Goal: Task Accomplishment & Management: Complete application form

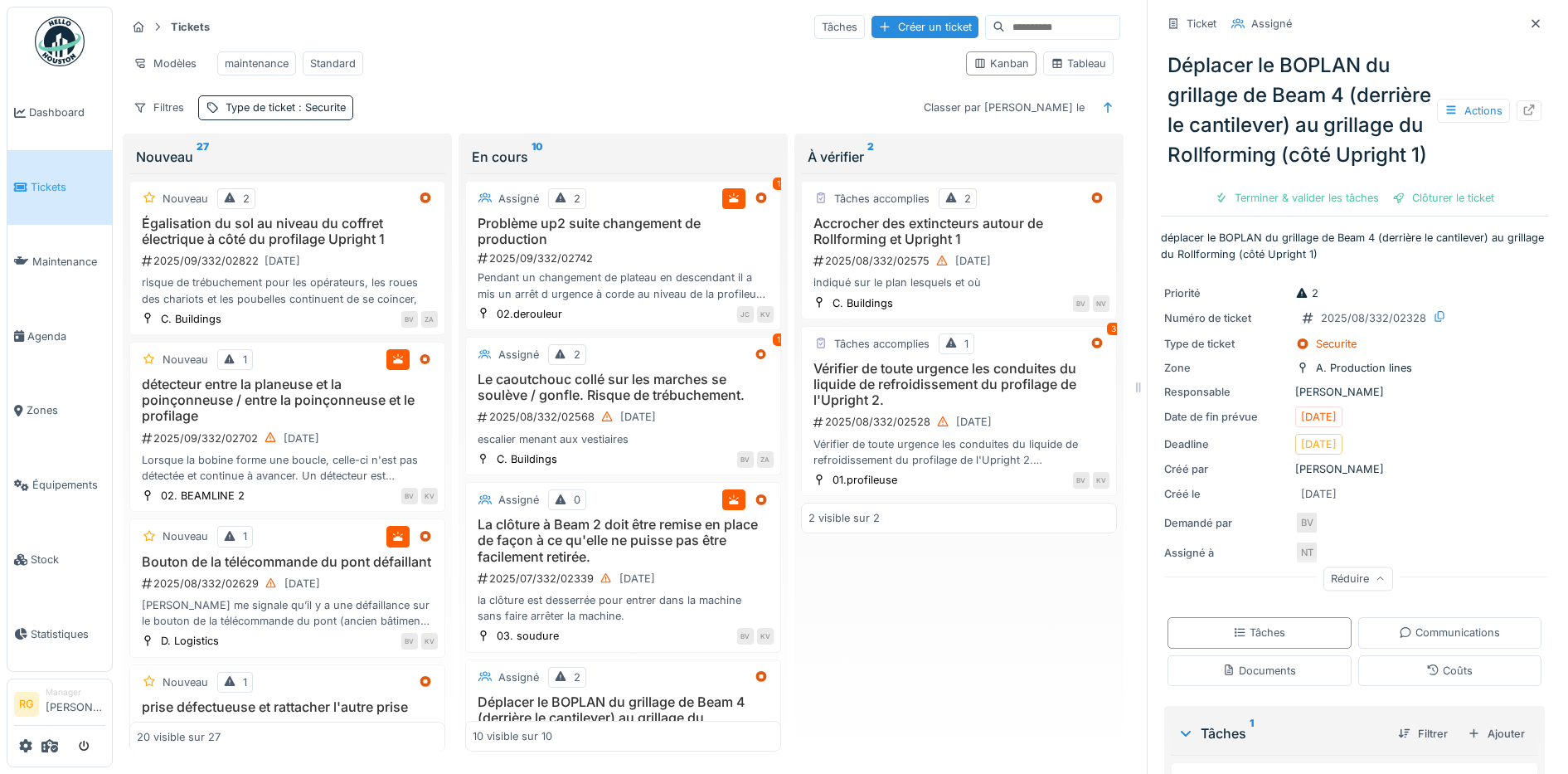
scroll to position [303, 0]
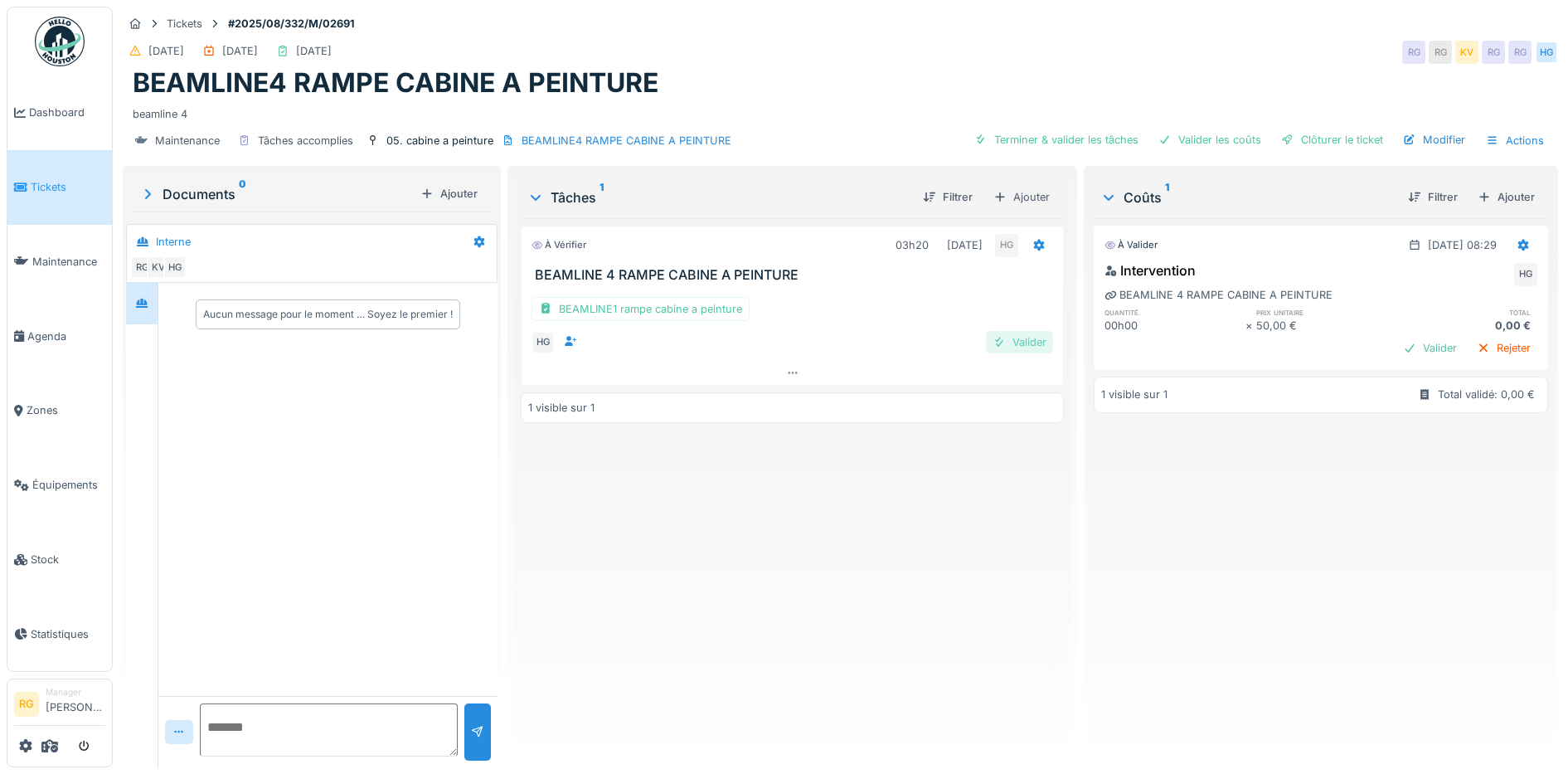
click at [1020, 341] on div "Valider" at bounding box center [1020, 342] width 67 height 23
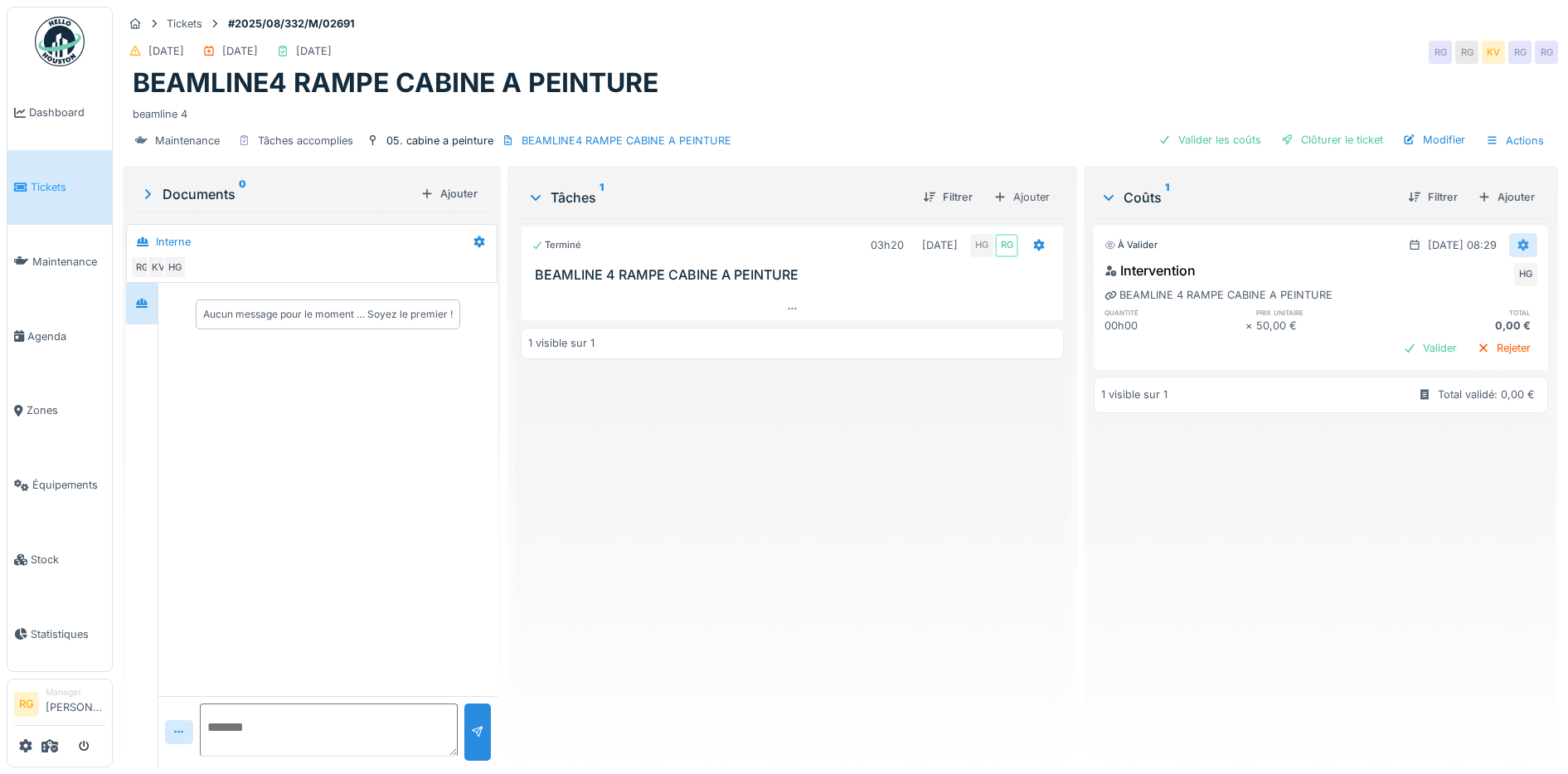
click at [1516, 246] on icon at bounding box center [1522, 246] width 14 height 11
click at [1514, 276] on div "Modifier" at bounding box center [1506, 281] width 80 height 25
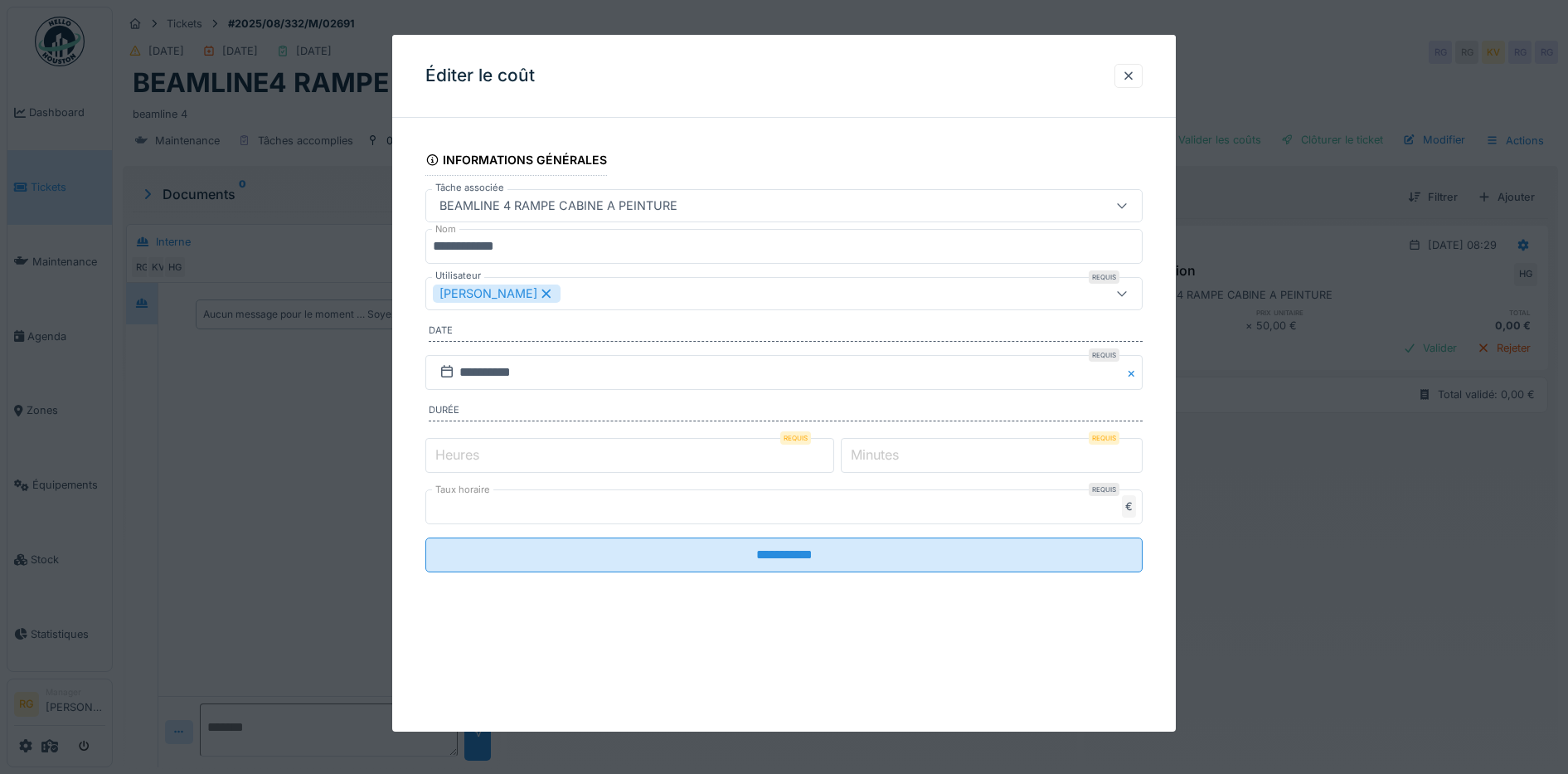
click at [452, 457] on label "Heures" at bounding box center [457, 455] width 50 height 20
click at [452, 457] on input "*" at bounding box center [629, 455] width 409 height 35
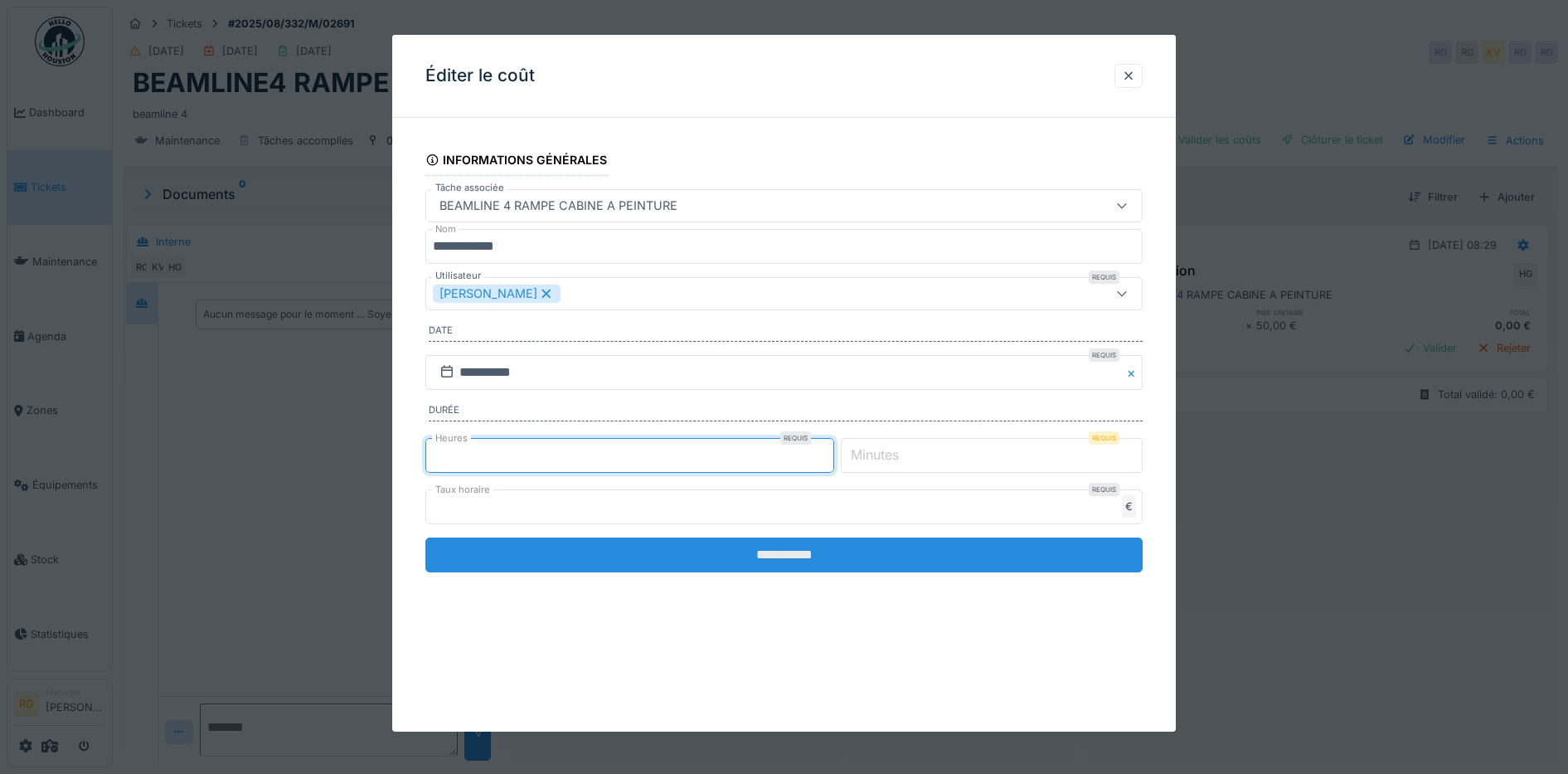
type input "*"
click at [701, 550] on input "**********" at bounding box center [784, 555] width 718 height 35
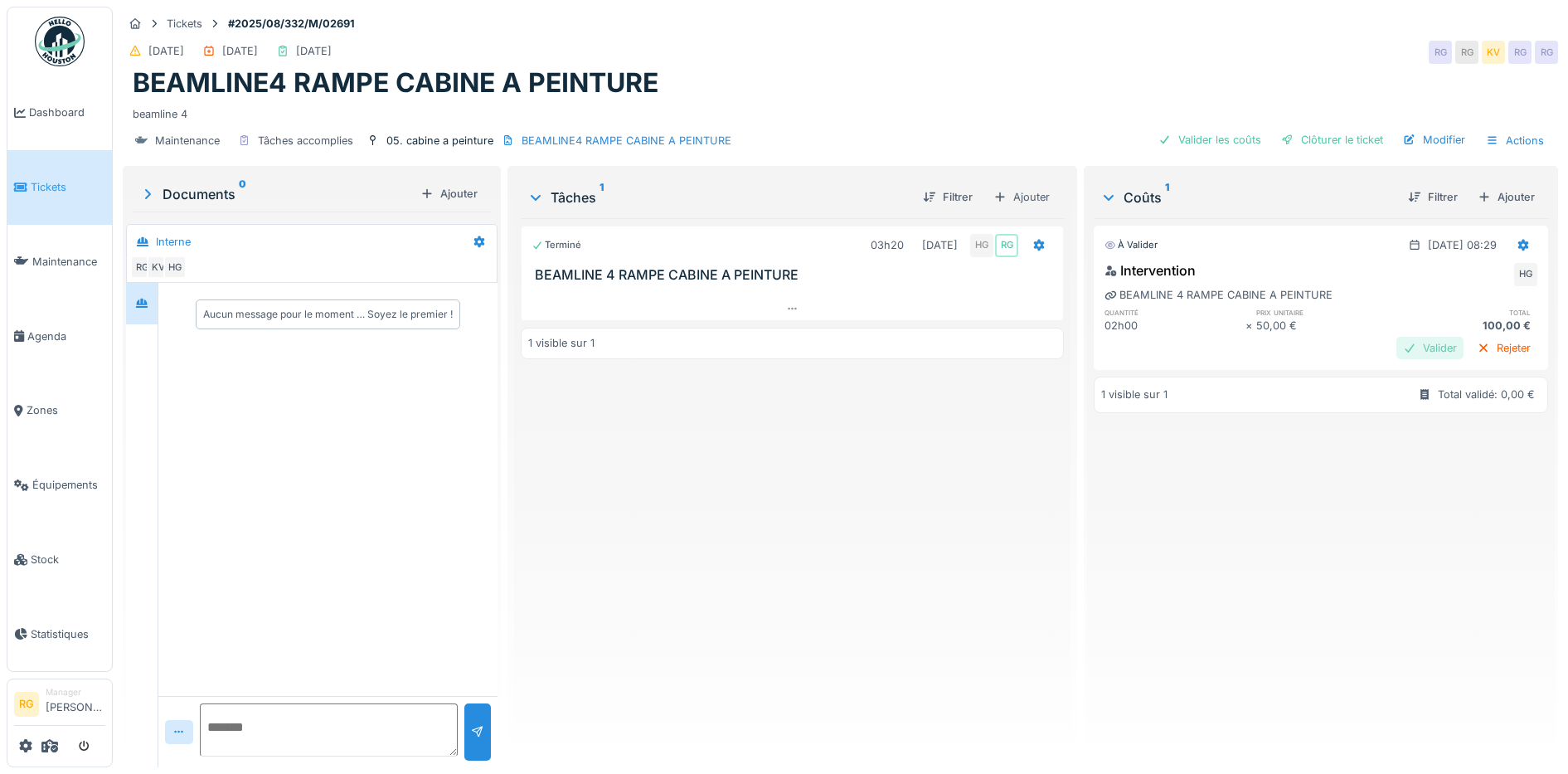
click at [1396, 349] on div "Valider" at bounding box center [1429, 348] width 67 height 23
click at [1304, 141] on div "Clôturer le ticket" at bounding box center [1332, 140] width 115 height 23
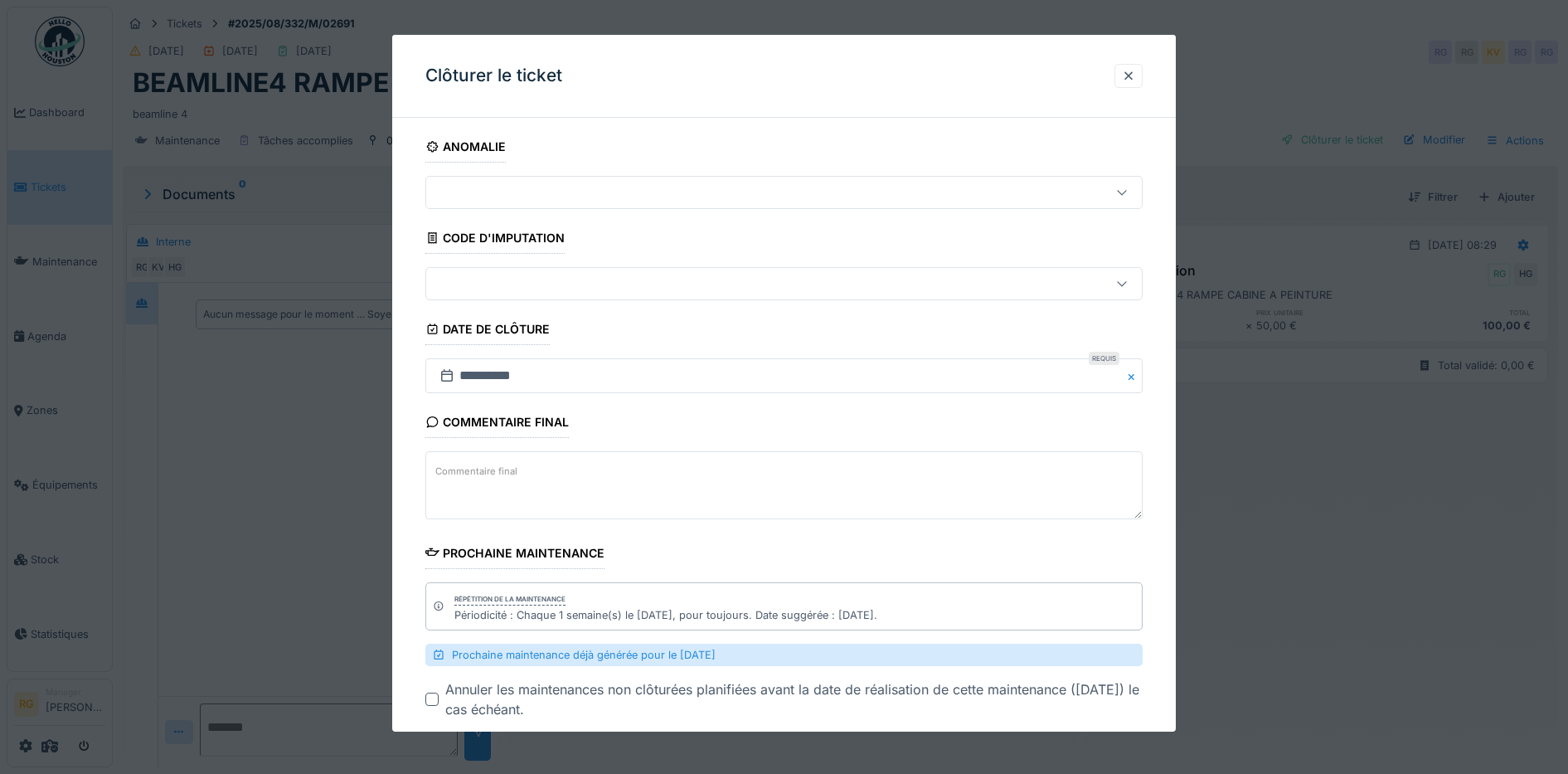
click at [447, 471] on label "Commentaire final" at bounding box center [476, 471] width 88 height 21
click at [447, 471] on textarea "Commentaire final" at bounding box center [784, 485] width 718 height 68
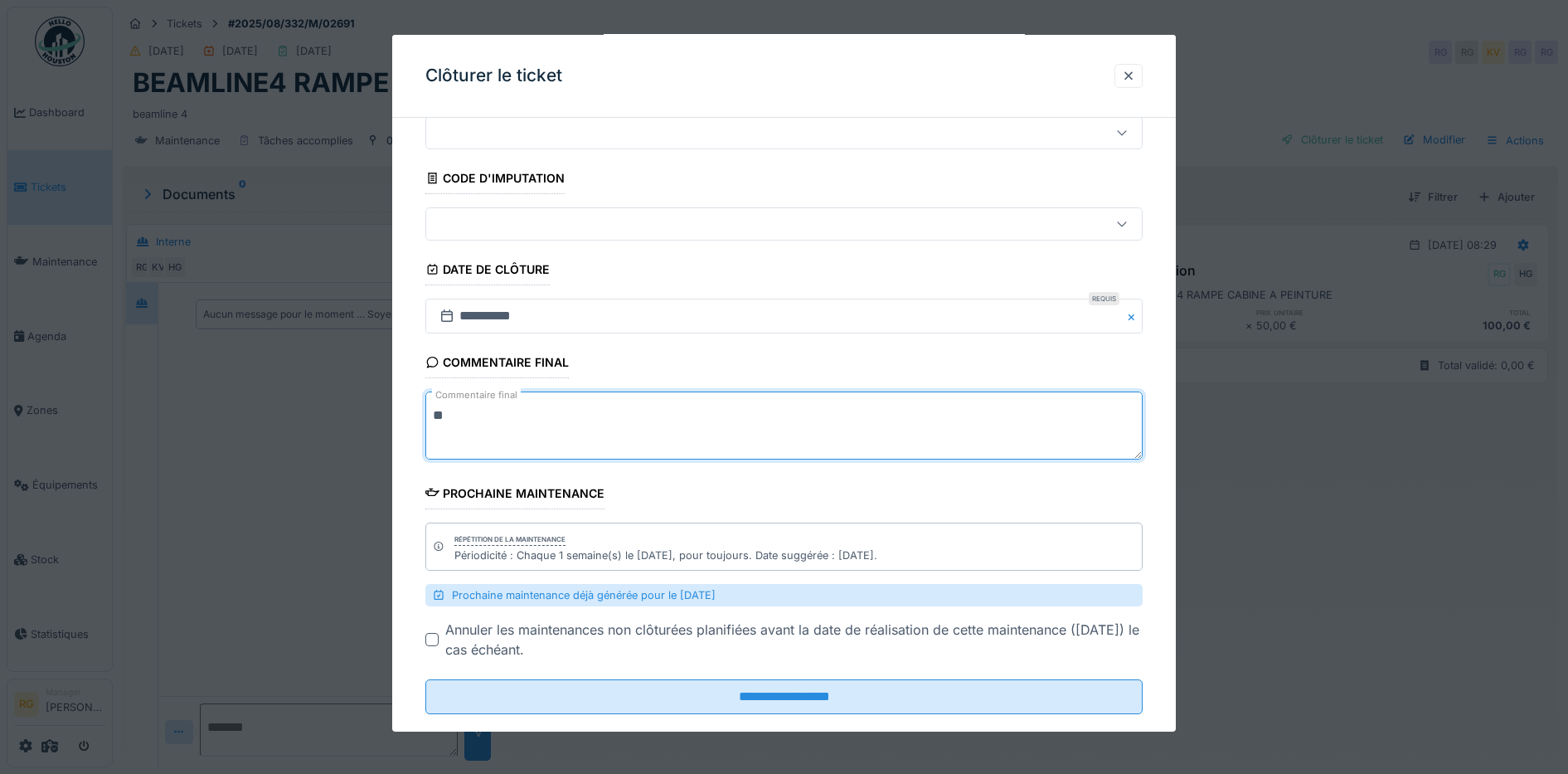
scroll to position [89, 0]
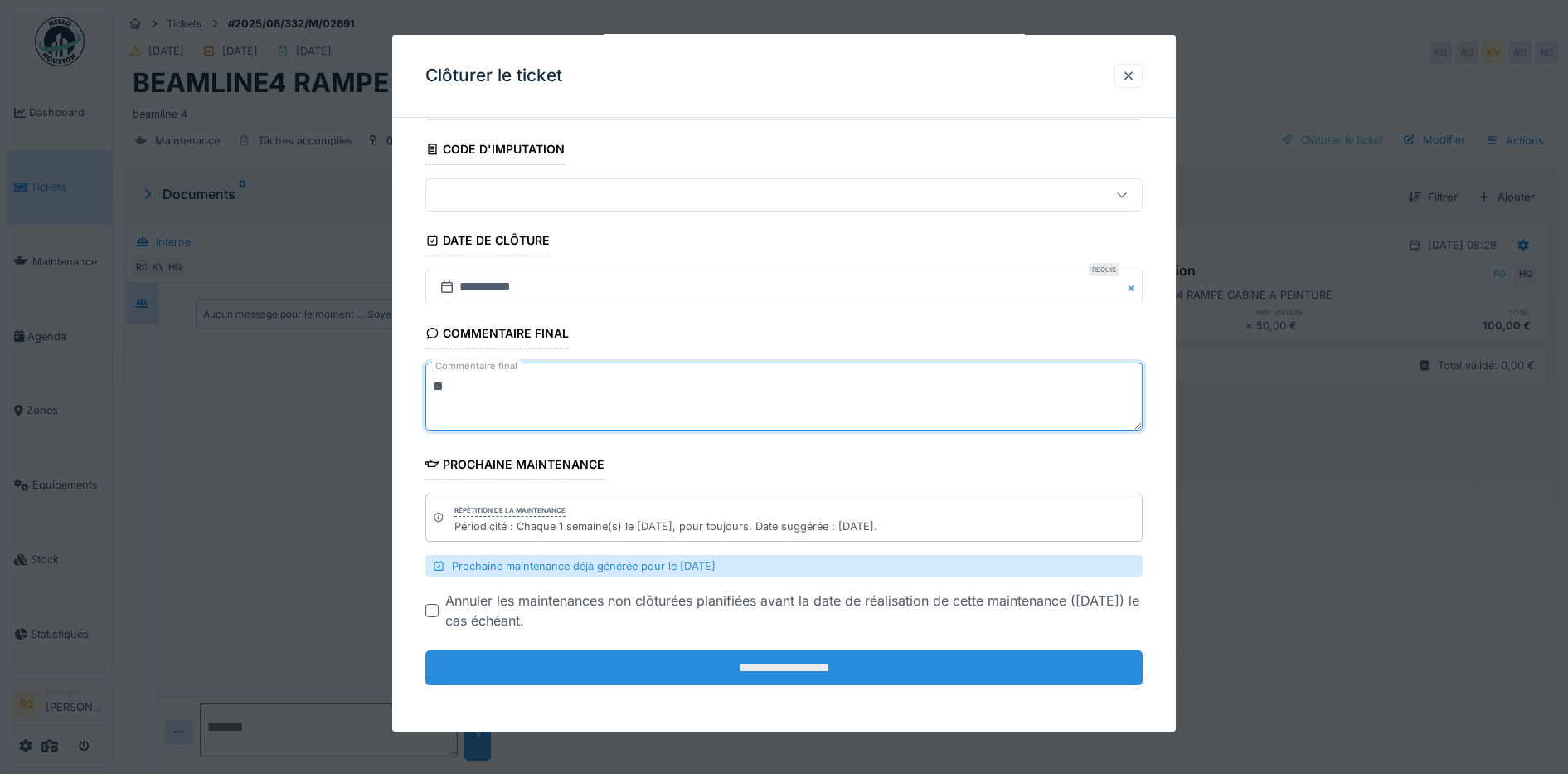
type textarea "**"
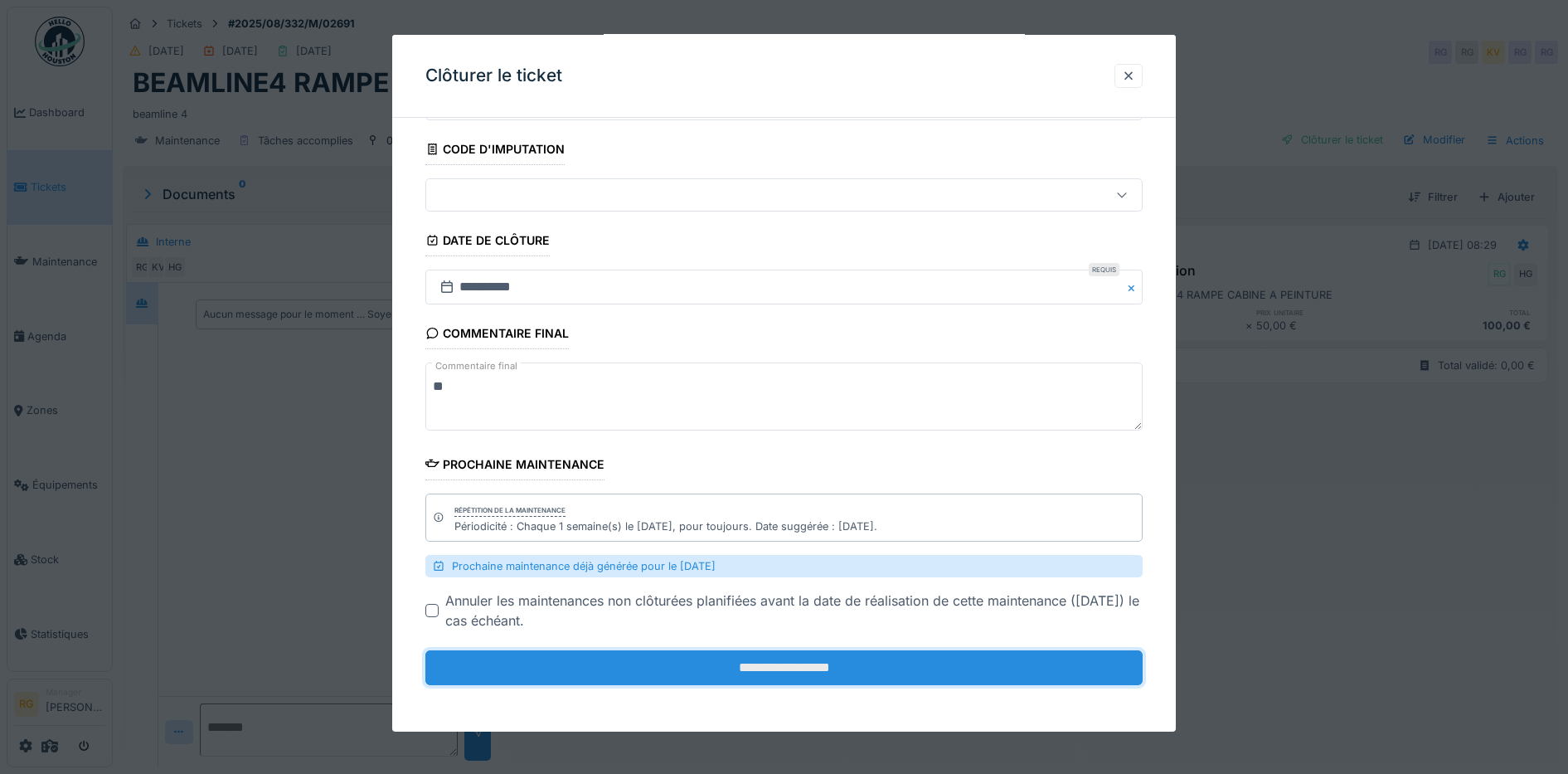
click at [813, 669] on input "**********" at bounding box center [784, 668] width 718 height 35
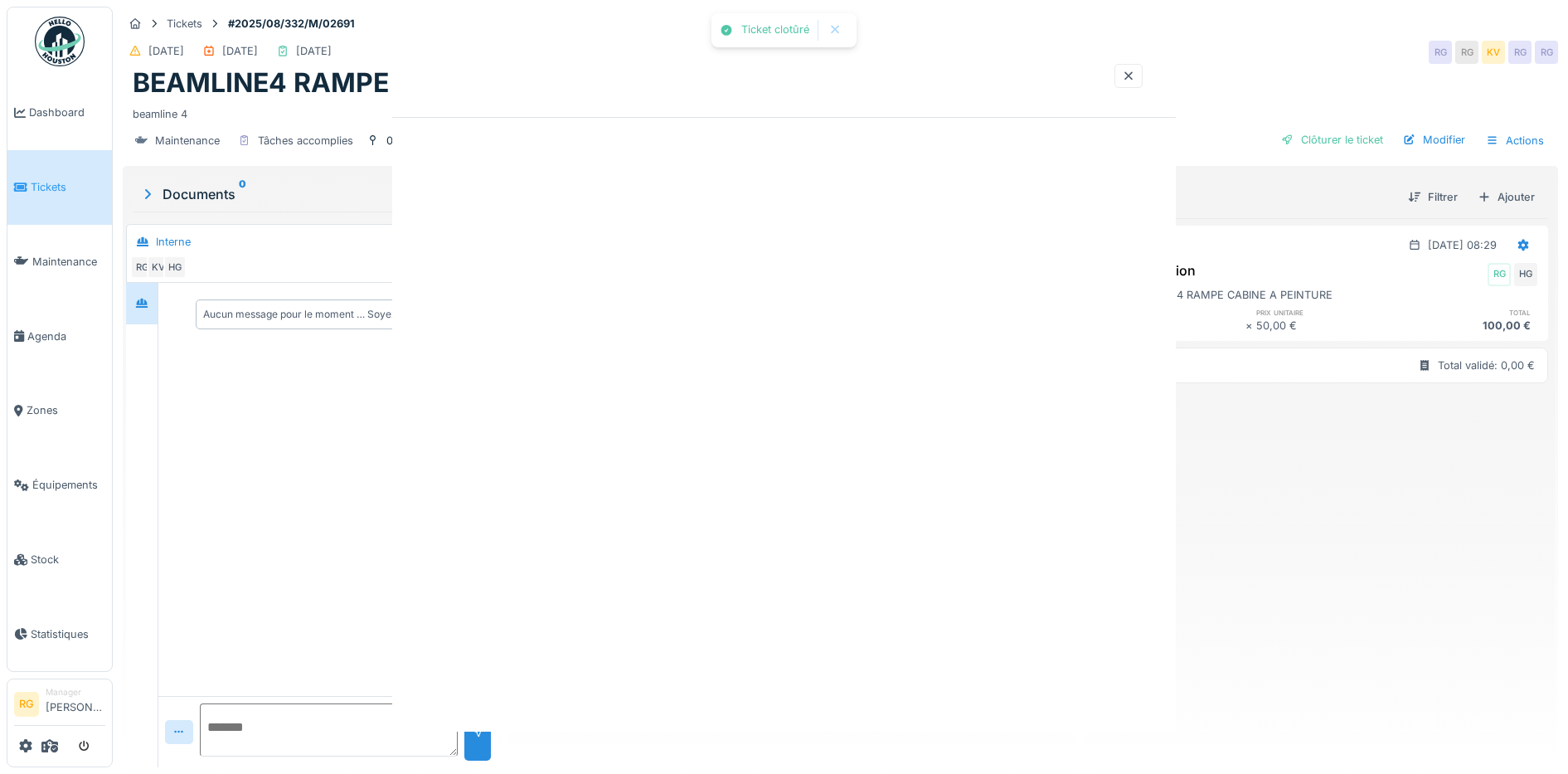
scroll to position [0, 0]
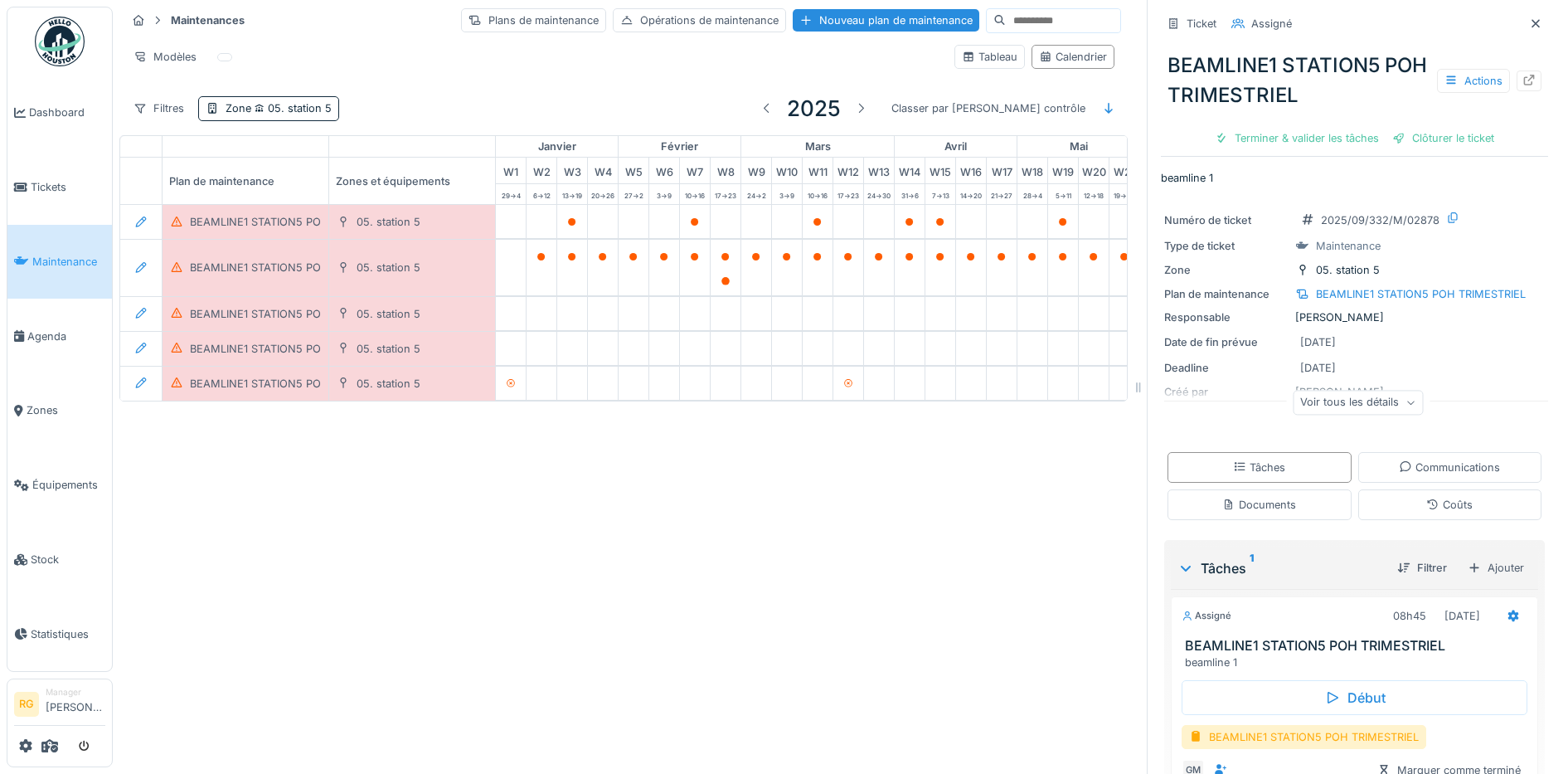
scroll to position [0, 1011]
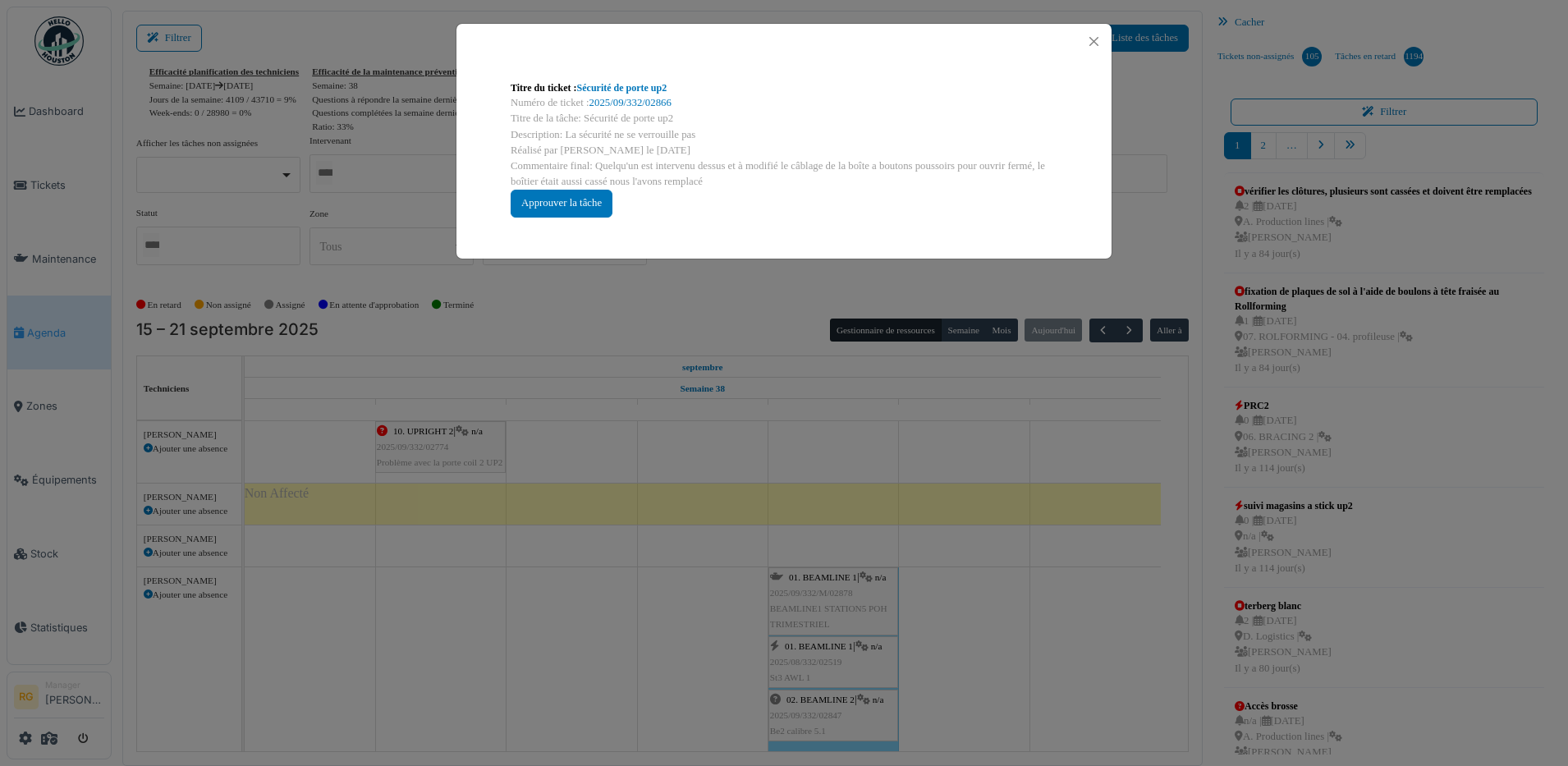
scroll to position [923, 0]
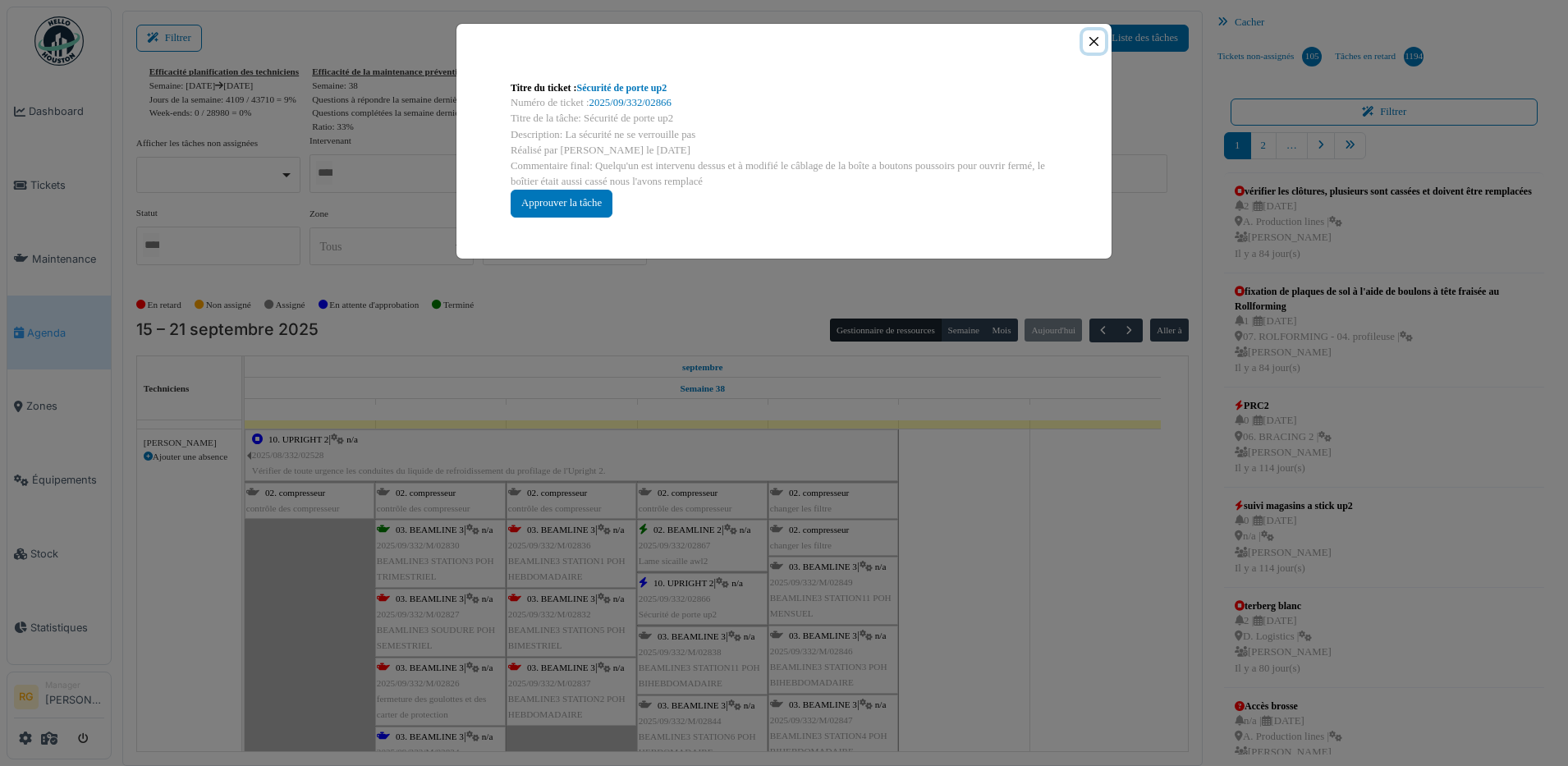
drag, startPoint x: 1092, startPoint y: 42, endPoint x: 1071, endPoint y: 19, distance: 31.1
click at [1092, 42] on button "Close" at bounding box center [1094, 42] width 23 height 23
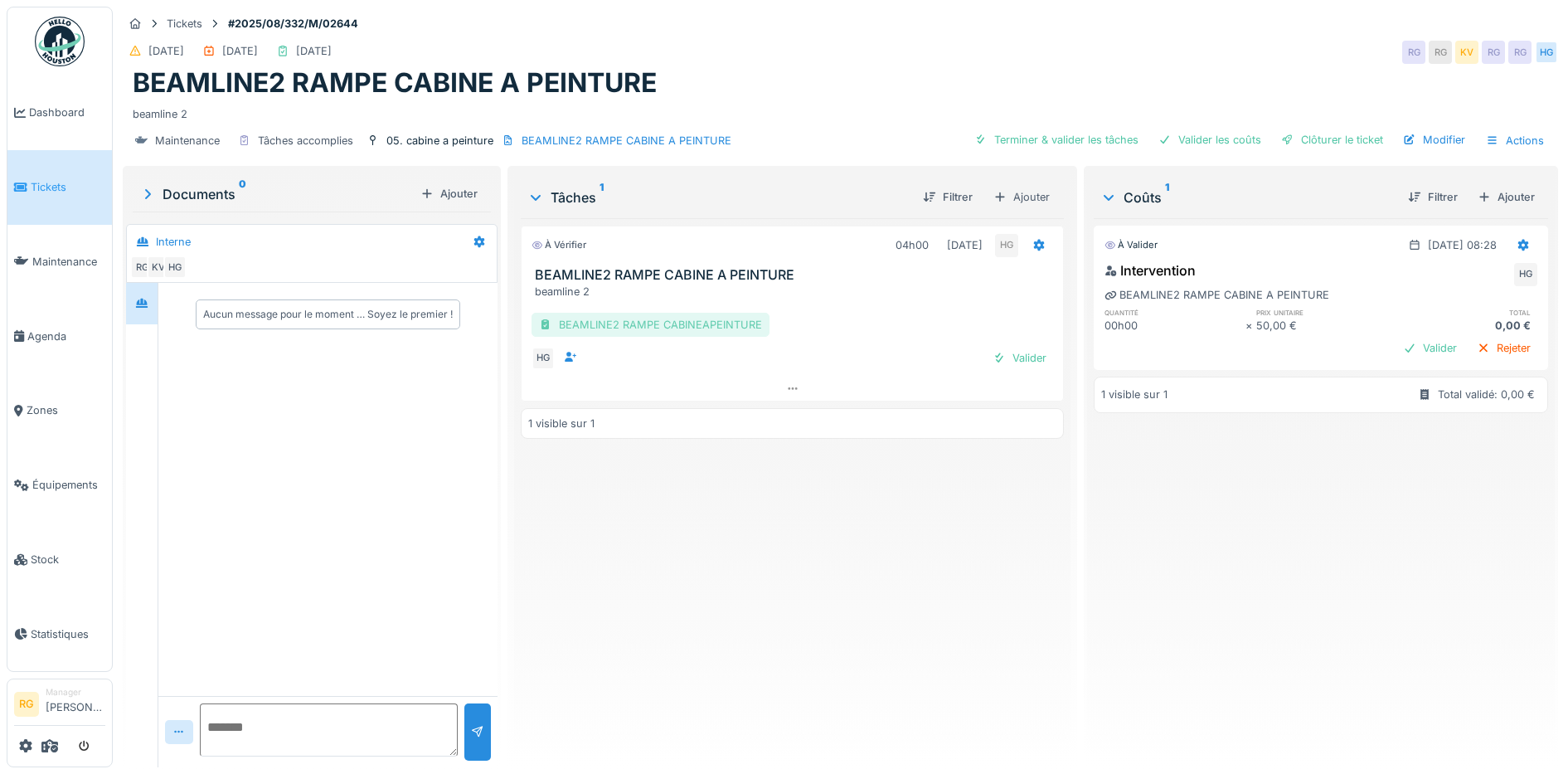
click at [688, 324] on div "BEAMLINE2 RAMPE CABINEAPEINTURE" at bounding box center [650, 325] width 238 height 24
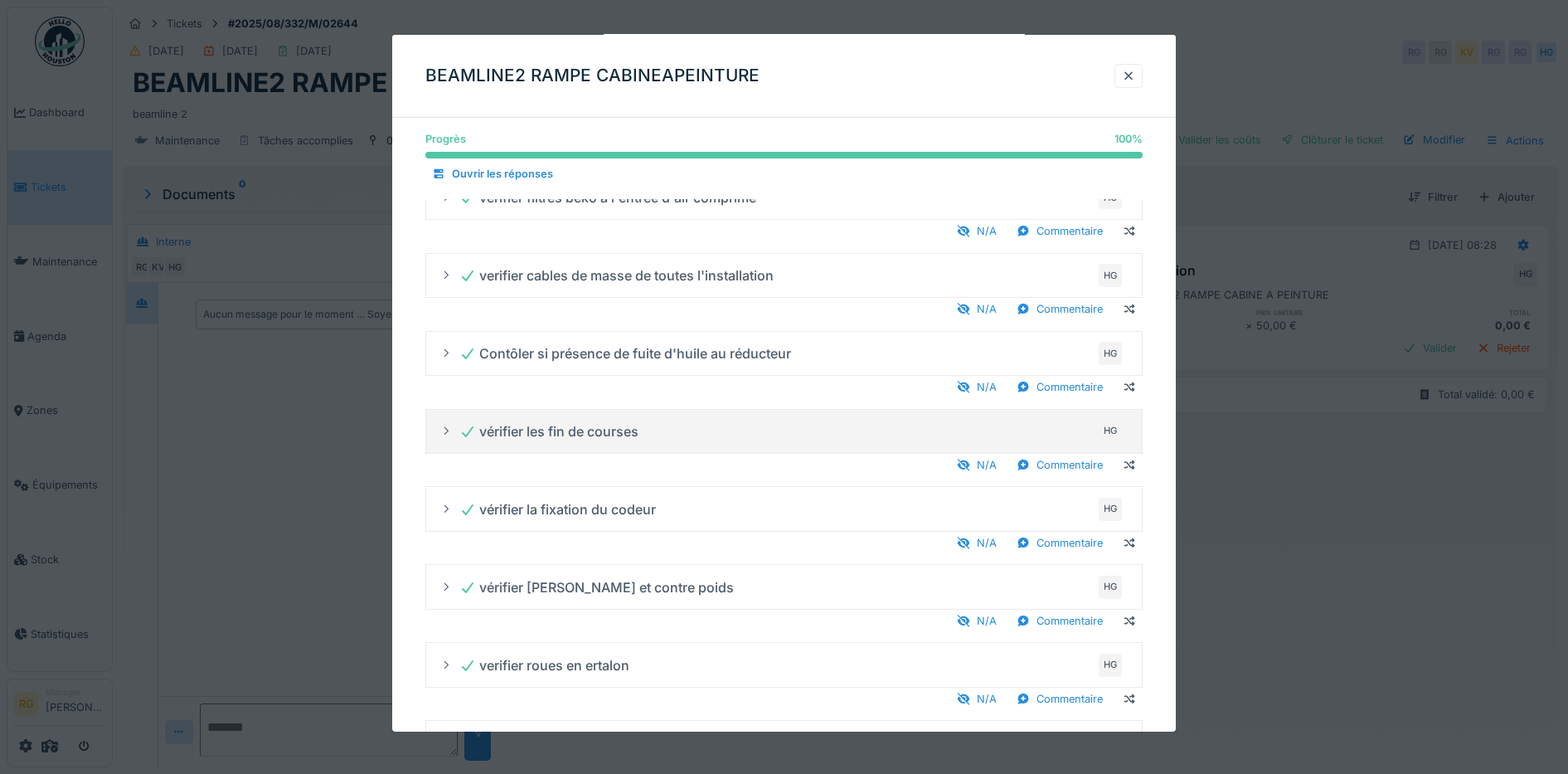
scroll to position [246, 0]
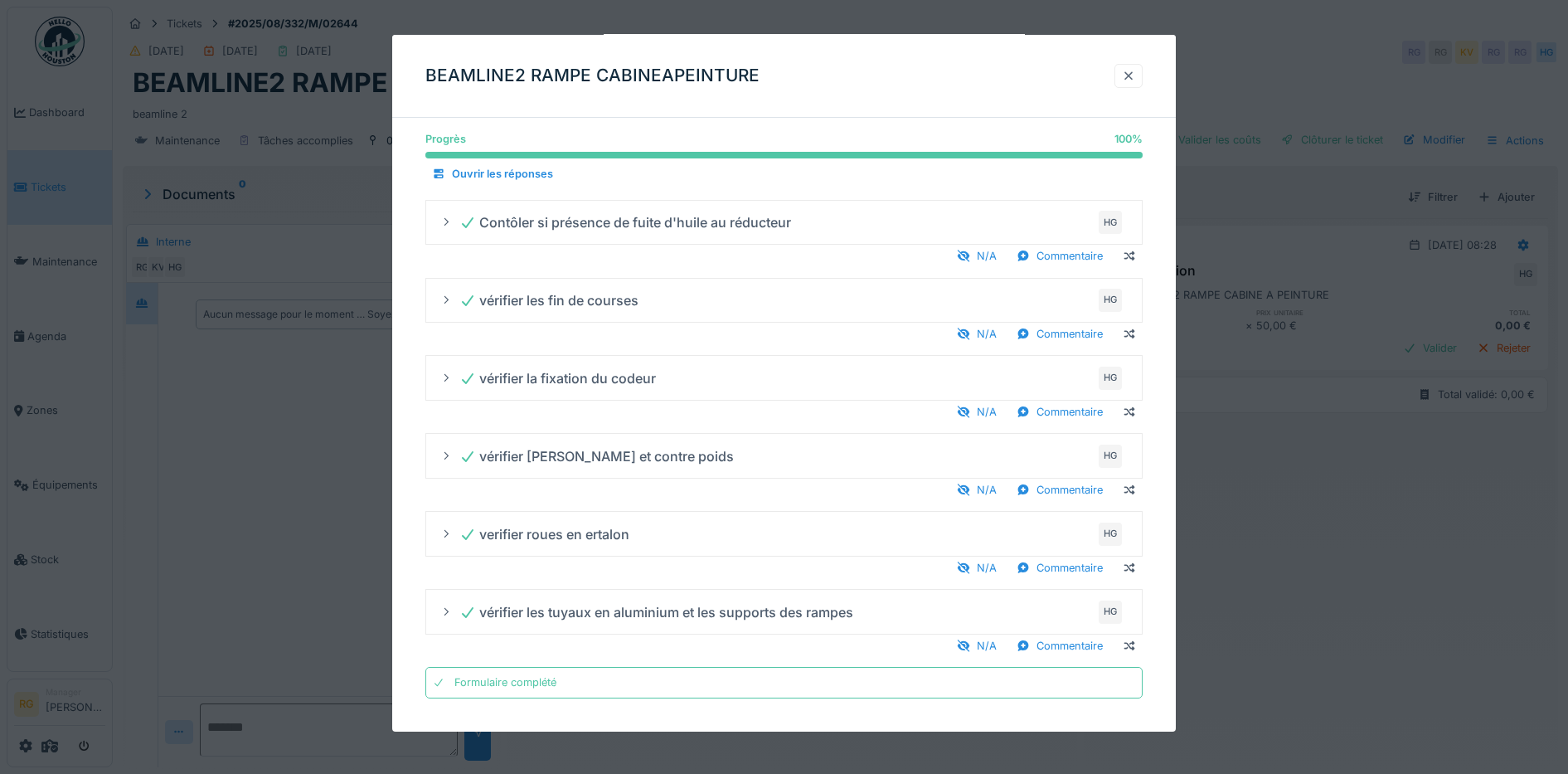
click at [1135, 78] on div at bounding box center [1128, 76] width 14 height 16
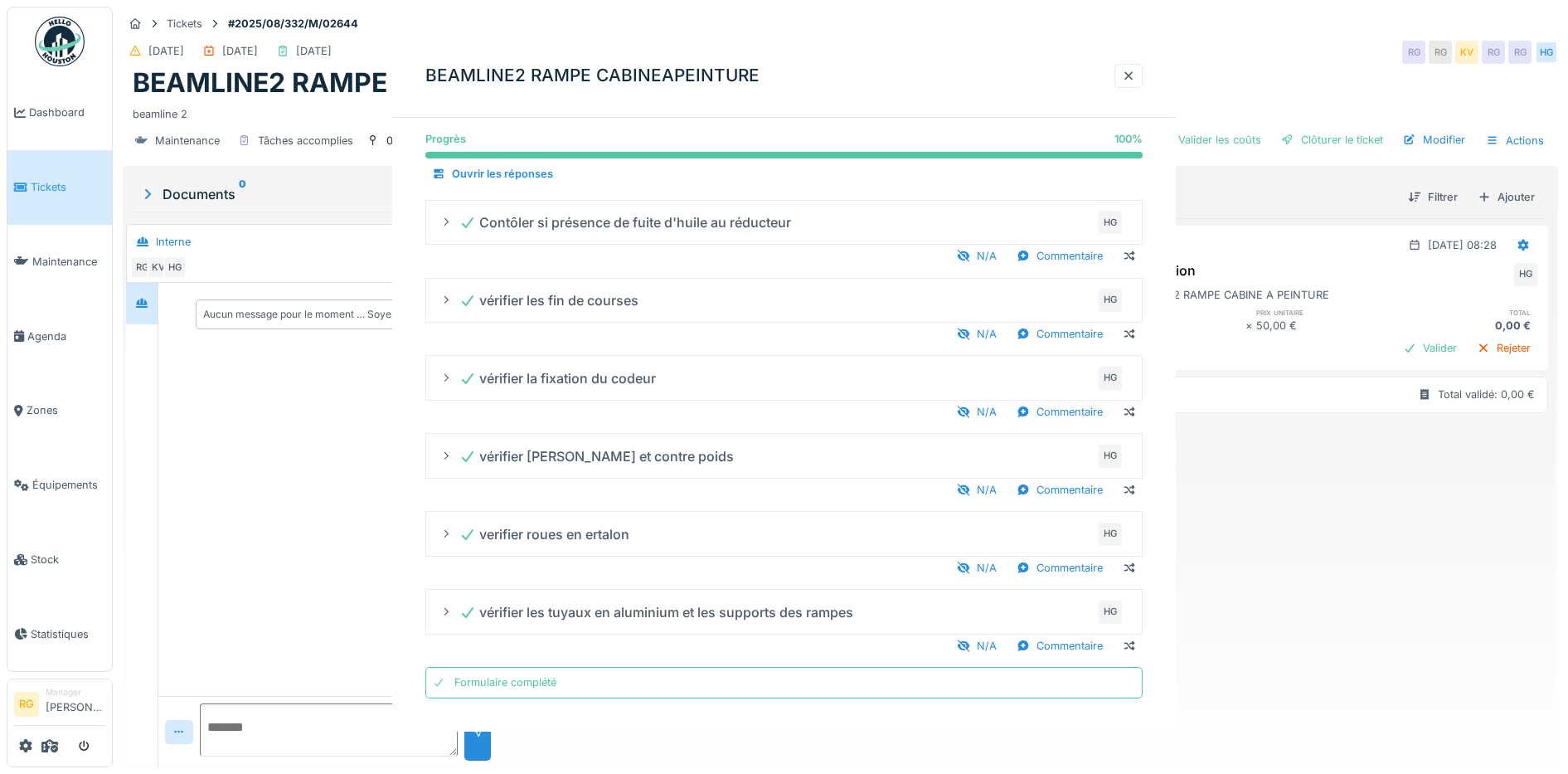
scroll to position [0, 0]
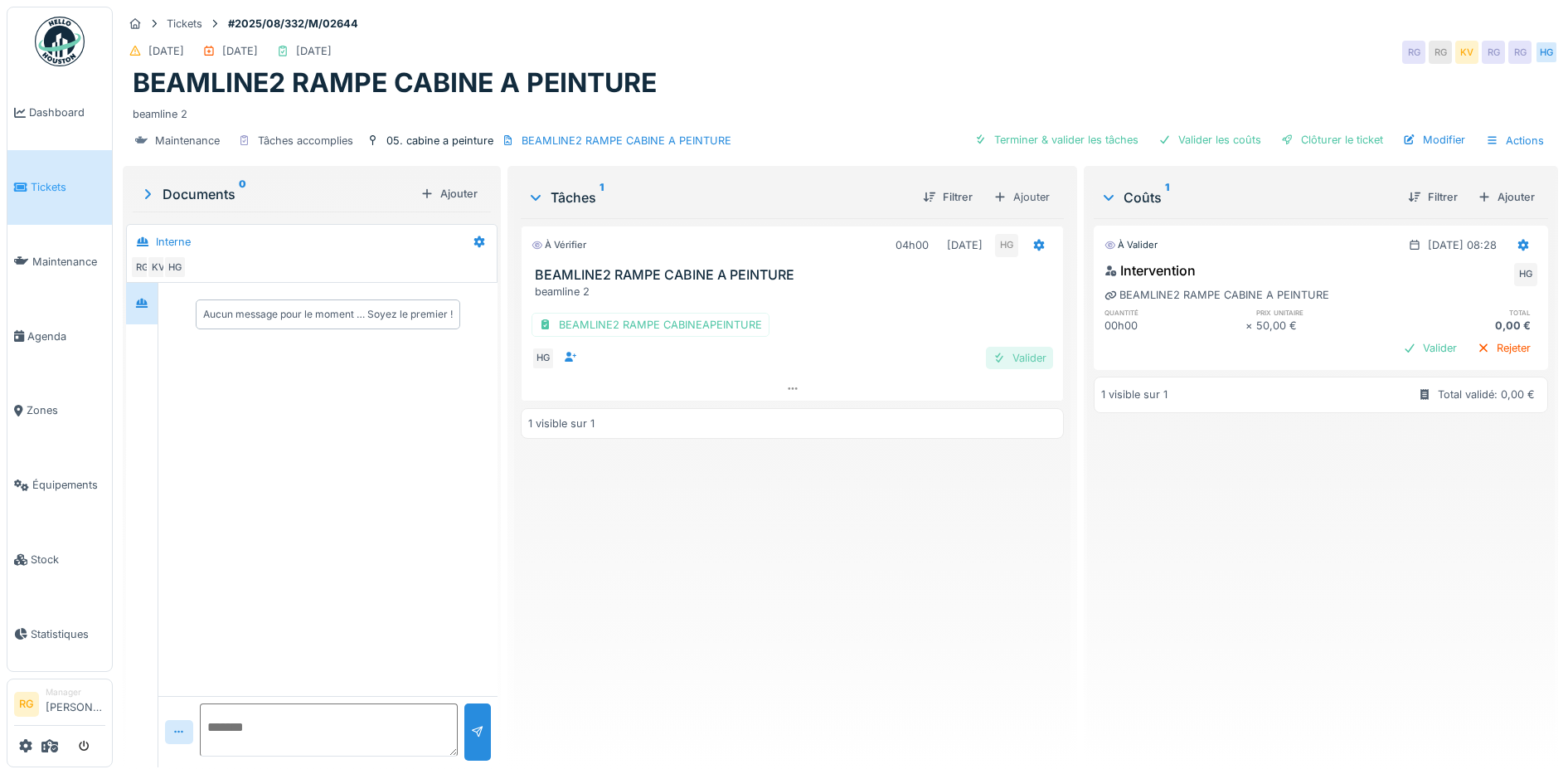
click at [1015, 359] on div "Valider" at bounding box center [1020, 358] width 67 height 23
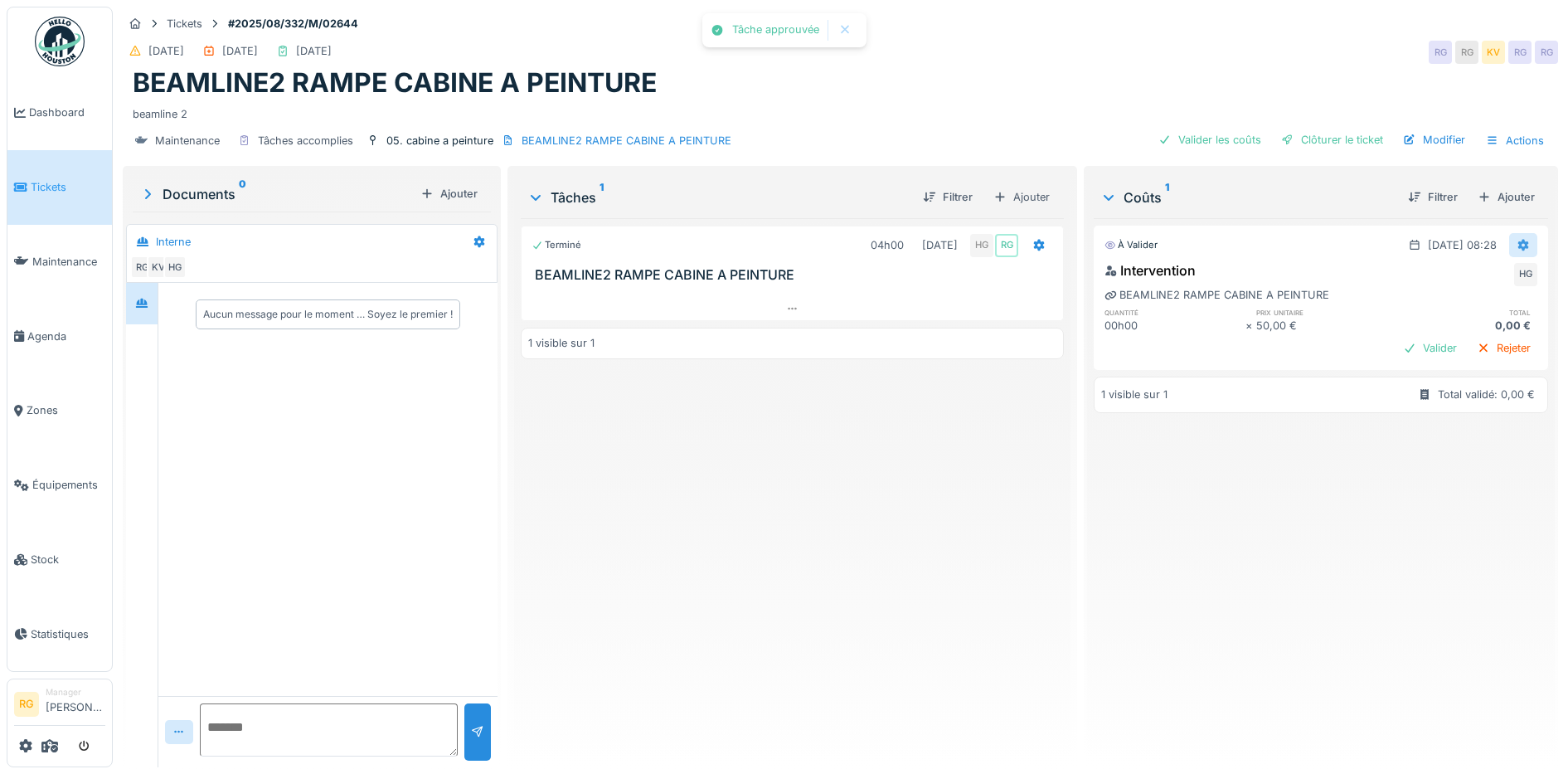
click at [1516, 237] on div at bounding box center [1522, 245] width 14 height 16
click at [1497, 286] on div "Modifier" at bounding box center [1506, 281] width 80 height 25
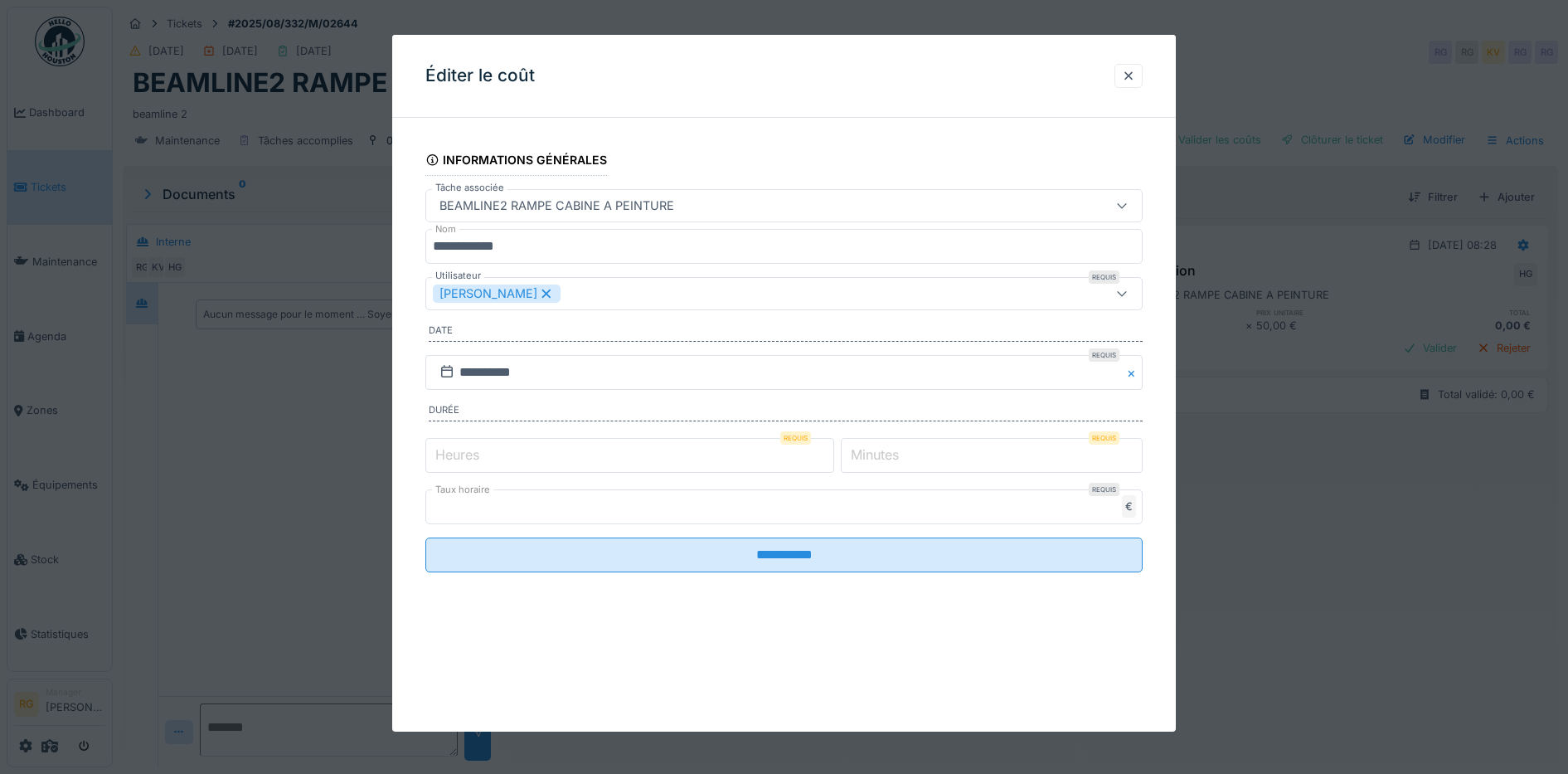
click at [454, 450] on label "Heures" at bounding box center [457, 455] width 50 height 20
click at [454, 450] on input "*" at bounding box center [629, 455] width 409 height 35
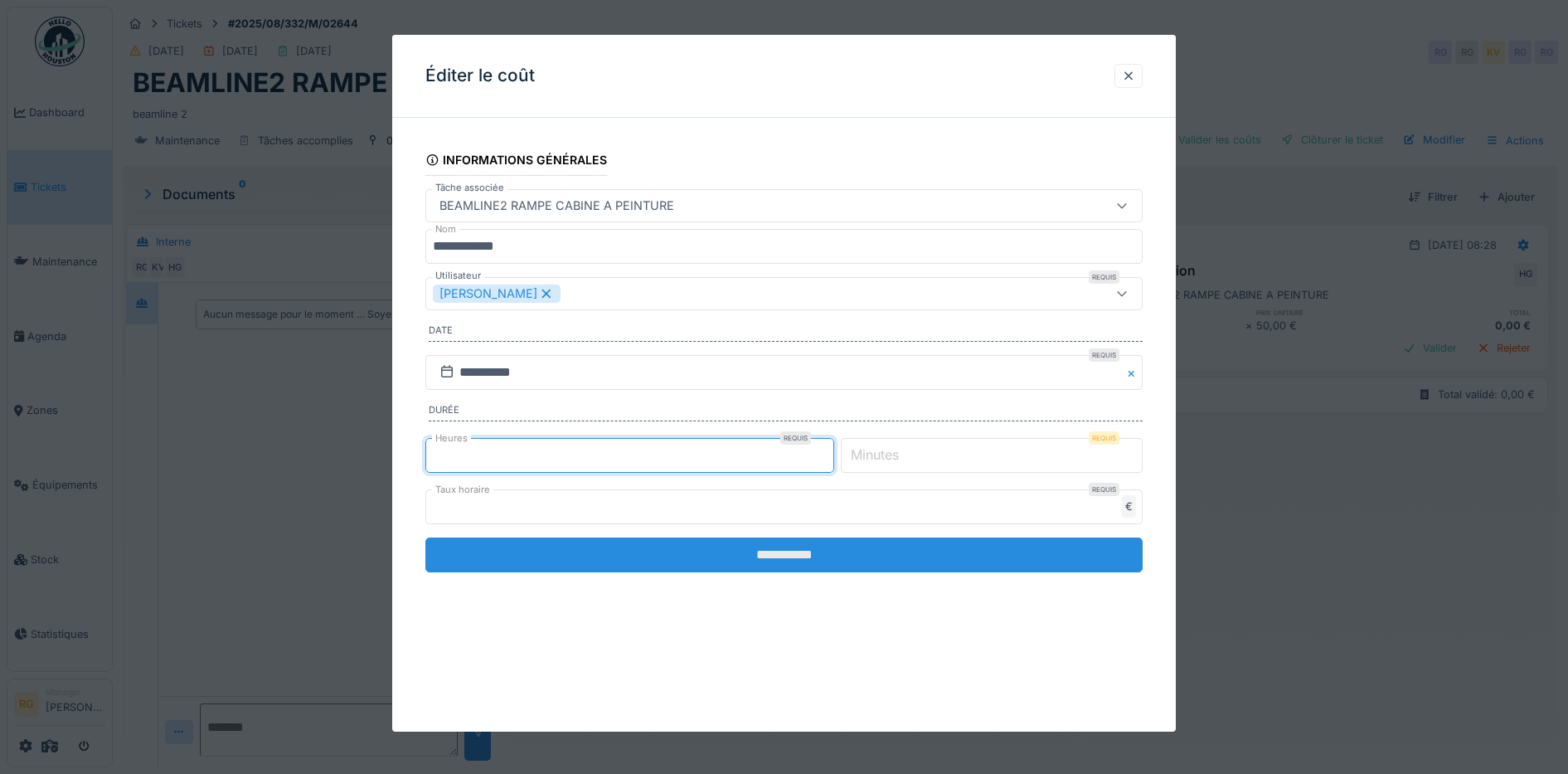
type input "*"
click at [824, 560] on input "**********" at bounding box center [784, 555] width 718 height 35
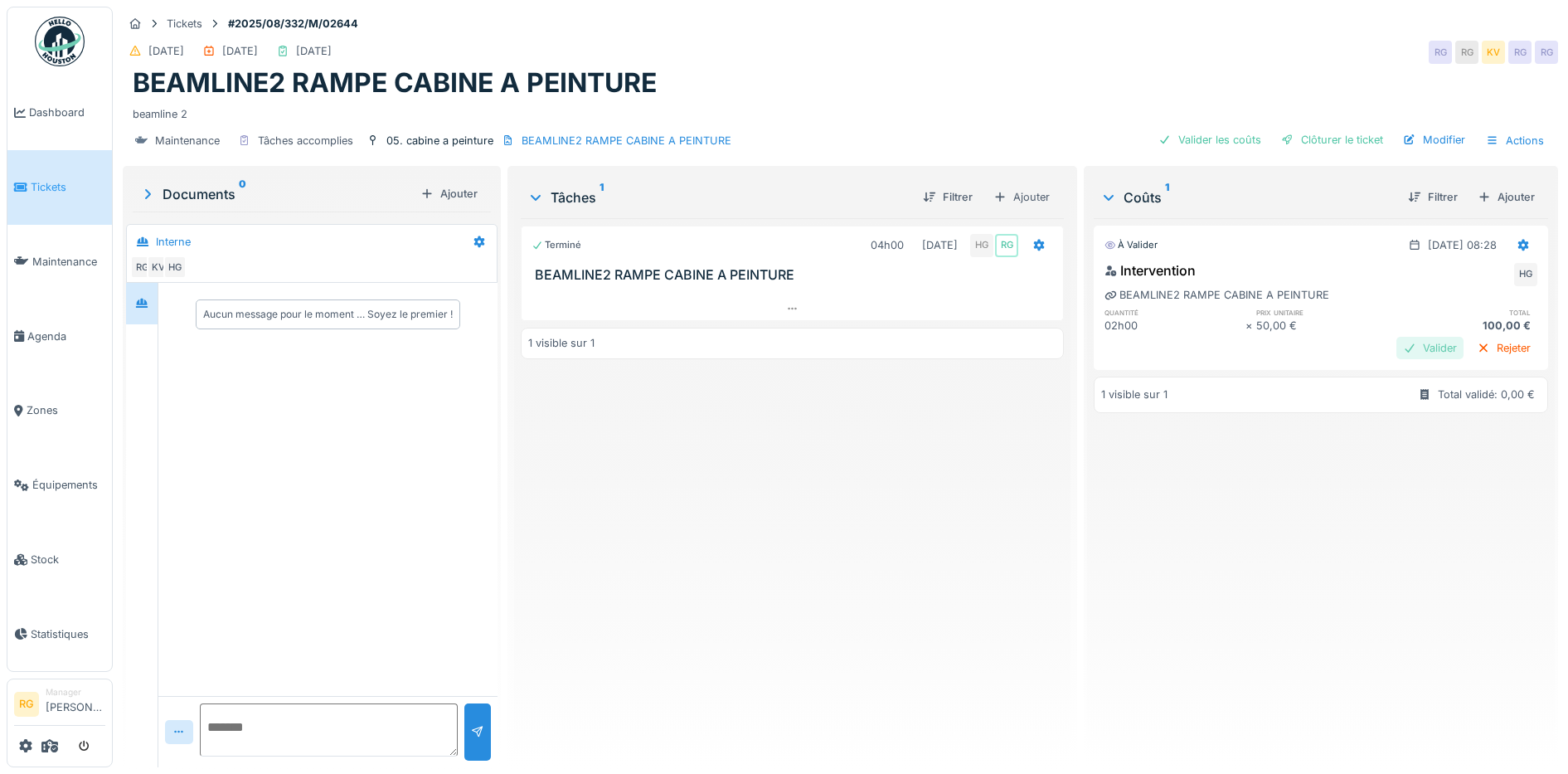
click at [1396, 346] on div "Valider" at bounding box center [1429, 348] width 67 height 23
click at [1326, 140] on div "Clôturer le ticket" at bounding box center [1332, 140] width 115 height 23
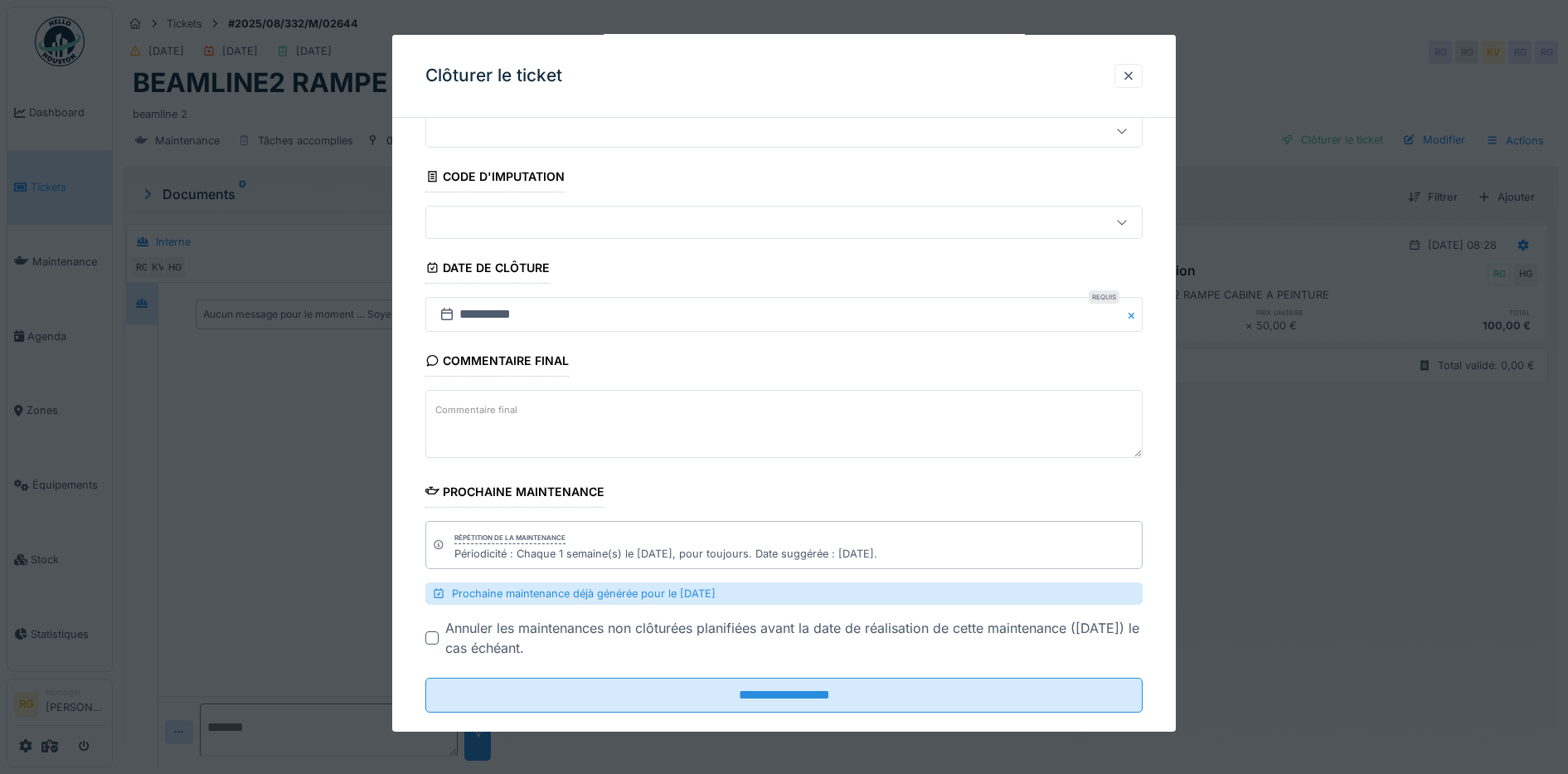
scroll to position [89, 0]
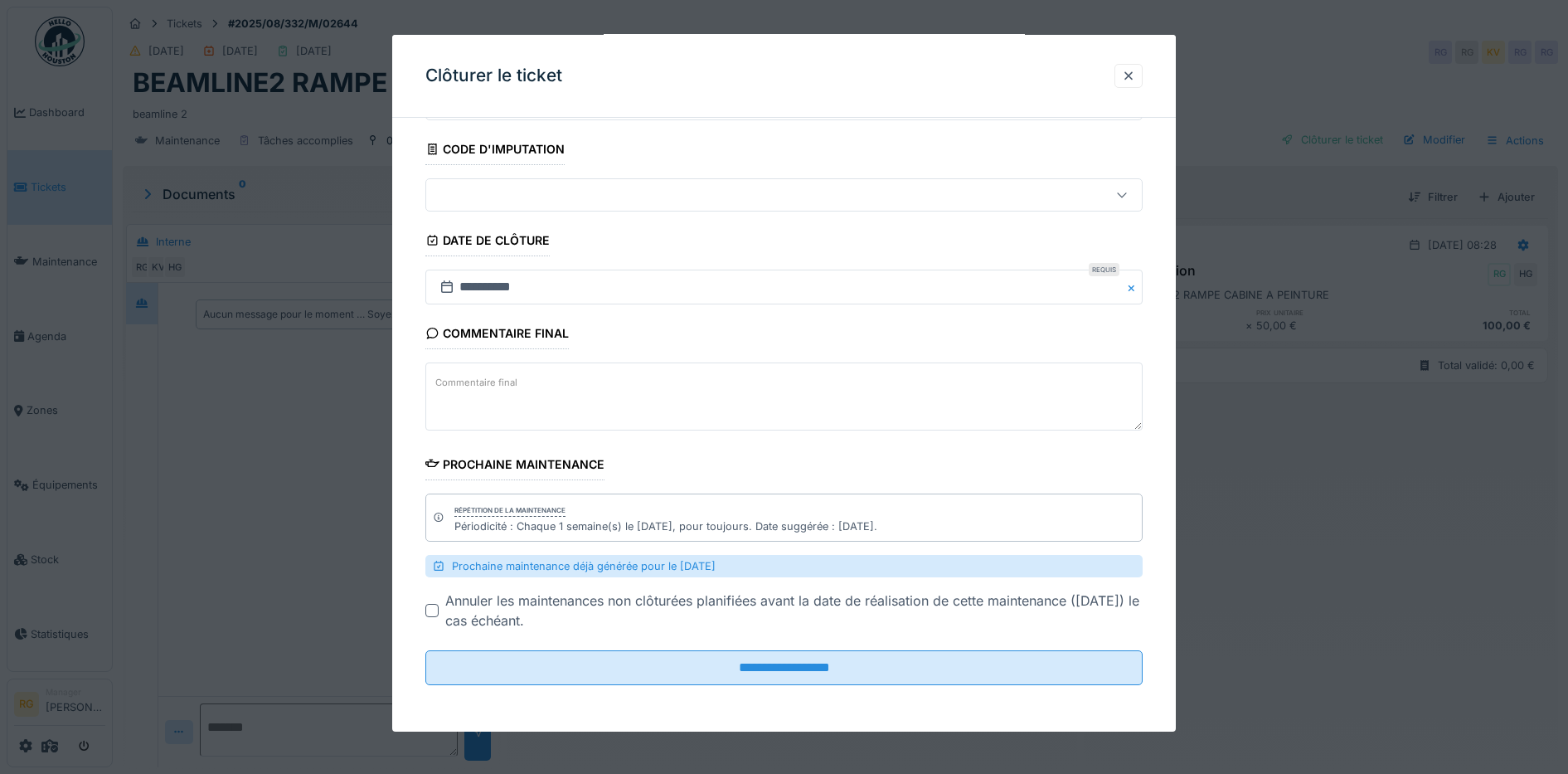
click at [462, 377] on label "Commentaire final" at bounding box center [476, 382] width 88 height 21
click at [462, 377] on textarea "Commentaire final" at bounding box center [784, 396] width 718 height 68
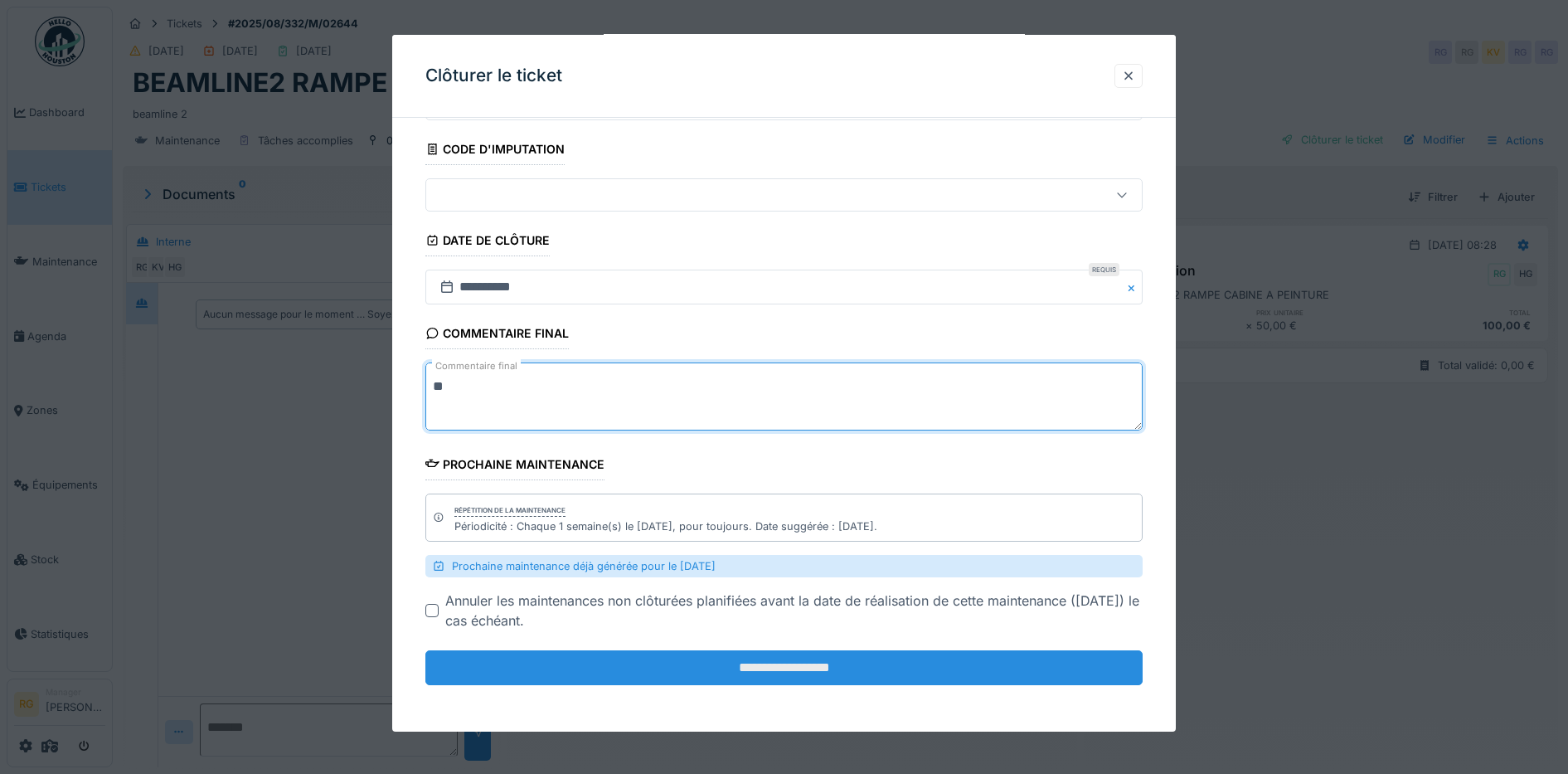
type textarea "**"
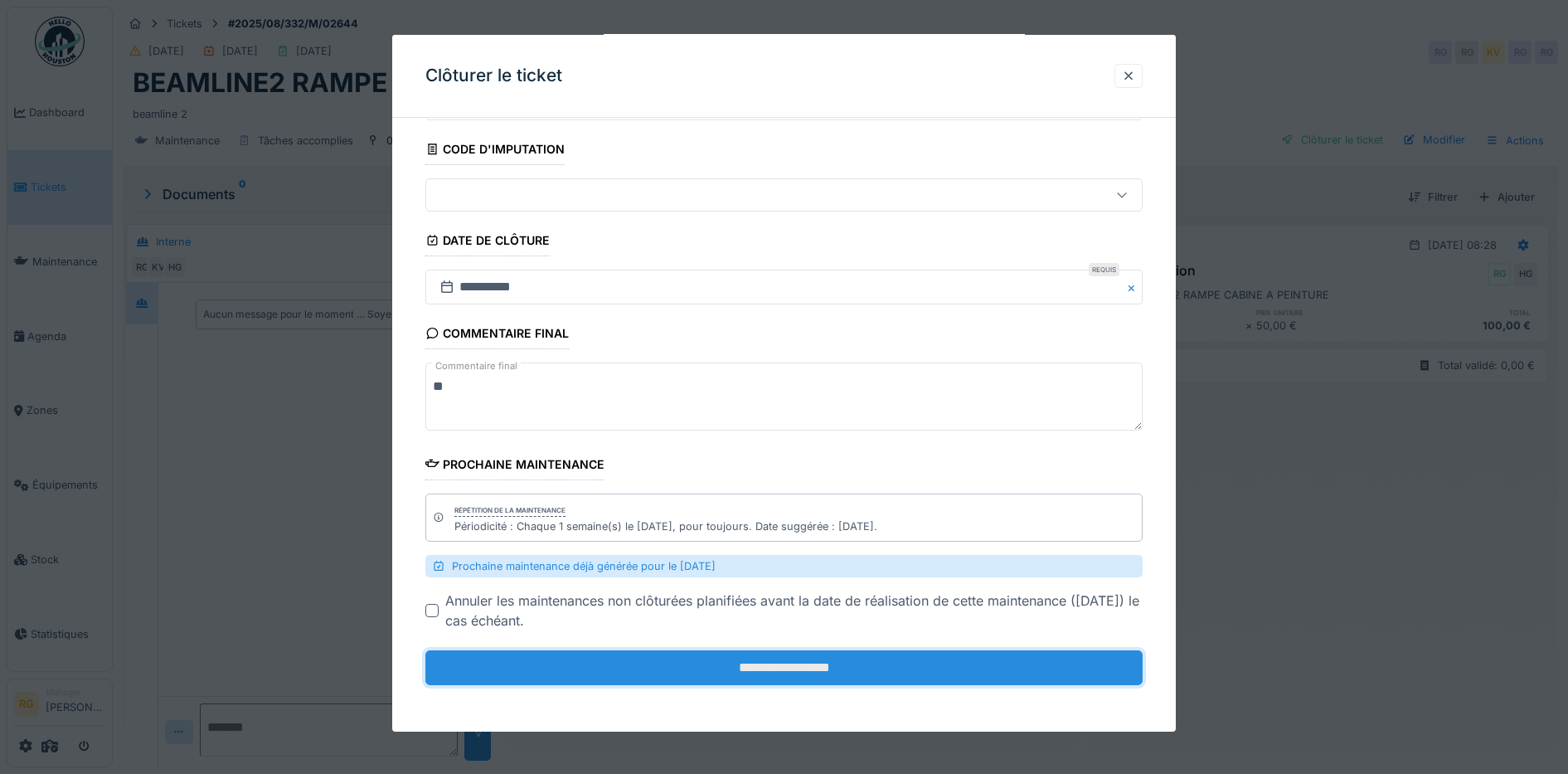
click at [792, 665] on input "**********" at bounding box center [784, 668] width 718 height 35
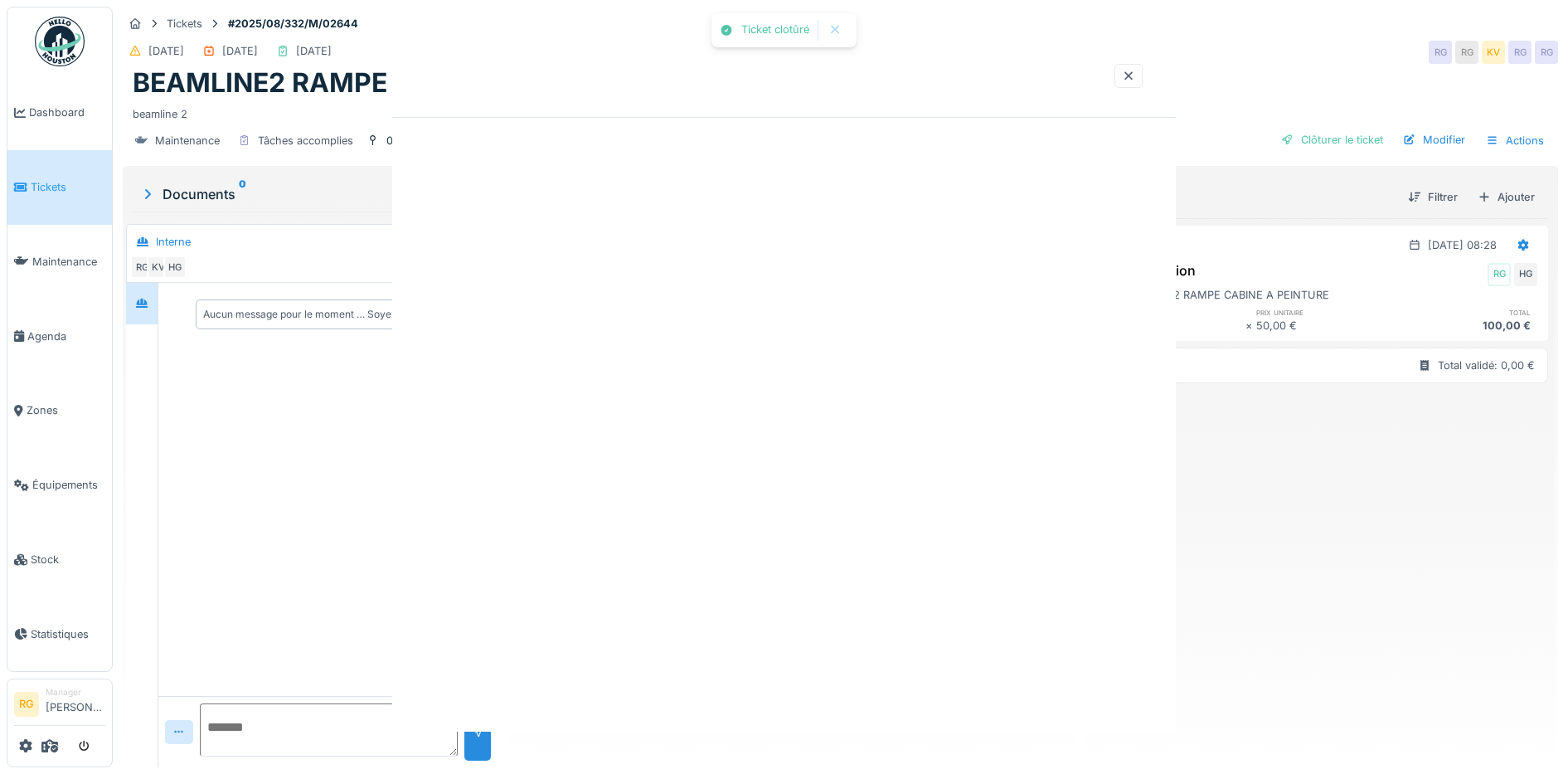
scroll to position [0, 0]
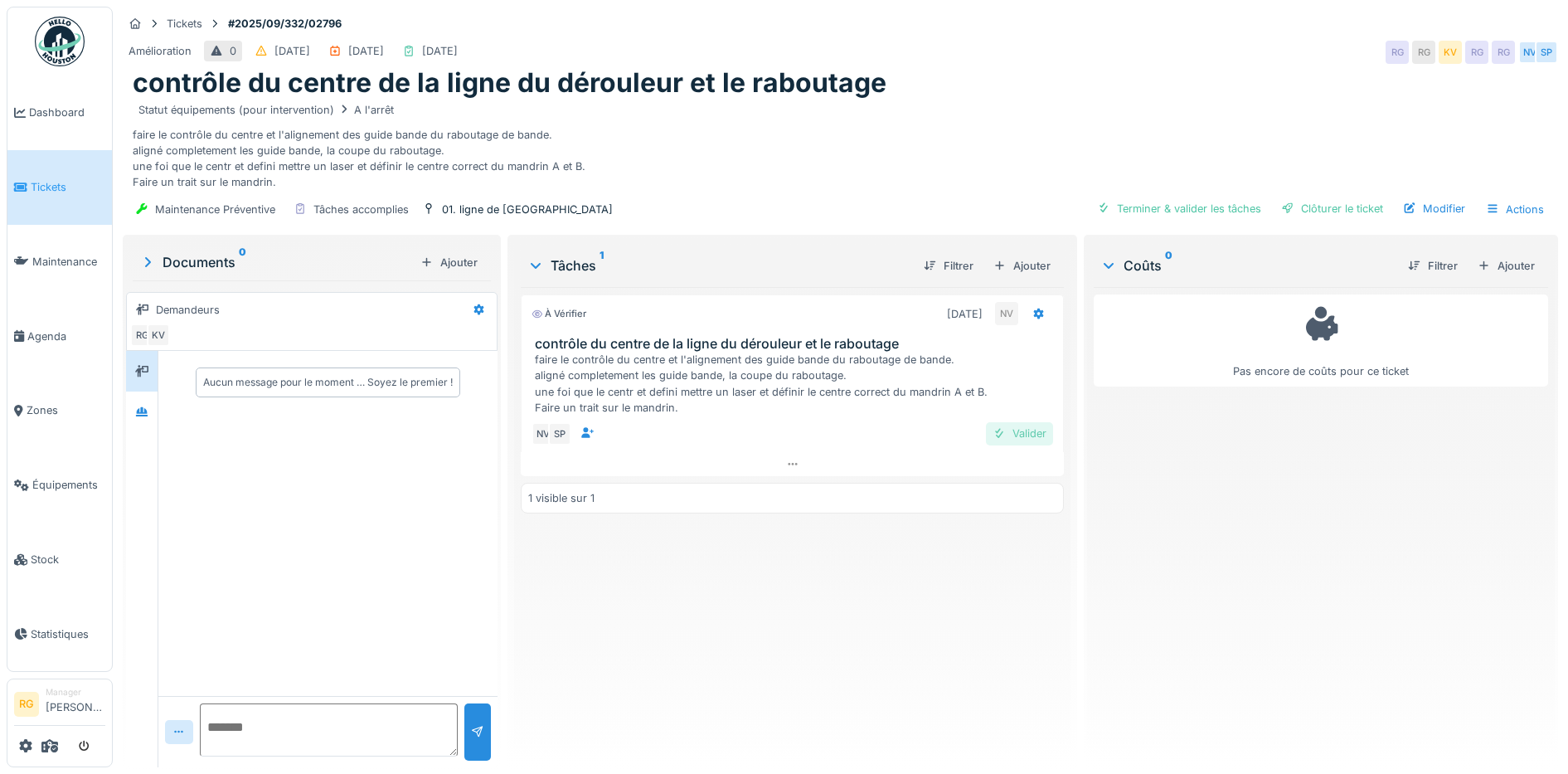
click at [1002, 433] on div "Valider" at bounding box center [1020, 434] width 67 height 23
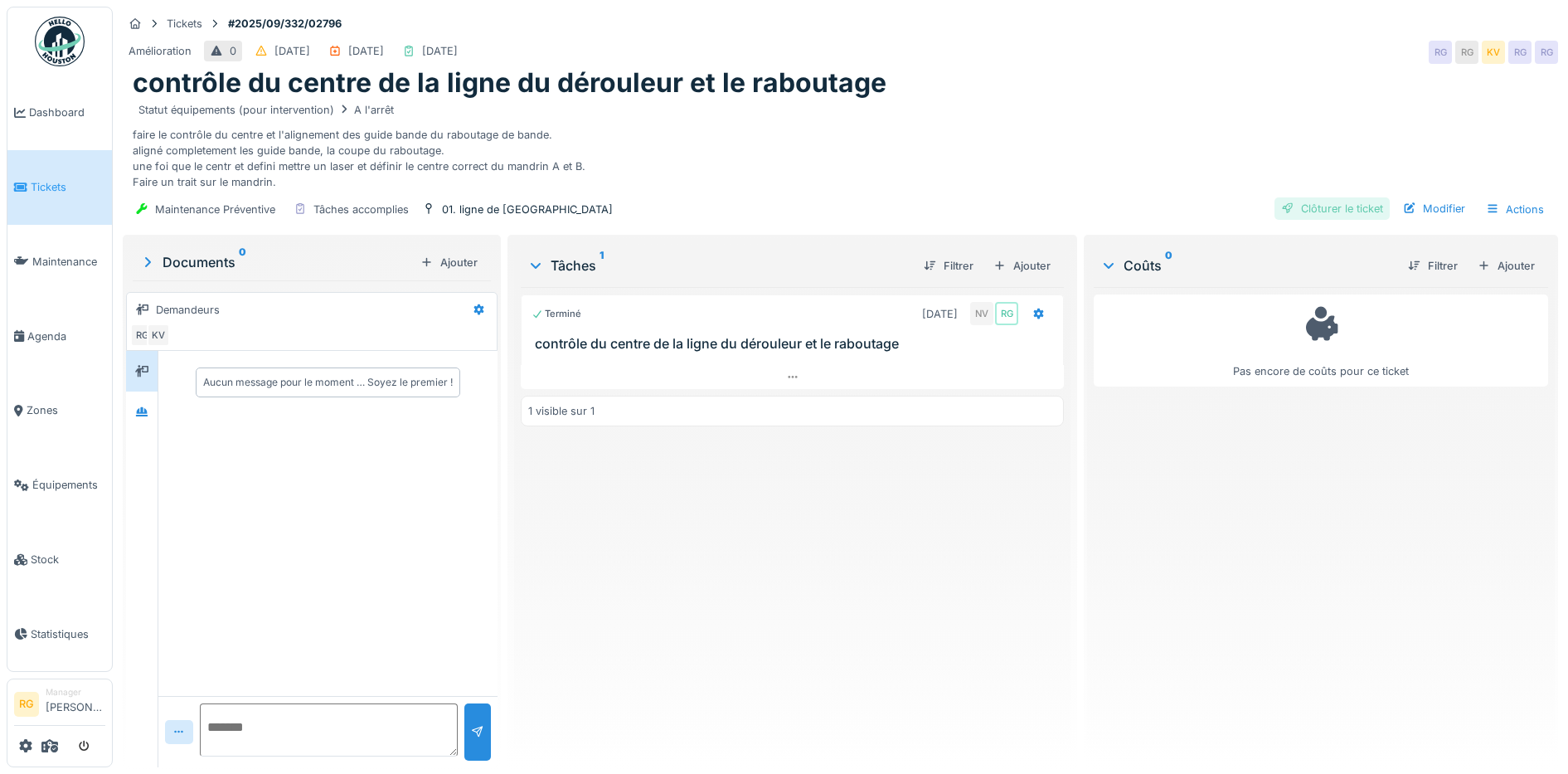
click at [1334, 206] on div "Clôturer le ticket" at bounding box center [1332, 208] width 115 height 23
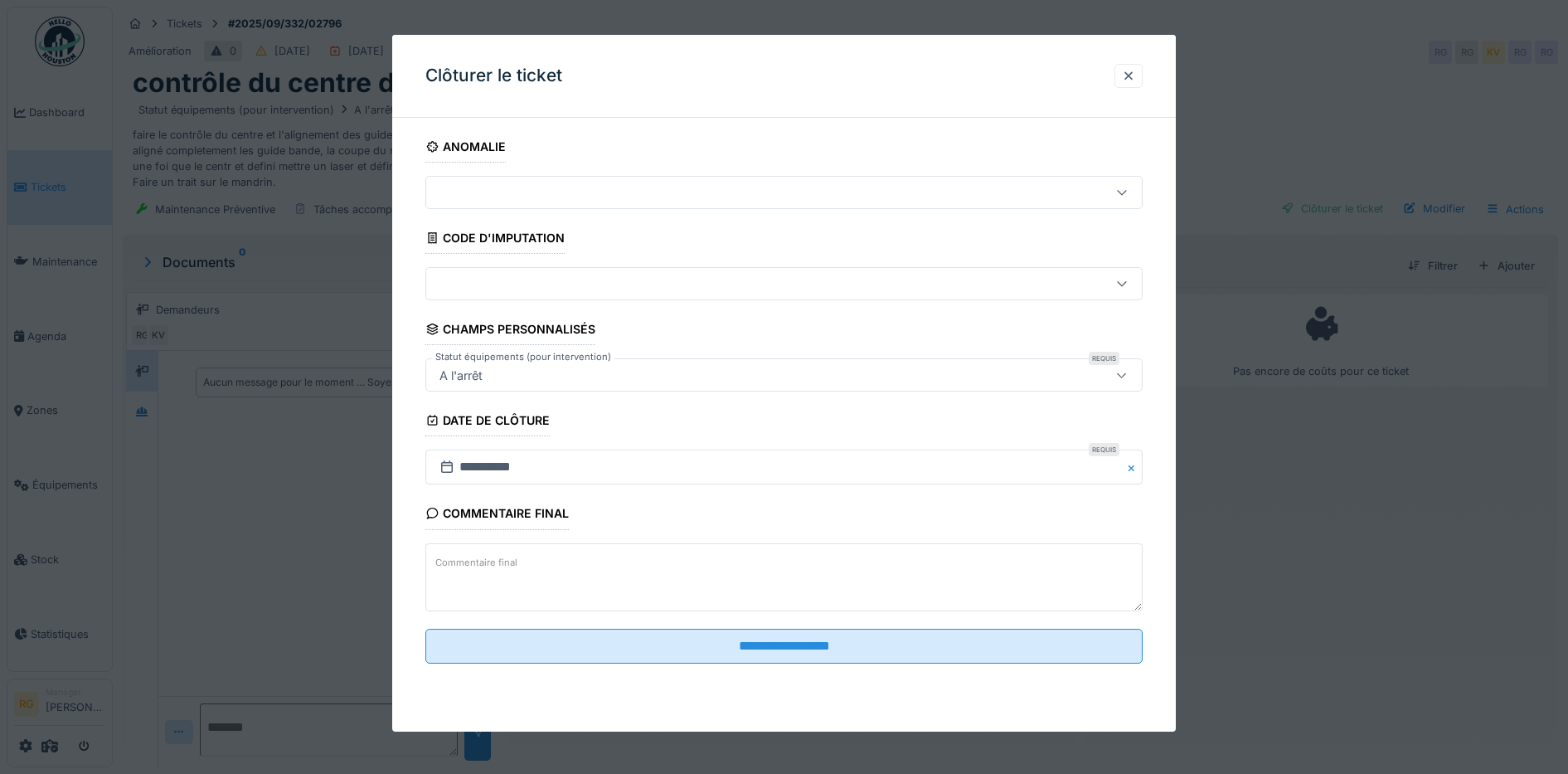
click at [553, 558] on textarea "Commentaire final" at bounding box center [784, 577] width 718 height 68
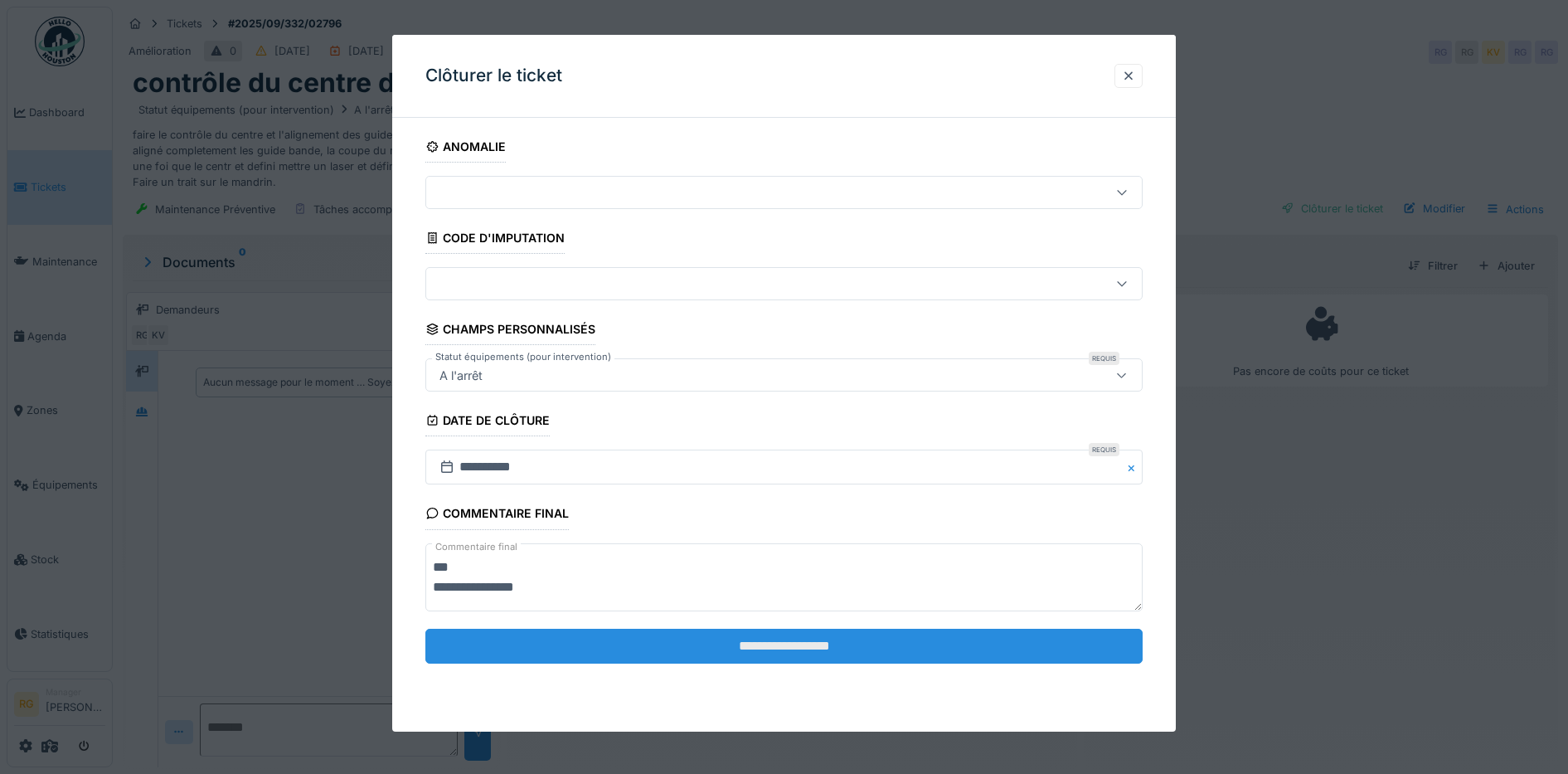
type textarea "**********"
click at [846, 637] on input "**********" at bounding box center [784, 646] width 718 height 35
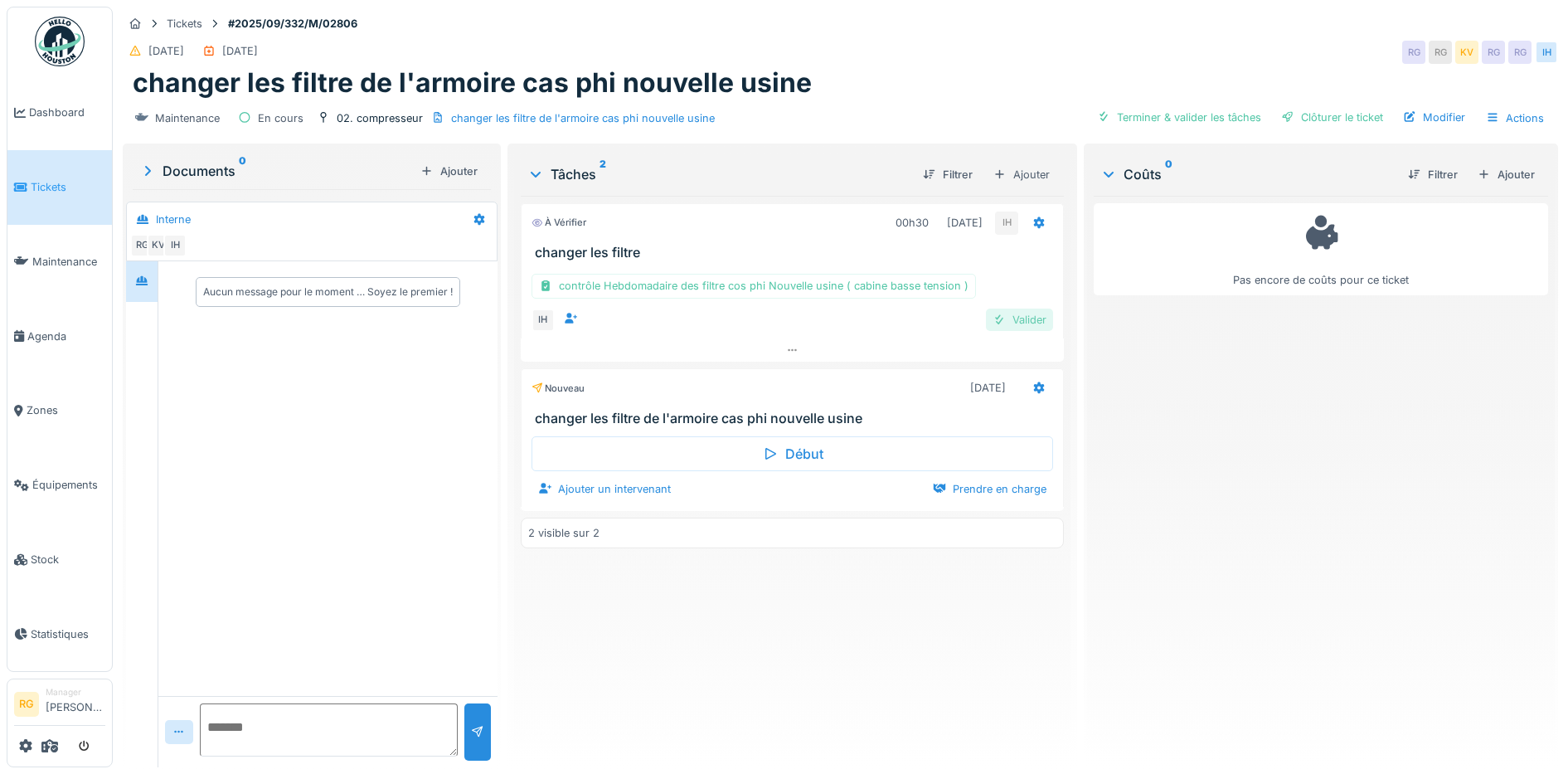
click at [1020, 318] on div "Valider" at bounding box center [1020, 319] width 67 height 23
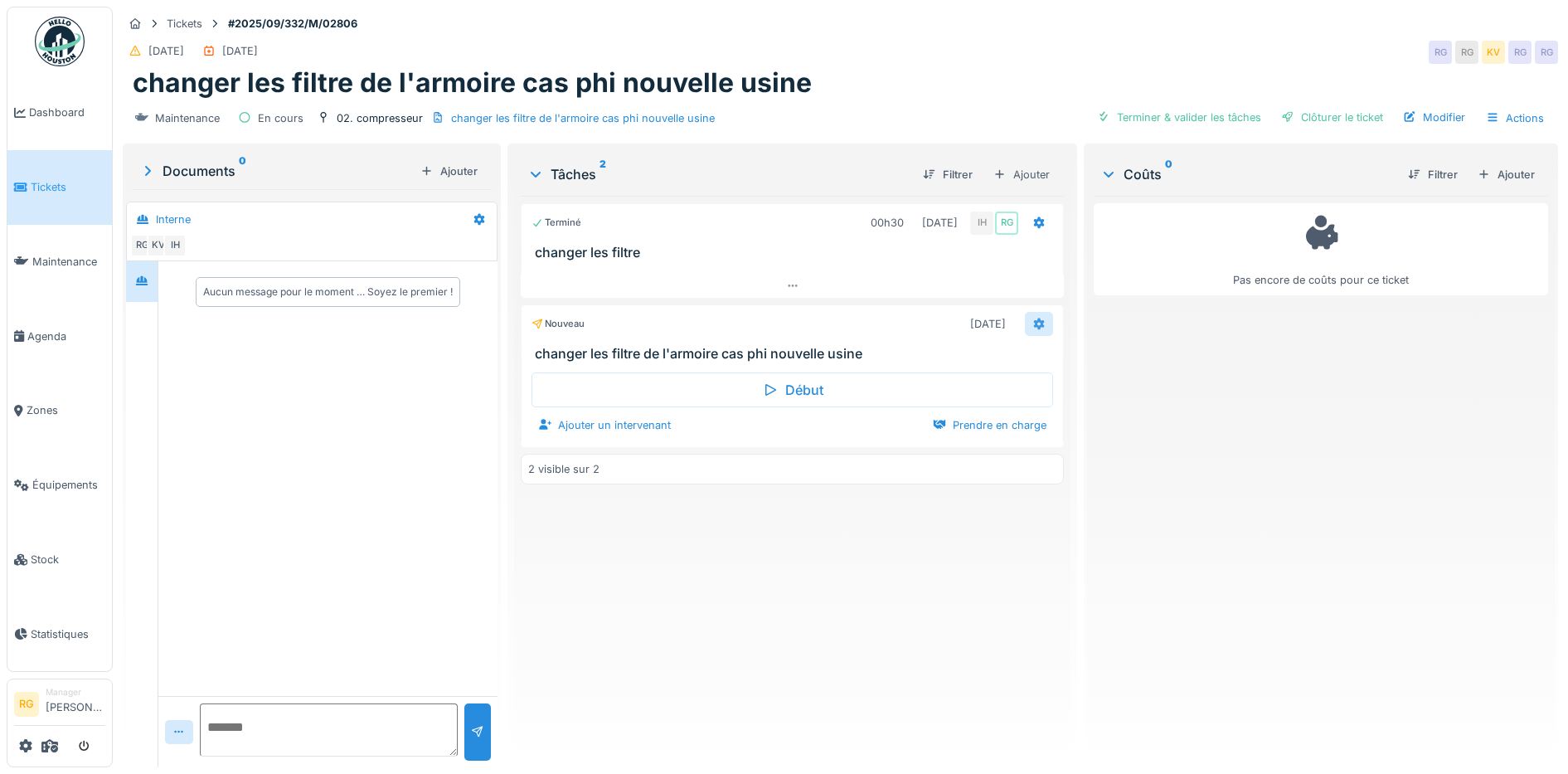
click at [1032, 330] on div at bounding box center [1038, 323] width 14 height 16
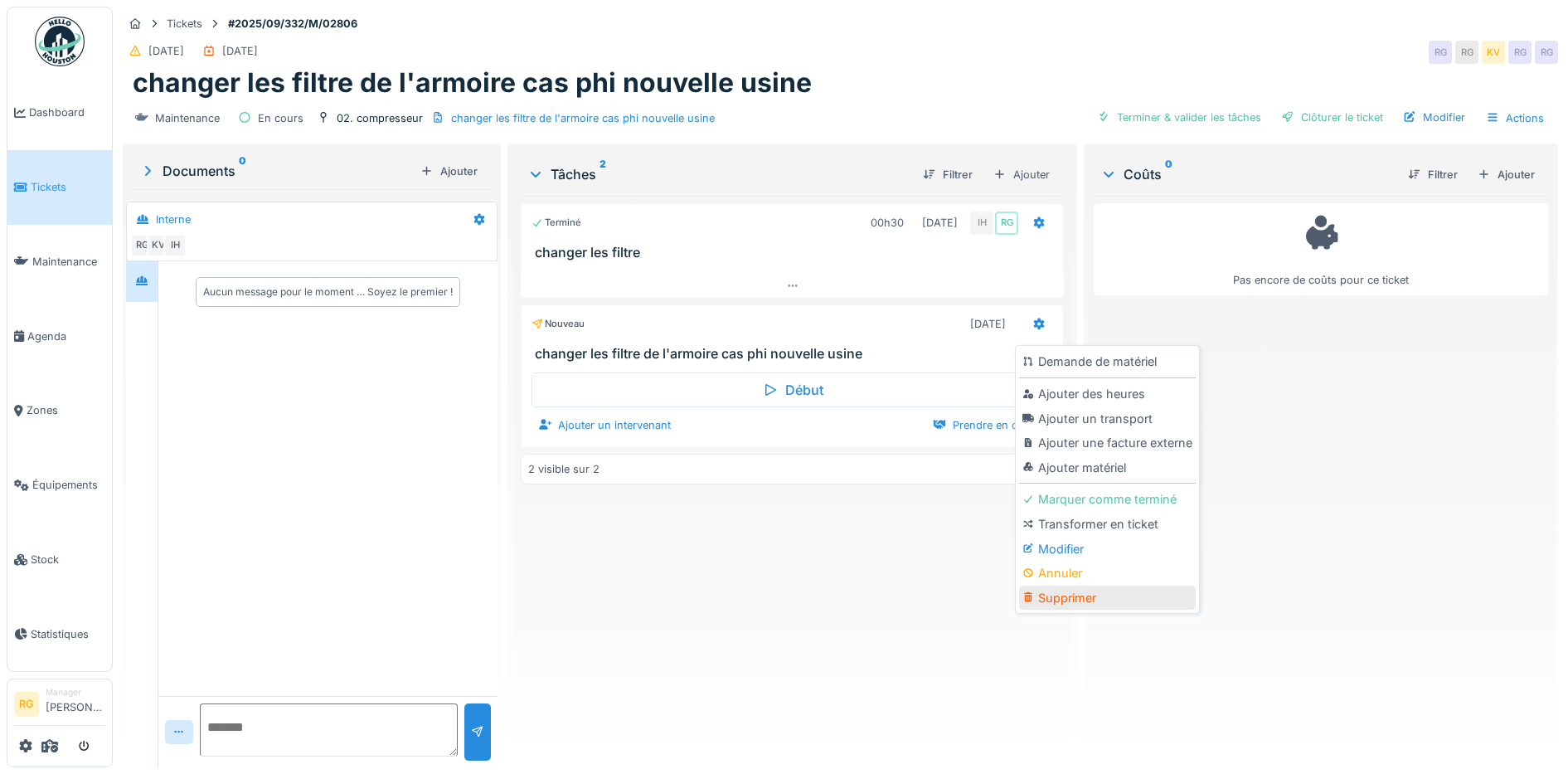
click at [1064, 591] on div "Supprimer" at bounding box center [1107, 598] width 177 height 25
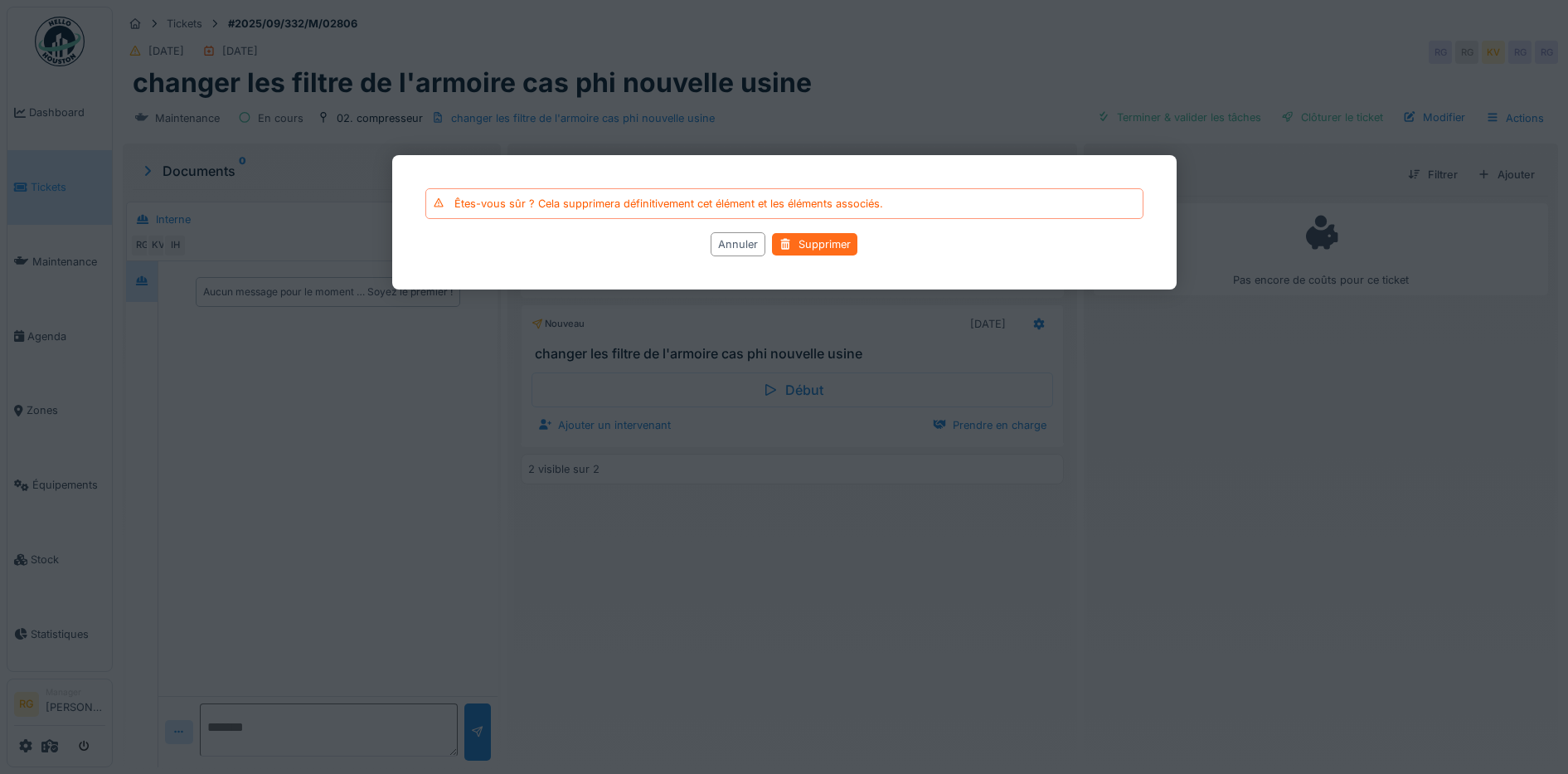
click at [832, 242] on div "Supprimer" at bounding box center [815, 244] width 86 height 23
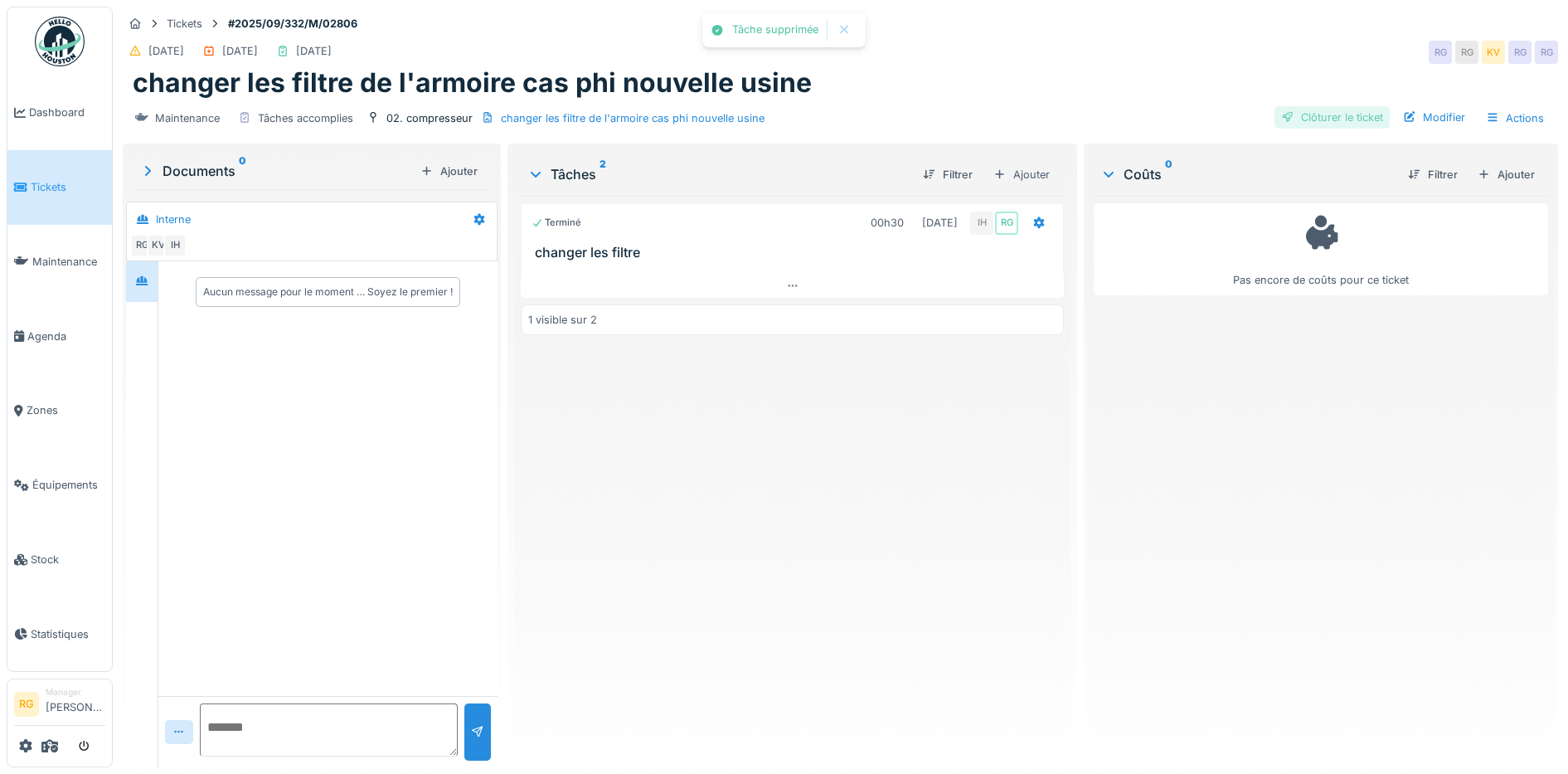
click at [1340, 114] on div "Clôturer le ticket" at bounding box center [1332, 117] width 115 height 23
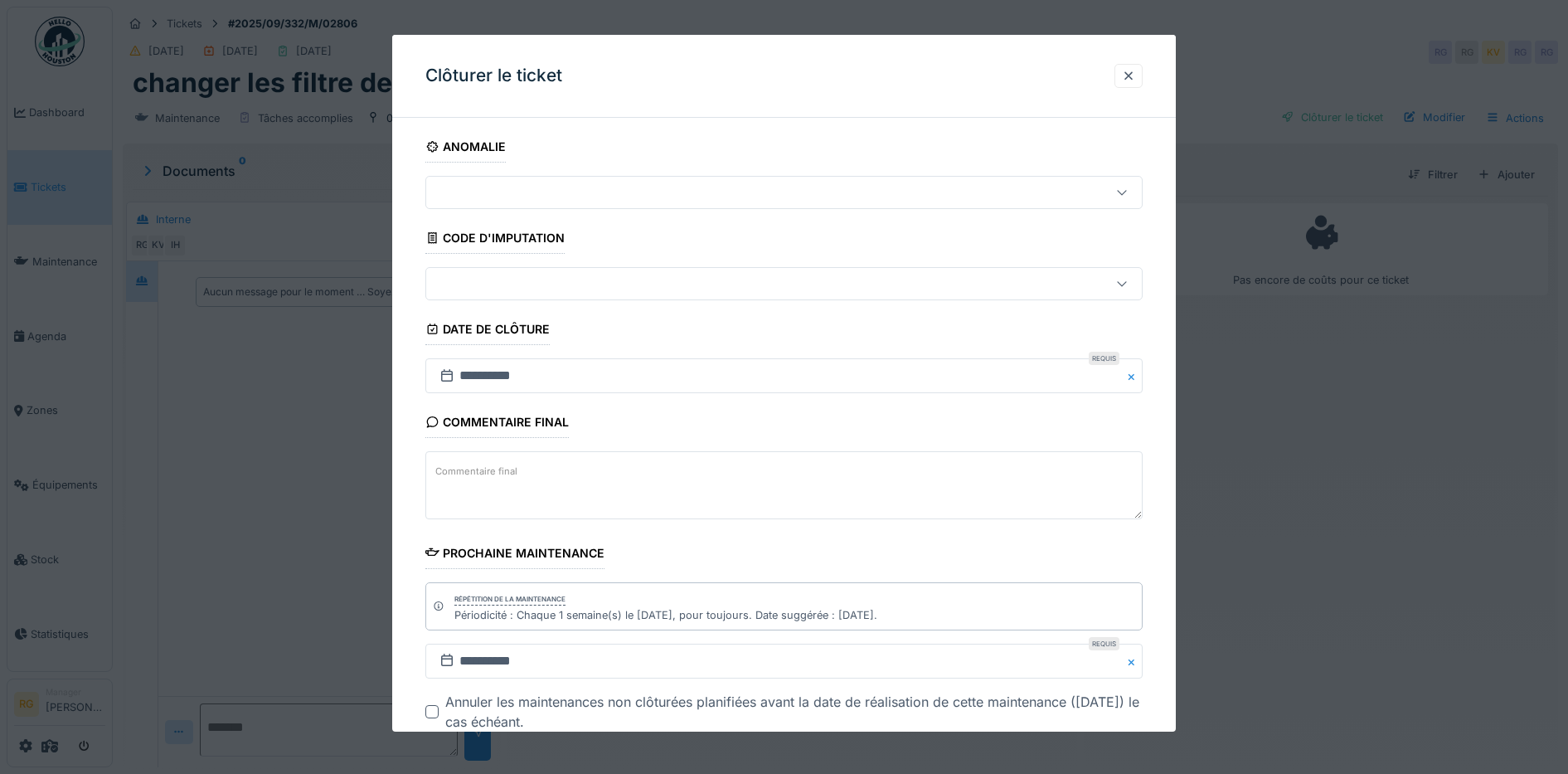
click at [504, 484] on textarea "Commentaire final" at bounding box center [784, 485] width 718 height 68
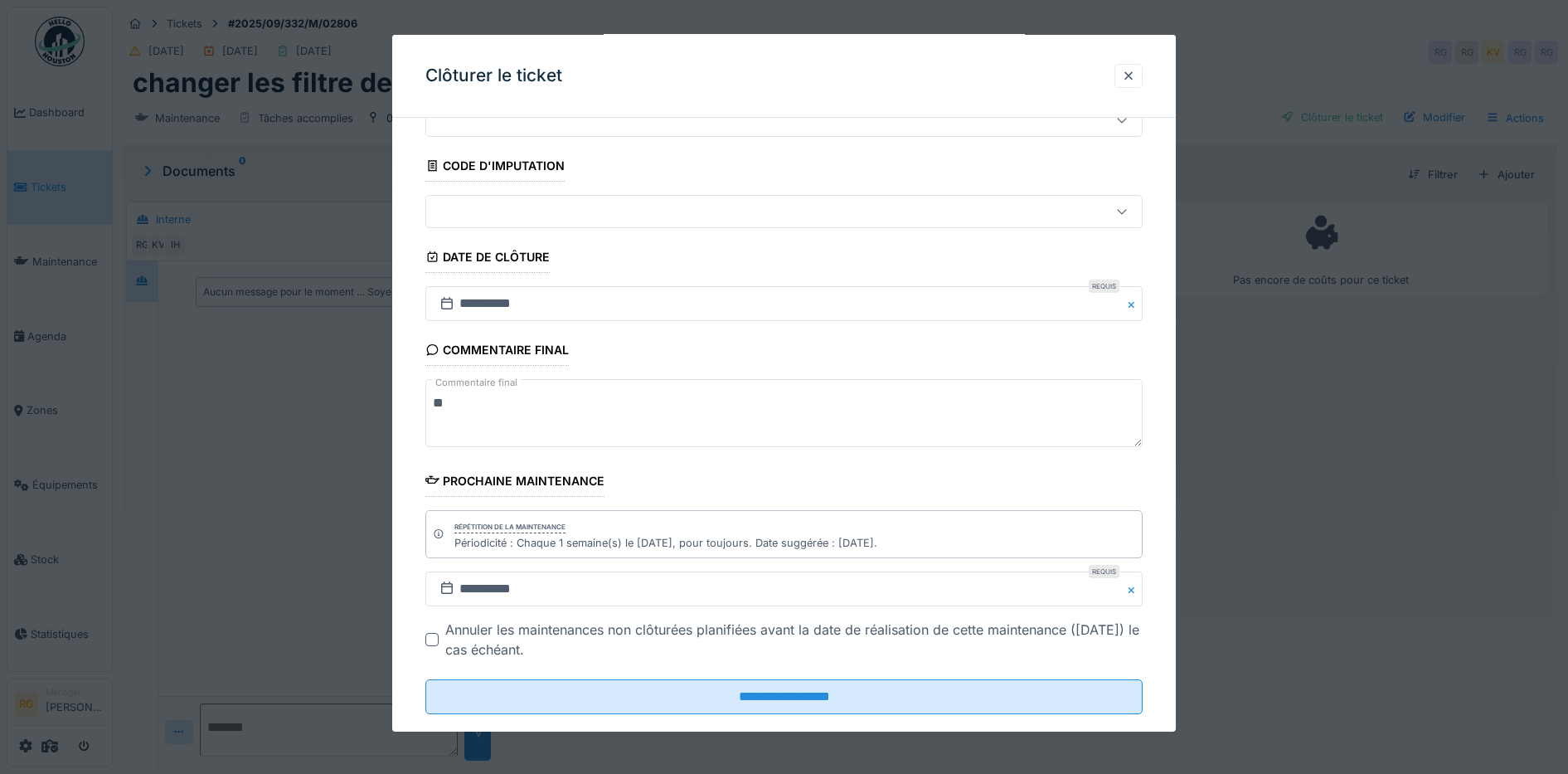
scroll to position [101, 0]
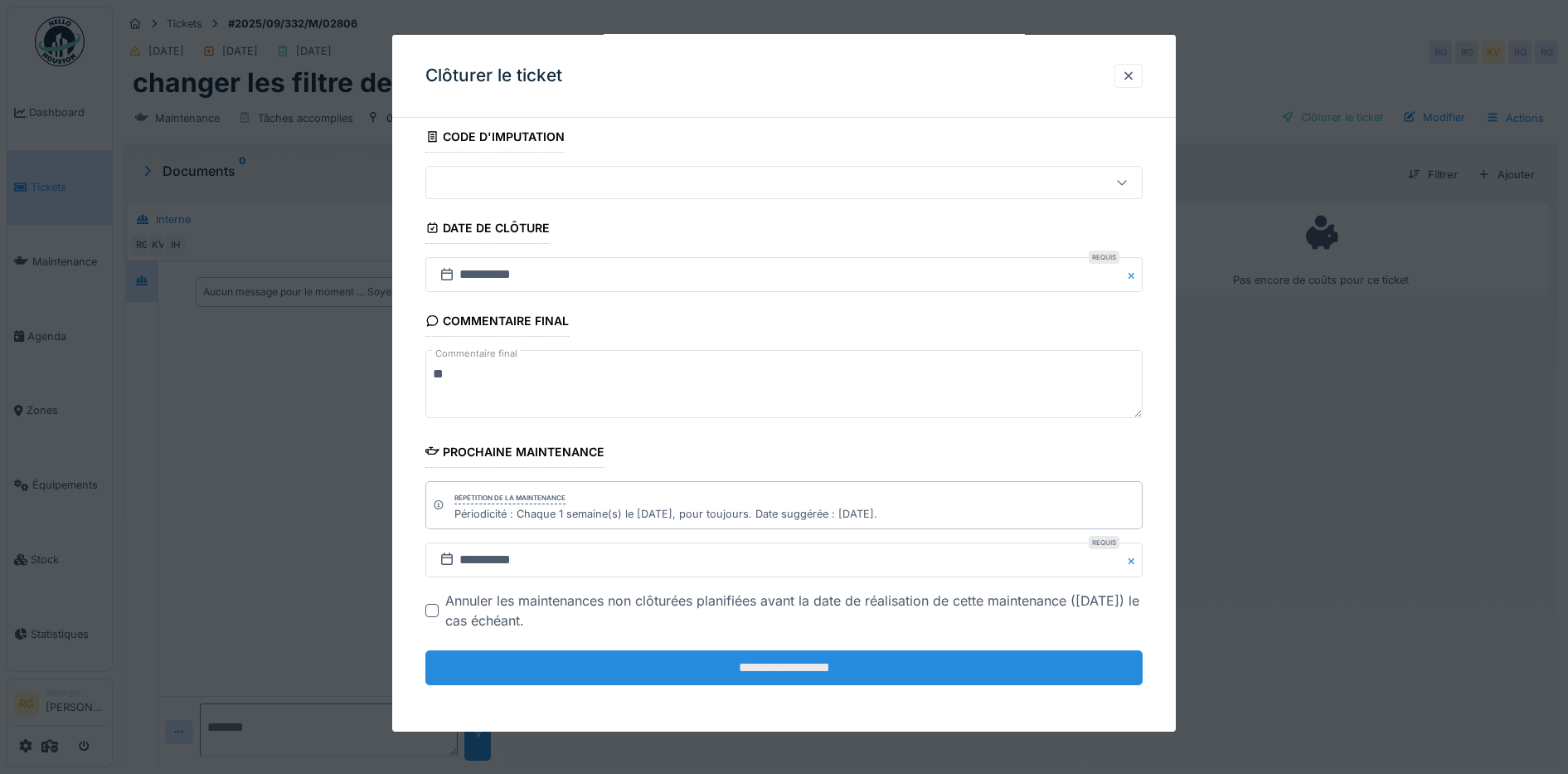
type textarea "**"
click at [783, 669] on input "**********" at bounding box center [784, 668] width 718 height 35
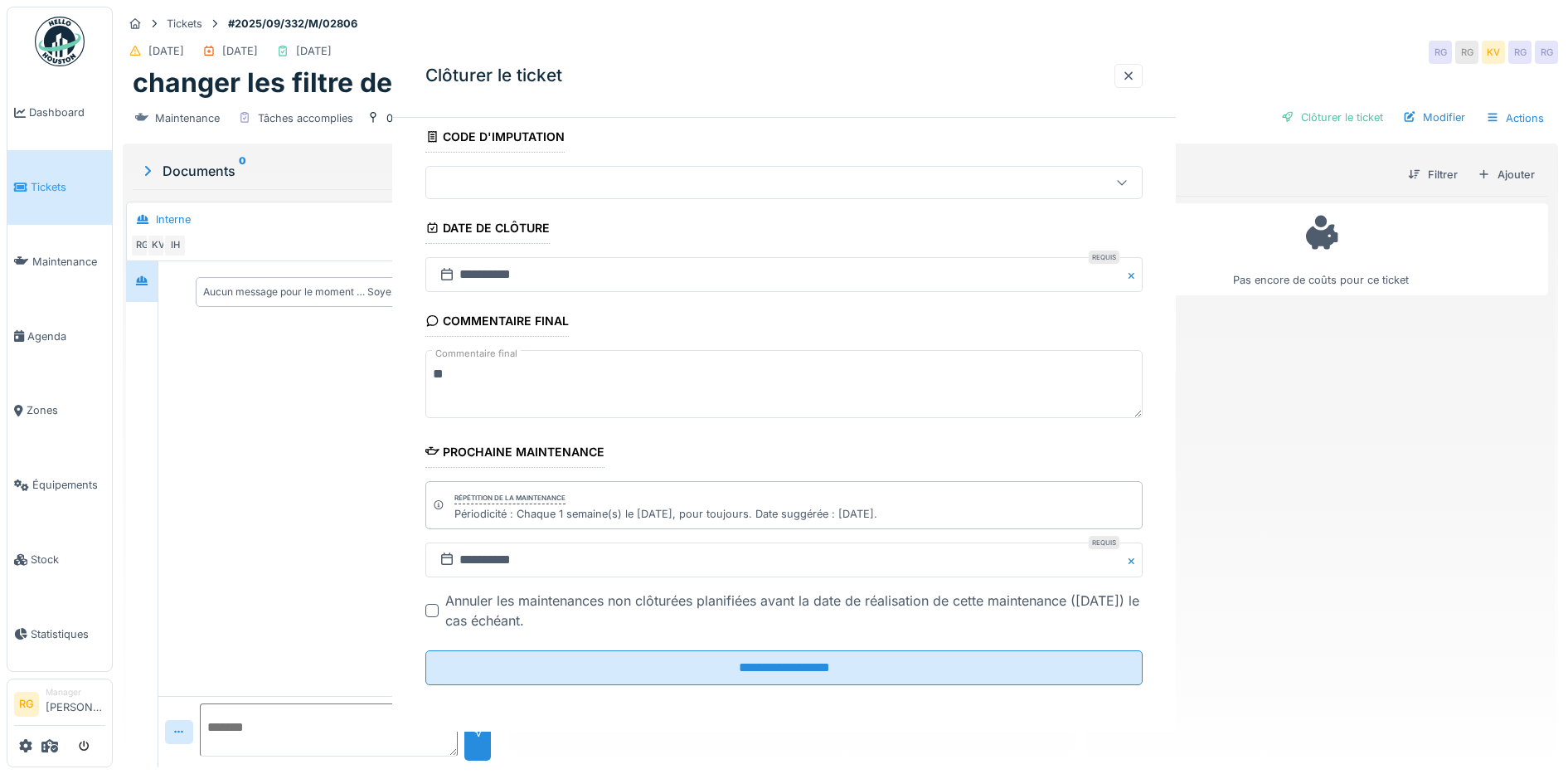
scroll to position [0, 0]
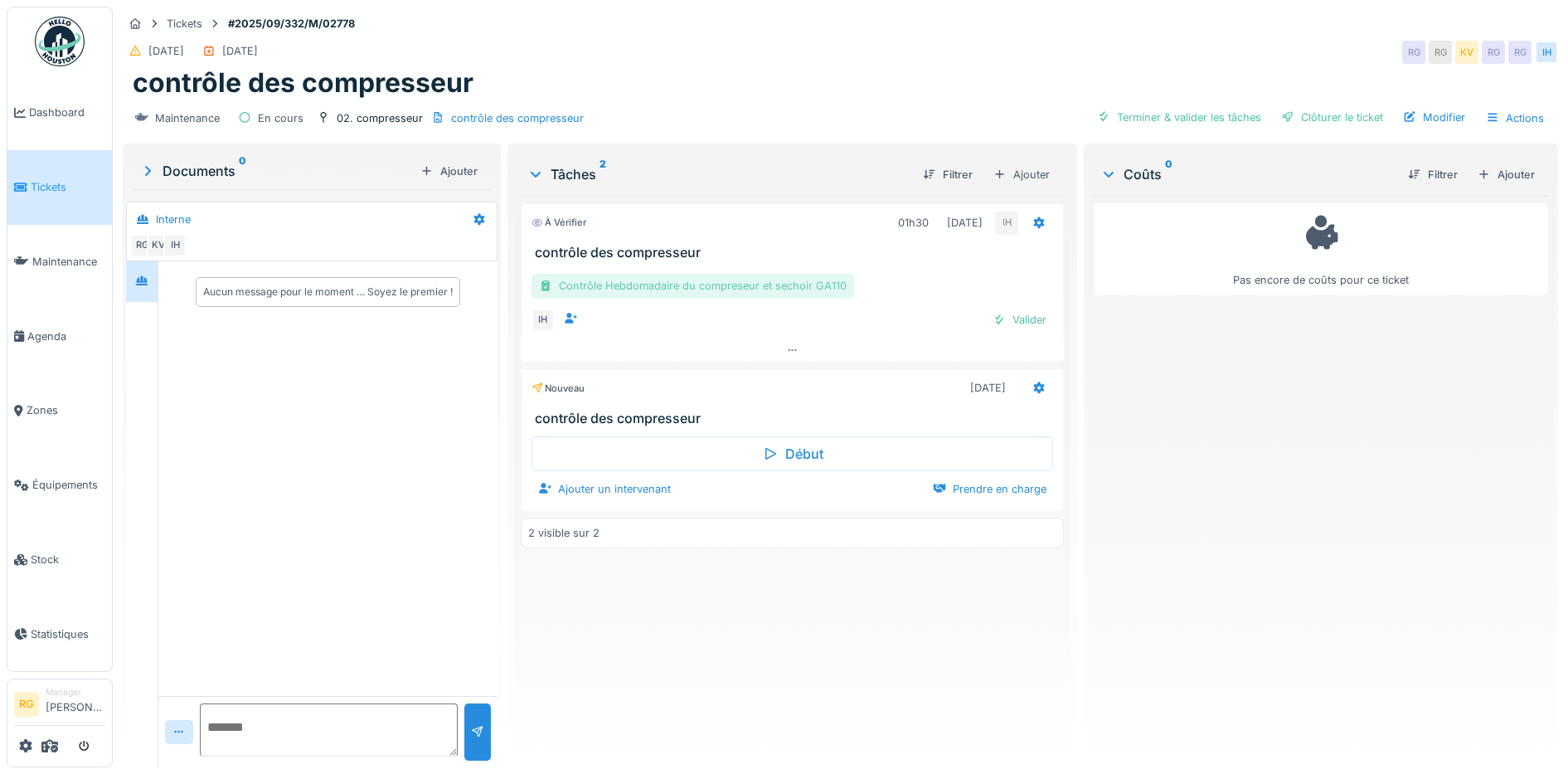
click at [641, 281] on div "Contrôle Hebdomadaire du compreseur et sechoir GA110" at bounding box center [693, 286] width 323 height 24
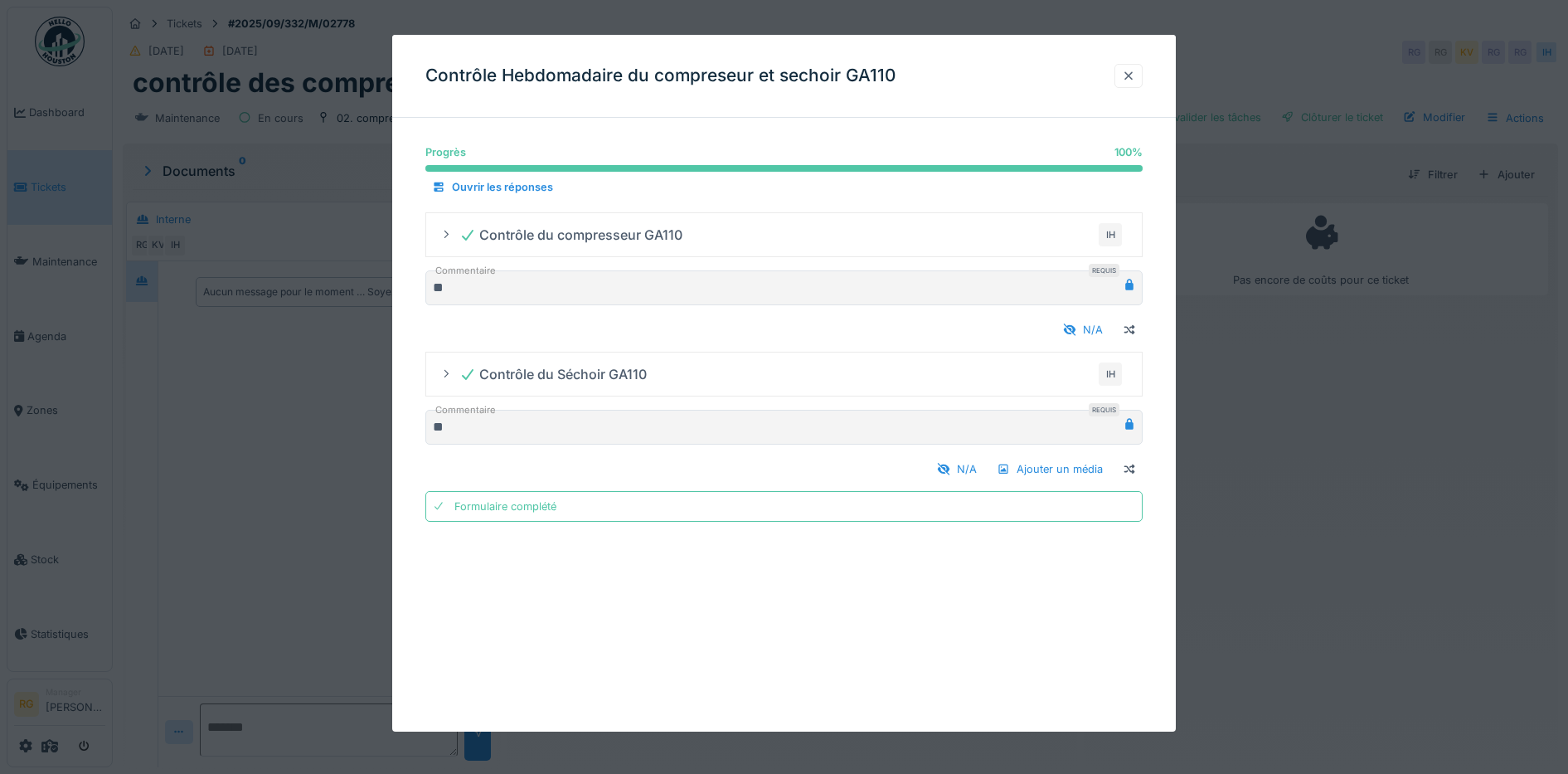
click at [1135, 71] on div at bounding box center [1128, 76] width 14 height 16
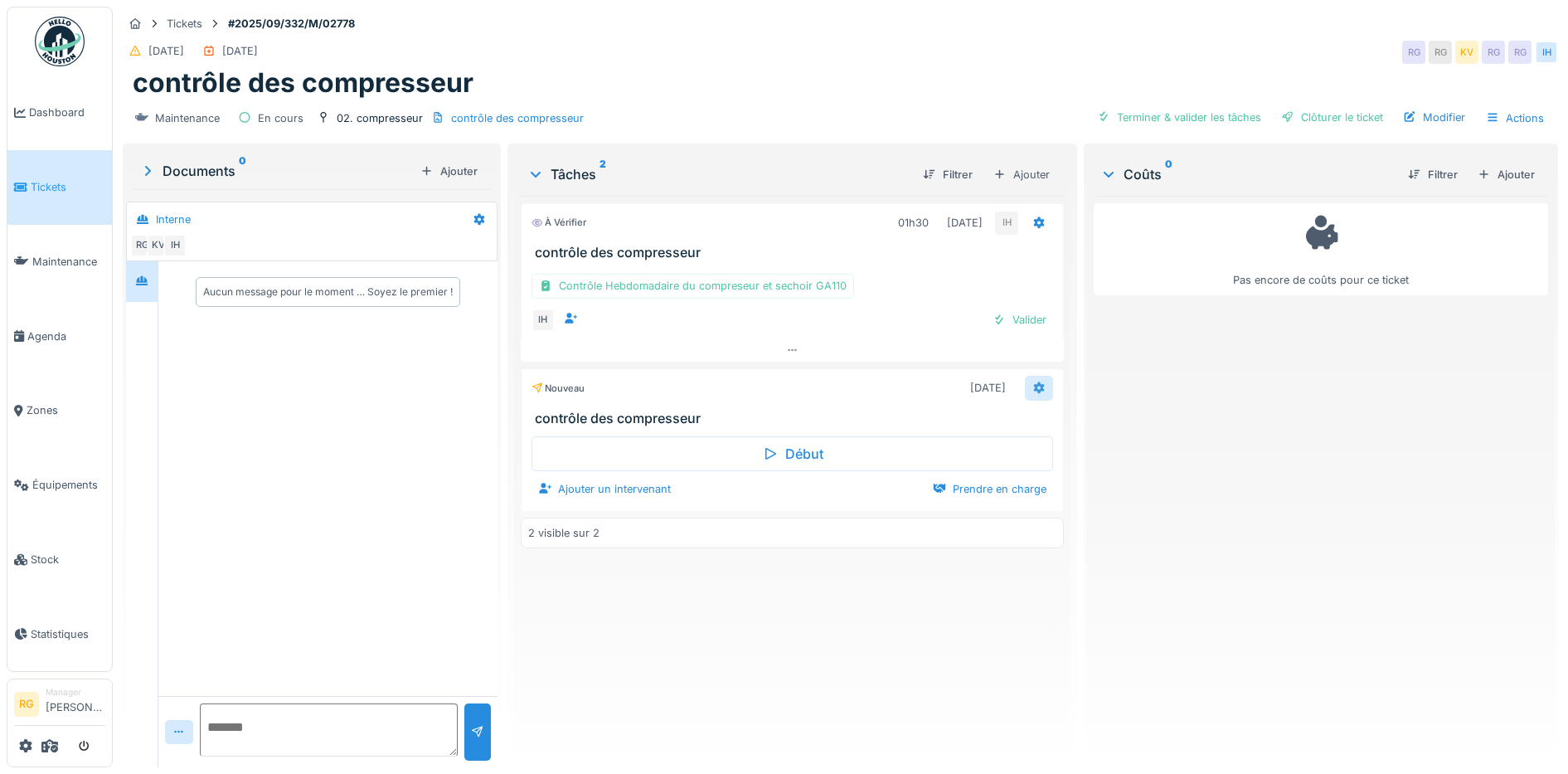
click at [1033, 390] on icon at bounding box center [1039, 388] width 11 height 12
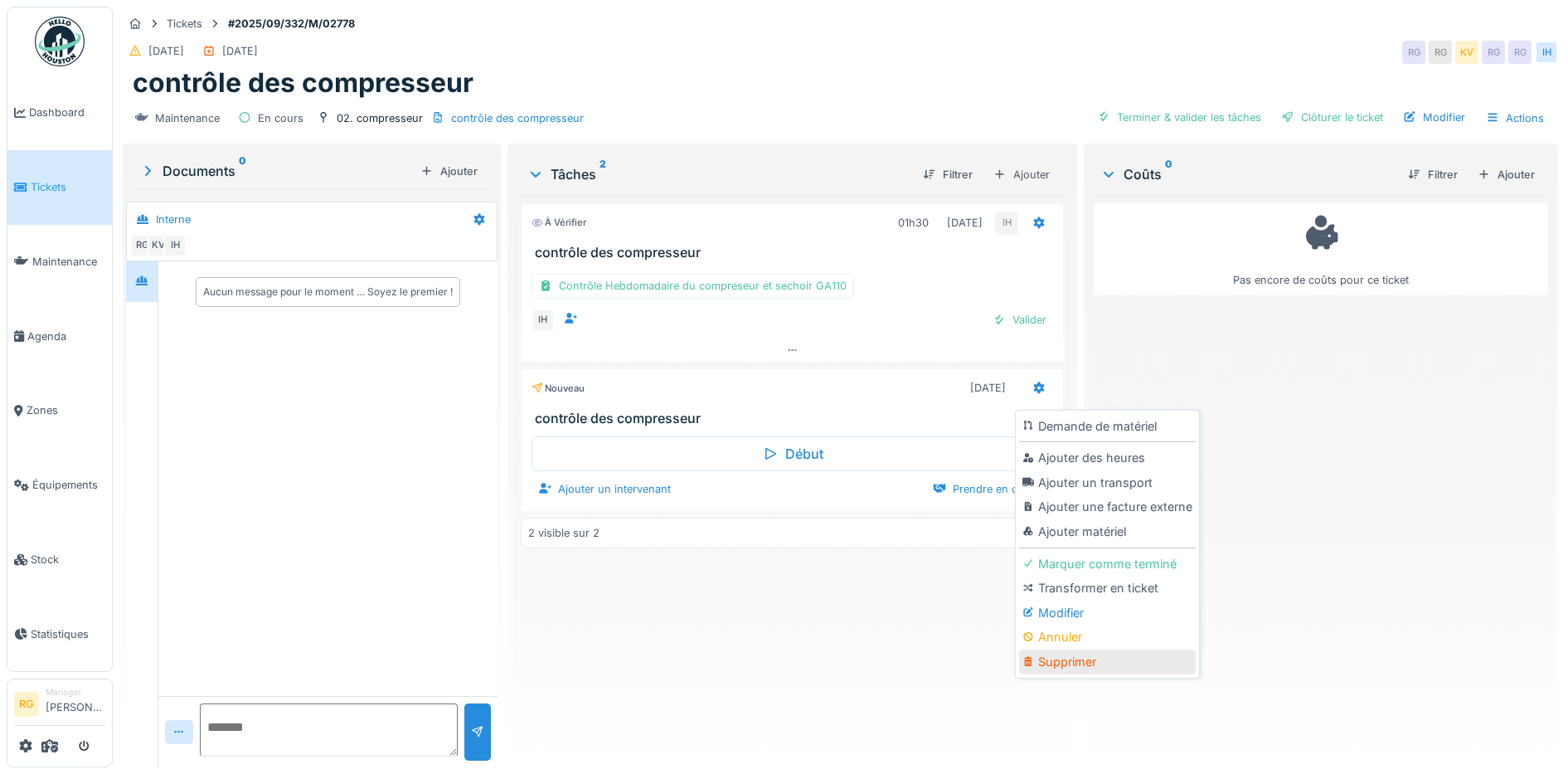
click at [1059, 664] on div "Supprimer" at bounding box center [1107, 662] width 177 height 25
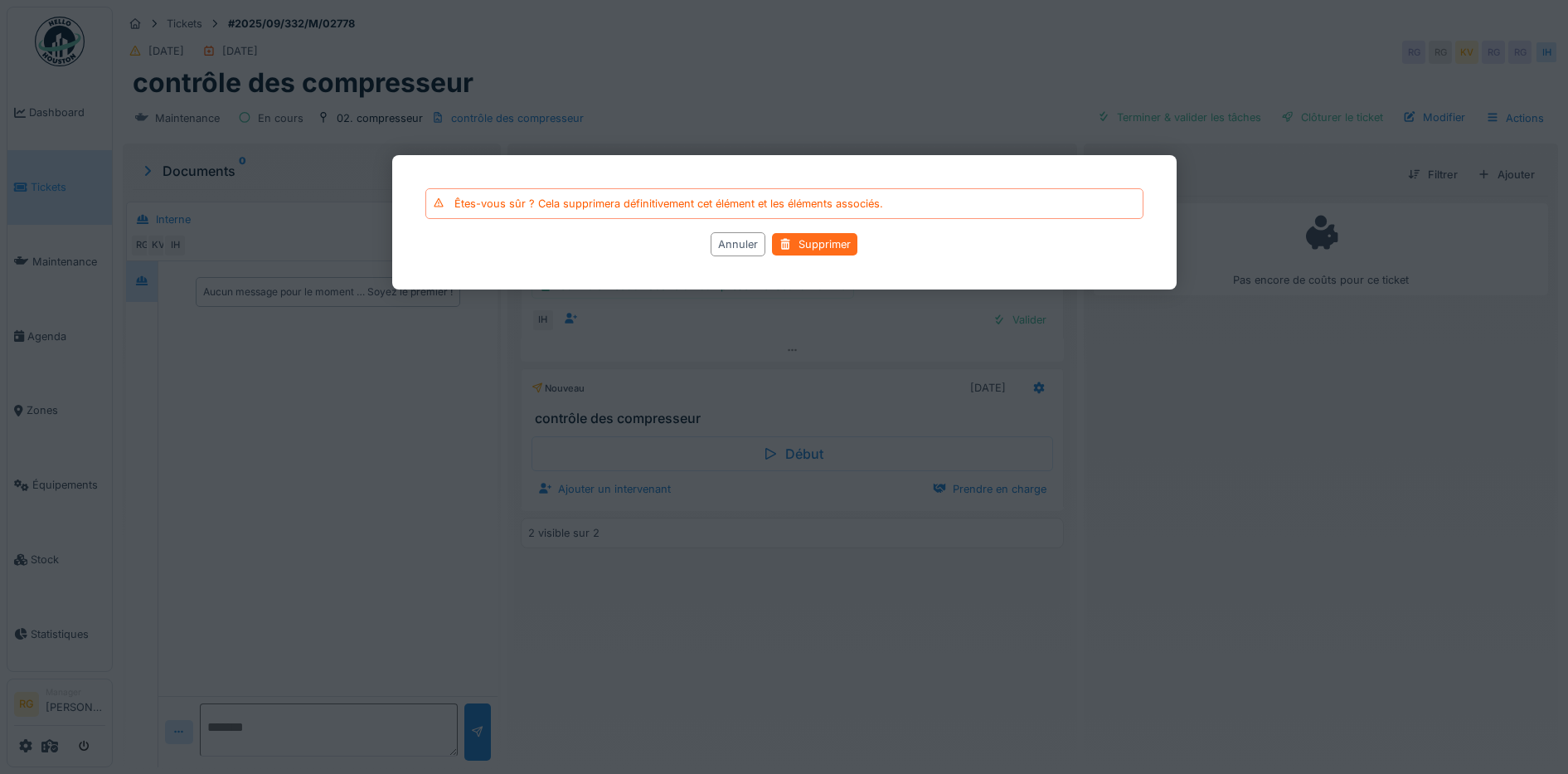
click at [819, 246] on div "Supprimer" at bounding box center [815, 244] width 86 height 23
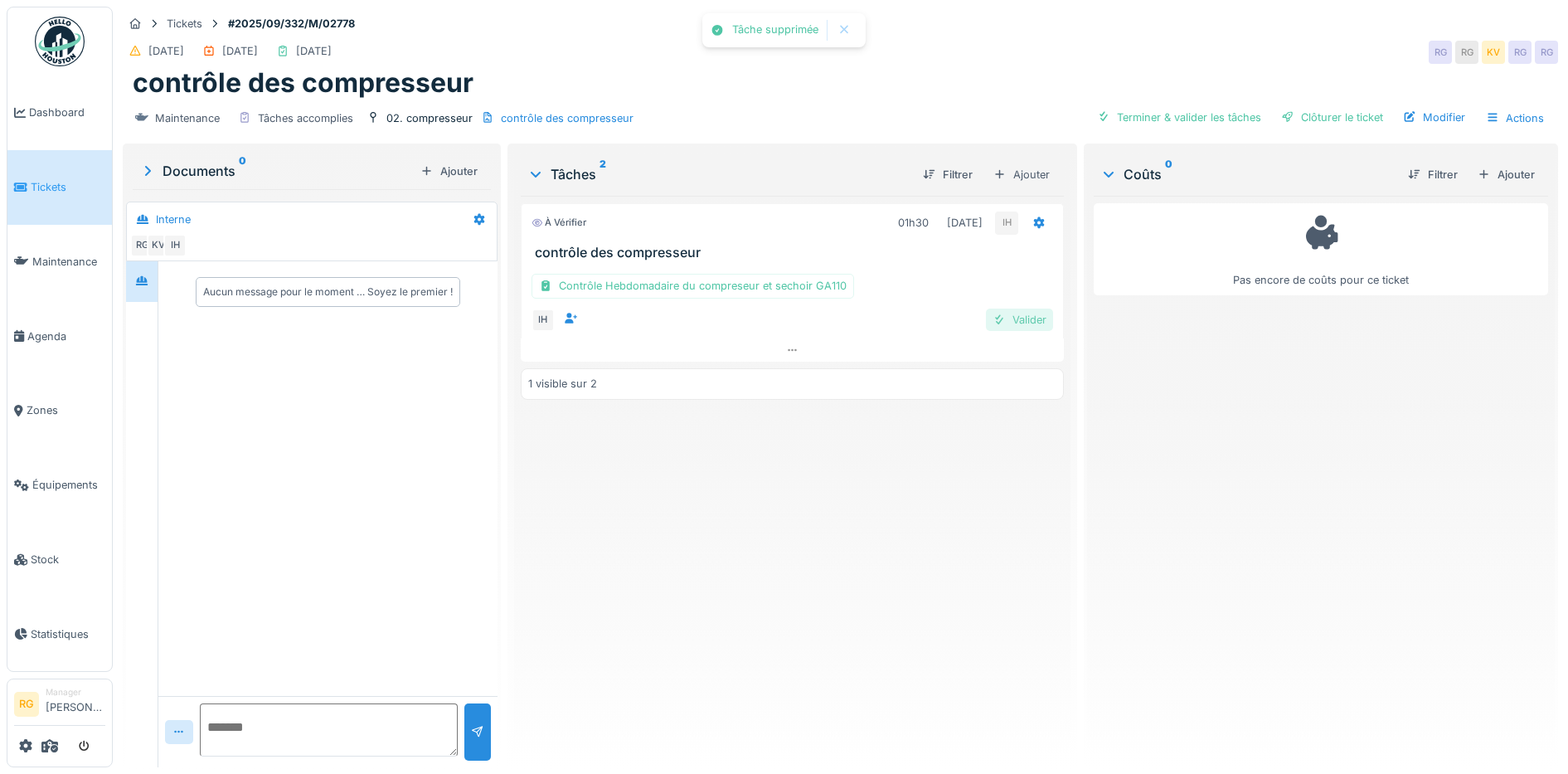
click at [1012, 316] on div "Valider" at bounding box center [1020, 319] width 67 height 23
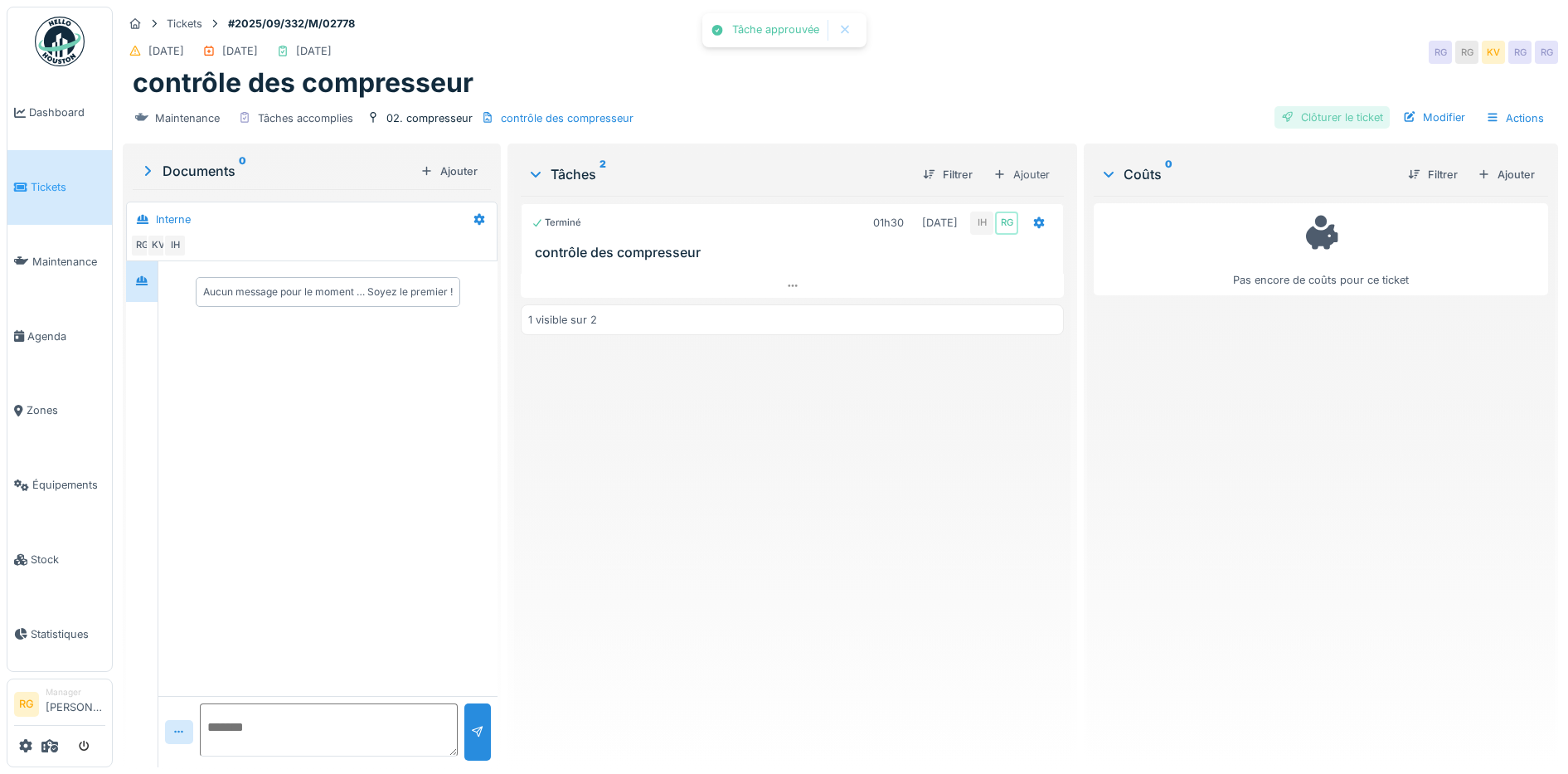
click at [1346, 116] on div "Clôturer le ticket" at bounding box center [1332, 117] width 115 height 23
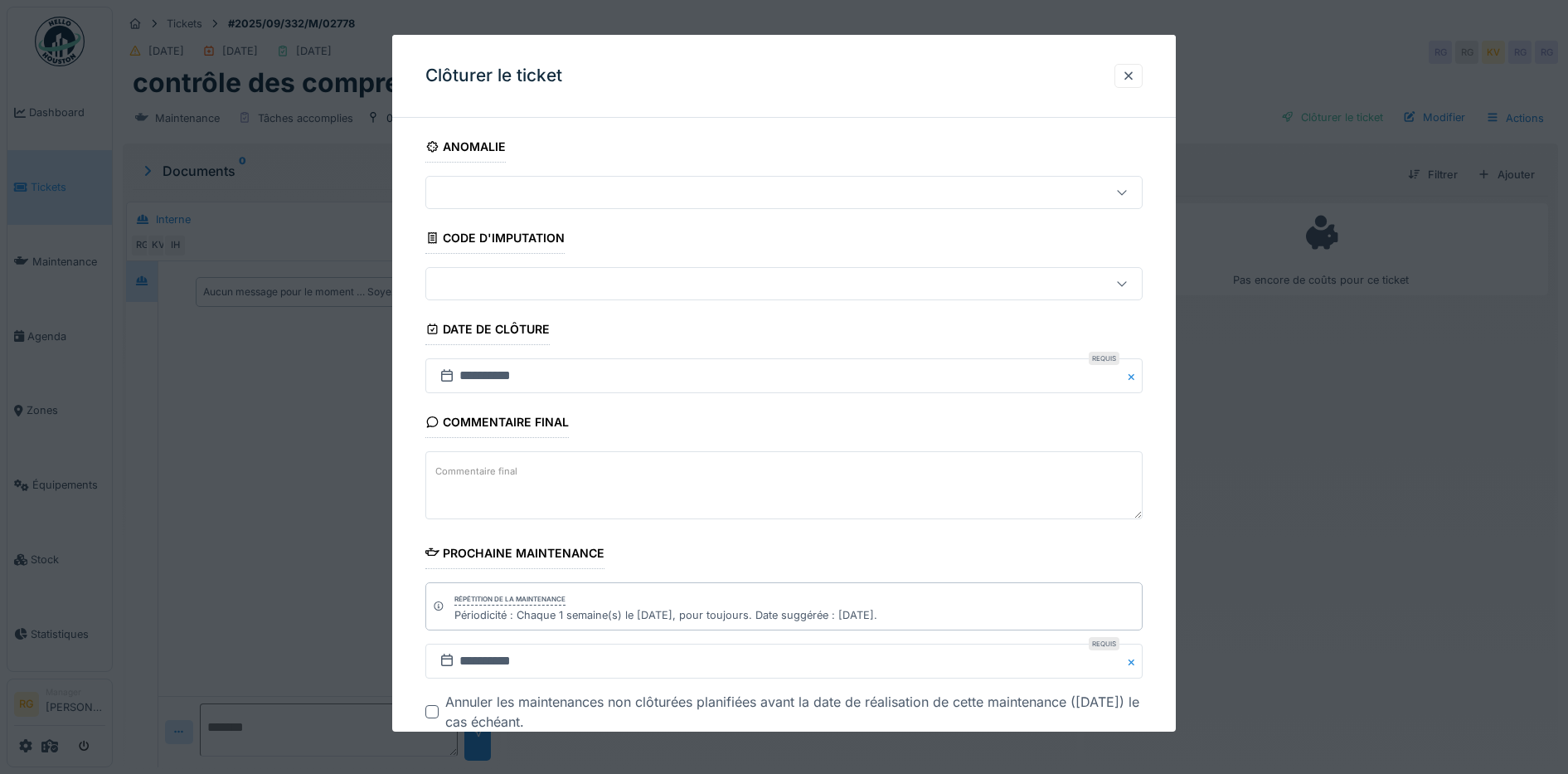
click at [519, 469] on textarea "Commentaire final" at bounding box center [784, 485] width 718 height 68
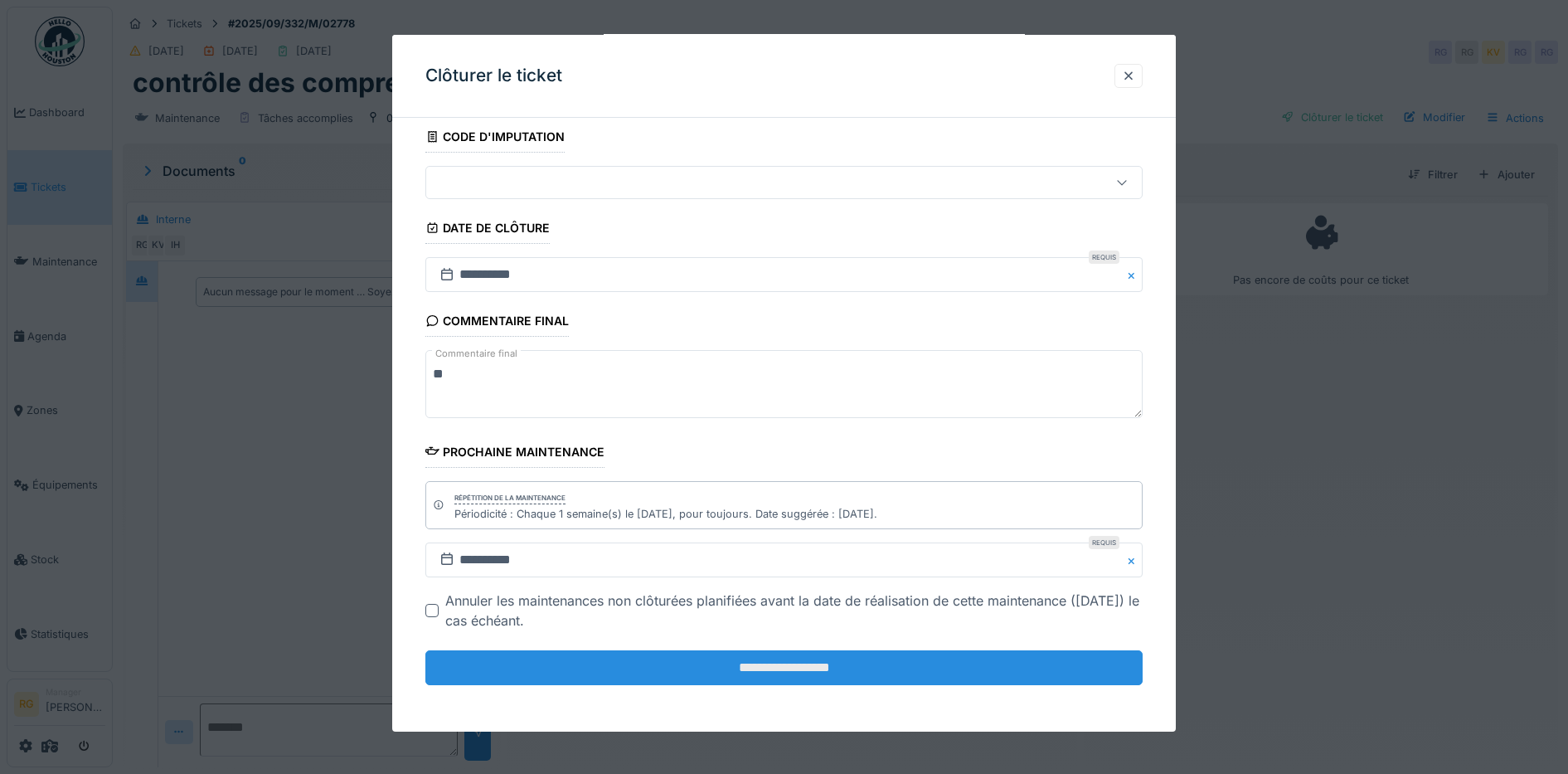
type textarea "**"
click at [784, 671] on input "**********" at bounding box center [784, 668] width 718 height 35
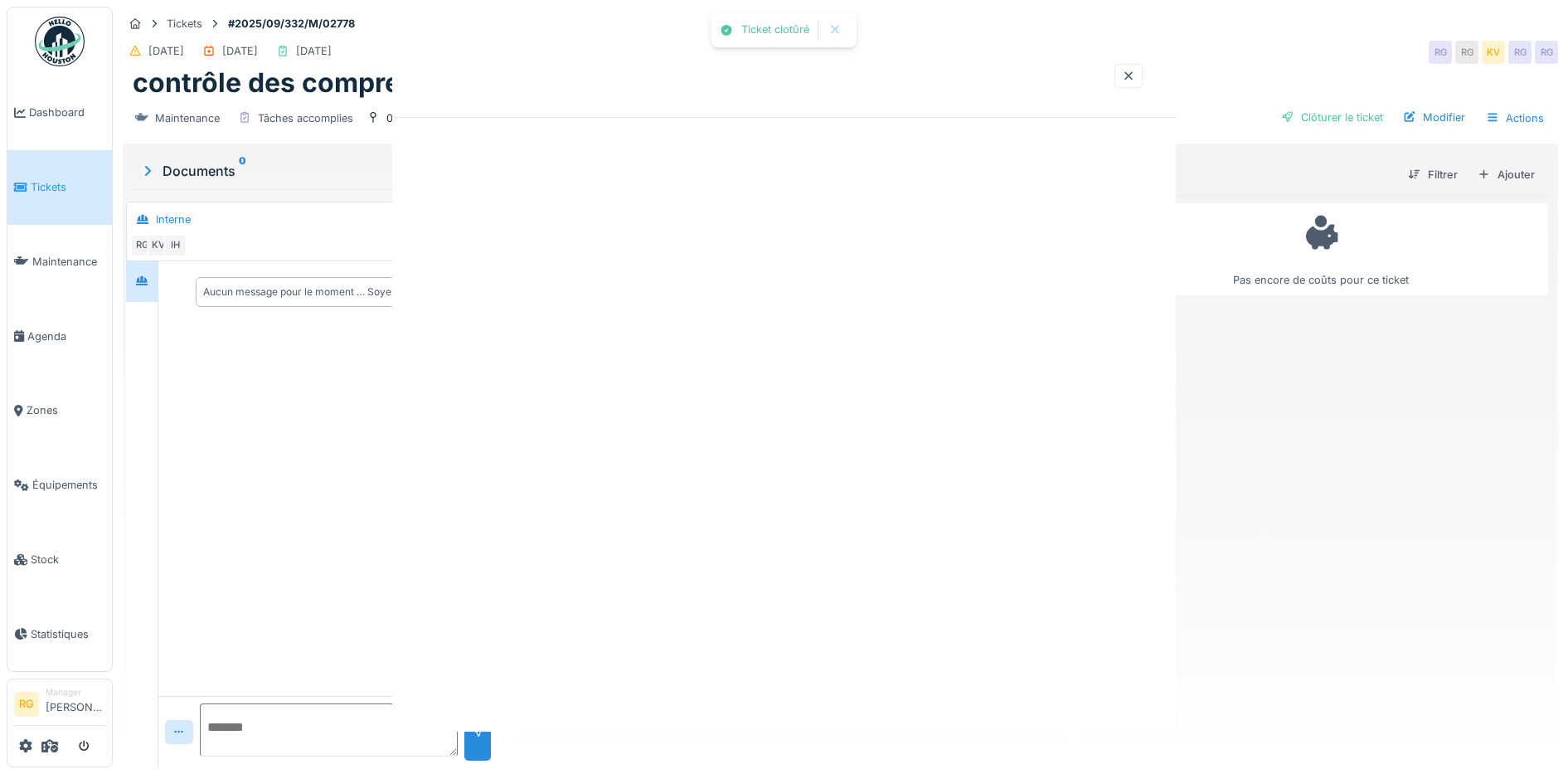
scroll to position [0, 0]
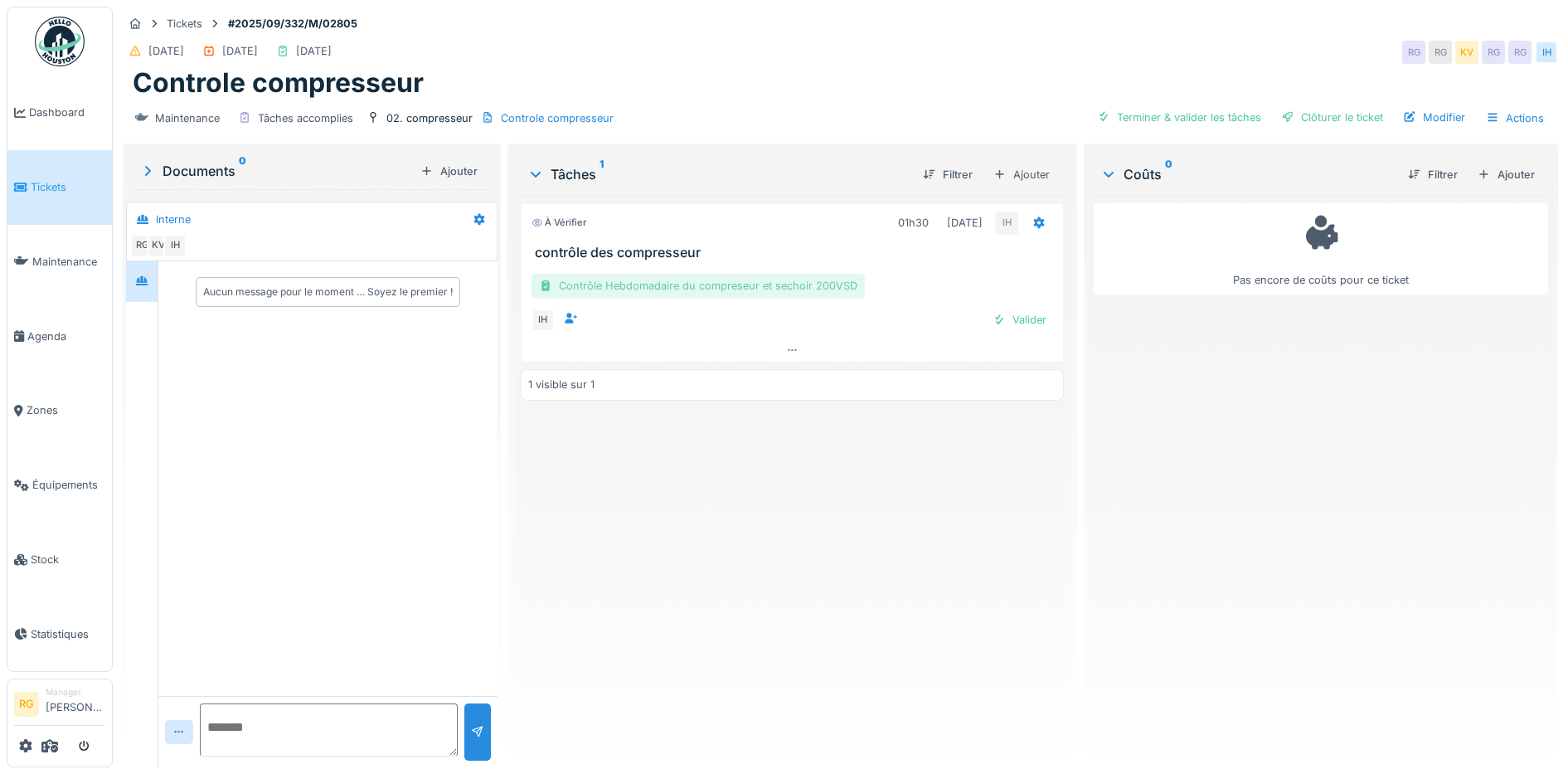
click at [693, 284] on div "Contrôle Hebdomadaire du compreseur et sechoir 200VSD" at bounding box center [698, 286] width 333 height 24
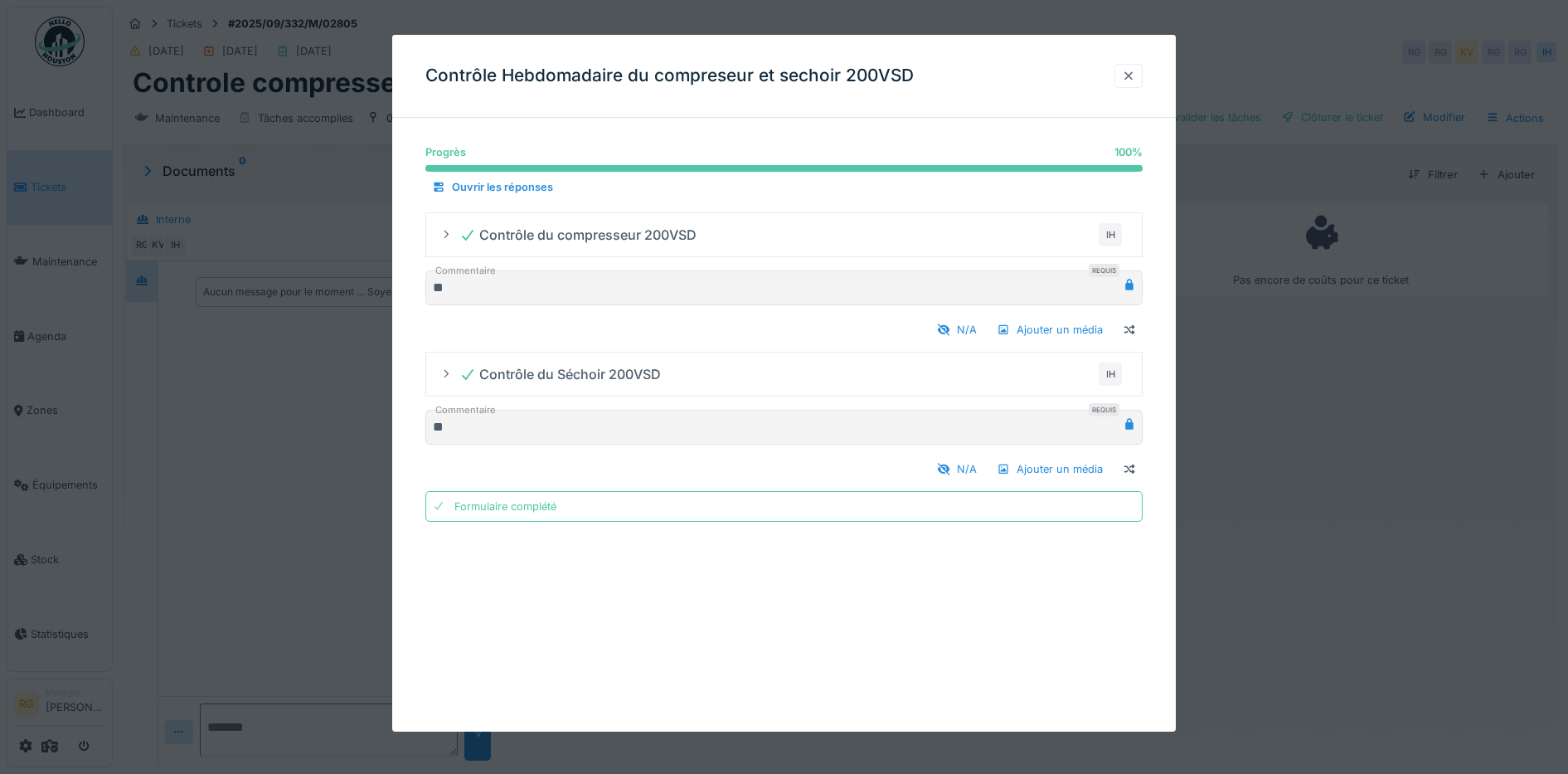
click at [1132, 78] on div at bounding box center [1128, 76] width 14 height 16
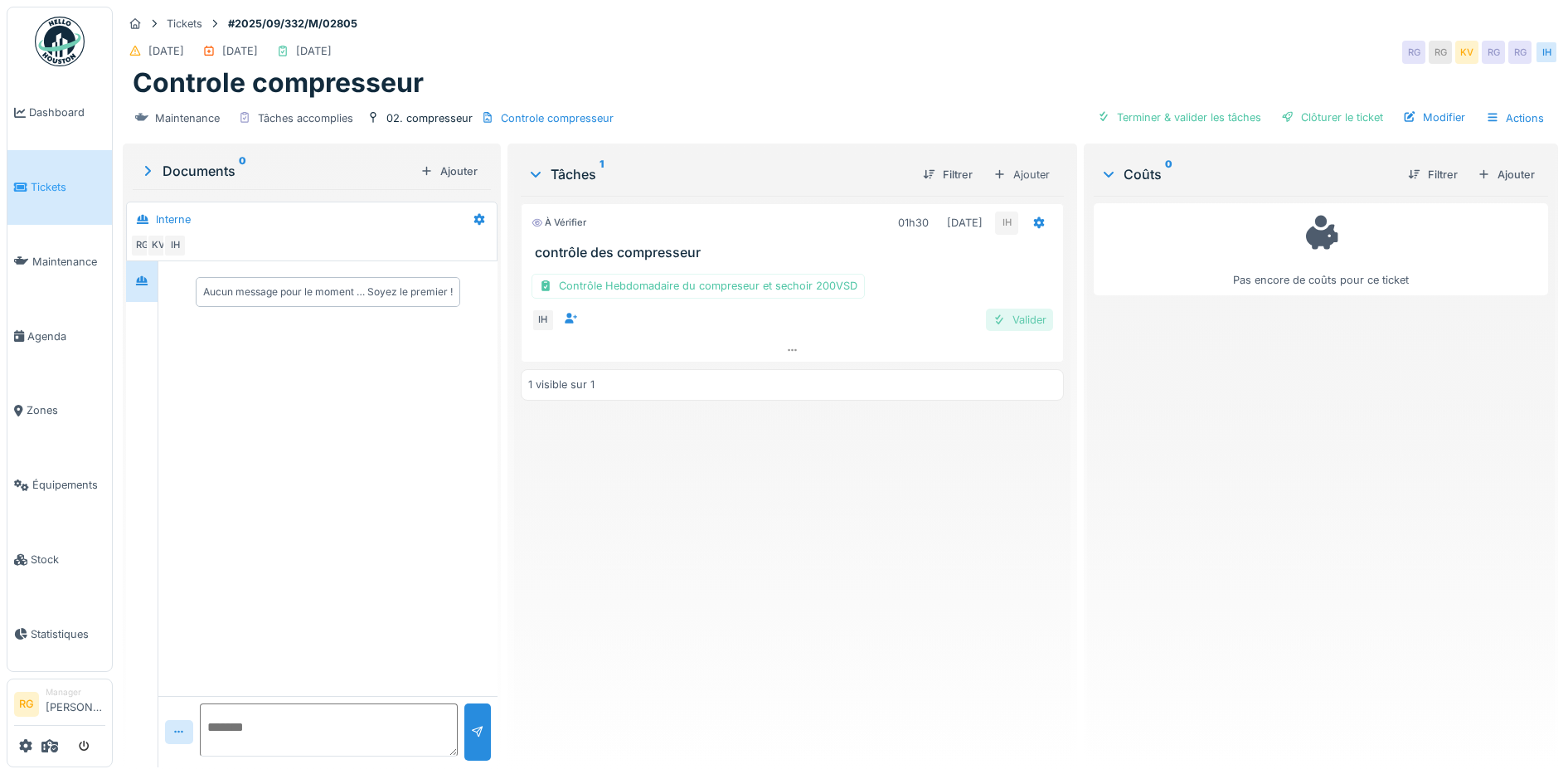
click at [1020, 319] on div "Valider" at bounding box center [1020, 319] width 67 height 23
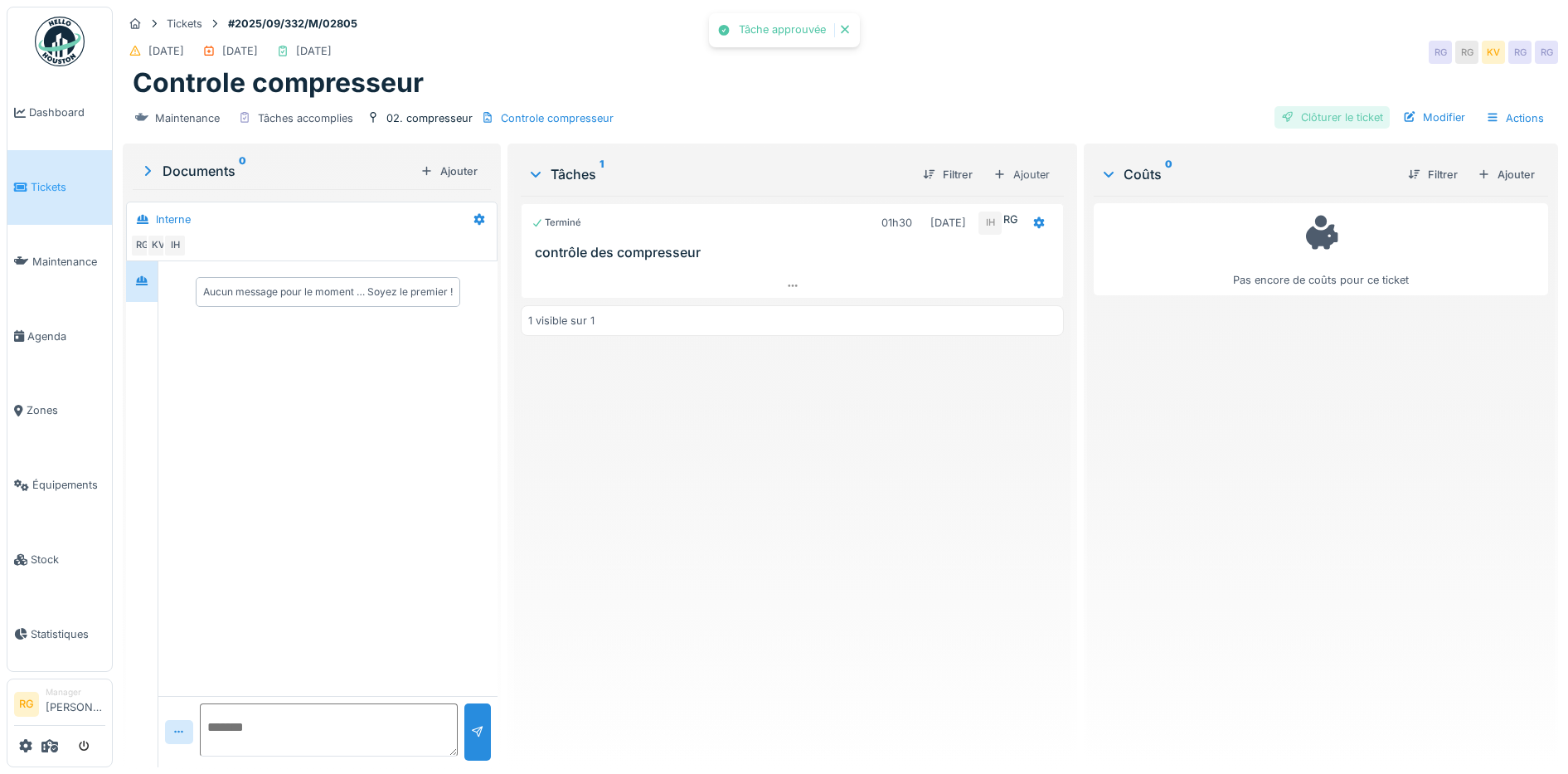
click at [1299, 116] on div "Clôturer le ticket" at bounding box center [1332, 117] width 115 height 23
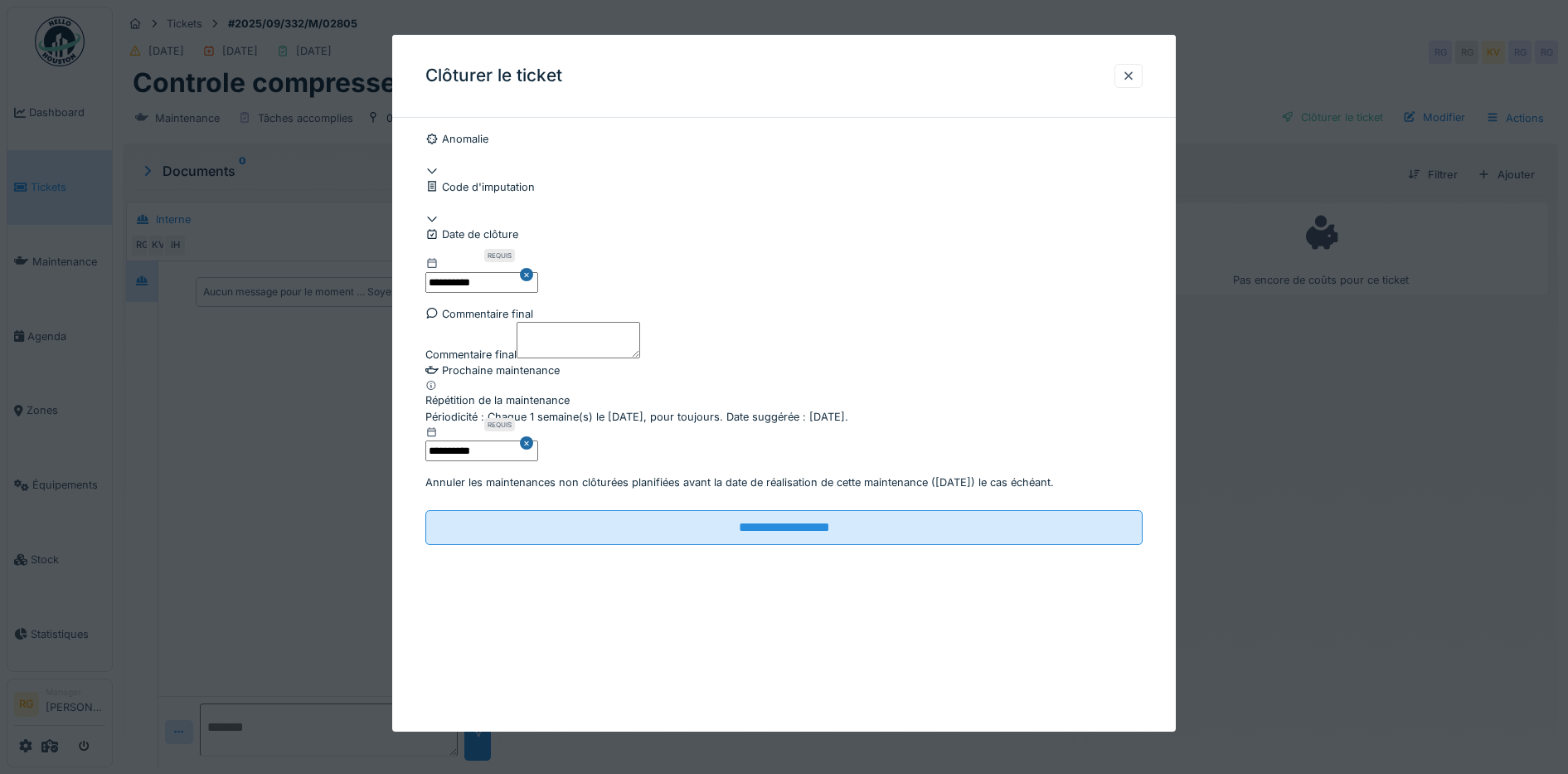
click at [552, 359] on textarea "Commentaire final" at bounding box center [577, 340] width 123 height 37
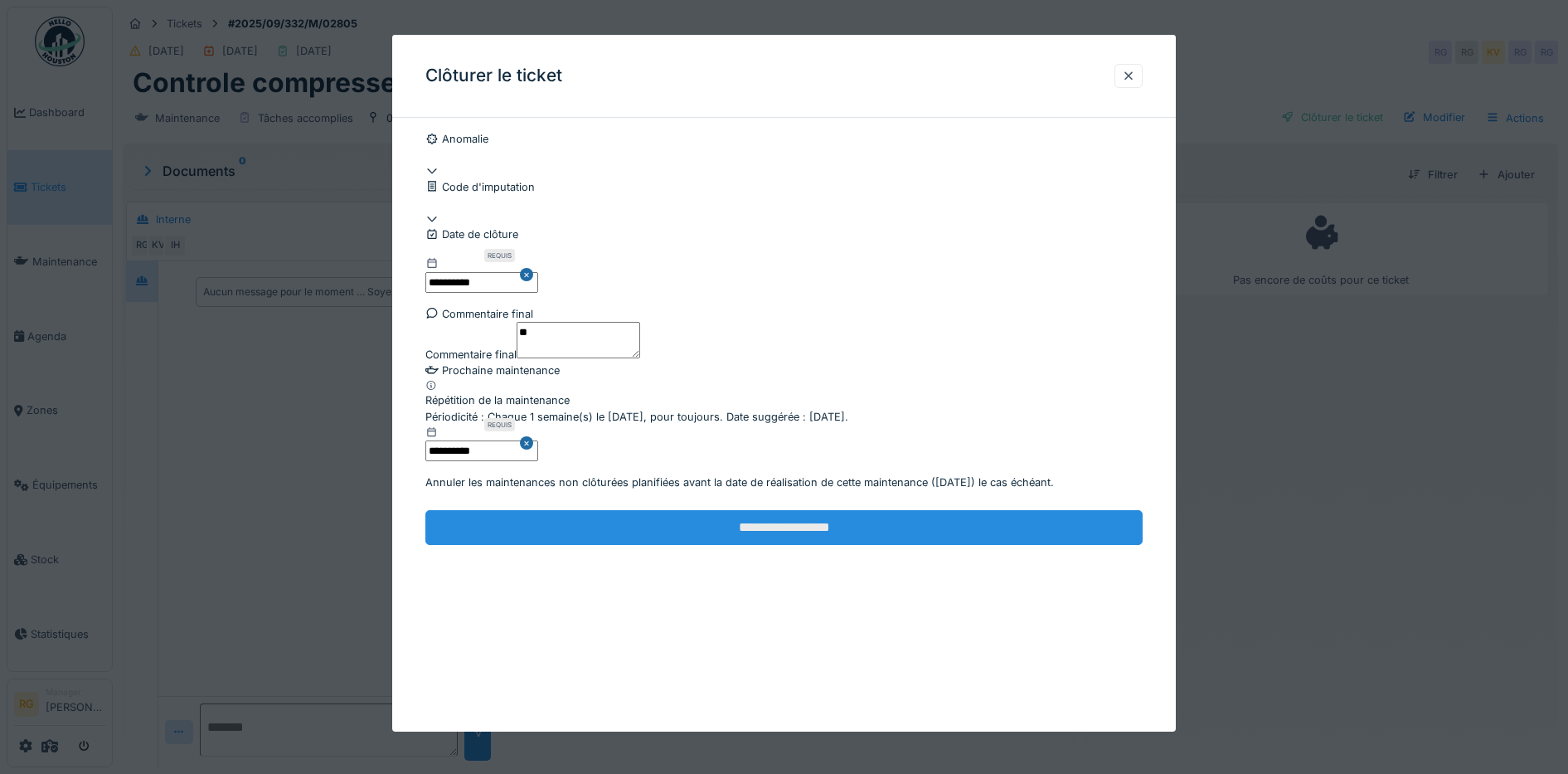
type textarea "**"
click at [805, 545] on input "**********" at bounding box center [784, 528] width 718 height 35
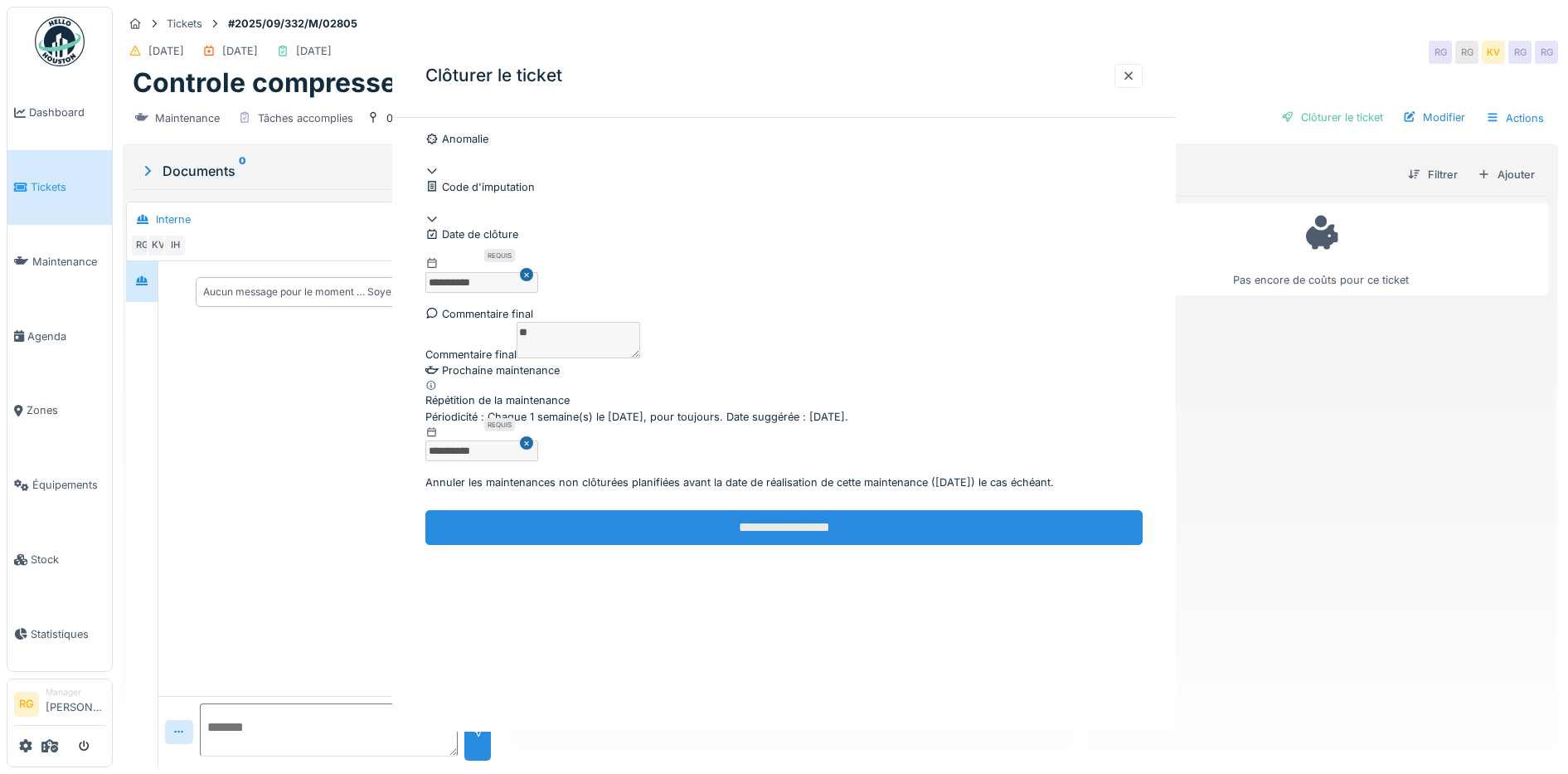
scroll to position [0, 0]
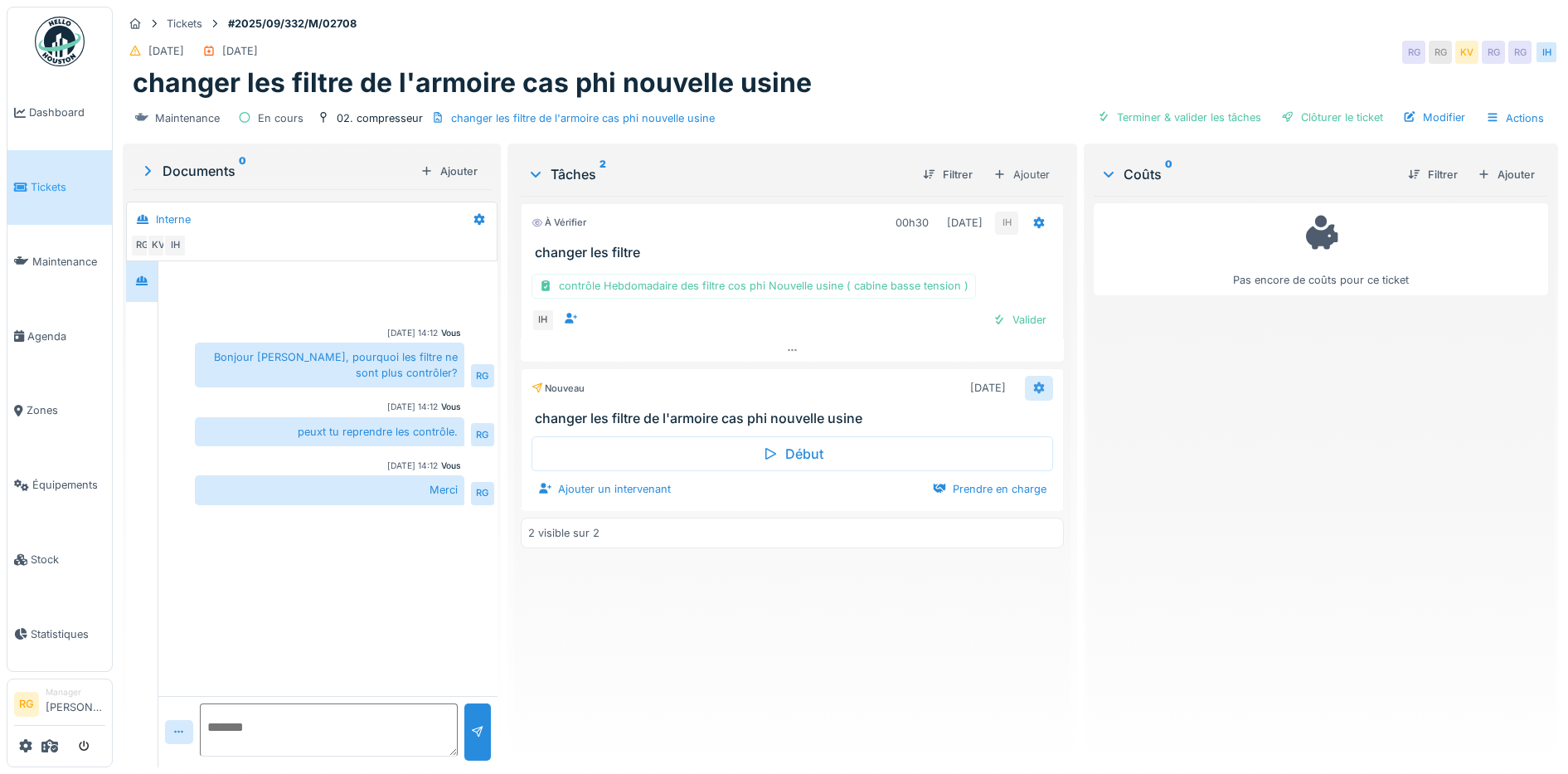
click at [1033, 391] on icon at bounding box center [1039, 388] width 11 height 12
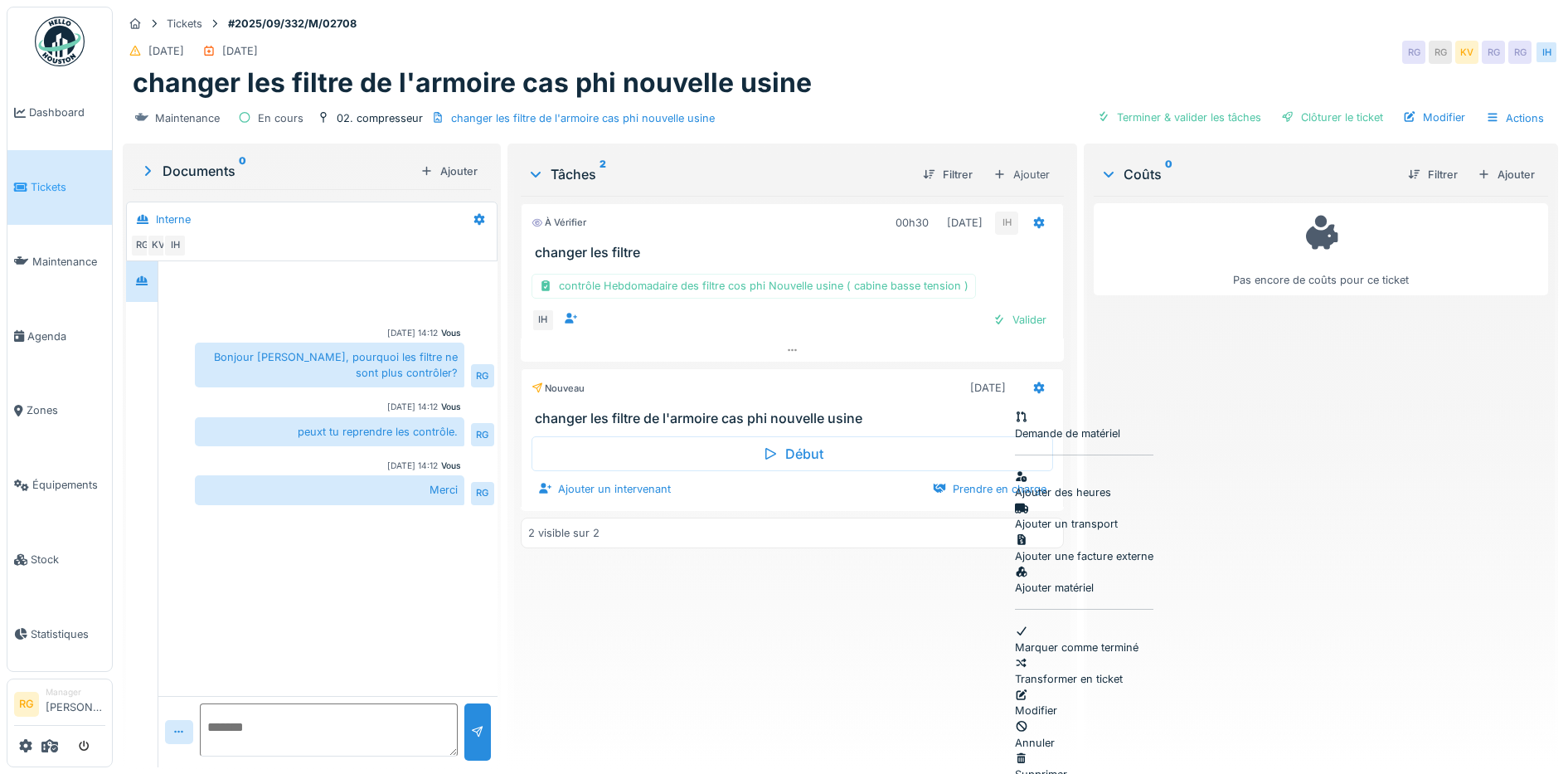
click at [1073, 750] on div "Supprimer" at bounding box center [1084, 766] width 139 height 32
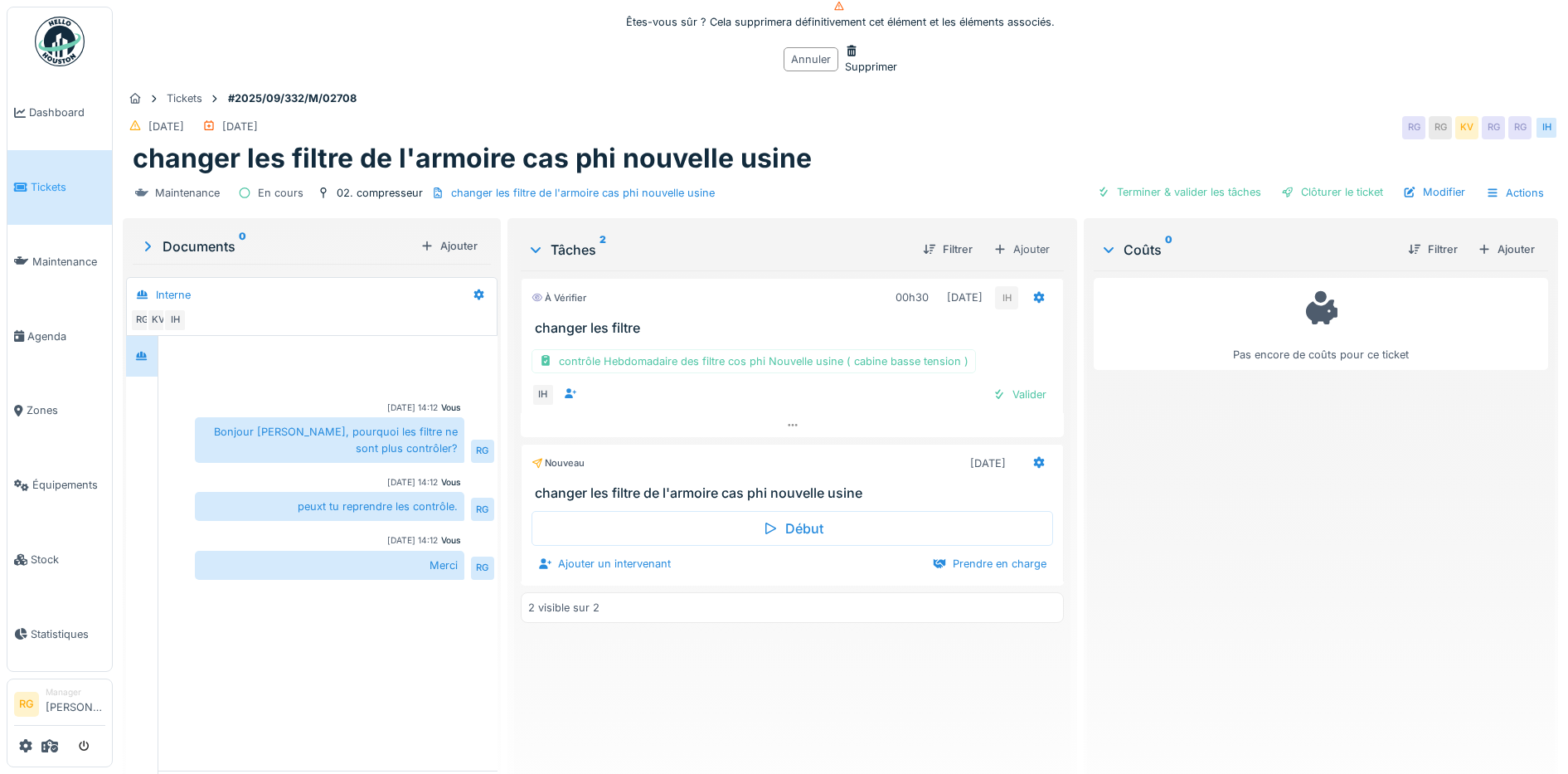
click at [845, 75] on div "Supprimer" at bounding box center [870, 58] width 52 height 32
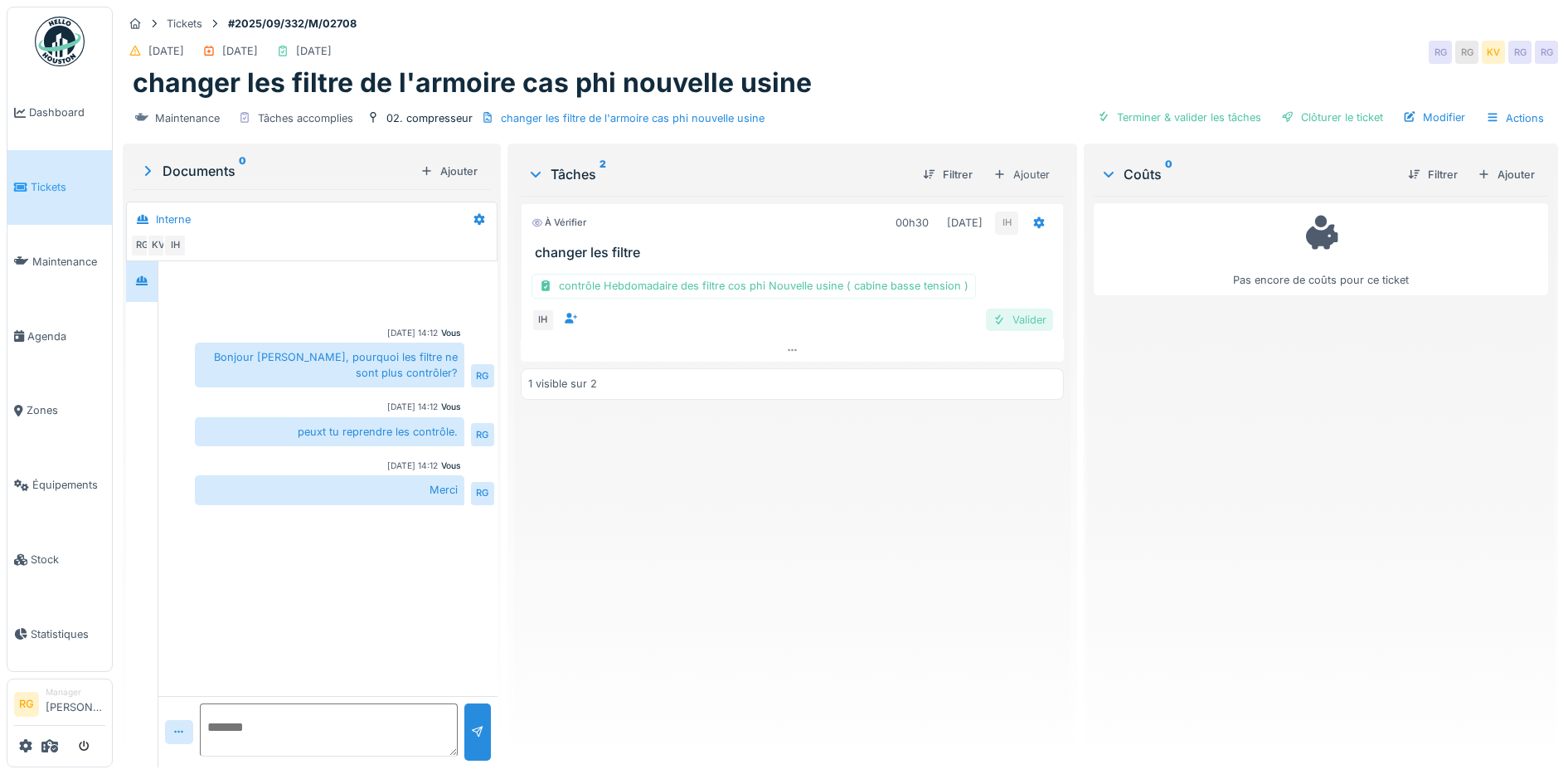
click at [1024, 317] on div "Valider" at bounding box center [1020, 319] width 67 height 23
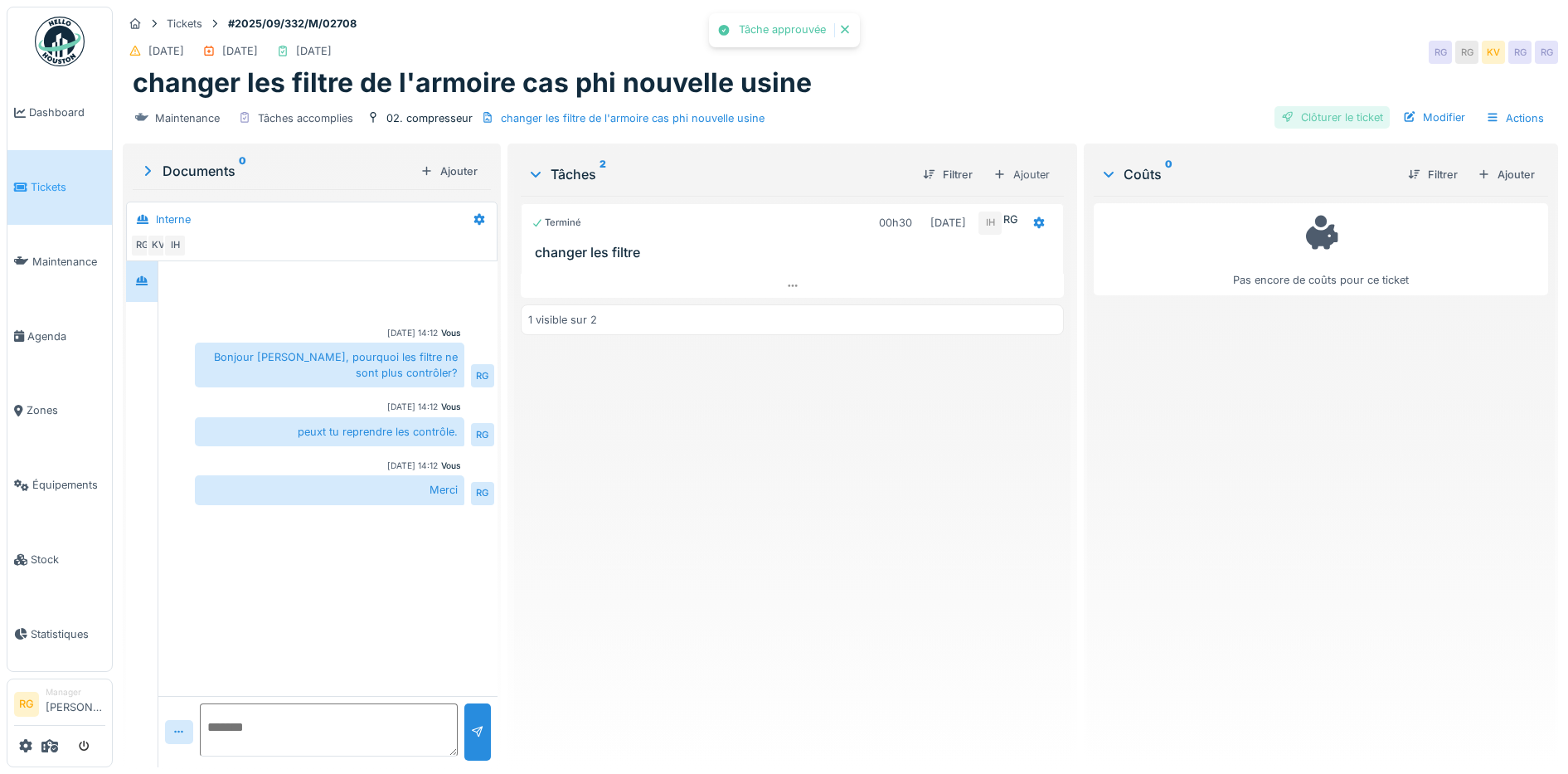
click at [1331, 123] on div "Clôturer le ticket" at bounding box center [1332, 117] width 115 height 23
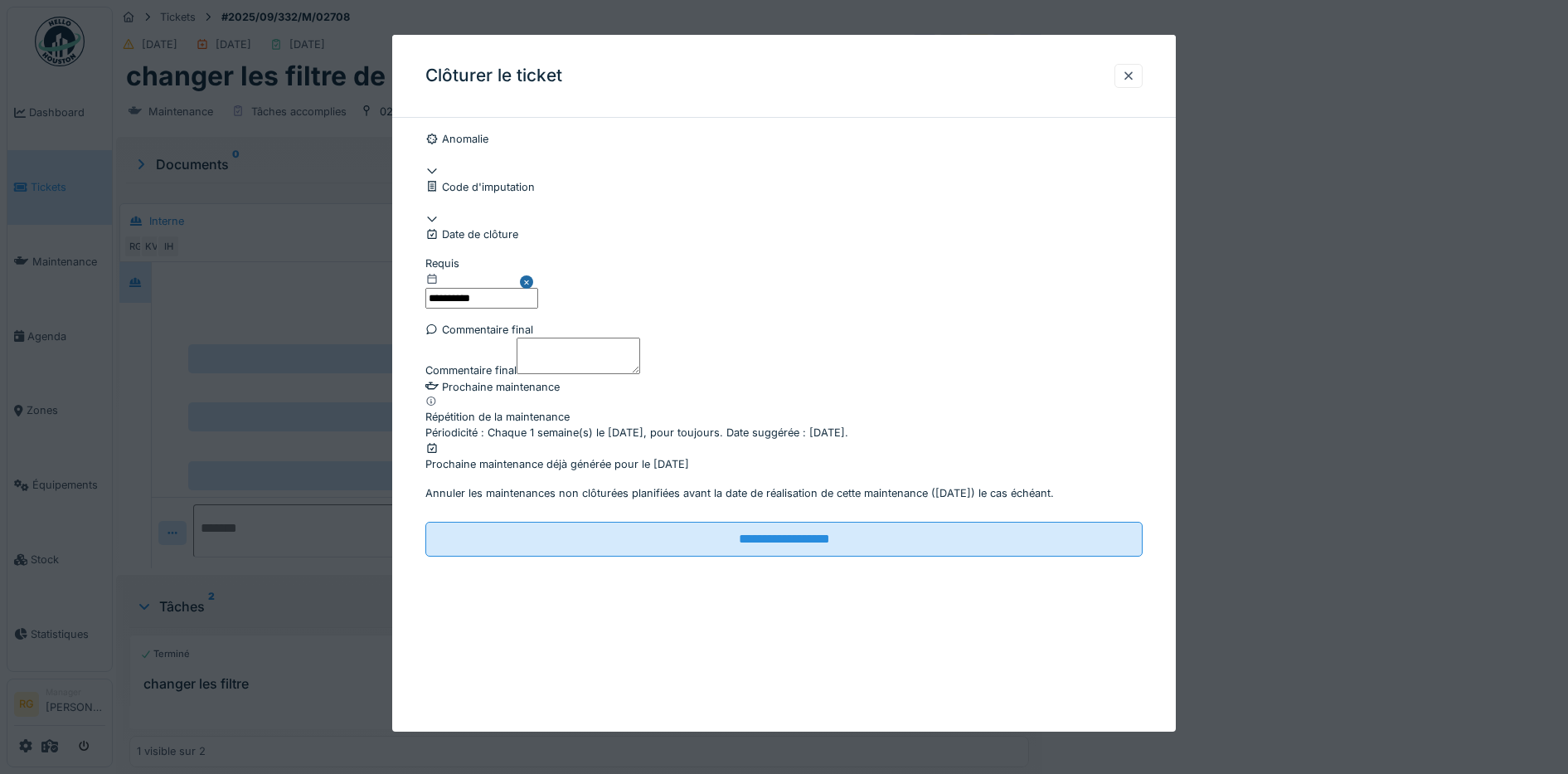
click at [582, 374] on textarea "Commentaire final" at bounding box center [577, 356] width 123 height 37
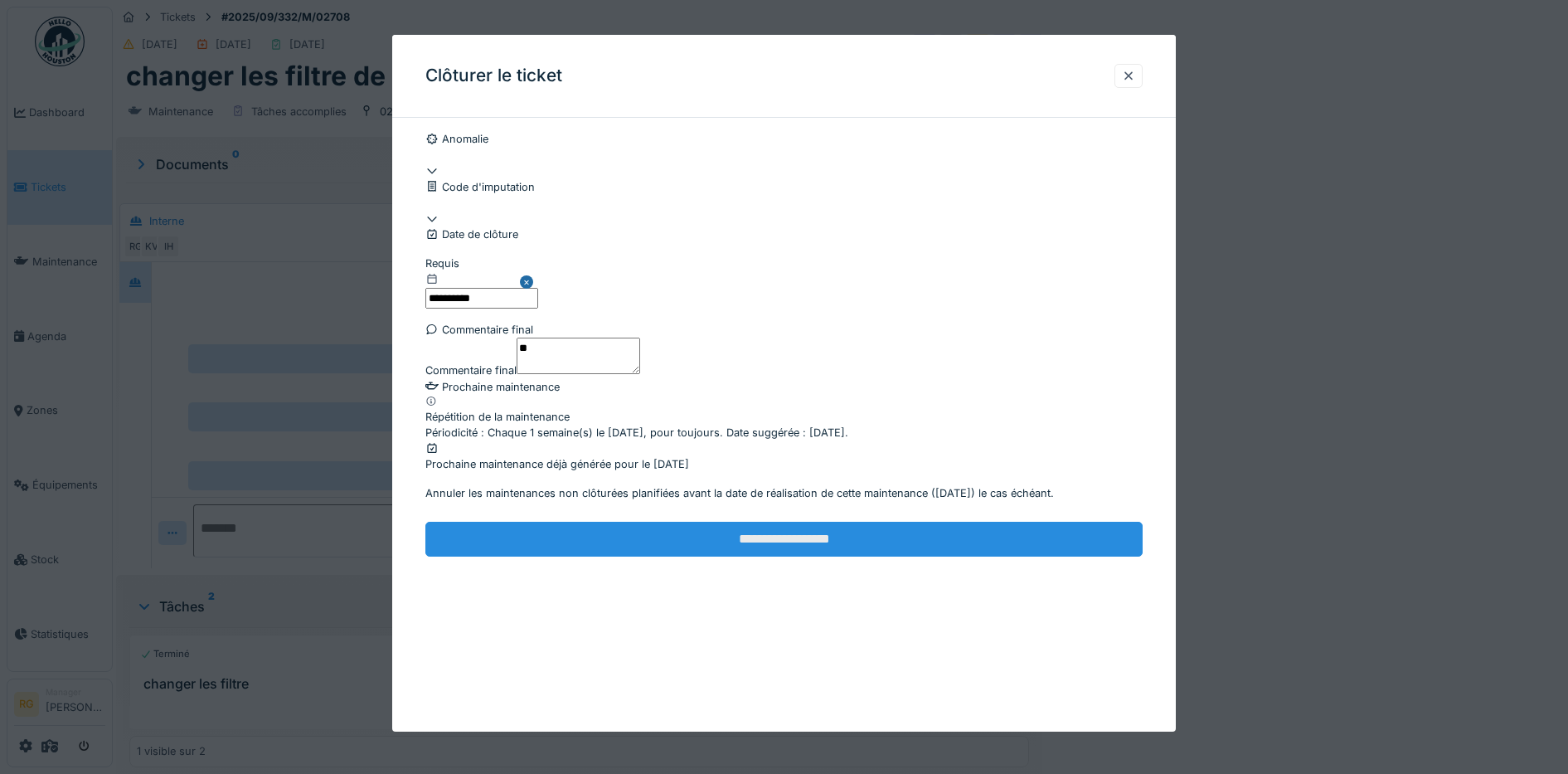
type textarea "**"
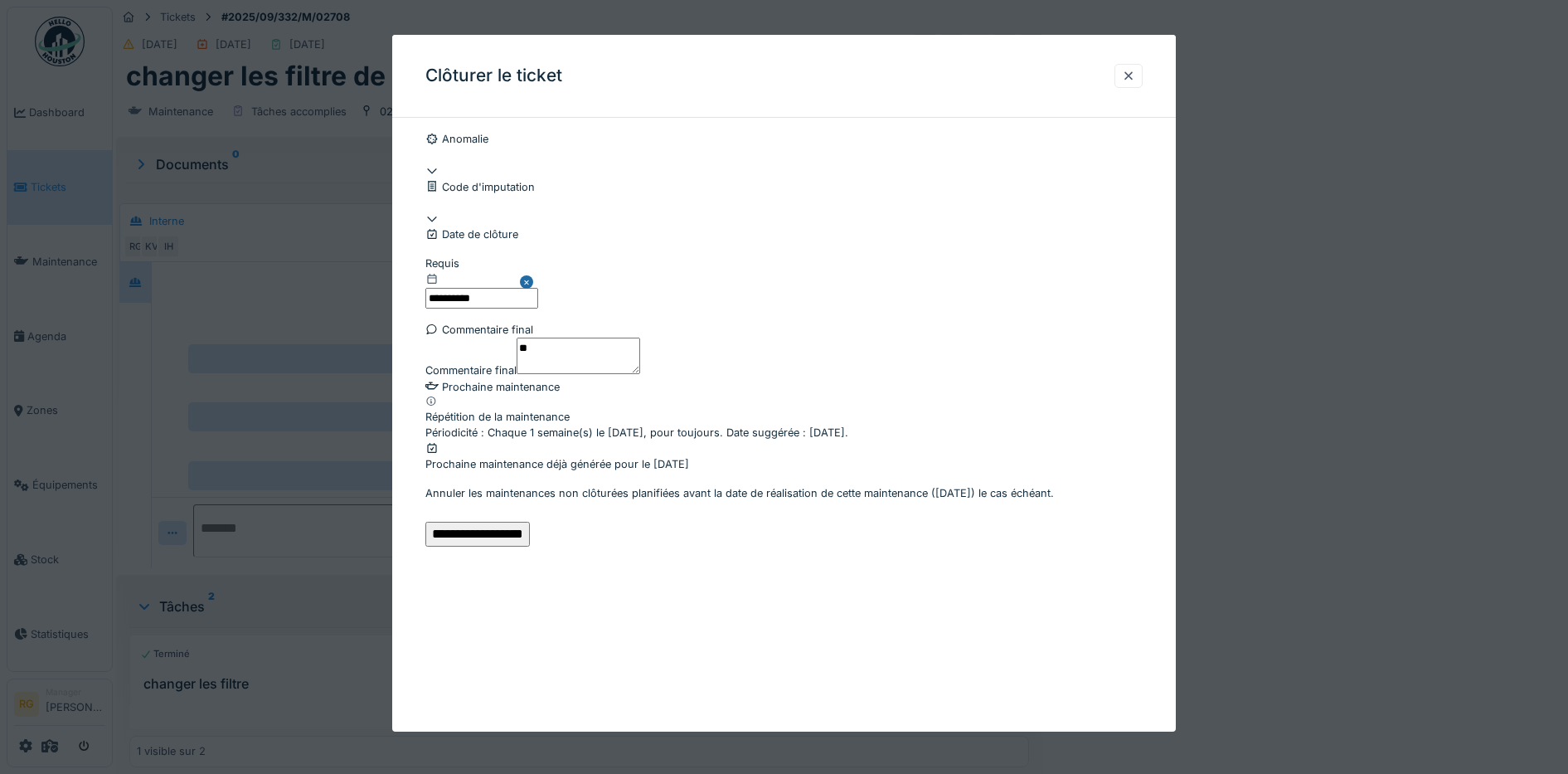
click at [530, 547] on input "**********" at bounding box center [477, 534] width 105 height 25
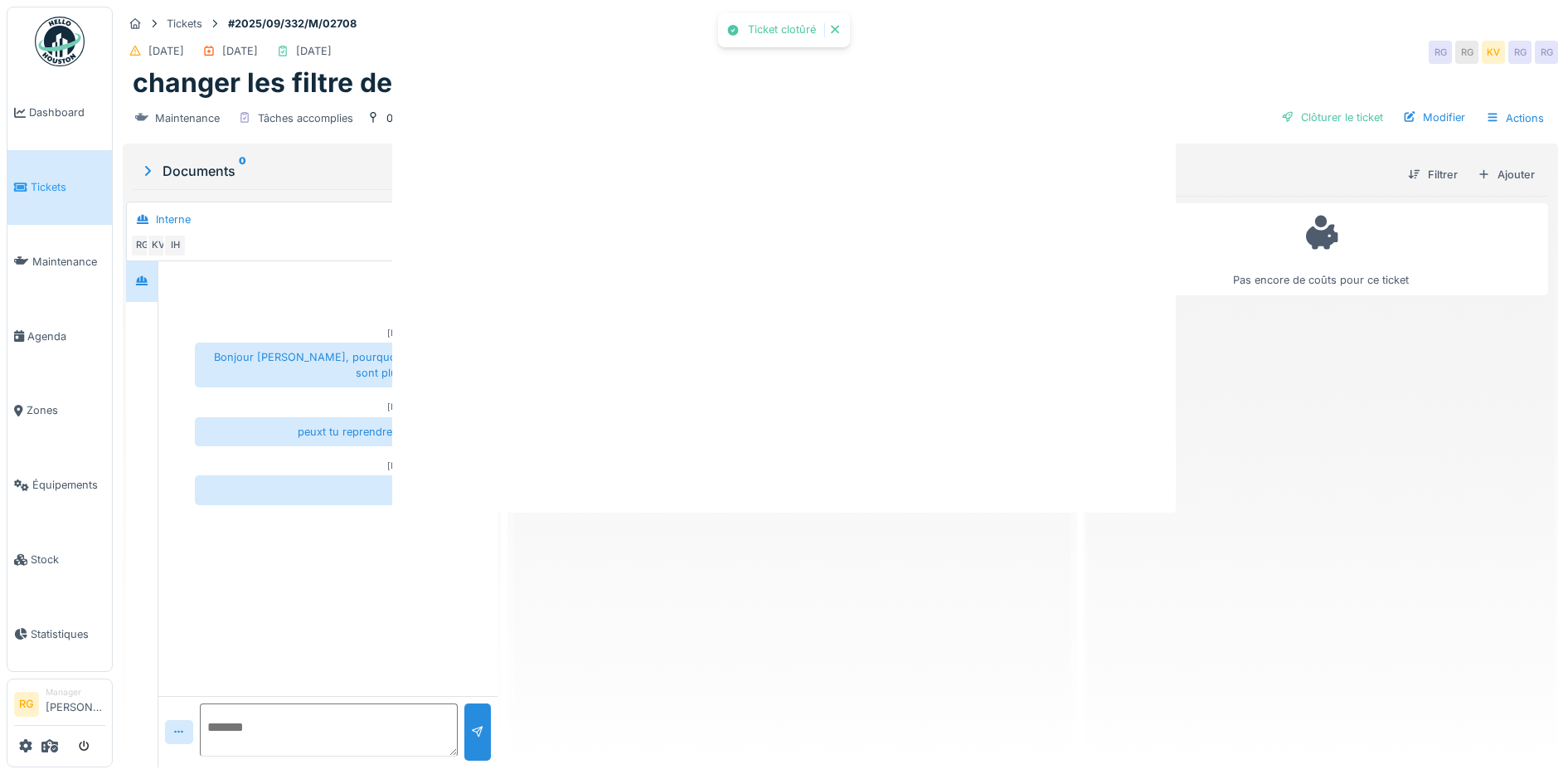
scroll to position [0, 0]
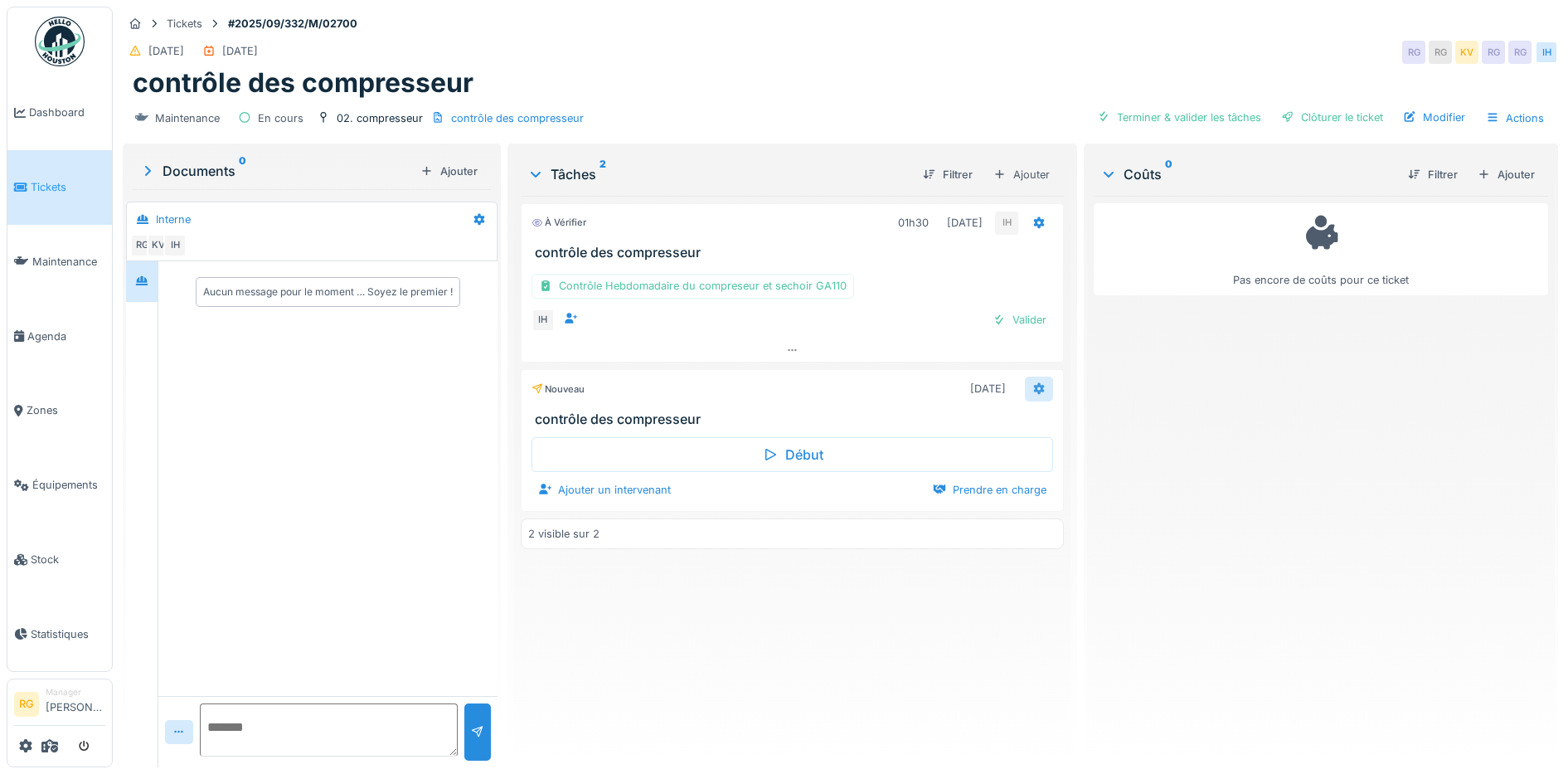
click at [1033, 390] on icon at bounding box center [1039, 389] width 11 height 12
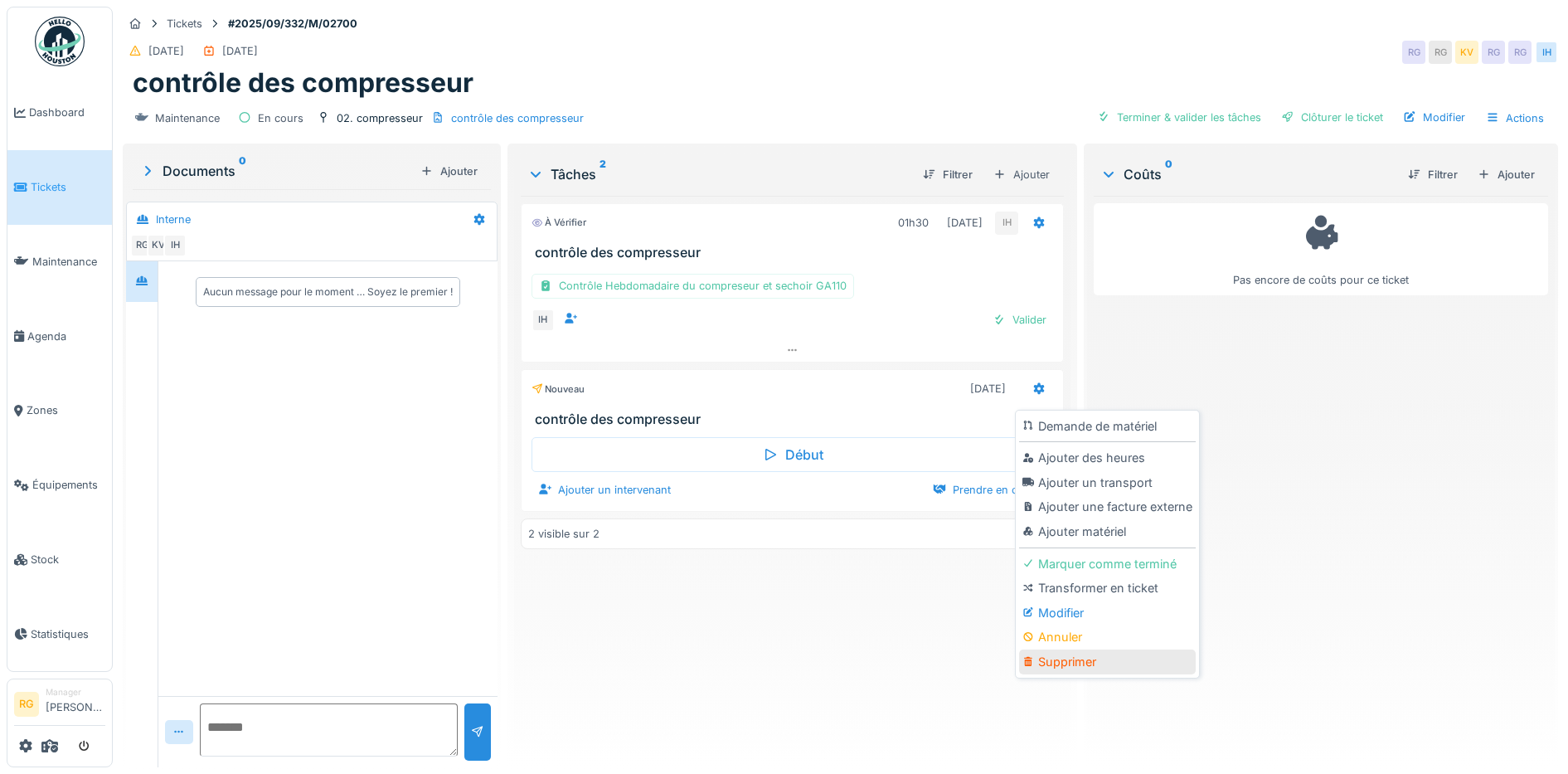
click at [1067, 664] on div "Supprimer" at bounding box center [1107, 662] width 177 height 25
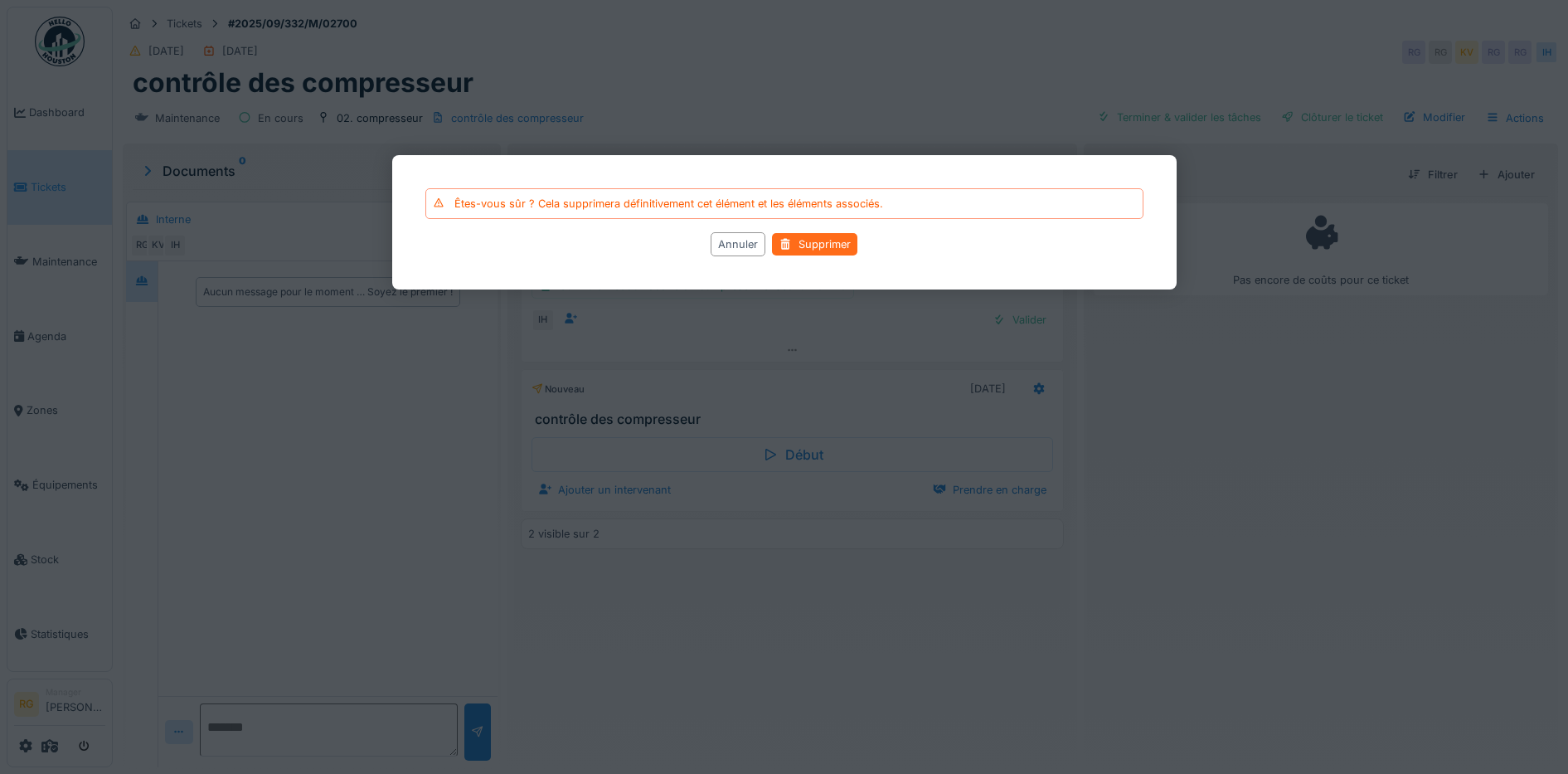
click at [832, 244] on div "Supprimer" at bounding box center [815, 244] width 86 height 23
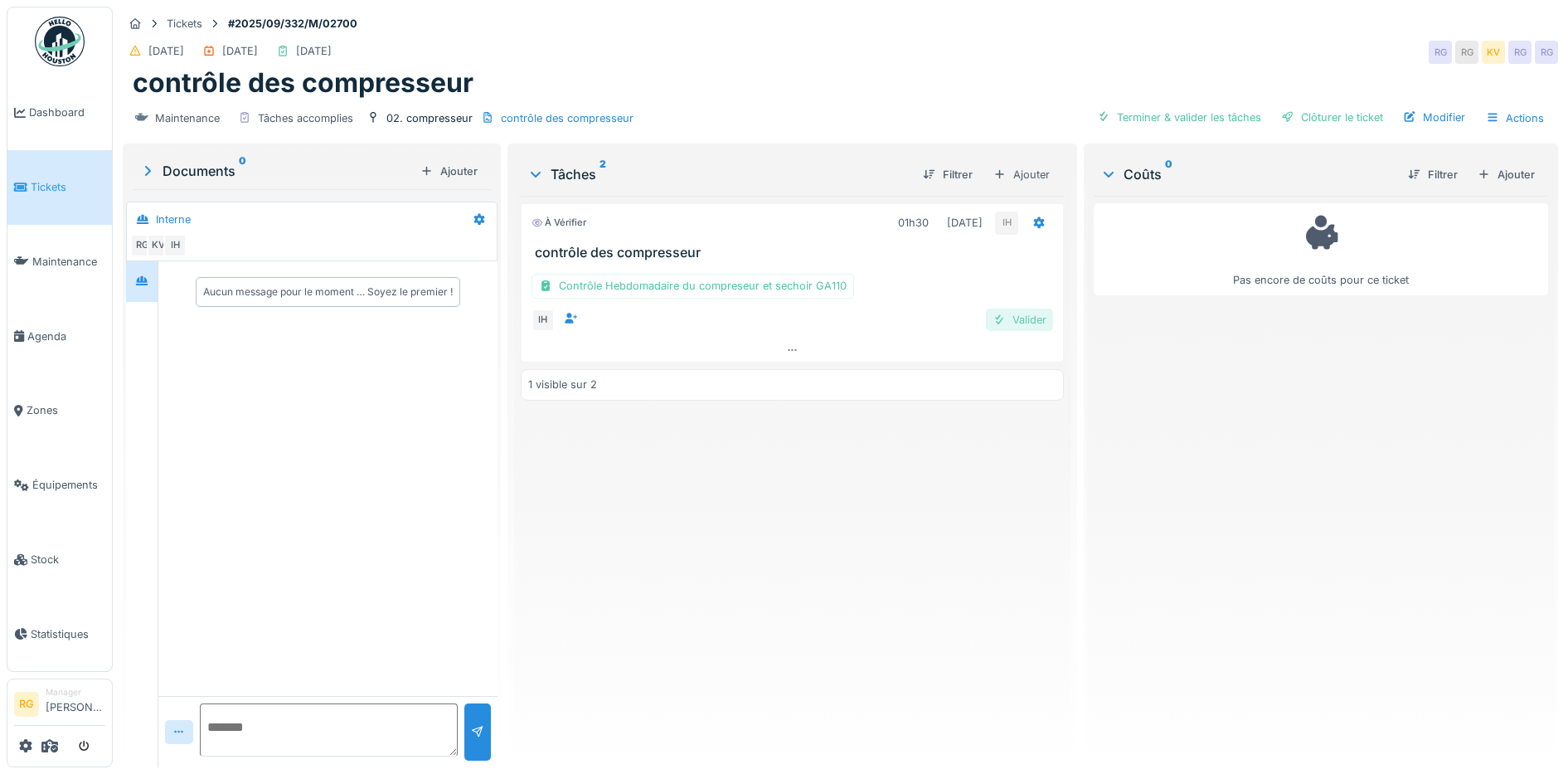
click at [1019, 319] on div "Valider" at bounding box center [1020, 319] width 67 height 23
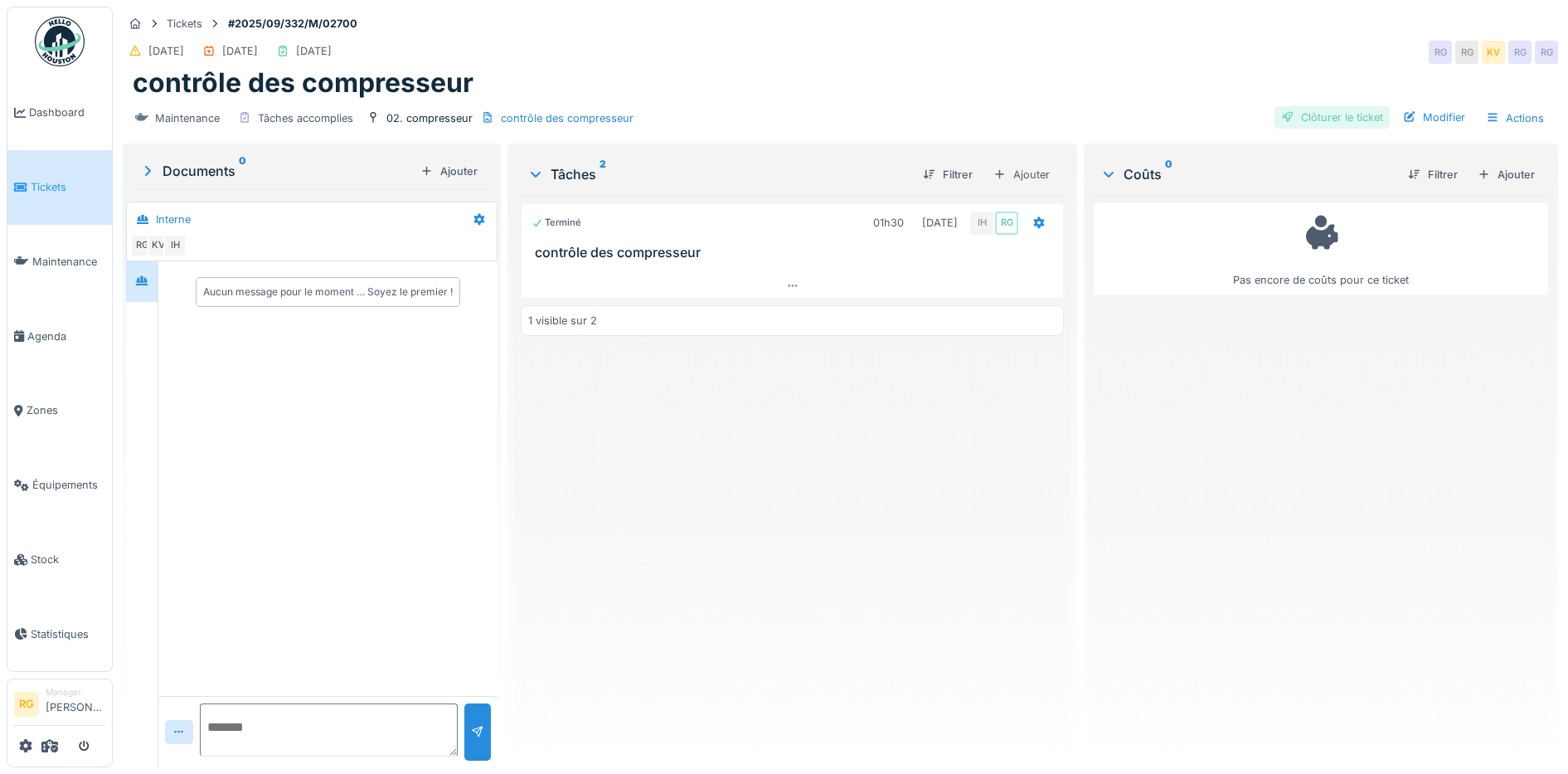
click at [1321, 117] on div "Clôturer le ticket" at bounding box center [1332, 117] width 115 height 23
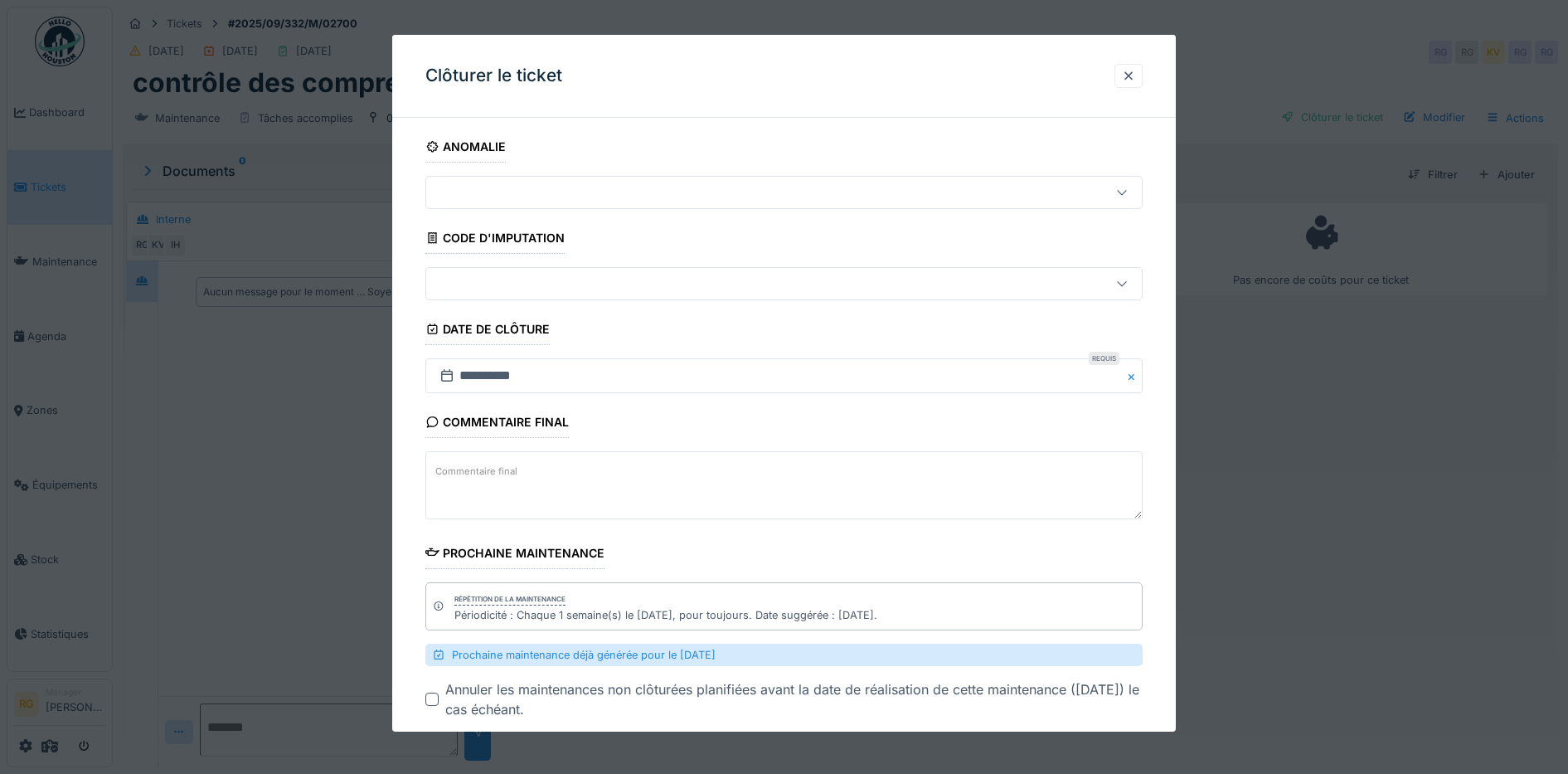
click at [600, 472] on textarea "Commentaire final" at bounding box center [784, 485] width 718 height 68
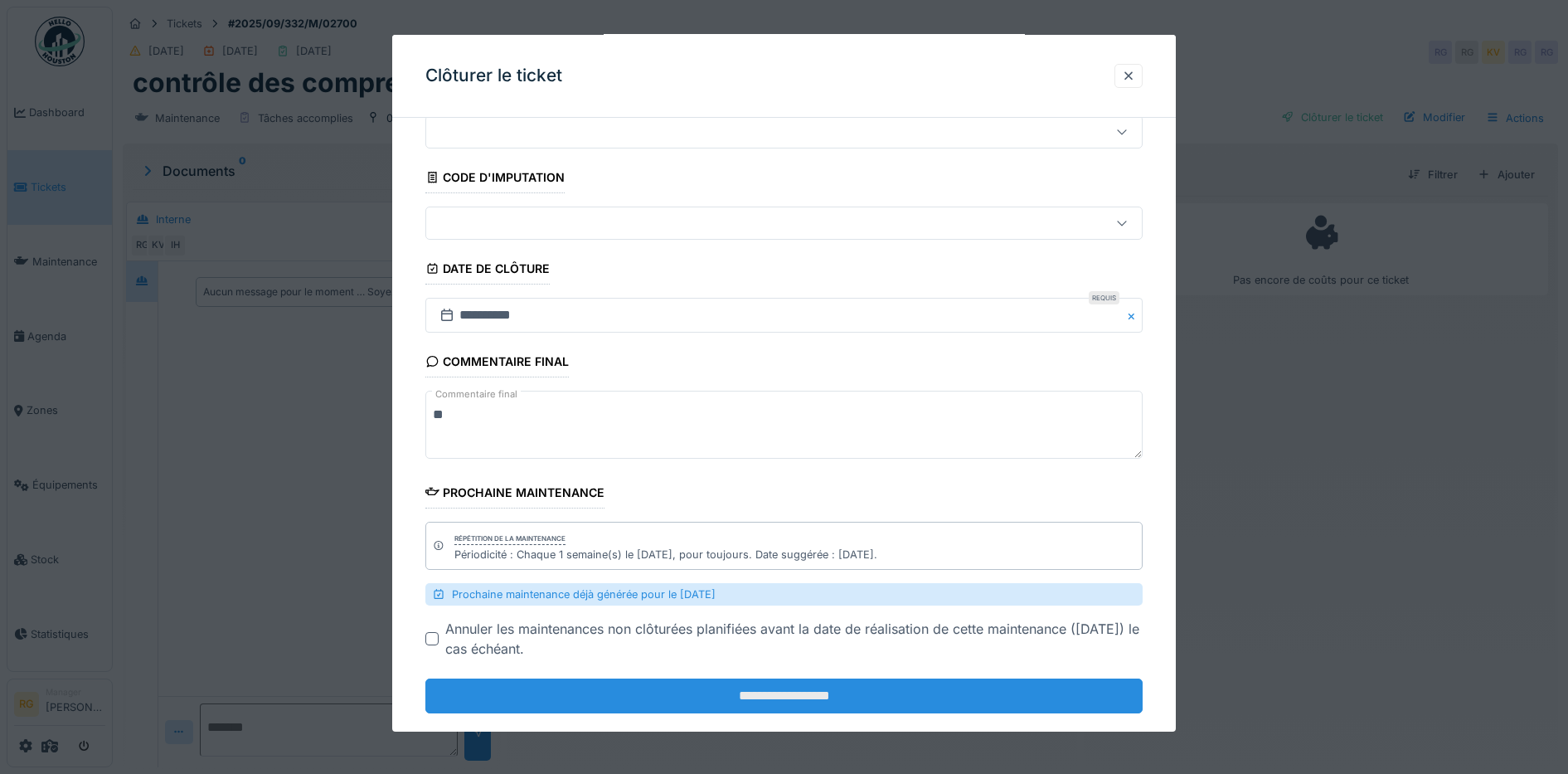
scroll to position [89, 0]
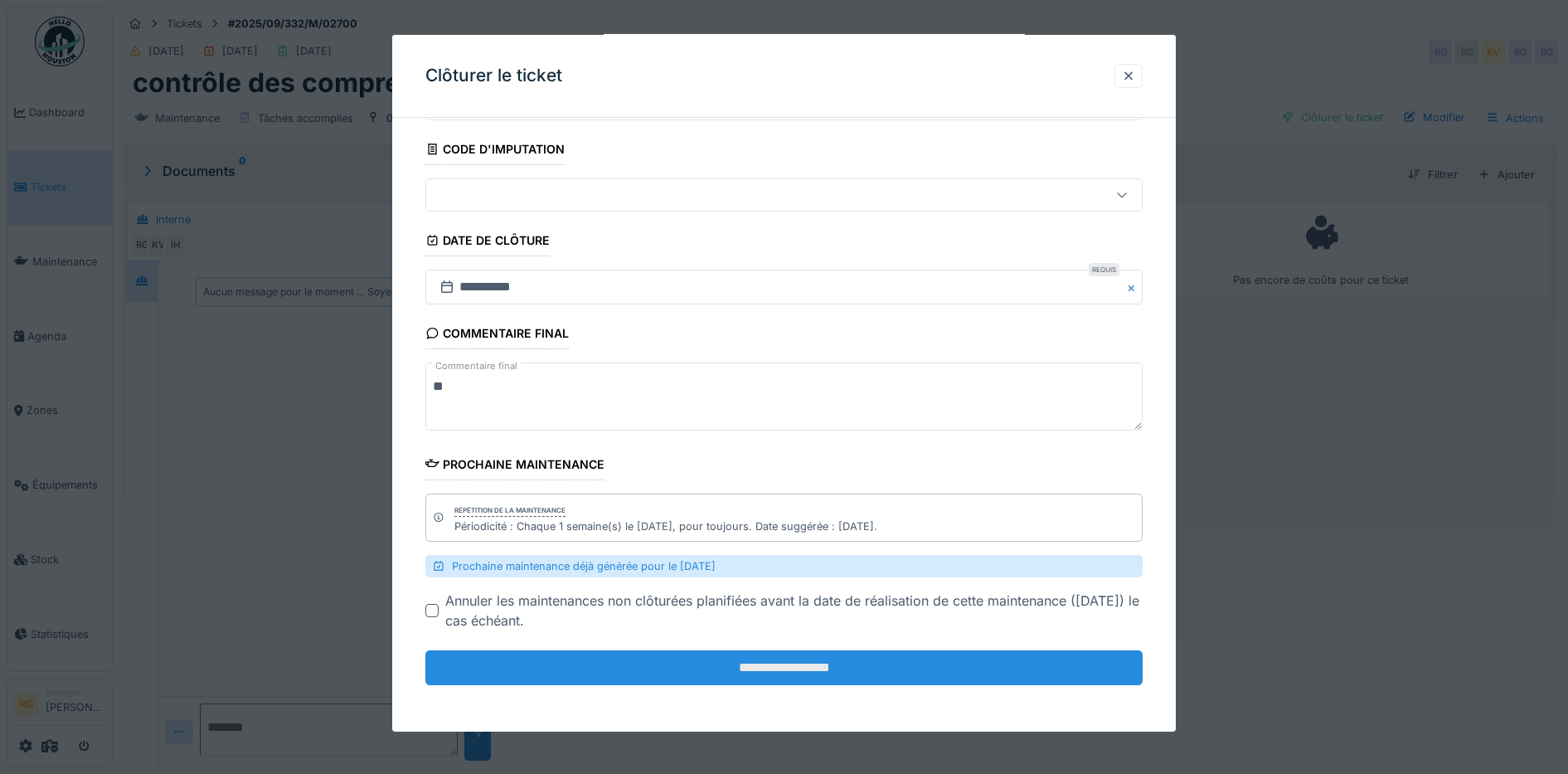
type textarea "**"
click at [805, 673] on input "**********" at bounding box center [784, 668] width 718 height 35
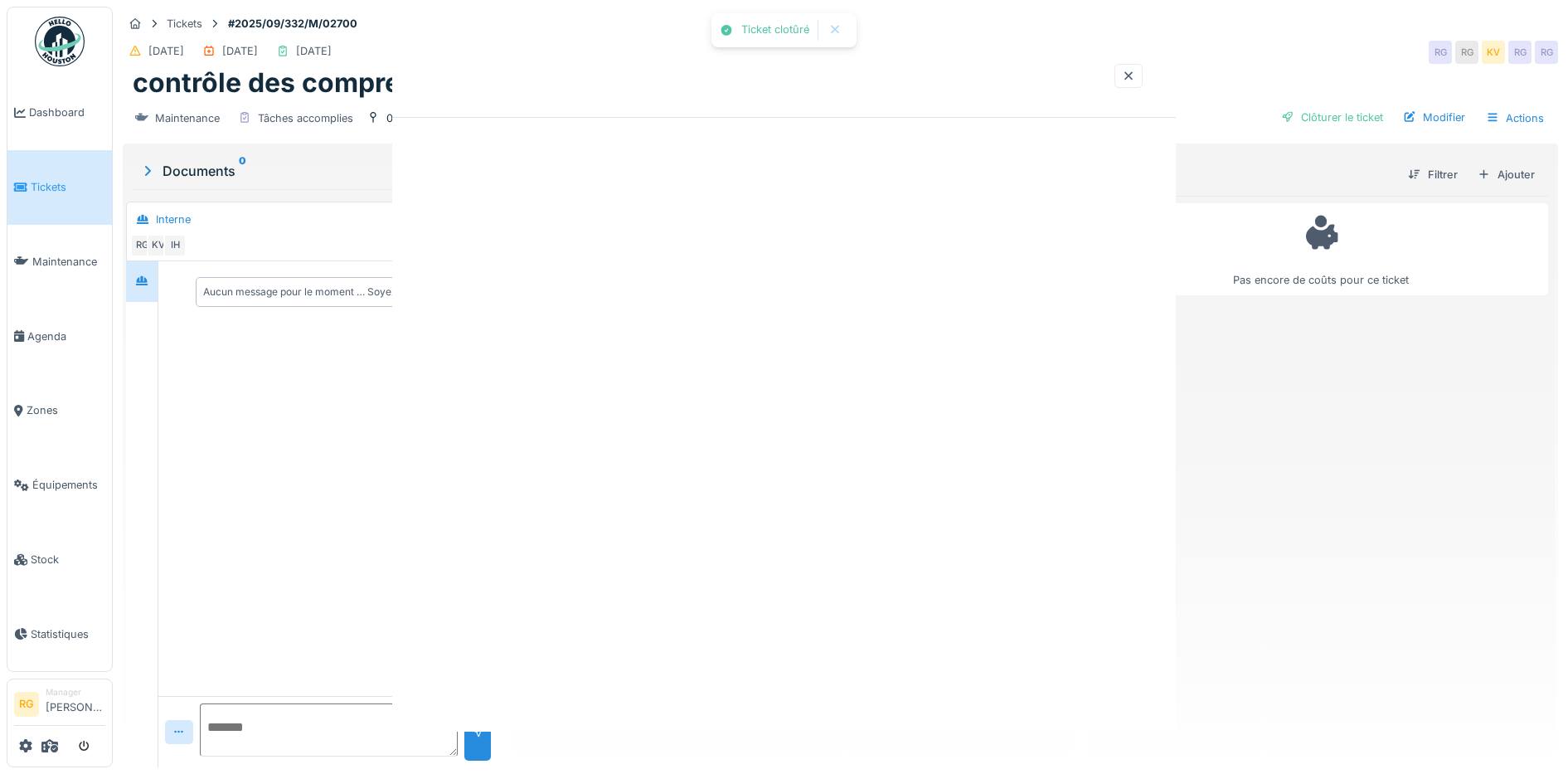
scroll to position [0, 0]
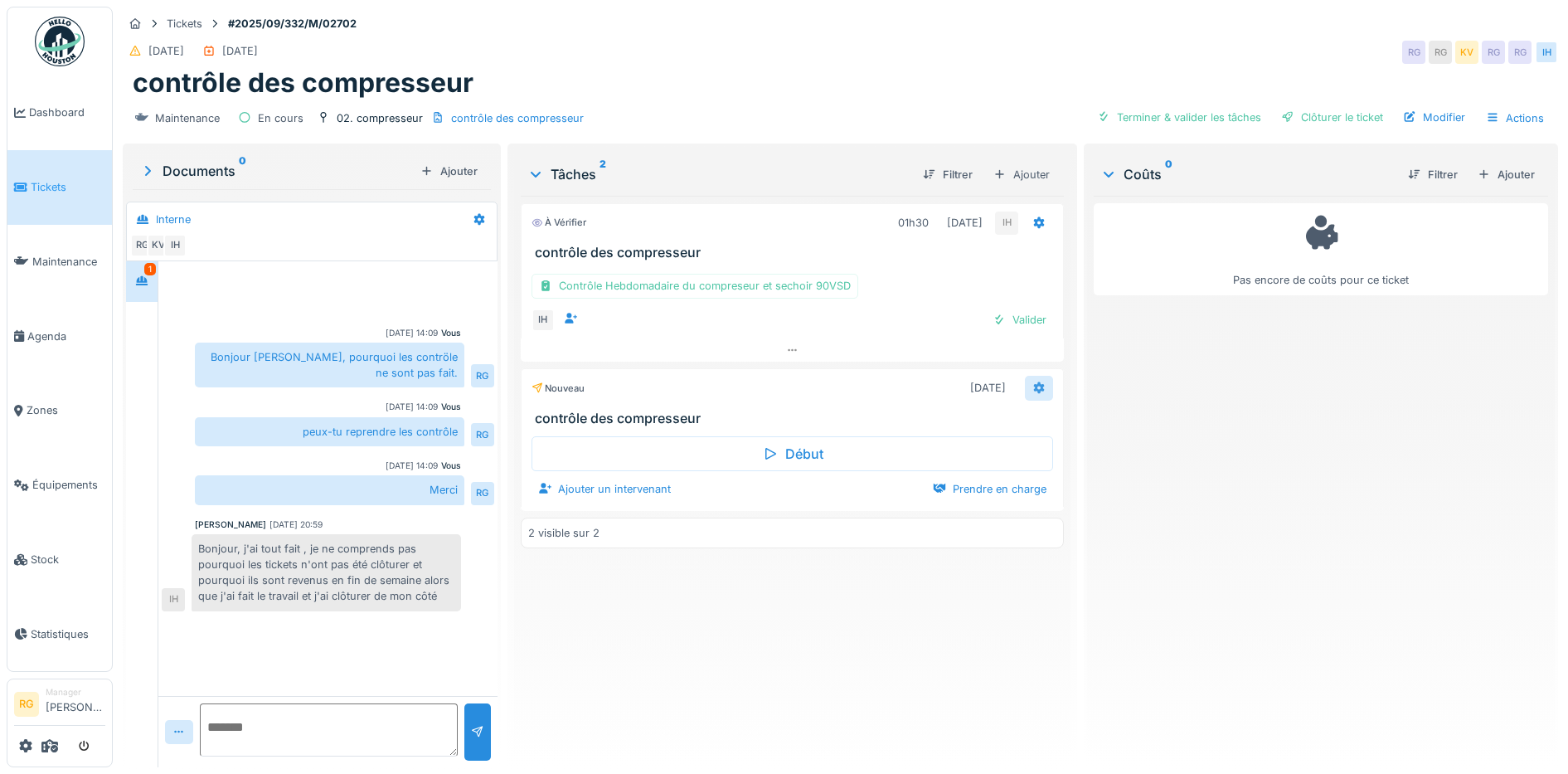
click at [1033, 386] on icon at bounding box center [1039, 388] width 11 height 12
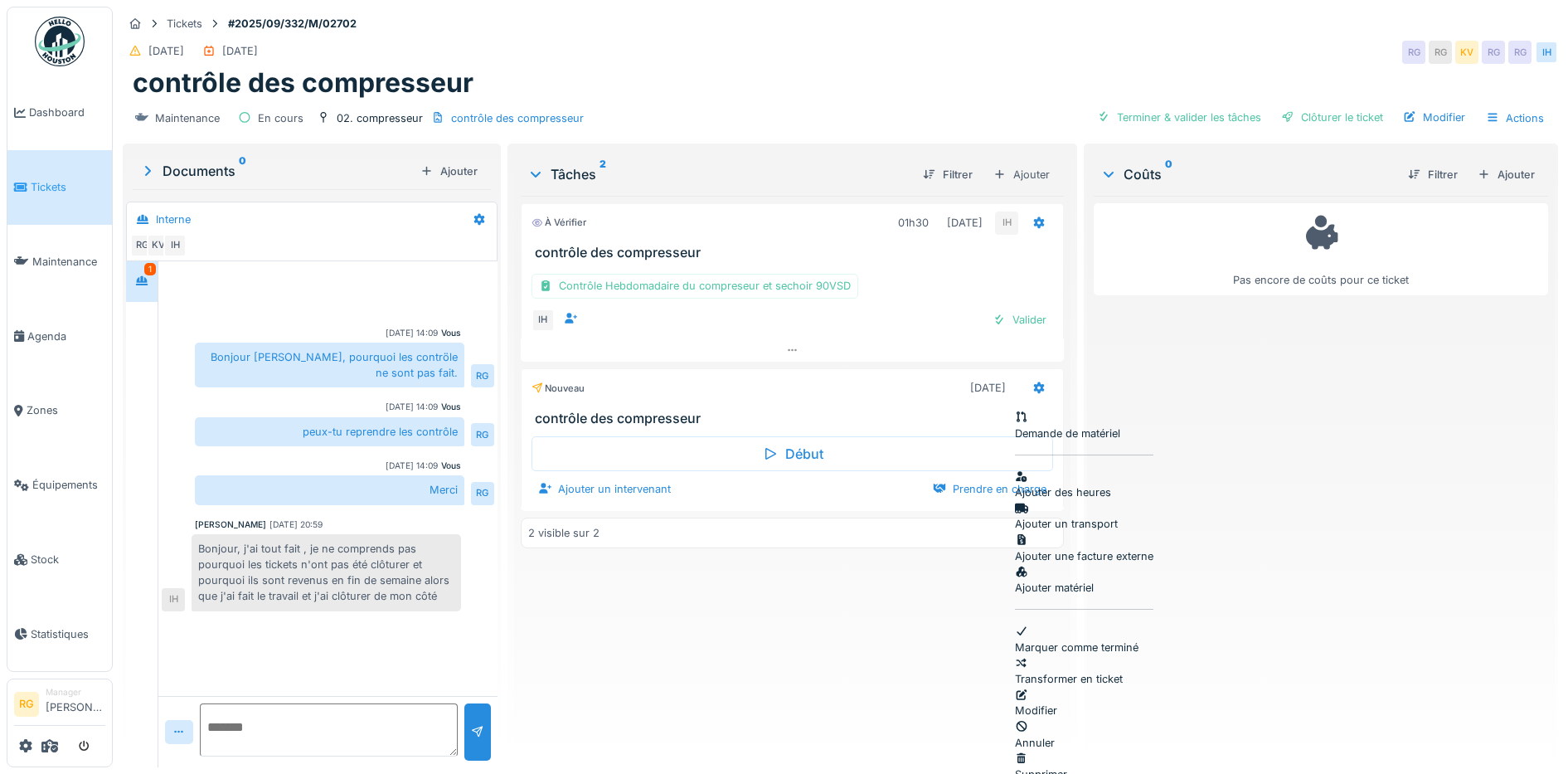
click at [1066, 750] on div "Supprimer" at bounding box center [1084, 766] width 139 height 32
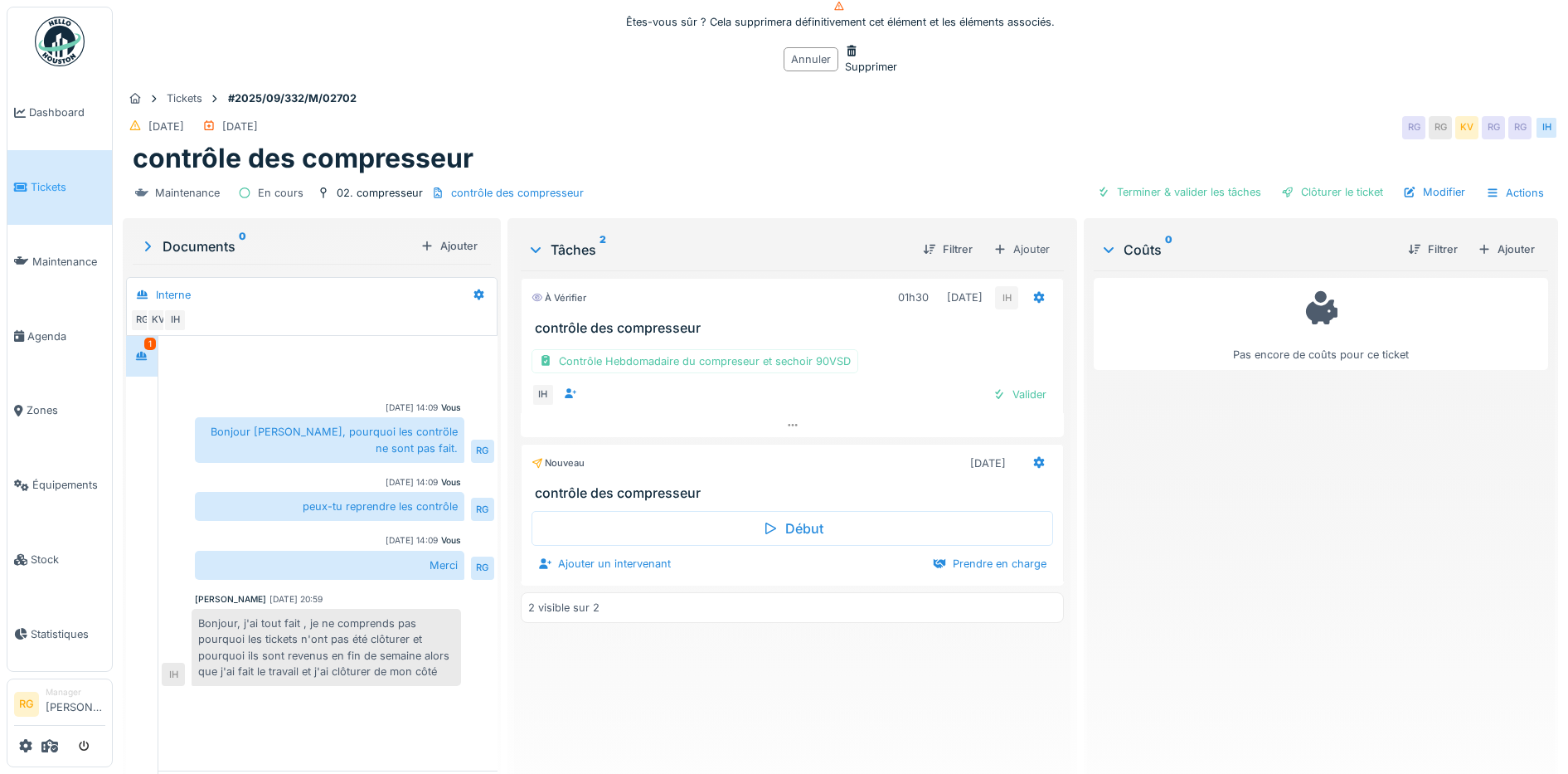
click at [845, 75] on div "Supprimer" at bounding box center [870, 58] width 52 height 32
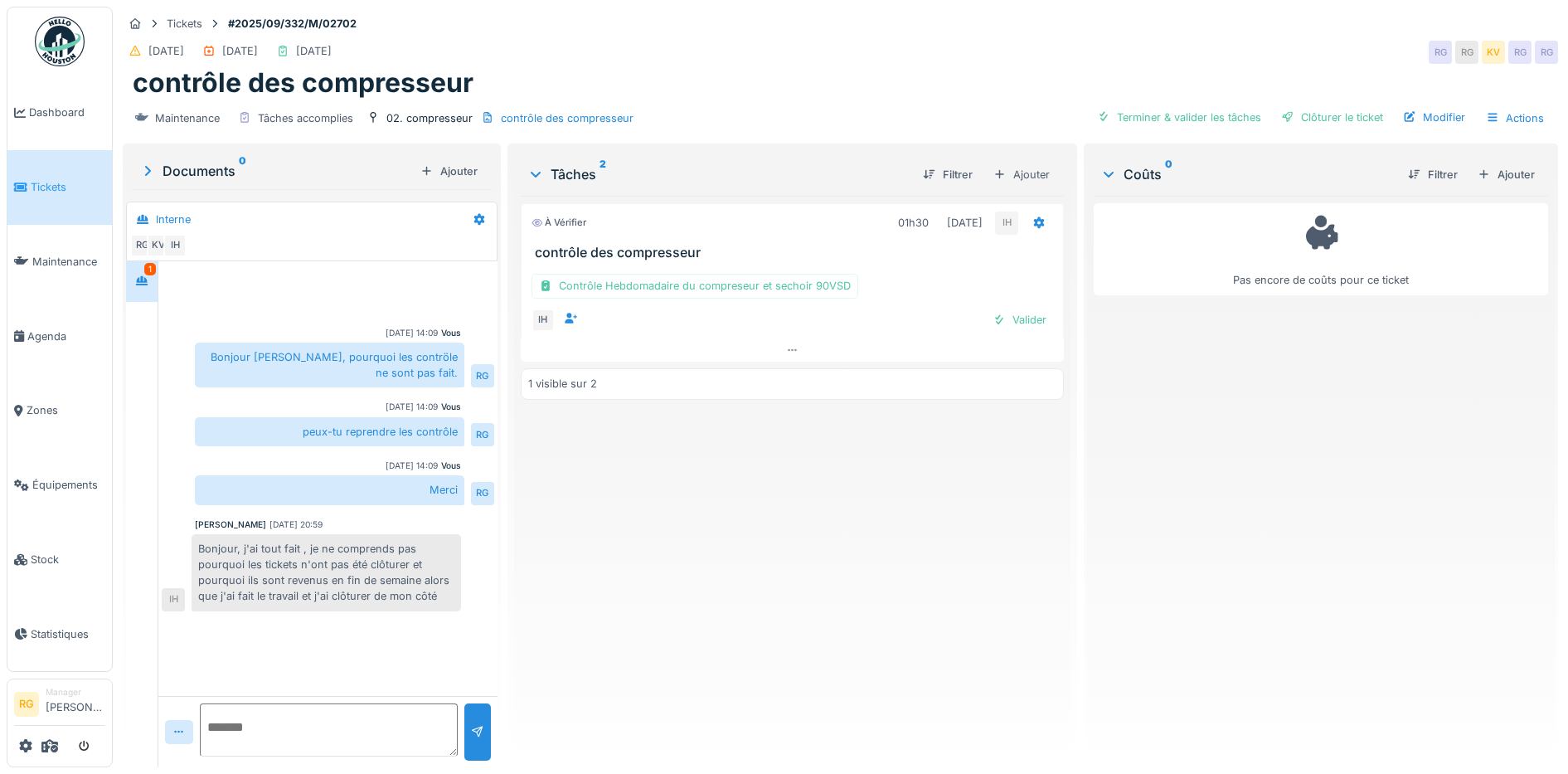
click at [241, 727] on textarea at bounding box center [328, 730] width 258 height 53
click at [395, 727] on textarea "**********" at bounding box center [326, 730] width 252 height 53
click at [321, 748] on textarea "**********" at bounding box center [326, 730] width 252 height 53
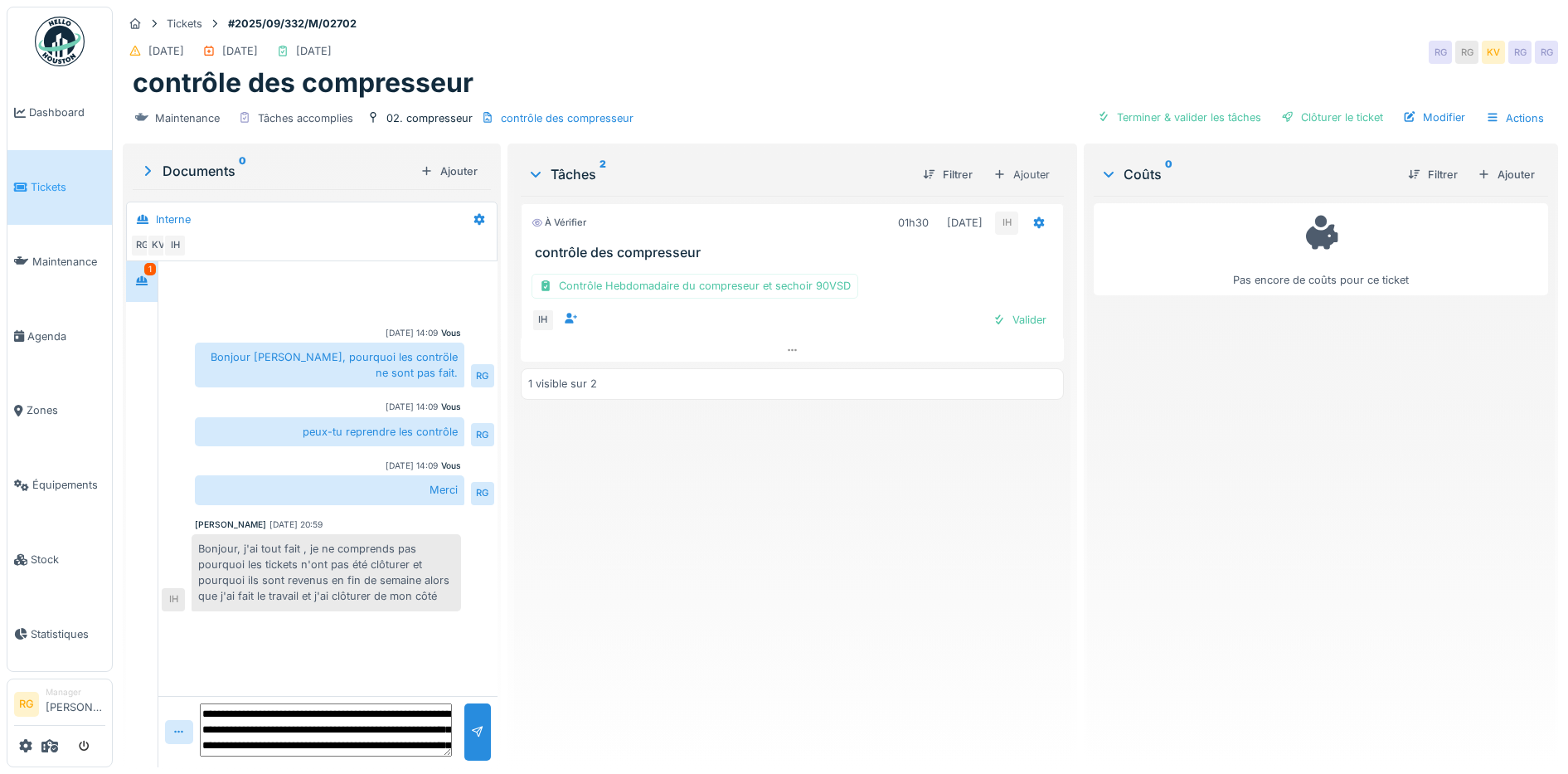
click at [309, 747] on textarea "**********" at bounding box center [326, 730] width 252 height 53
type textarea "**********"
click at [472, 734] on div at bounding box center [477, 731] width 14 height 16
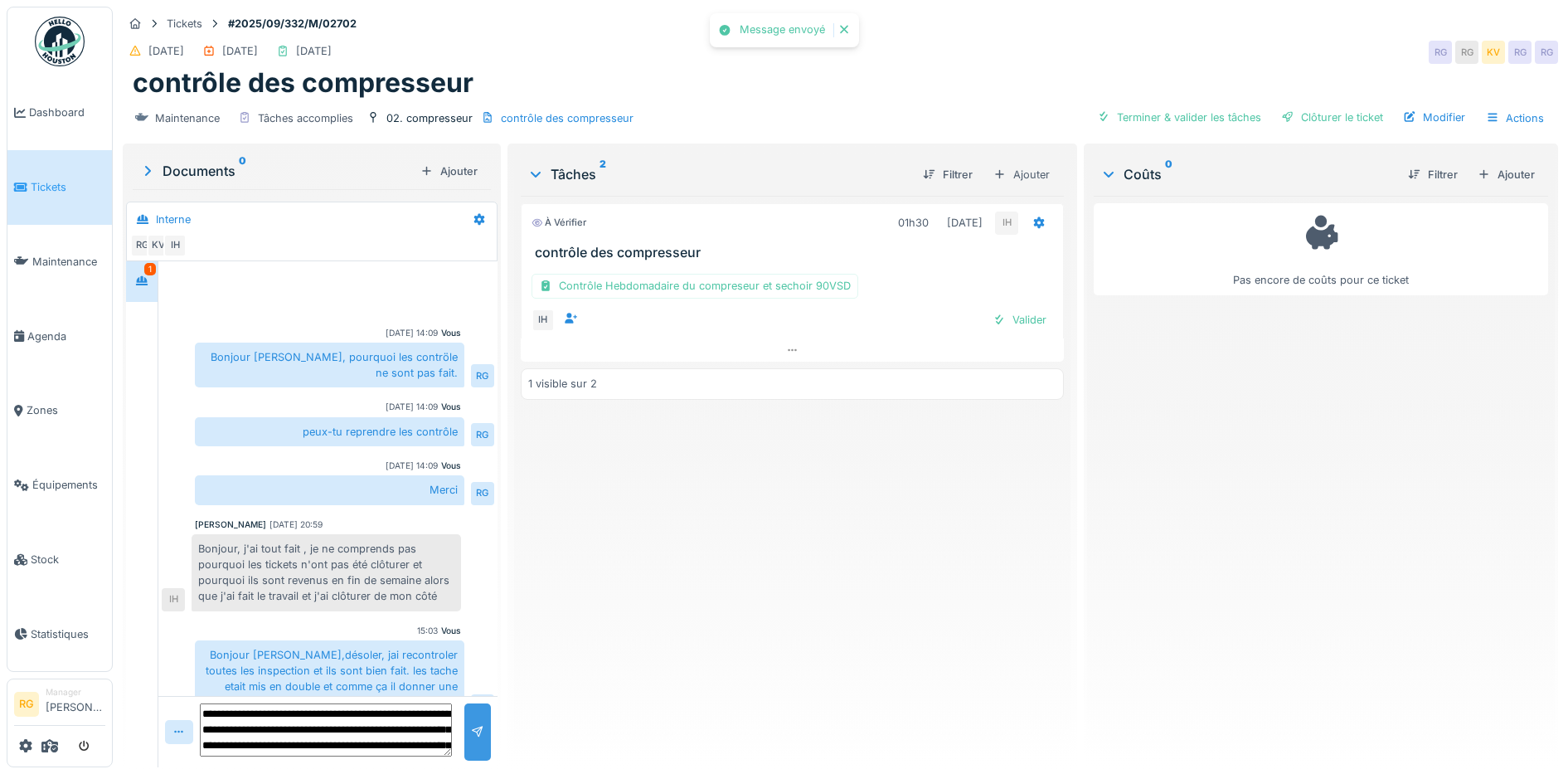
scroll to position [29, 0]
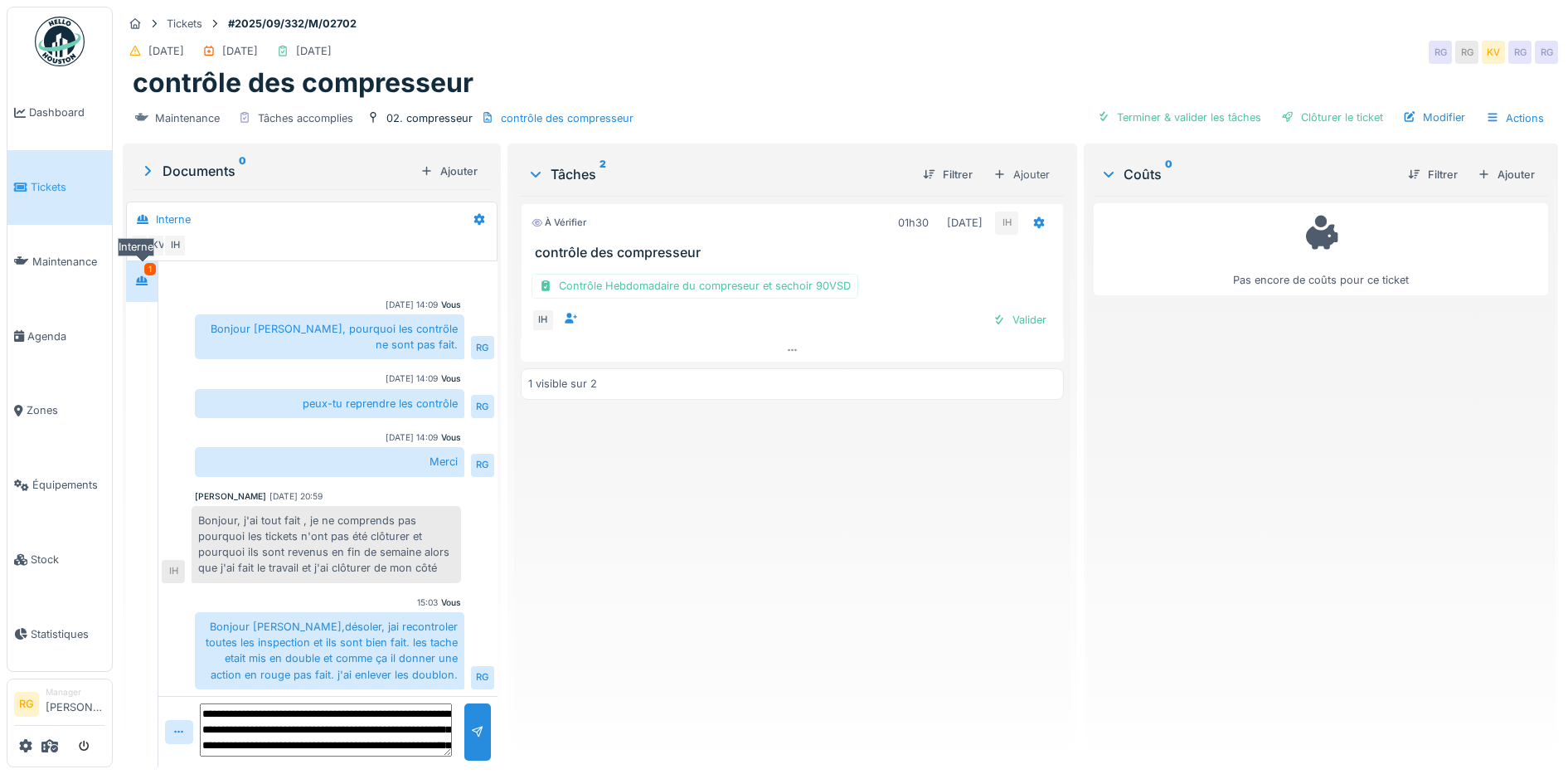
click at [141, 283] on icon at bounding box center [141, 281] width 14 height 11
click at [1014, 323] on div "Valider" at bounding box center [1020, 319] width 67 height 23
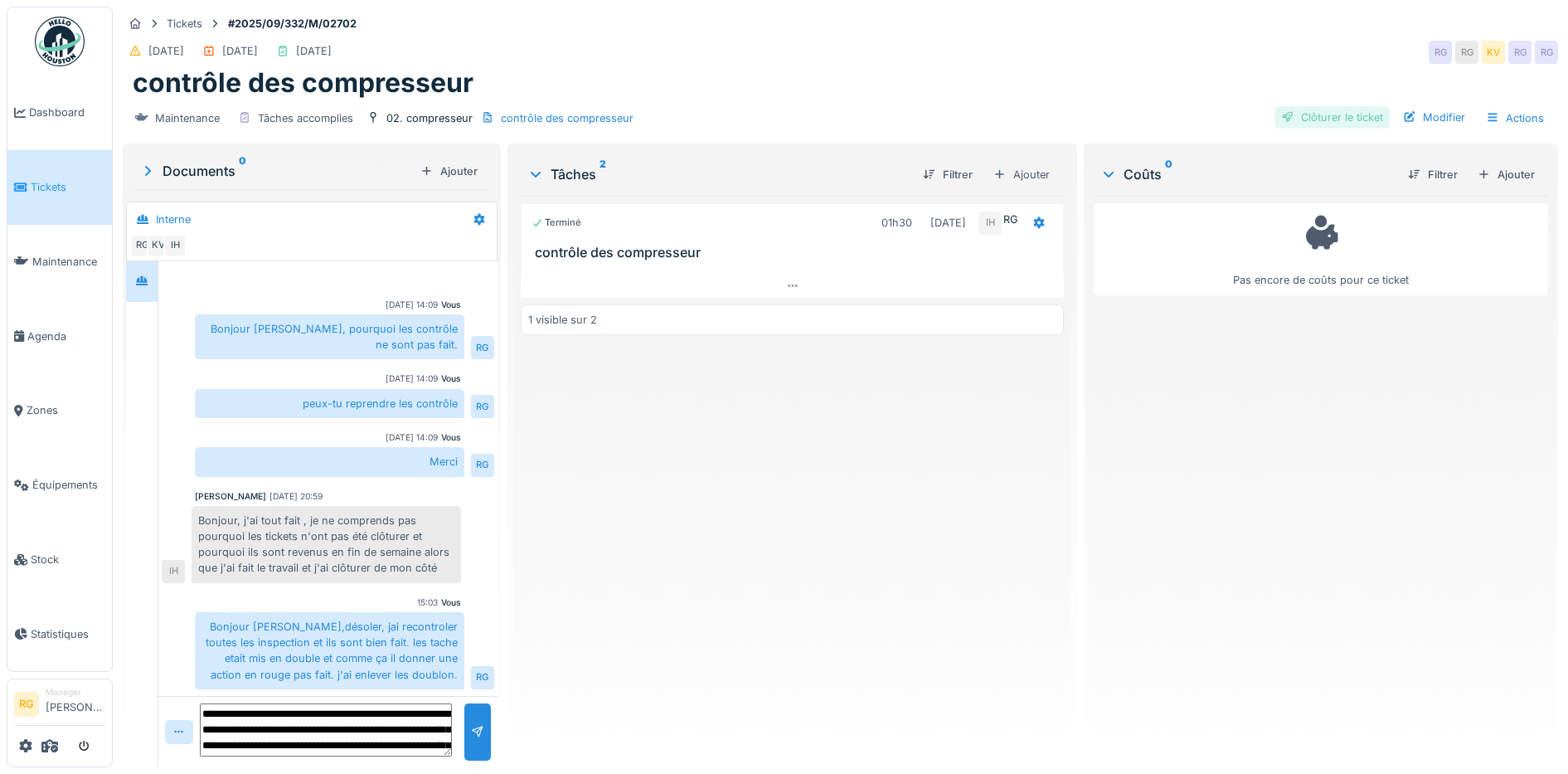
click at [1330, 115] on div "Clôturer le ticket" at bounding box center [1332, 117] width 115 height 23
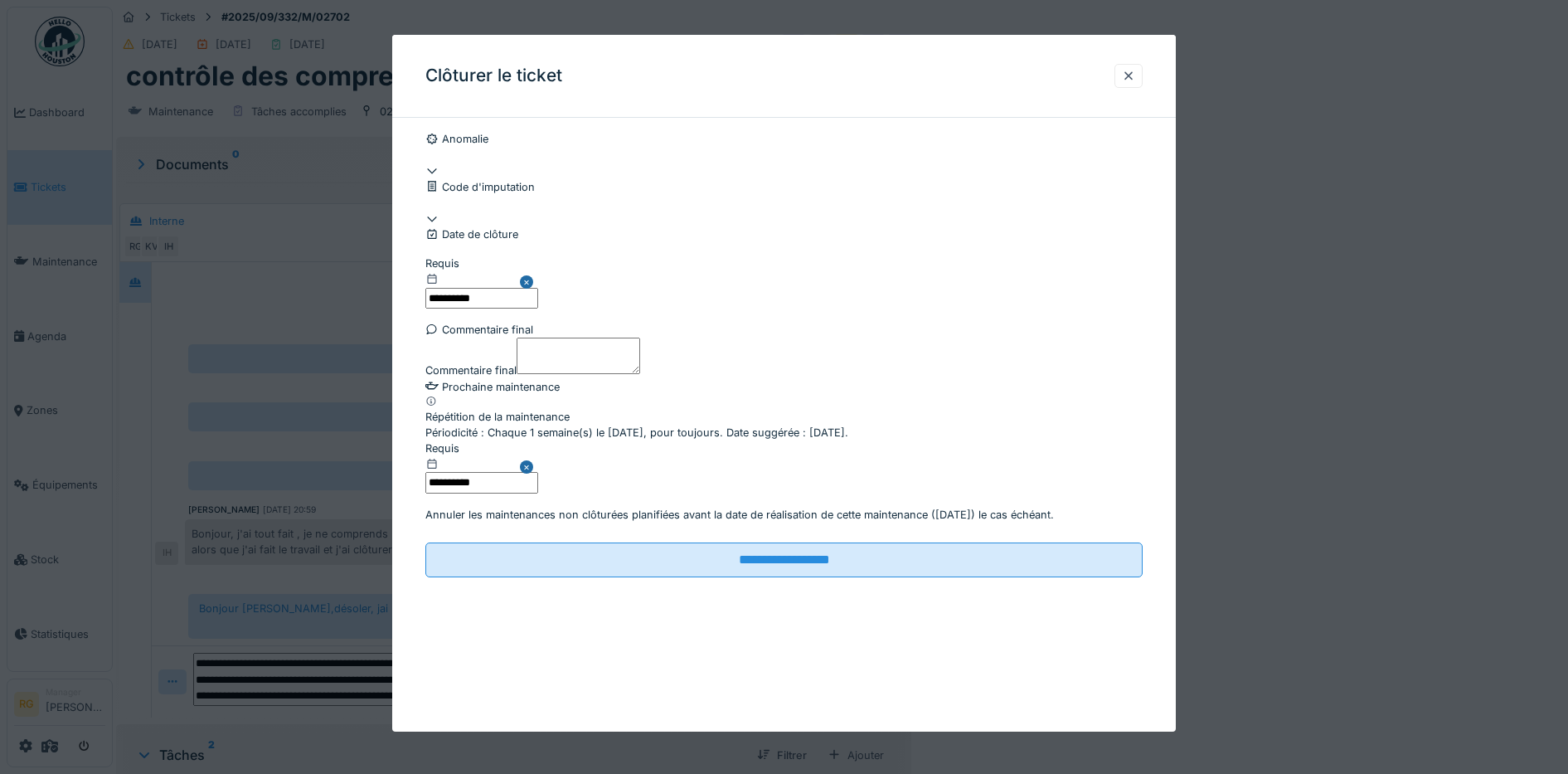
click at [503, 378] on label "Commentaire final" at bounding box center [471, 370] width 91 height 16
click at [516, 374] on textarea "Commentaire final" at bounding box center [577, 356] width 123 height 37
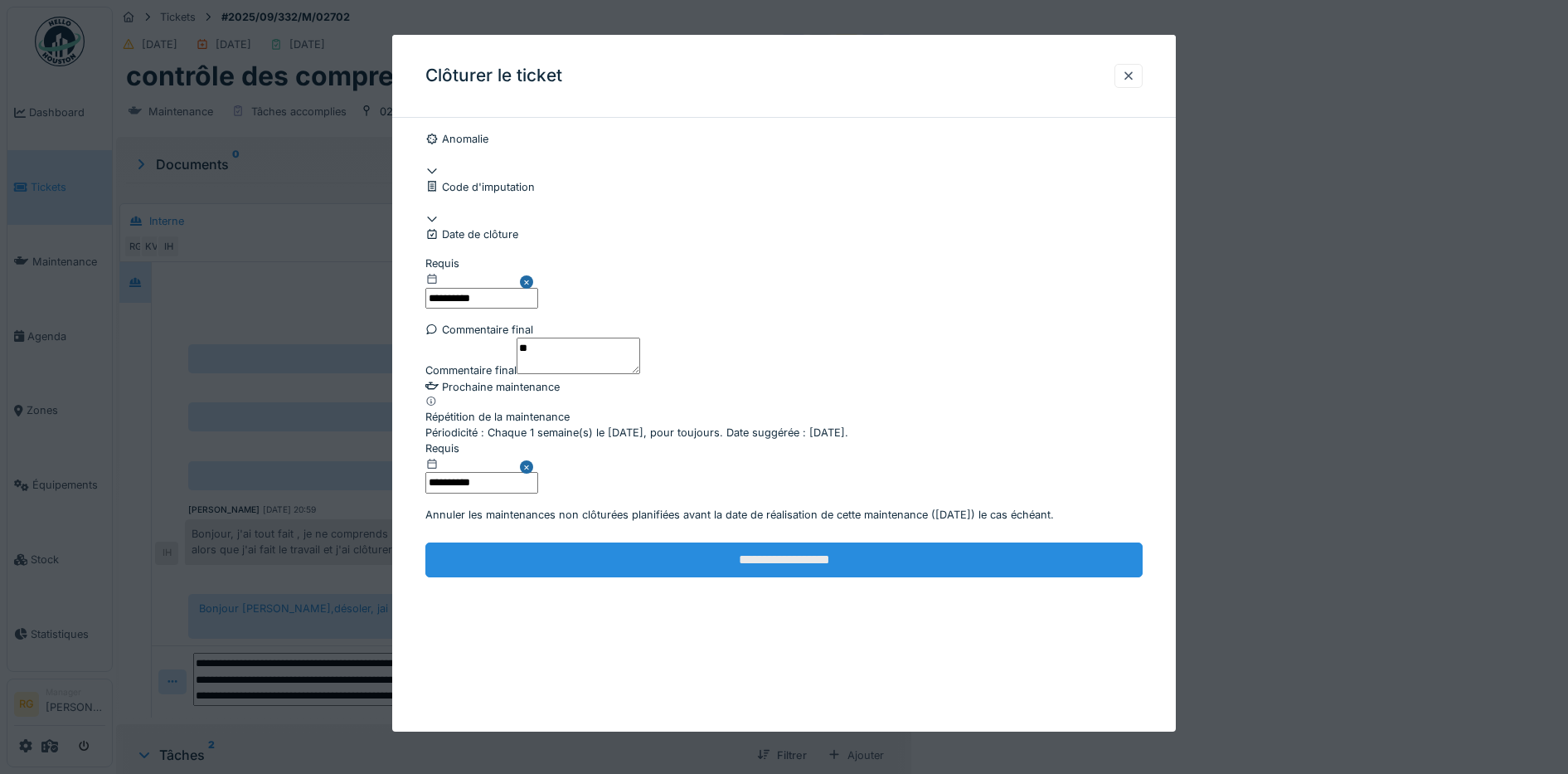
type textarea "**"
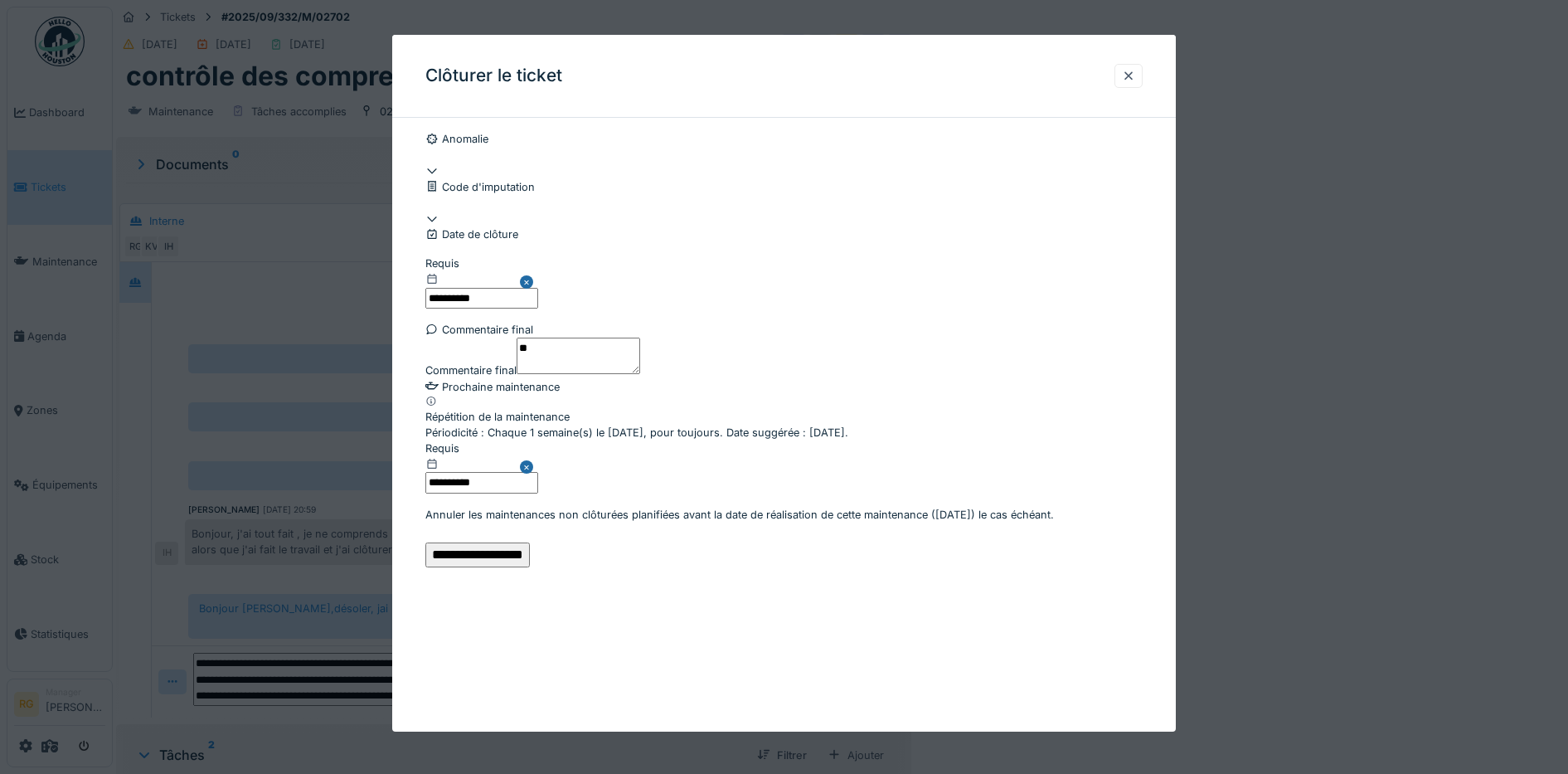
click at [530, 568] on input "**********" at bounding box center [477, 554] width 105 height 25
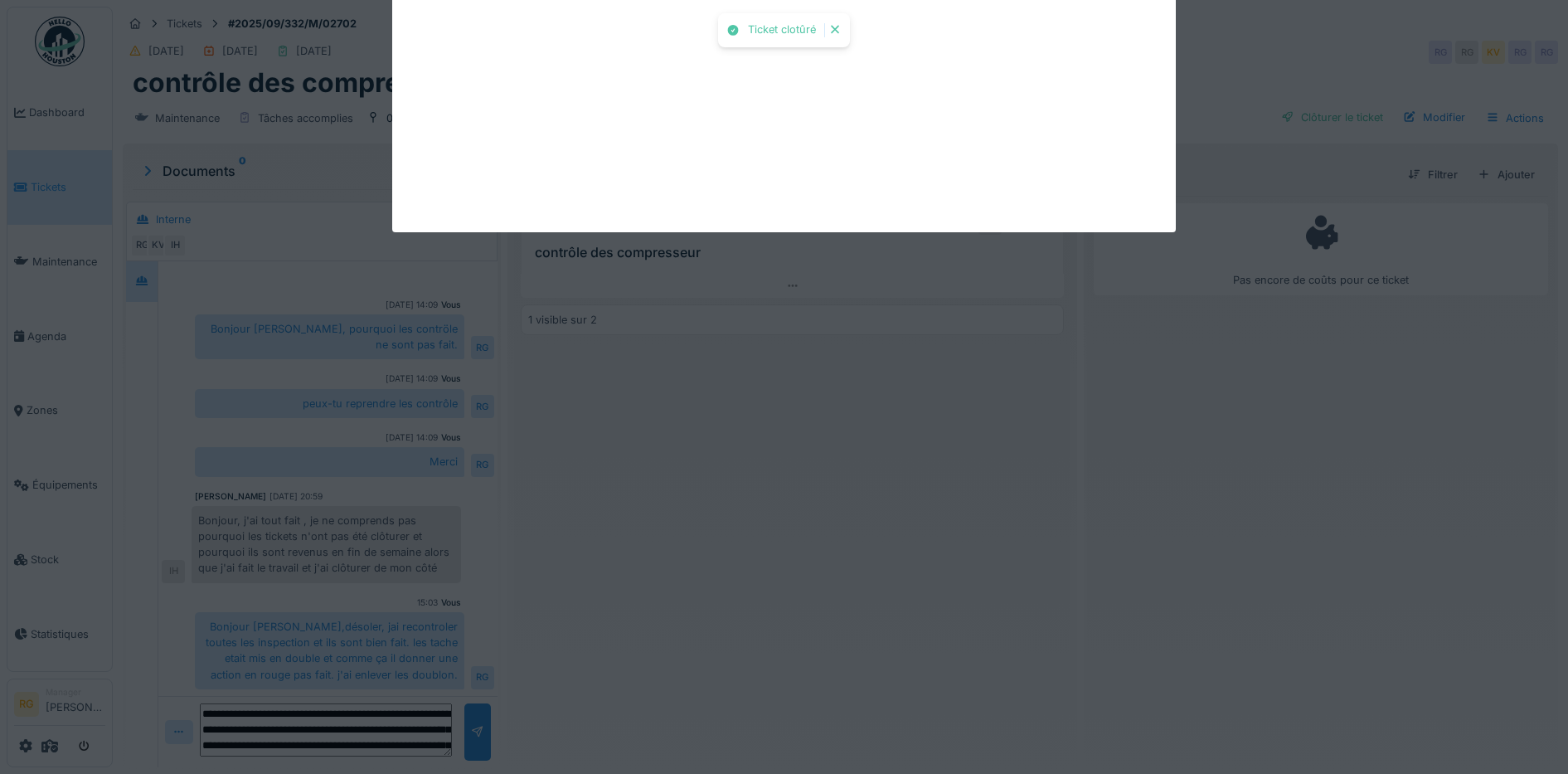
scroll to position [83, 0]
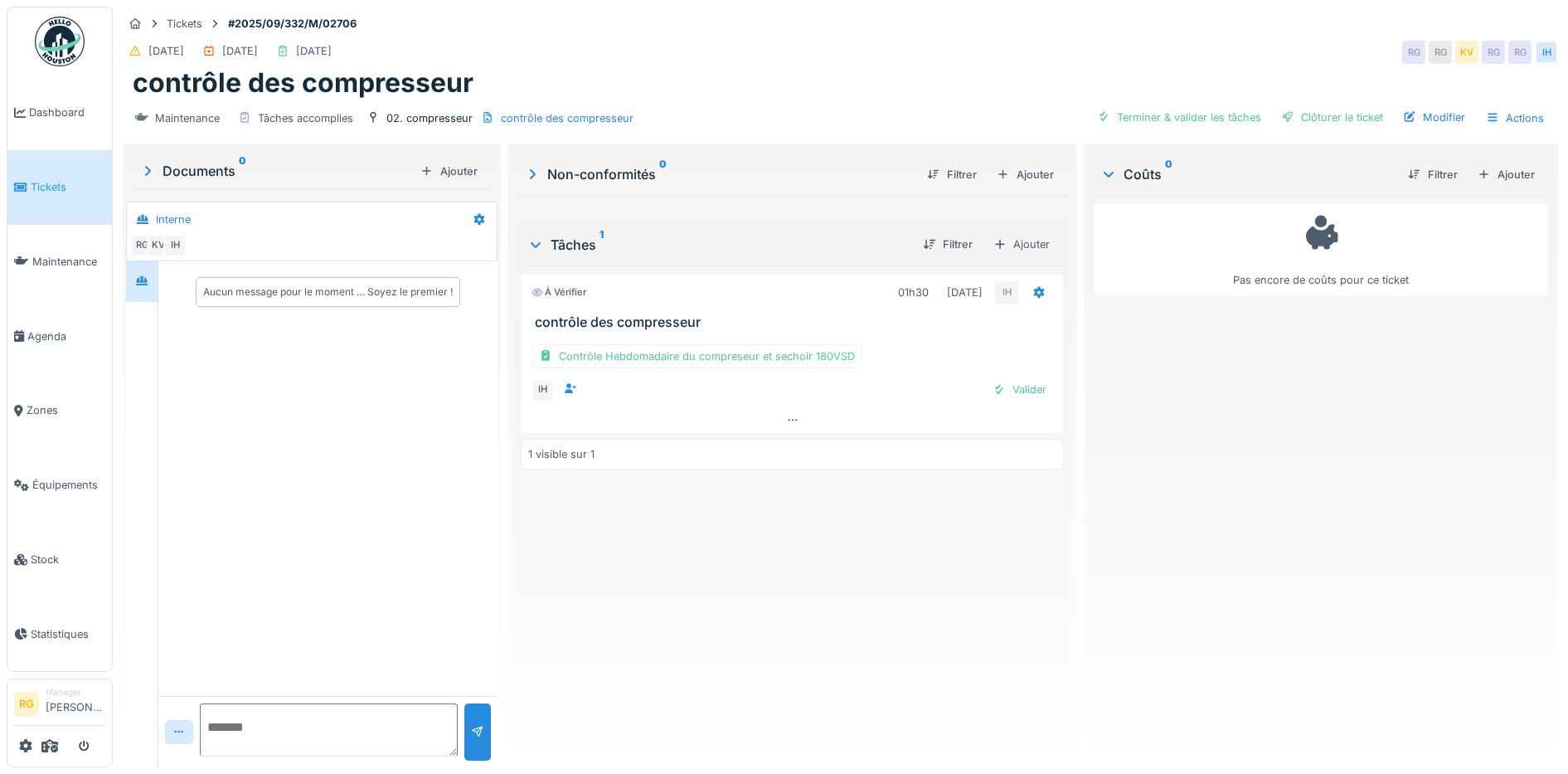
click at [526, 172] on icon at bounding box center [532, 174] width 16 height 14
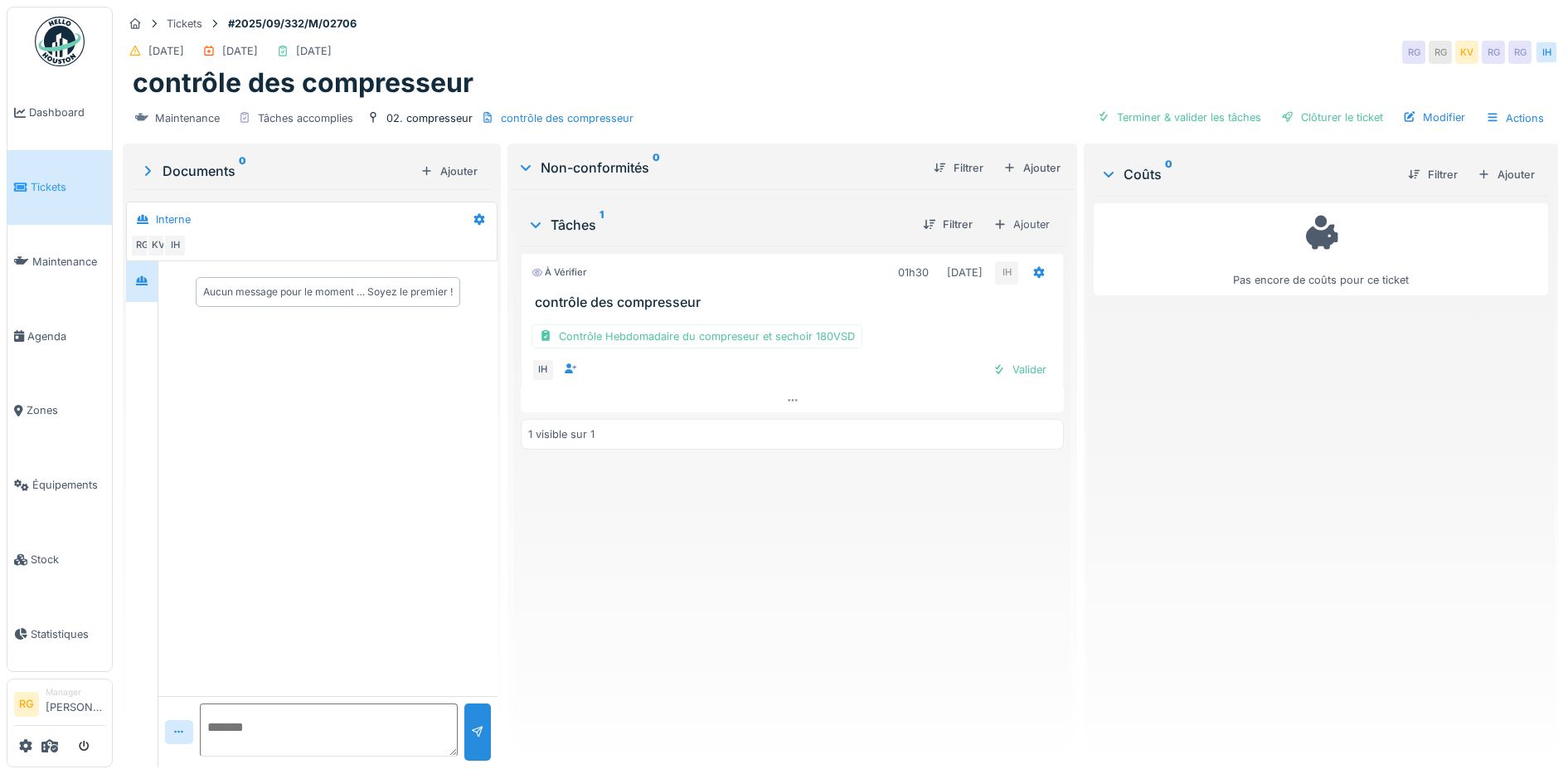
click at [526, 172] on icon at bounding box center [525, 167] width 14 height 16
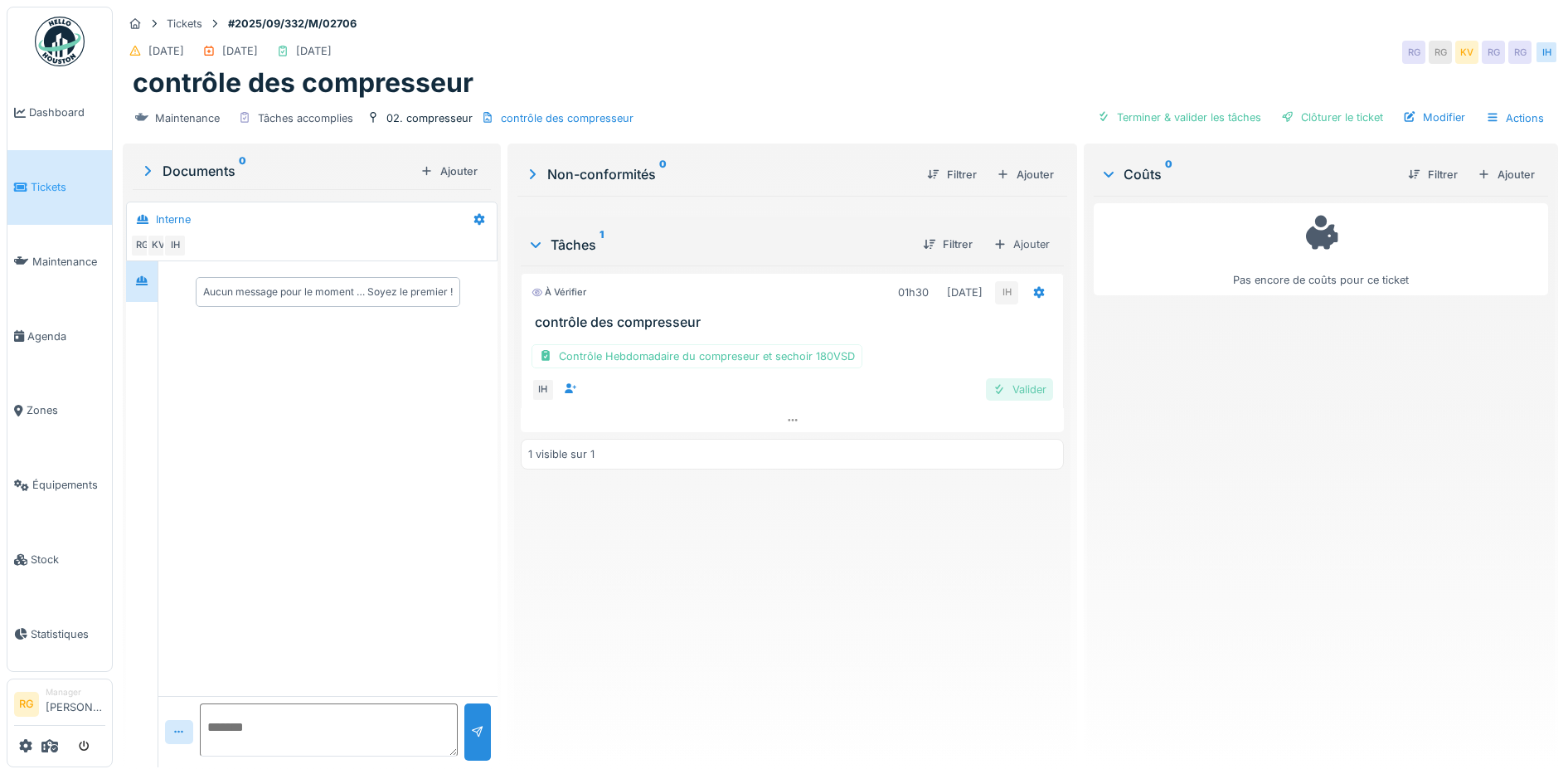
click at [1021, 395] on div "Valider" at bounding box center [1020, 389] width 67 height 23
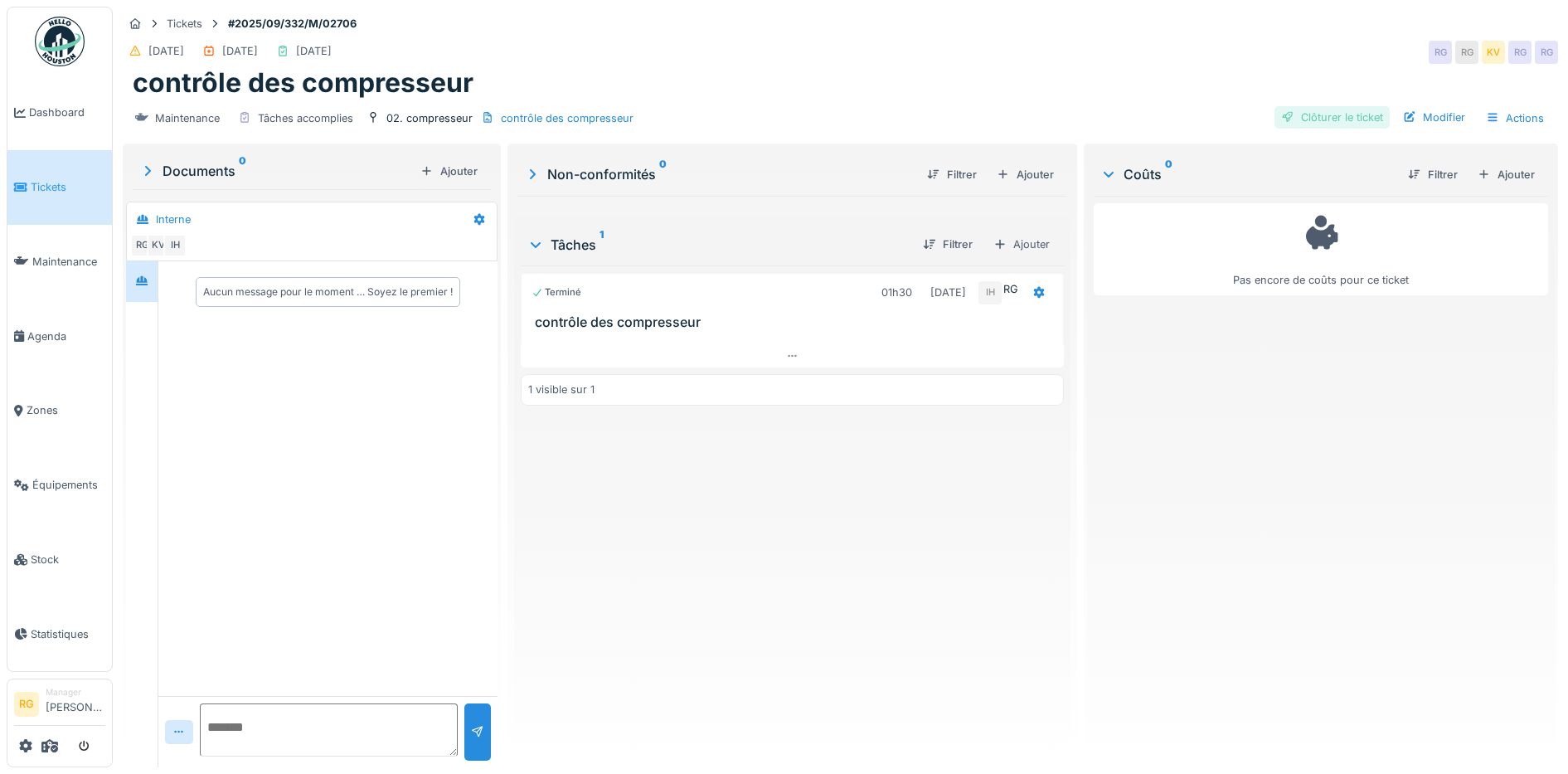
click at [1316, 117] on div "Clôturer le ticket" at bounding box center [1332, 117] width 115 height 23
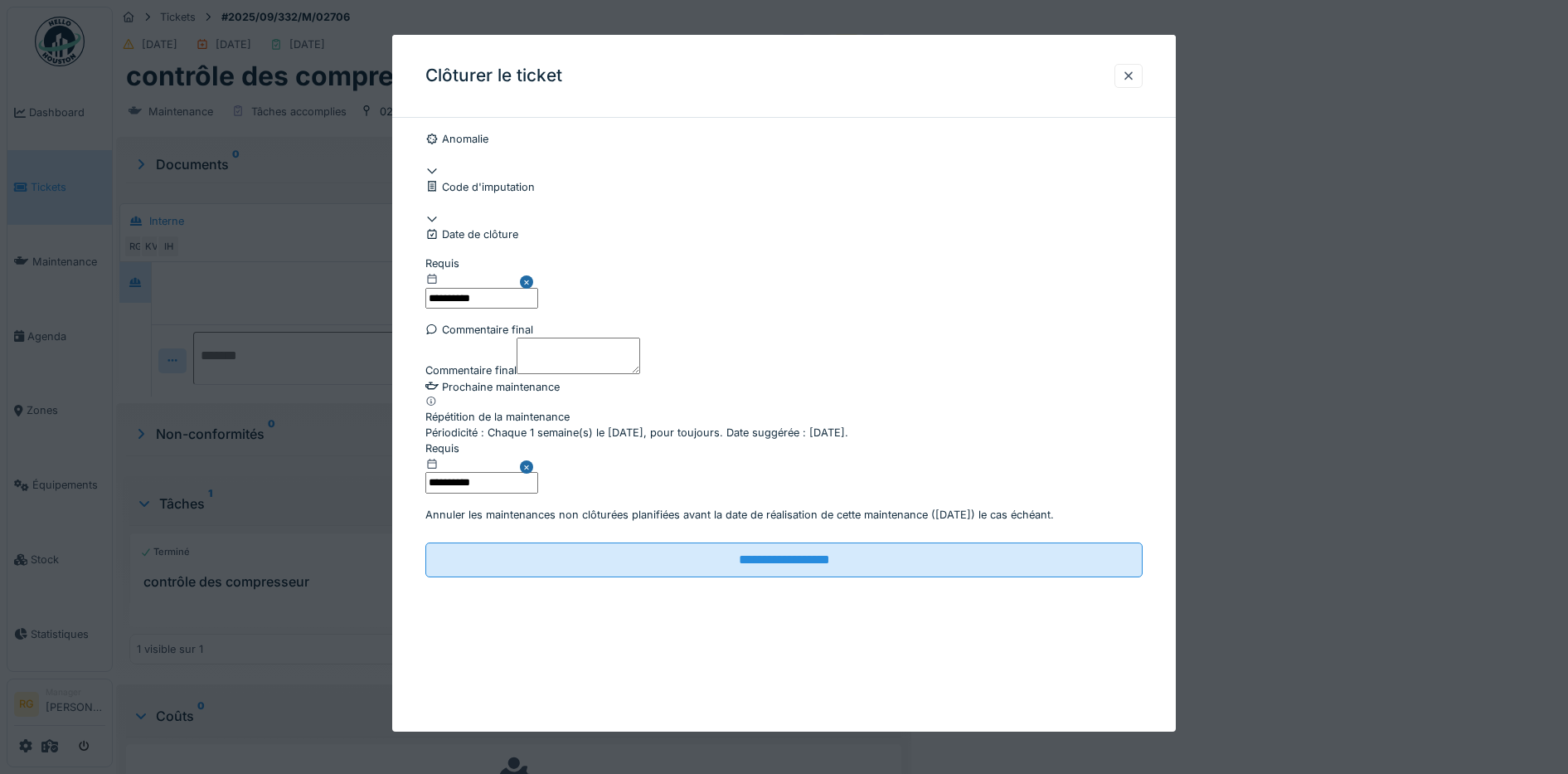
click at [569, 374] on textarea "Commentaire final" at bounding box center [577, 356] width 123 height 37
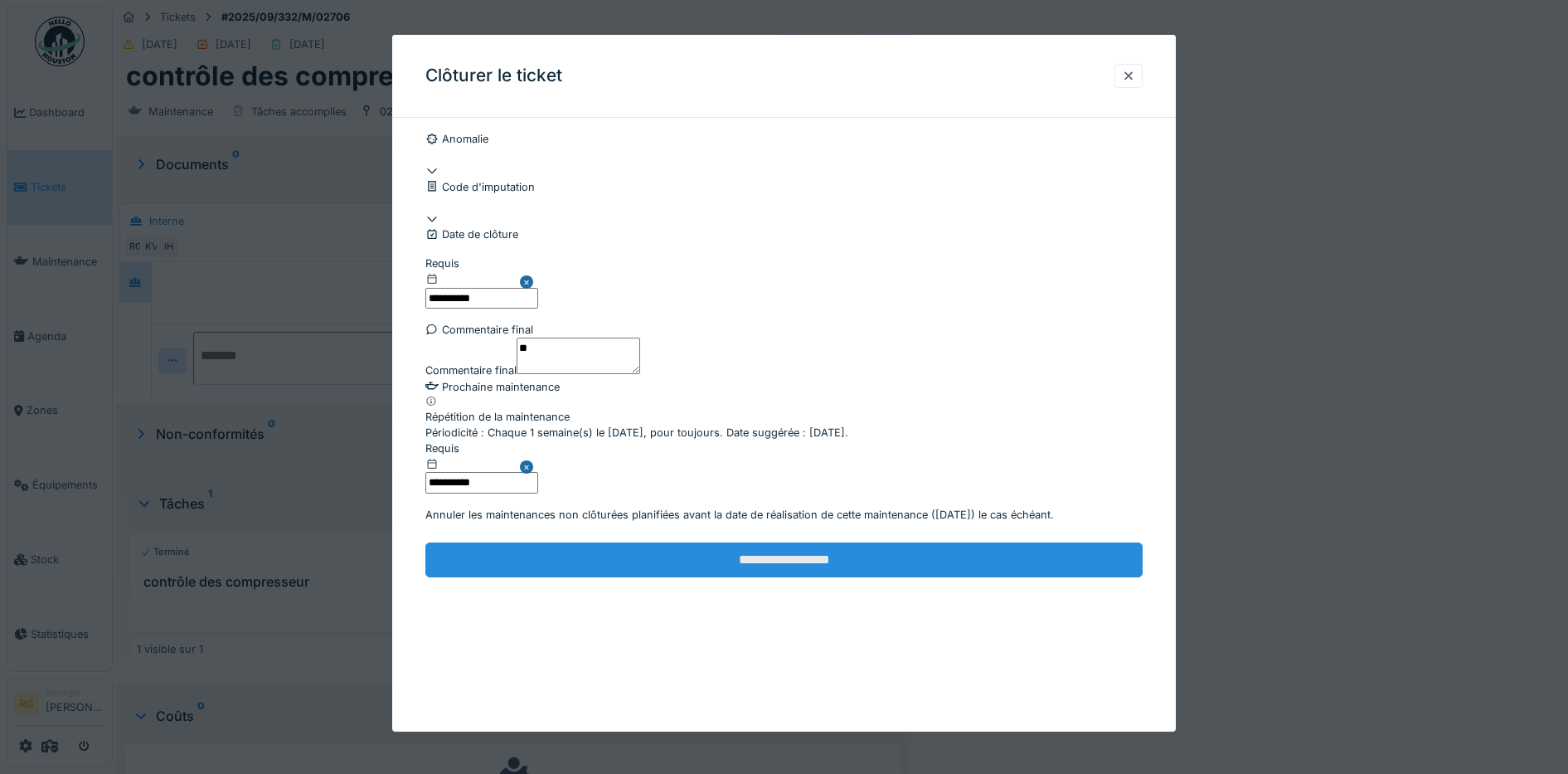
type textarea "**"
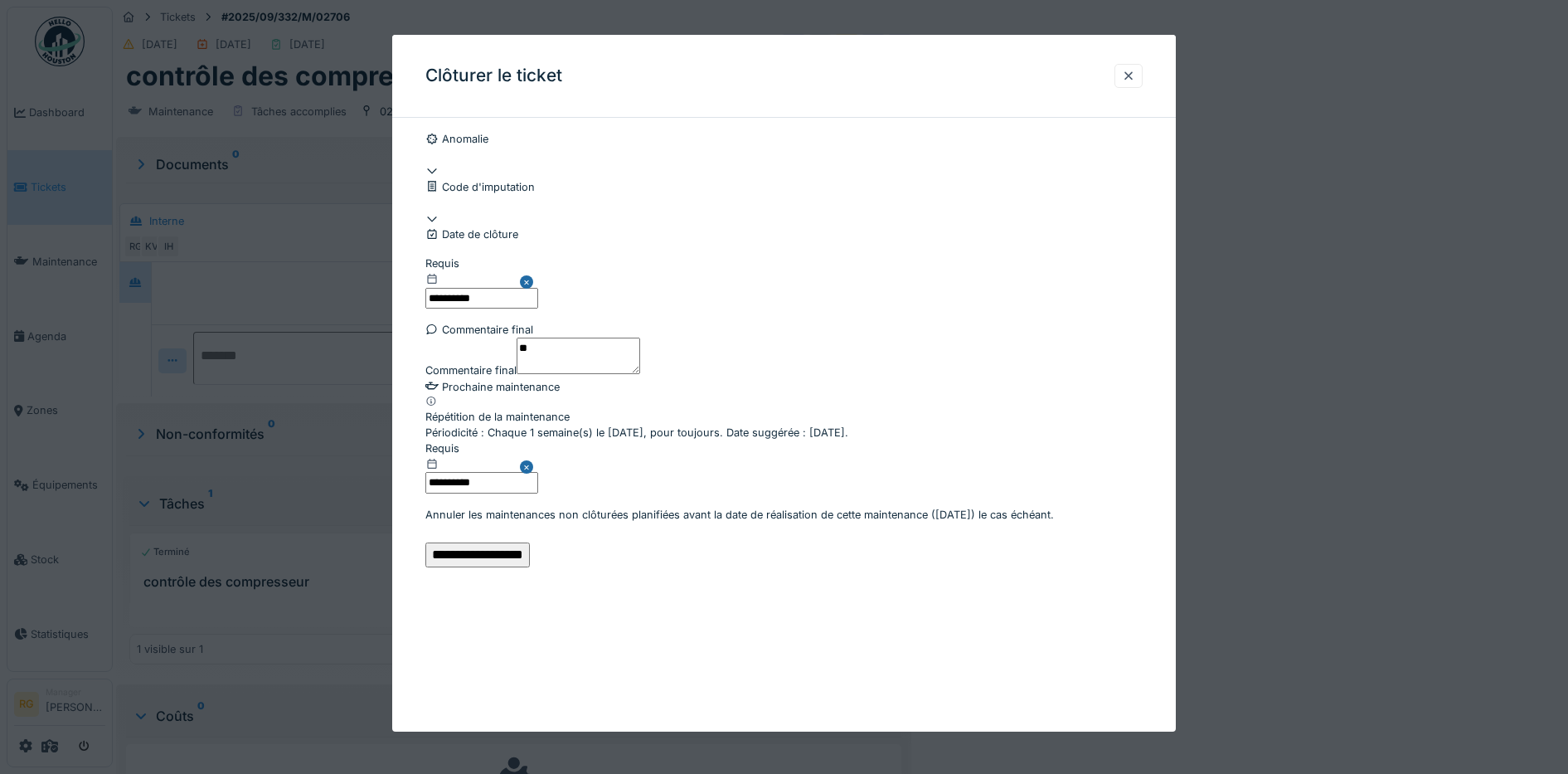
click at [530, 568] on input "**********" at bounding box center [477, 554] width 105 height 25
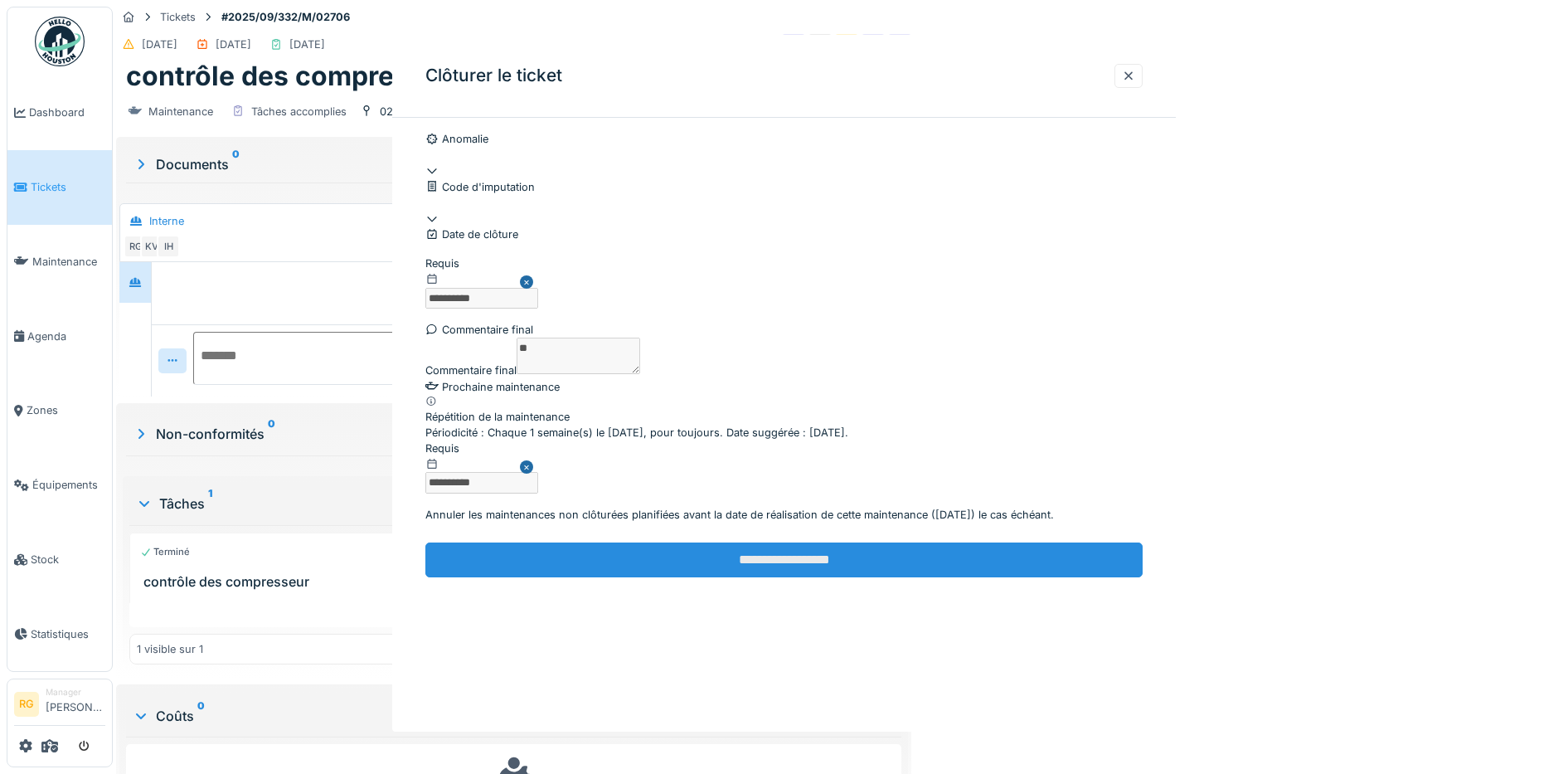
scroll to position [0, 0]
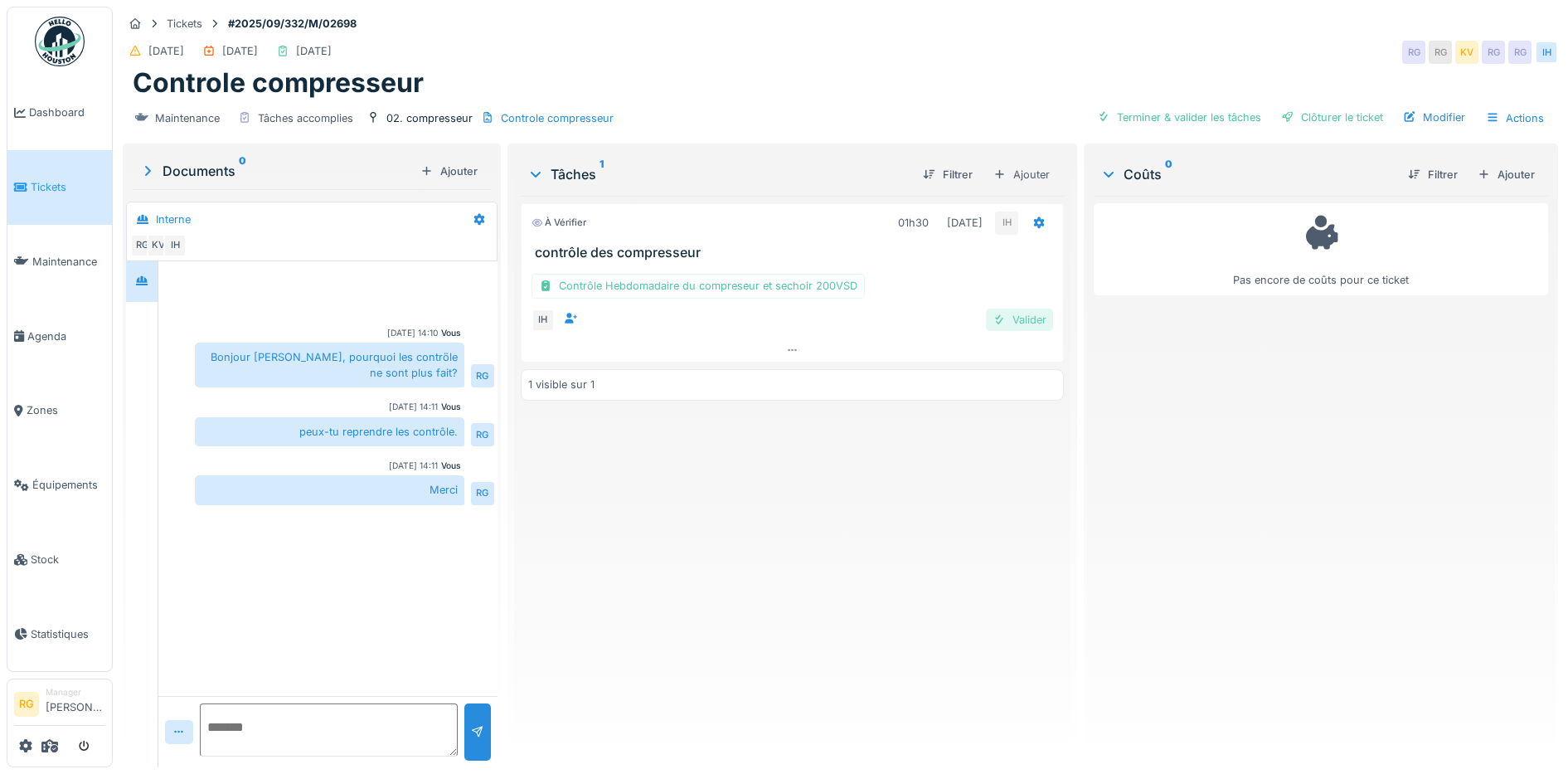
click at [1023, 324] on div "Valider" at bounding box center [1020, 319] width 67 height 23
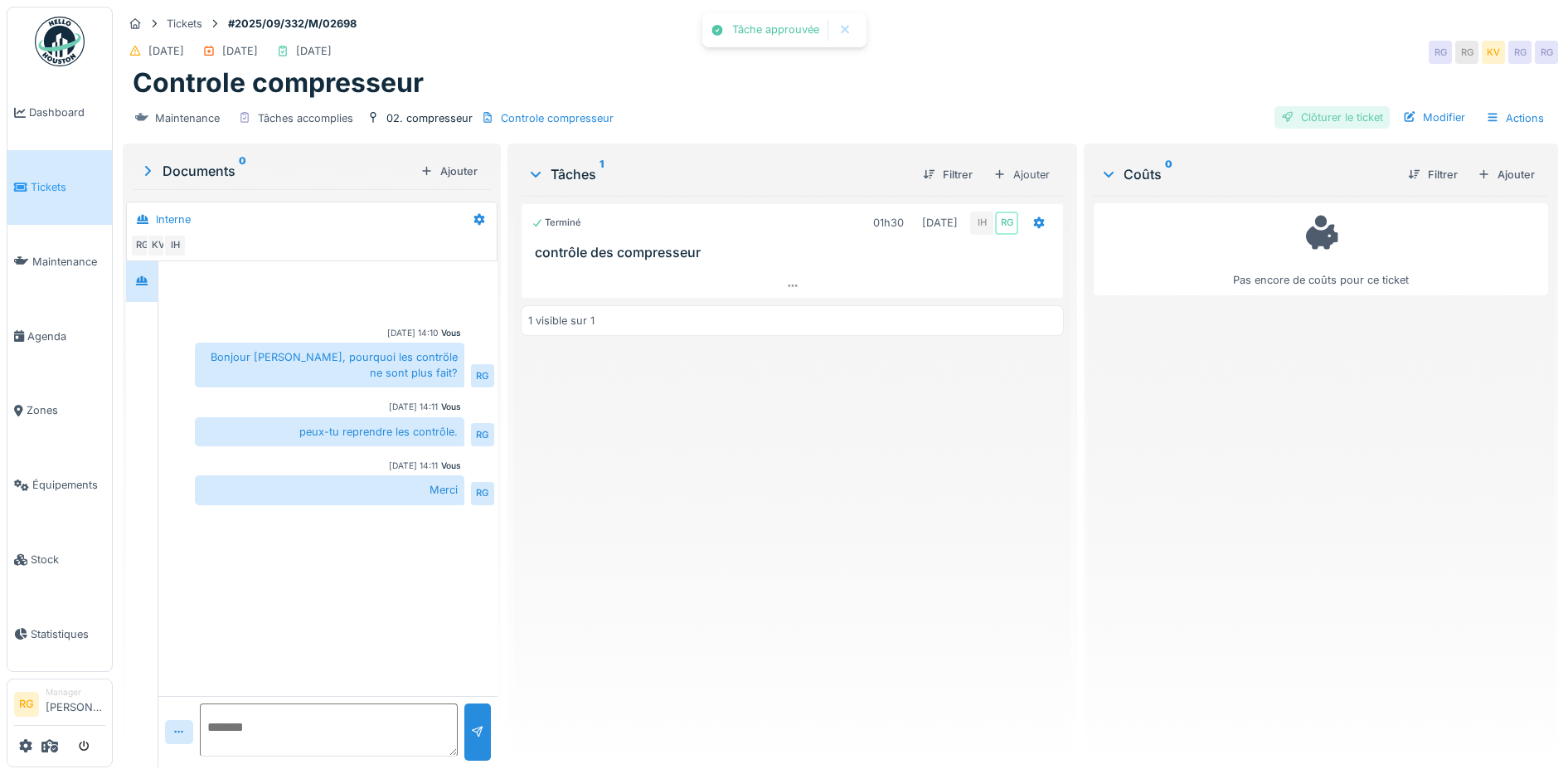
click at [1323, 120] on div "Clôturer le ticket" at bounding box center [1332, 117] width 115 height 23
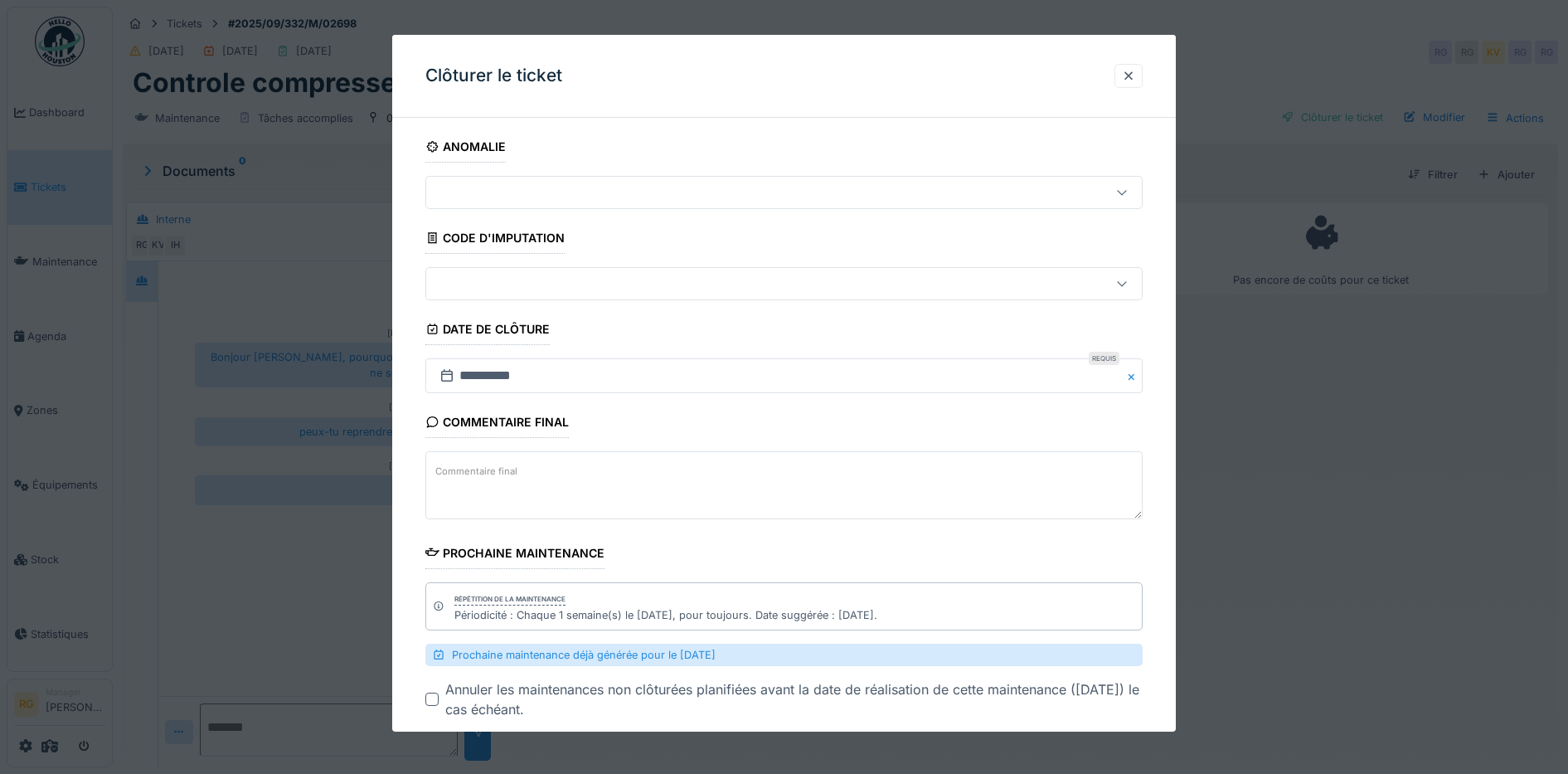
click at [452, 468] on label "Commentaire final" at bounding box center [476, 471] width 88 height 21
click at [452, 468] on textarea "Commentaire final" at bounding box center [784, 485] width 718 height 68
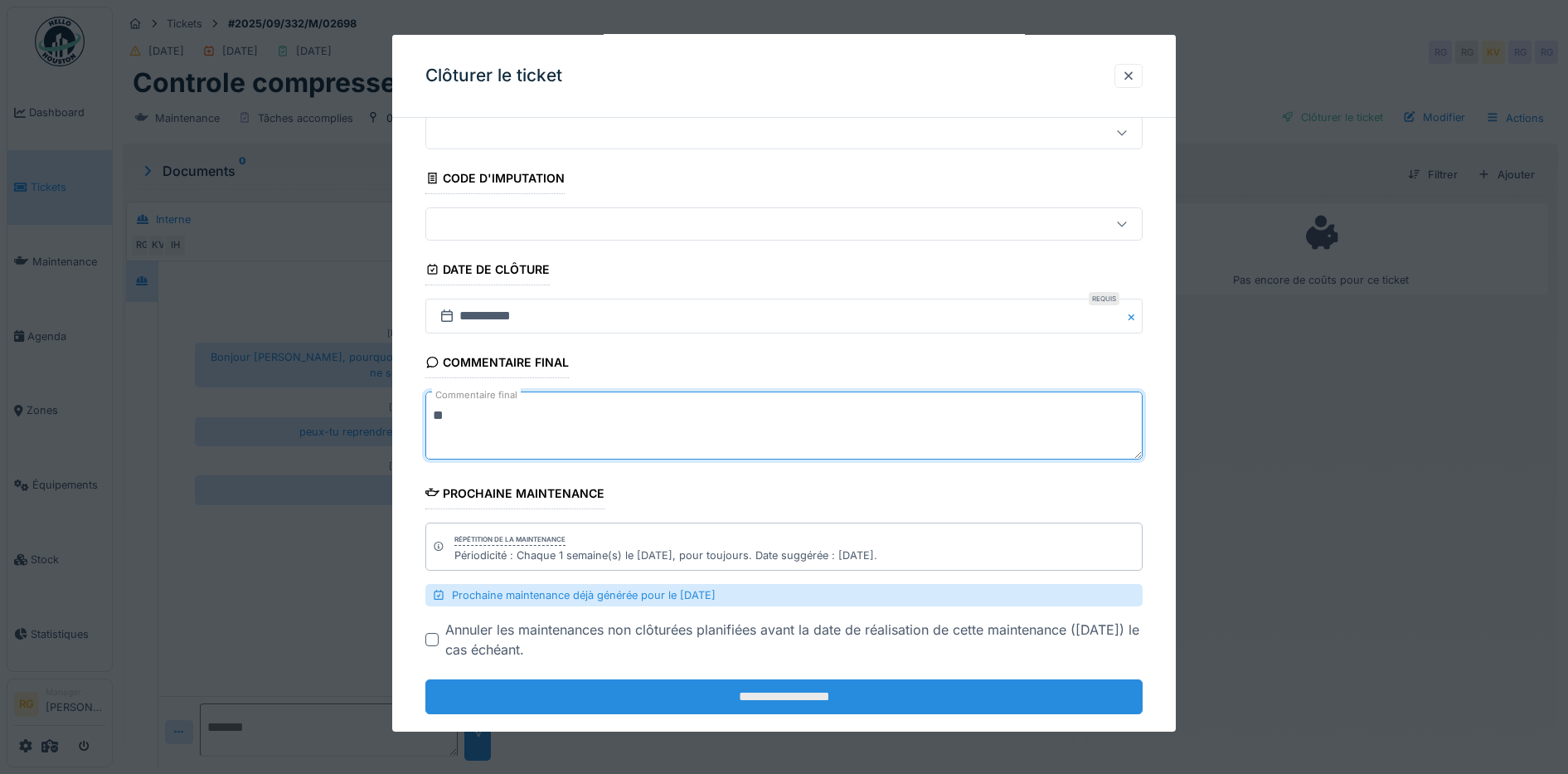
scroll to position [89, 0]
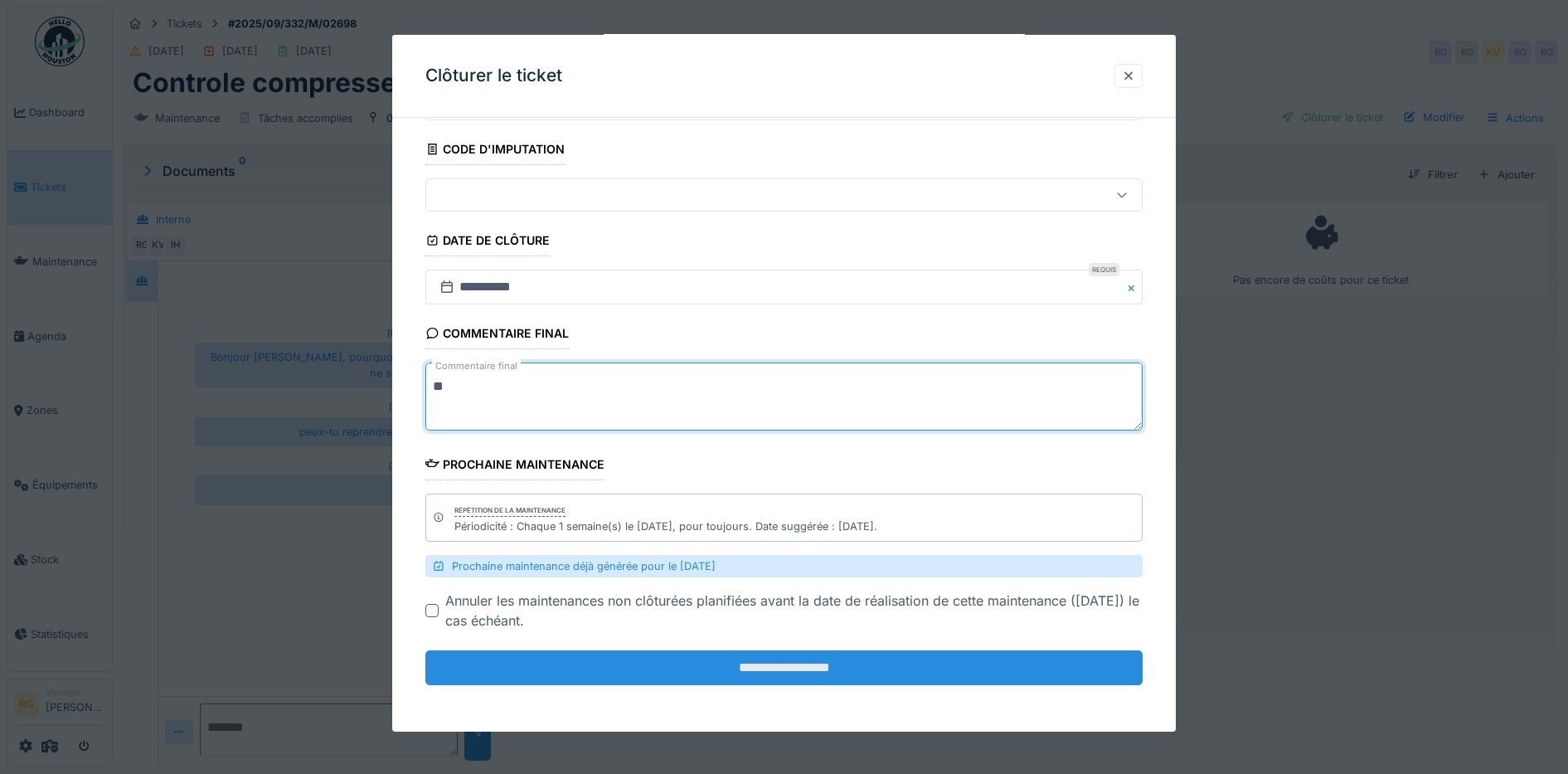
type textarea "**"
click at [833, 669] on input "**********" at bounding box center [784, 668] width 718 height 35
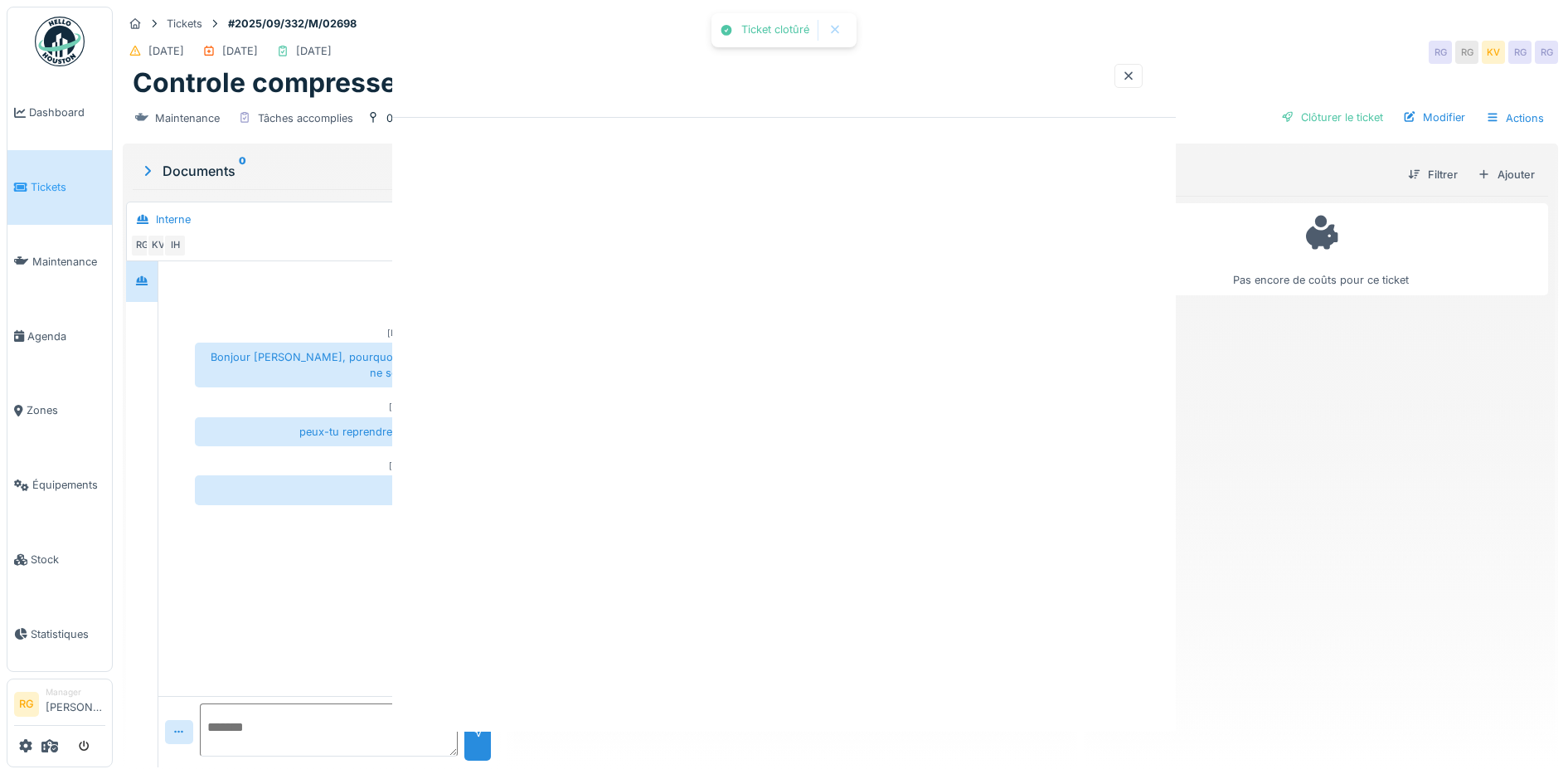
scroll to position [0, 0]
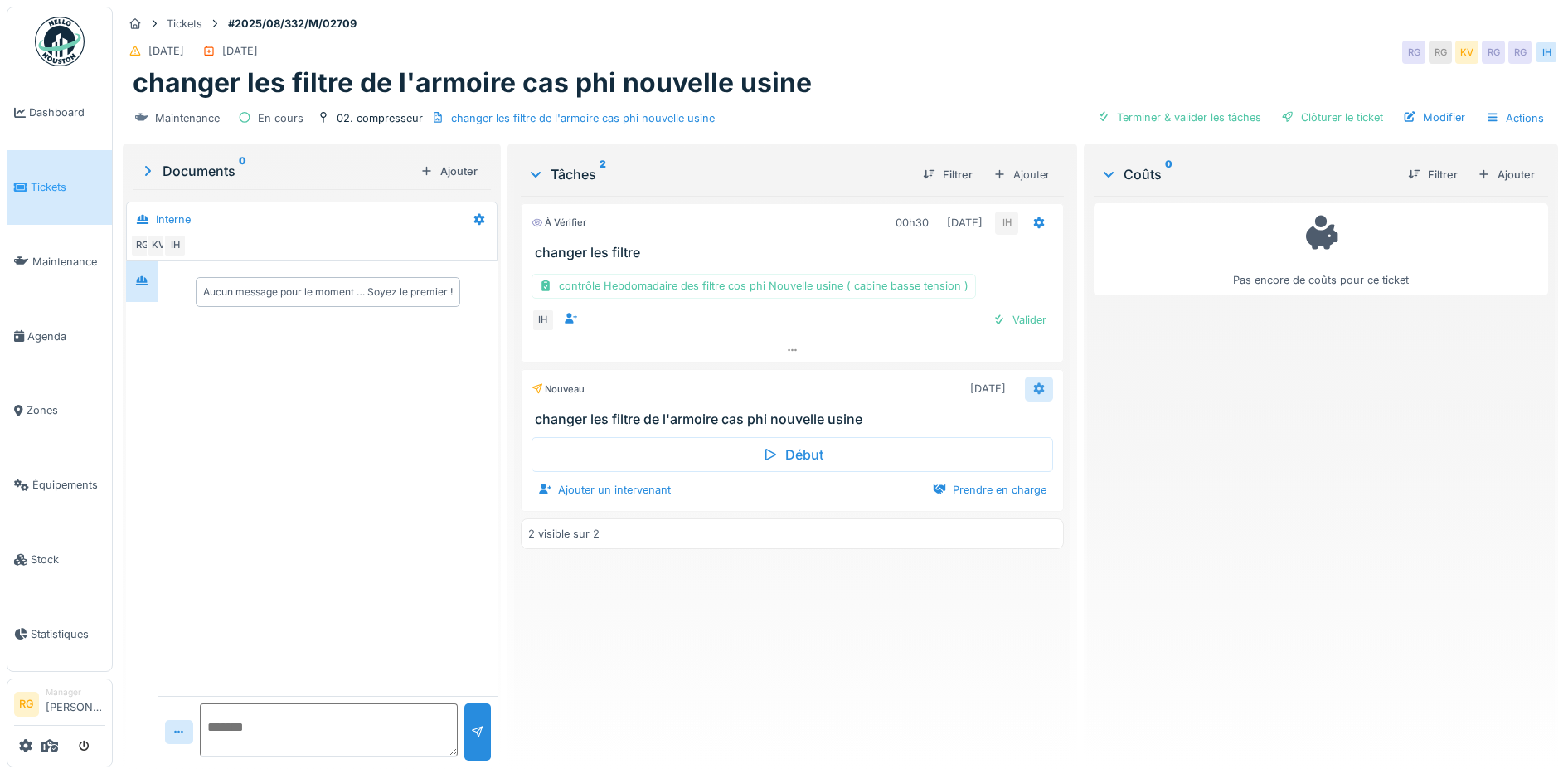
click at [1032, 394] on div at bounding box center [1038, 388] width 14 height 16
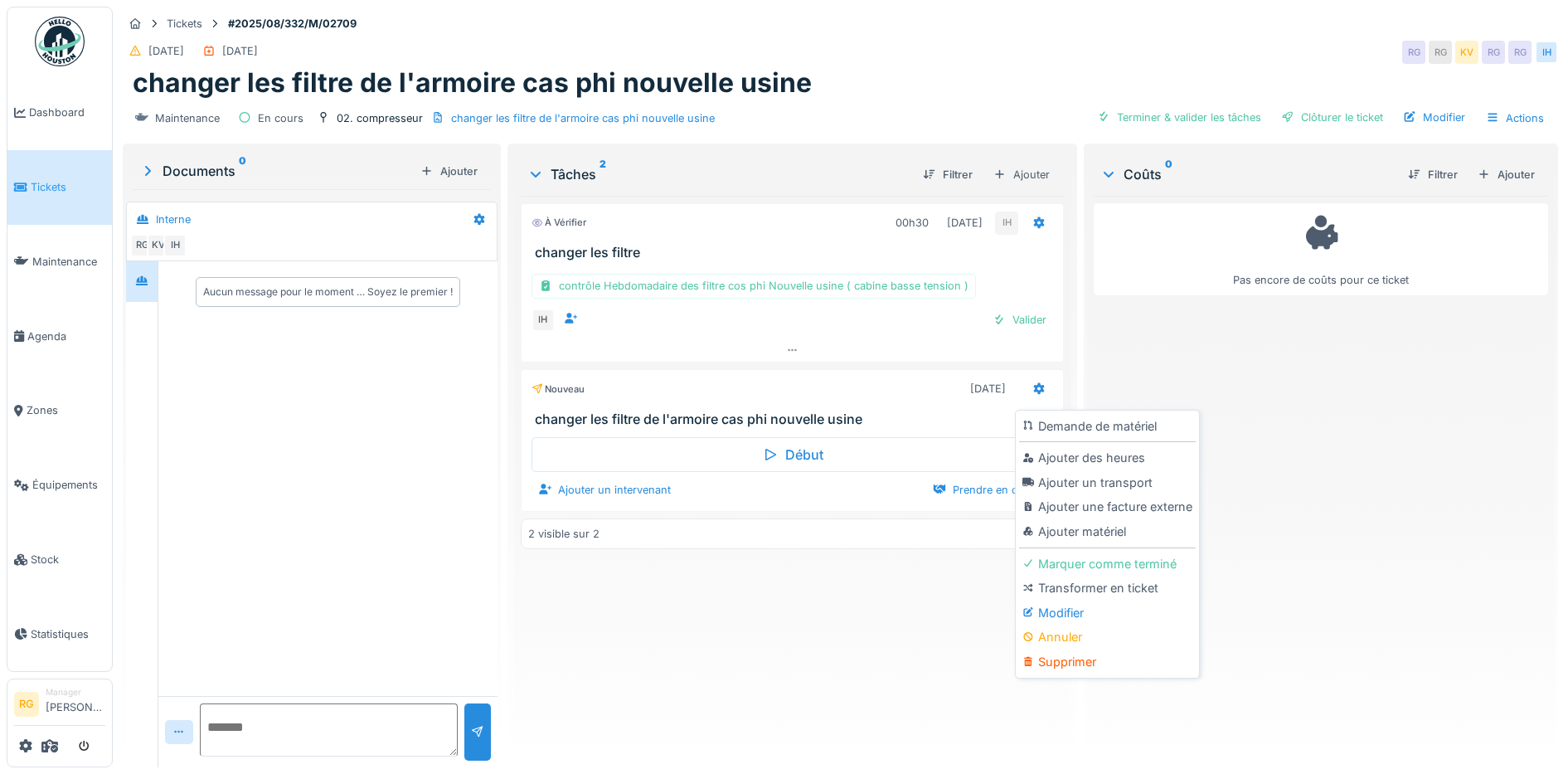
click at [1075, 665] on div "Supprimer" at bounding box center [1107, 662] width 177 height 25
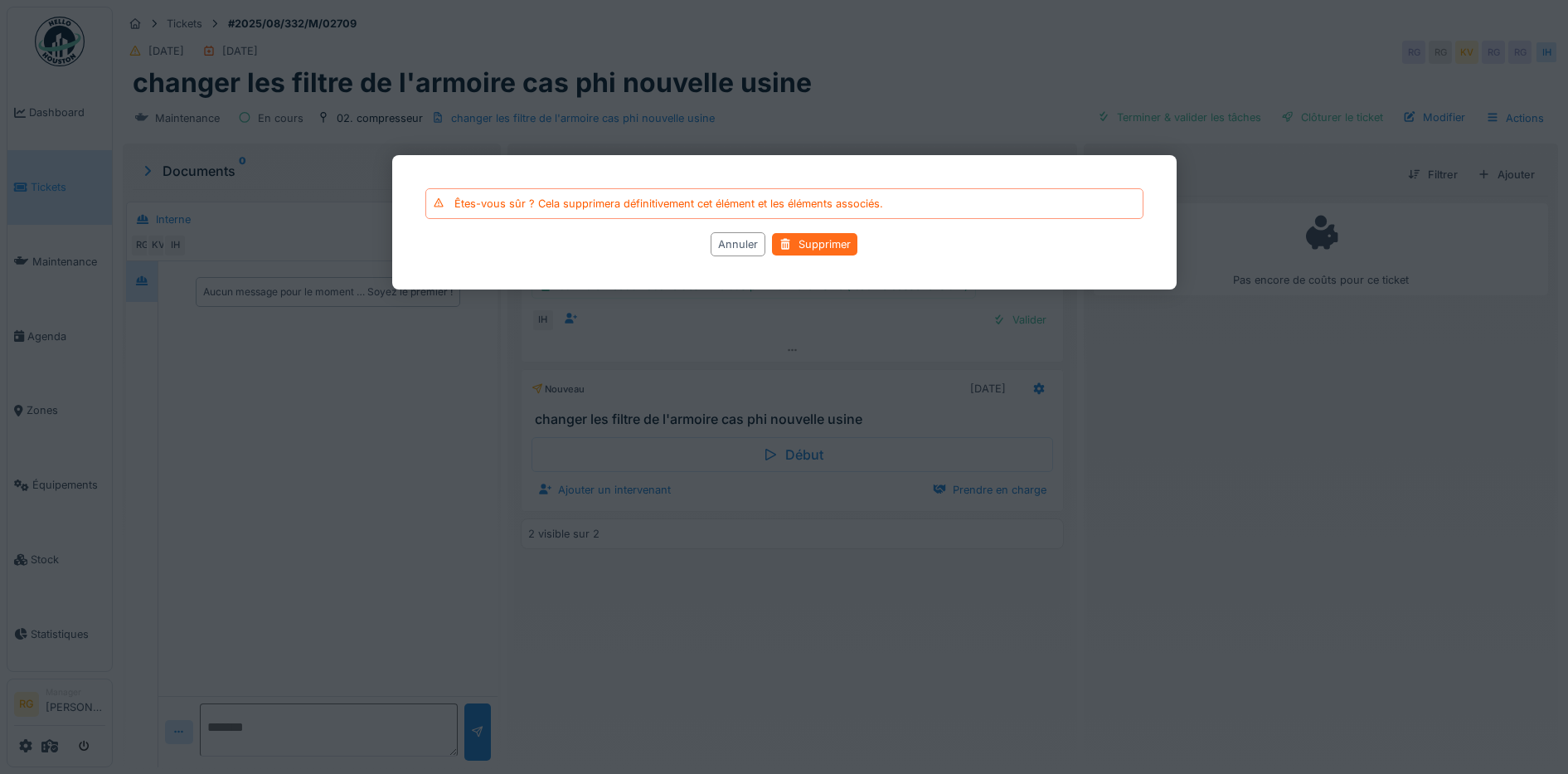
click at [842, 241] on div "Supprimer" at bounding box center [815, 244] width 86 height 23
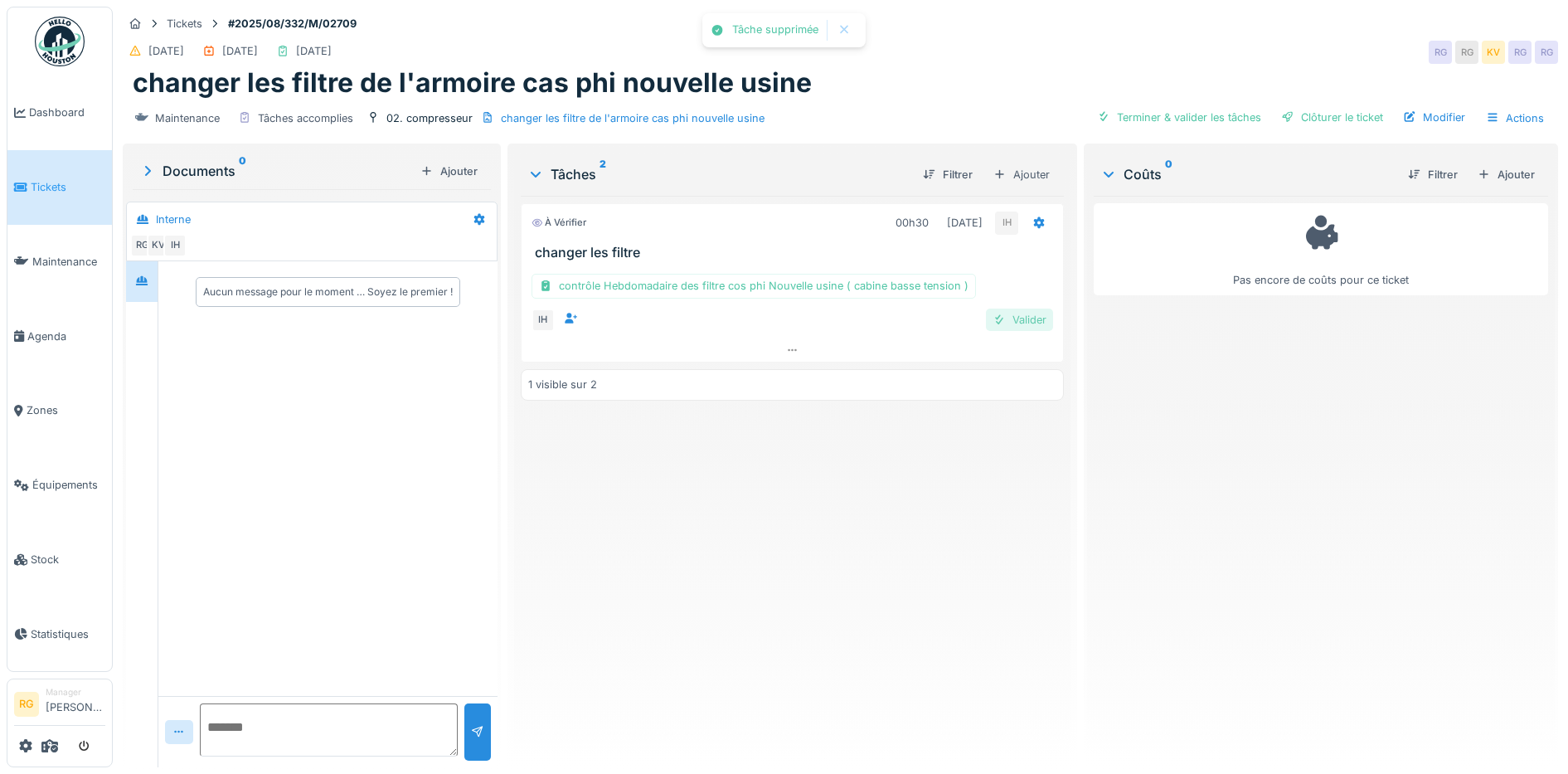
click at [1023, 323] on div "Valider" at bounding box center [1020, 319] width 67 height 23
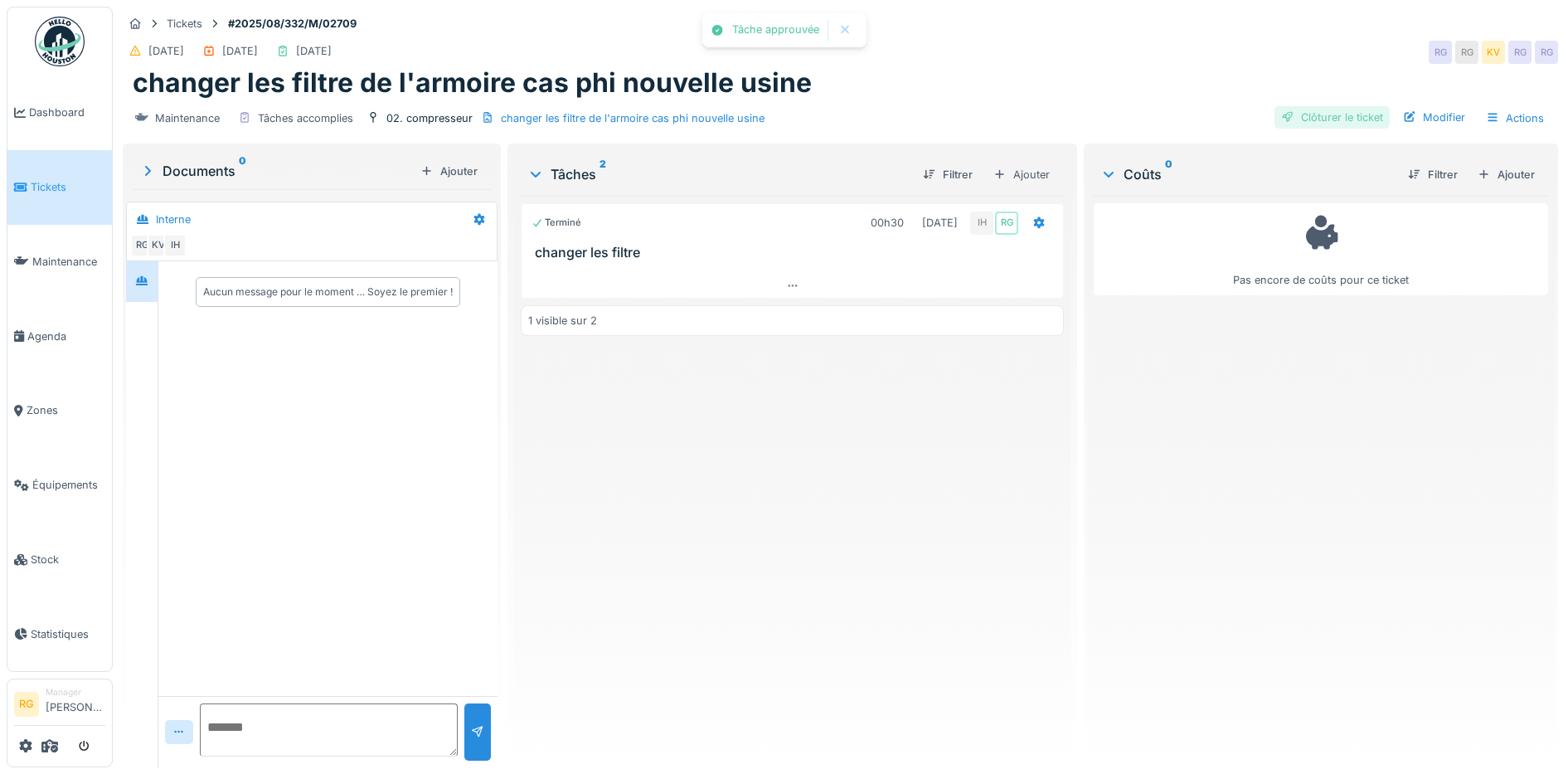
click at [1349, 121] on div "Clôturer le ticket" at bounding box center [1332, 117] width 115 height 23
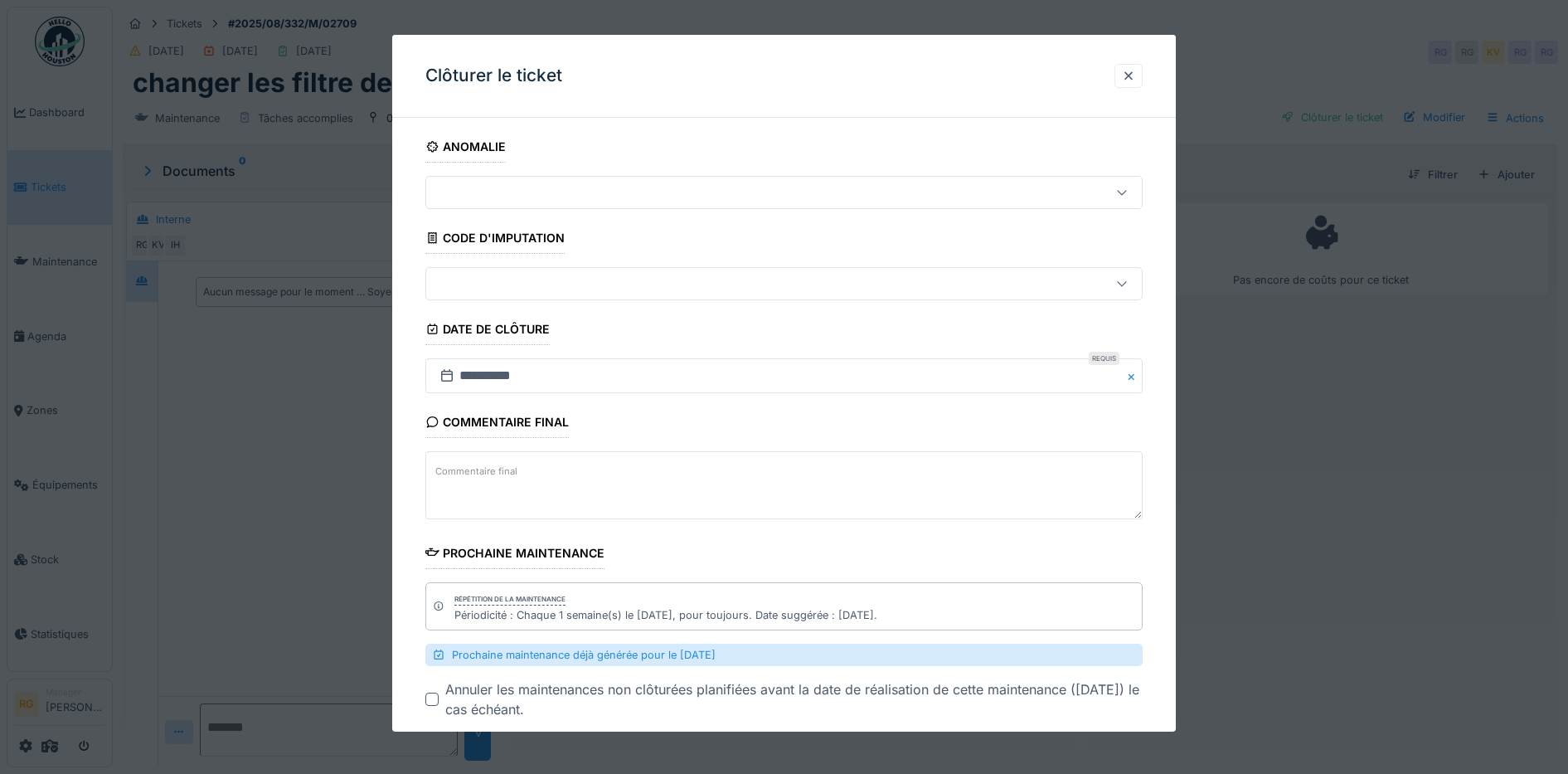
click at [570, 476] on textarea "Commentaire final" at bounding box center [784, 485] width 718 height 68
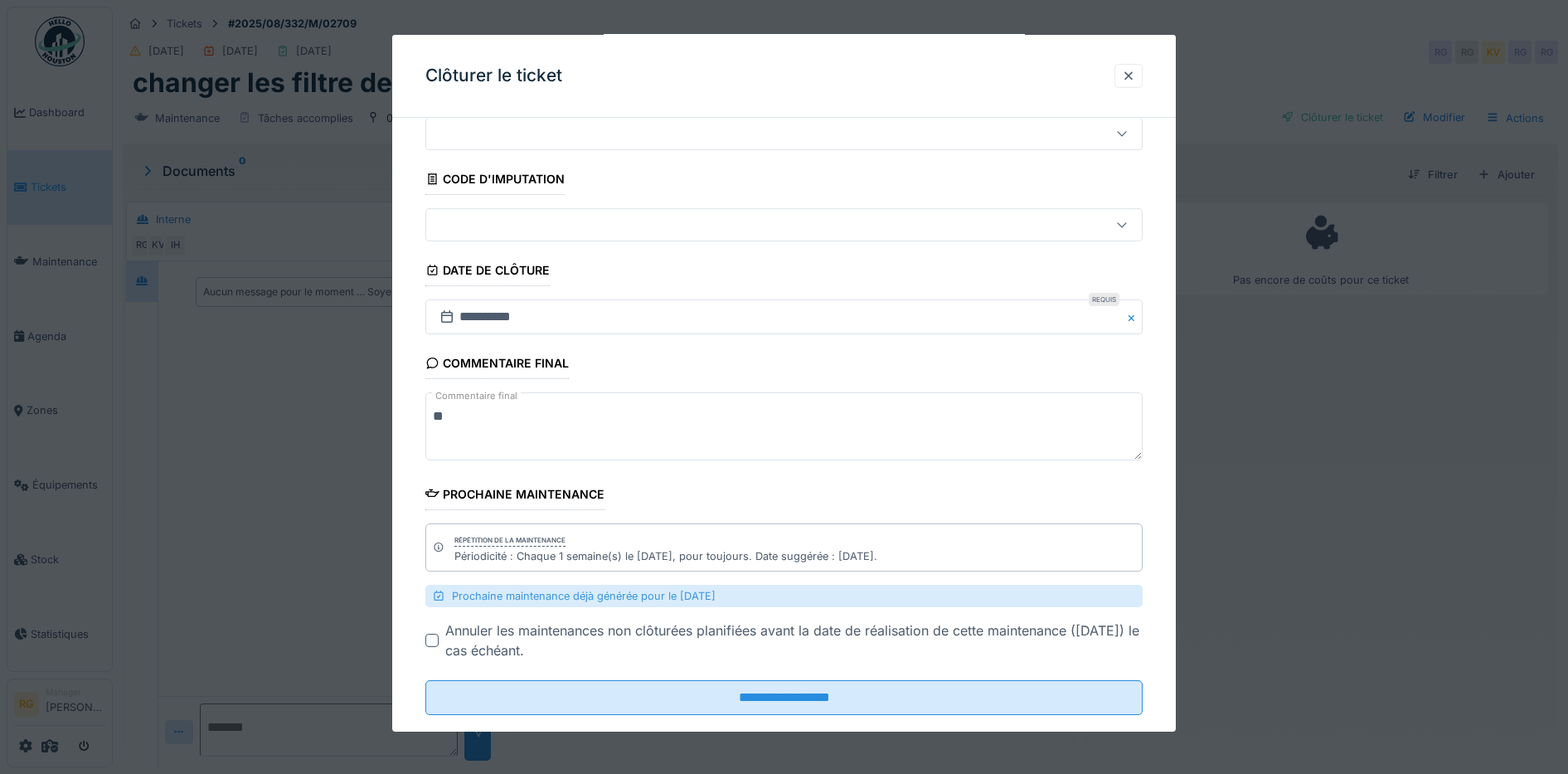
scroll to position [89, 0]
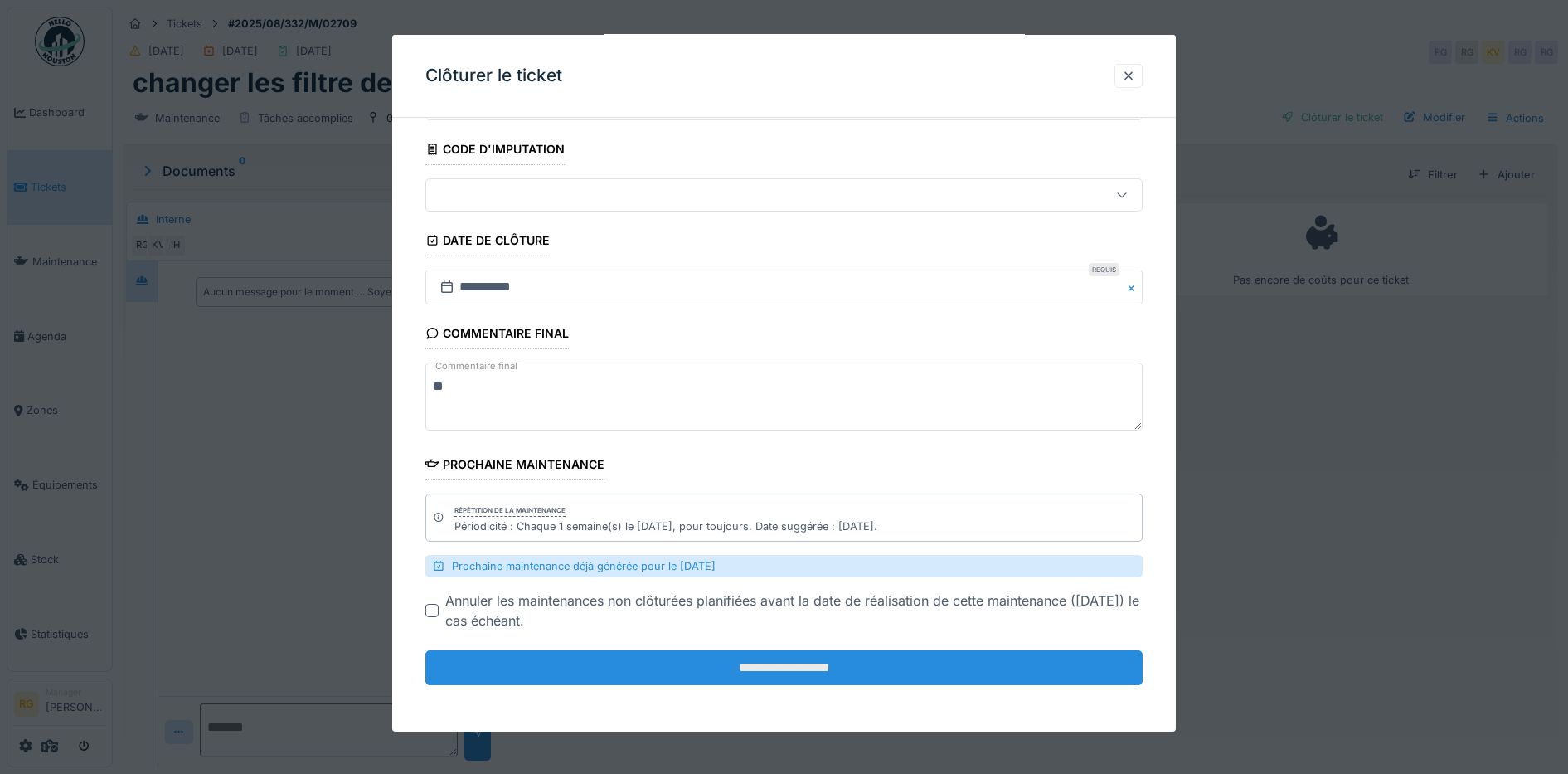
type textarea "**"
click at [837, 668] on input "**********" at bounding box center [784, 668] width 718 height 35
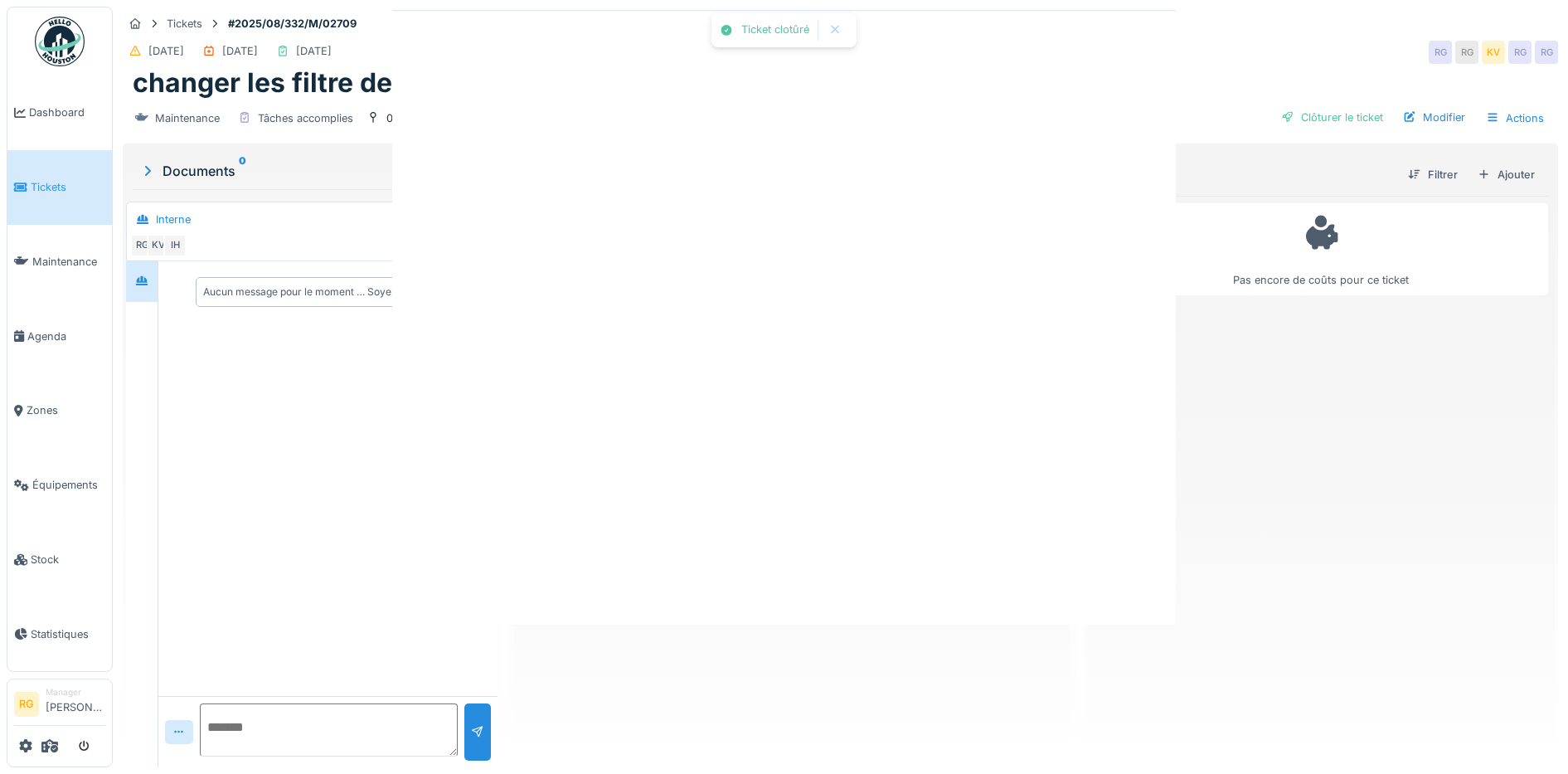
scroll to position [0, 0]
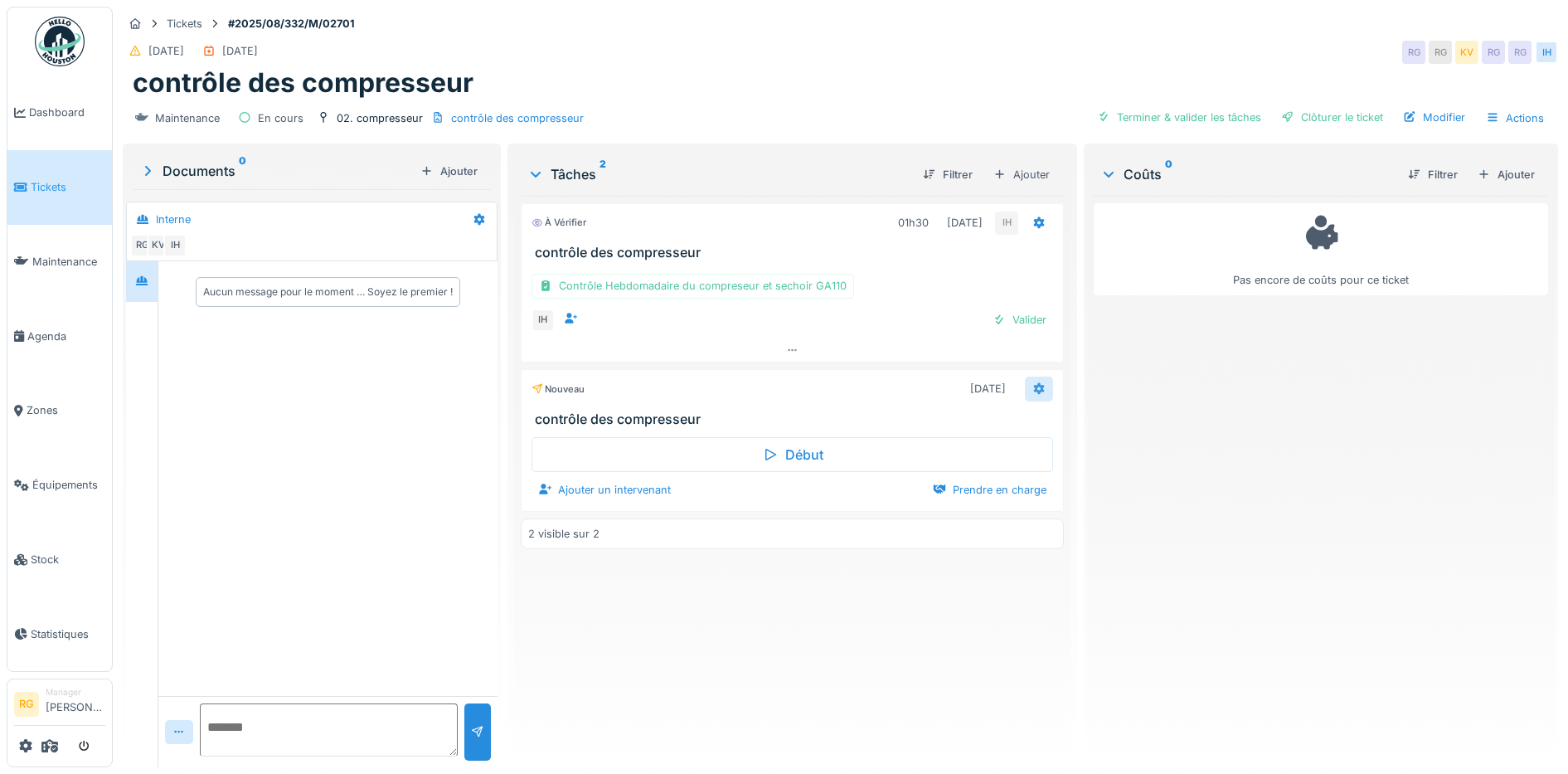
click at [1033, 391] on icon at bounding box center [1039, 389] width 11 height 12
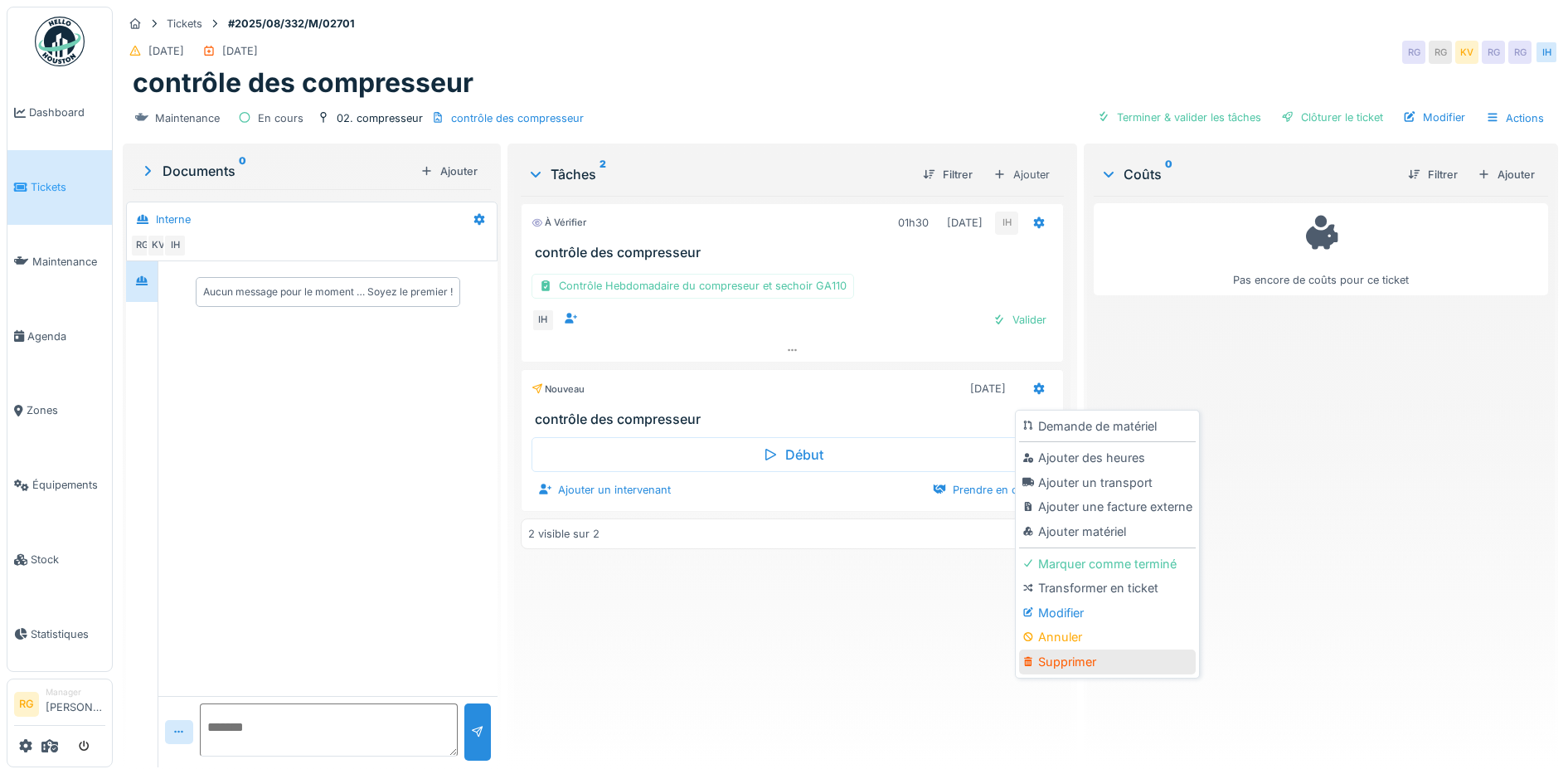
click at [1058, 659] on div "Supprimer" at bounding box center [1107, 662] width 177 height 25
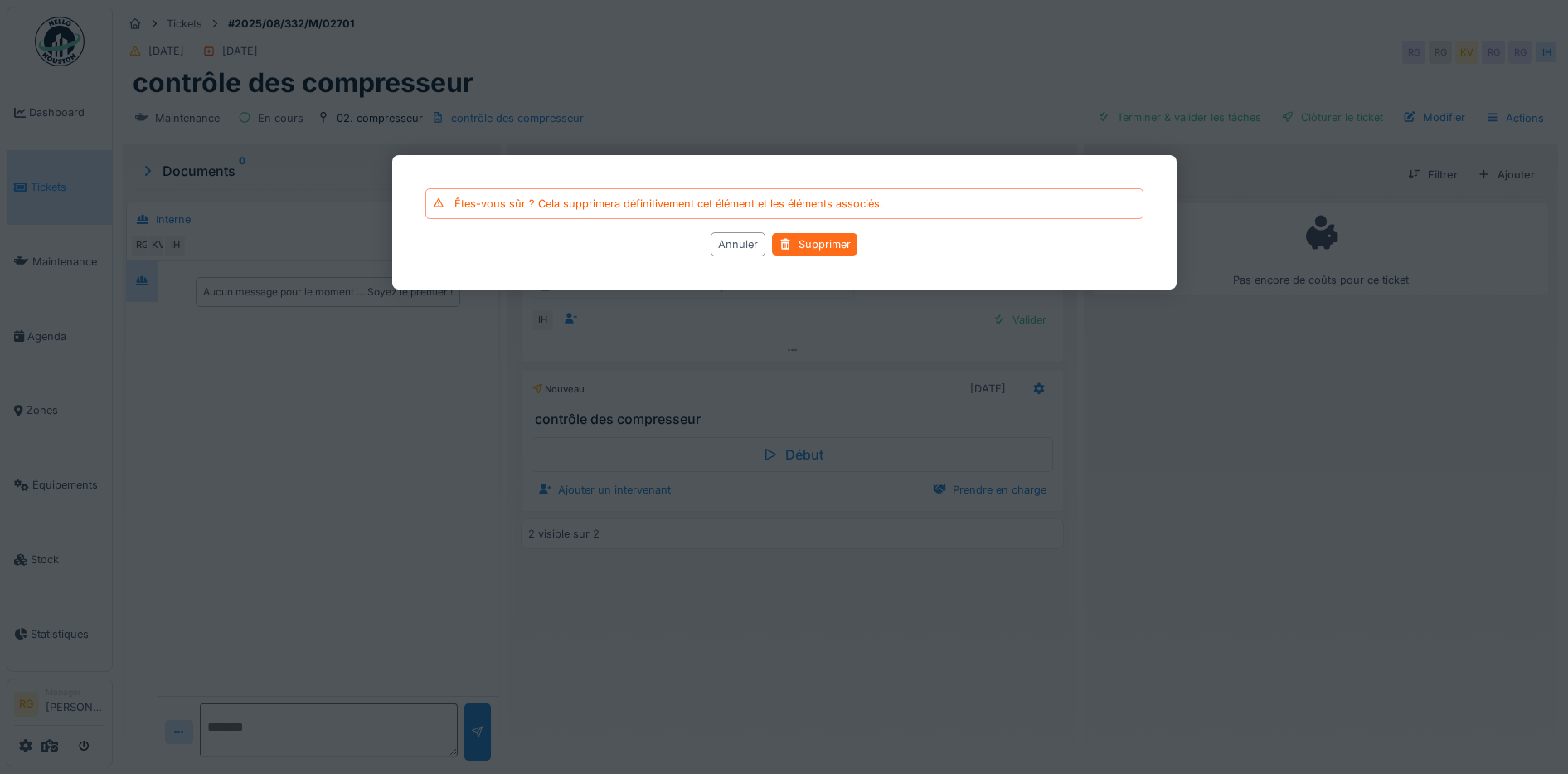
click at [819, 243] on div "Supprimer" at bounding box center [815, 244] width 86 height 23
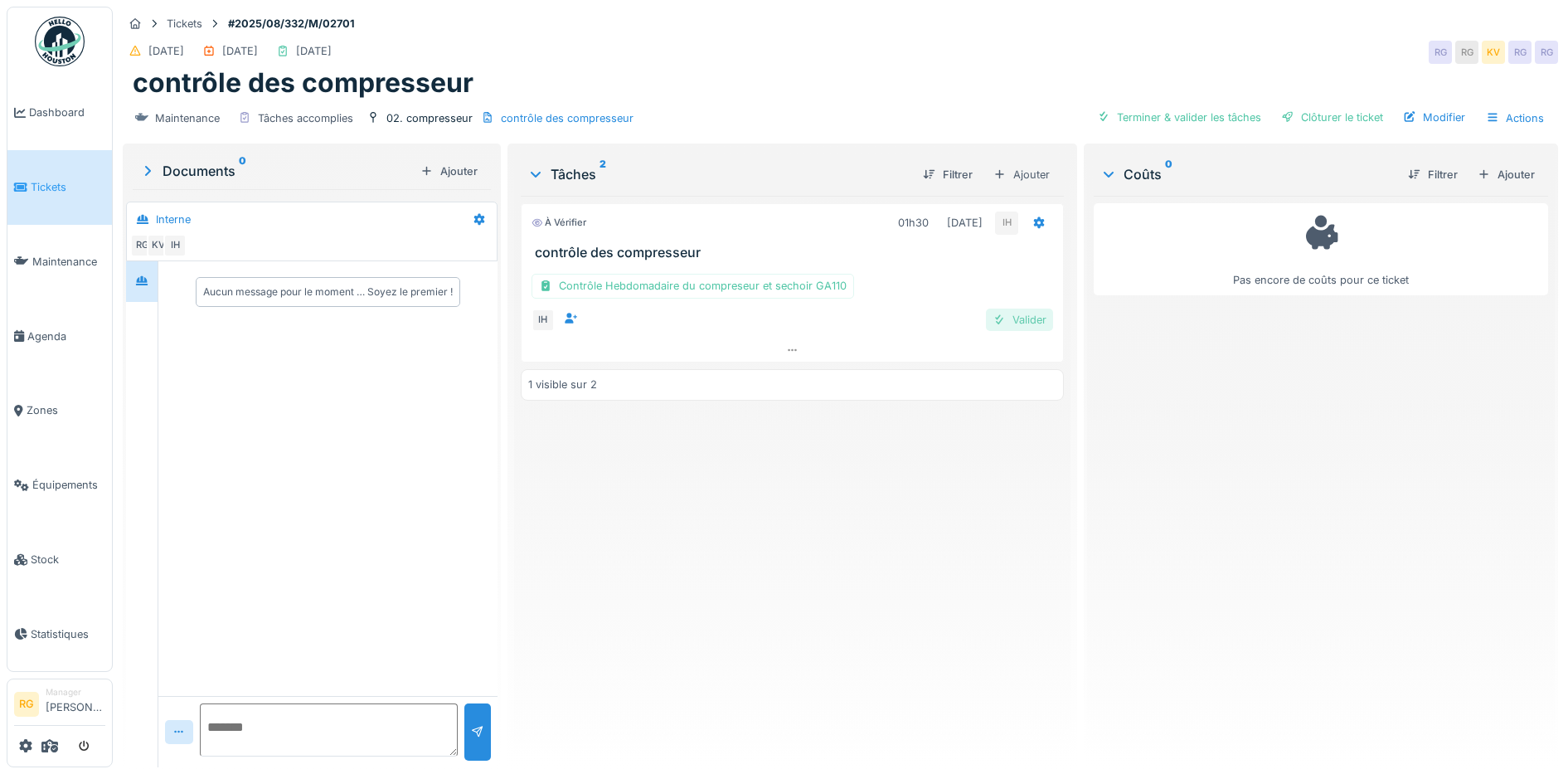
click at [1015, 318] on div "Valider" at bounding box center [1020, 319] width 67 height 23
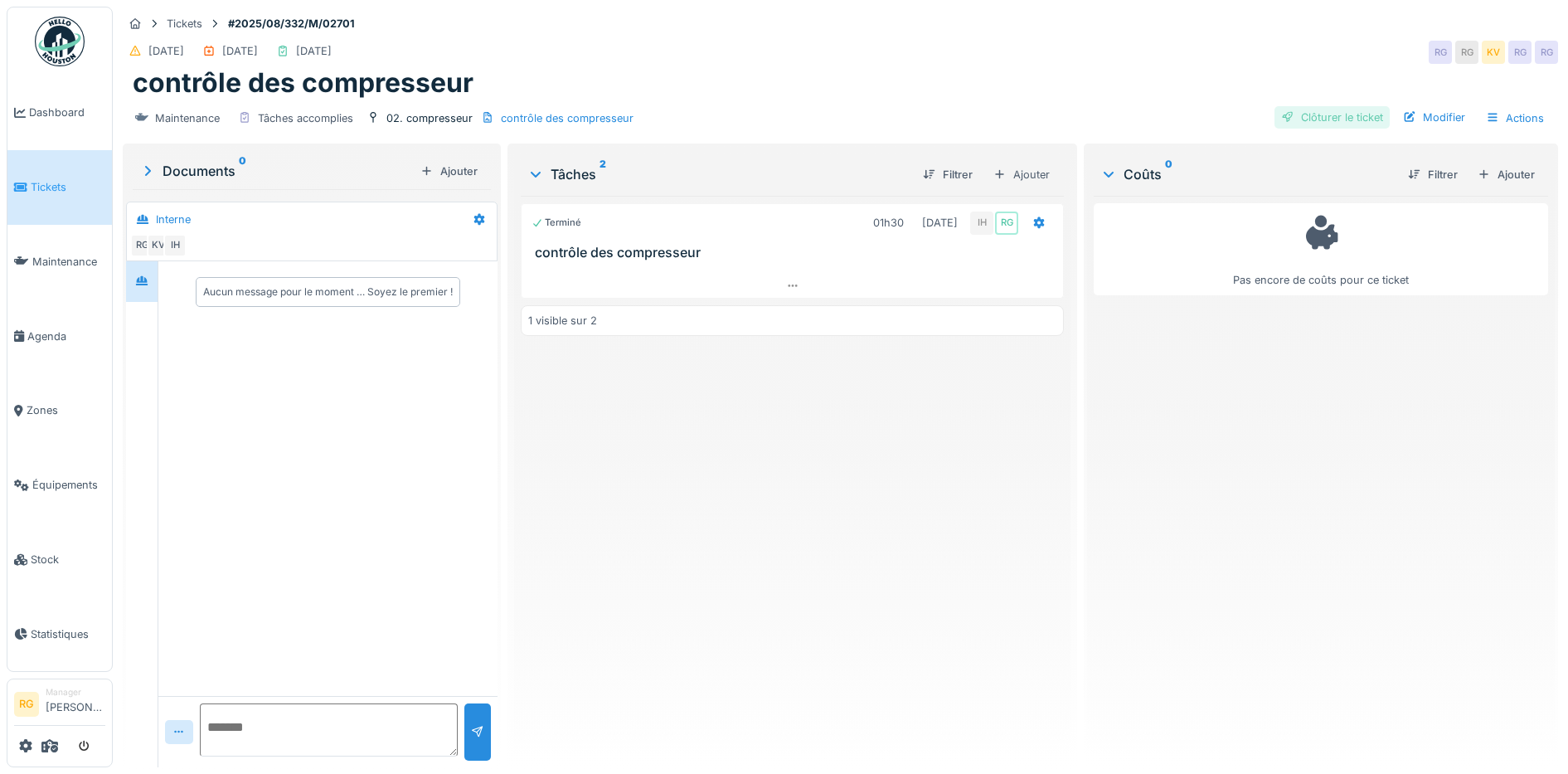
click at [1326, 120] on div "Clôturer le ticket" at bounding box center [1332, 117] width 115 height 23
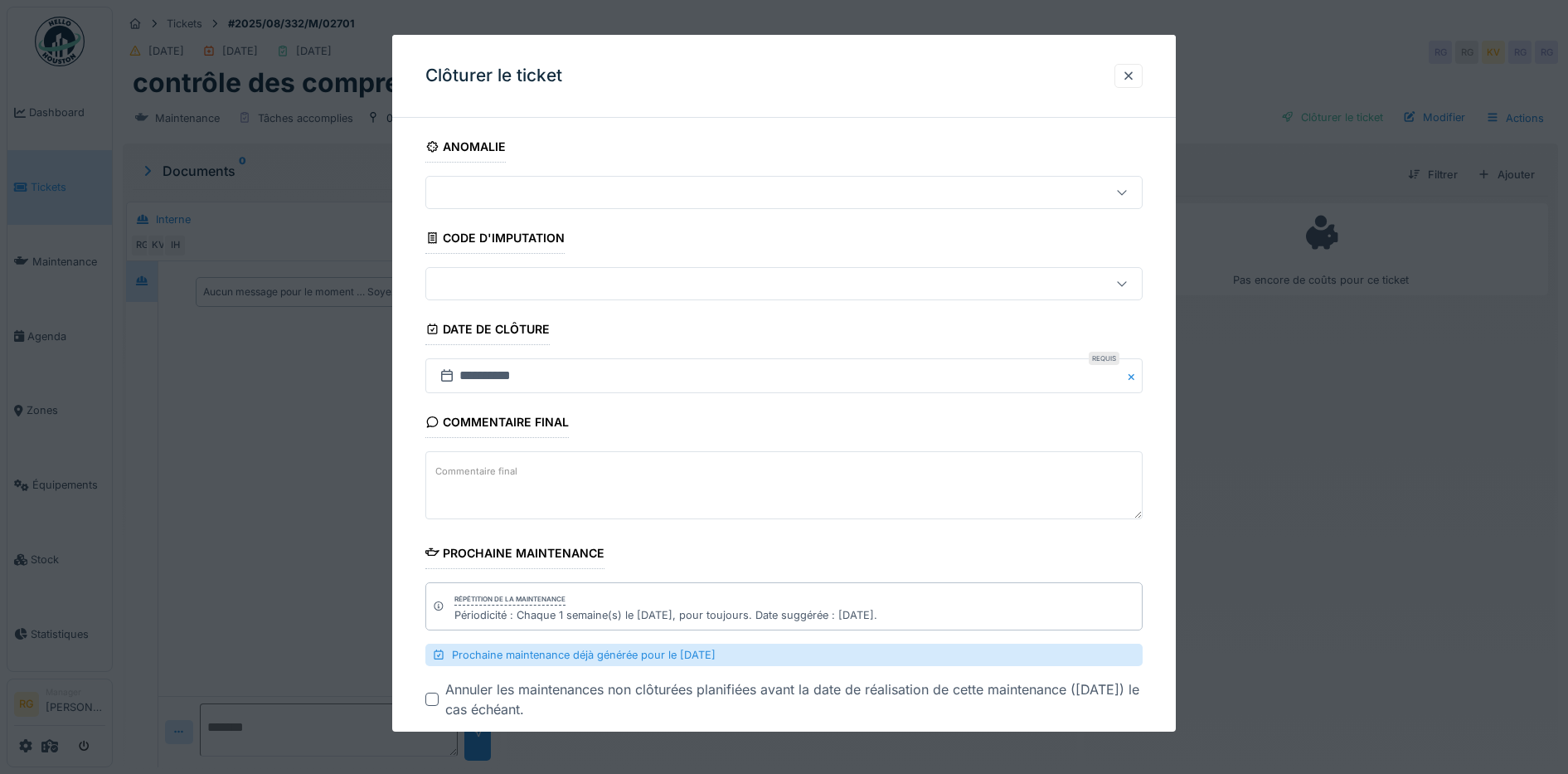
click at [474, 469] on label "Commentaire final" at bounding box center [476, 471] width 88 height 21
click at [474, 469] on textarea "Commentaire final" at bounding box center [784, 485] width 718 height 68
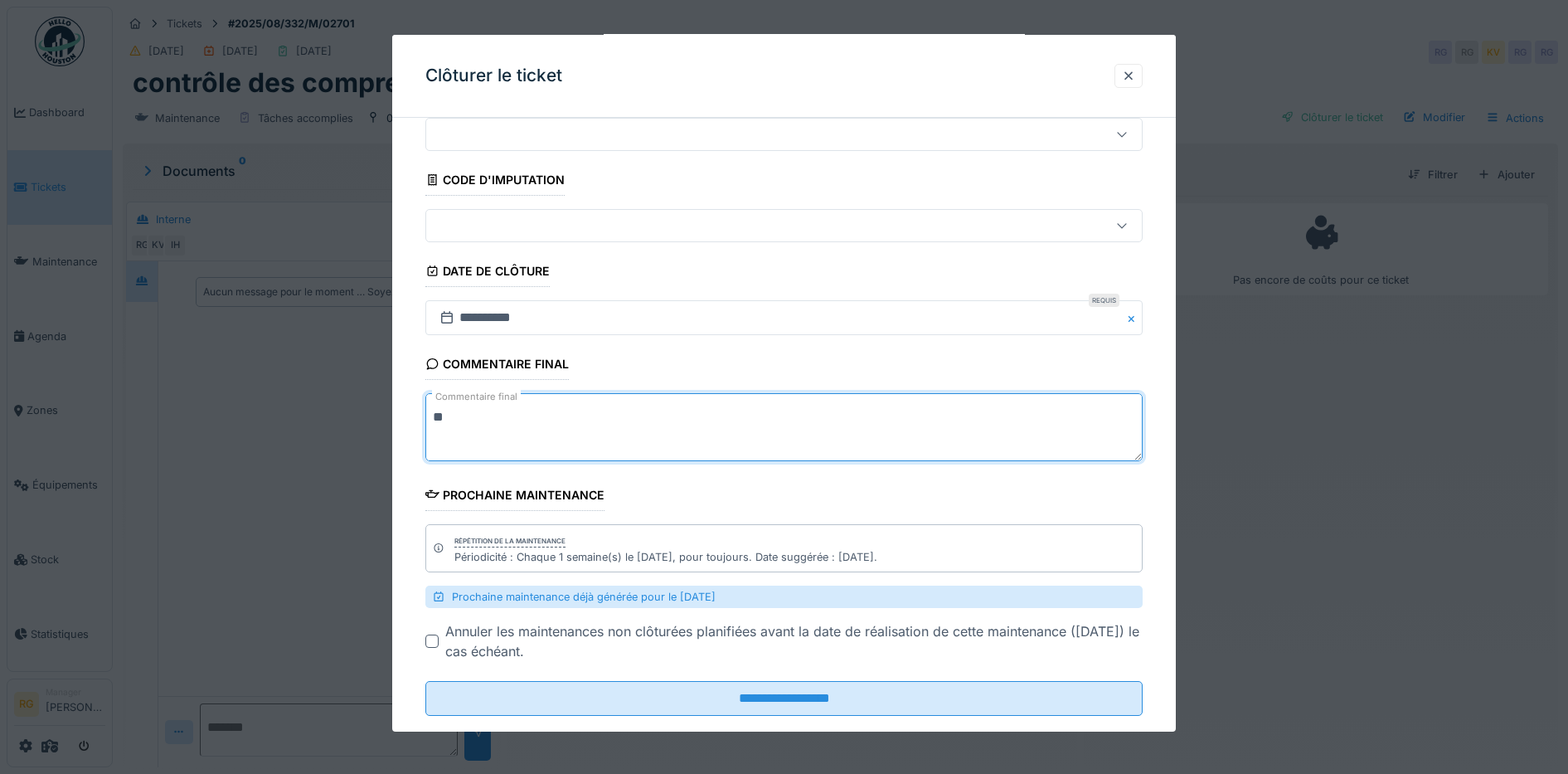
scroll to position [89, 0]
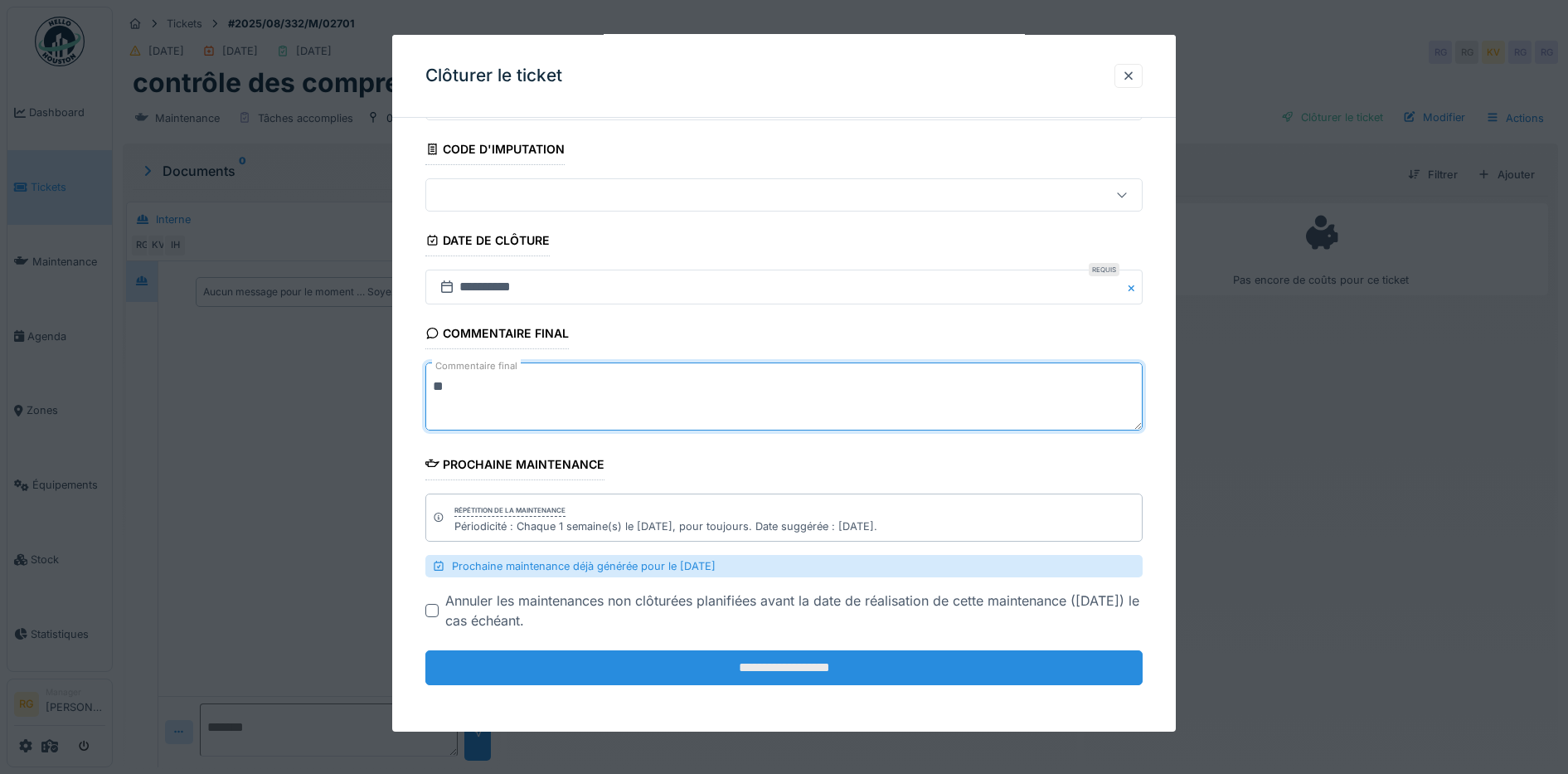
type textarea "**"
click at [815, 672] on input "**********" at bounding box center [784, 668] width 718 height 35
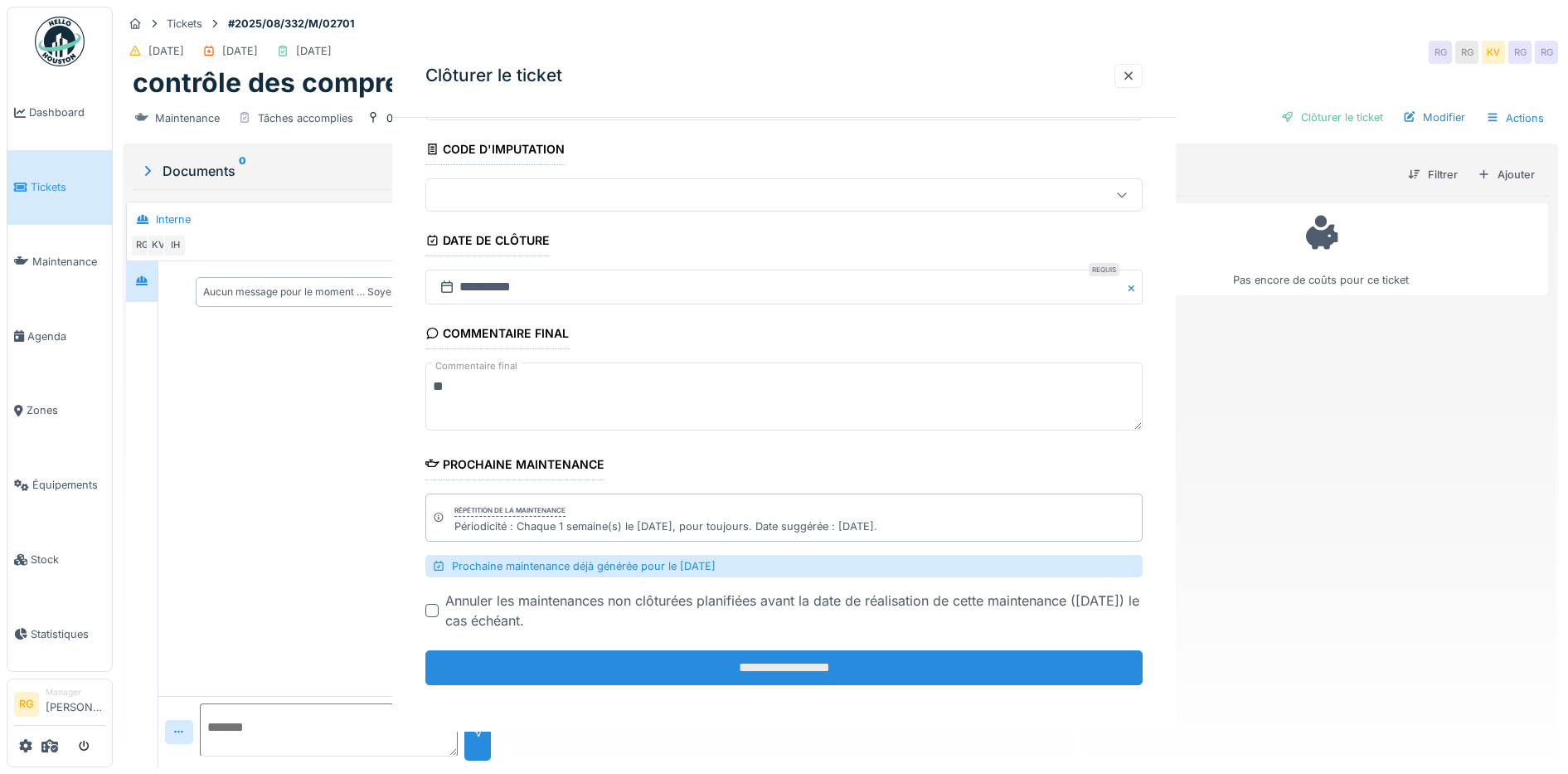
scroll to position [0, 0]
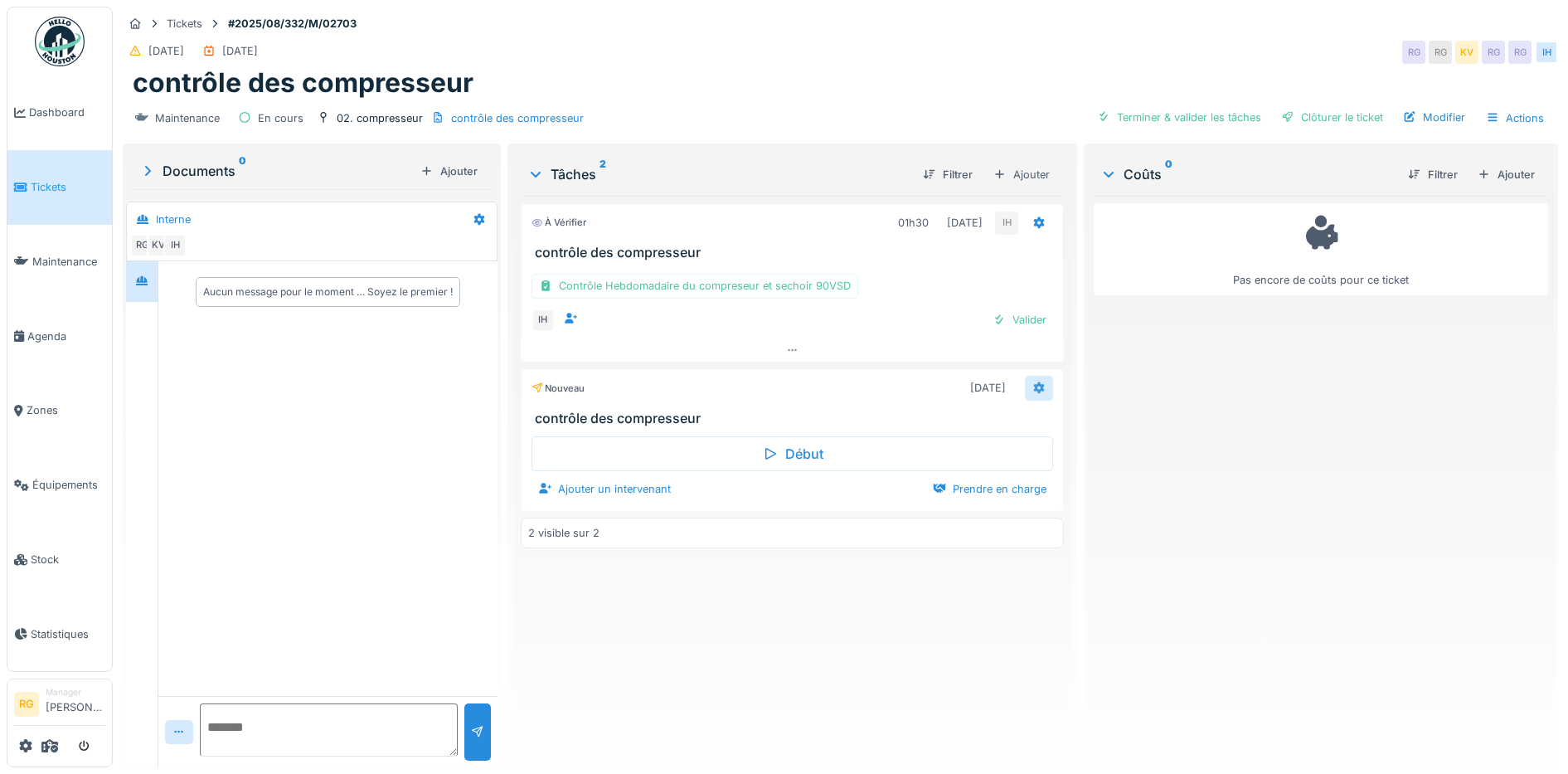
click at [1033, 385] on icon at bounding box center [1039, 388] width 11 height 12
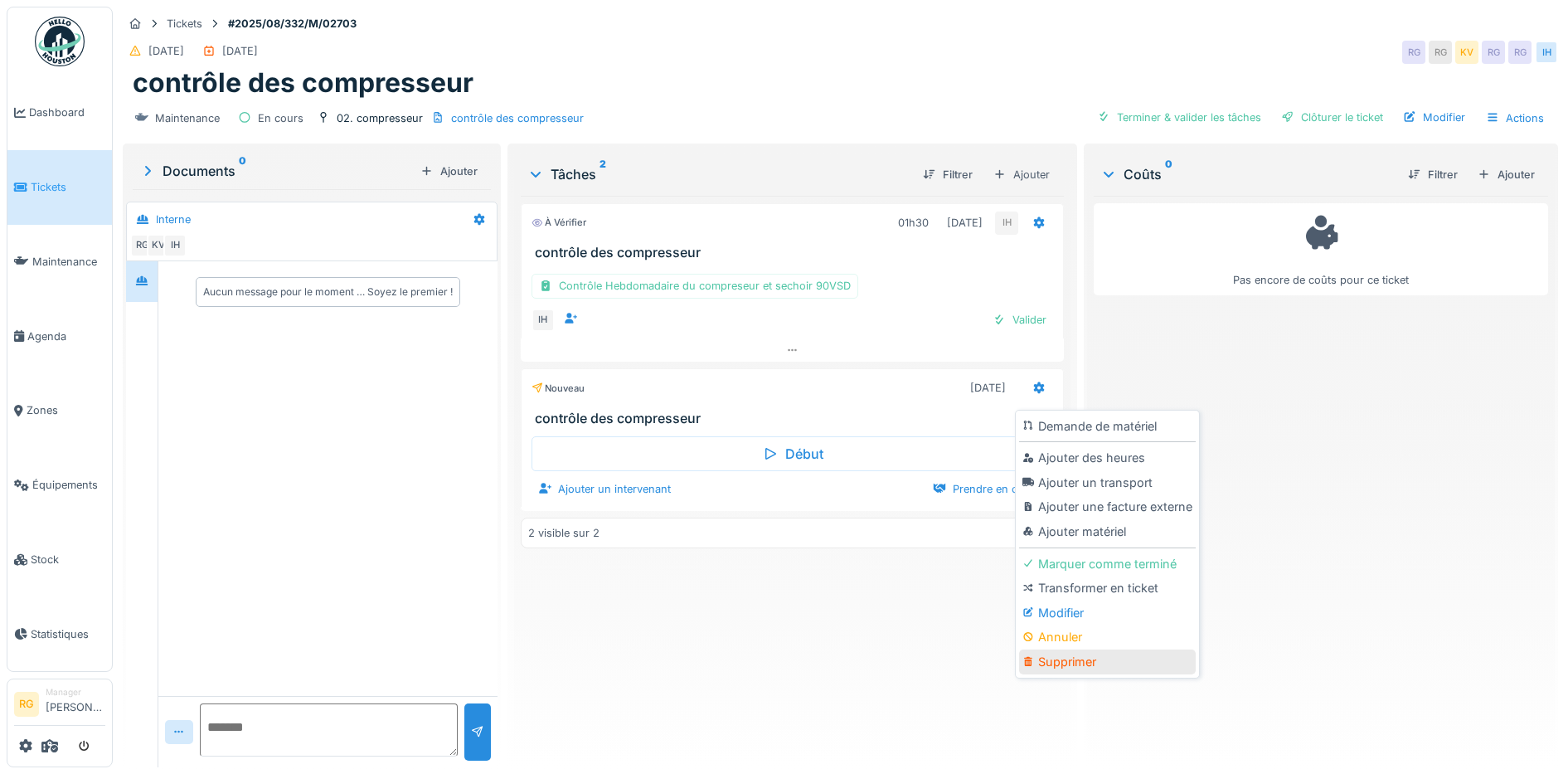
click at [1054, 668] on div "Supprimer" at bounding box center [1107, 662] width 177 height 25
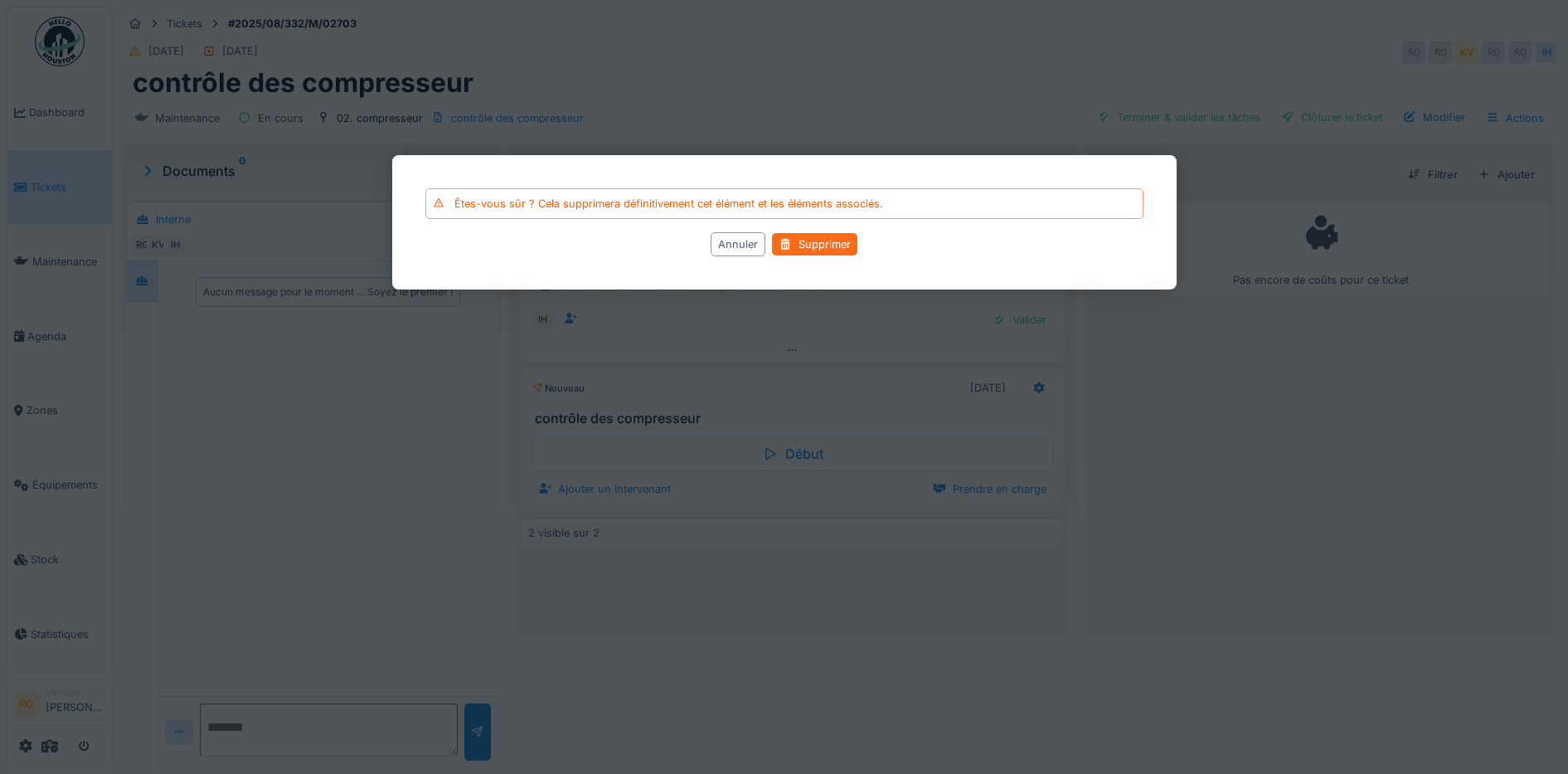
click at [819, 248] on div "Supprimer" at bounding box center [815, 244] width 86 height 23
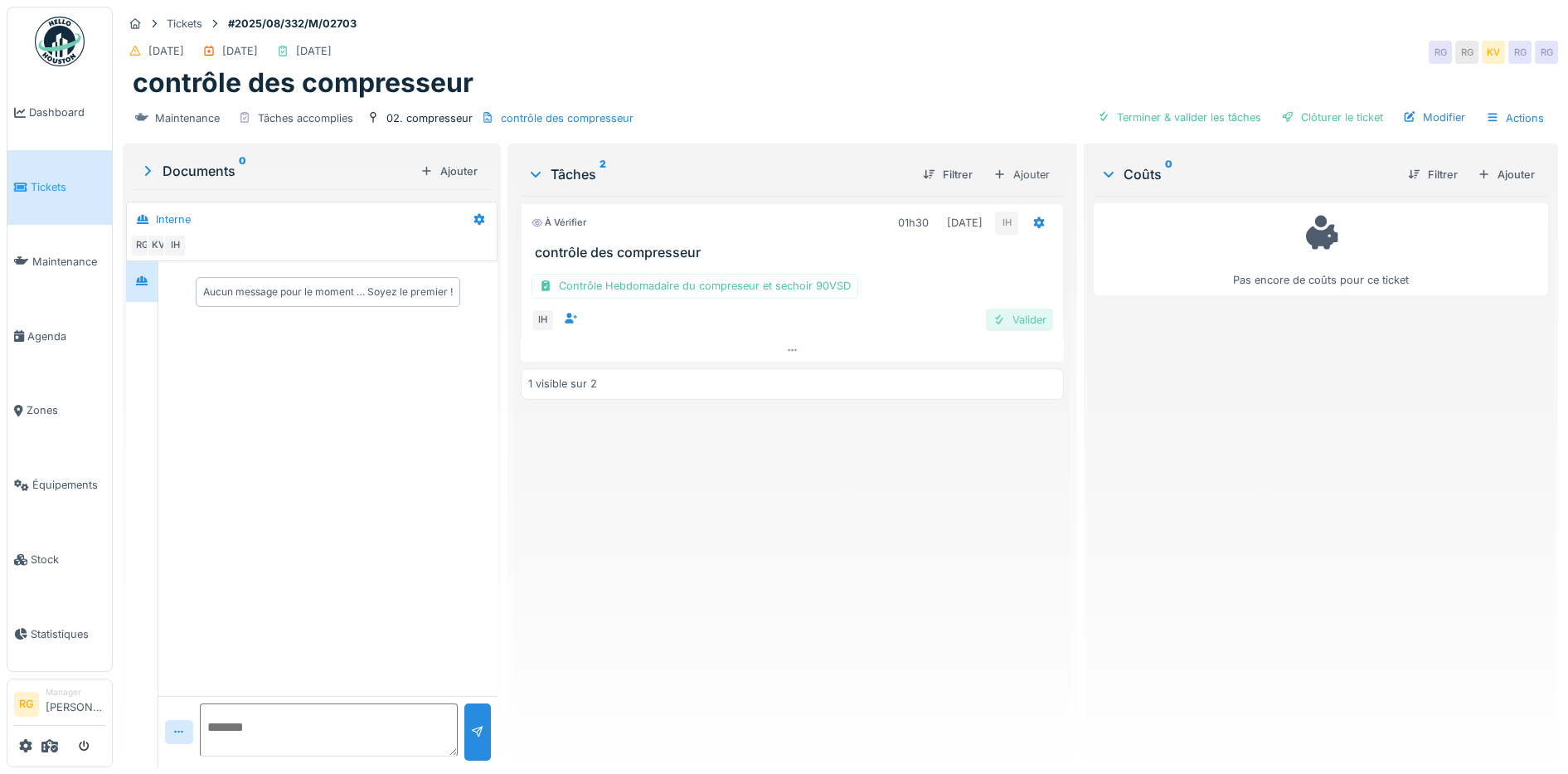
click at [1023, 323] on div "Valider" at bounding box center [1020, 319] width 67 height 23
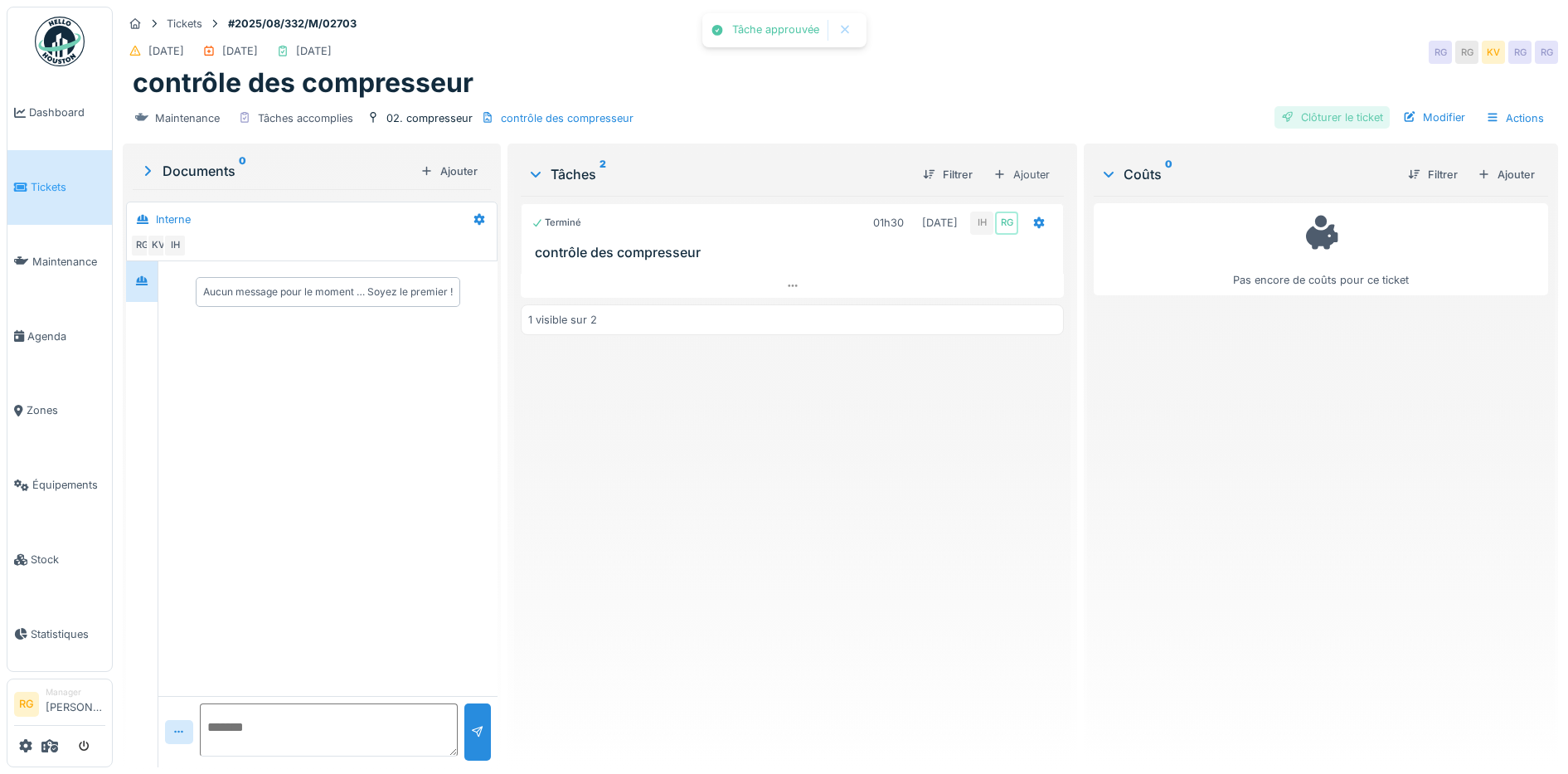
click at [1344, 118] on div "Clôturer le ticket" at bounding box center [1332, 117] width 115 height 23
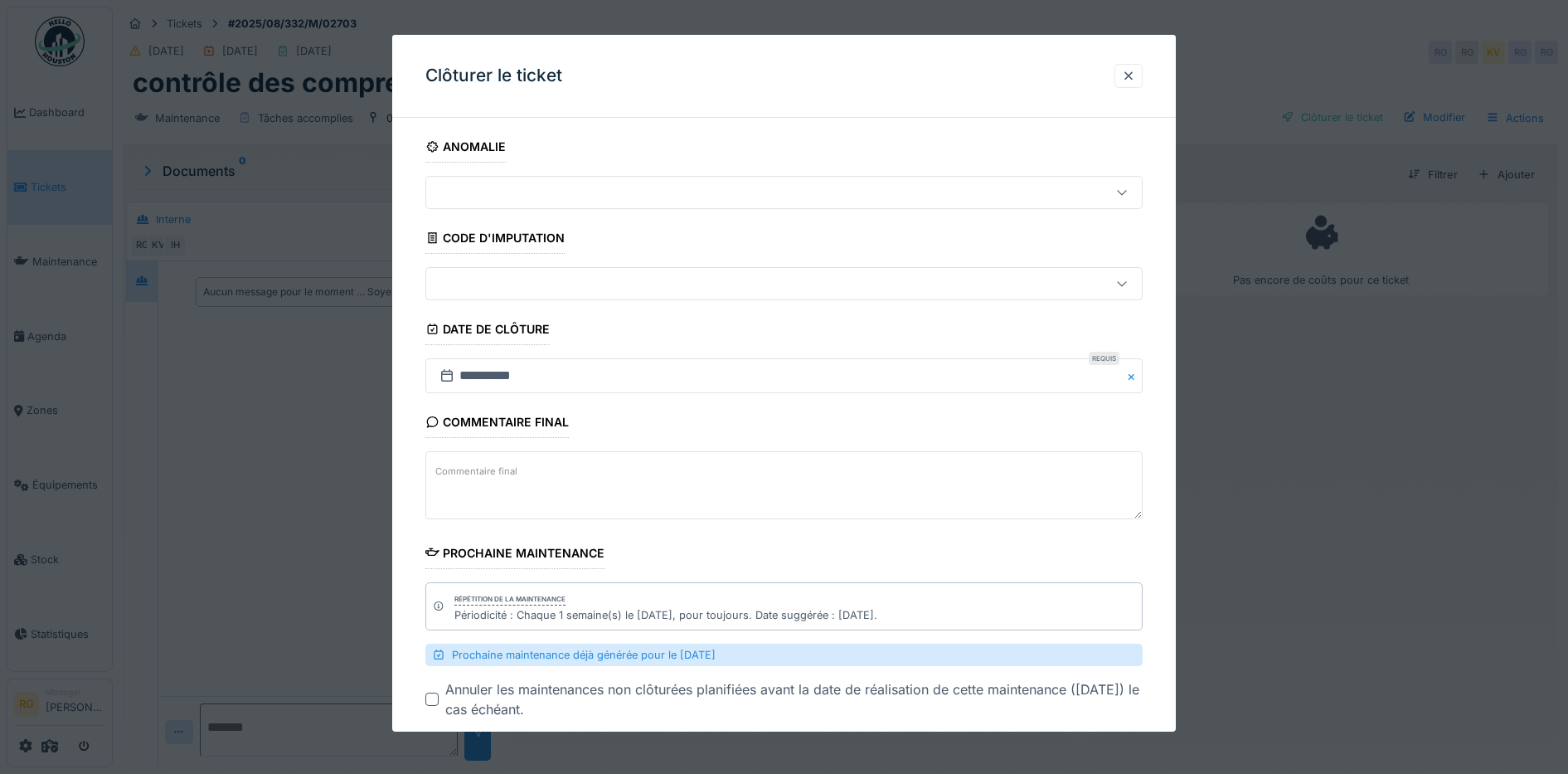
click at [495, 476] on label "Commentaire final" at bounding box center [476, 471] width 88 height 21
click at [495, 476] on textarea "Commentaire final" at bounding box center [784, 485] width 718 height 68
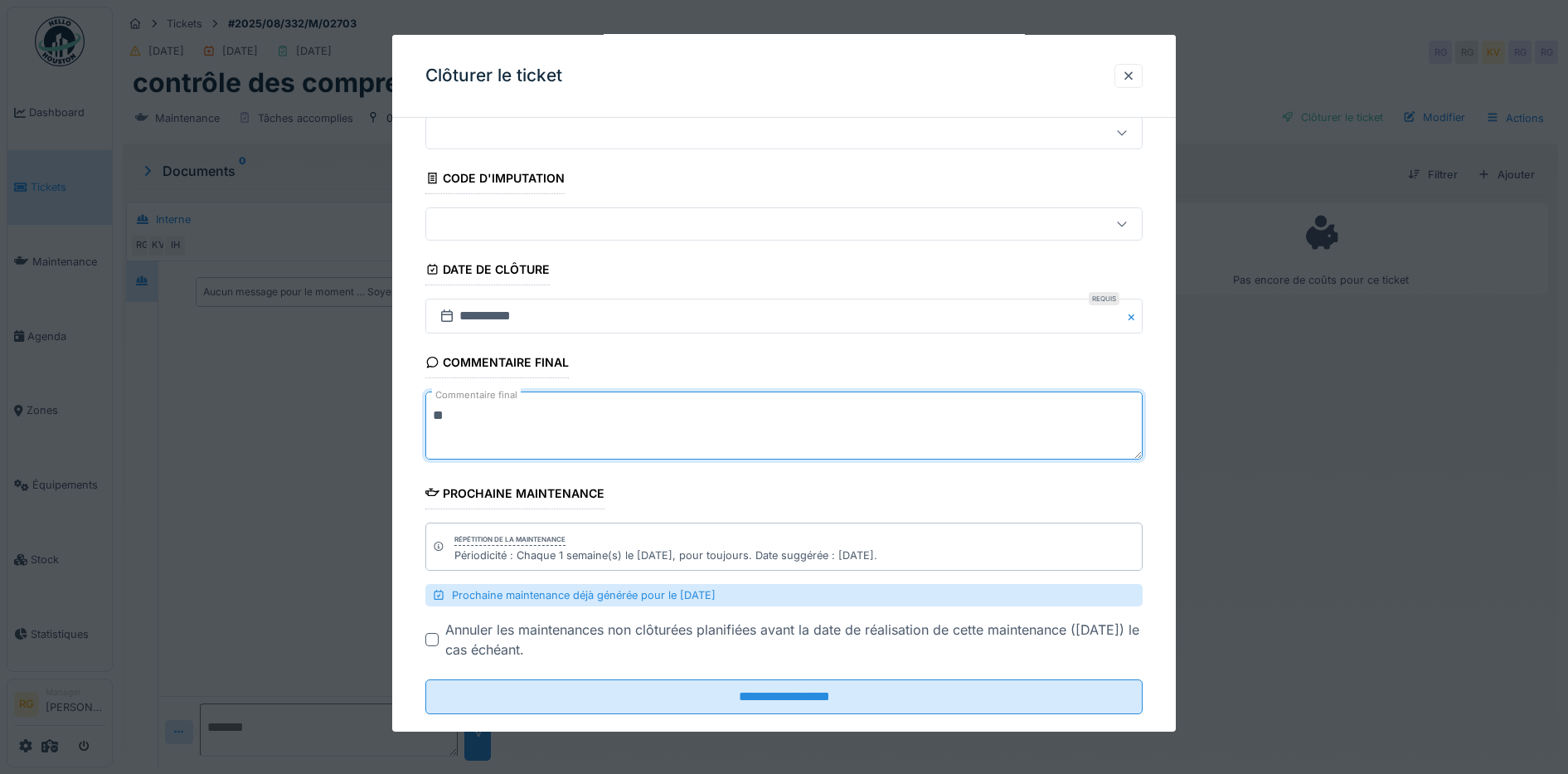
scroll to position [89, 0]
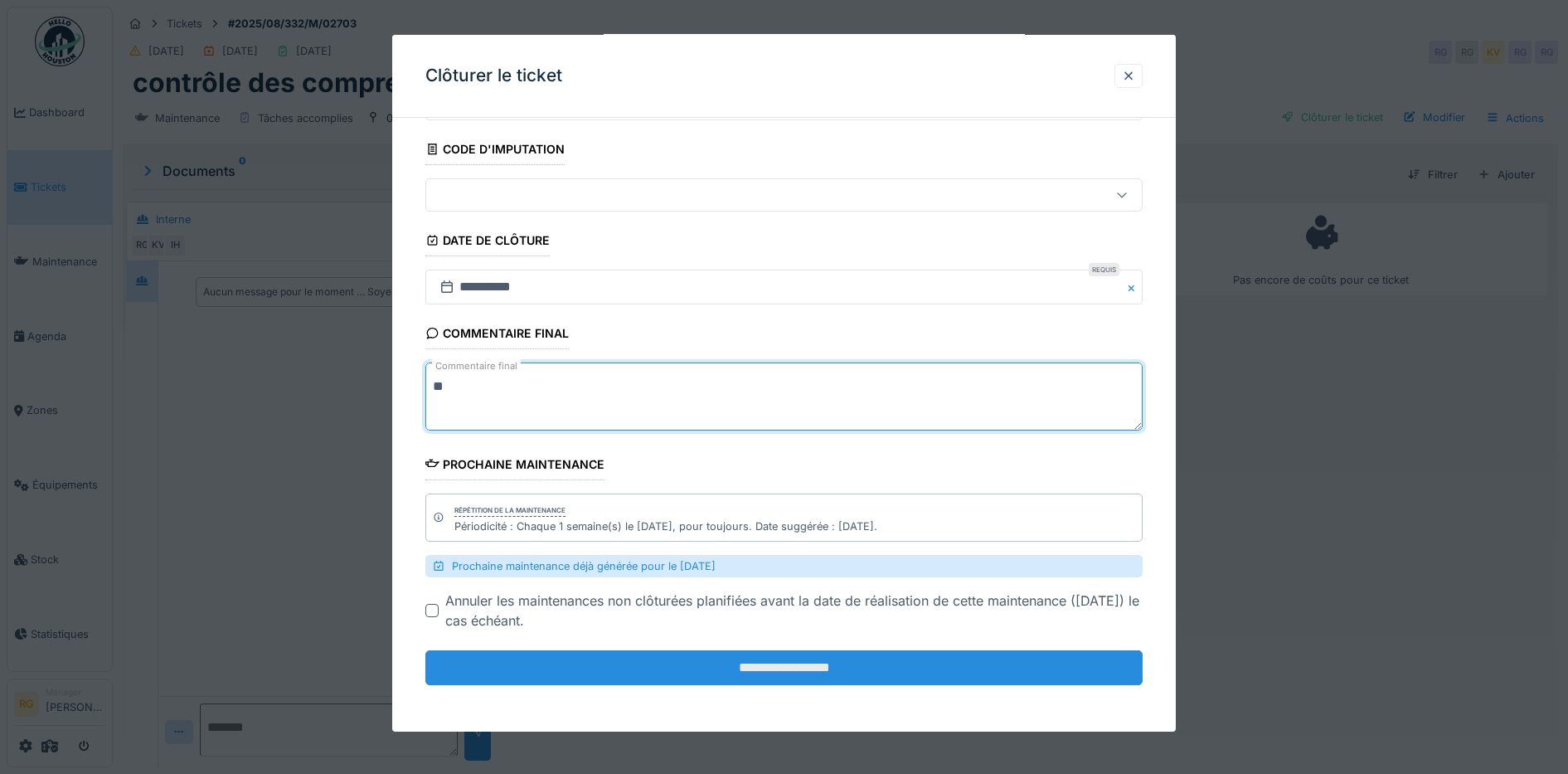
type textarea "**"
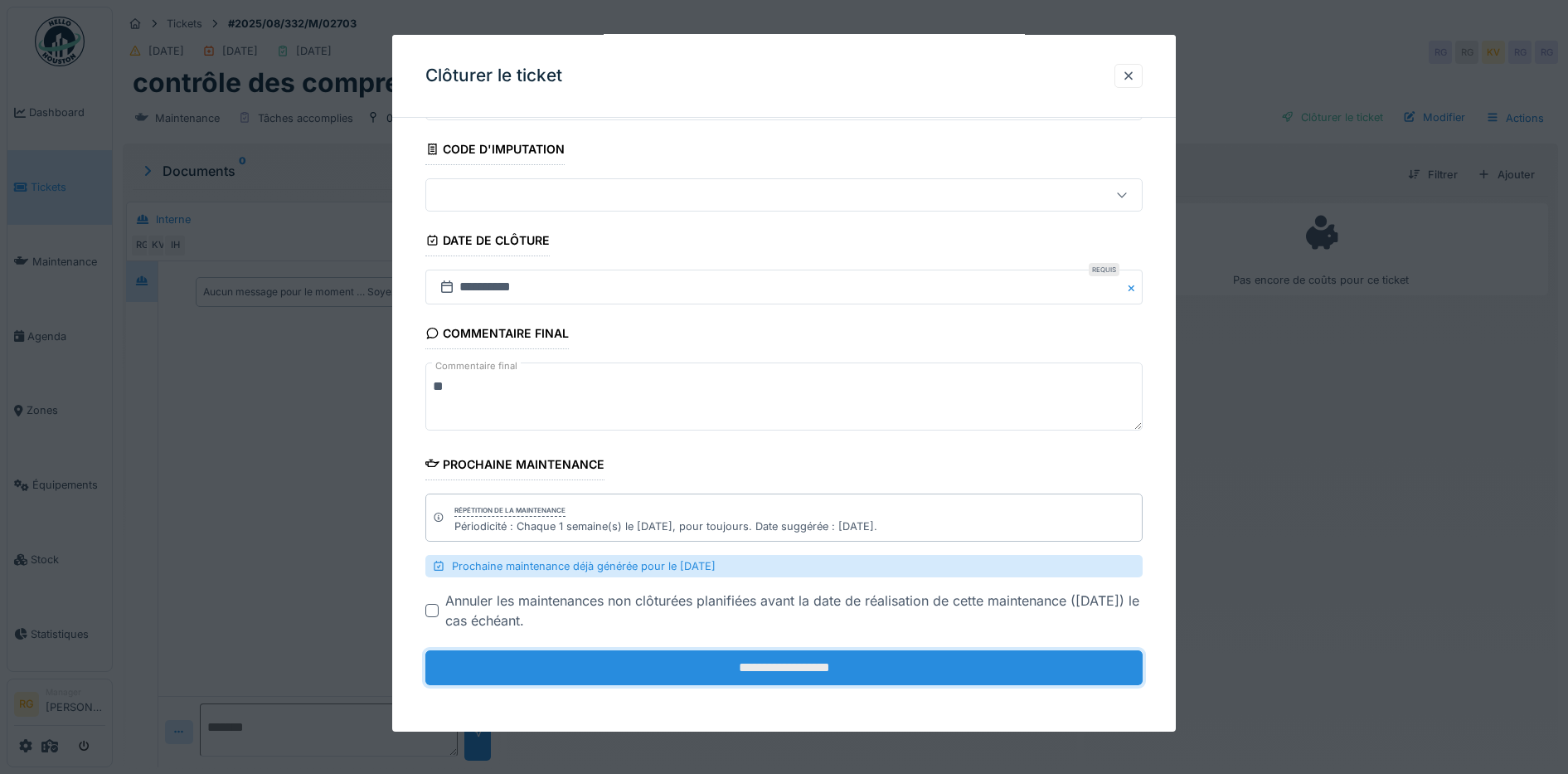
click at [833, 672] on input "**********" at bounding box center [784, 668] width 718 height 35
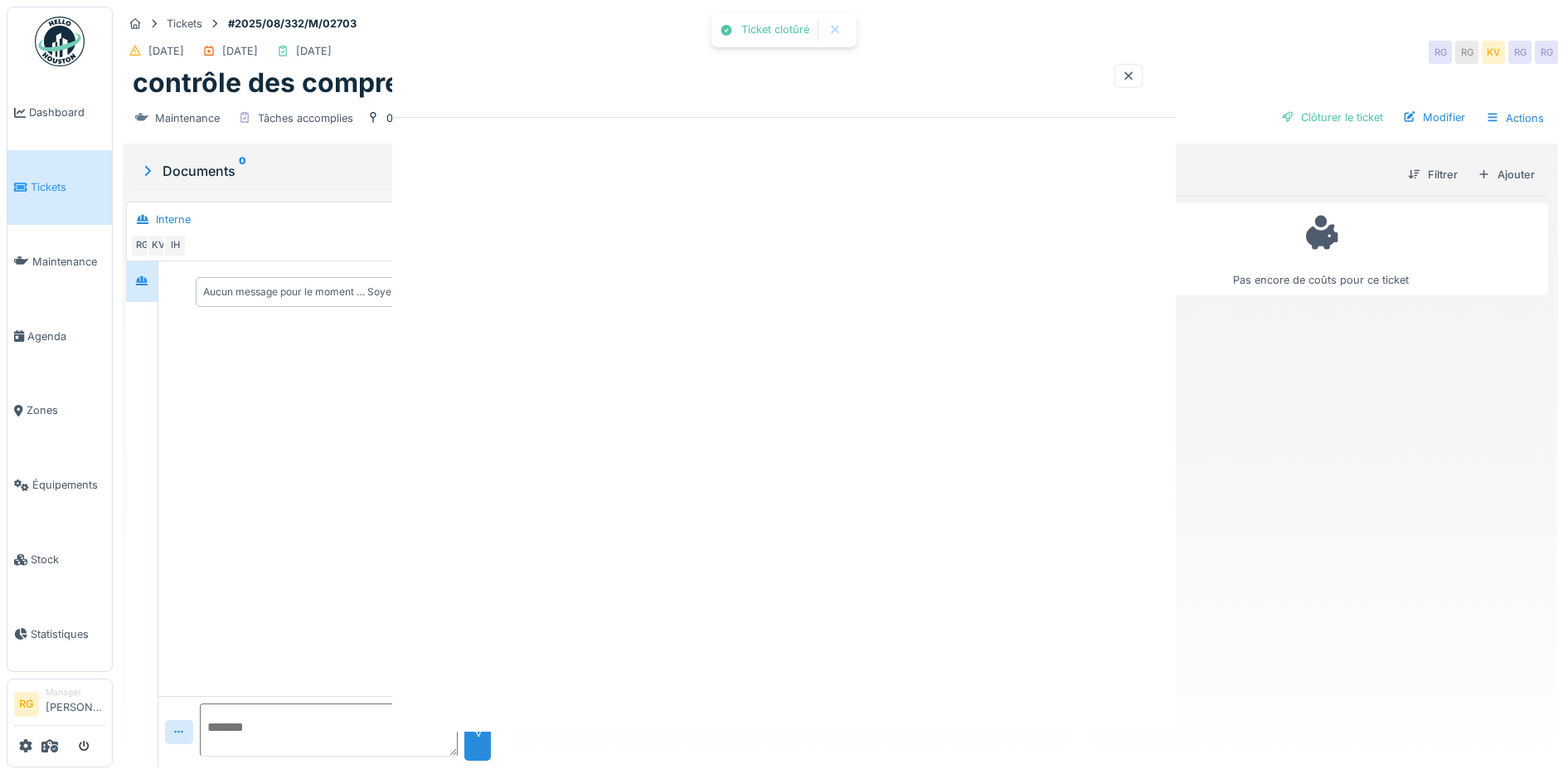
scroll to position [0, 0]
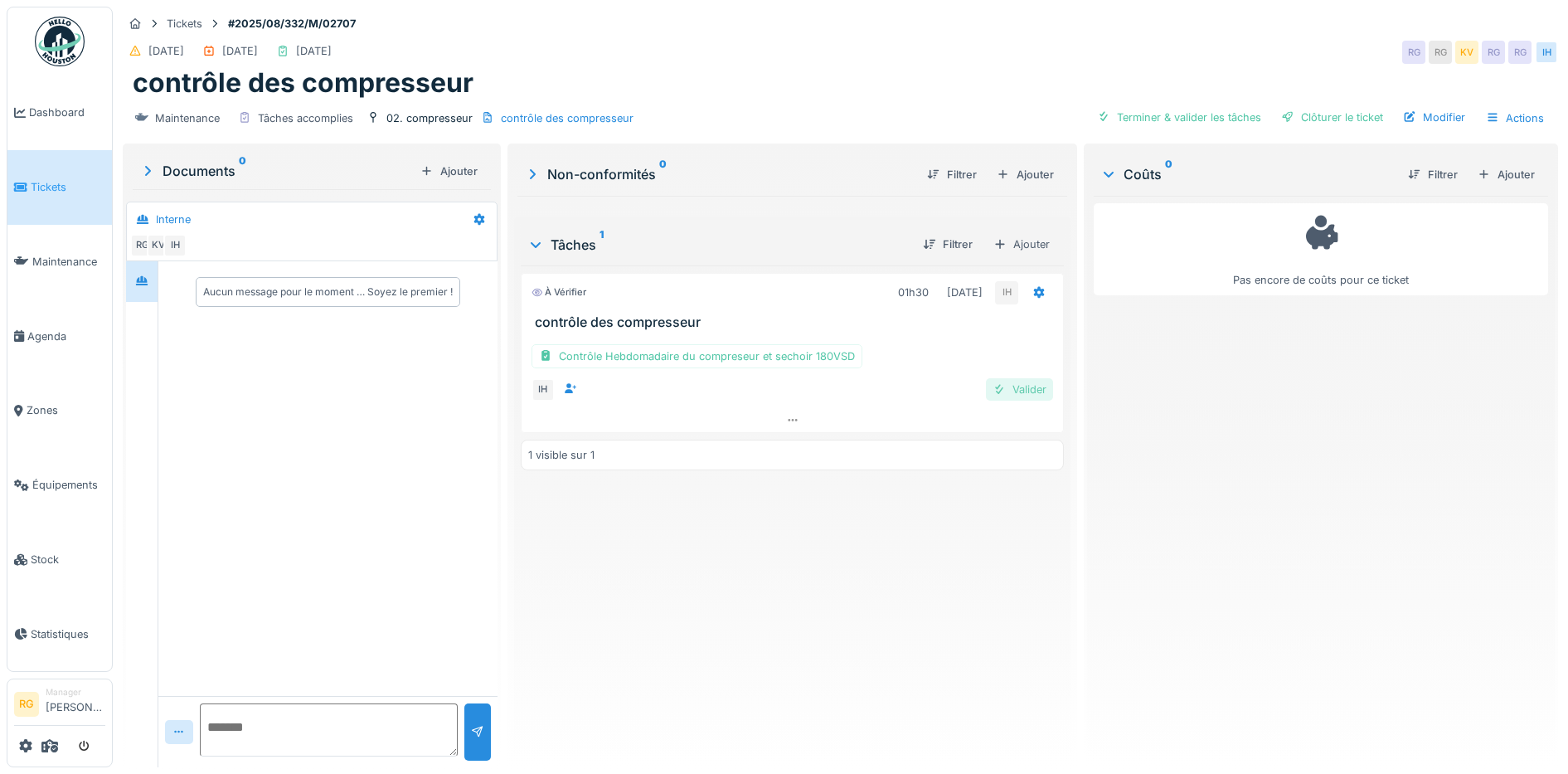
click at [1020, 393] on div "Valider" at bounding box center [1020, 389] width 67 height 23
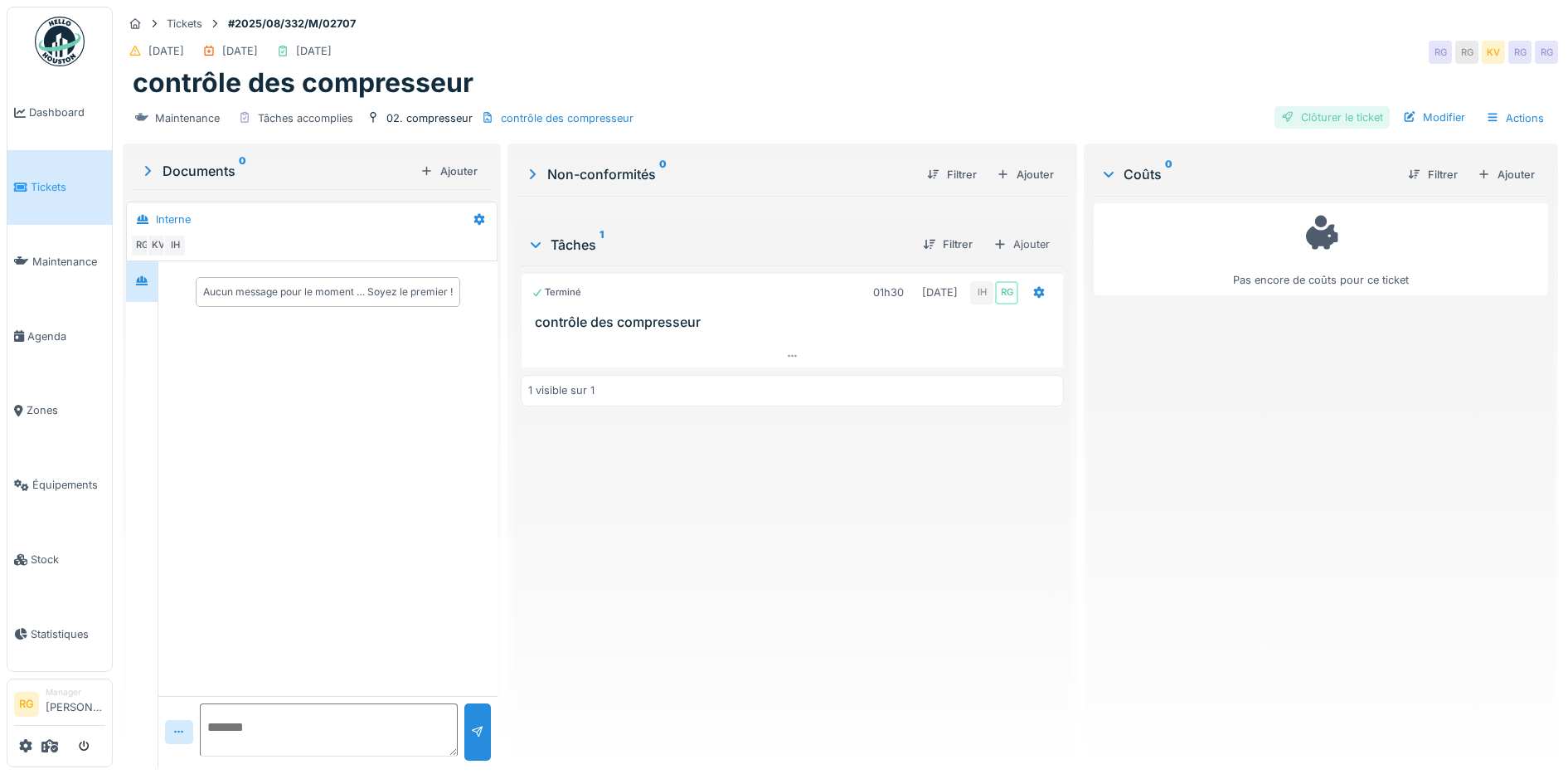
click at [1321, 123] on div "Clôturer le ticket" at bounding box center [1332, 117] width 115 height 23
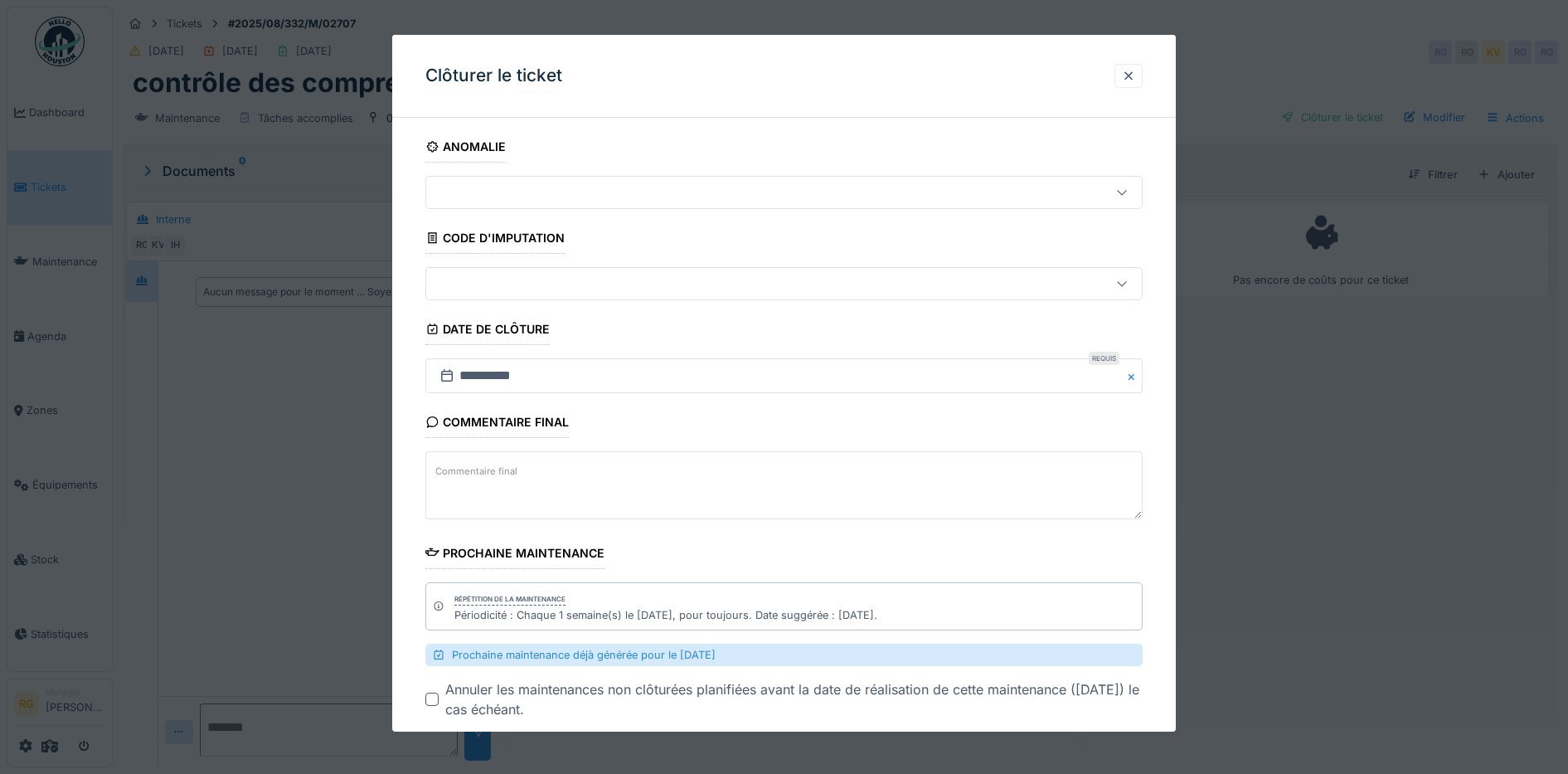
click at [622, 469] on textarea "Commentaire final" at bounding box center [784, 485] width 718 height 68
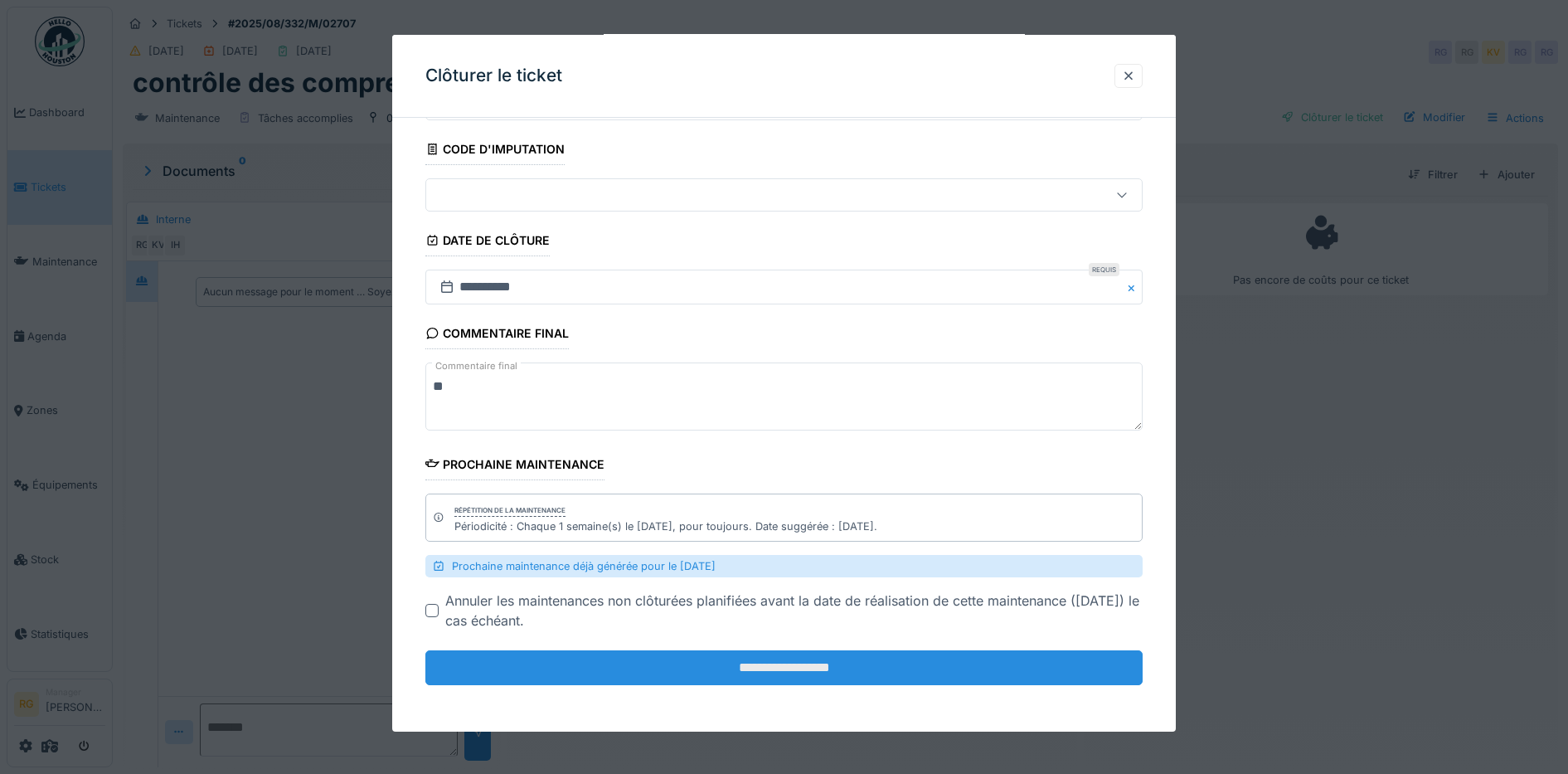
type textarea "**"
click at [784, 673] on input "**********" at bounding box center [784, 668] width 718 height 35
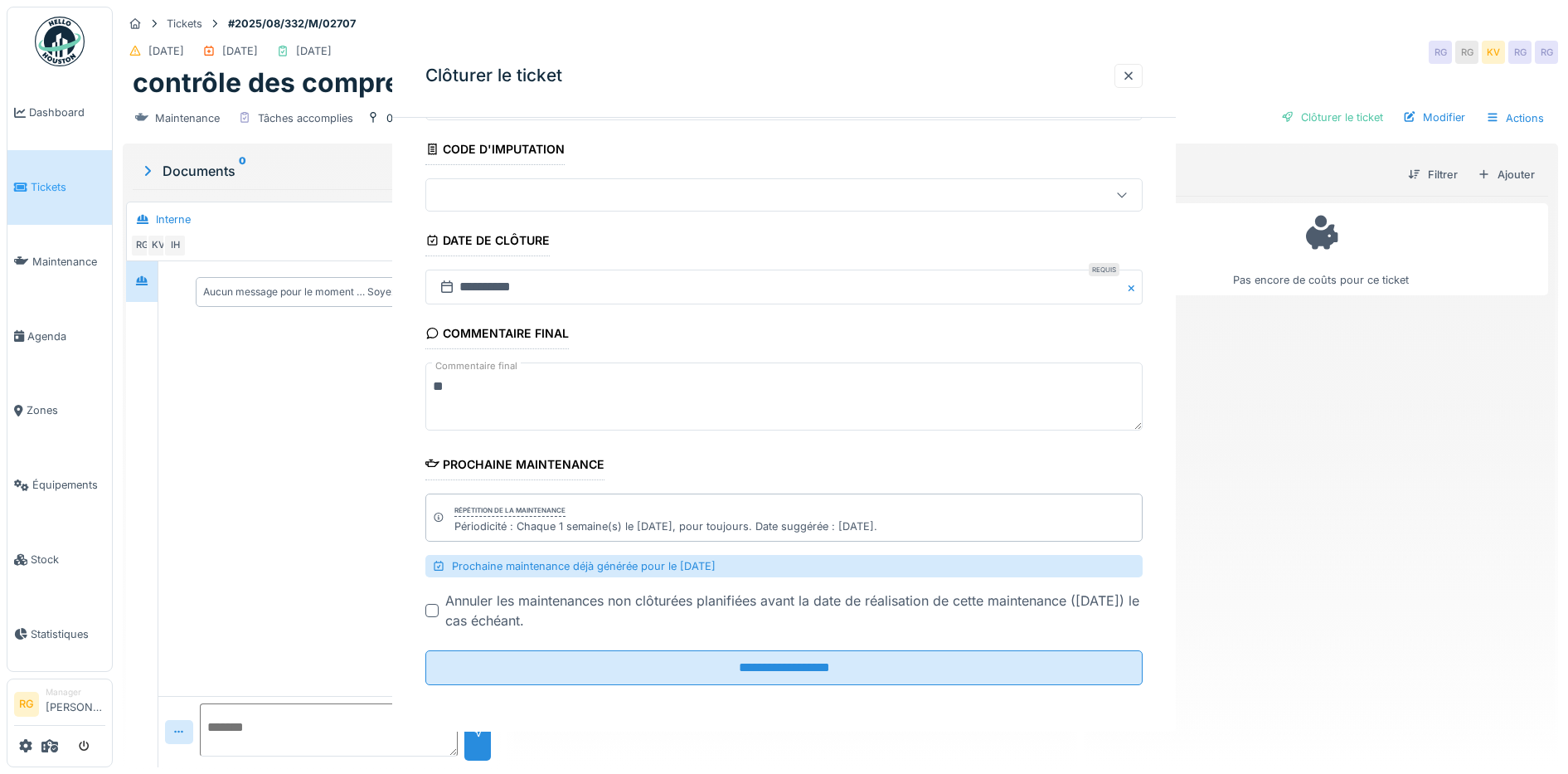
scroll to position [0, 0]
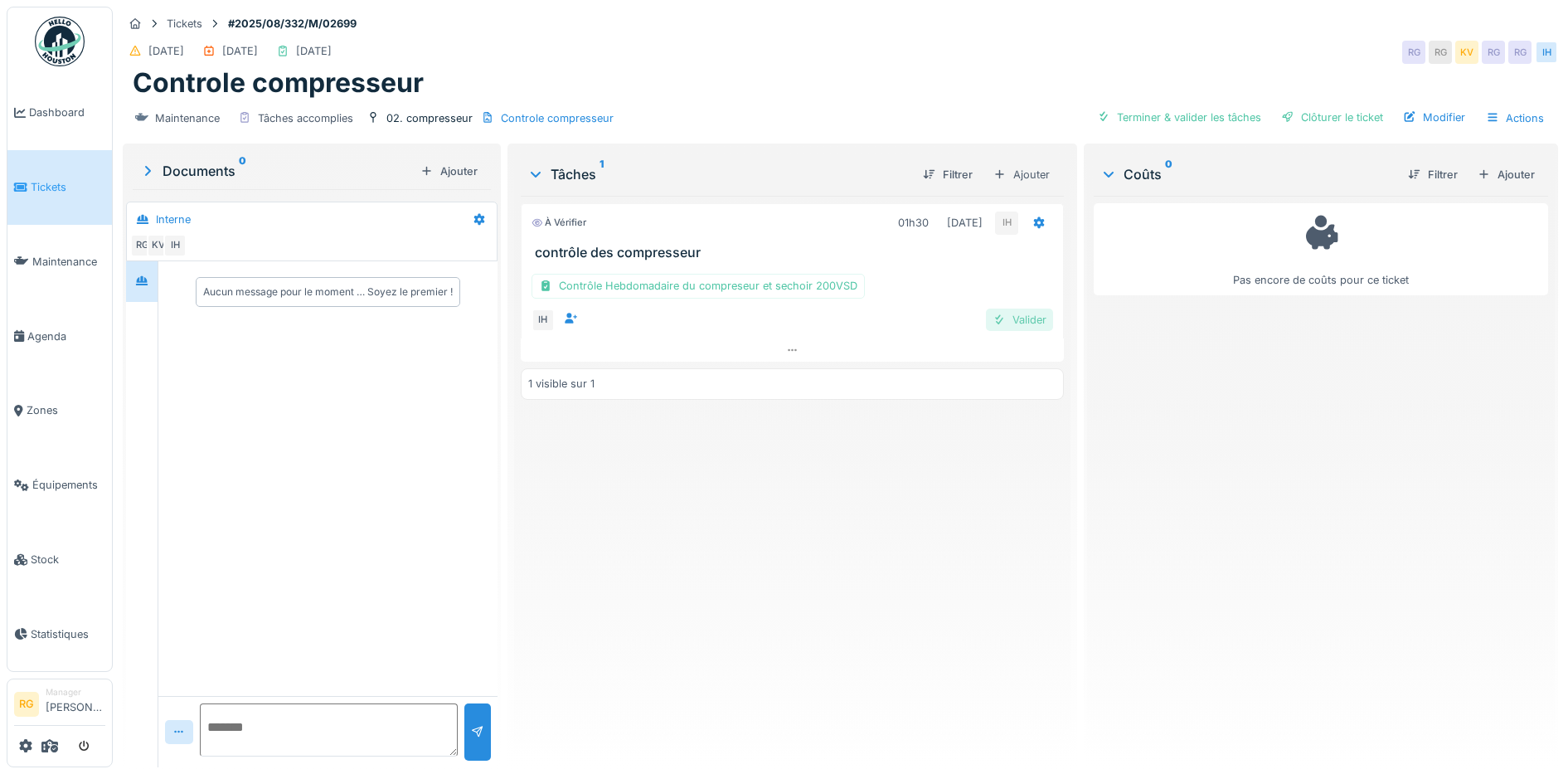
click at [1014, 318] on div "Valider" at bounding box center [1020, 319] width 67 height 23
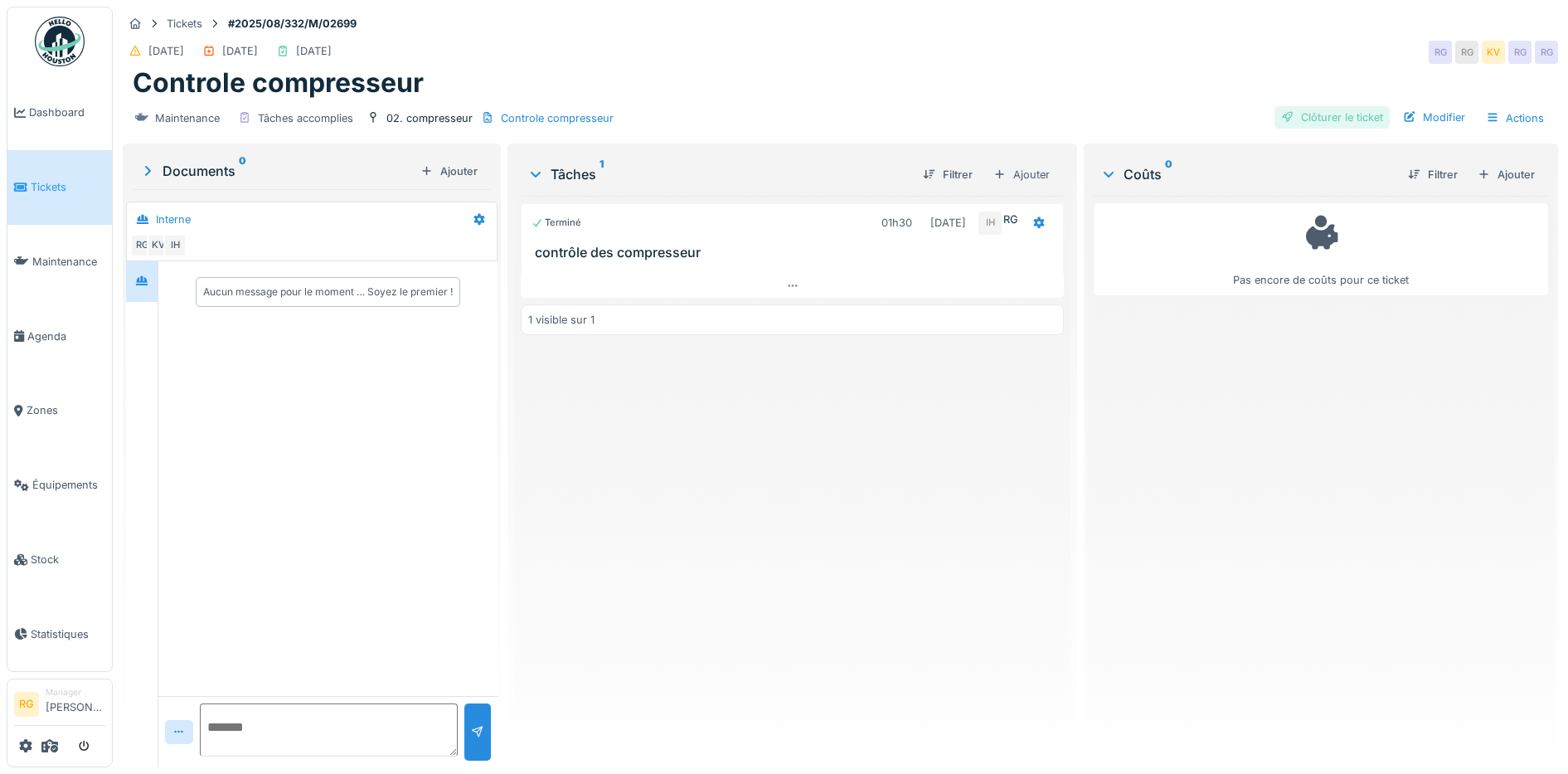
click at [1325, 120] on div "Clôturer le ticket" at bounding box center [1332, 117] width 115 height 23
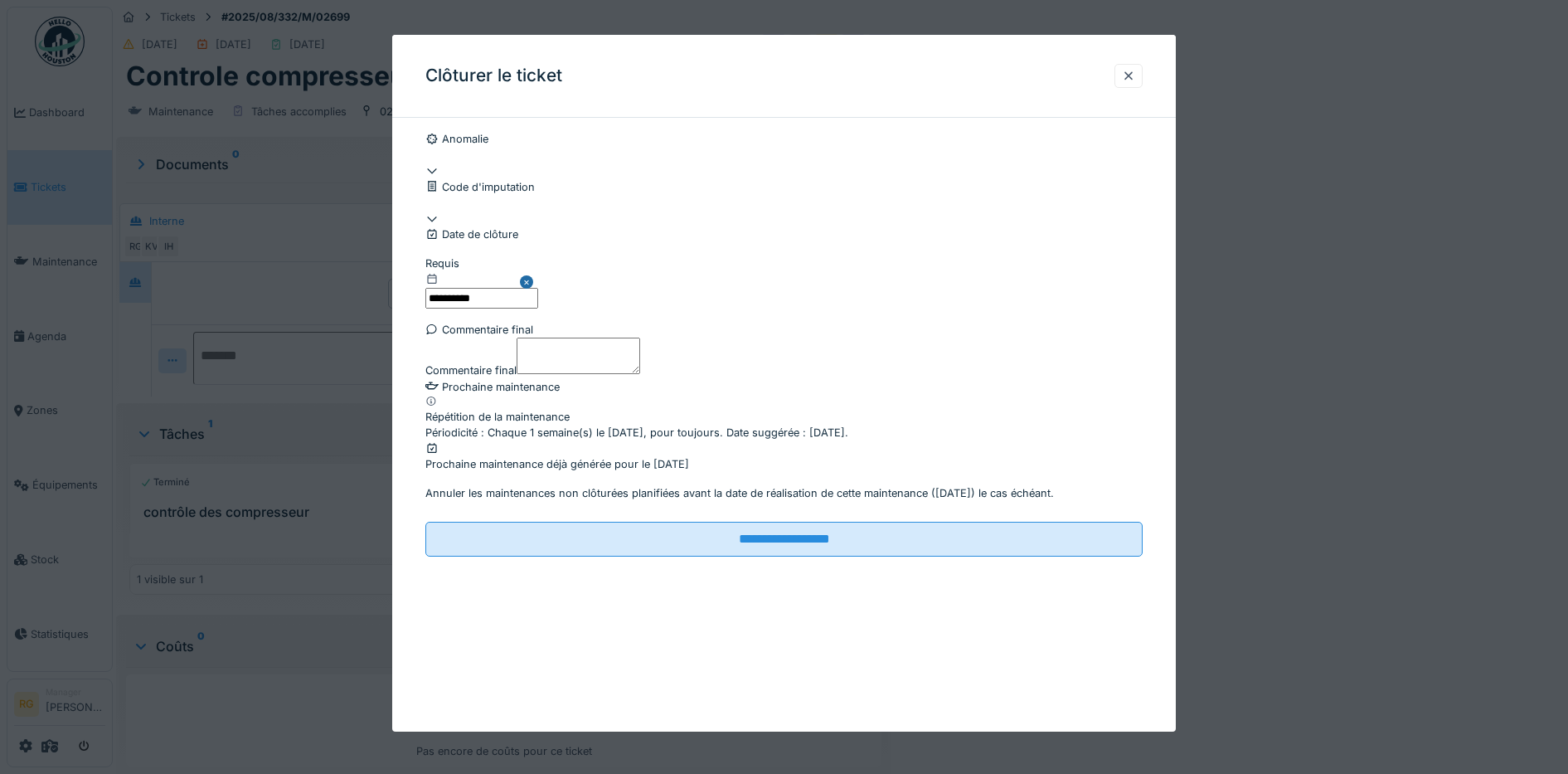
click at [572, 374] on textarea "Commentaire final" at bounding box center [577, 356] width 123 height 37
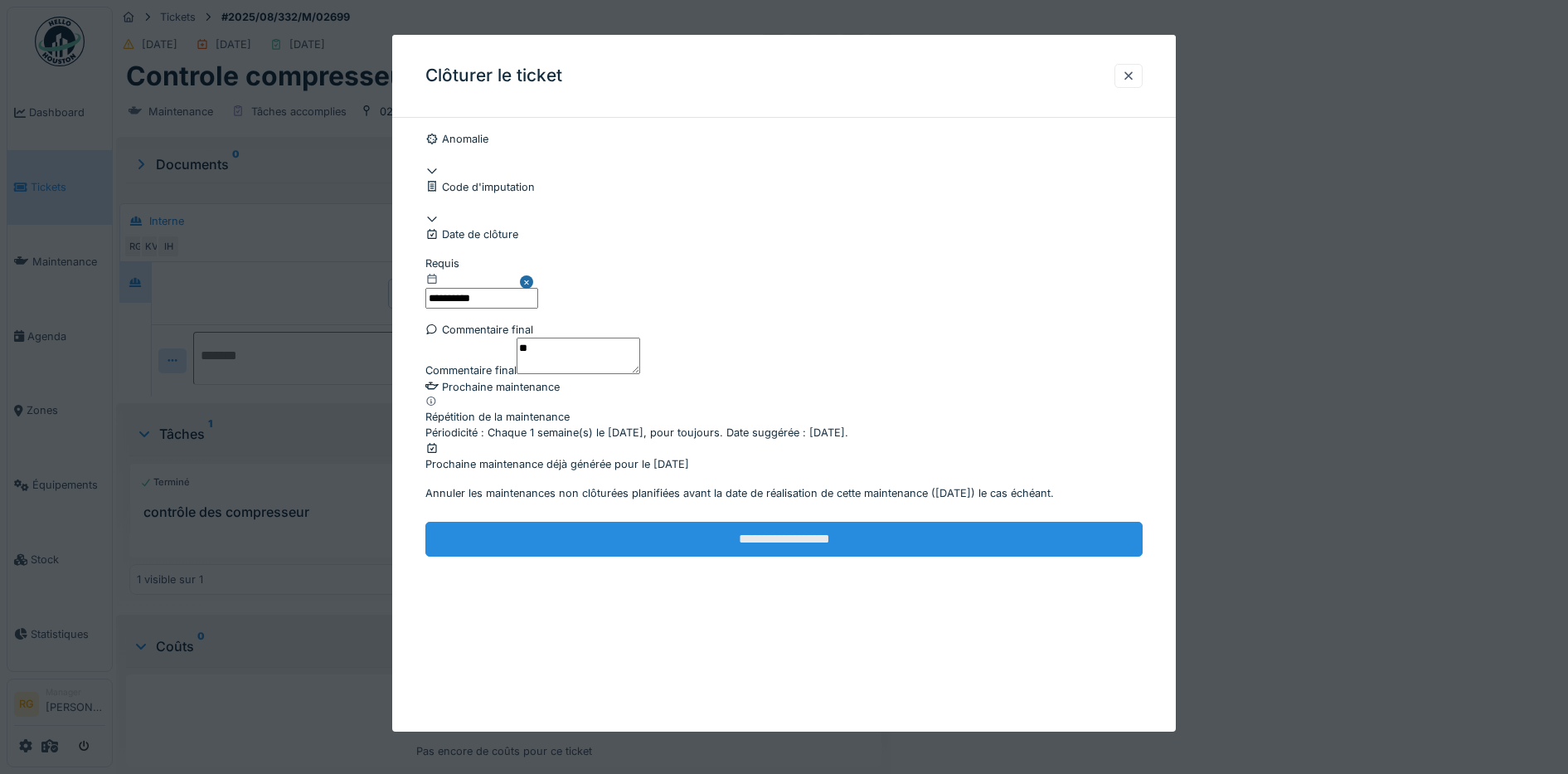
type textarea "**"
click at [774, 557] on input "**********" at bounding box center [784, 539] width 718 height 35
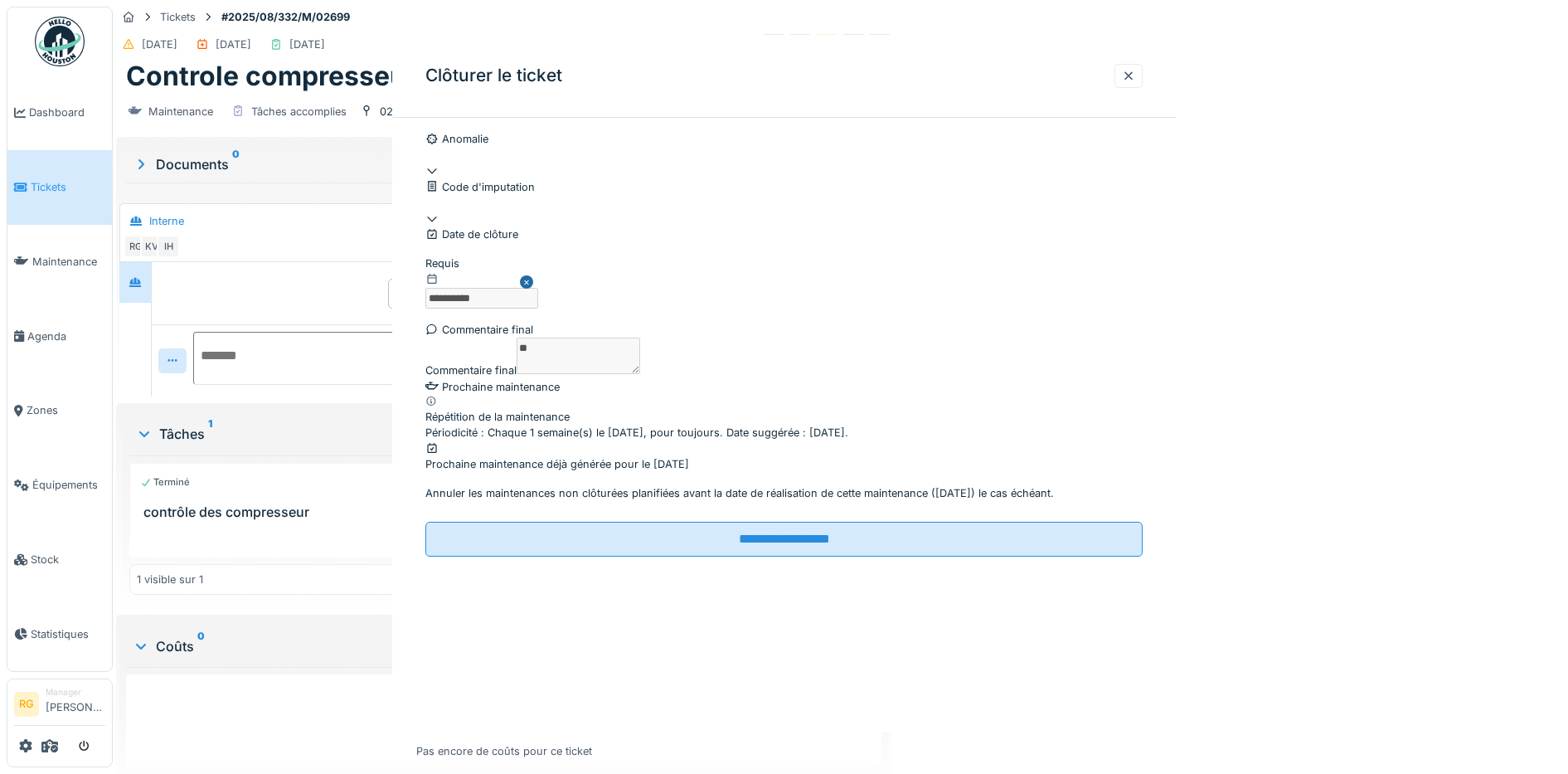
scroll to position [0, 0]
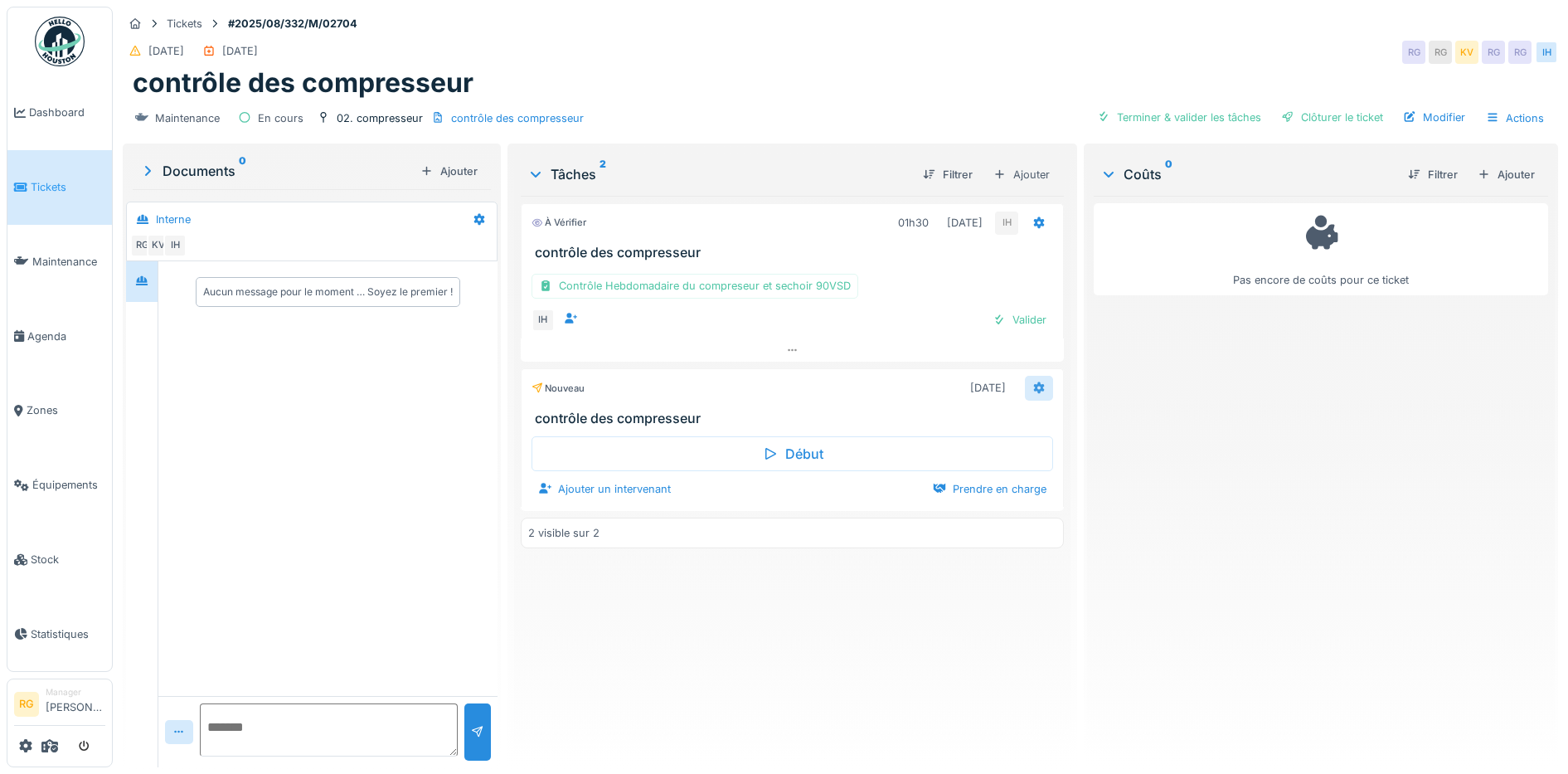
click at [1033, 387] on icon at bounding box center [1039, 388] width 11 height 12
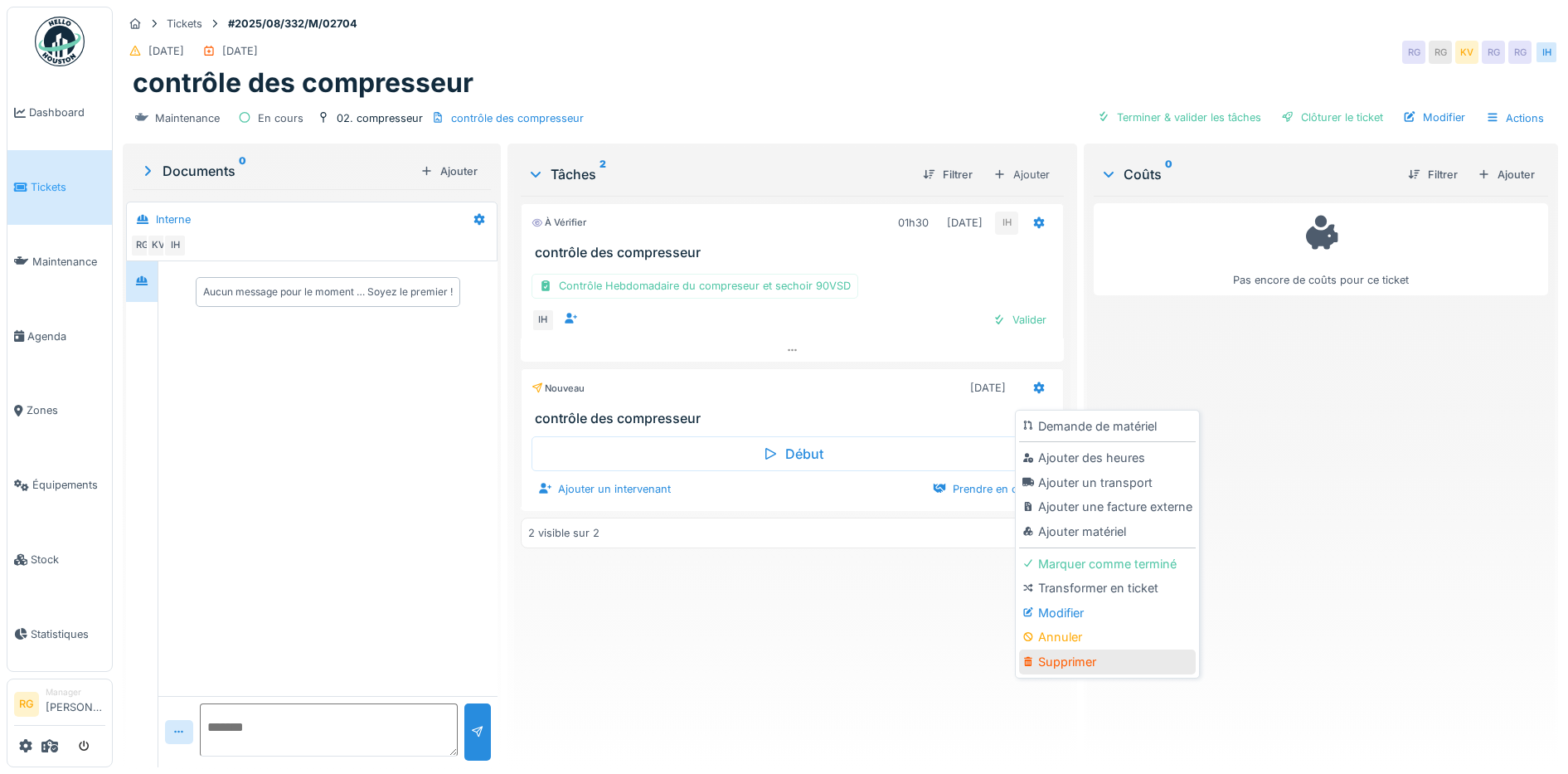
click at [1070, 662] on div "Supprimer" at bounding box center [1107, 662] width 177 height 25
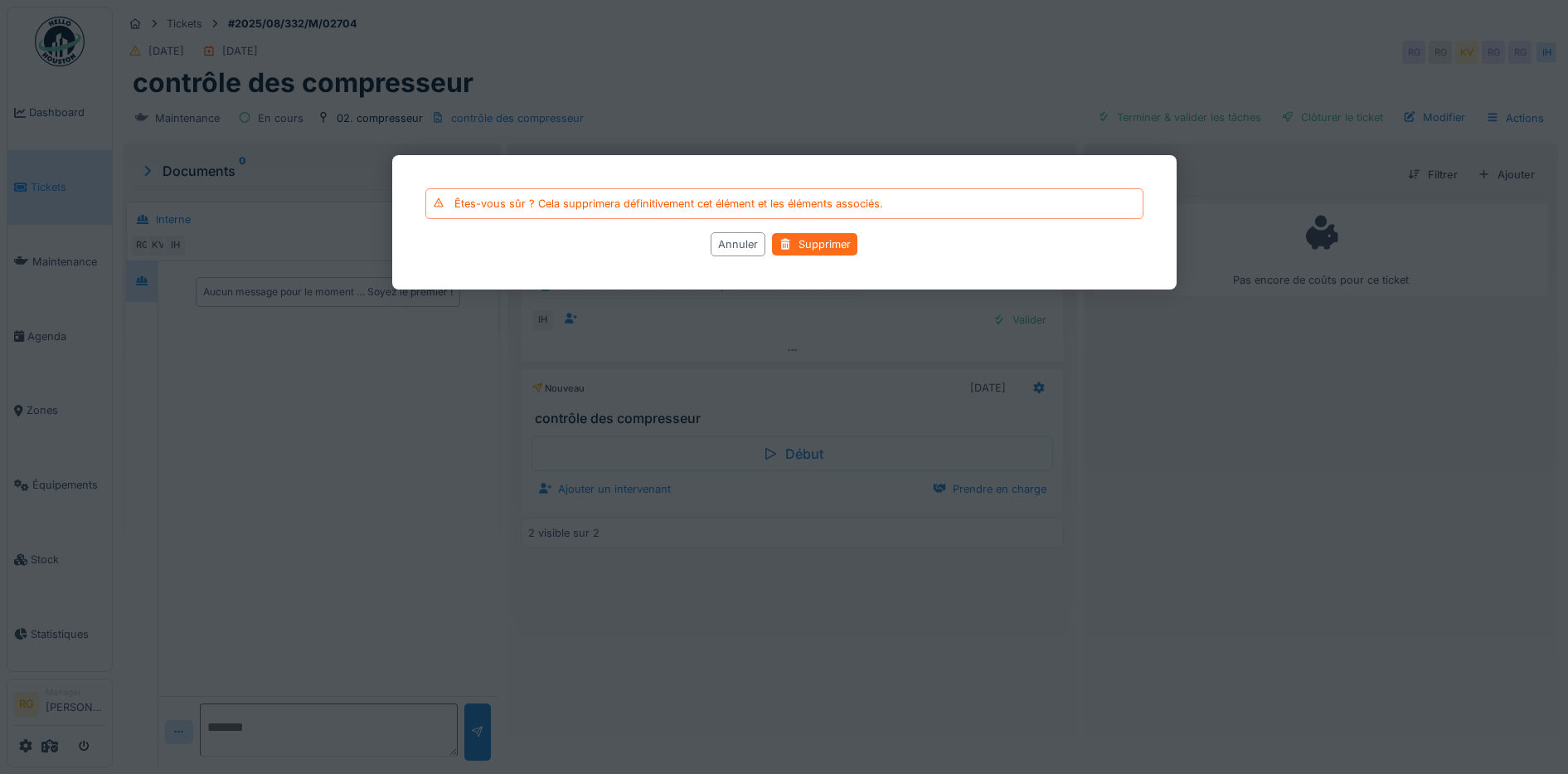
click at [809, 240] on div "Supprimer" at bounding box center [815, 244] width 86 height 23
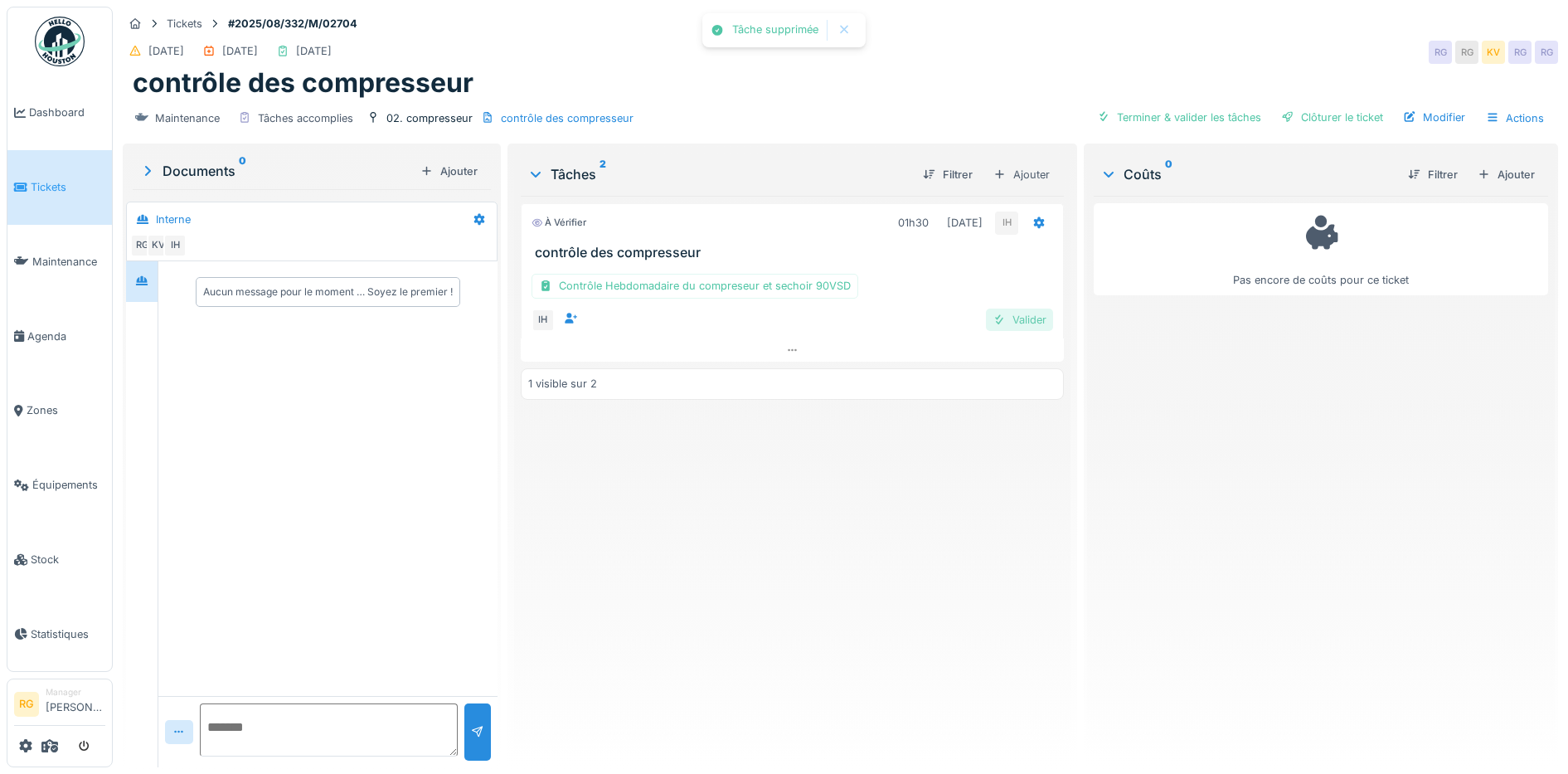
click at [1019, 323] on div "Valider" at bounding box center [1020, 319] width 67 height 23
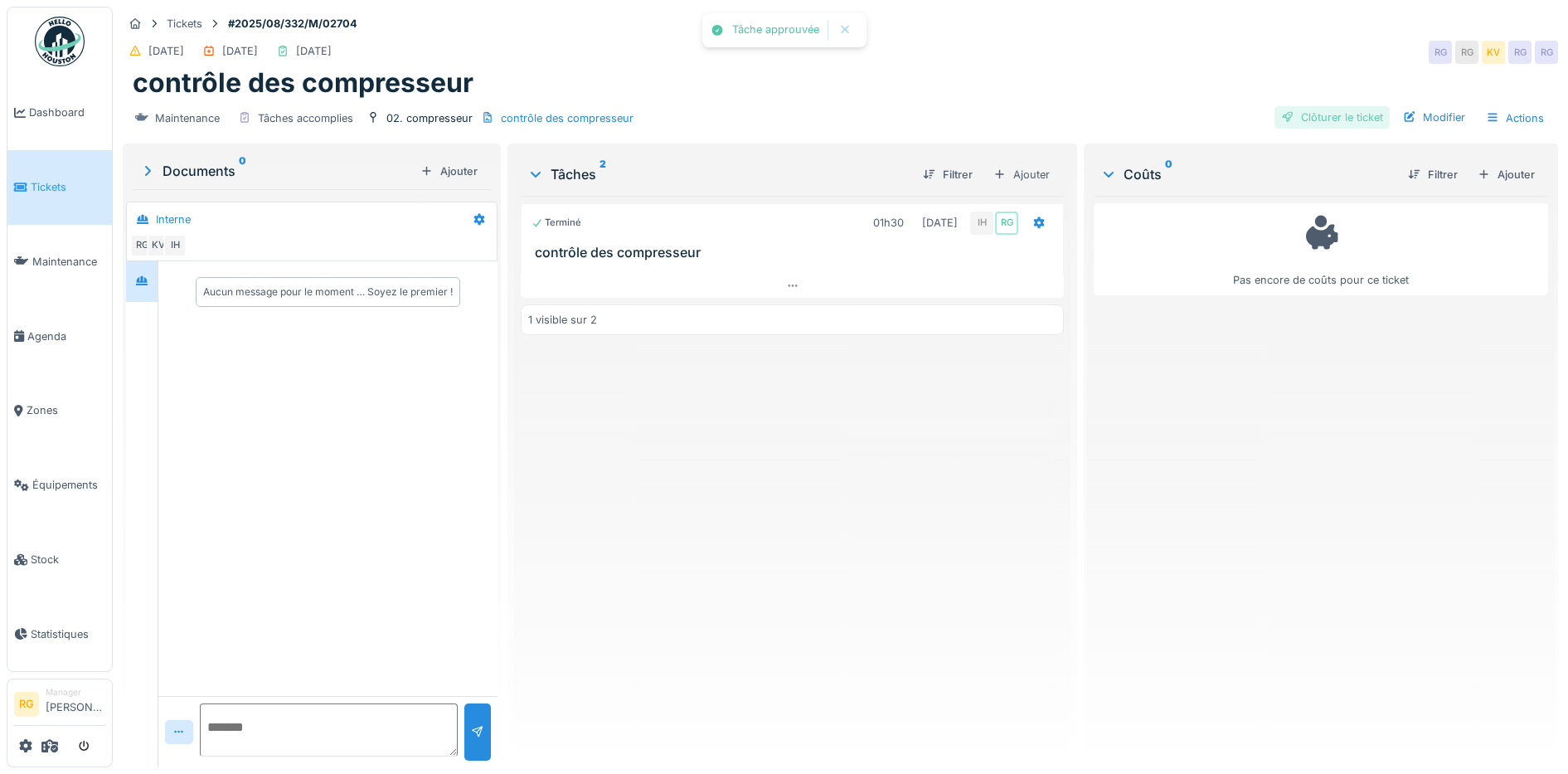
click at [1312, 119] on div "Clôturer le ticket" at bounding box center [1332, 117] width 115 height 23
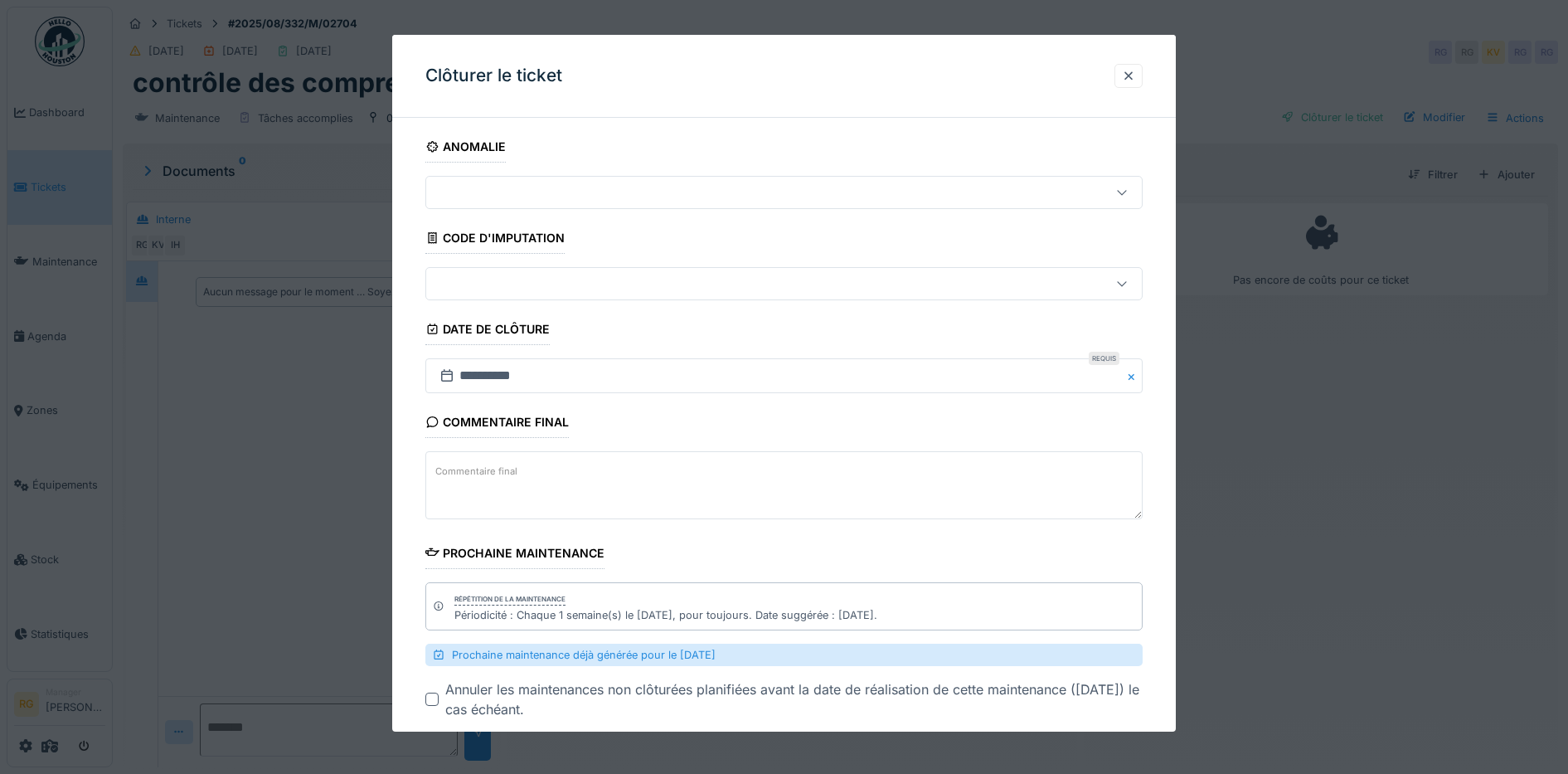
click at [526, 463] on textarea "Commentaire final" at bounding box center [784, 485] width 718 height 68
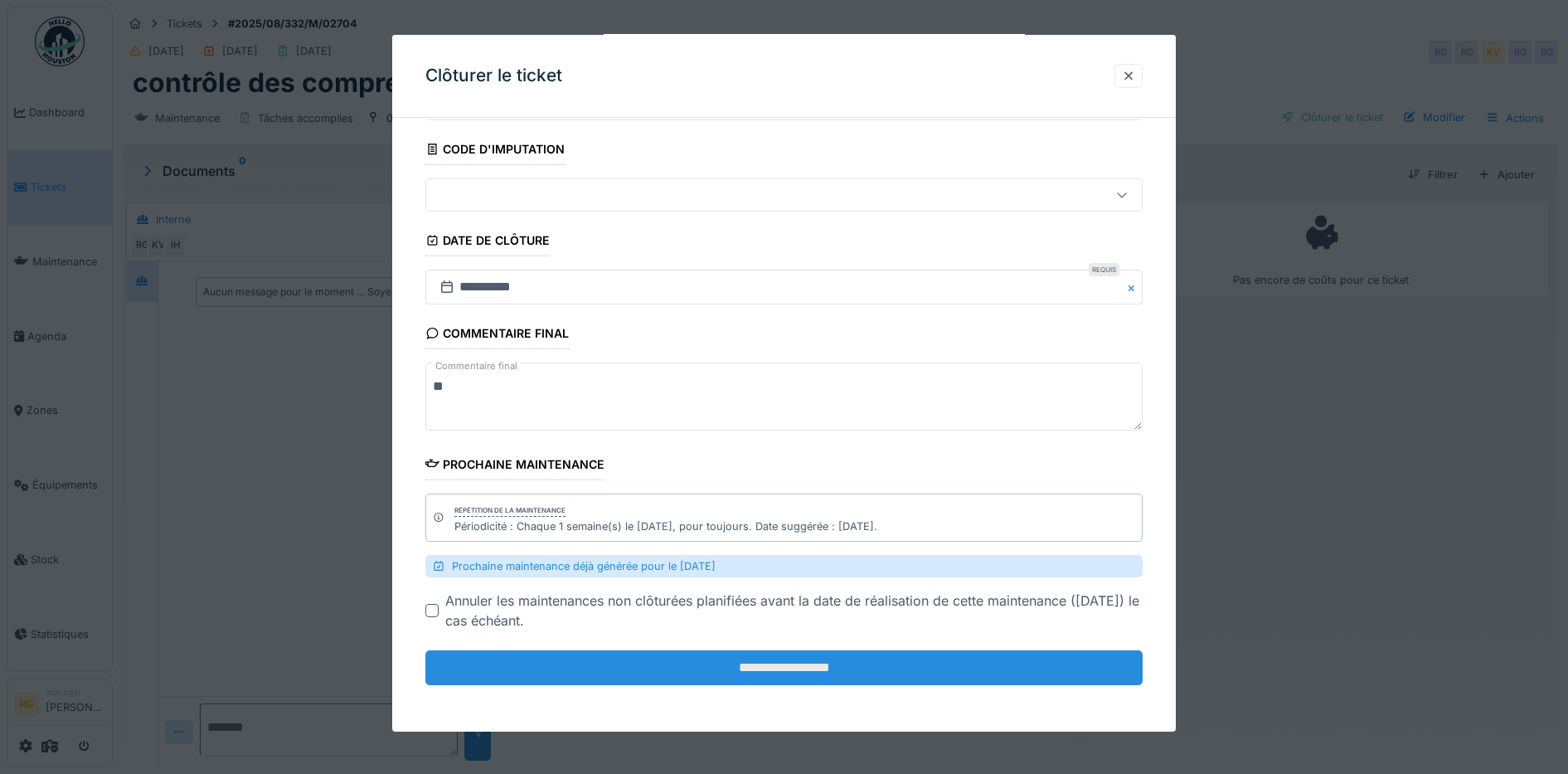
type textarea "**"
click at [839, 671] on input "**********" at bounding box center [784, 668] width 718 height 35
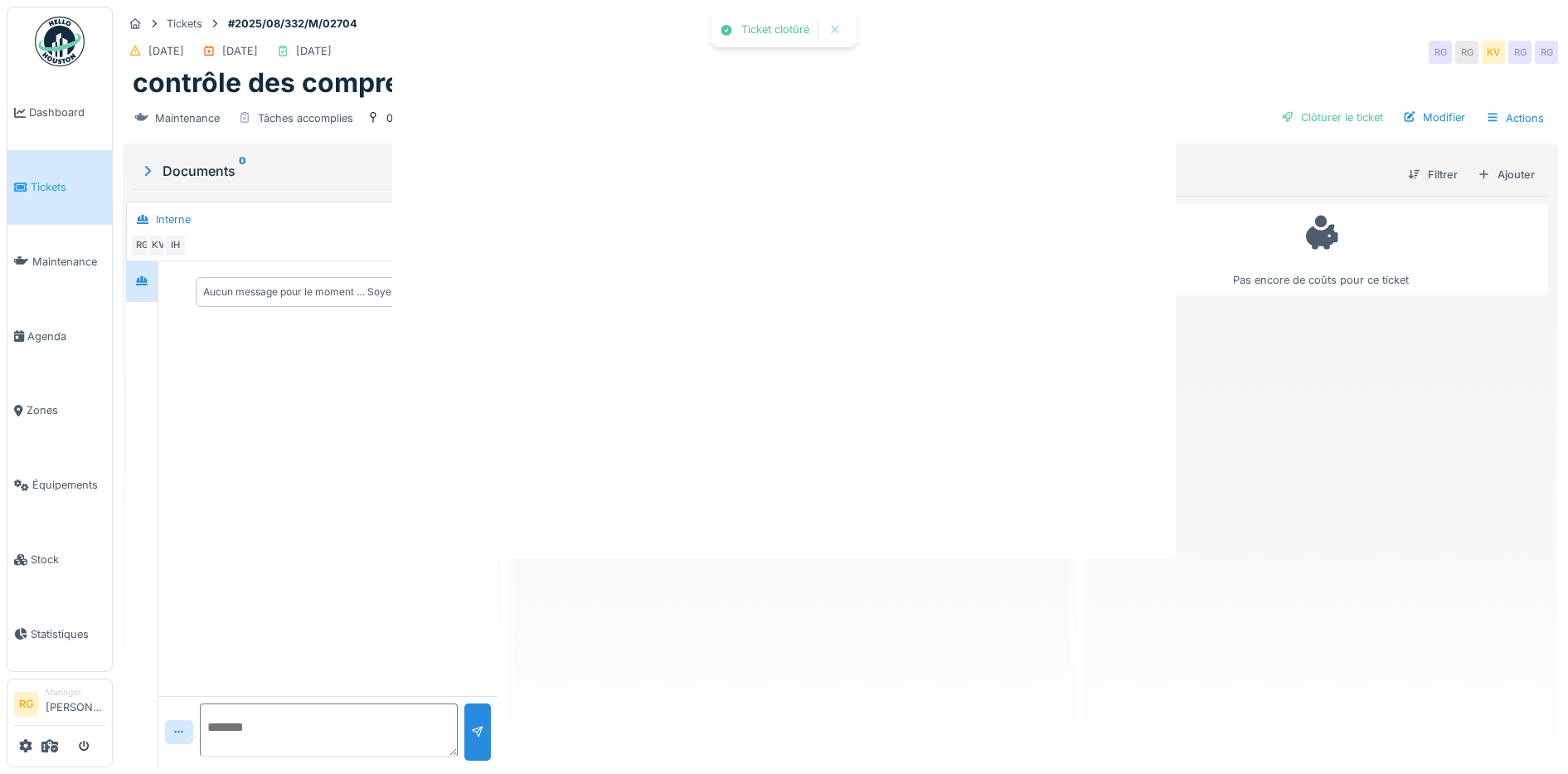
scroll to position [0, 0]
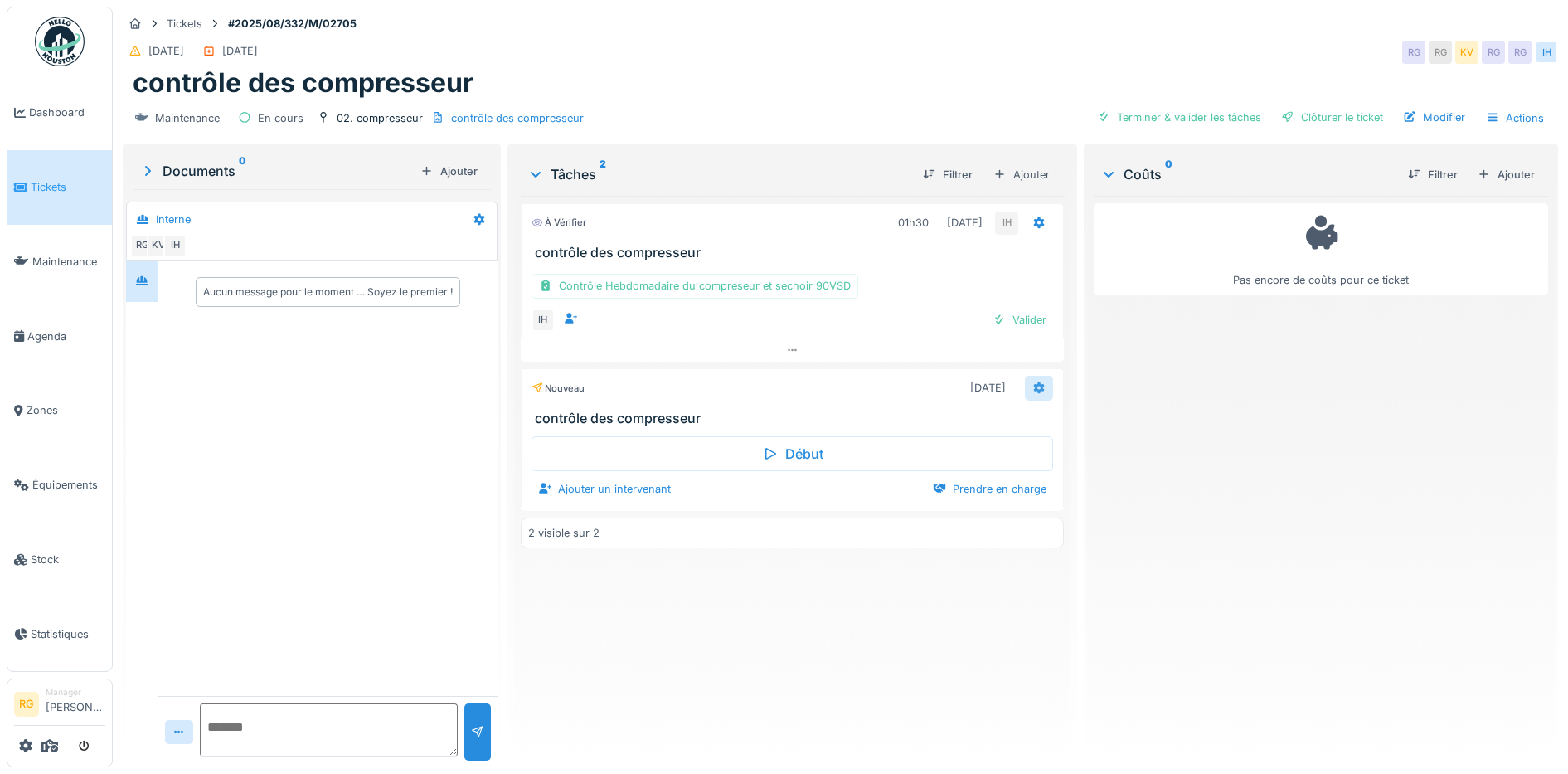
click at [1033, 387] on icon at bounding box center [1039, 388] width 11 height 12
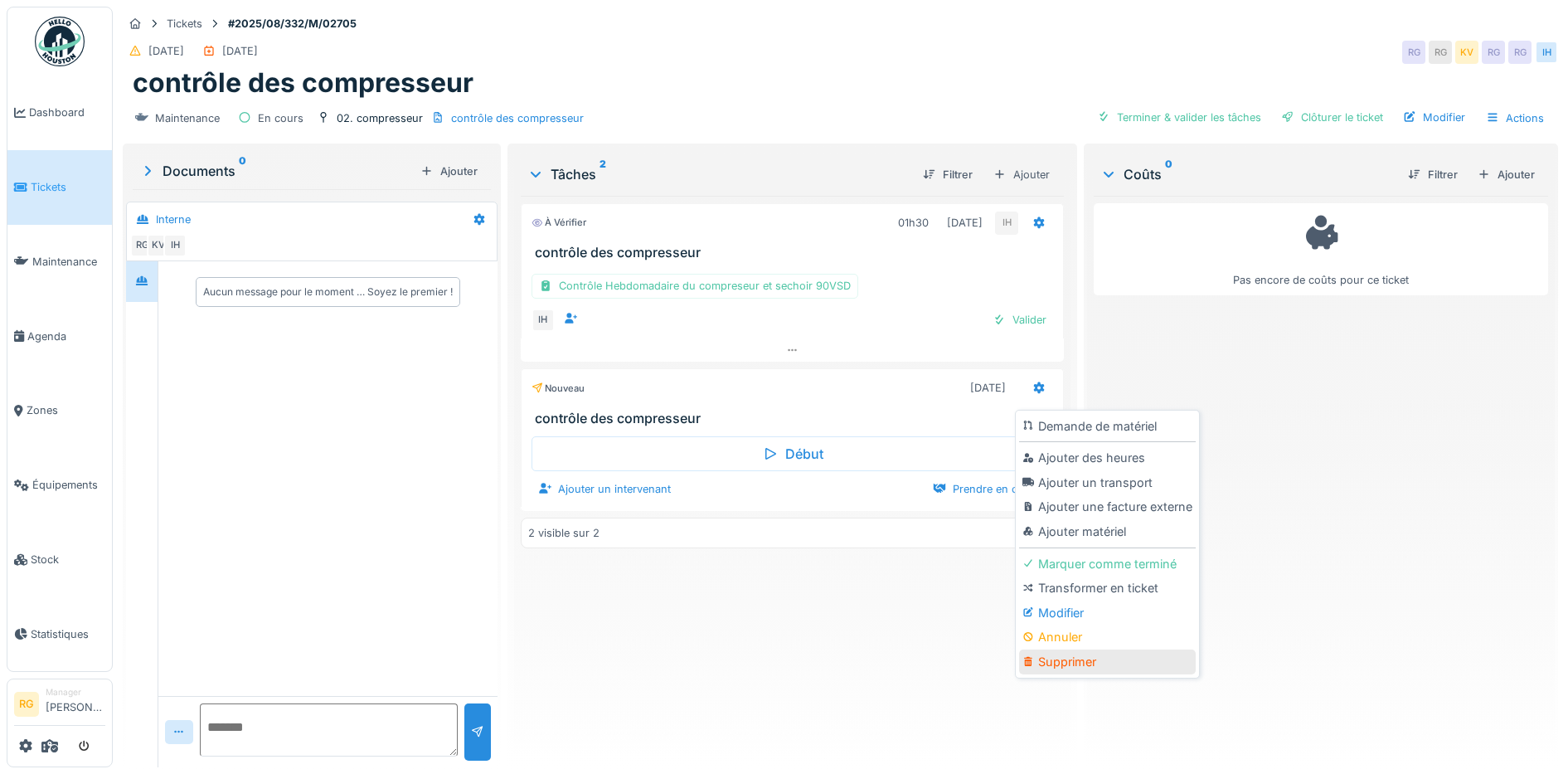
click at [1085, 666] on div "Supprimer" at bounding box center [1107, 662] width 177 height 25
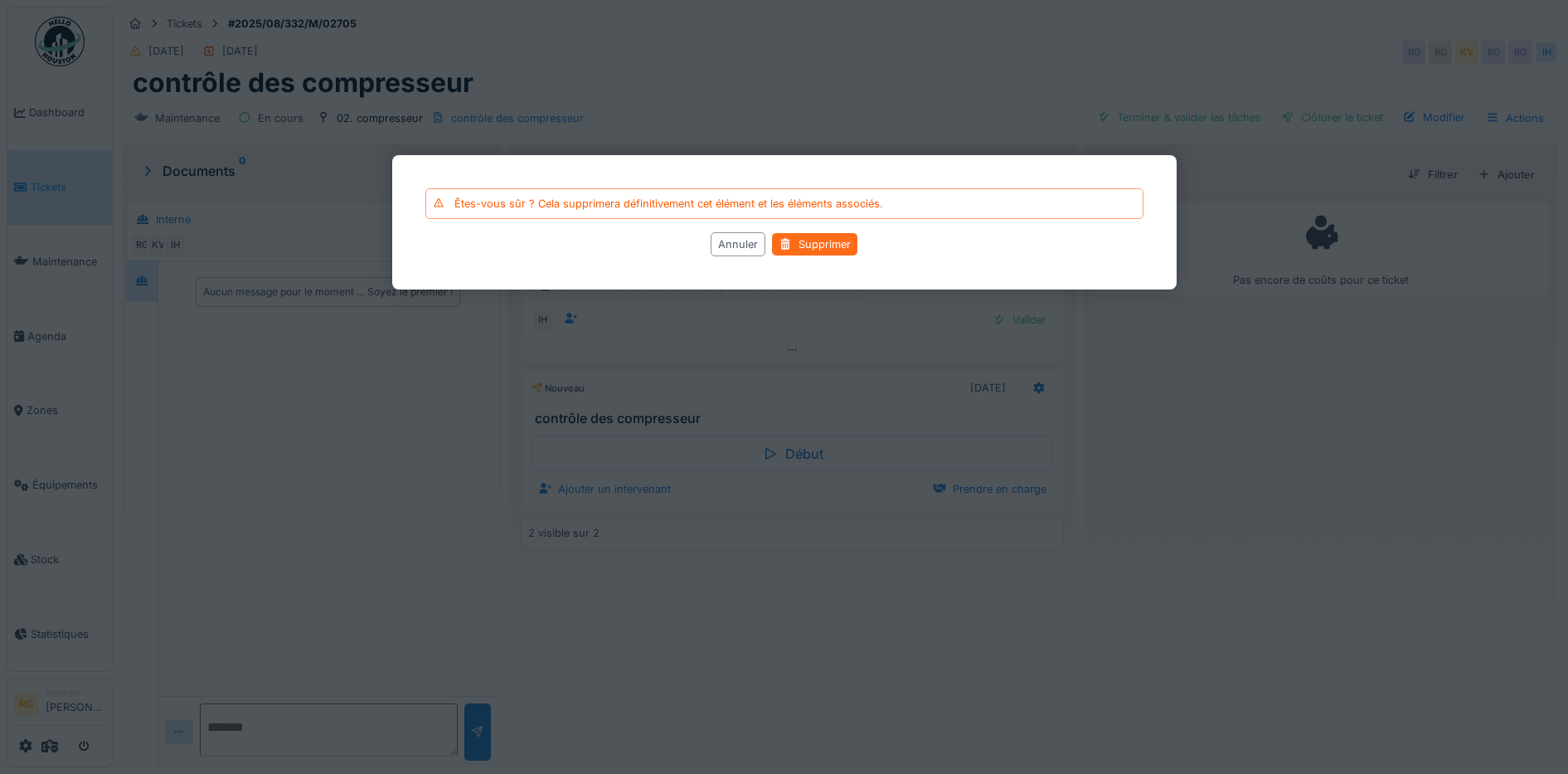
click at [835, 244] on div "Supprimer" at bounding box center [815, 244] width 86 height 23
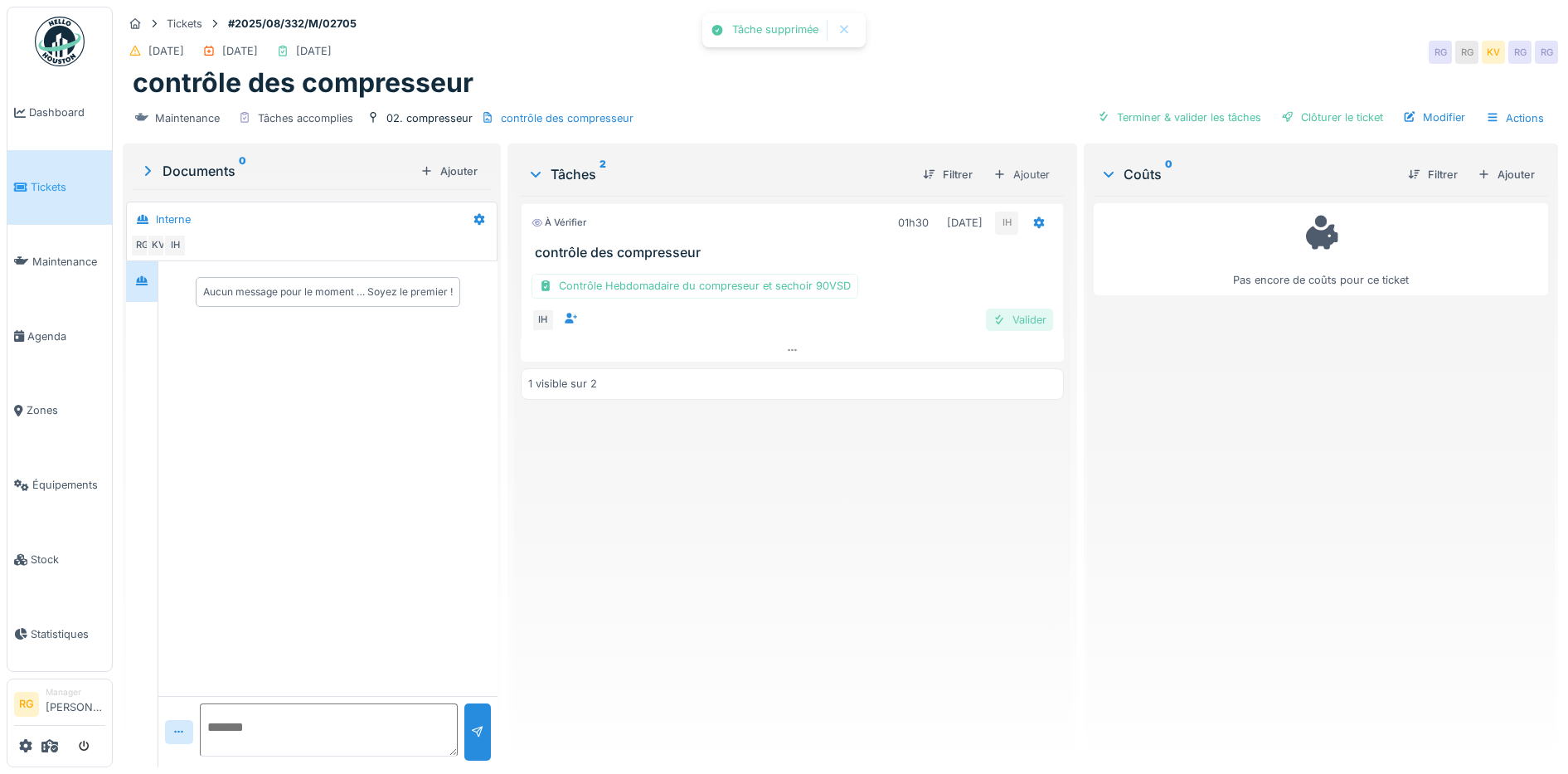
click at [1018, 323] on div "Valider" at bounding box center [1020, 319] width 67 height 23
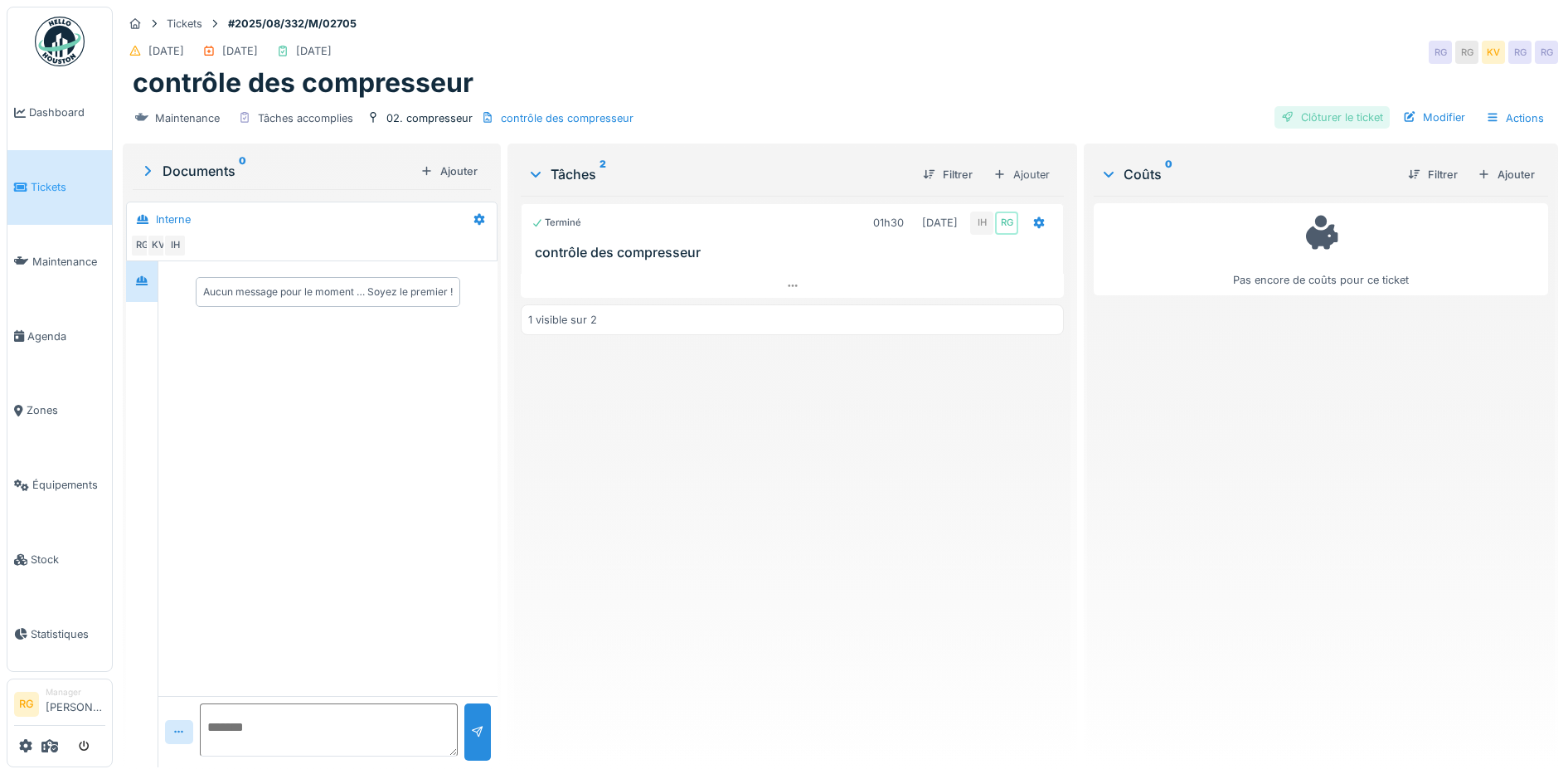
click at [1314, 121] on div "Clôturer le ticket" at bounding box center [1332, 117] width 115 height 23
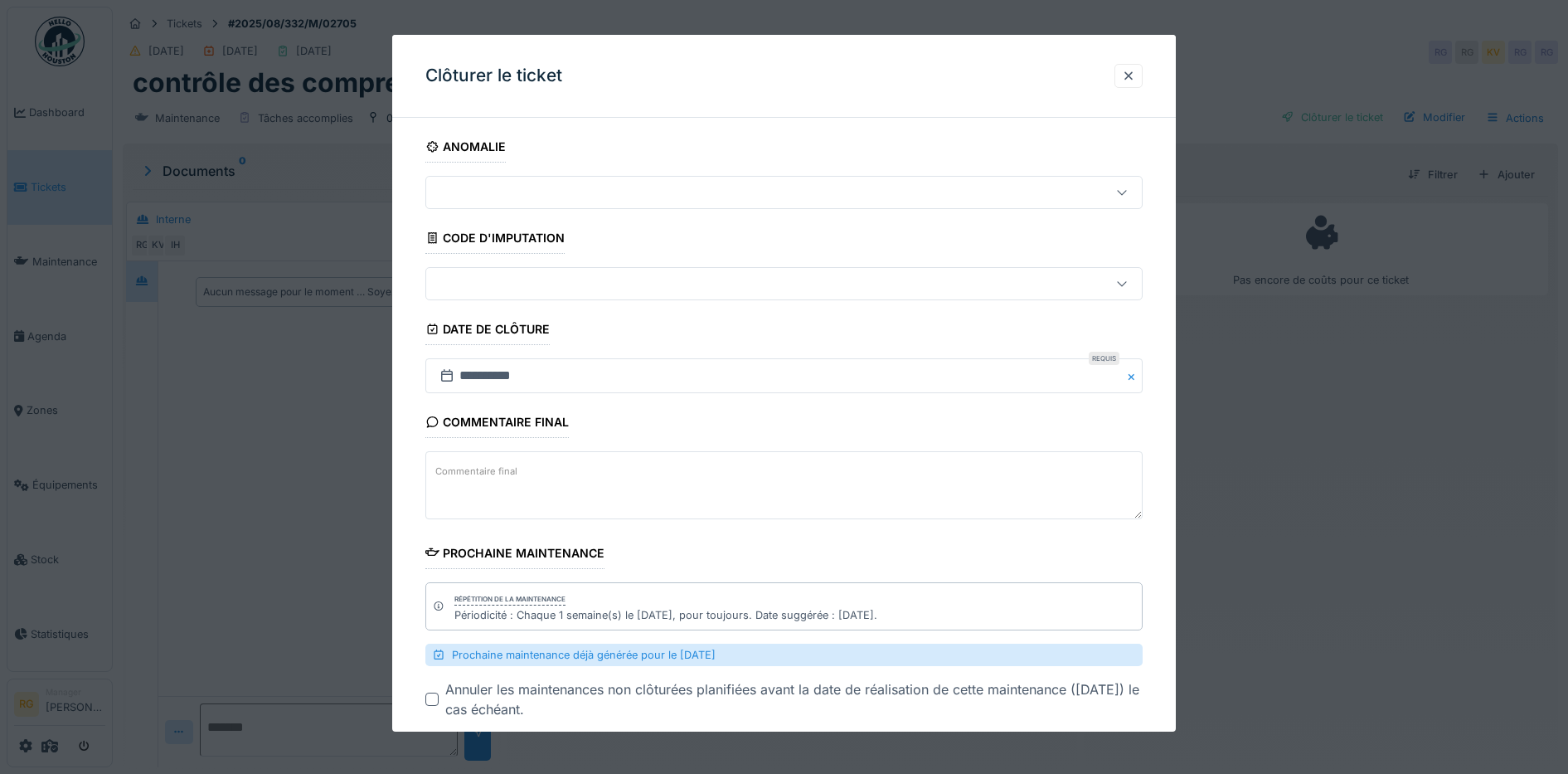
click at [584, 469] on textarea "Commentaire final" at bounding box center [784, 485] width 718 height 68
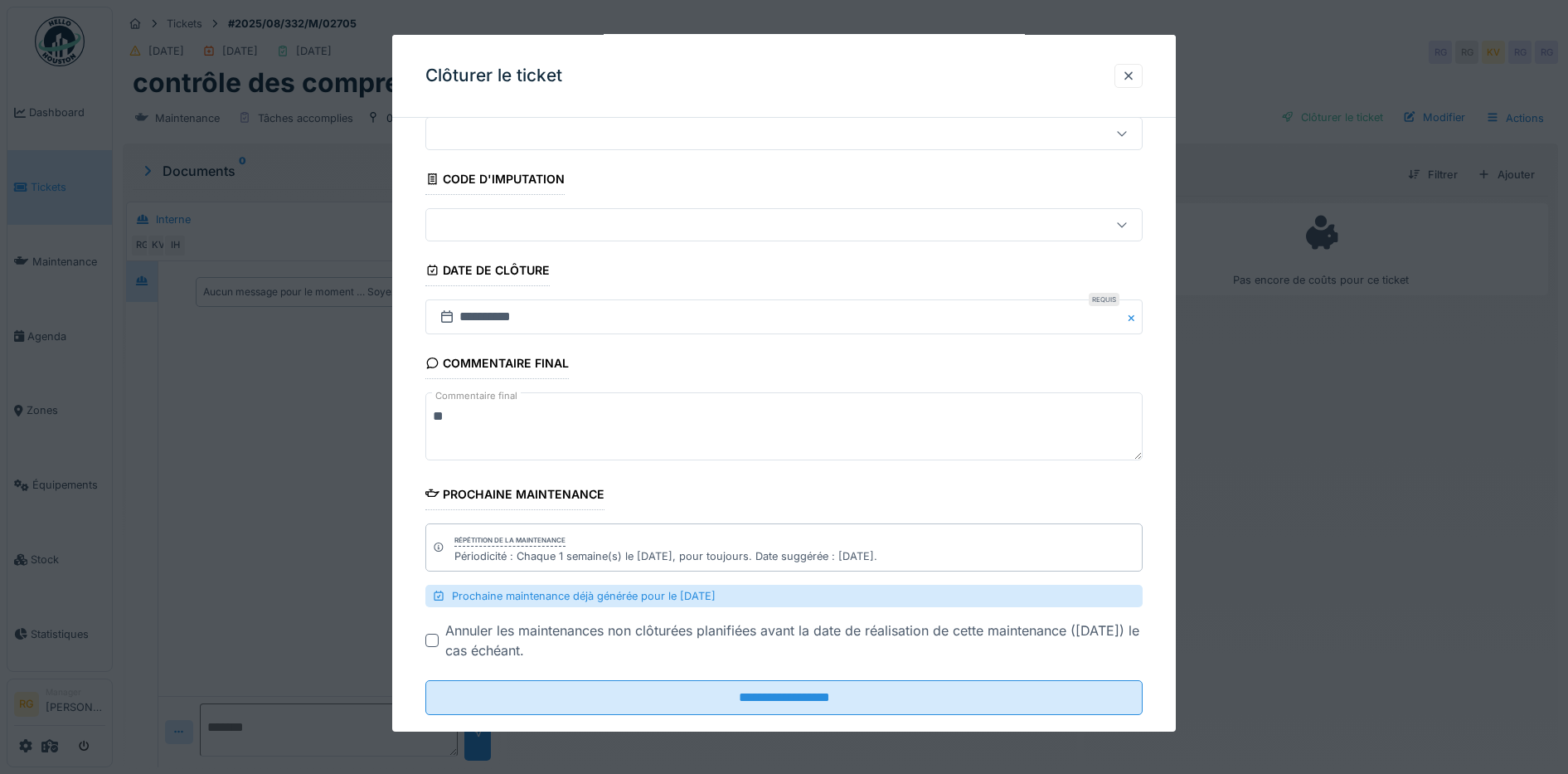
scroll to position [89, 0]
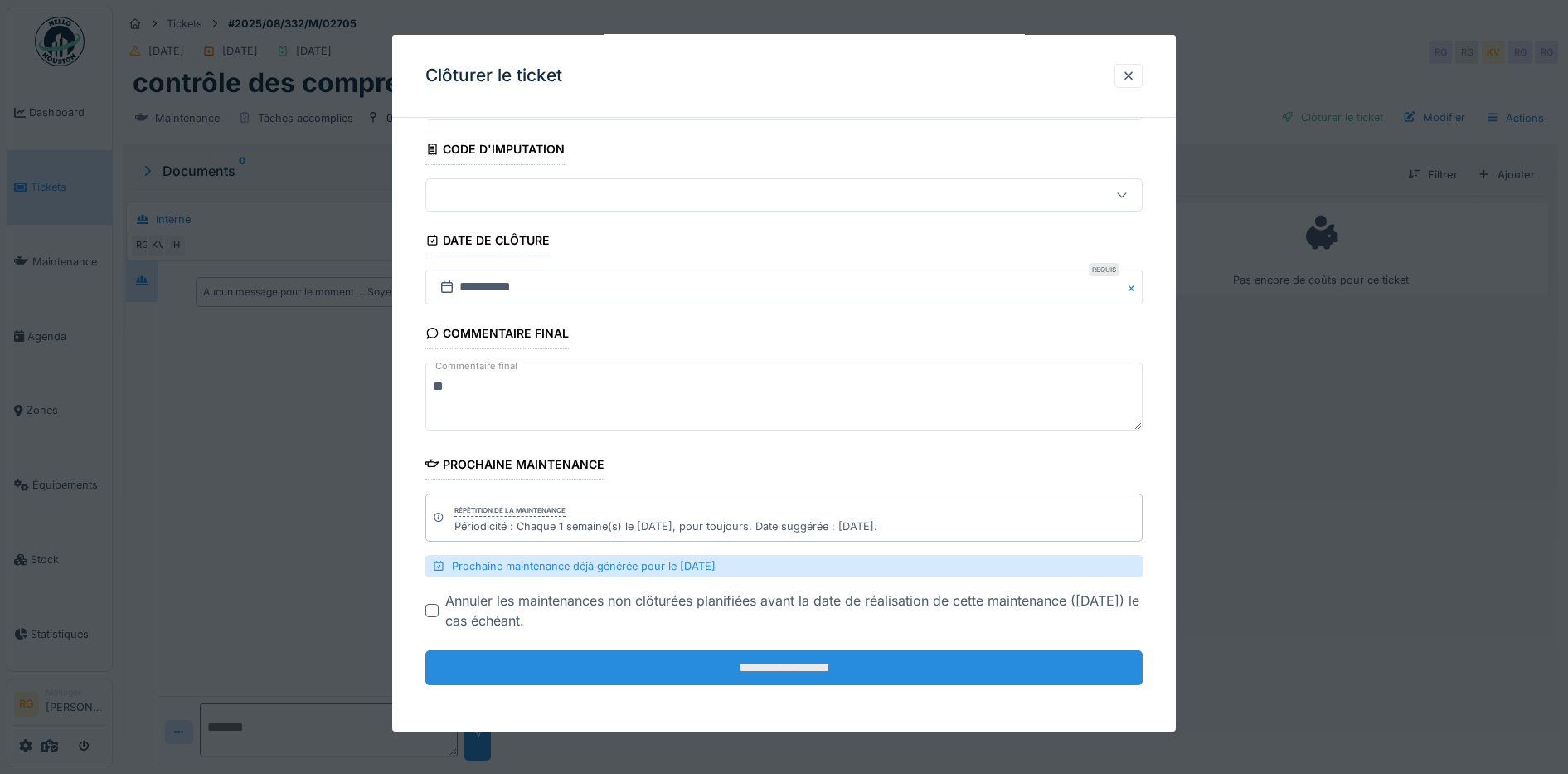
type textarea "**"
click at [822, 675] on input "**********" at bounding box center [784, 668] width 718 height 35
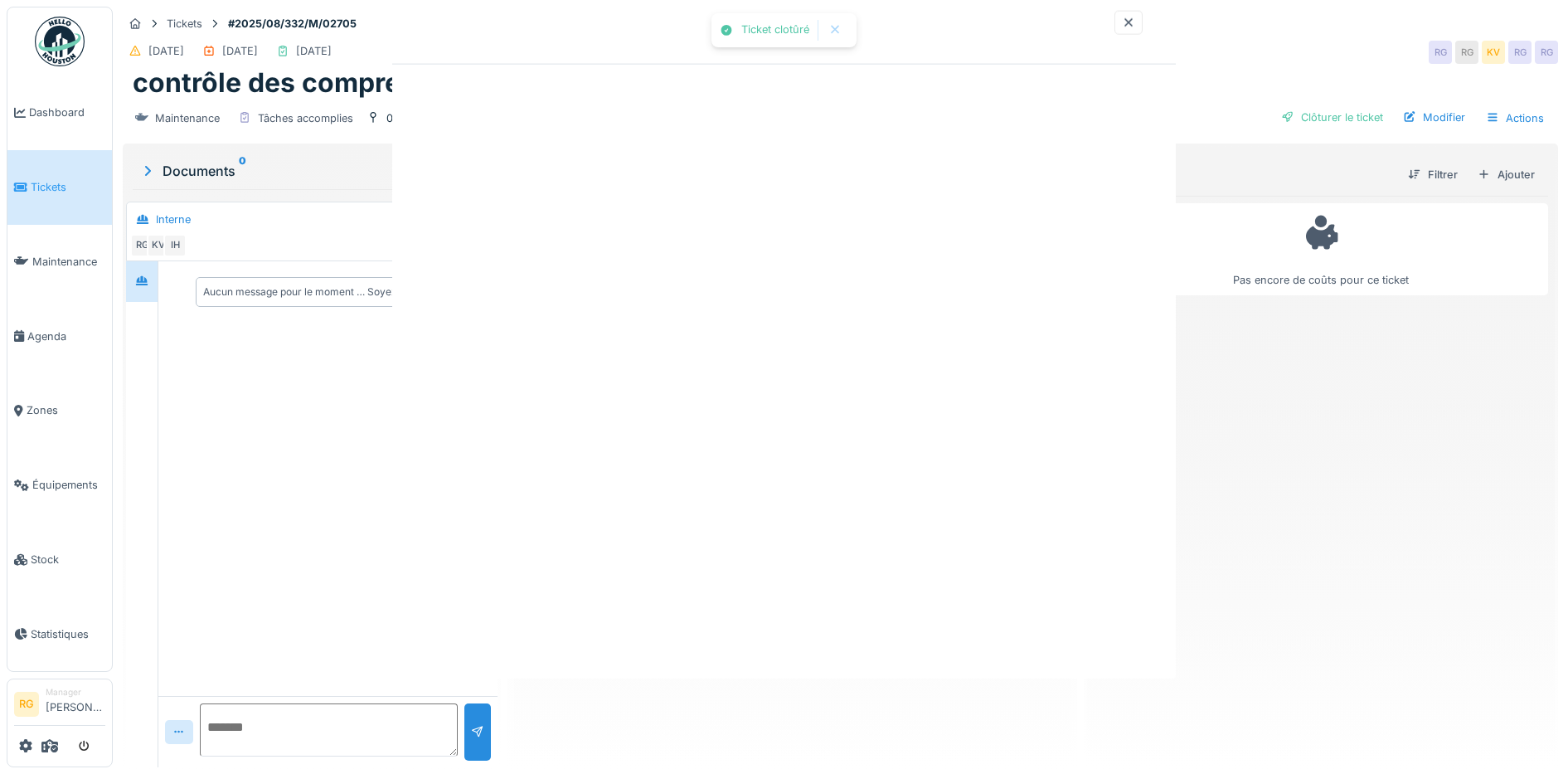
scroll to position [0, 0]
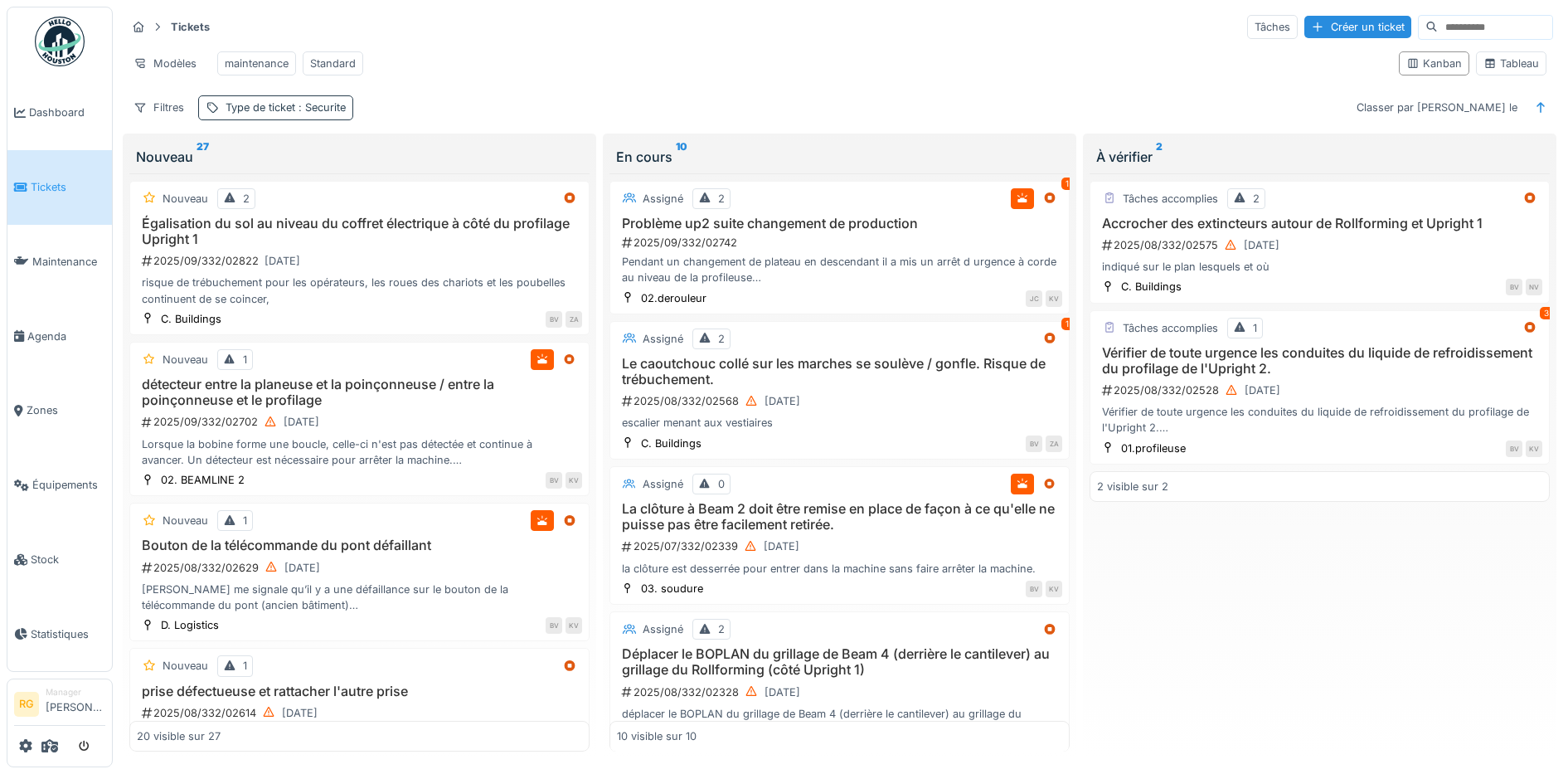
click at [263, 115] on div "Type de ticket : Securite" at bounding box center [286, 107] width 120 height 16
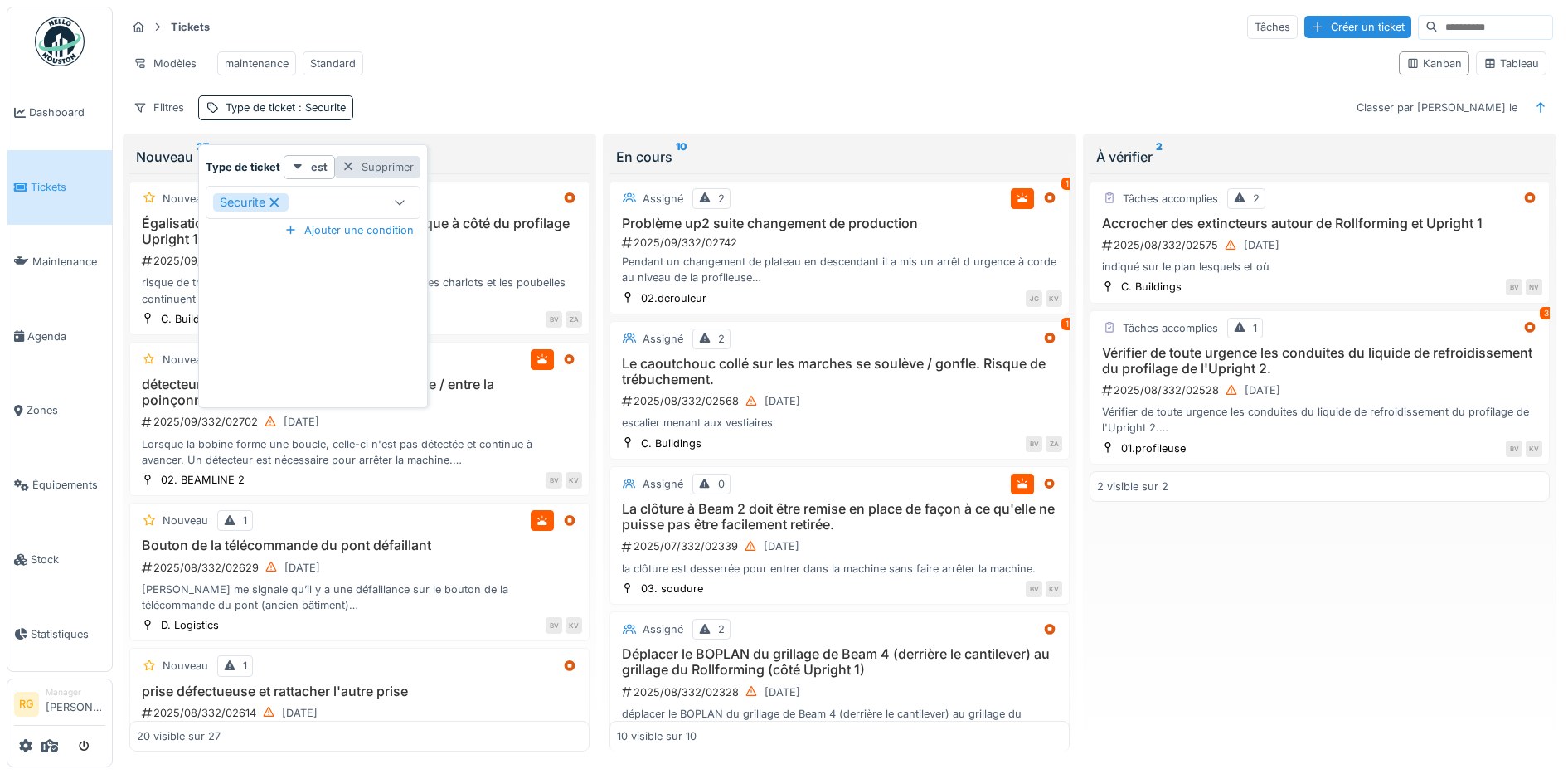
click at [354, 170] on div "Supprimer" at bounding box center [378, 167] width 86 height 23
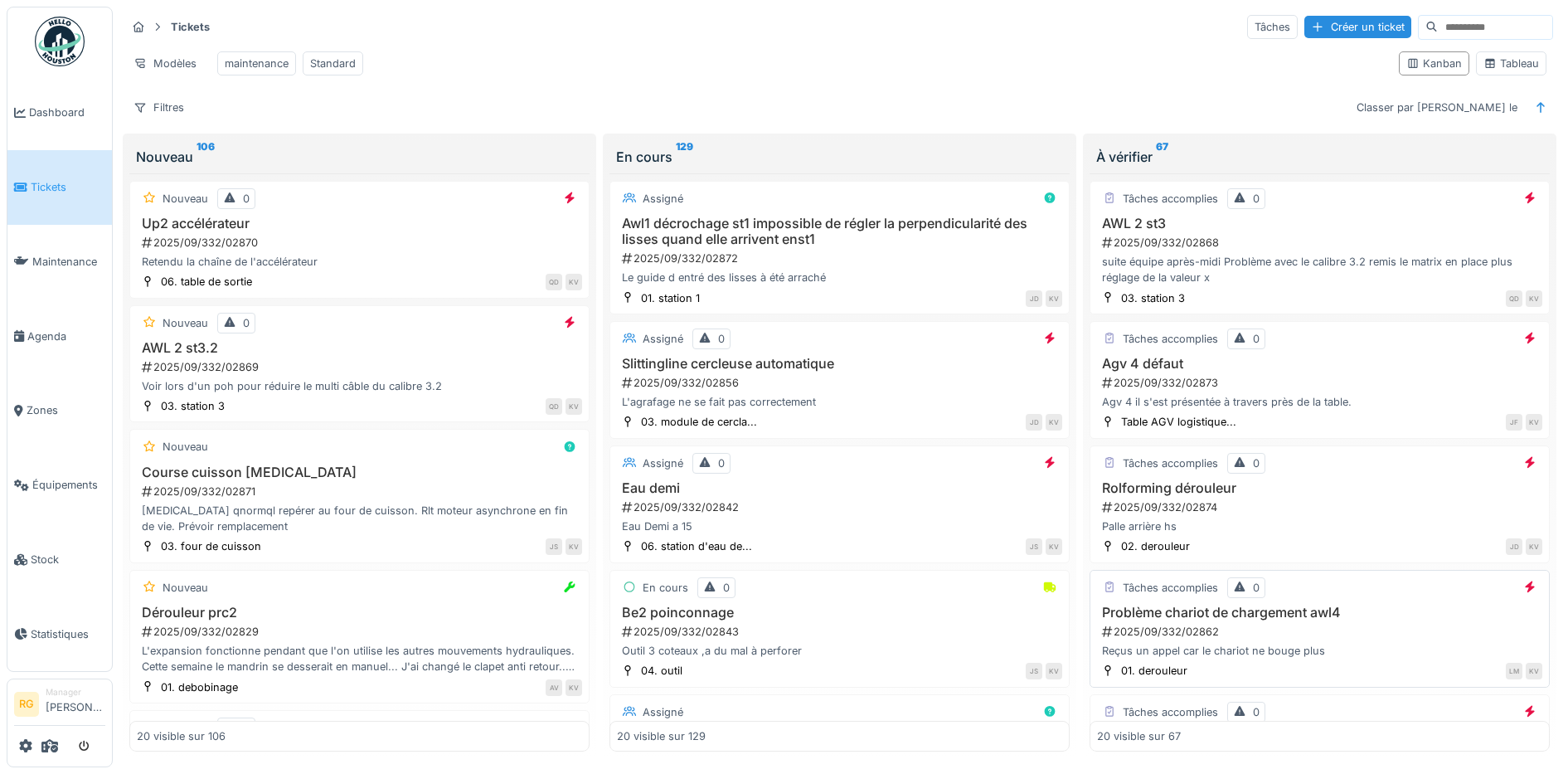
click at [1370, 640] on div "2025/09/332/02862" at bounding box center [1321, 631] width 441 height 16
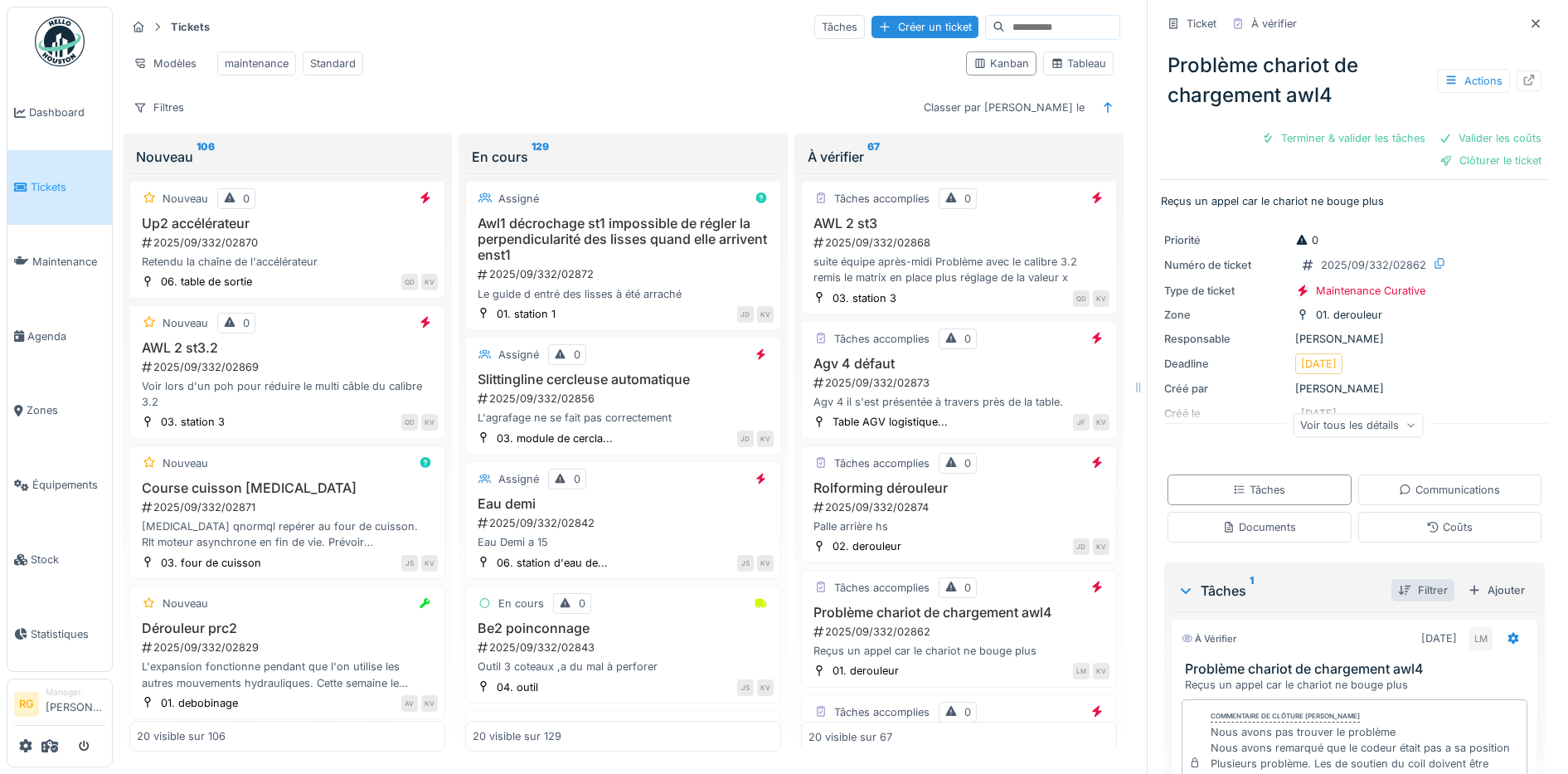
scroll to position [186, 0]
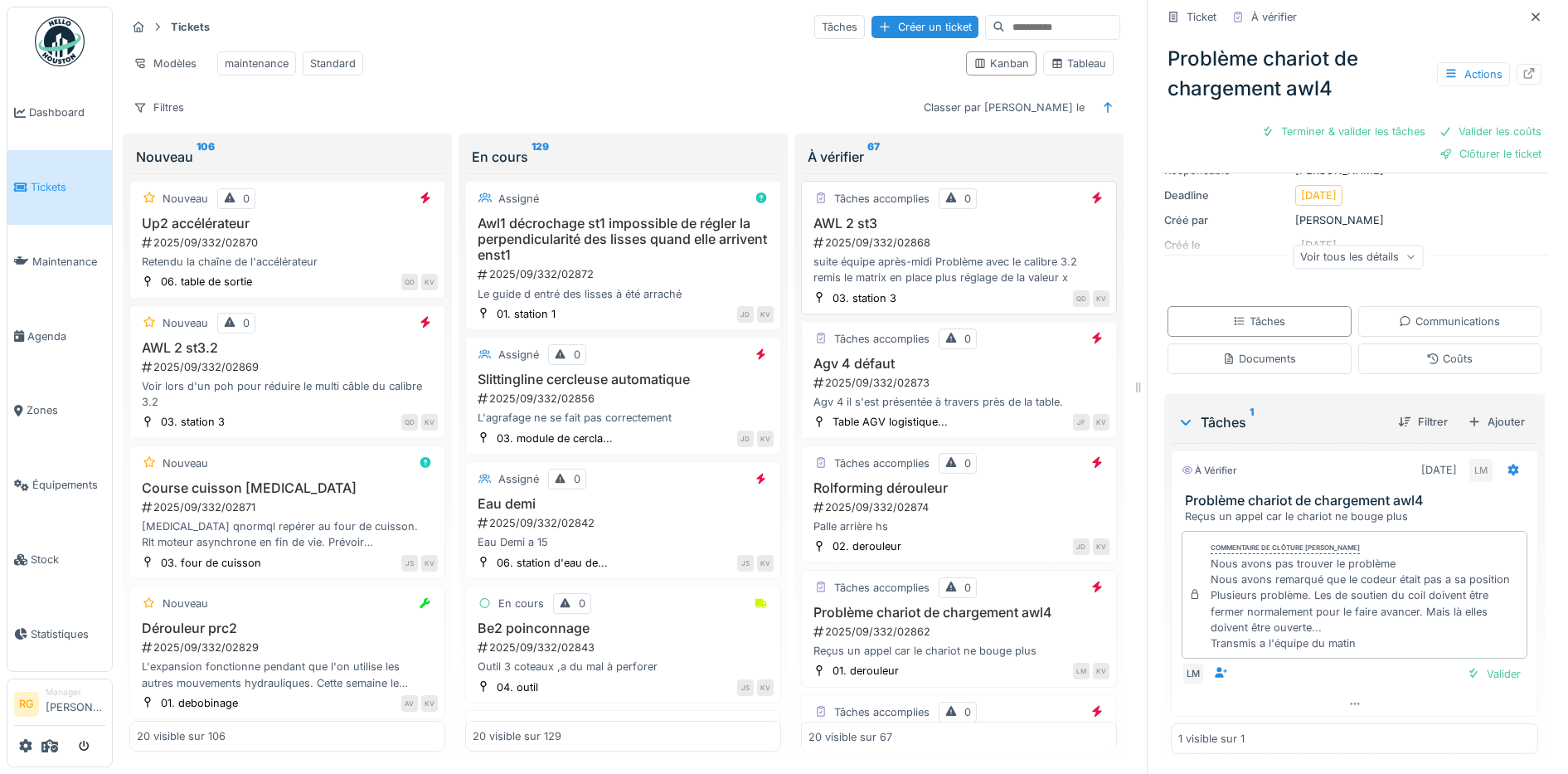
click at [967, 250] on div "2025/09/332/02868" at bounding box center [961, 242] width 297 height 16
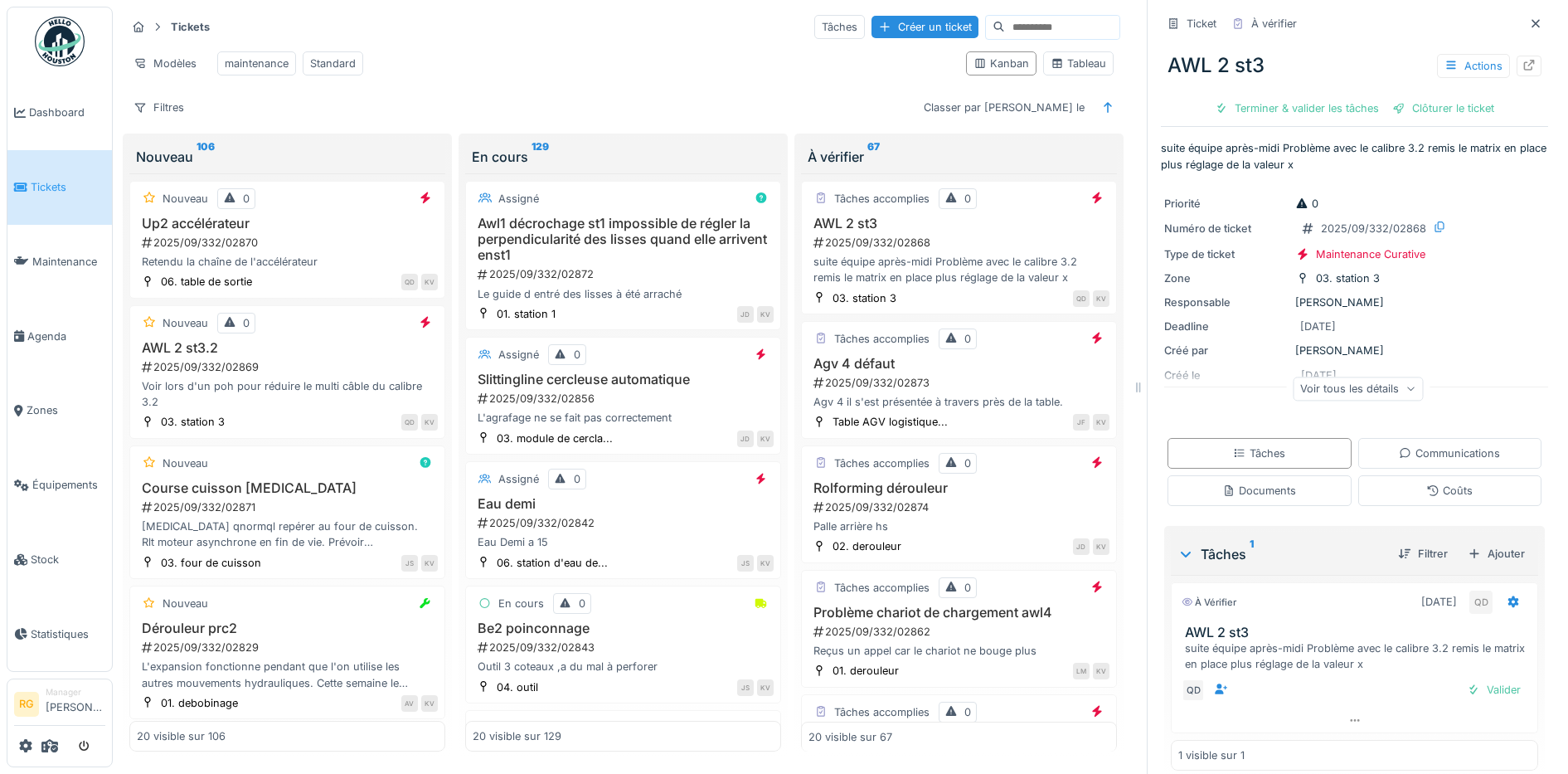
scroll to position [19, 0]
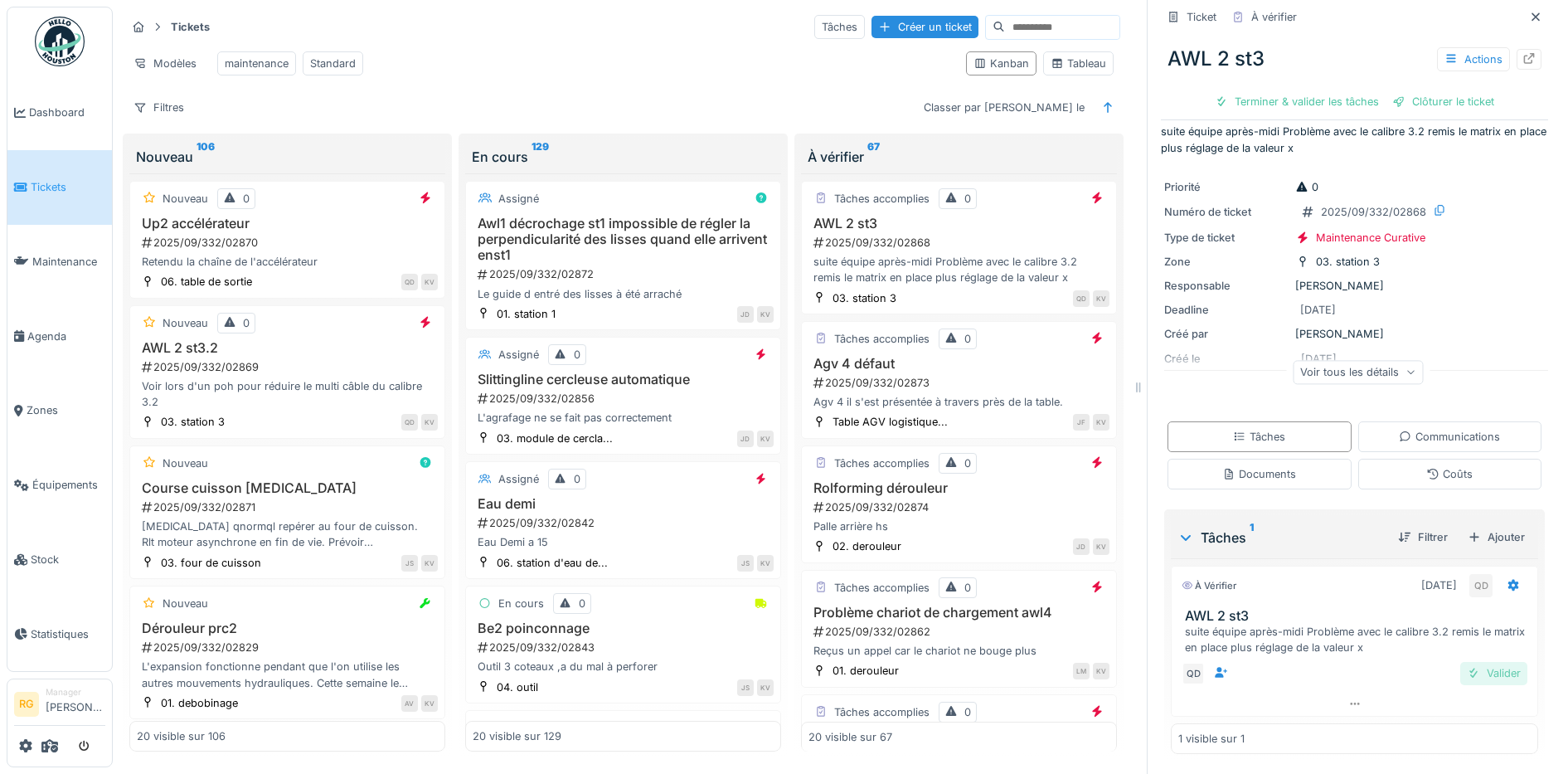
click at [1459, 676] on div "Valider" at bounding box center [1493, 673] width 67 height 23
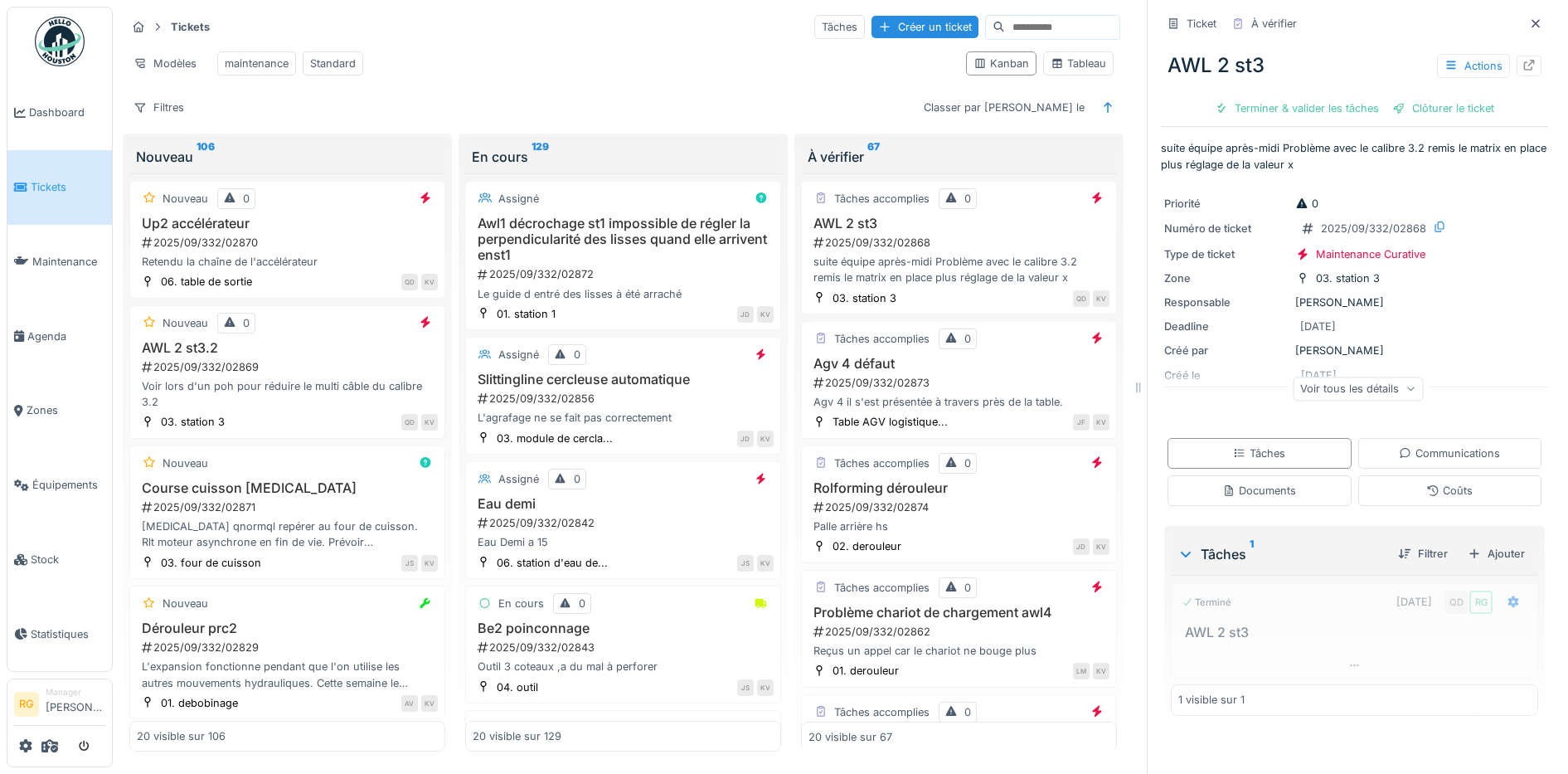
scroll to position [0, 0]
click at [1331, 109] on div "Clôturer le ticket" at bounding box center [1354, 108] width 115 height 23
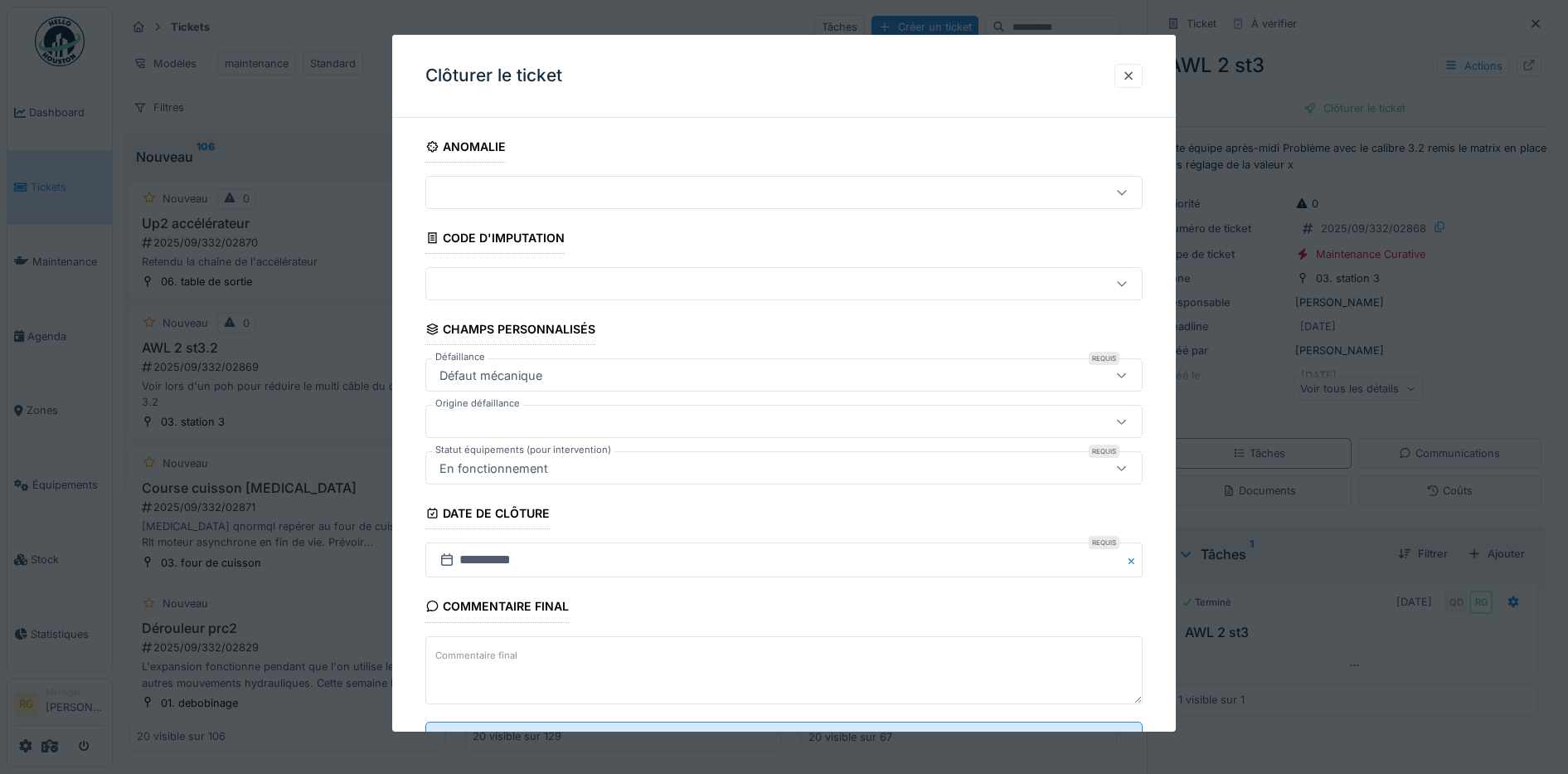
click at [535, 653] on textarea "Commentaire final" at bounding box center [784, 670] width 718 height 68
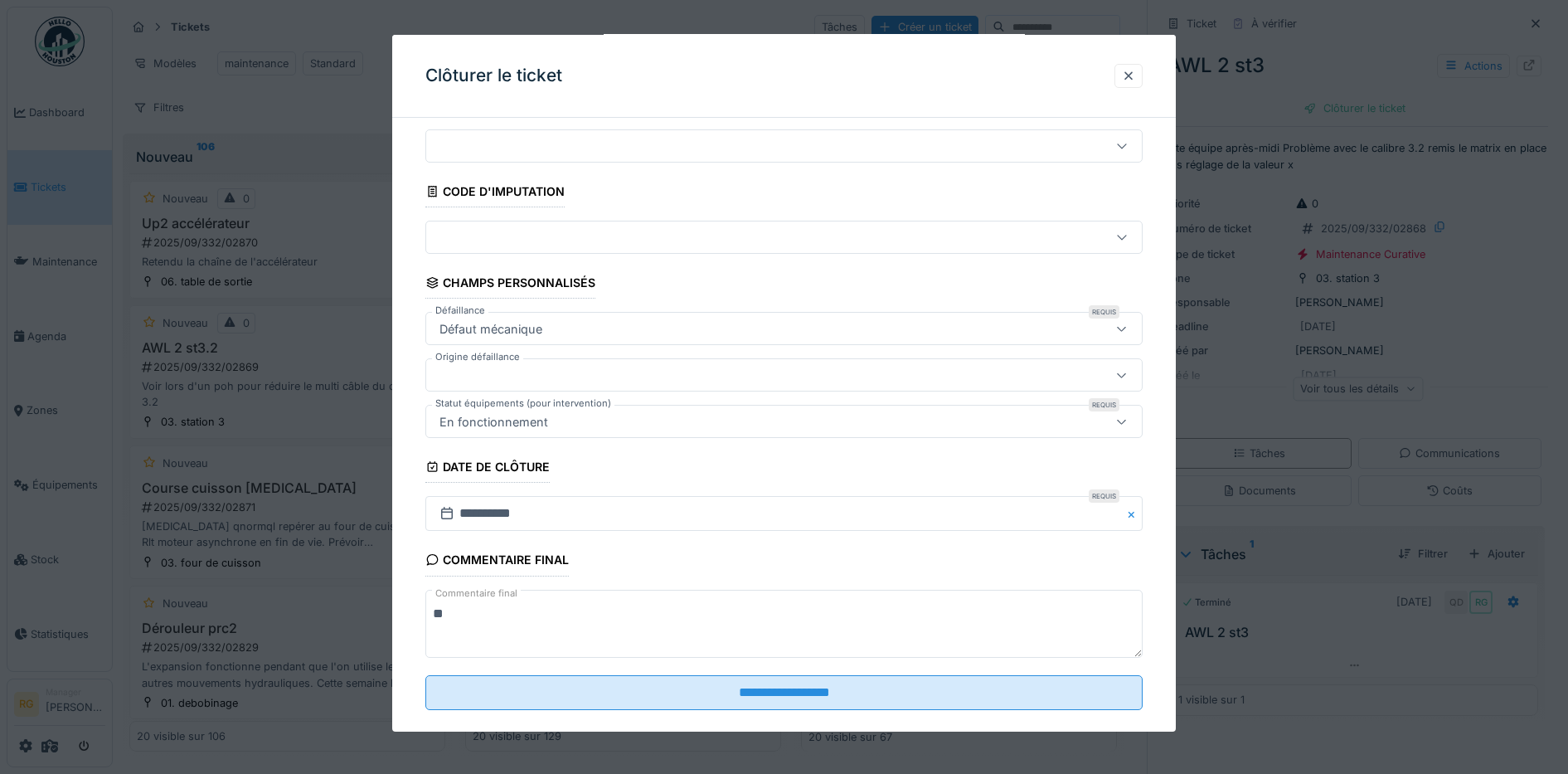
scroll to position [71, 0]
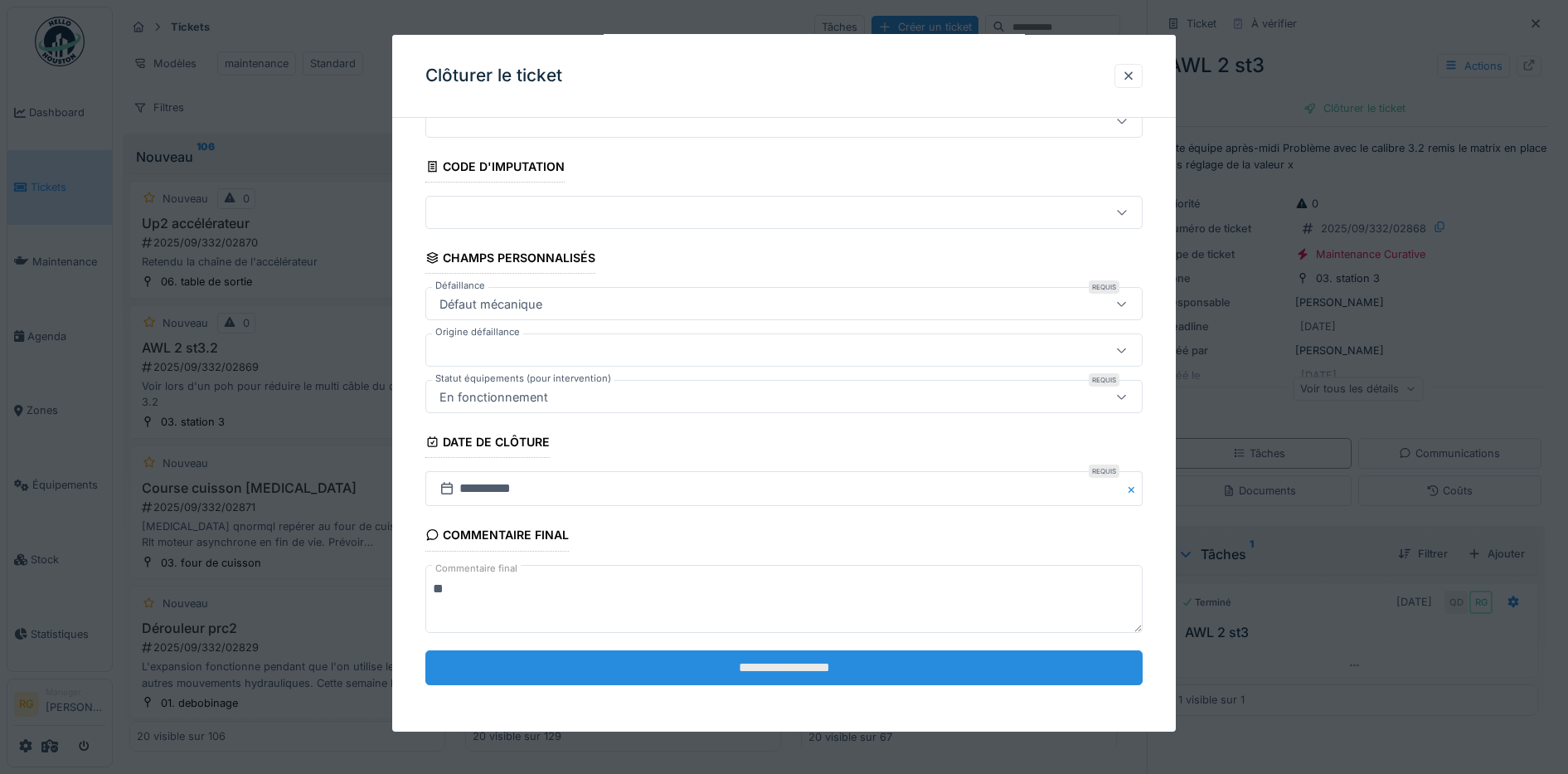
type textarea "**"
click at [918, 664] on input "**********" at bounding box center [784, 668] width 718 height 35
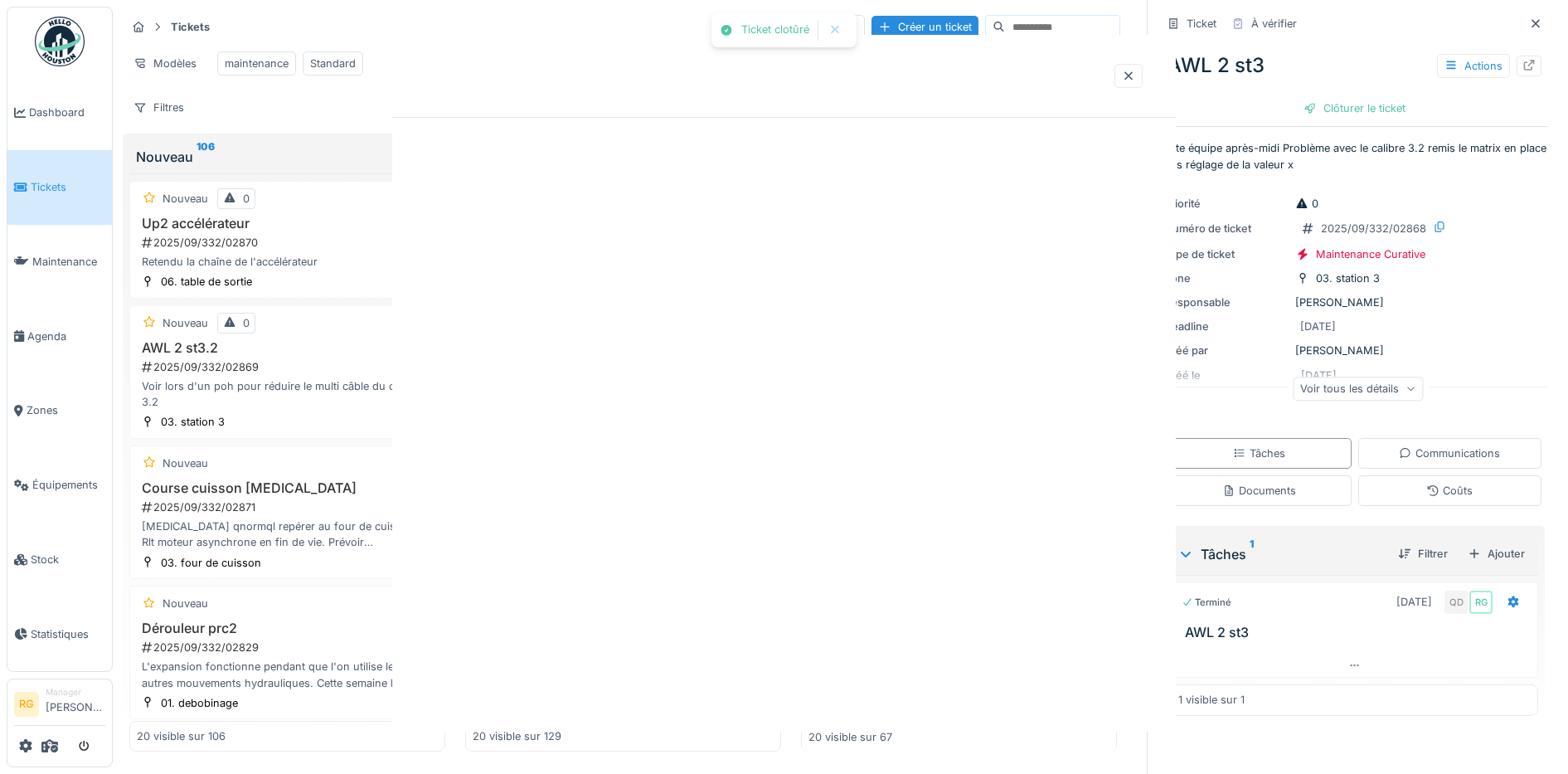
scroll to position [0, 0]
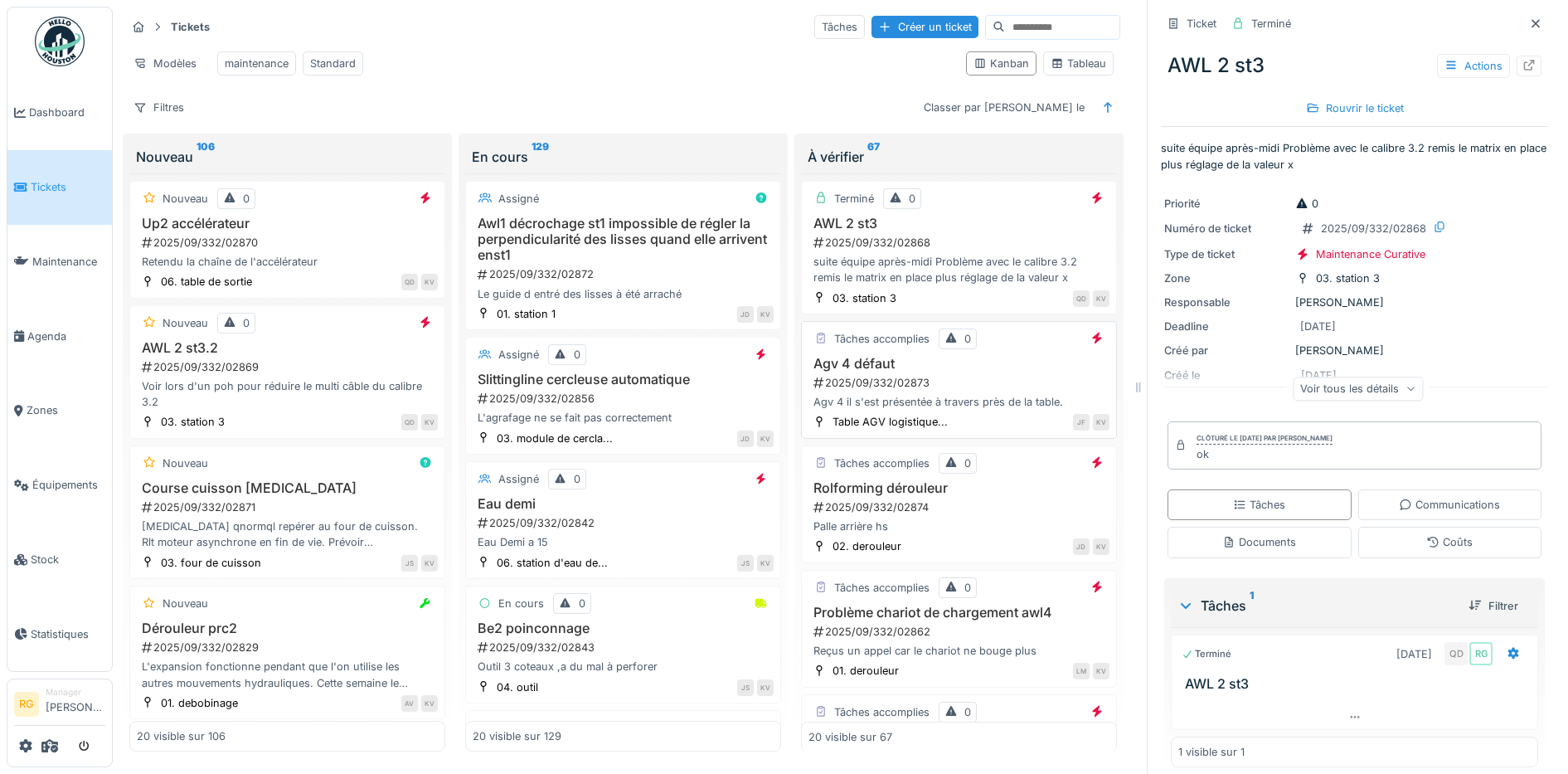
click at [957, 391] on div "2025/09/332/02873" at bounding box center [961, 382] width 297 height 16
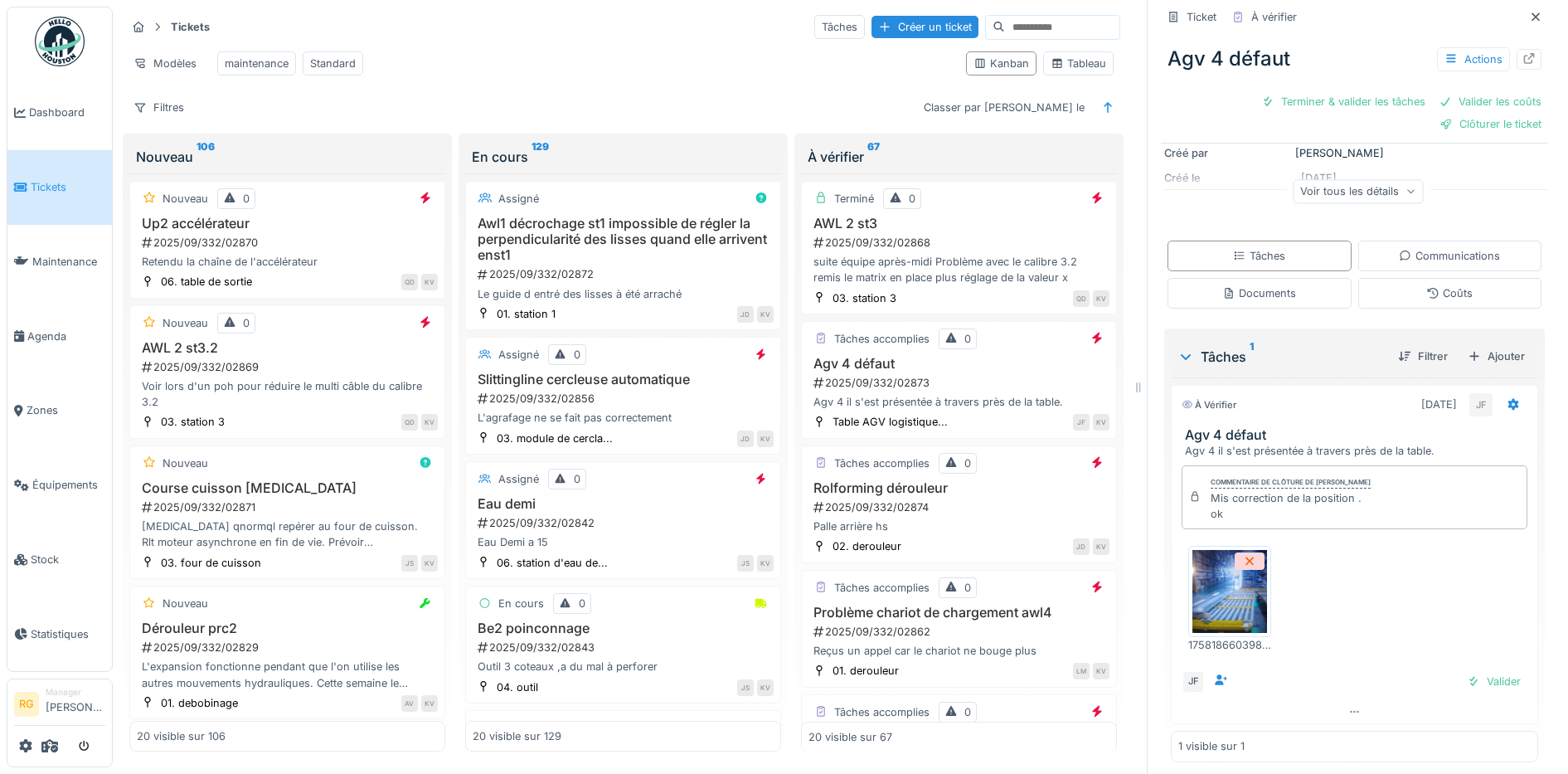
scroll to position [214, 0]
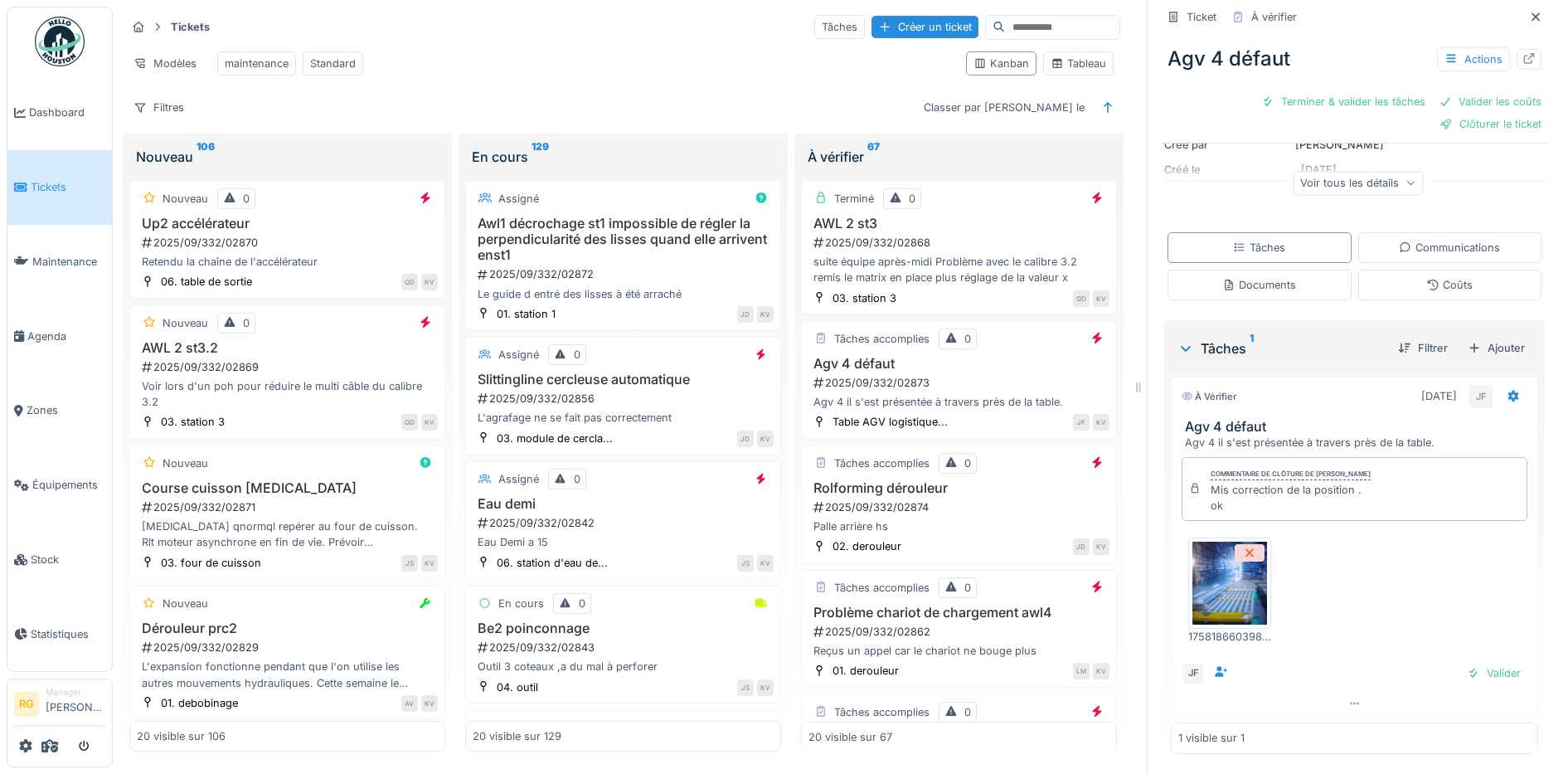
click at [1223, 598] on img at bounding box center [1230, 582] width 75 height 83
click at [1250, 287] on div "Documents" at bounding box center [1259, 285] width 74 height 16
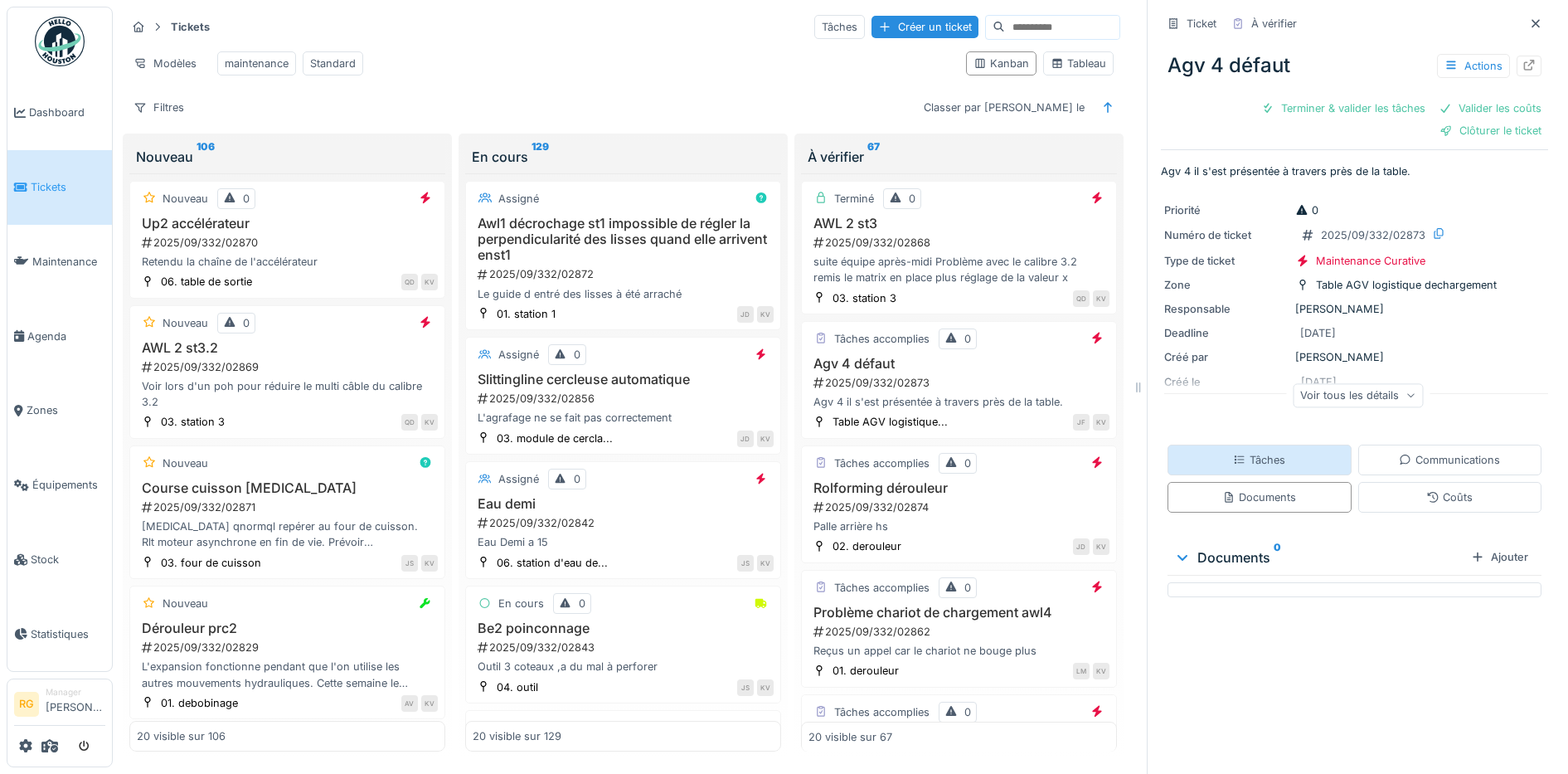
click at [1262, 452] on div "Tâches" at bounding box center [1258, 459] width 52 height 16
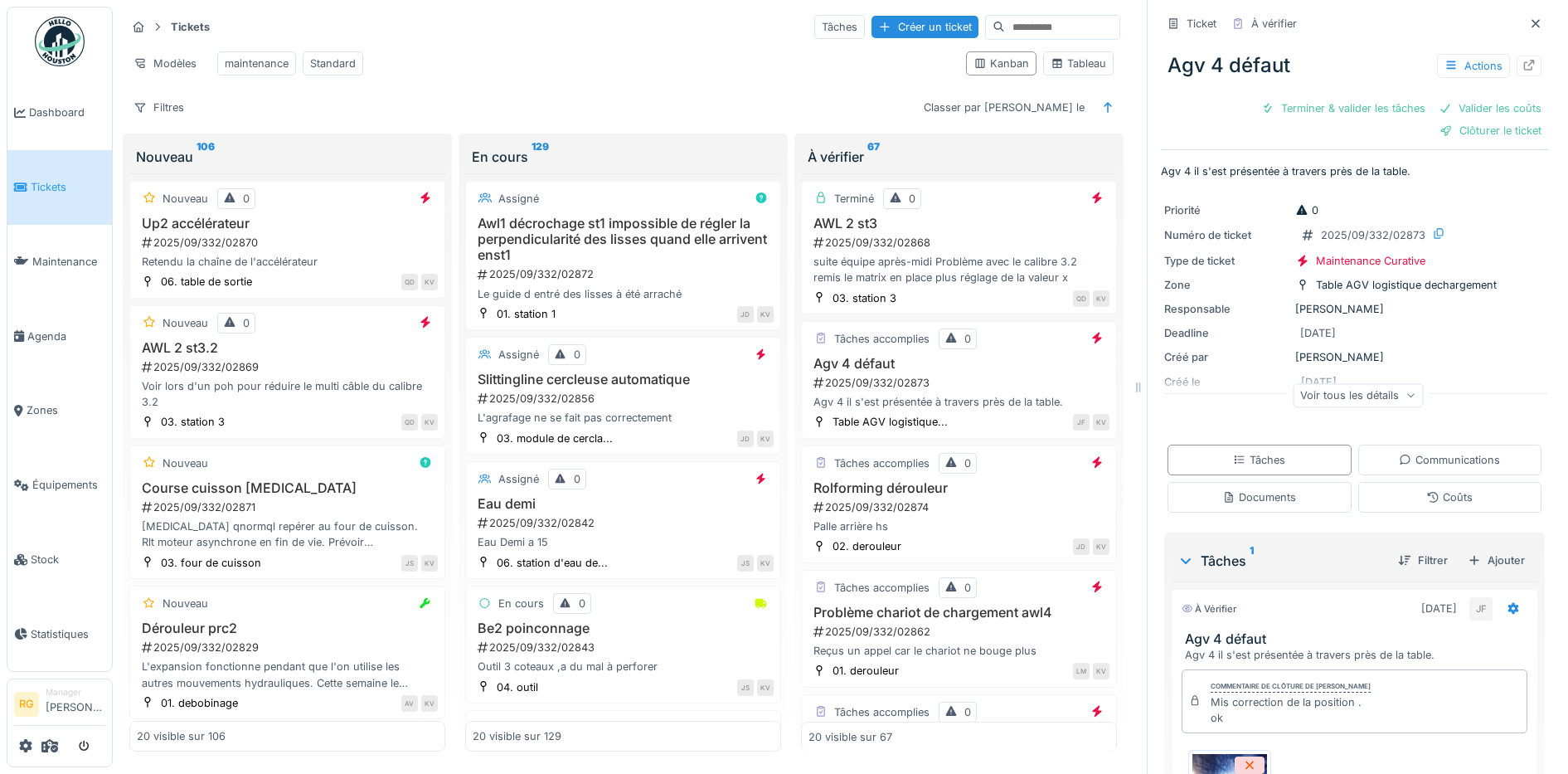
scroll to position [207, 0]
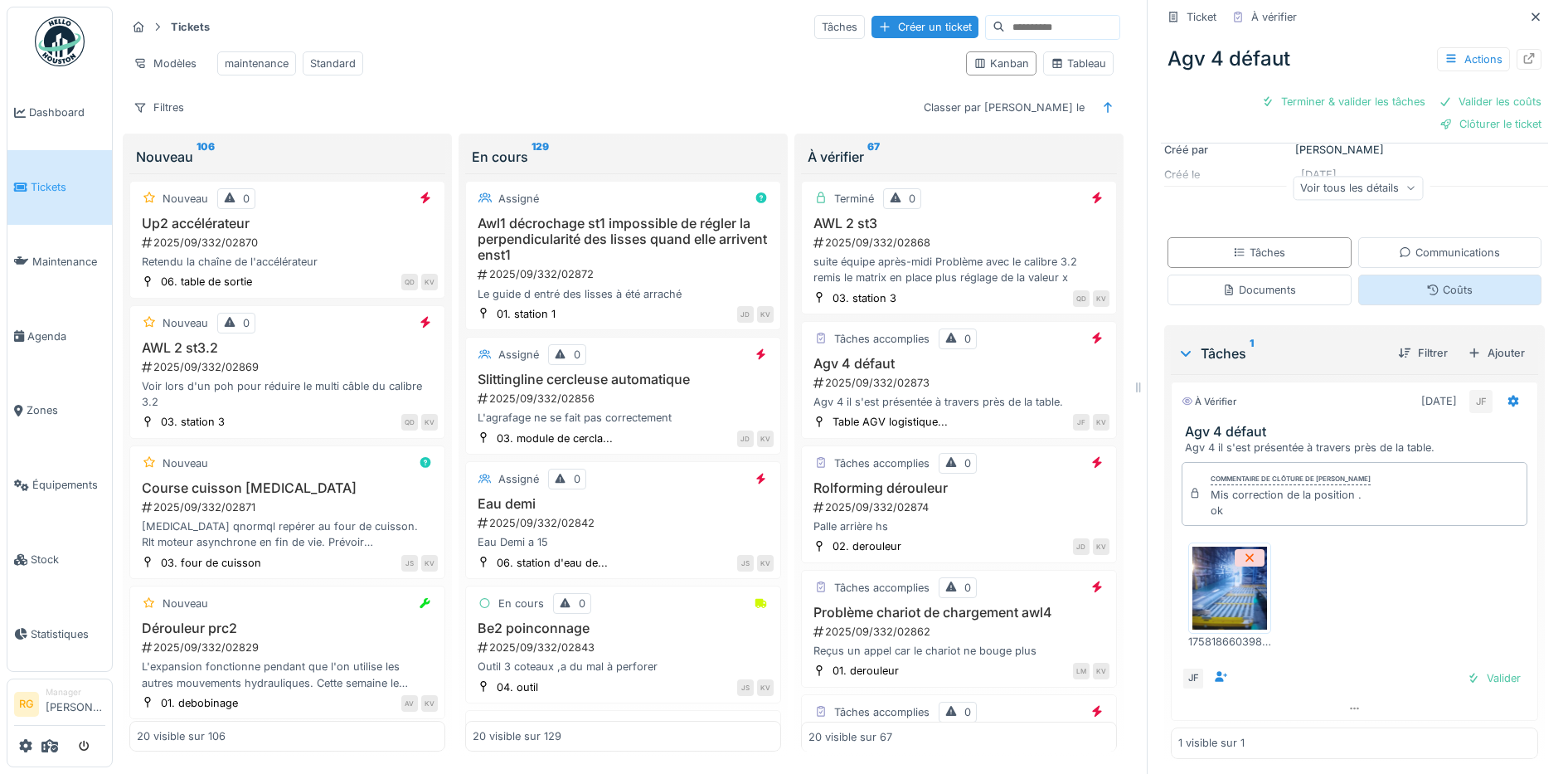
click at [1432, 282] on div "Coûts" at bounding box center [1449, 289] width 47 height 16
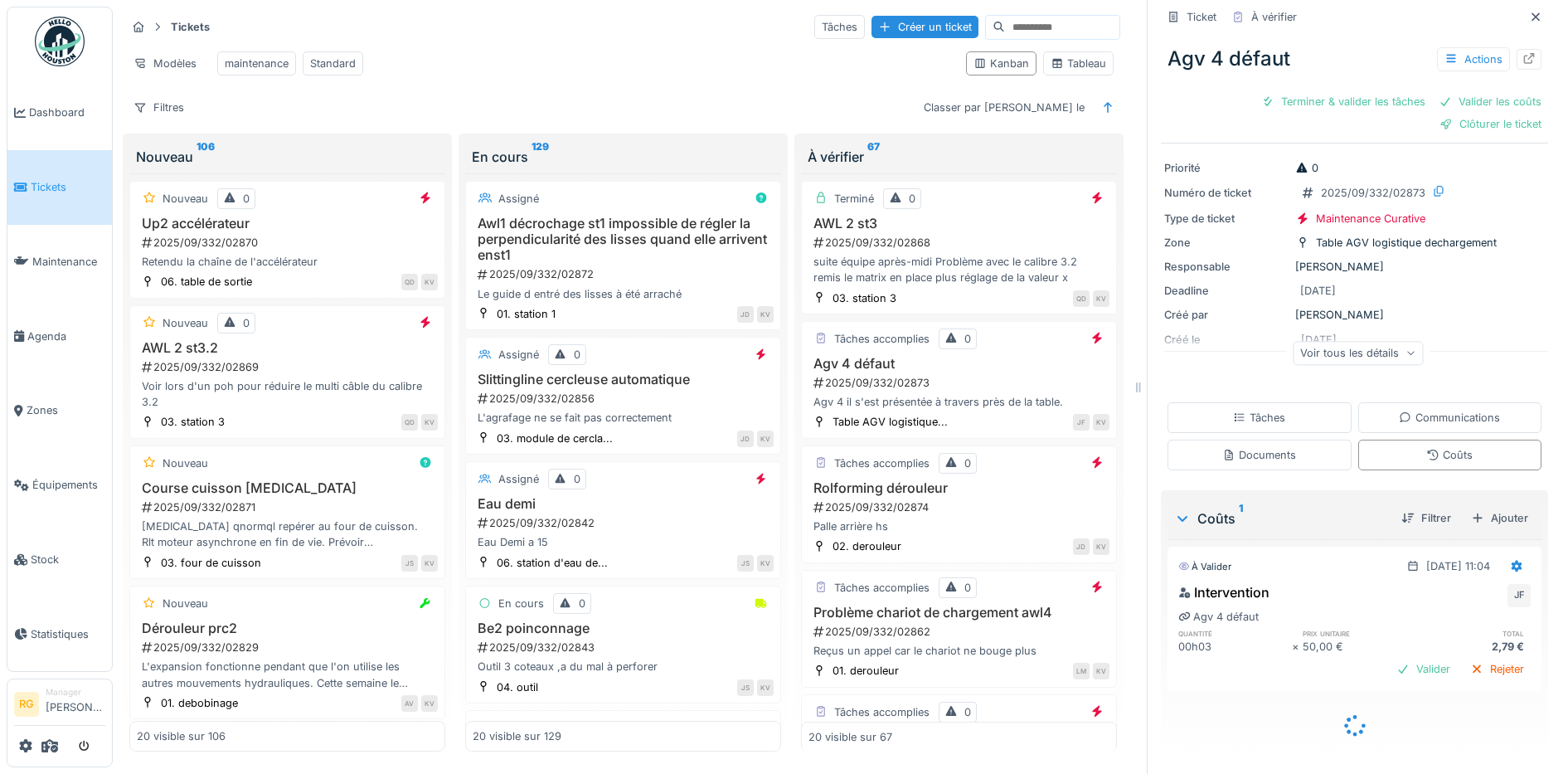
scroll to position [24, 0]
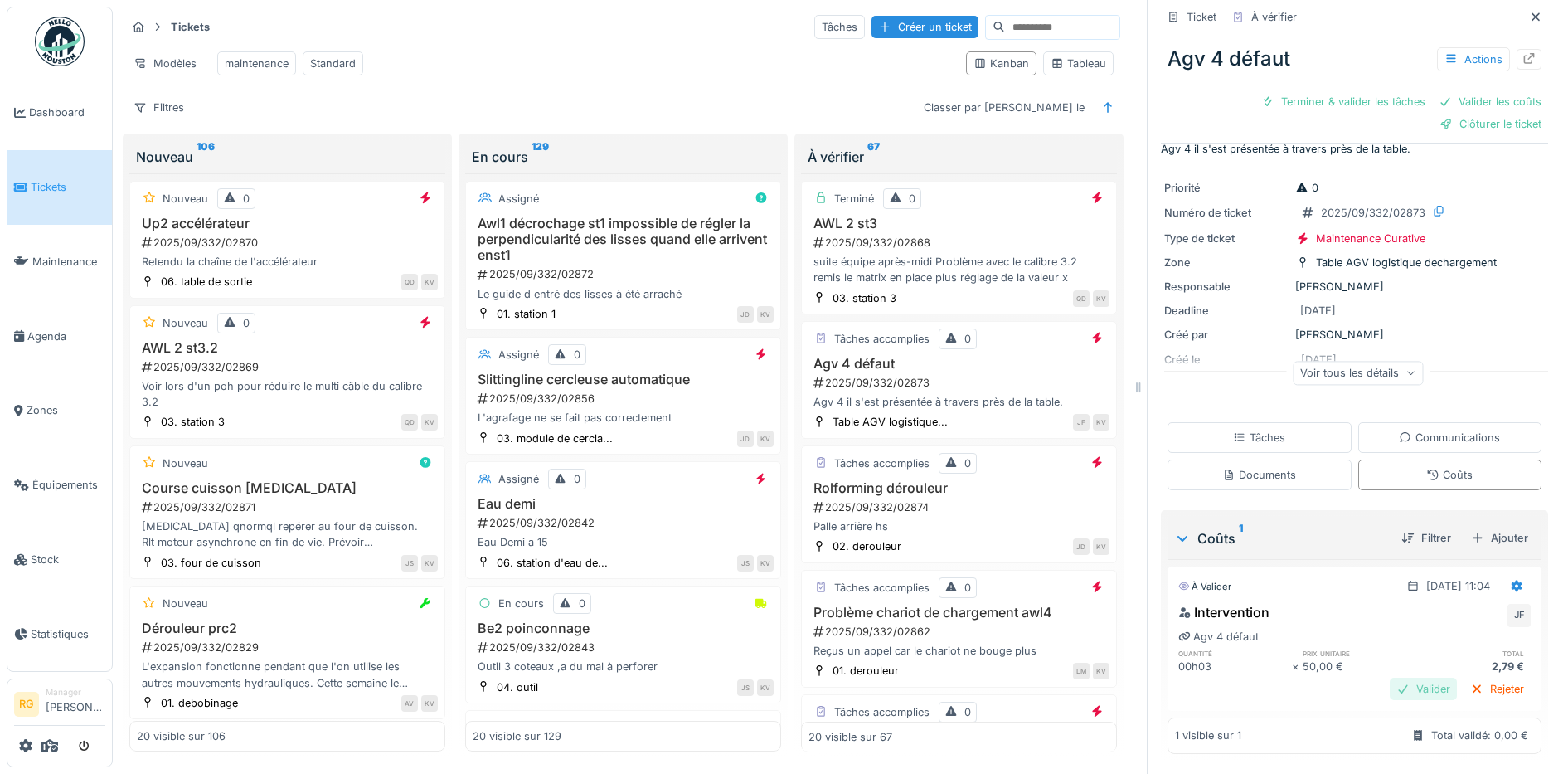
click at [1395, 679] on div "Valider" at bounding box center [1423, 689] width 67 height 23
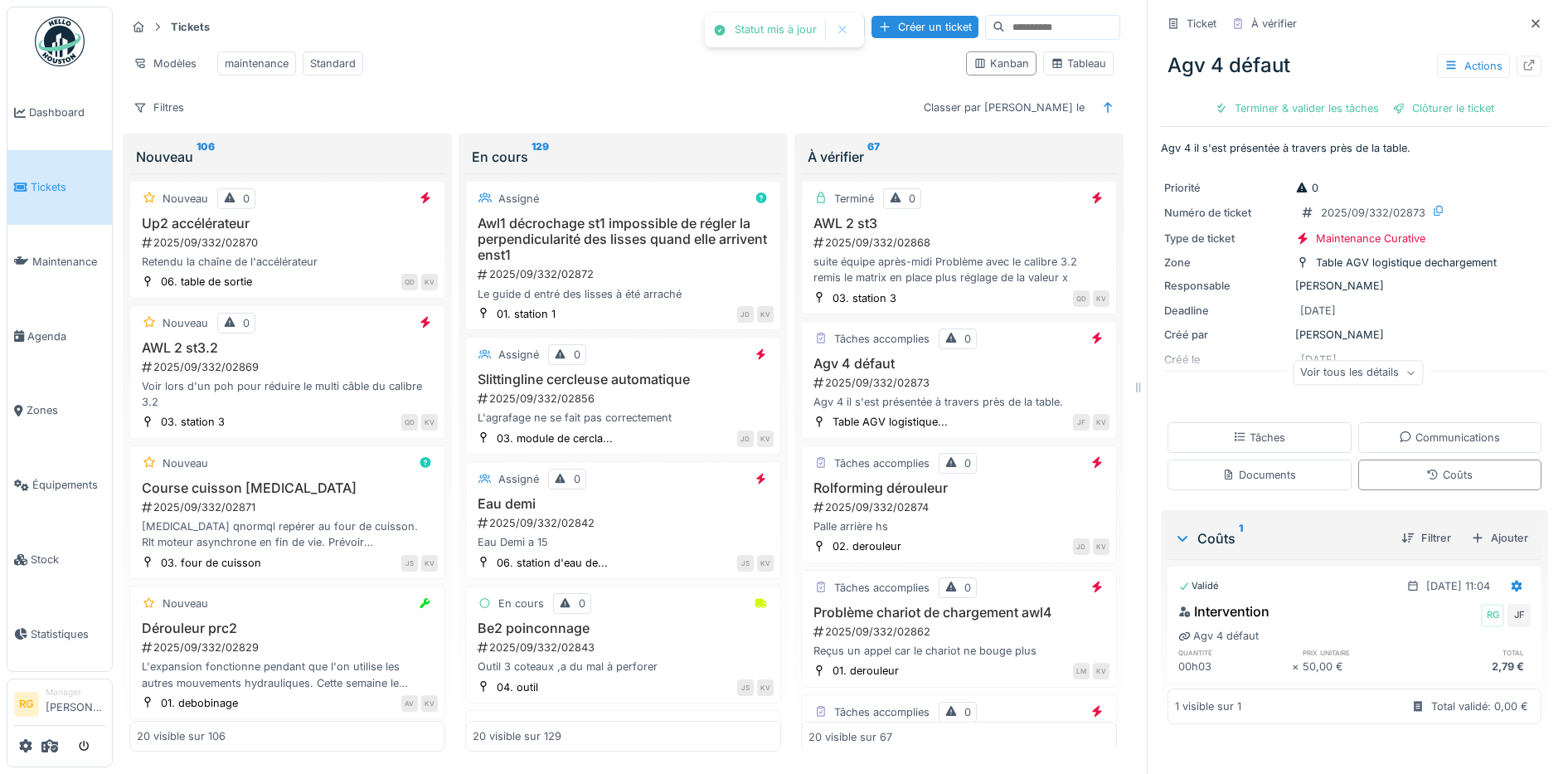
scroll to position [0, 0]
click at [1250, 430] on div "Tâches" at bounding box center [1258, 437] width 52 height 16
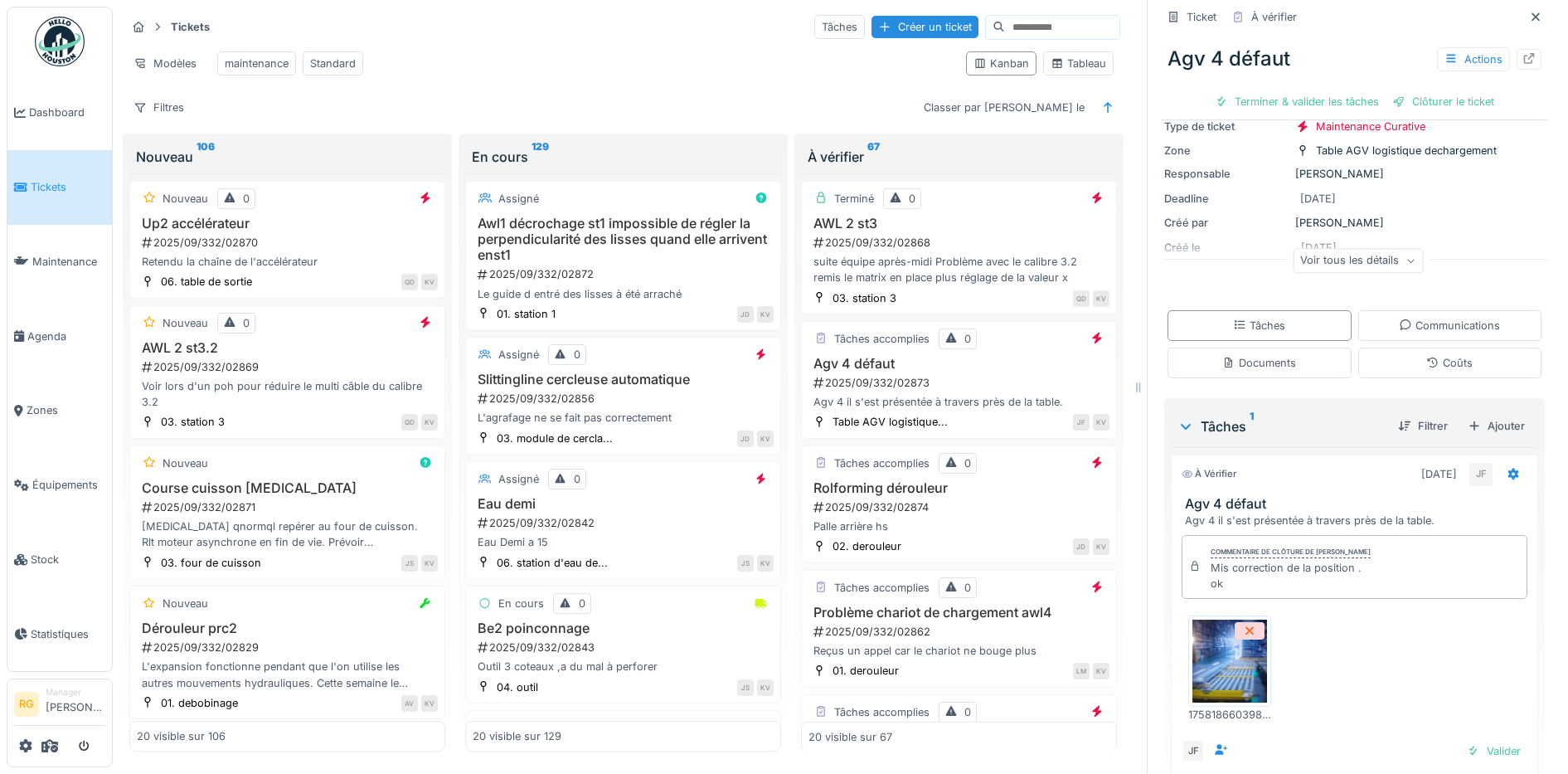
scroll to position [192, 0]
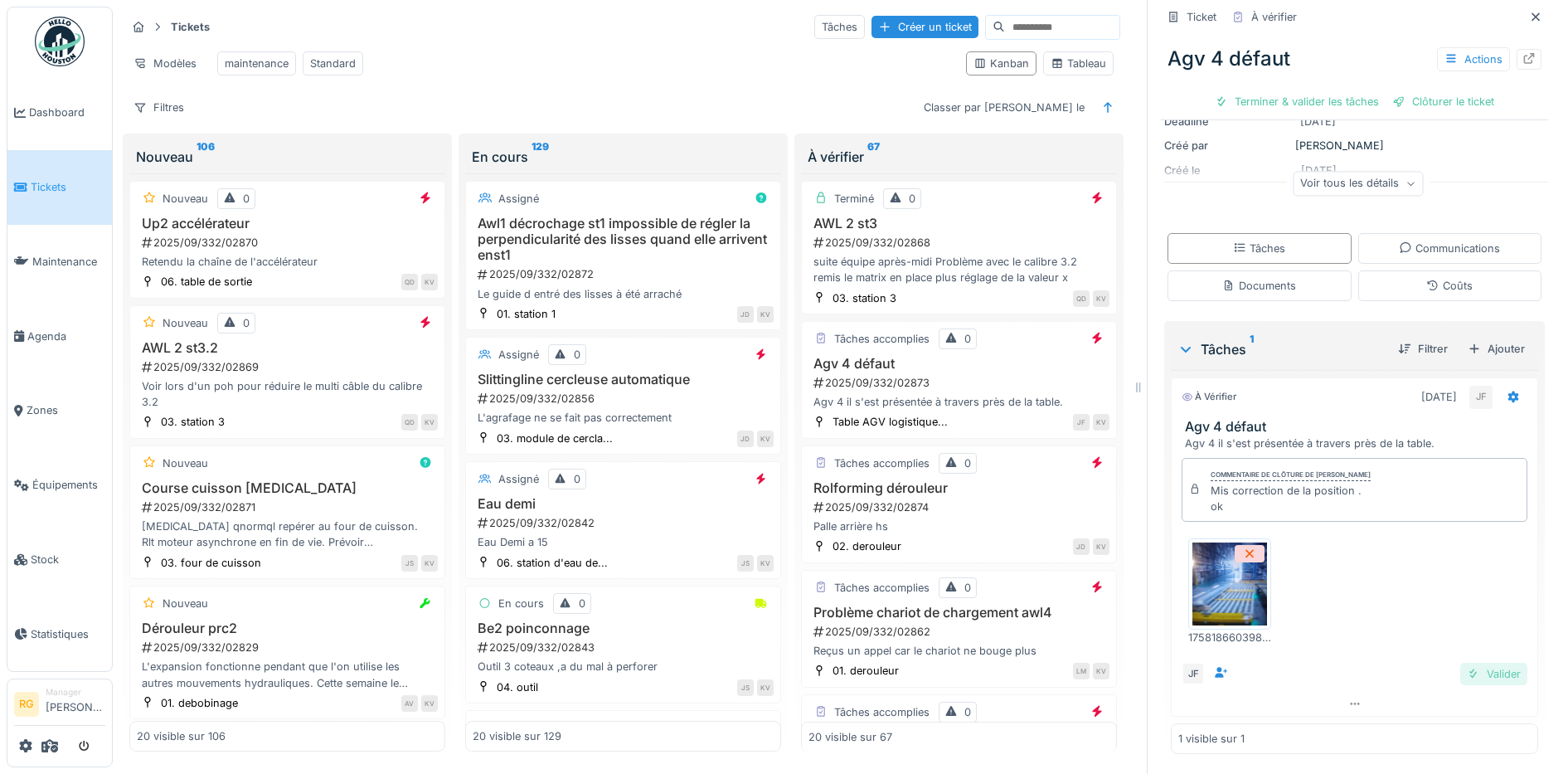
click at [1482, 663] on div "Valider" at bounding box center [1493, 674] width 67 height 23
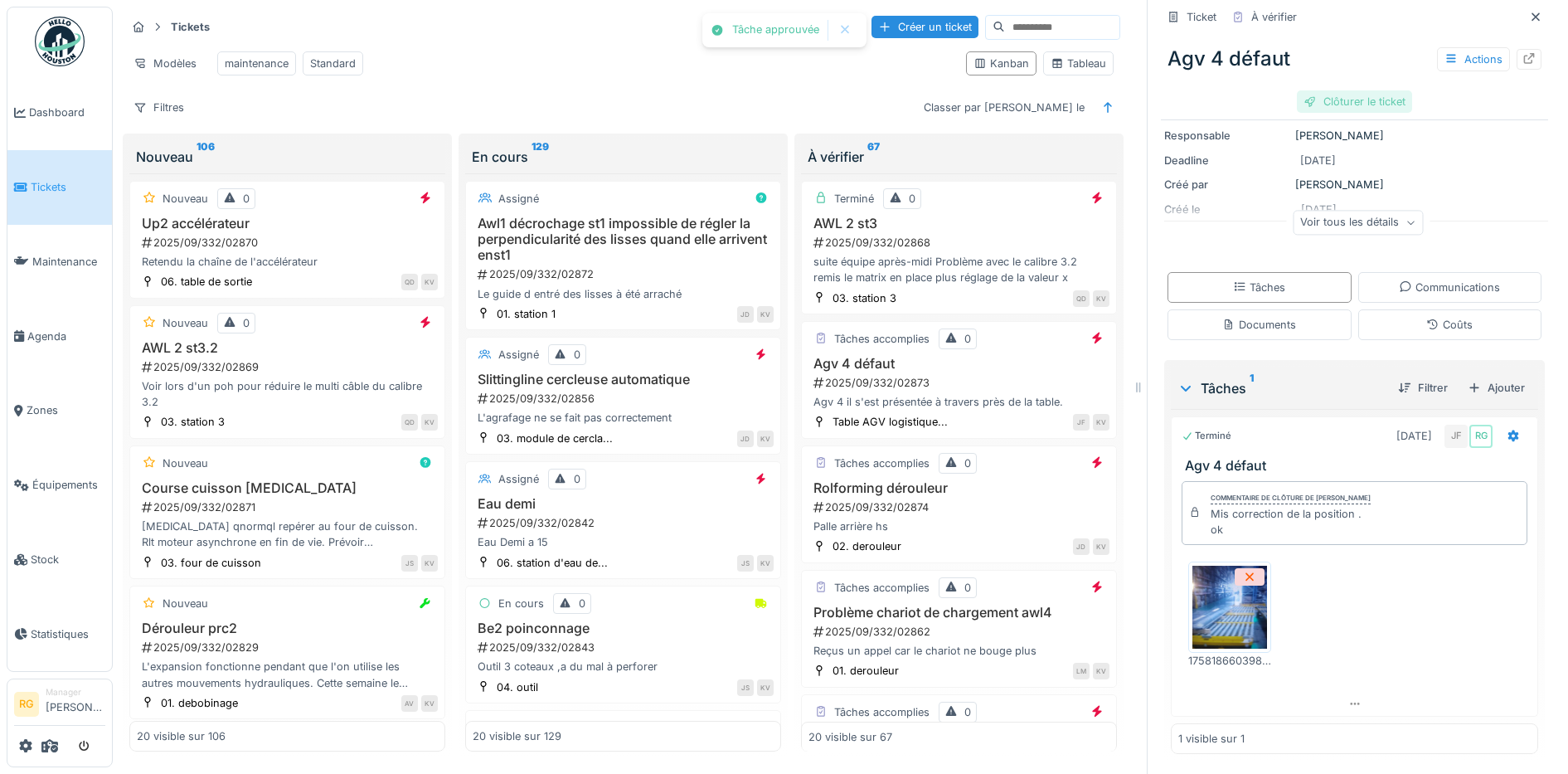
click at [1329, 90] on div "Clôturer le ticket" at bounding box center [1354, 101] width 115 height 23
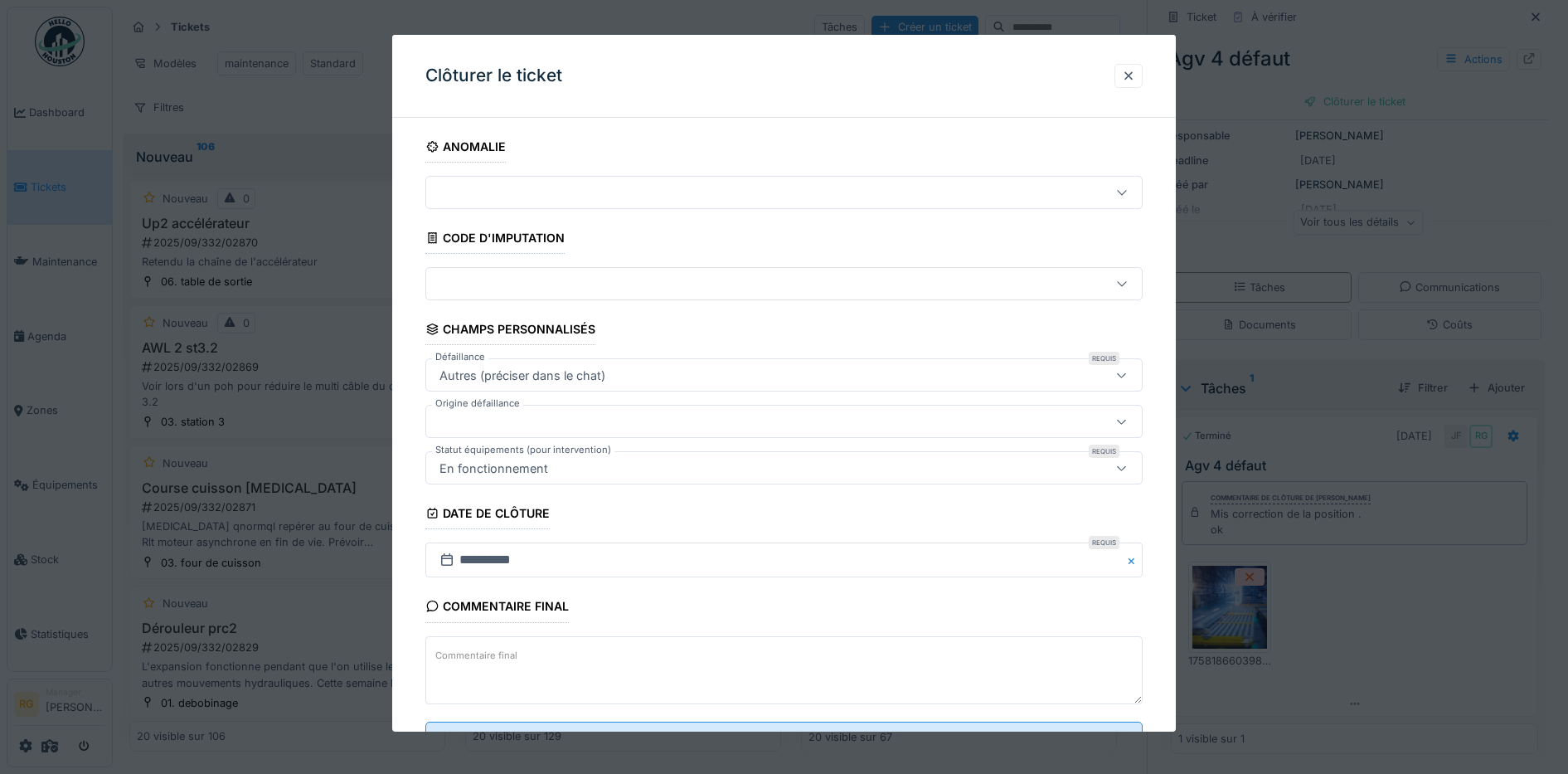
click at [566, 649] on textarea "Commentaire final" at bounding box center [784, 670] width 718 height 68
click at [548, 680] on textarea "**********" at bounding box center [784, 670] width 718 height 68
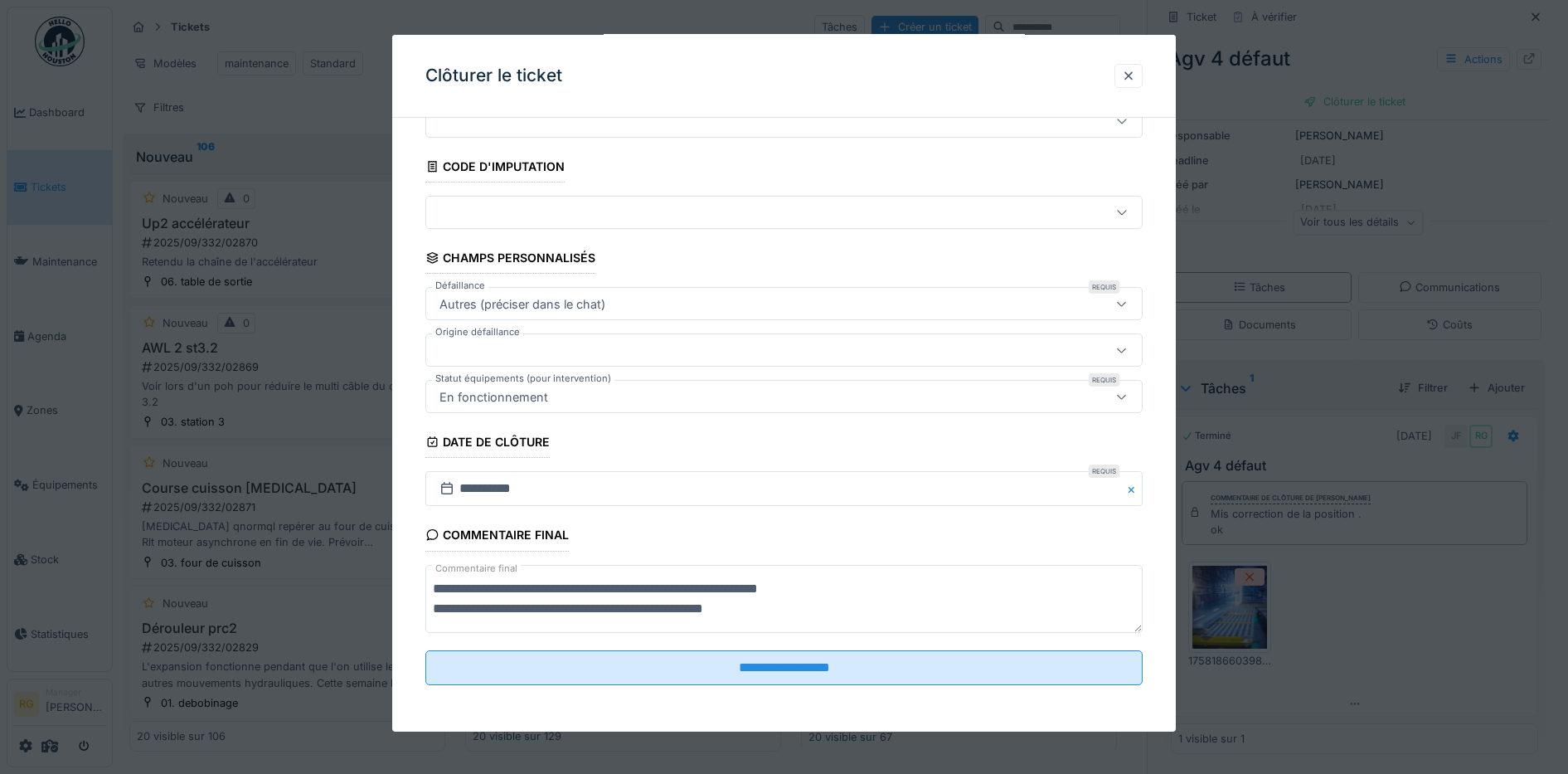
click at [444, 590] on textarea "**********" at bounding box center [784, 599] width 718 height 68
drag, startPoint x: 554, startPoint y: 591, endPoint x: 1005, endPoint y: 600, distance: 451.1
click at [1005, 600] on textarea "**********" at bounding box center [784, 599] width 718 height 68
click at [577, 590] on textarea "**********" at bounding box center [784, 599] width 718 height 68
type textarea "**********"
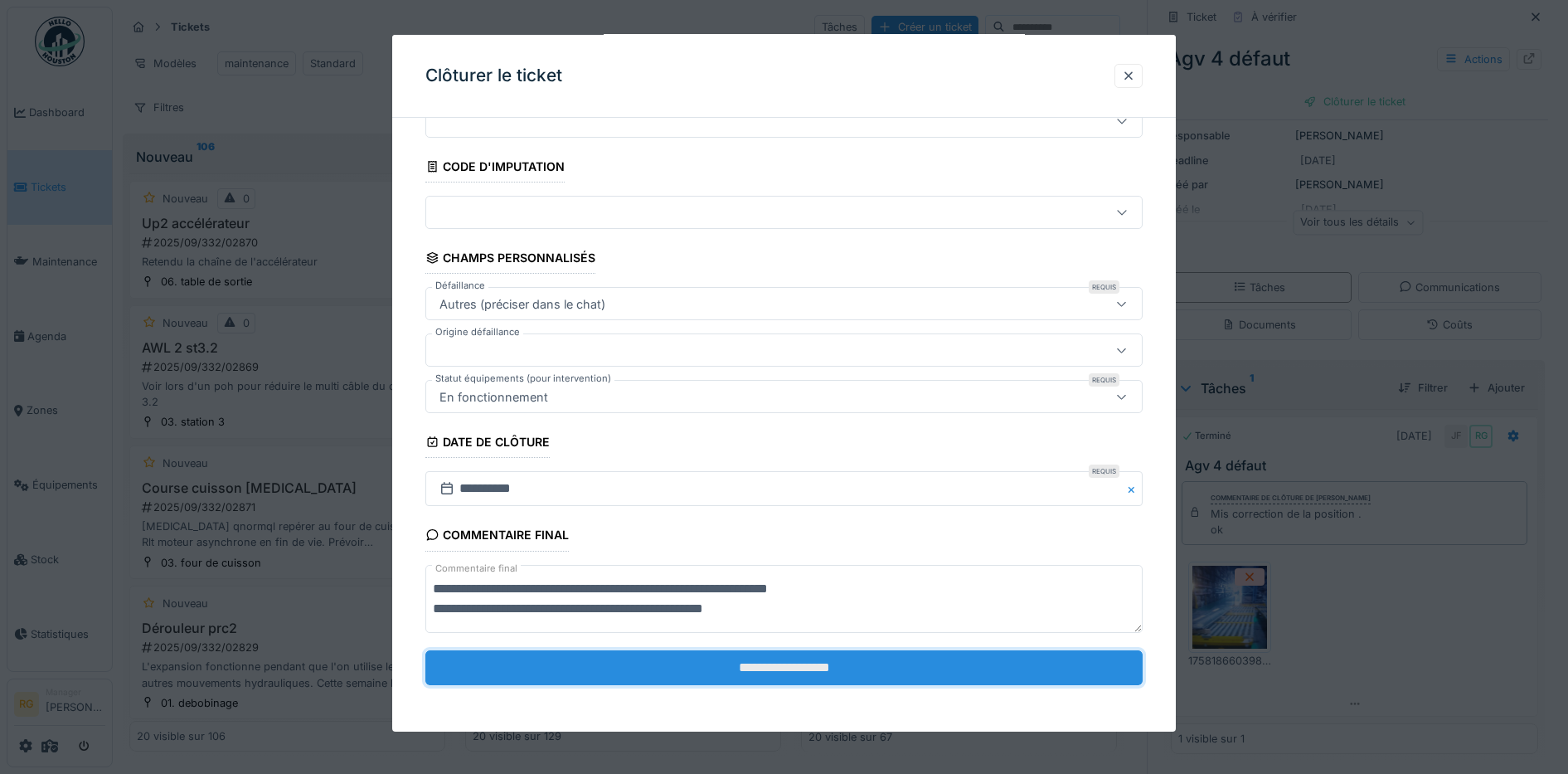
click at [798, 664] on input "**********" at bounding box center [784, 668] width 718 height 35
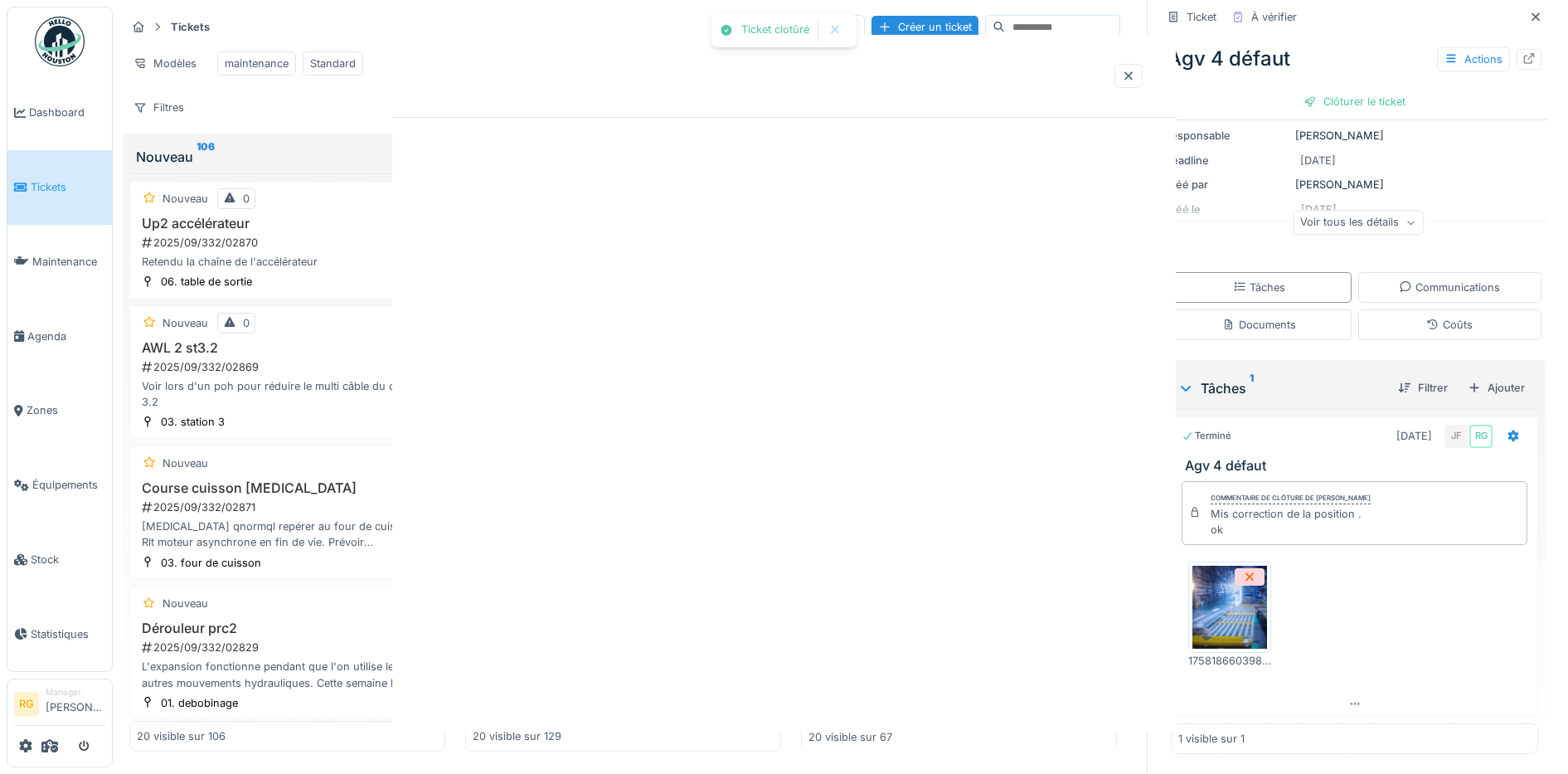
scroll to position [0, 0]
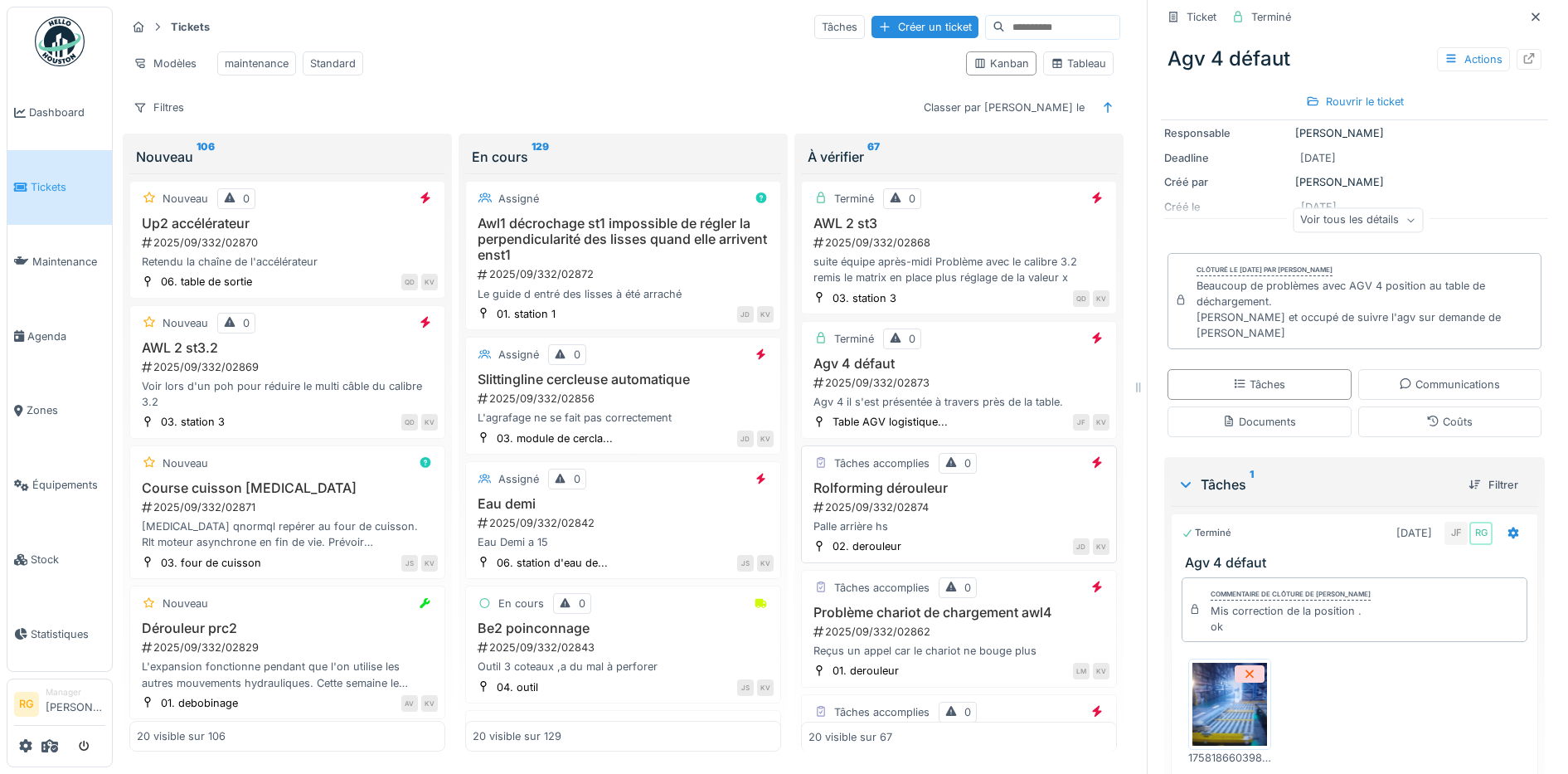
click at [958, 499] on div "2025/09/332/02874" at bounding box center [961, 507] width 297 height 16
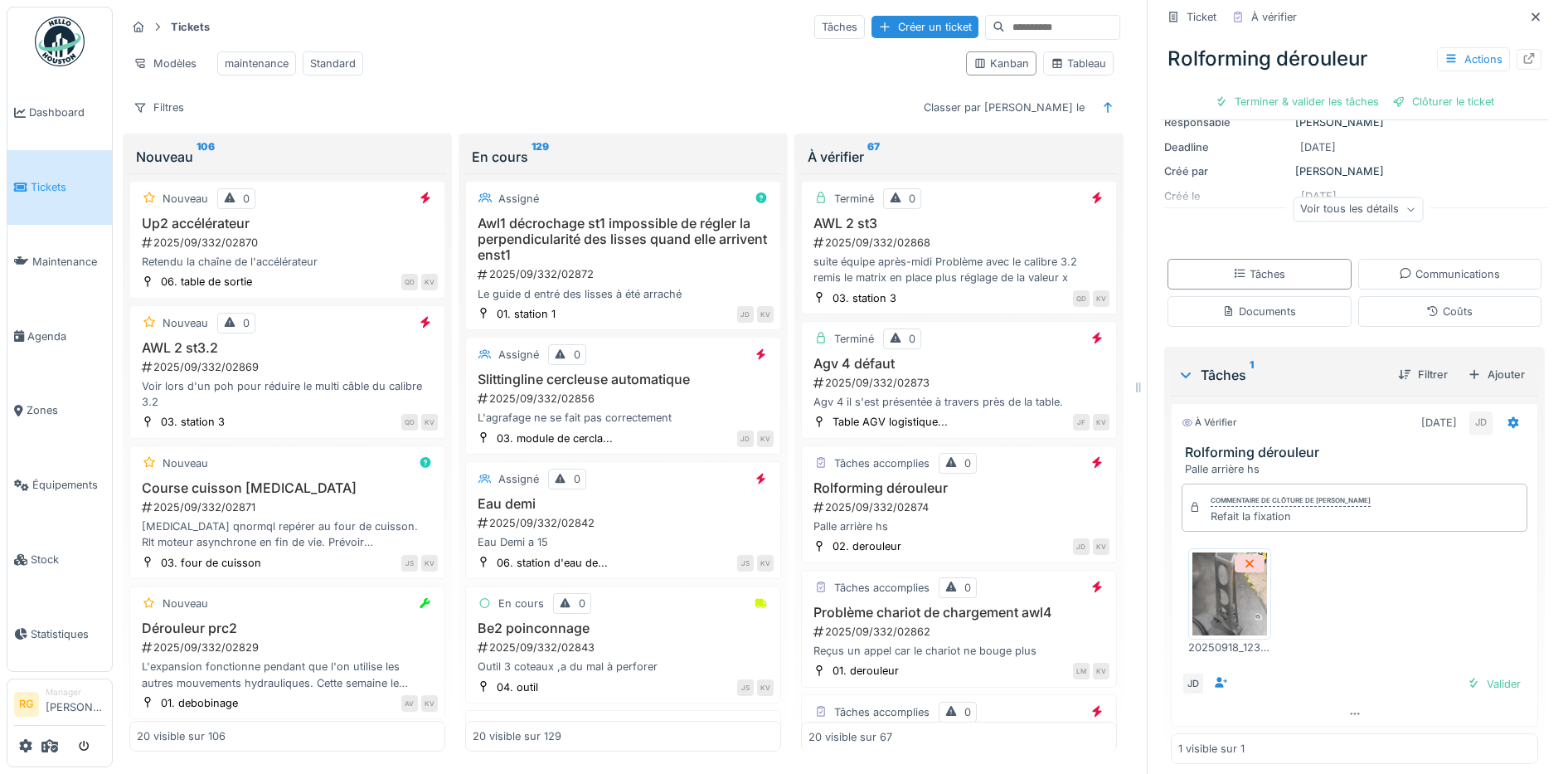
scroll to position [176, 0]
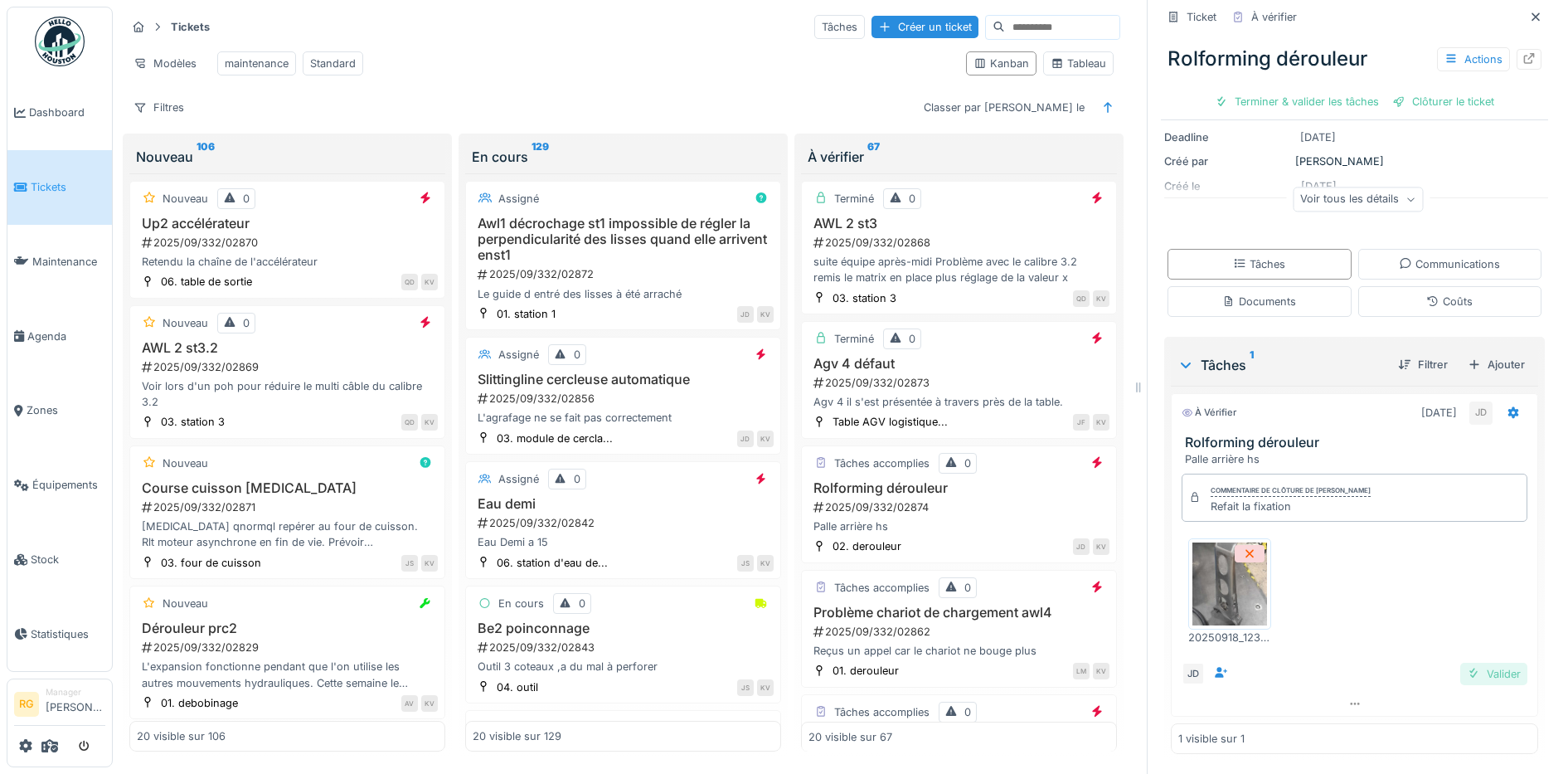
click at [1468, 663] on div "Valider" at bounding box center [1493, 674] width 67 height 23
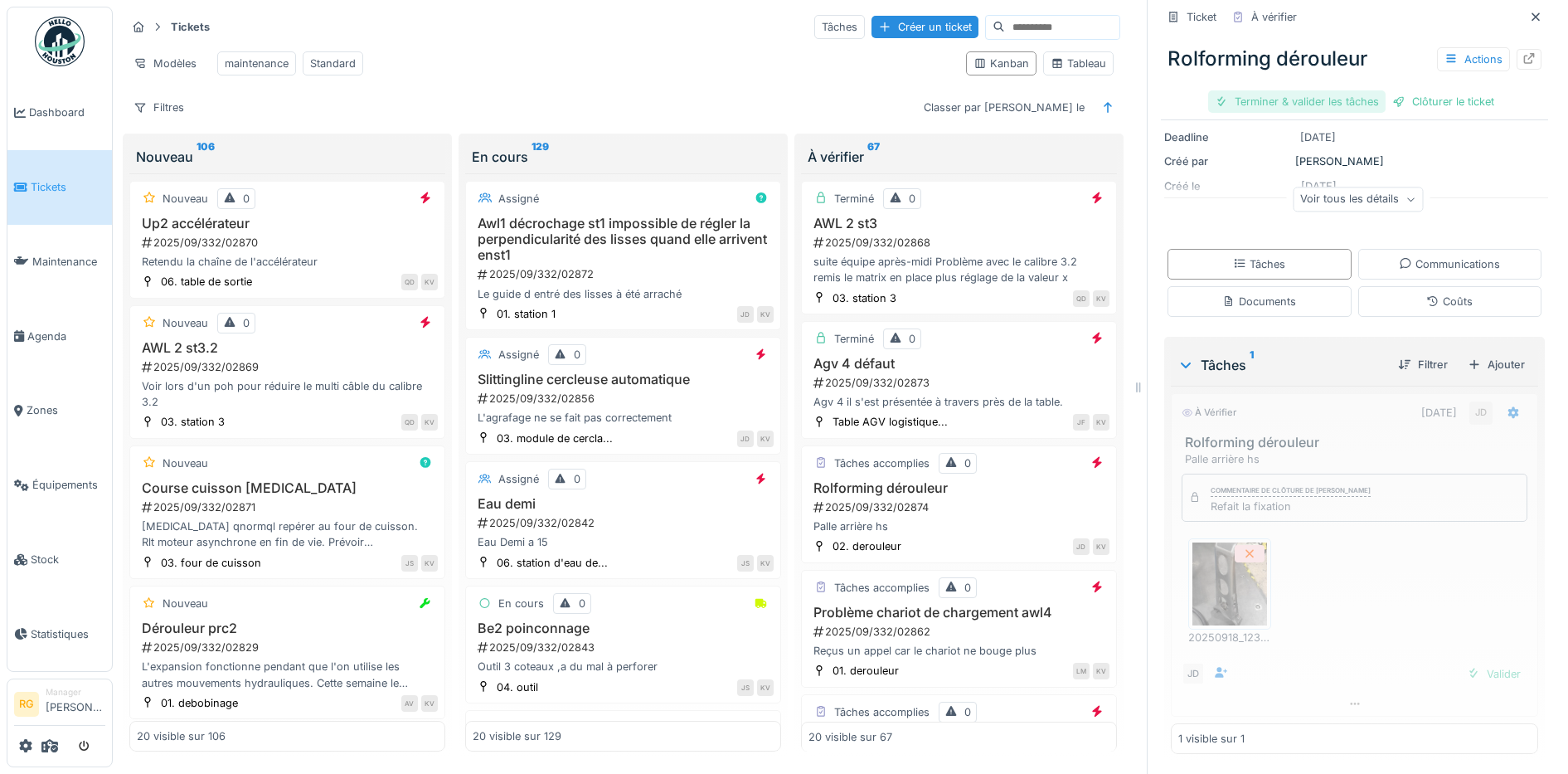
scroll to position [137, 0]
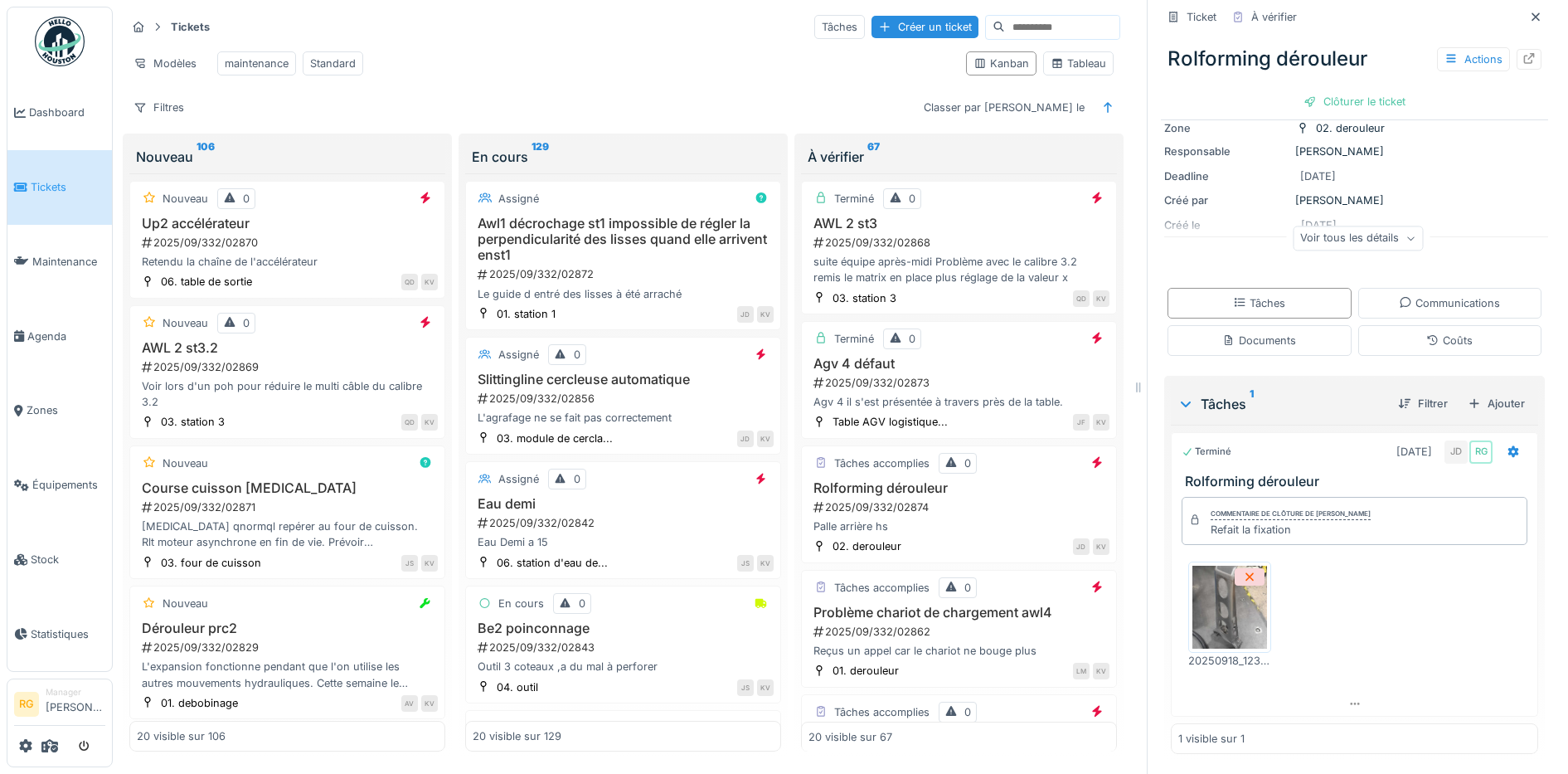
click at [1303, 94] on div at bounding box center [1310, 101] width 14 height 16
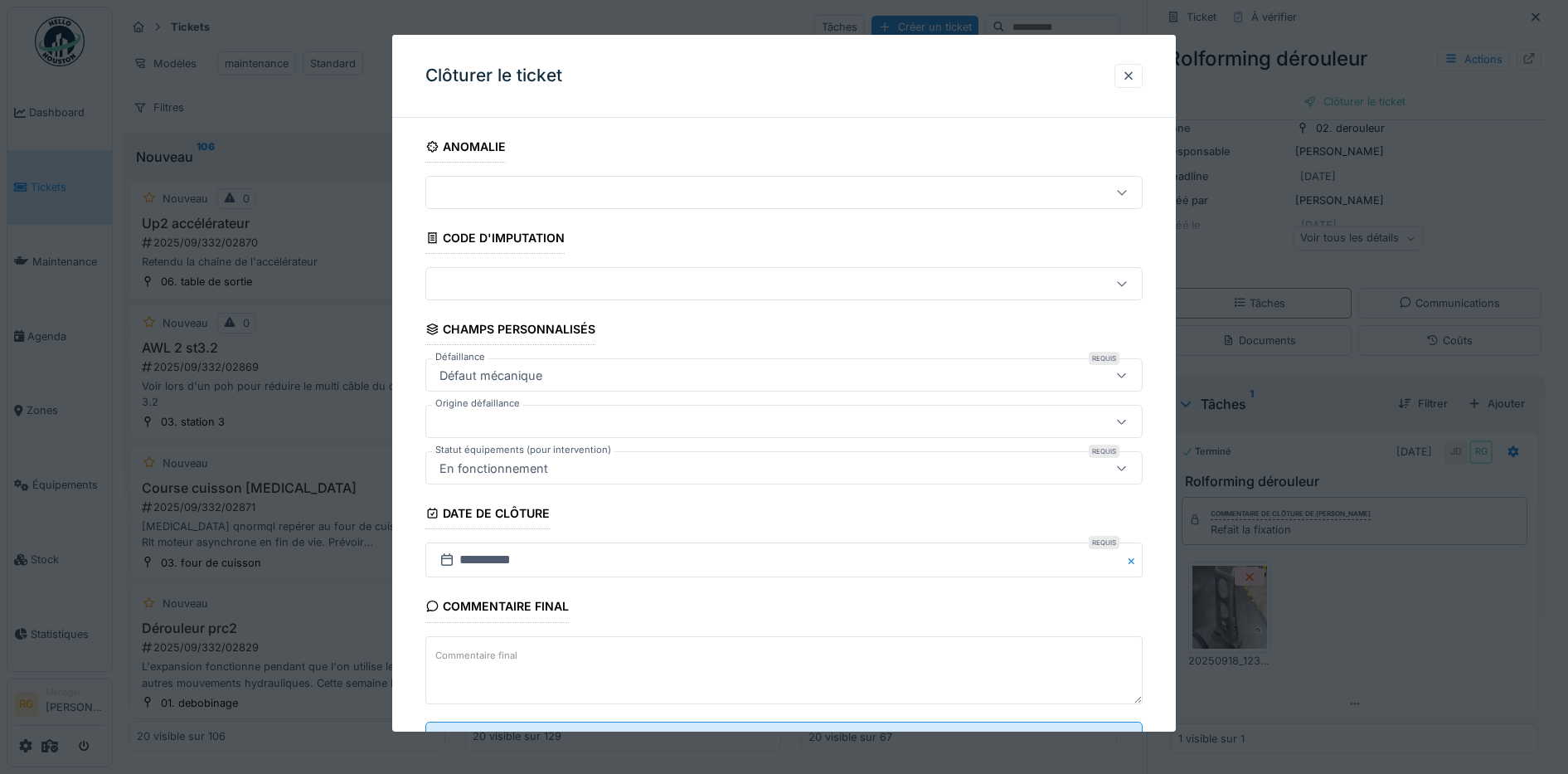
drag, startPoint x: 1134, startPoint y: 81, endPoint x: 1137, endPoint y: 122, distance: 41.1
click at [1133, 80] on div at bounding box center [1128, 76] width 14 height 16
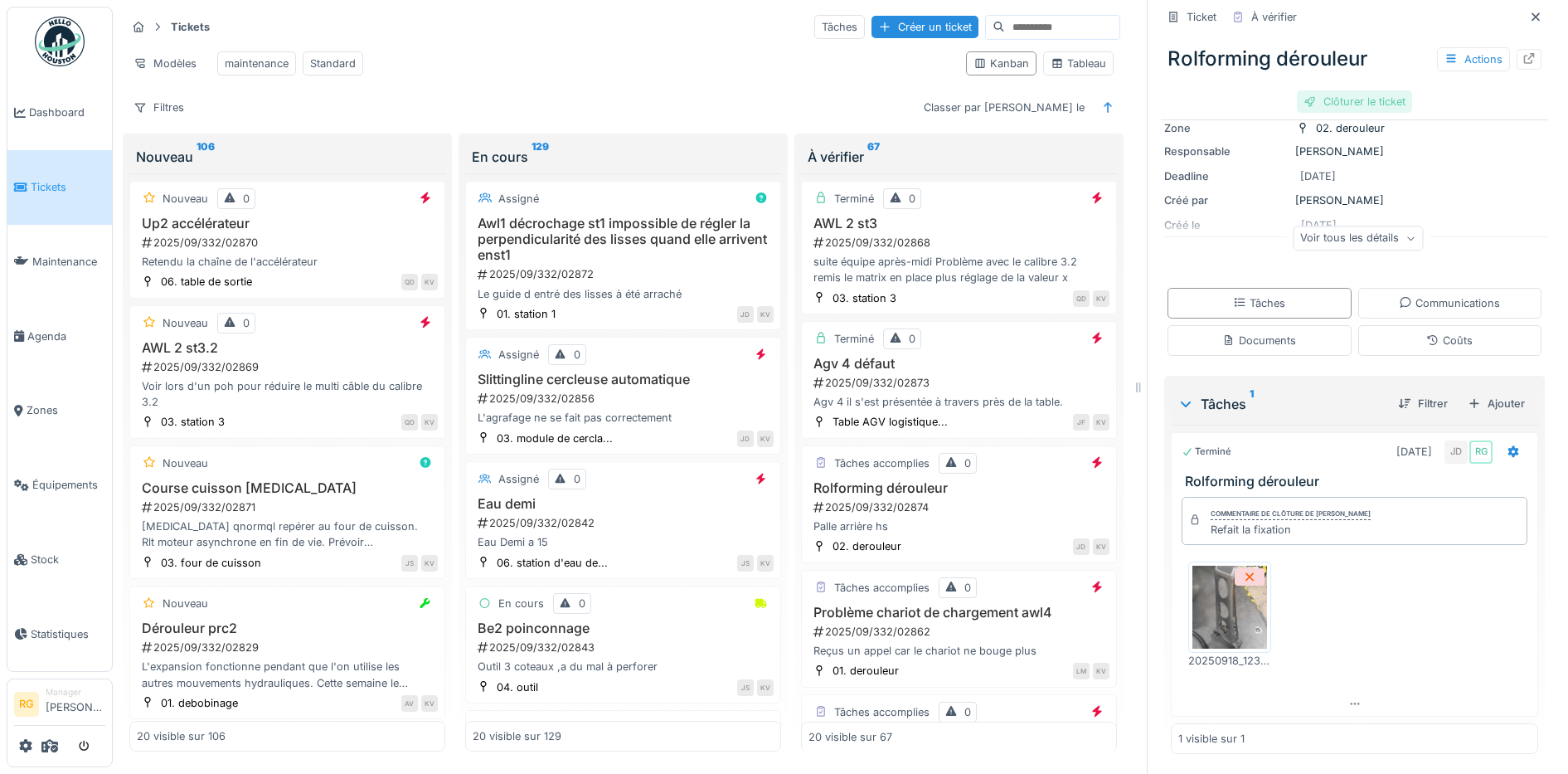
click at [1340, 90] on div "Clôturer le ticket" at bounding box center [1354, 101] width 115 height 23
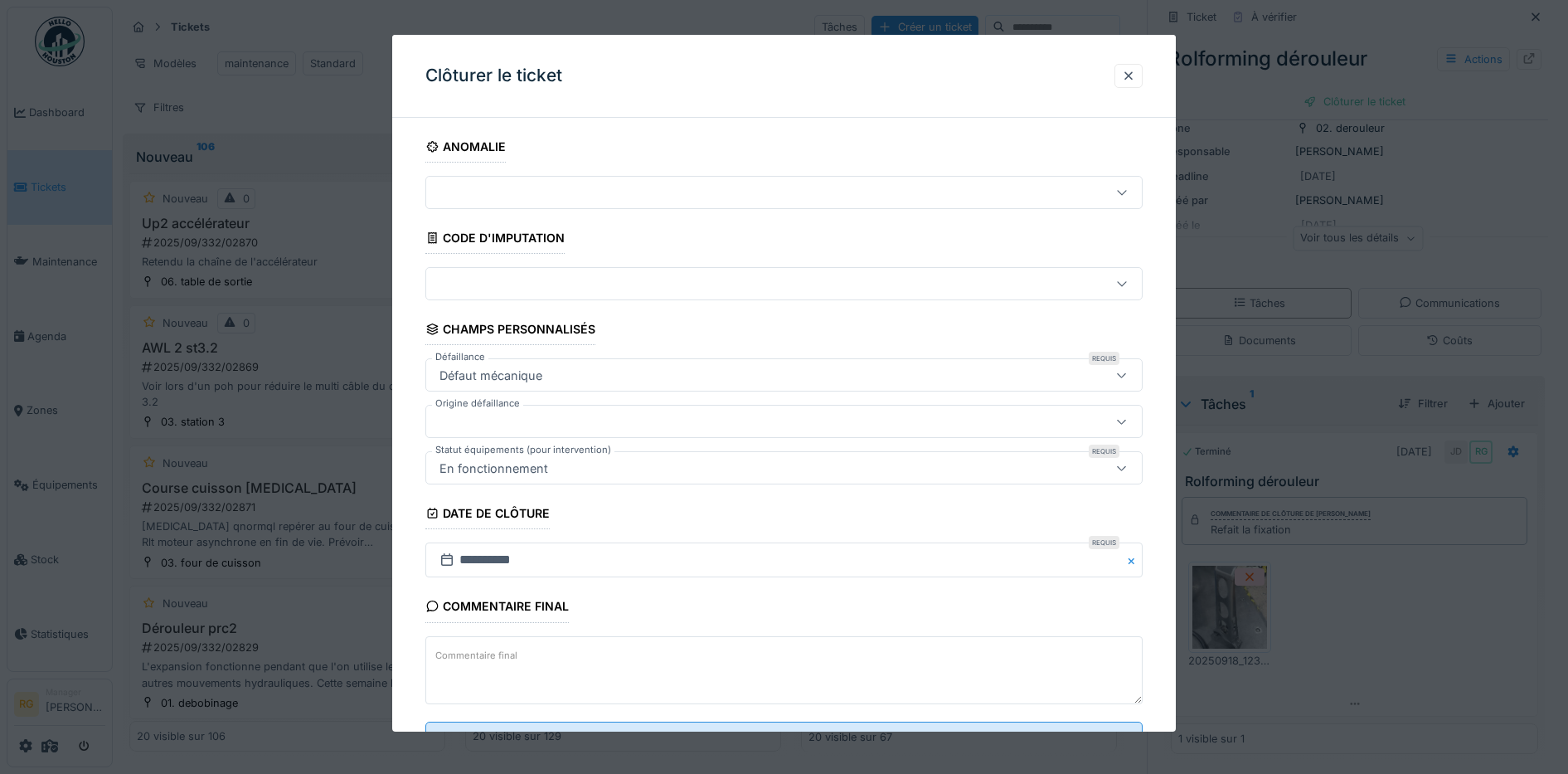
click at [554, 652] on textarea "Commentaire final" at bounding box center [784, 670] width 718 height 68
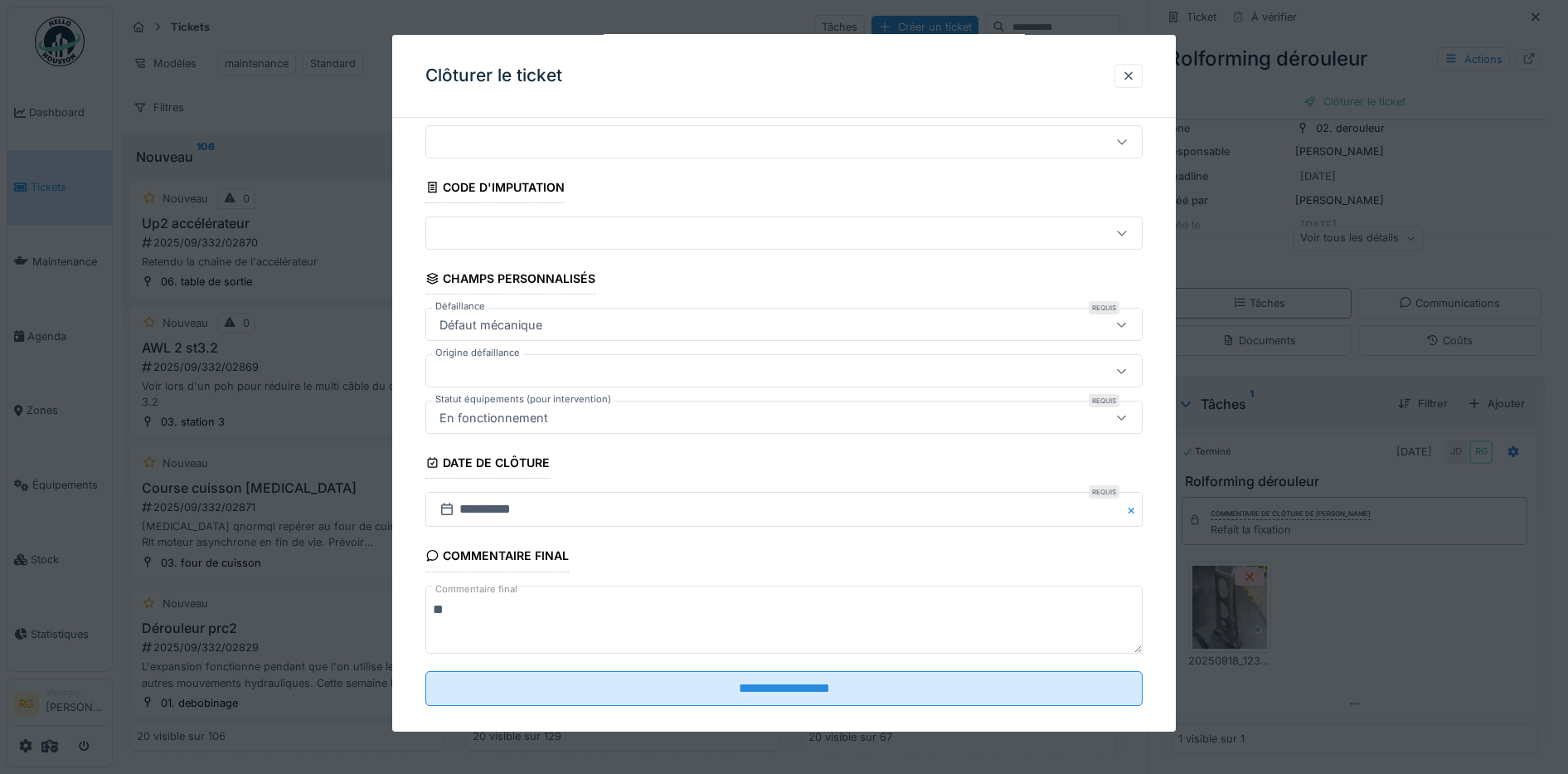
scroll to position [71, 0]
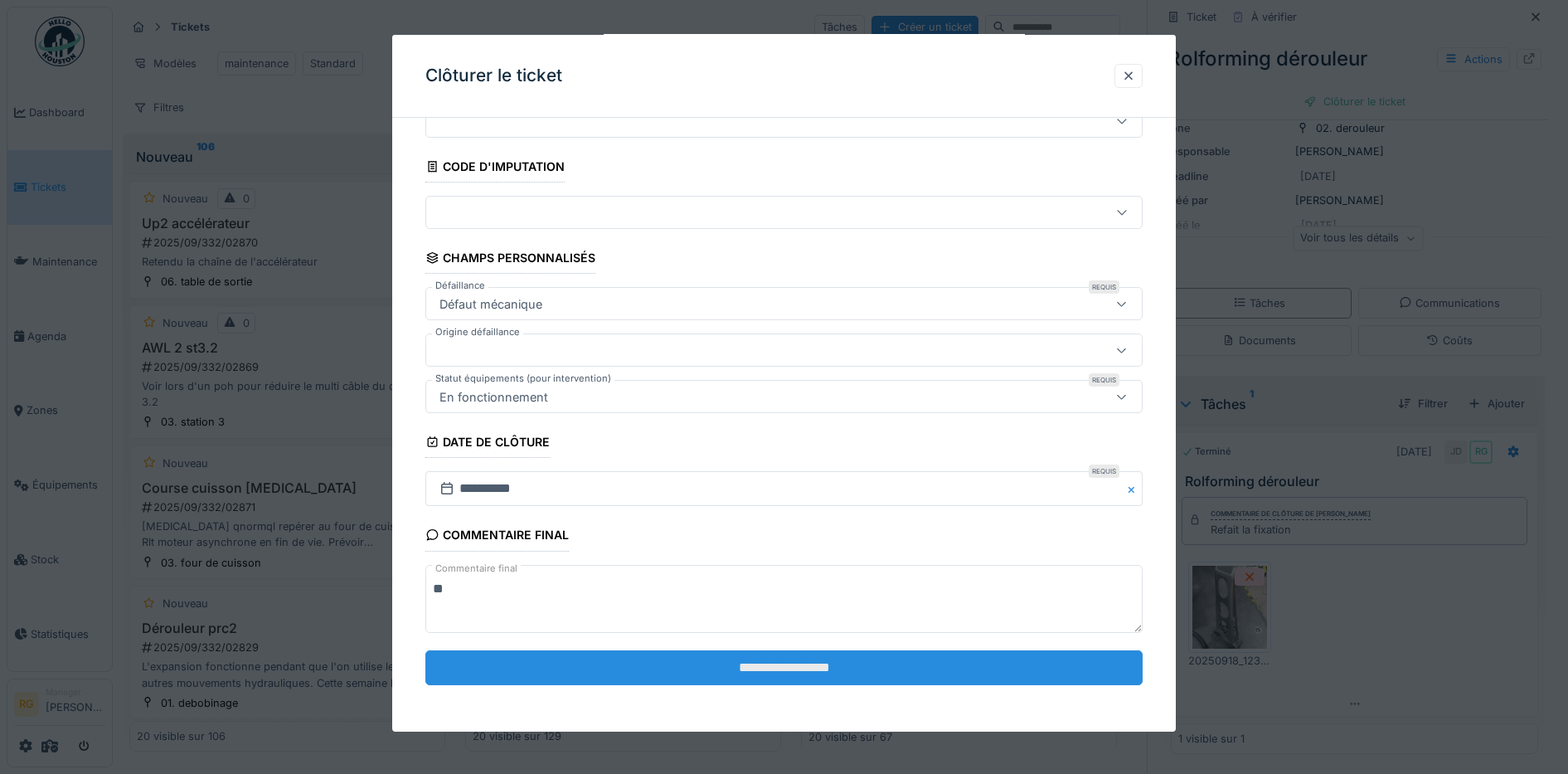
type textarea "**"
click at [818, 668] on input "**********" at bounding box center [784, 668] width 718 height 35
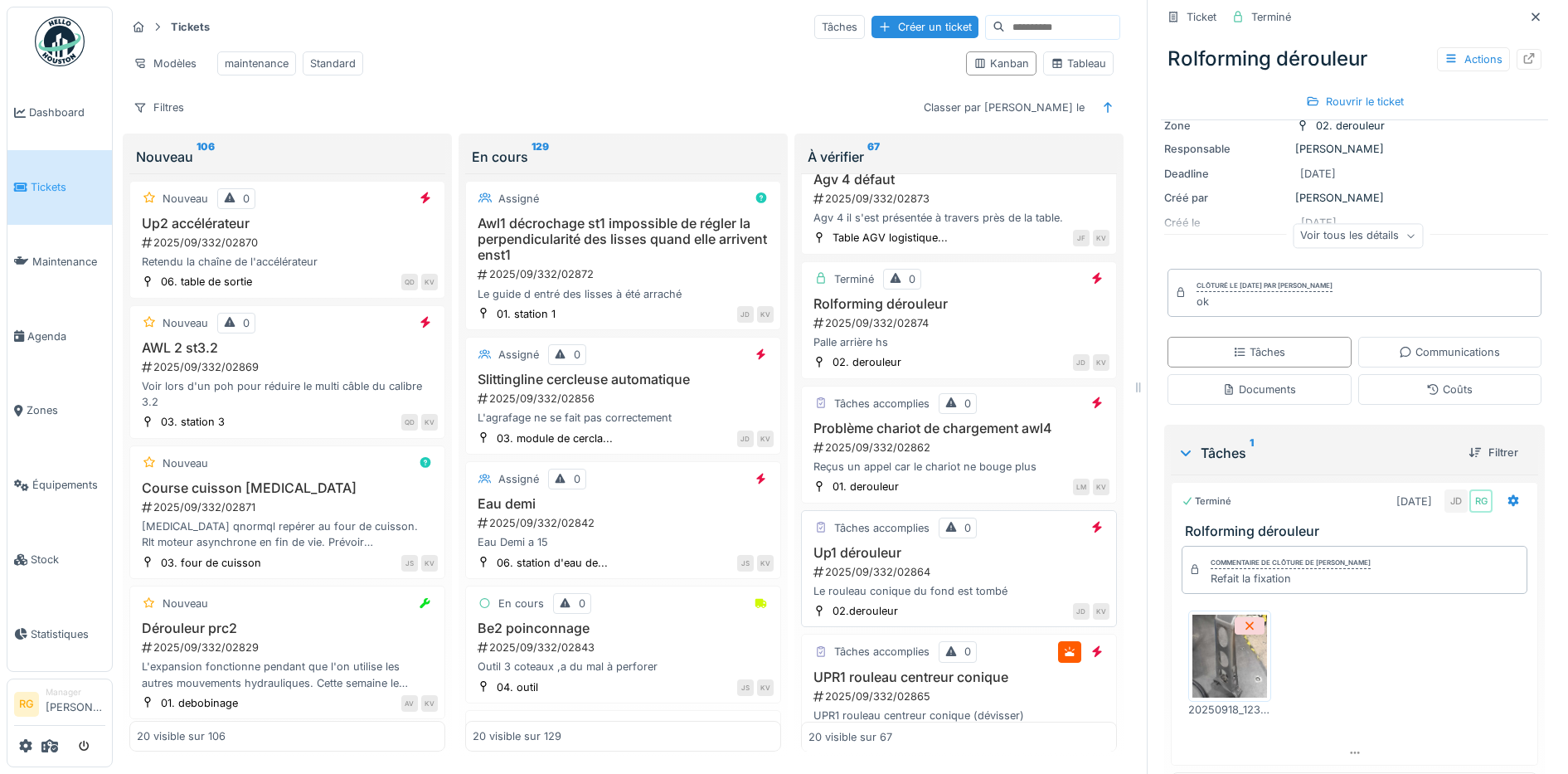
scroll to position [207, 0]
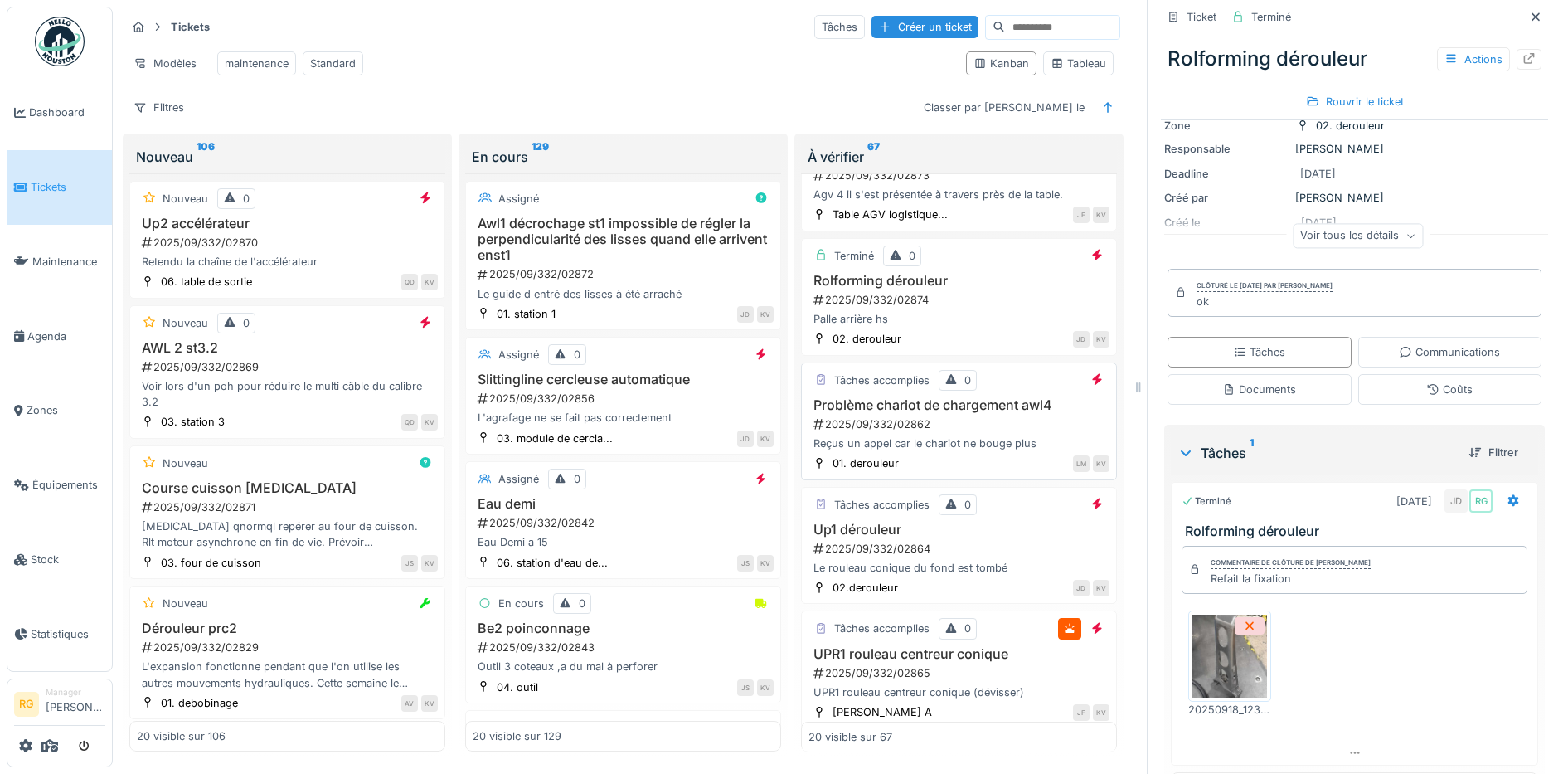
click at [964, 423] on div "2025/09/332/02862" at bounding box center [961, 424] width 297 height 16
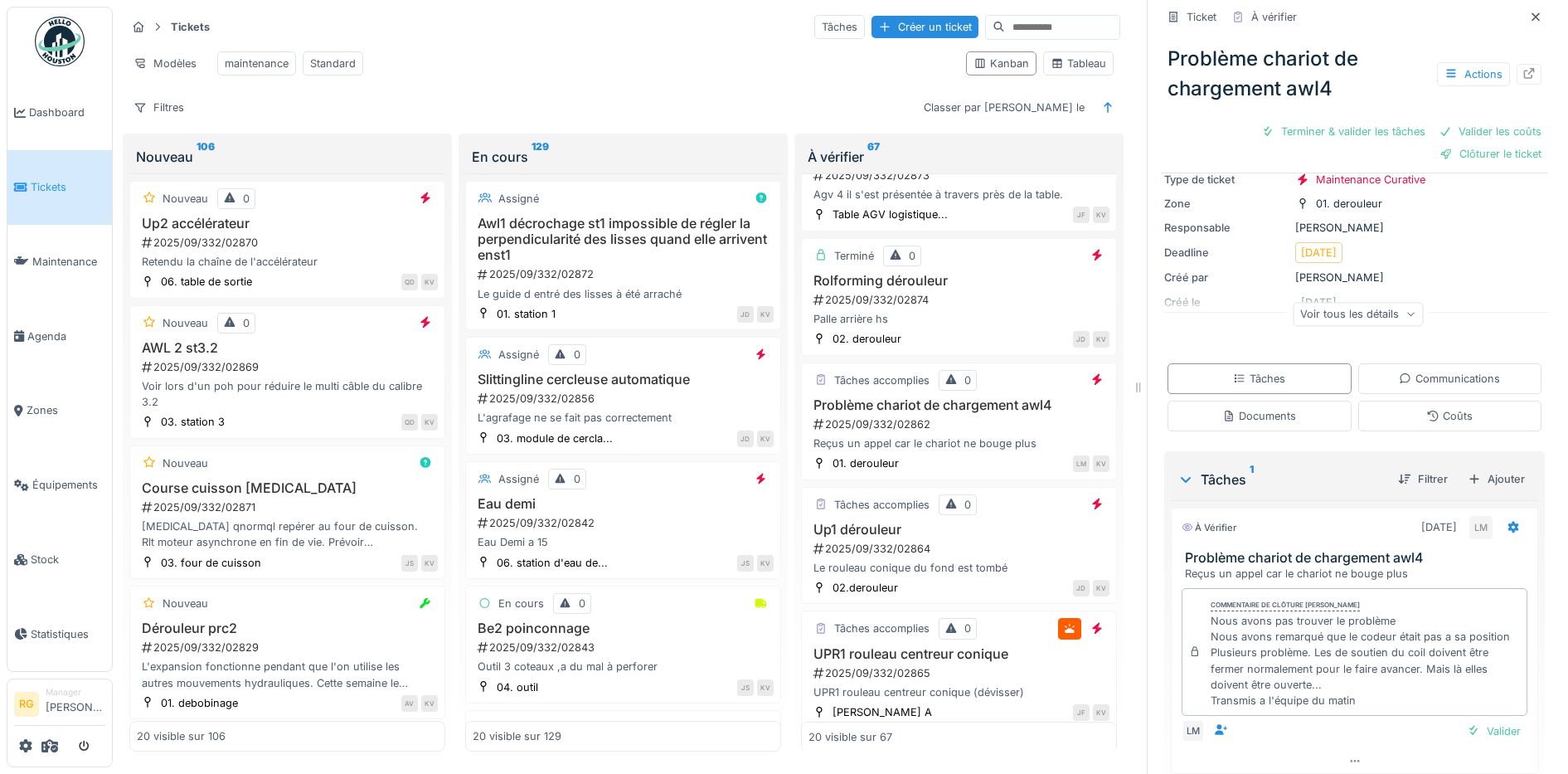
scroll to position [186, 0]
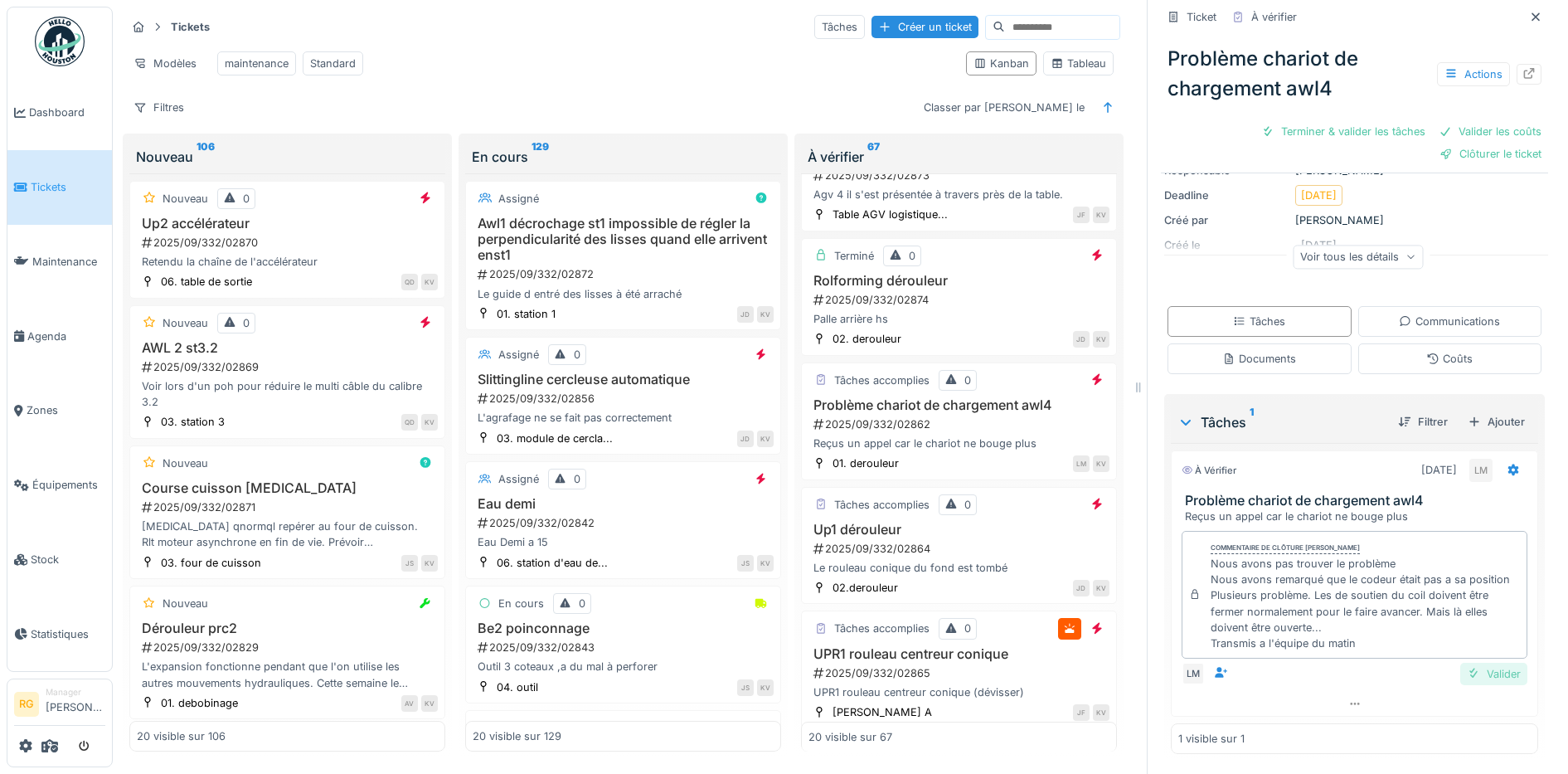
click at [1468, 663] on div "Valider" at bounding box center [1493, 674] width 67 height 23
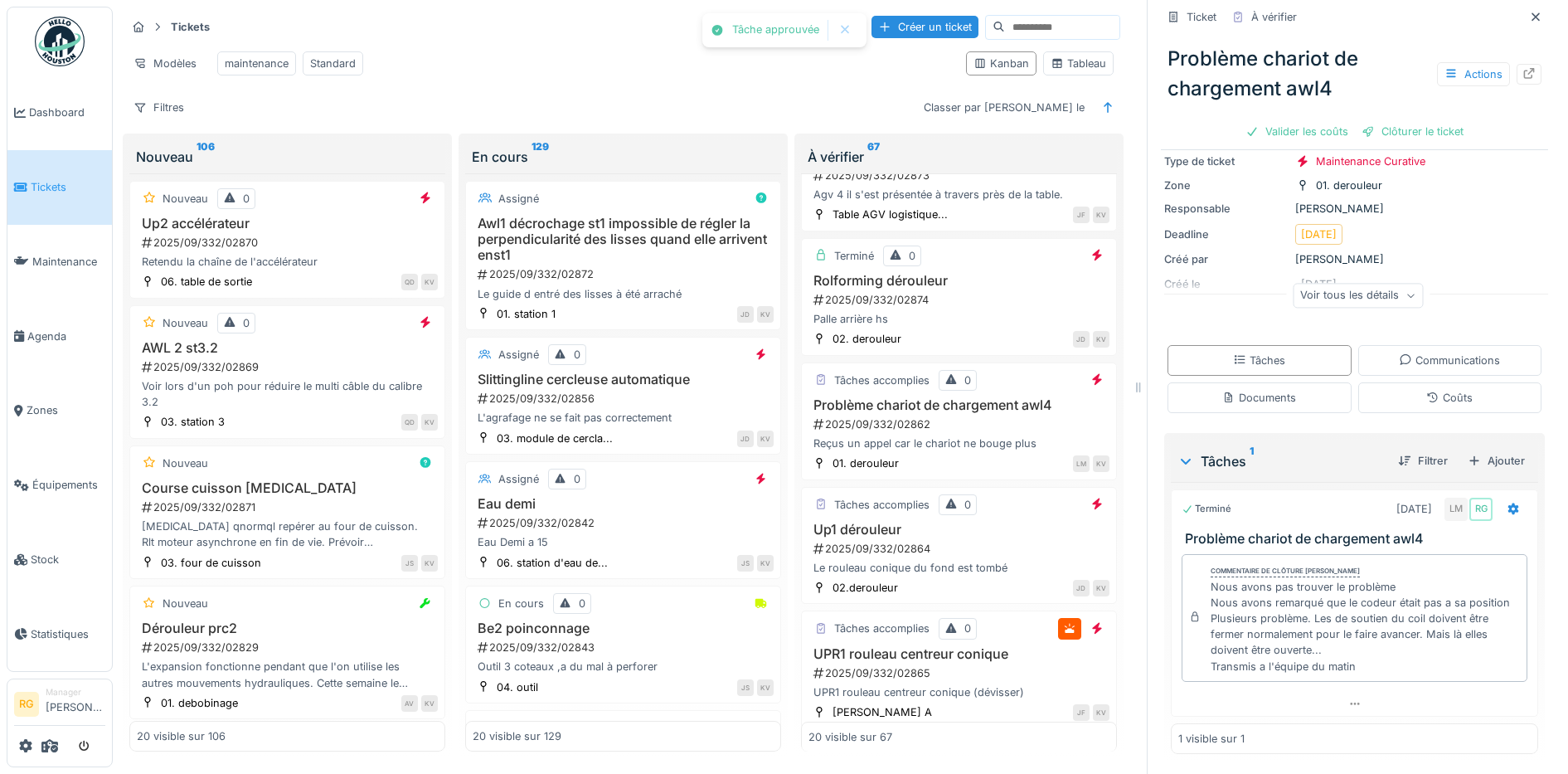
scroll to position [125, 0]
click at [1426, 390] on div "Coûts" at bounding box center [1449, 397] width 47 height 16
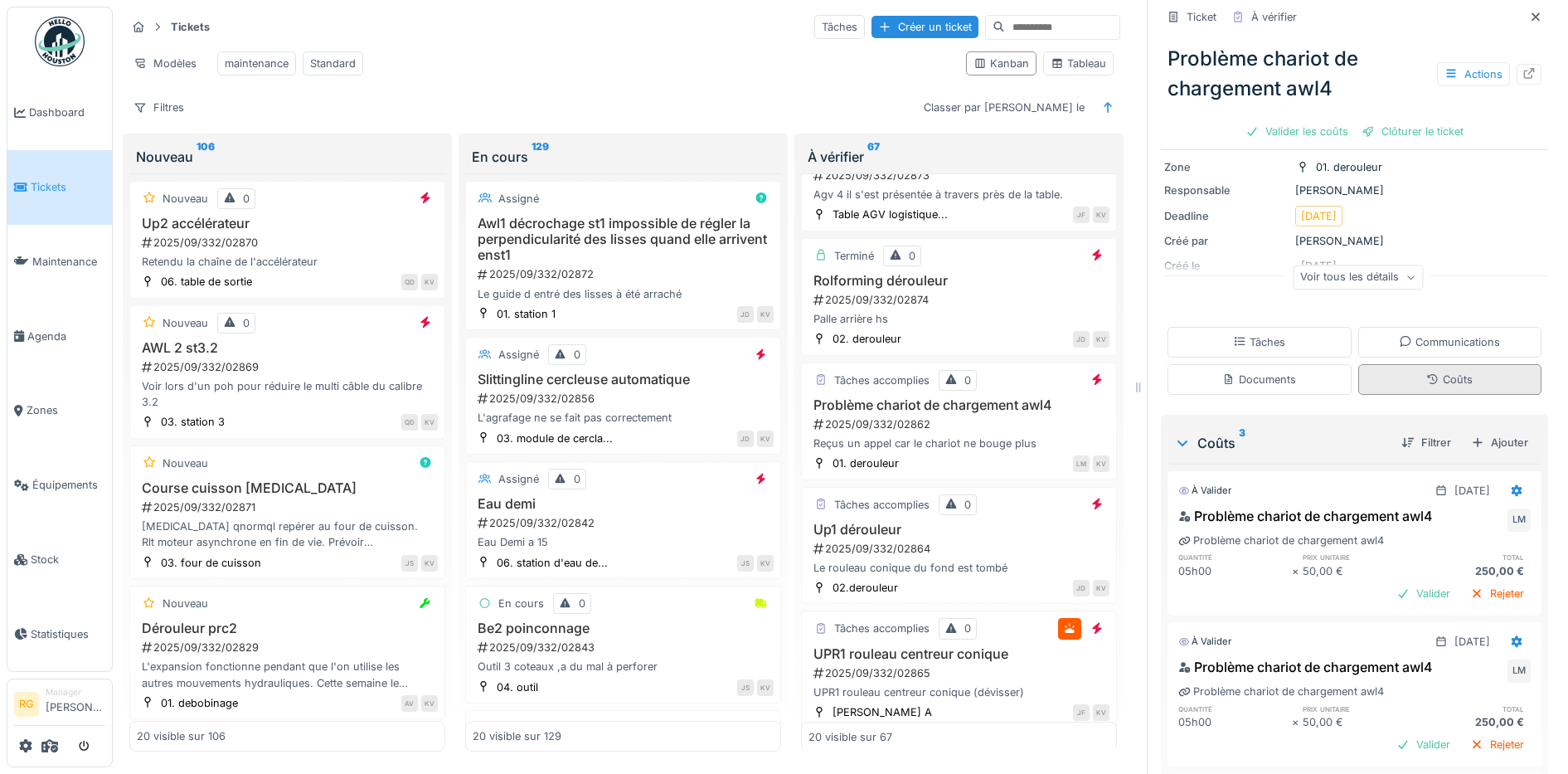
scroll to position [163, 0]
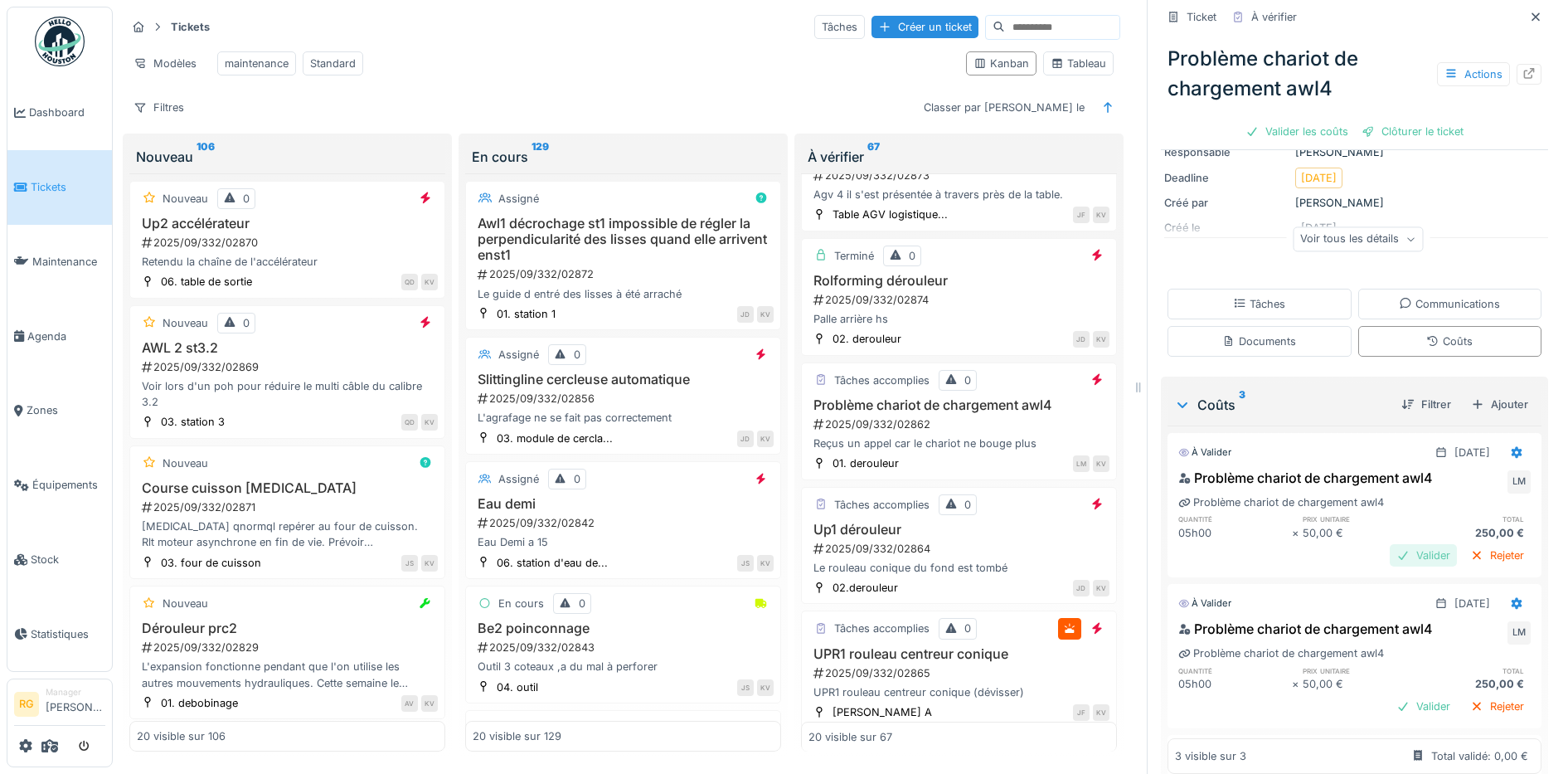
click at [1397, 544] on div "Valider" at bounding box center [1423, 555] width 67 height 23
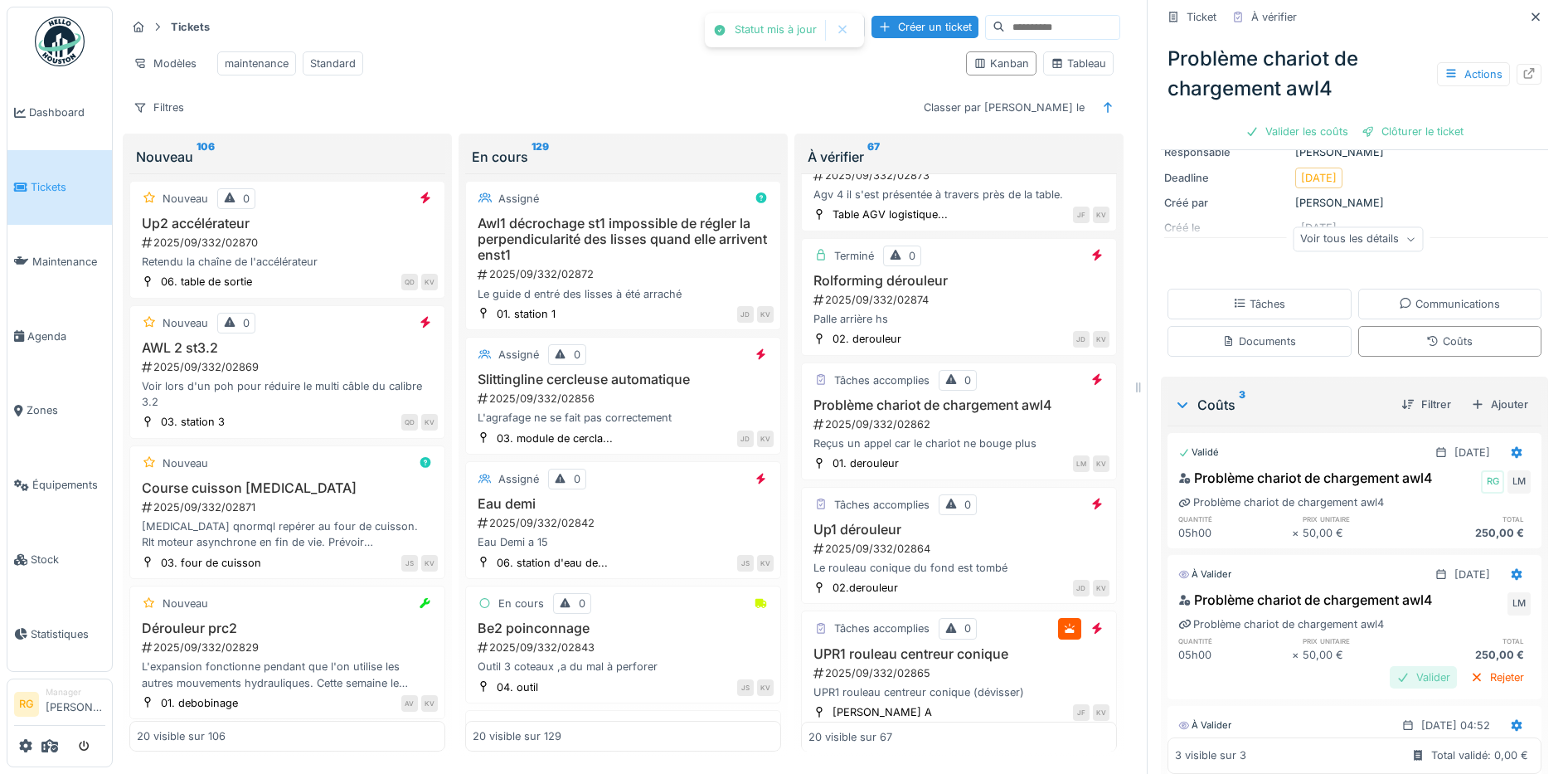
click at [1395, 666] on div "Valider" at bounding box center [1423, 677] width 67 height 23
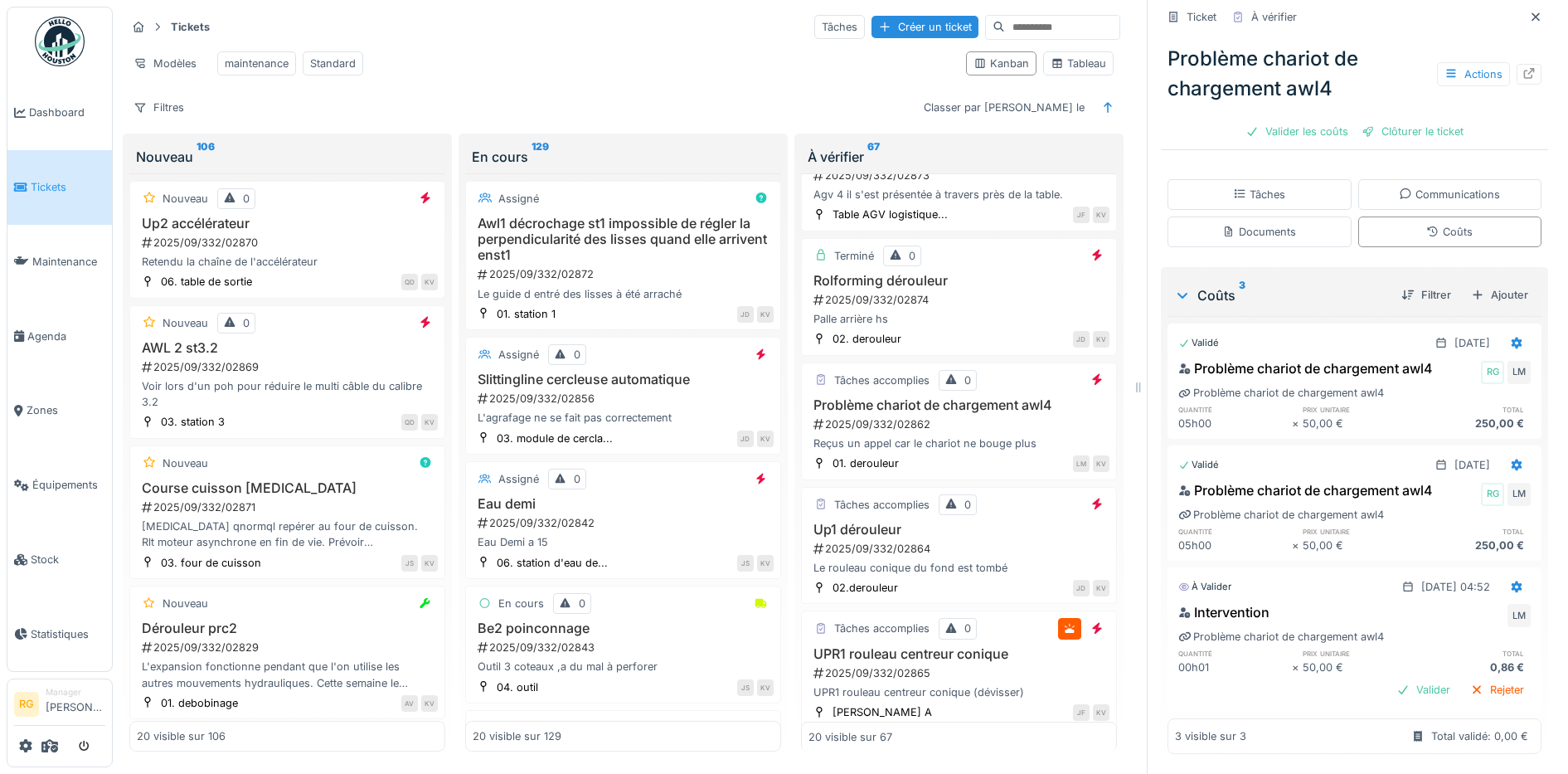
scroll to position [276, 0]
click at [1404, 678] on div "Valider" at bounding box center [1423, 689] width 67 height 23
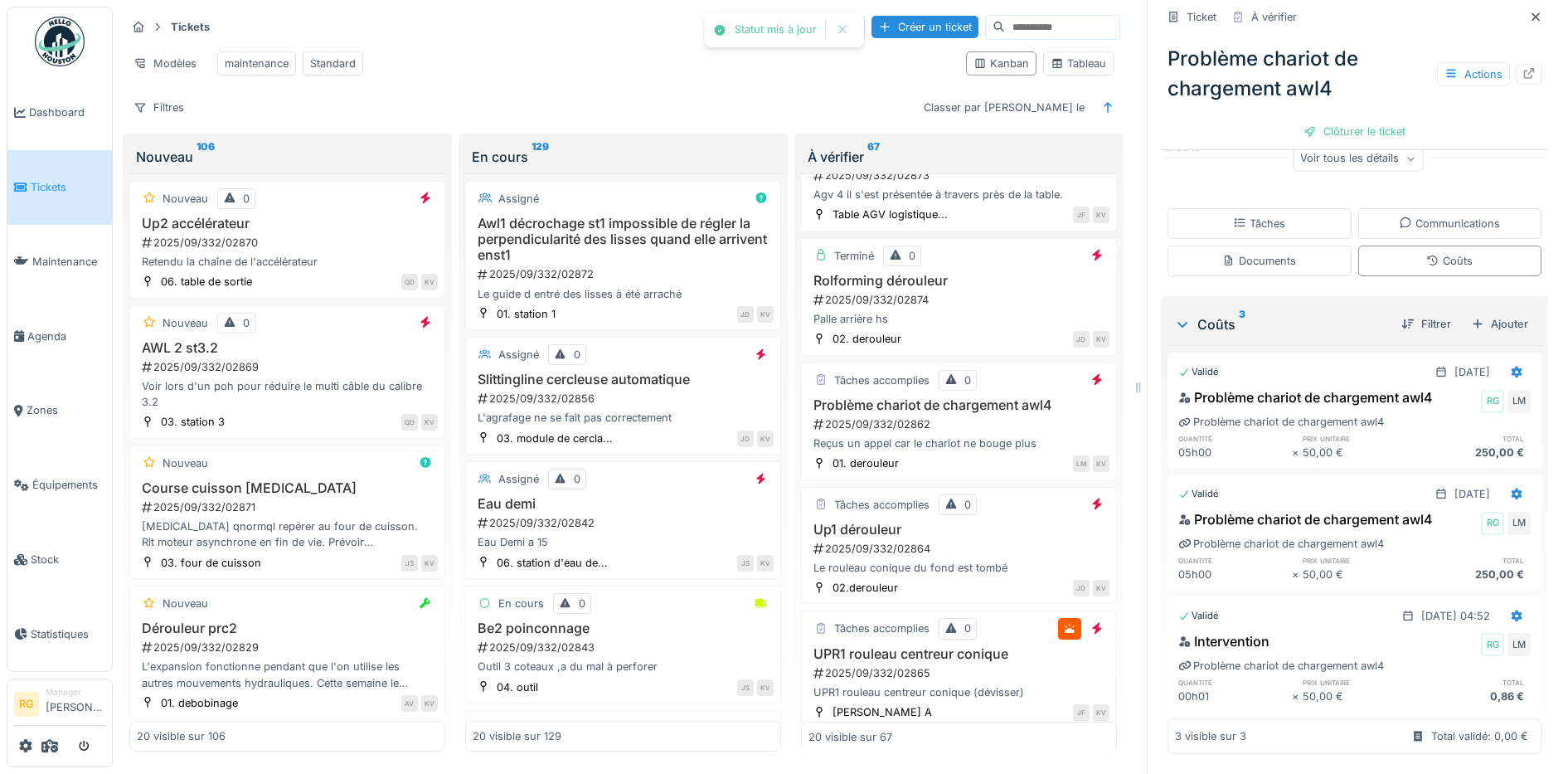
scroll to position [246, 0]
click at [1340, 120] on div "Clôturer le ticket" at bounding box center [1354, 131] width 115 height 23
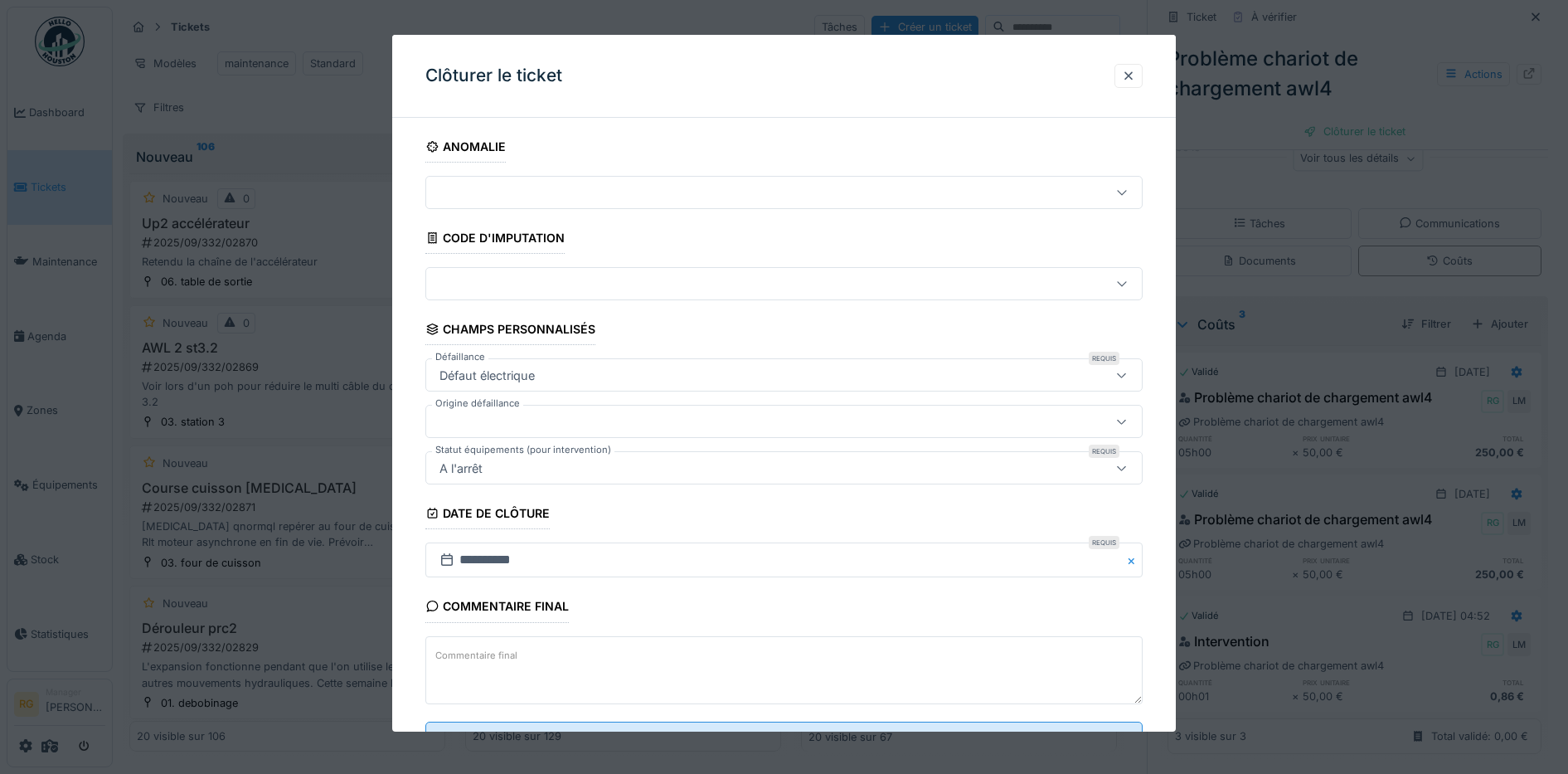
click at [540, 646] on textarea "Commentaire final" at bounding box center [784, 670] width 718 height 68
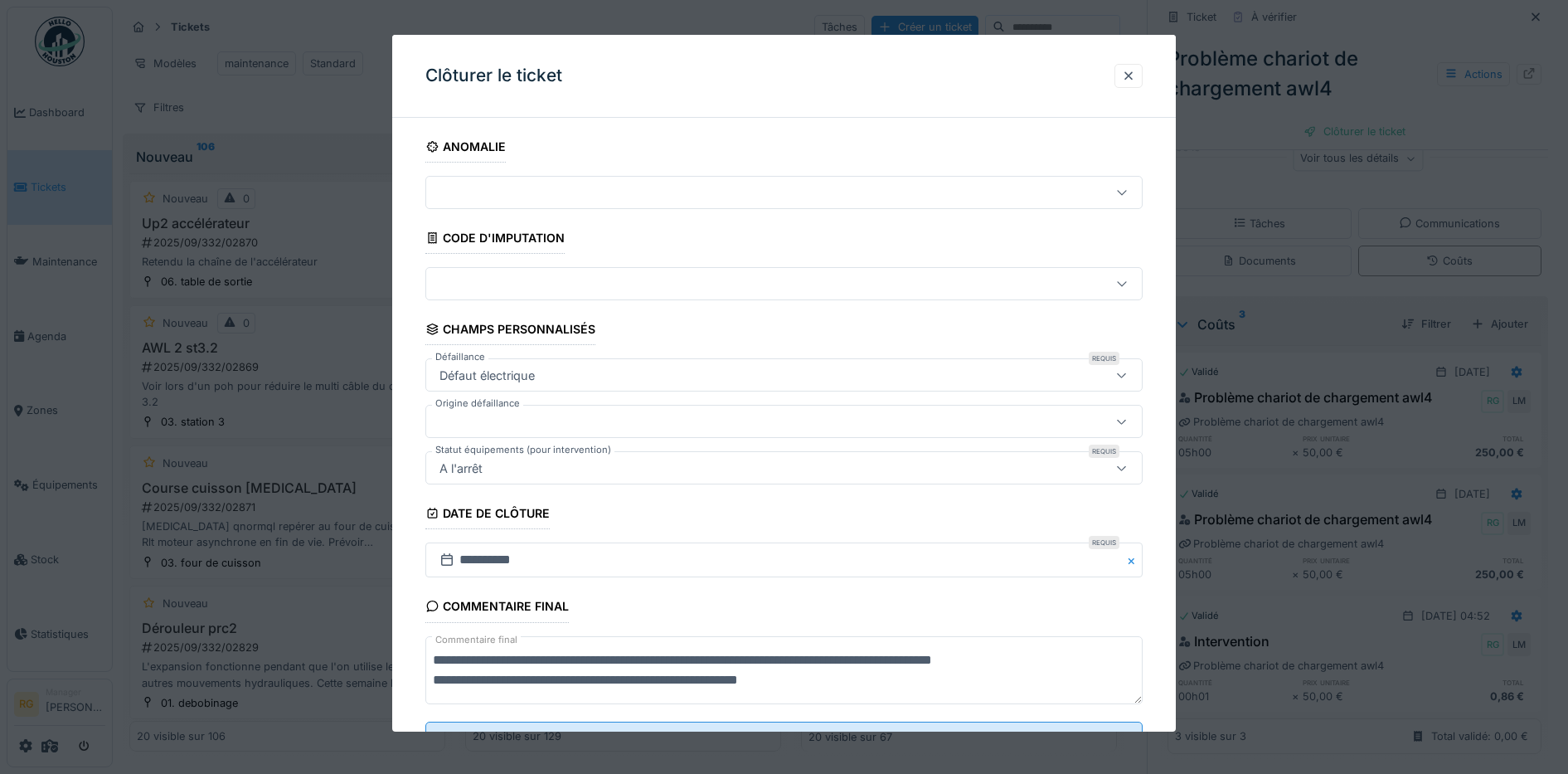
scroll to position [71, 0]
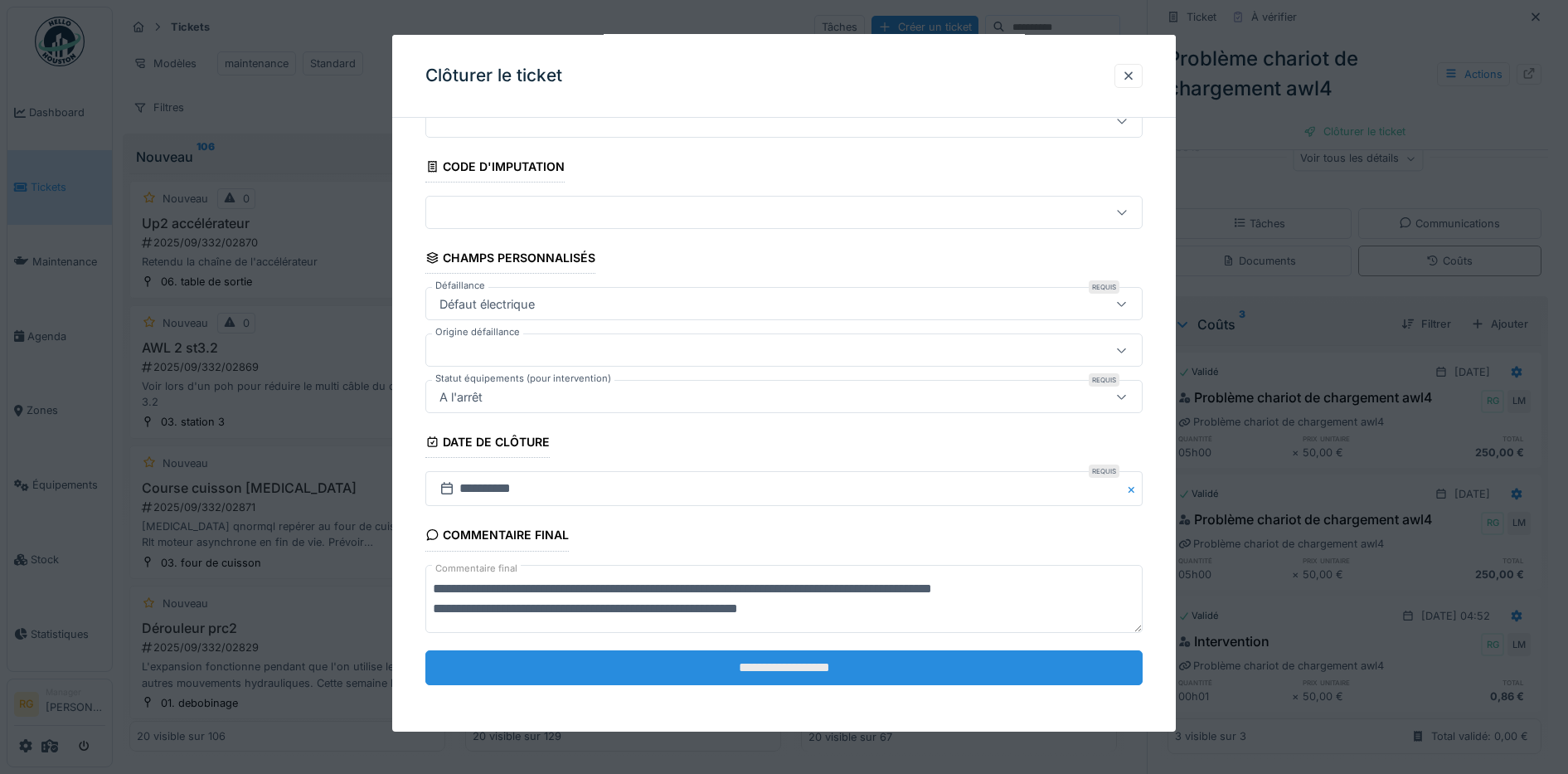
type textarea "**********"
click at [820, 667] on input "**********" at bounding box center [784, 668] width 718 height 35
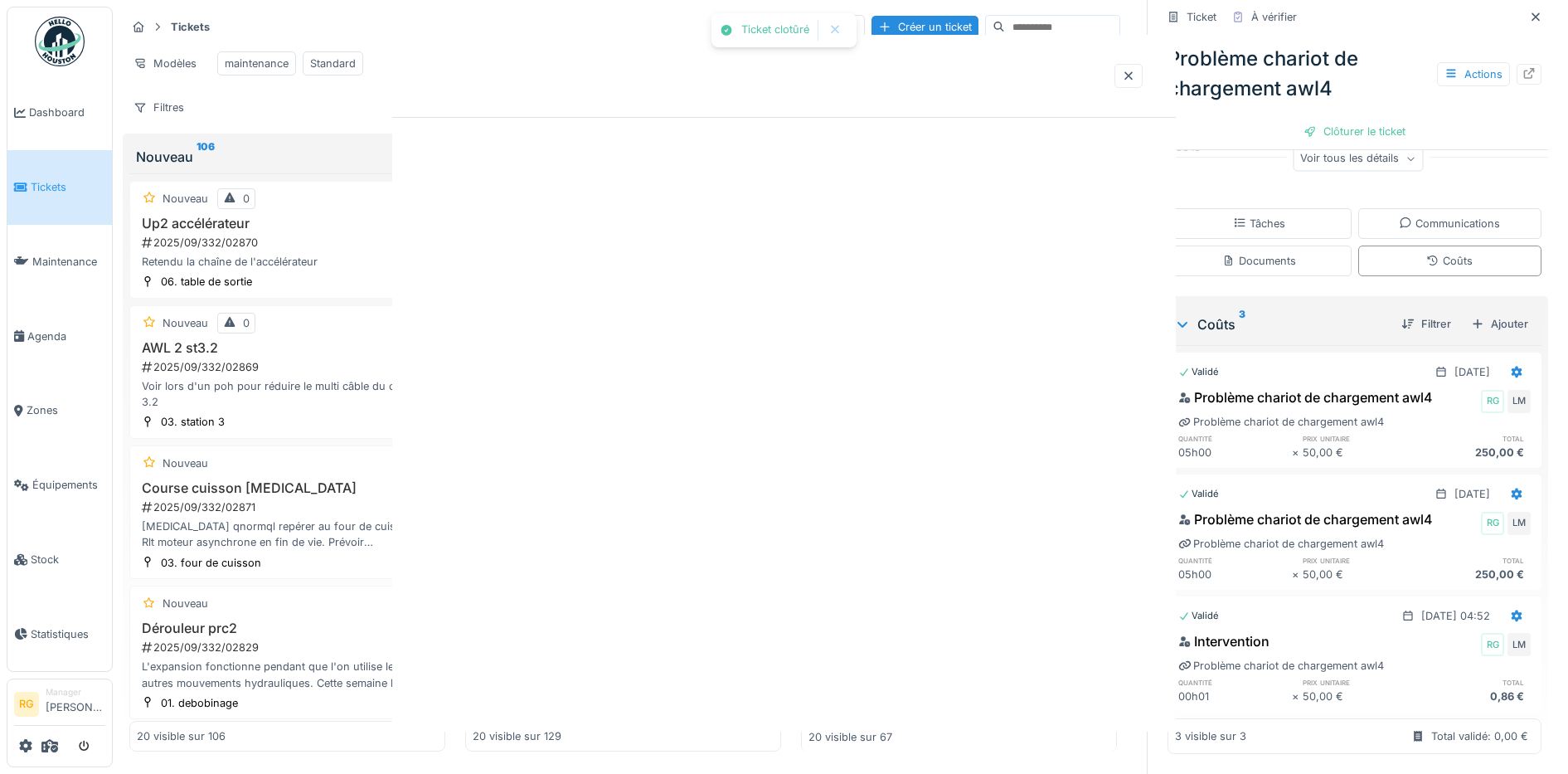
scroll to position [0, 0]
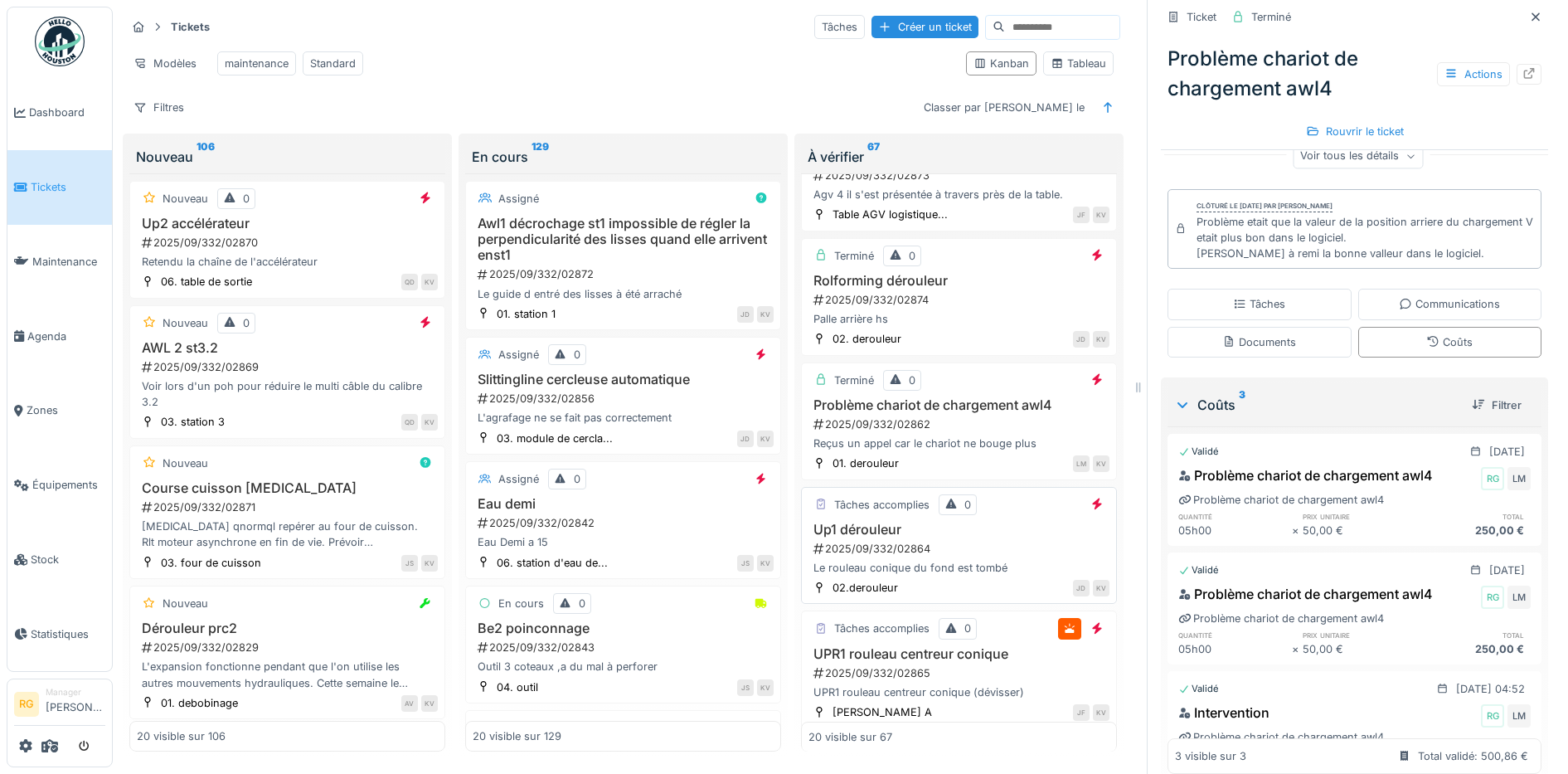
click at [975, 528] on h3 "Up1 dérouleur" at bounding box center [959, 529] width 301 height 16
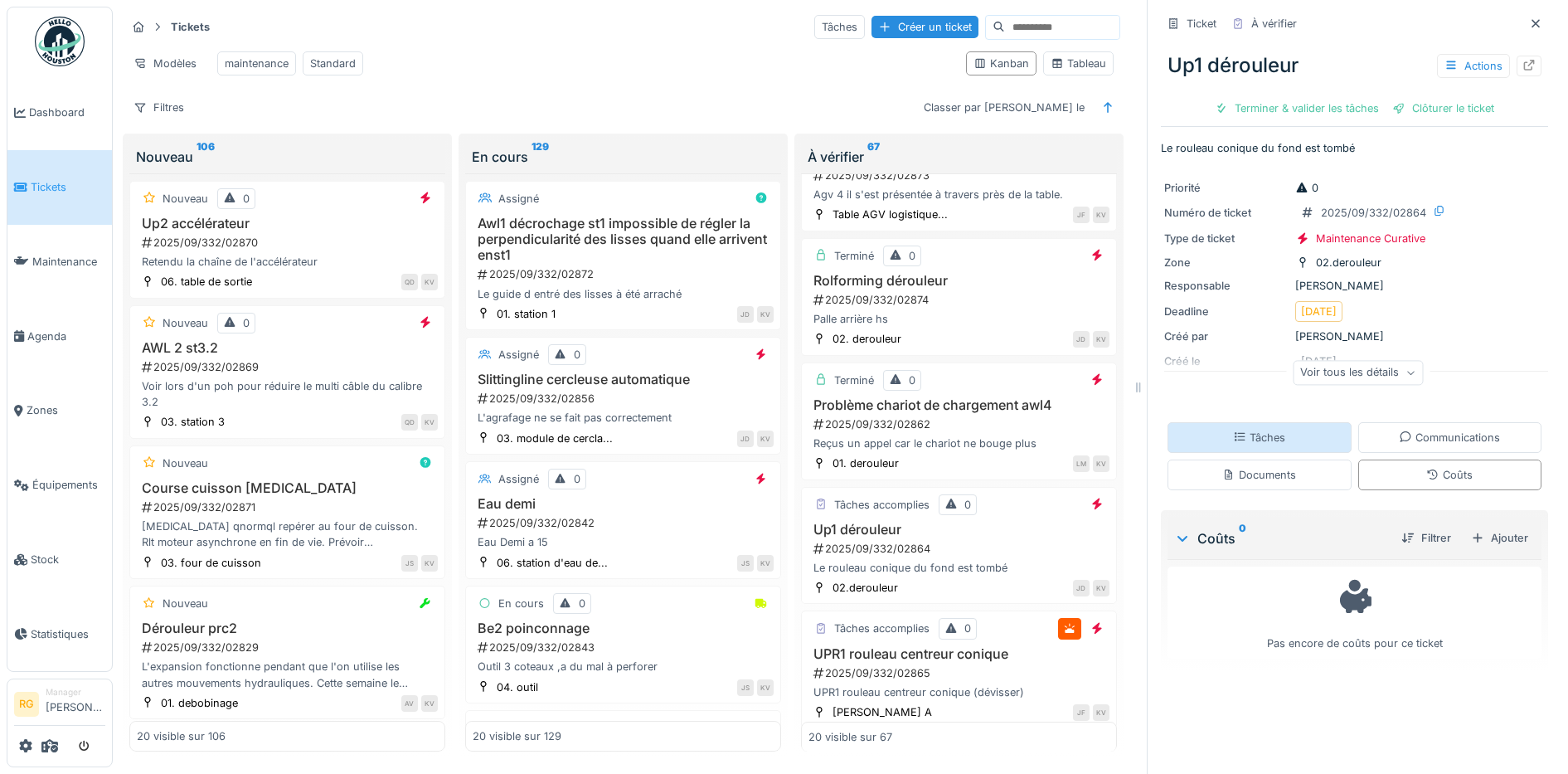
click at [1287, 423] on div "Tâches" at bounding box center [1260, 438] width 184 height 31
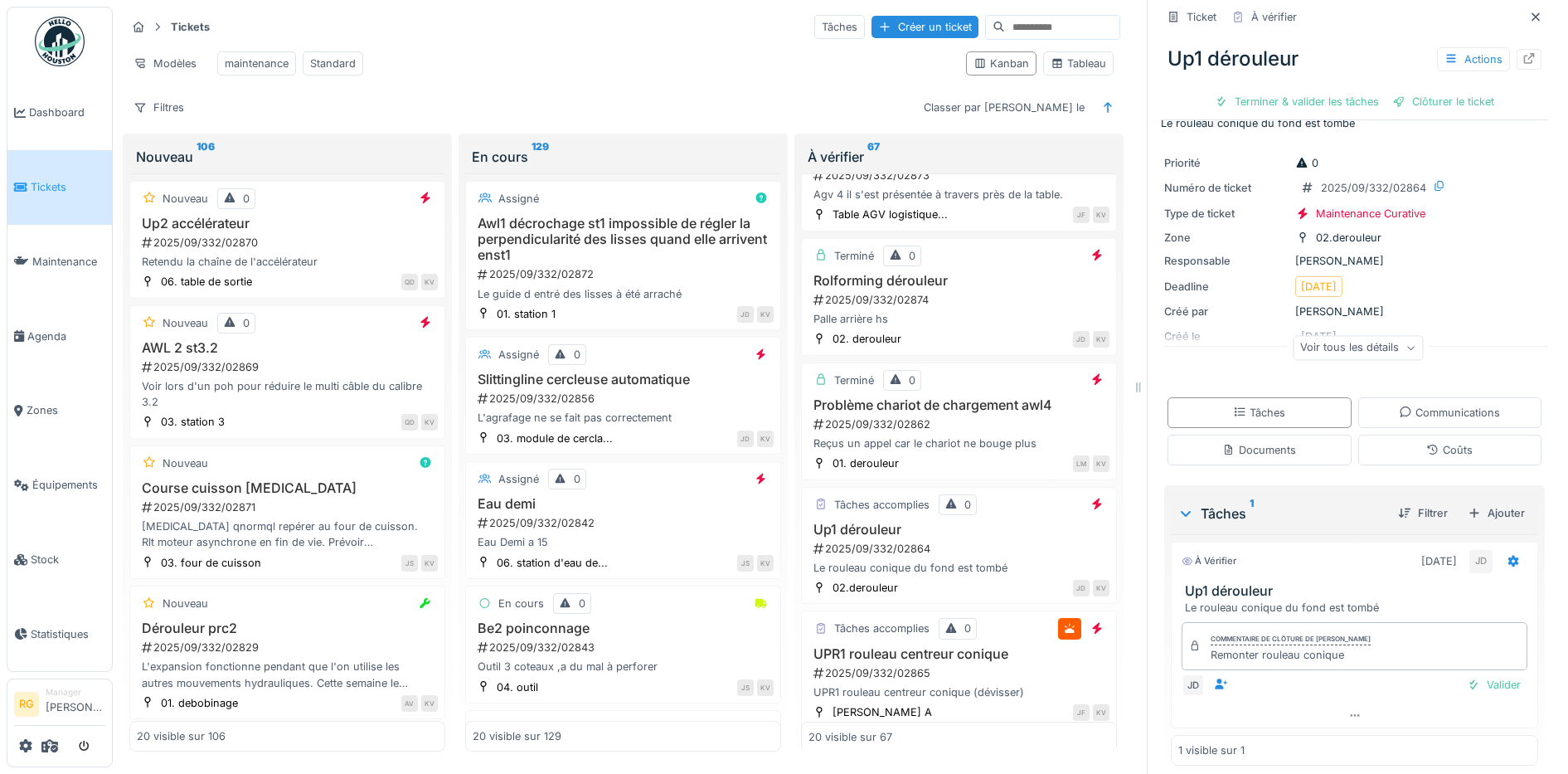
scroll to position [39, 0]
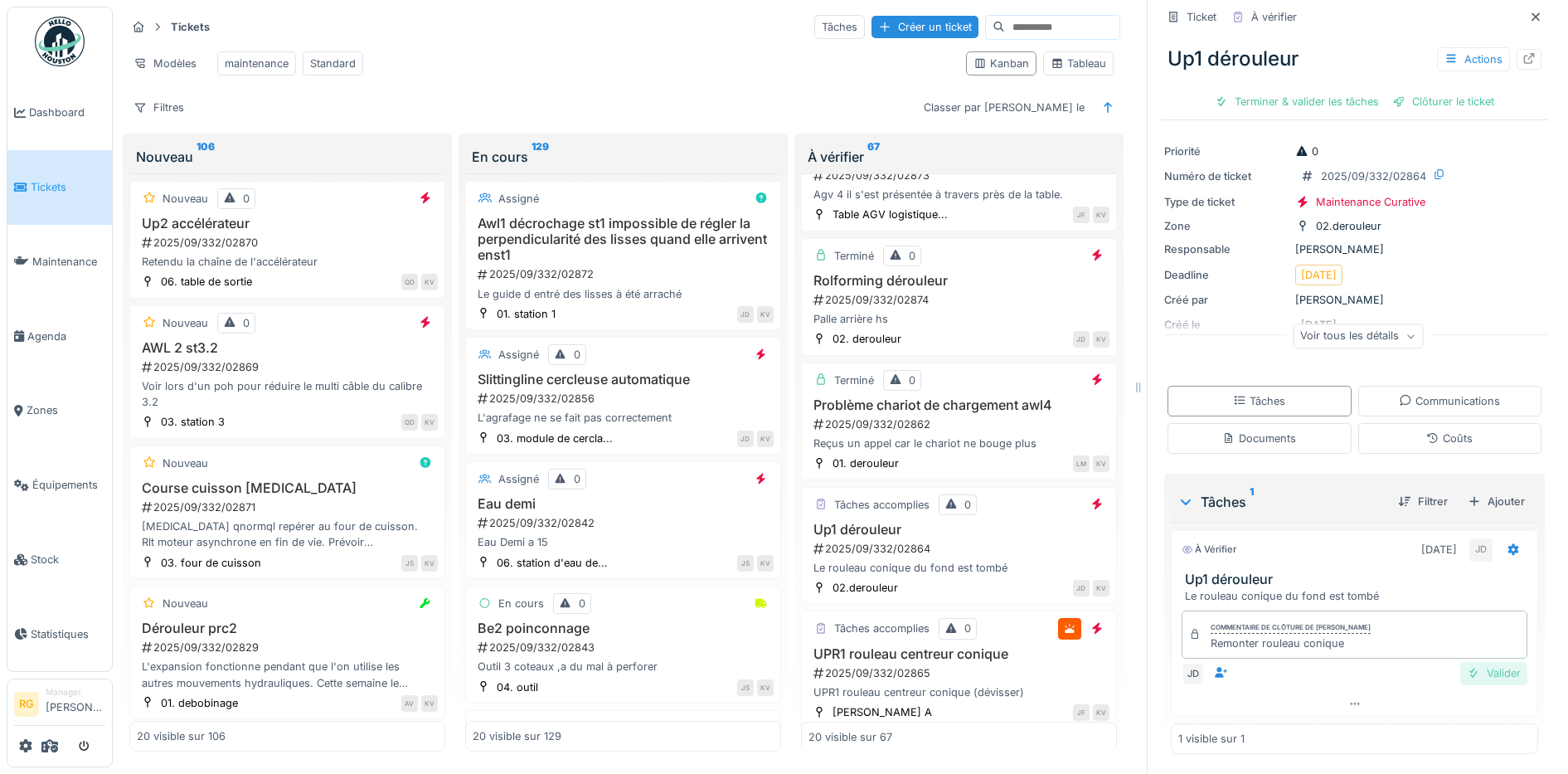
click at [1479, 662] on div "Valider" at bounding box center [1493, 673] width 67 height 23
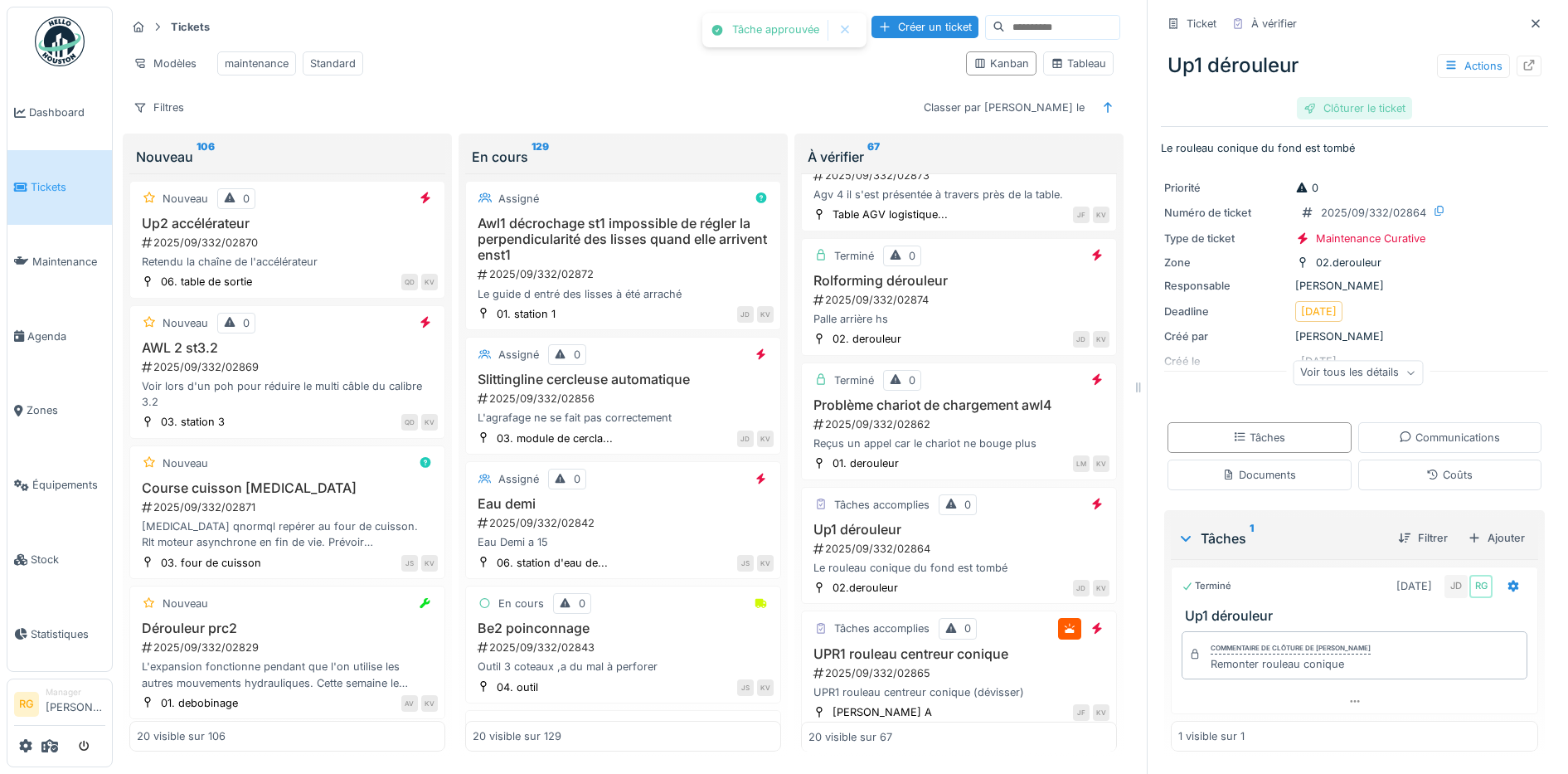
click at [1324, 97] on div "Clôturer le ticket" at bounding box center [1354, 108] width 115 height 23
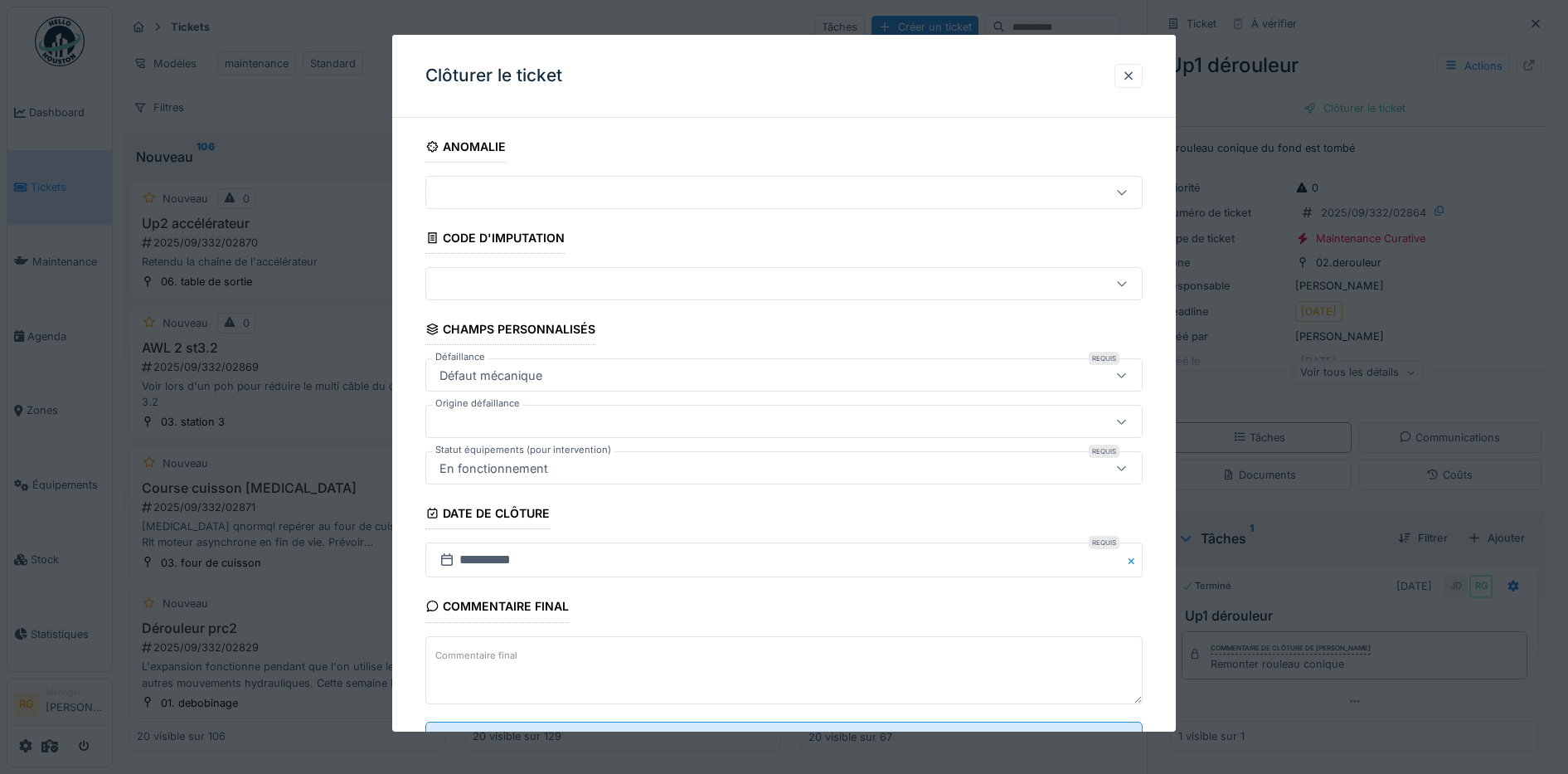
click at [522, 658] on textarea "Commentaire final" at bounding box center [784, 670] width 718 height 68
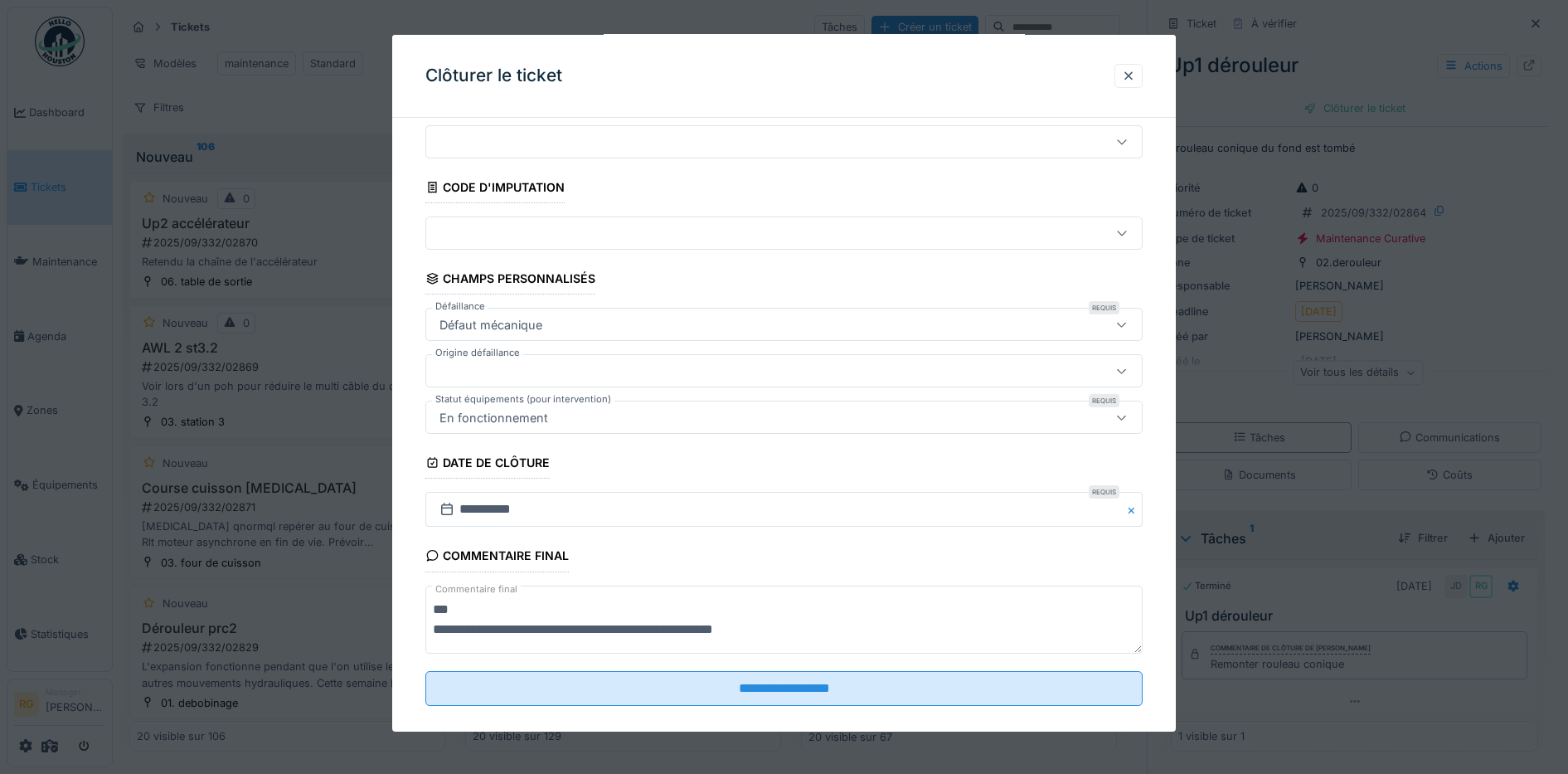
scroll to position [71, 0]
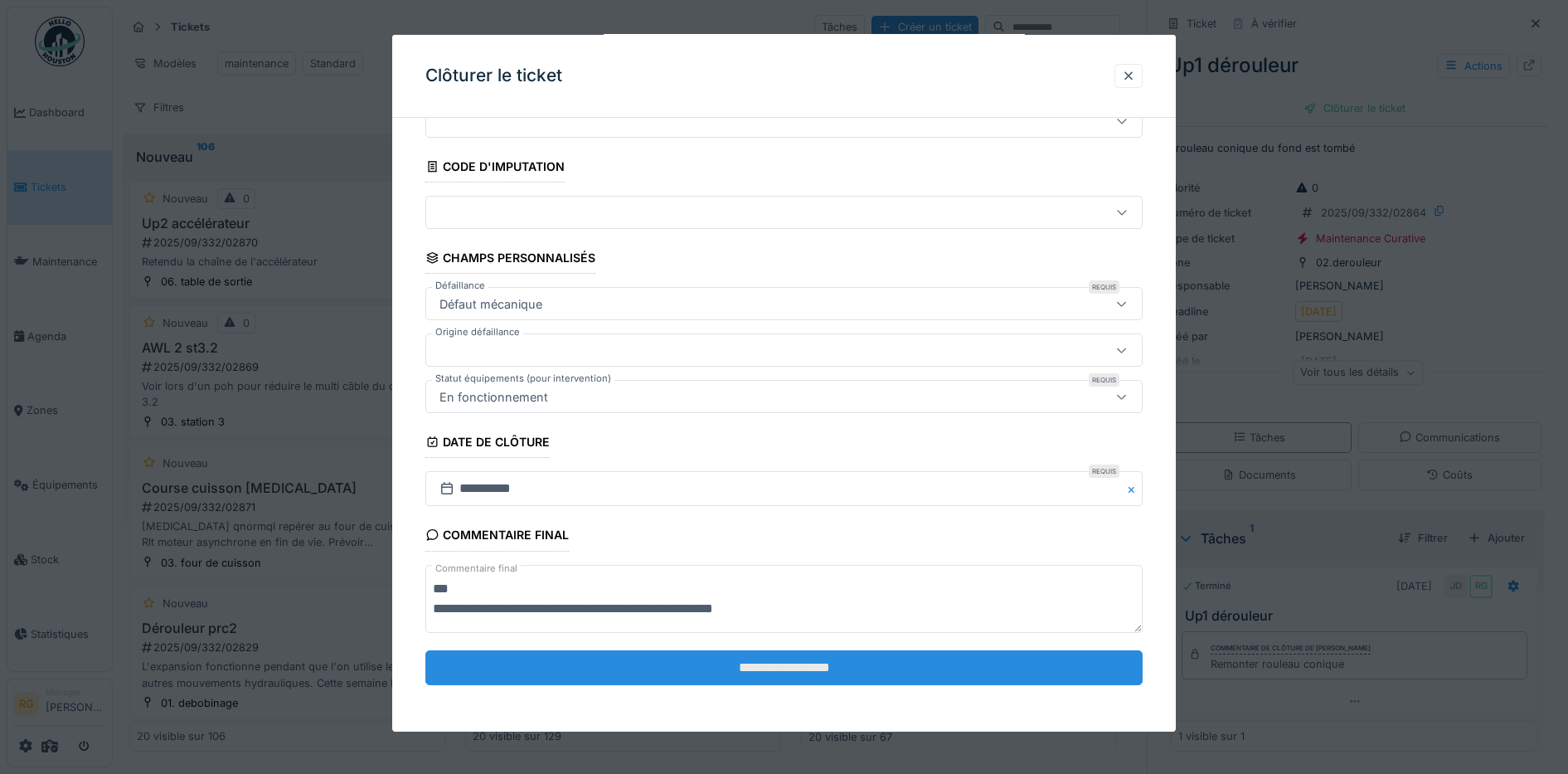
type textarea "**********"
click at [691, 669] on input "**********" at bounding box center [784, 668] width 718 height 35
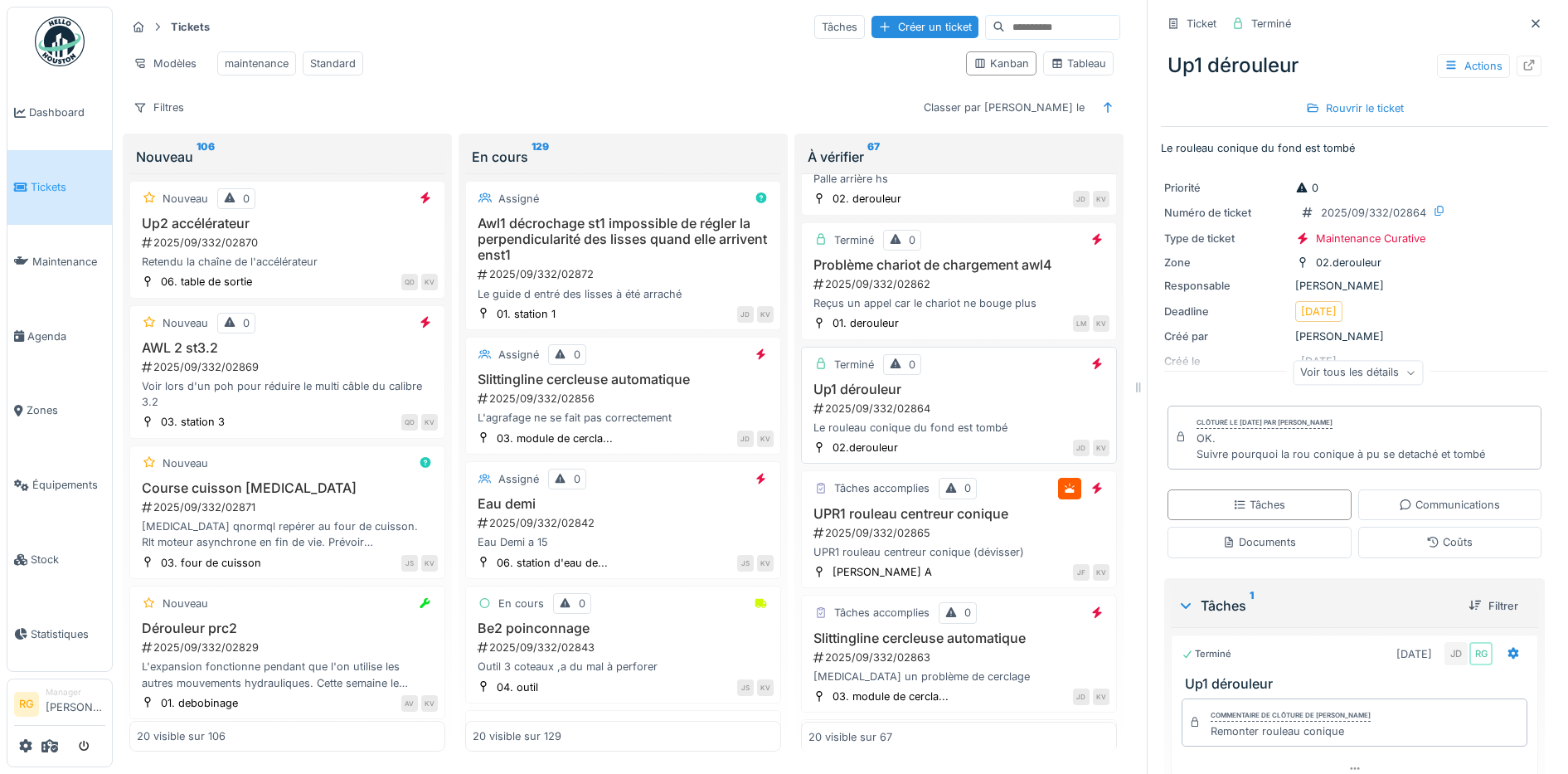
scroll to position [414, 0]
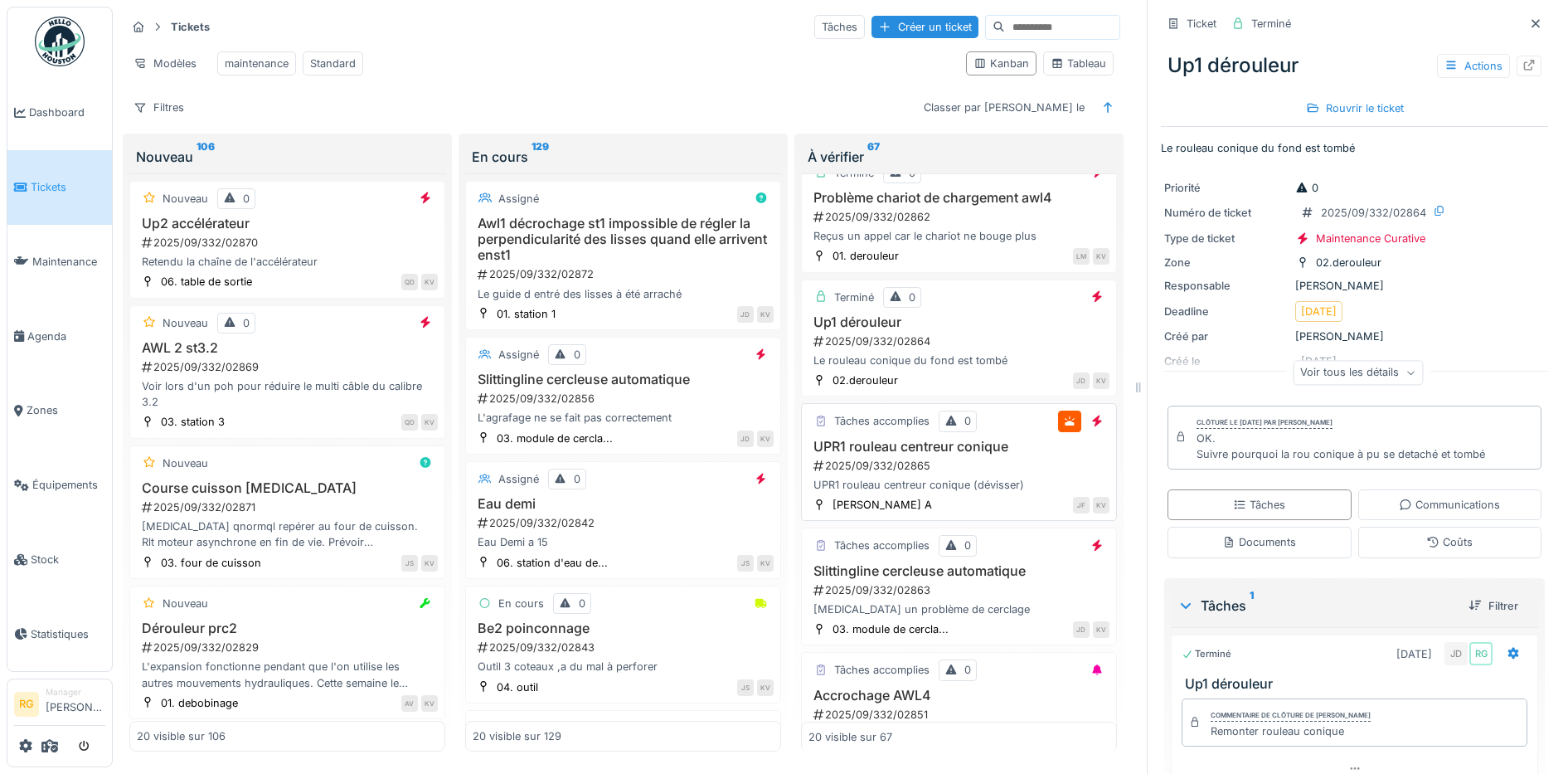
click at [954, 459] on div "2025/09/332/02865" at bounding box center [961, 465] width 297 height 16
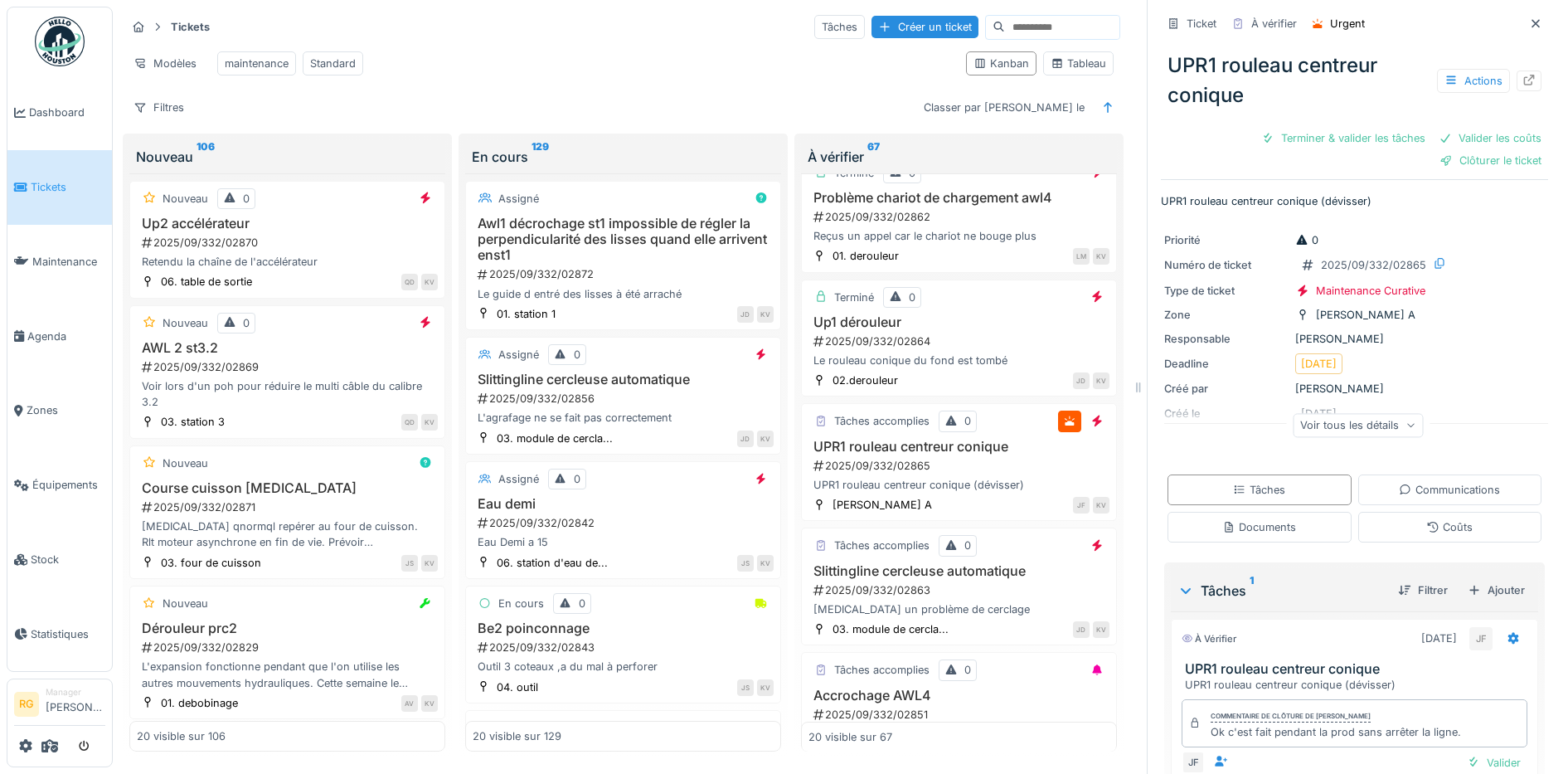
scroll to position [91, 0]
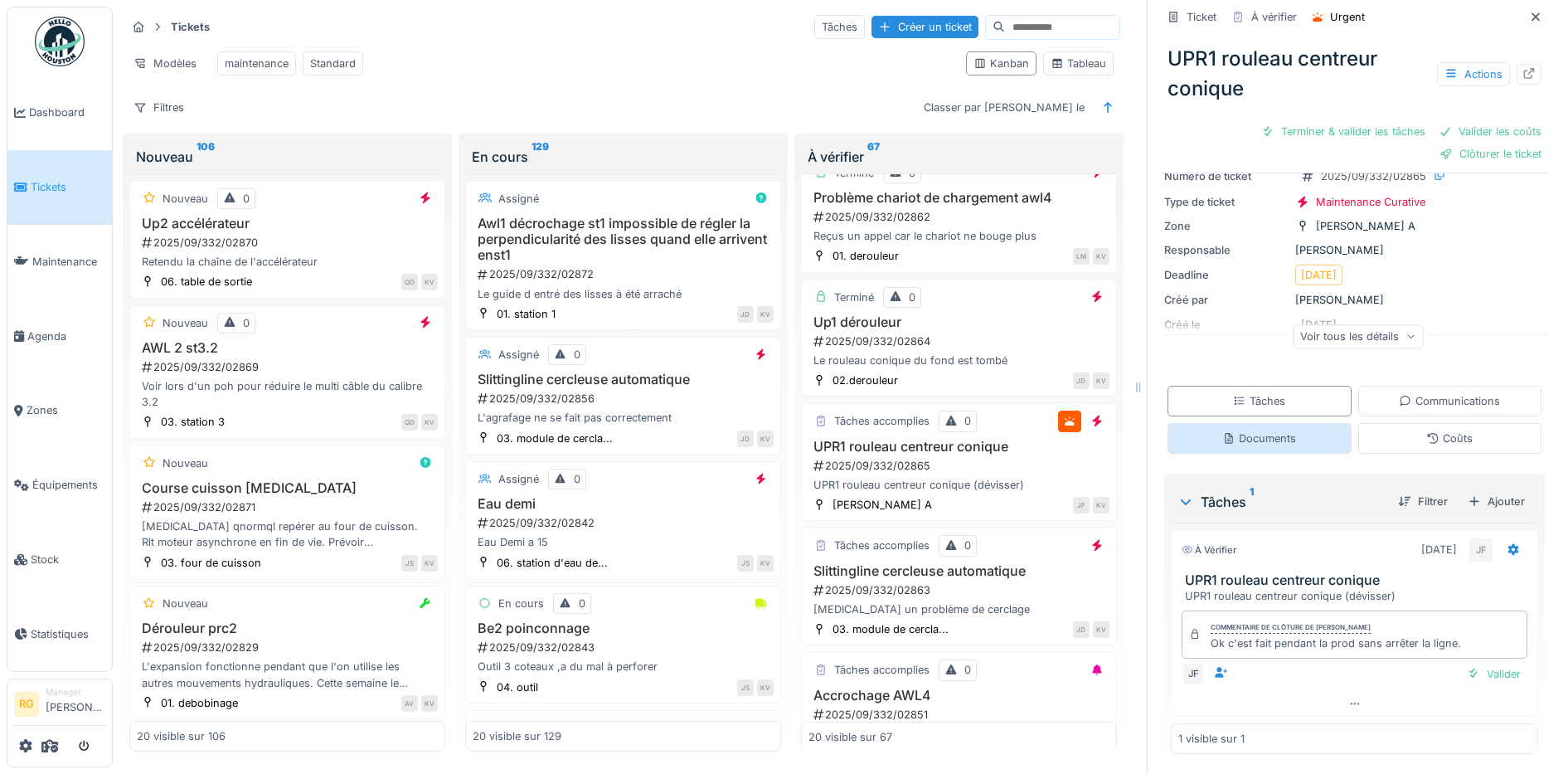
click at [1249, 431] on div "Documents" at bounding box center [1259, 438] width 74 height 16
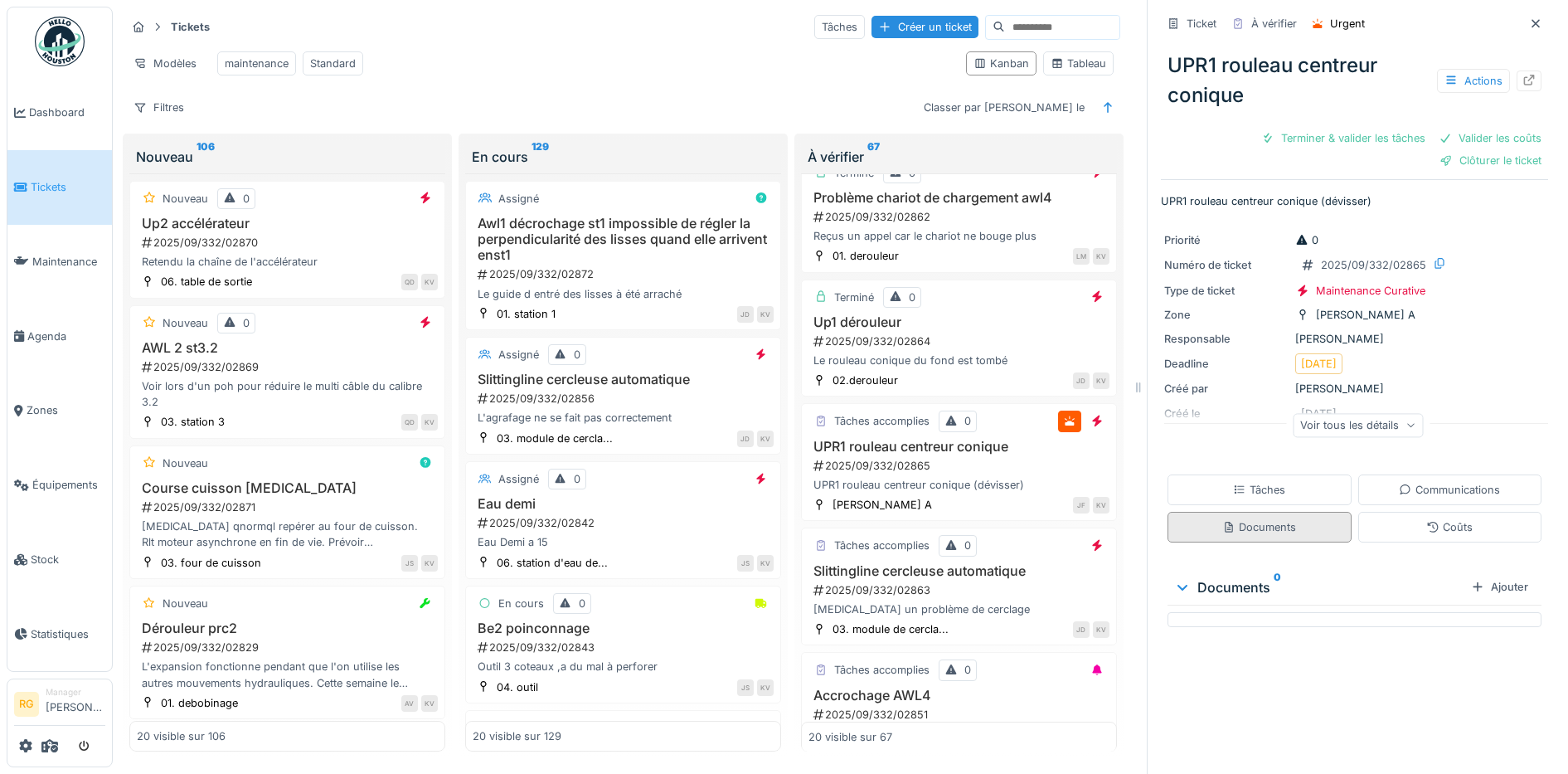
scroll to position [0, 0]
click at [1244, 482] on div "Tâches" at bounding box center [1258, 489] width 52 height 16
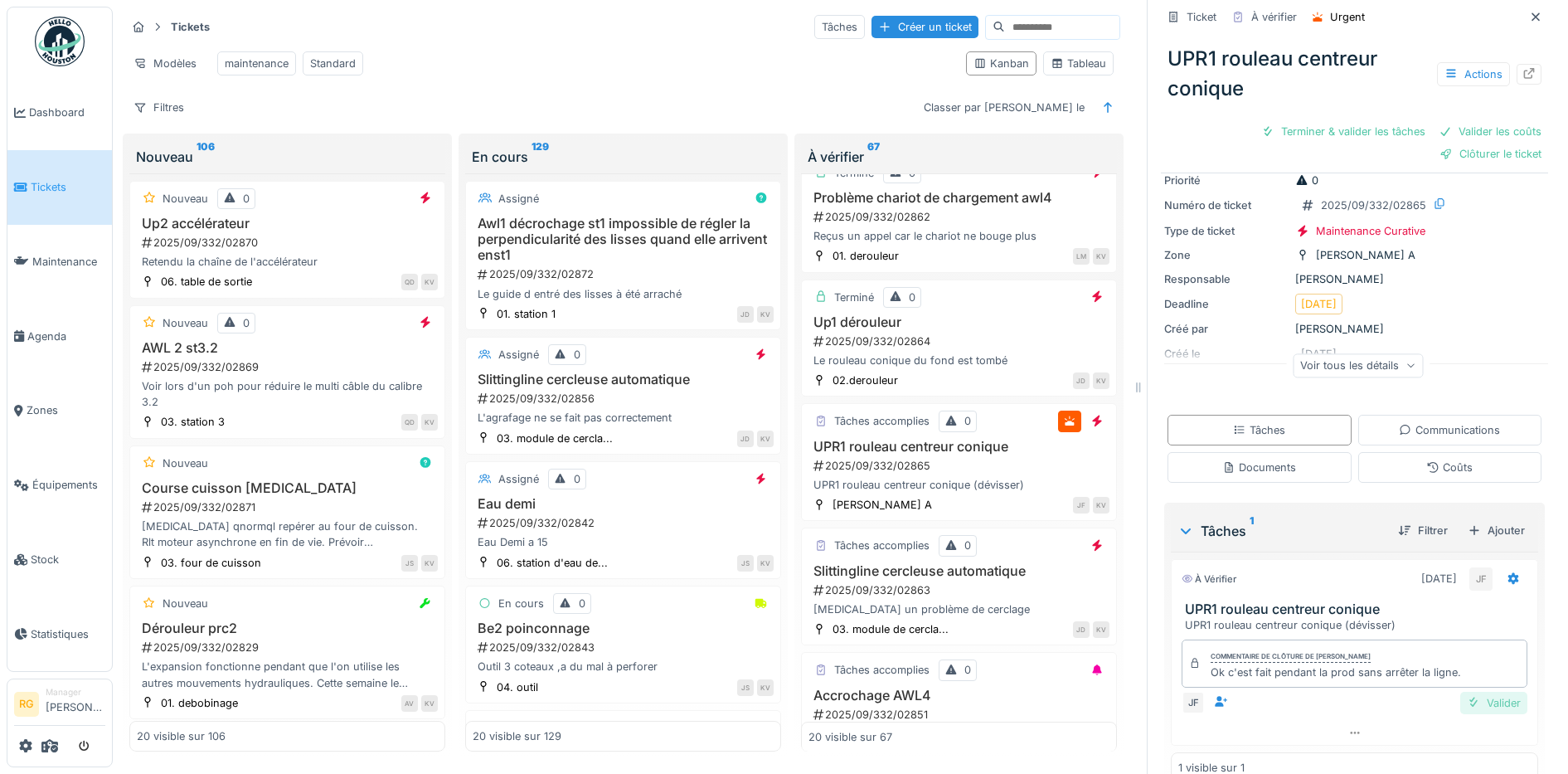
scroll to position [91, 0]
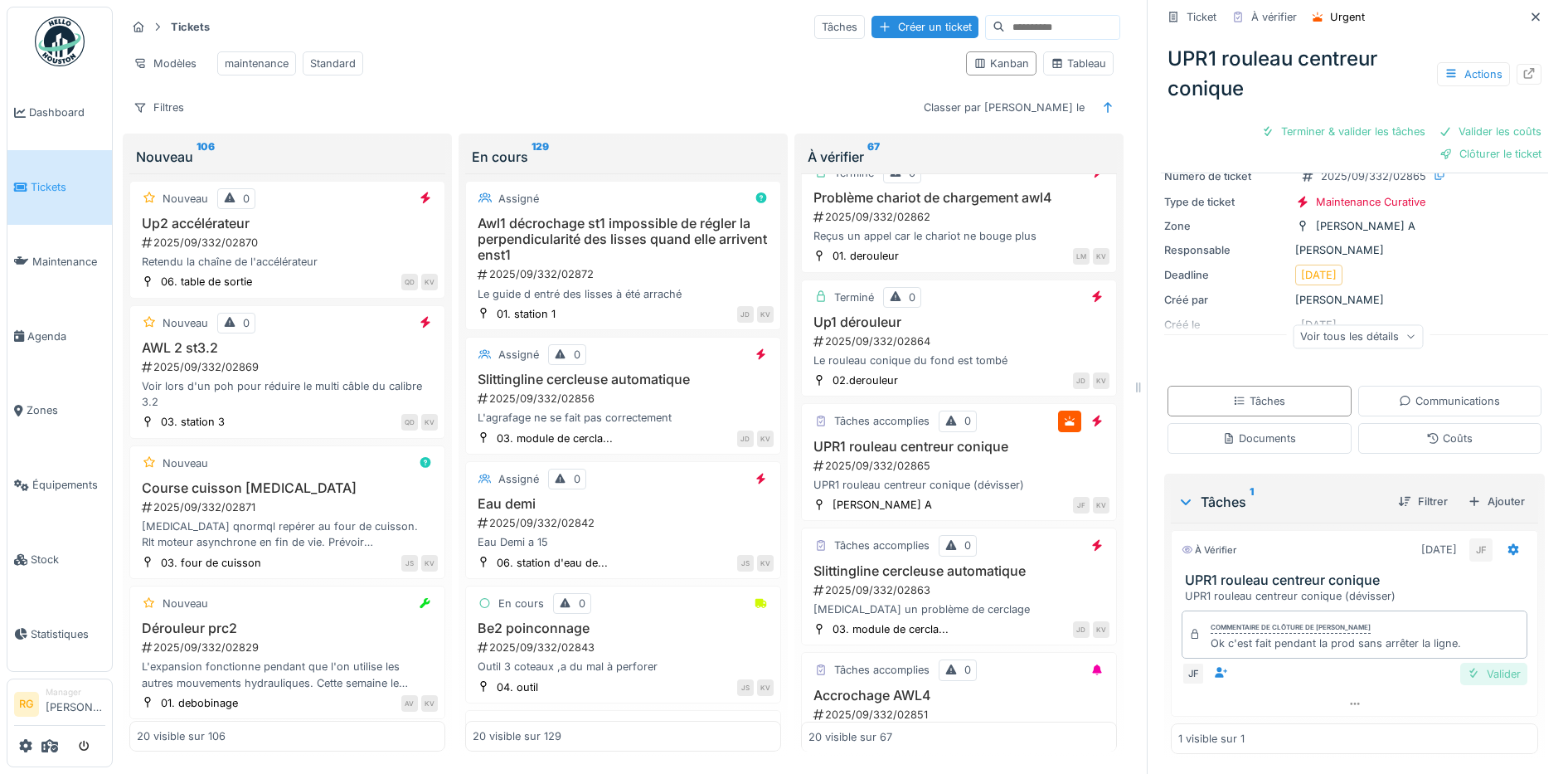
click at [1480, 663] on div "Valider" at bounding box center [1493, 674] width 67 height 23
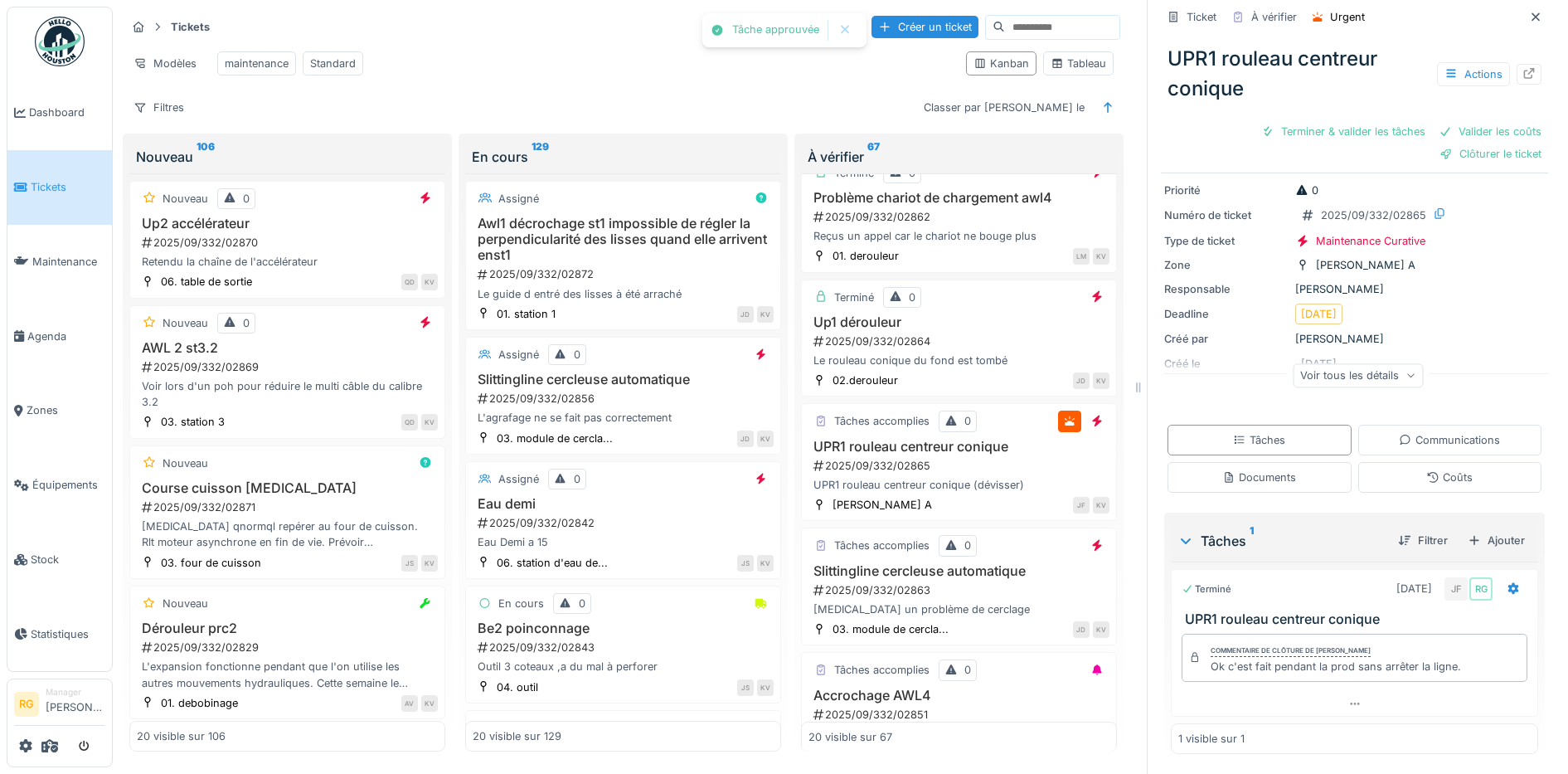
scroll to position [29, 0]
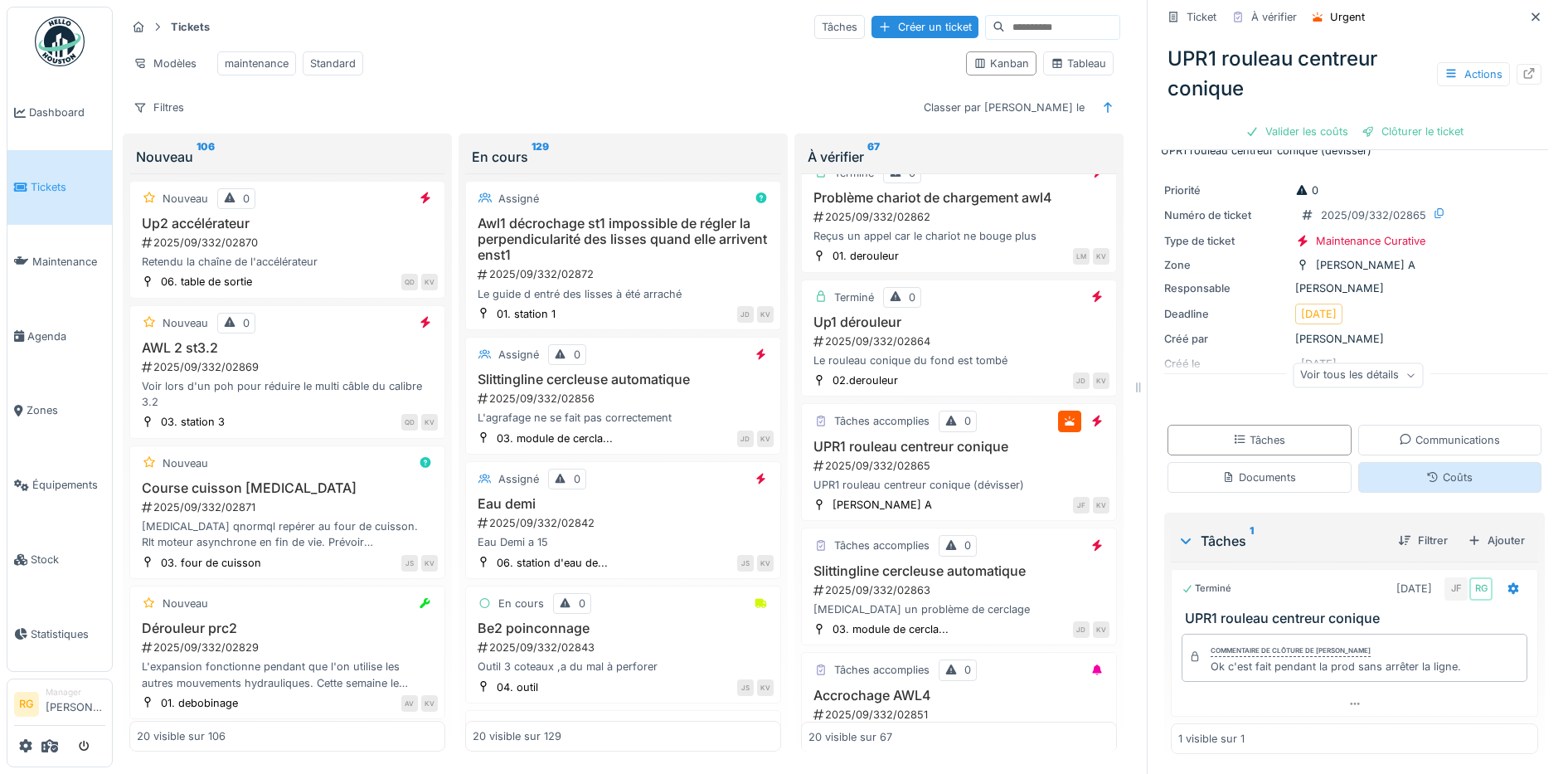
click at [1426, 469] on div "Coûts" at bounding box center [1449, 476] width 47 height 16
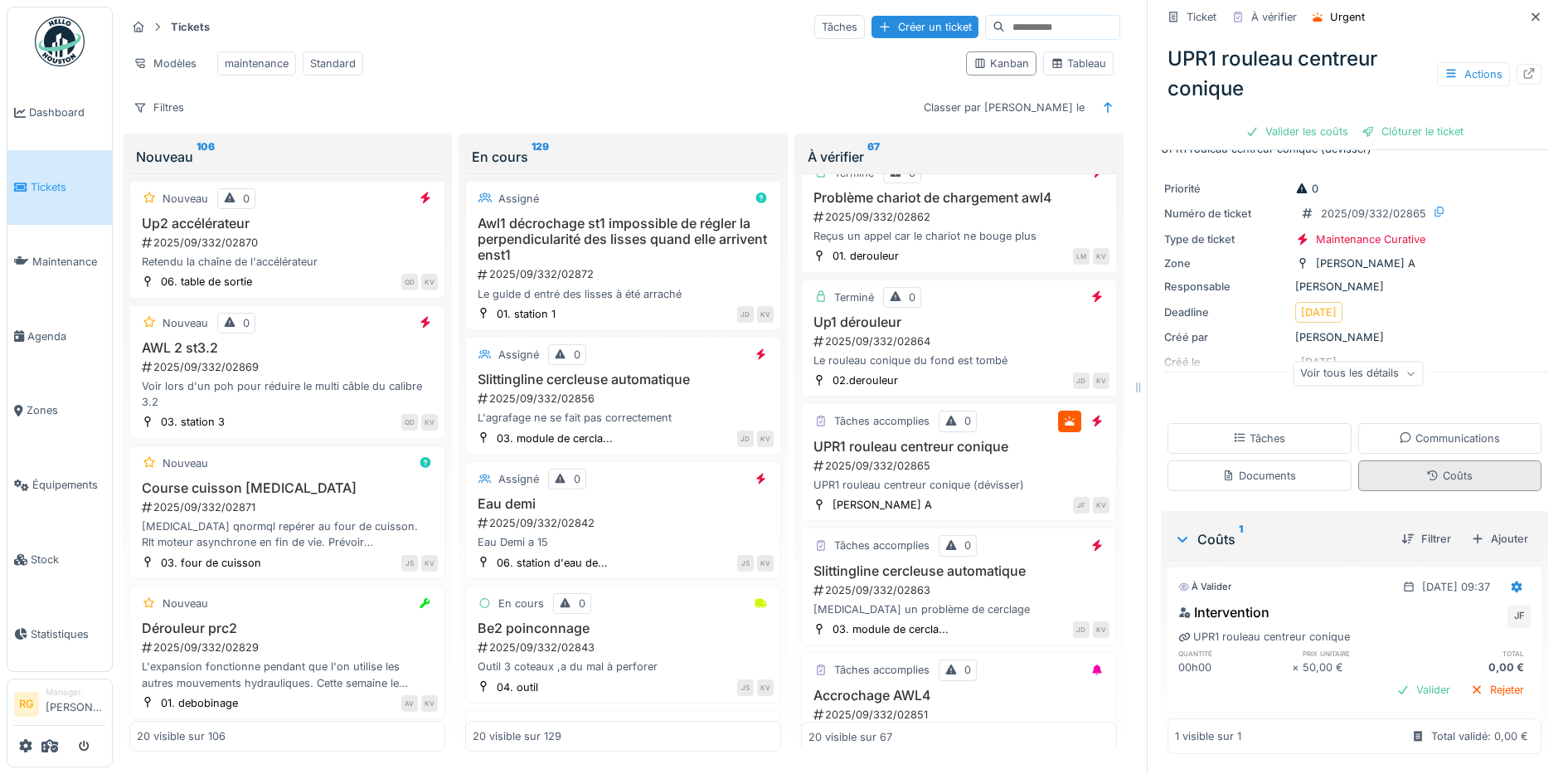
scroll to position [32, 0]
click at [1510, 579] on div at bounding box center [1516, 586] width 14 height 16
click at [1443, 612] on div "Modifier" at bounding box center [1438, 623] width 80 height 25
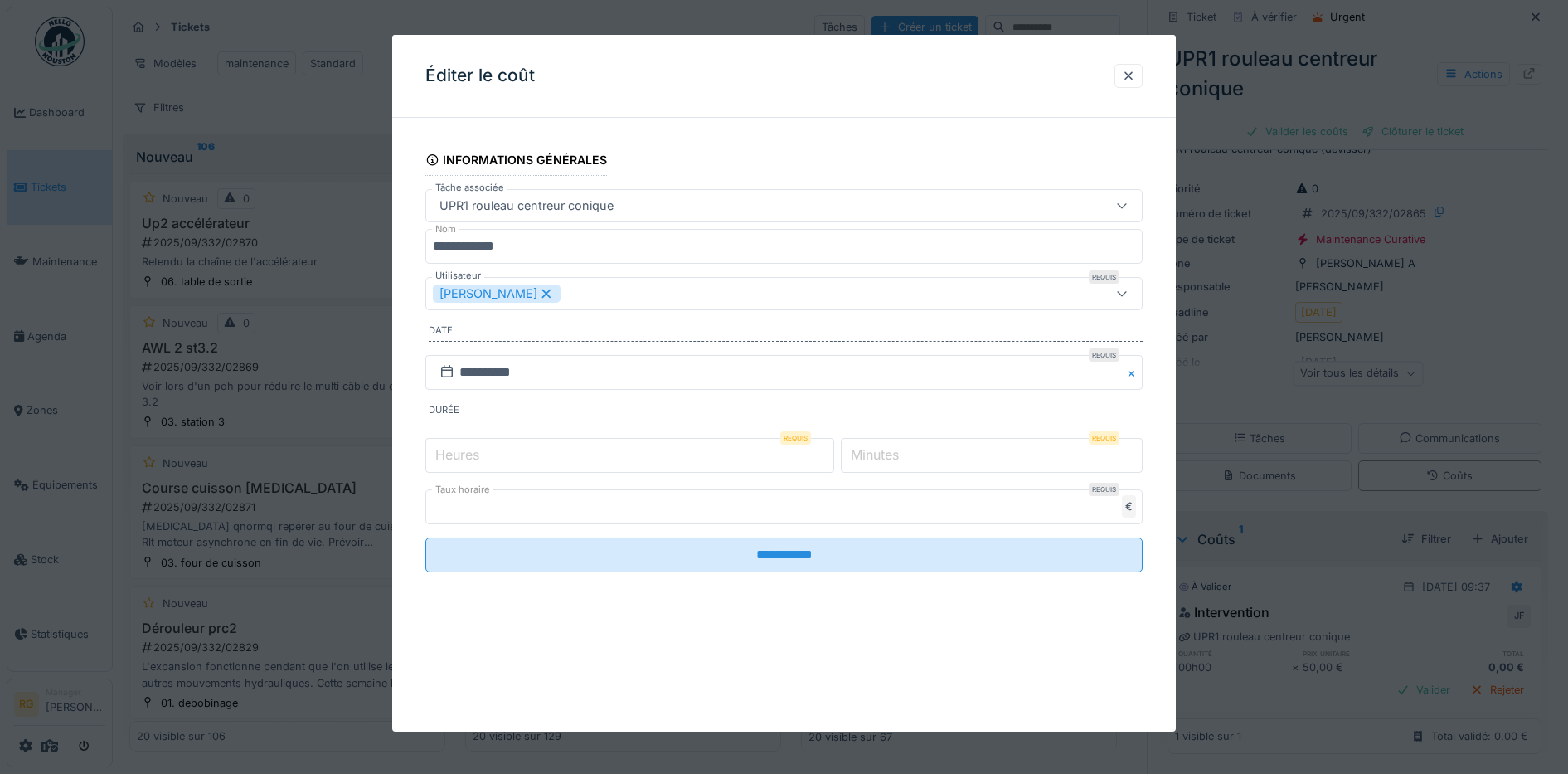
click at [602, 458] on input "*" at bounding box center [629, 455] width 409 height 35
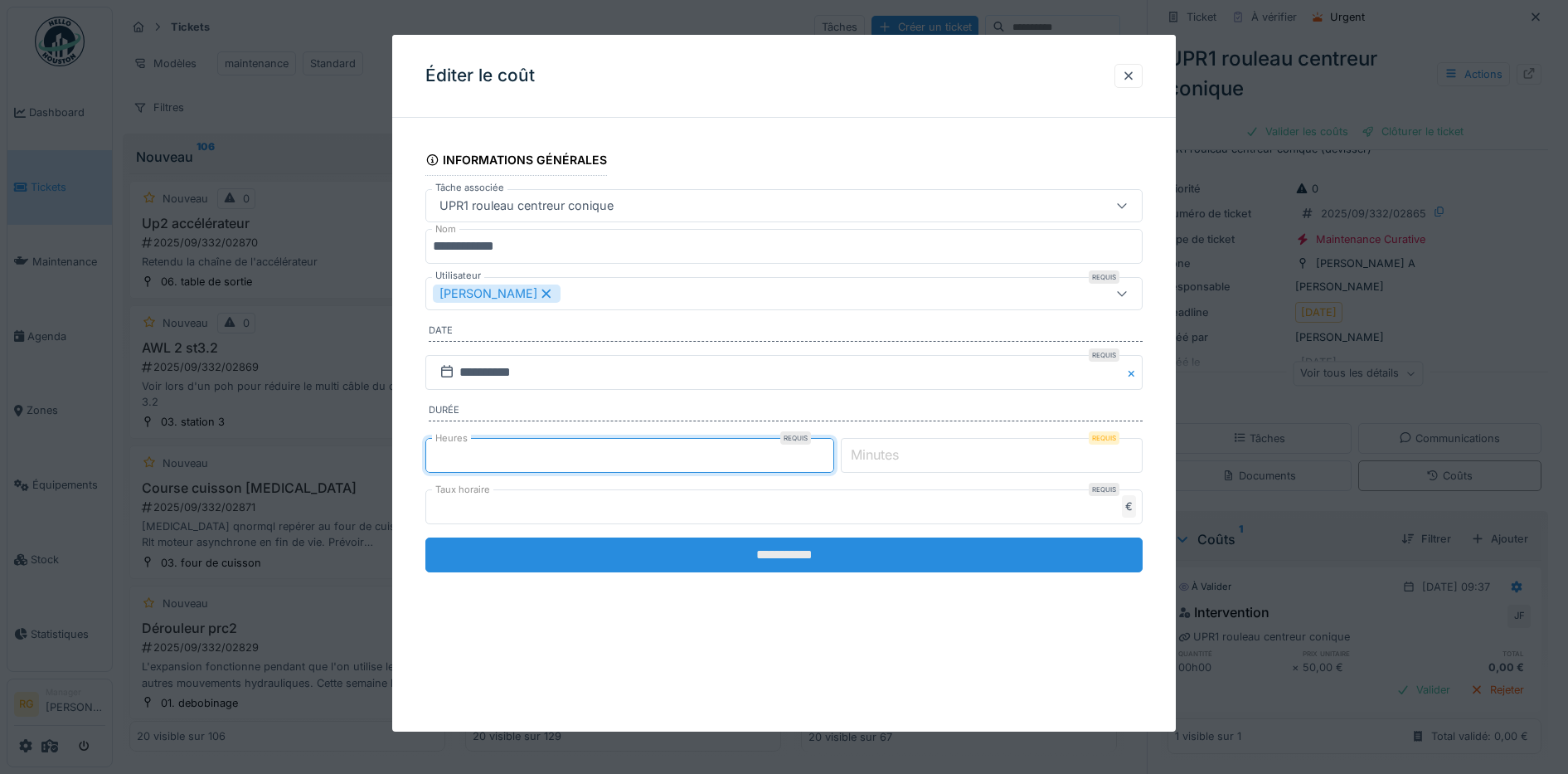
type input "*"
click at [686, 556] on input "**********" at bounding box center [784, 555] width 718 height 35
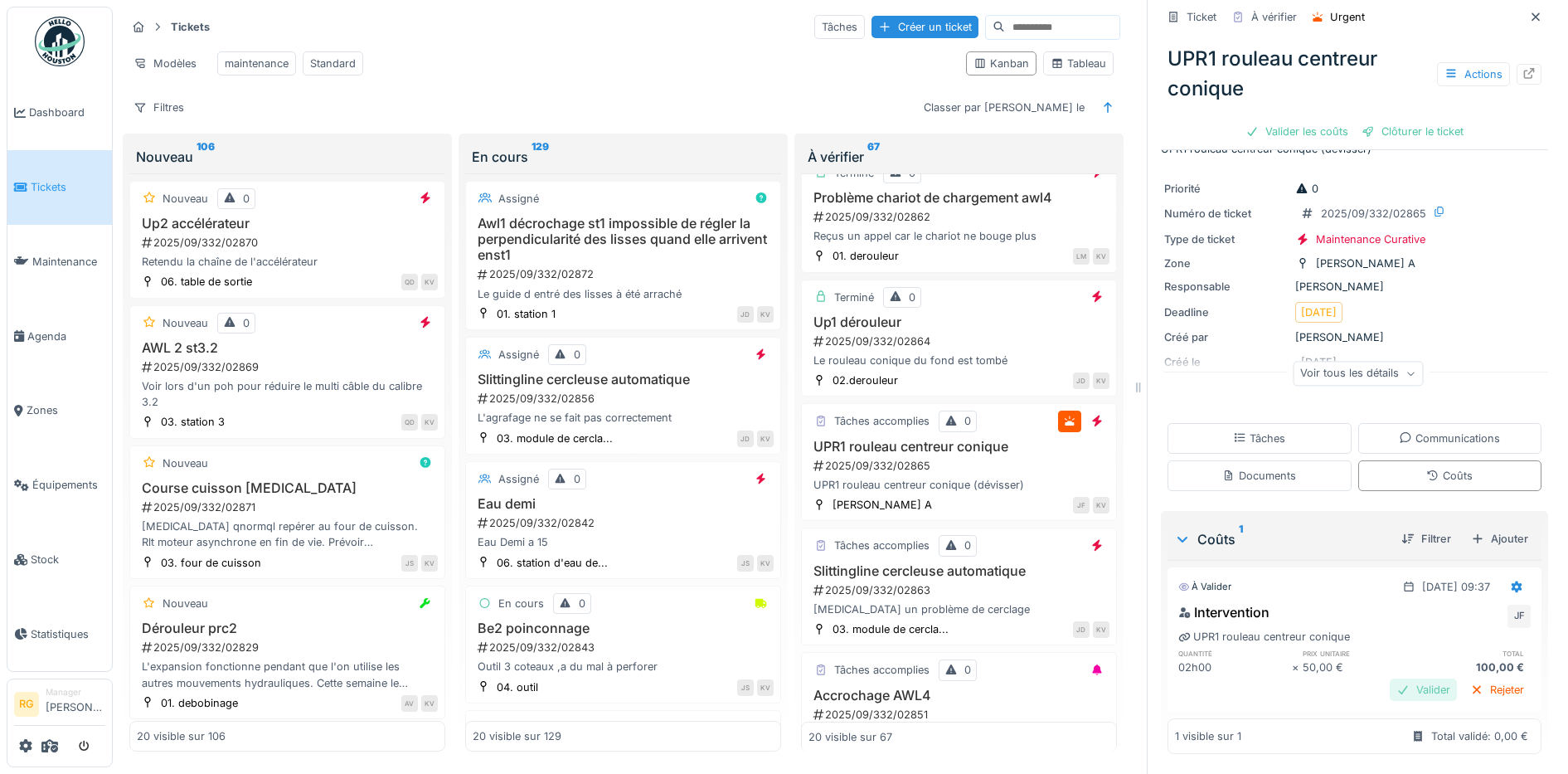
click at [1396, 678] on div "Valider" at bounding box center [1423, 689] width 67 height 23
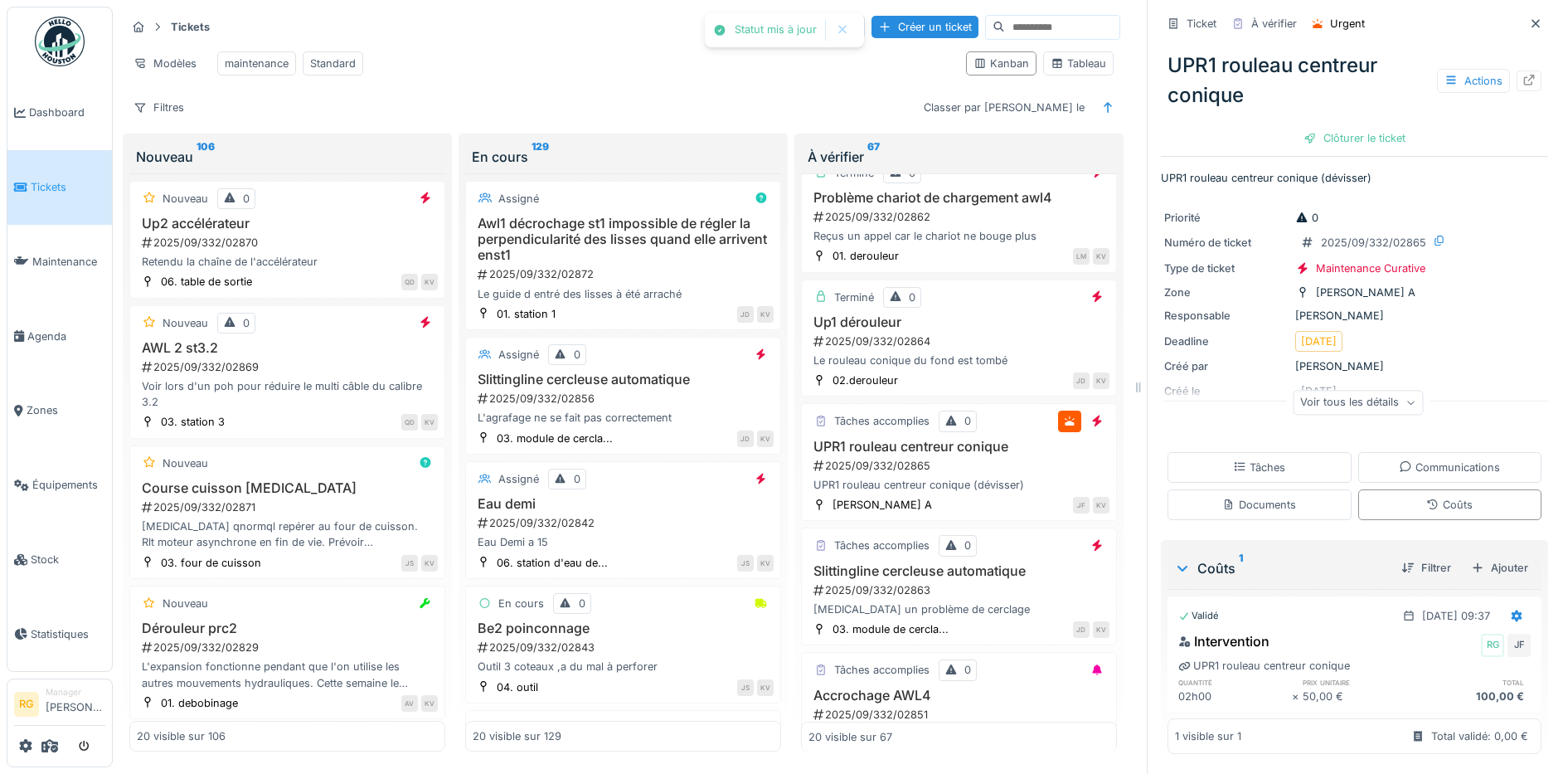
scroll to position [3, 0]
click at [1349, 127] on div "Clôturer le ticket" at bounding box center [1354, 138] width 115 height 23
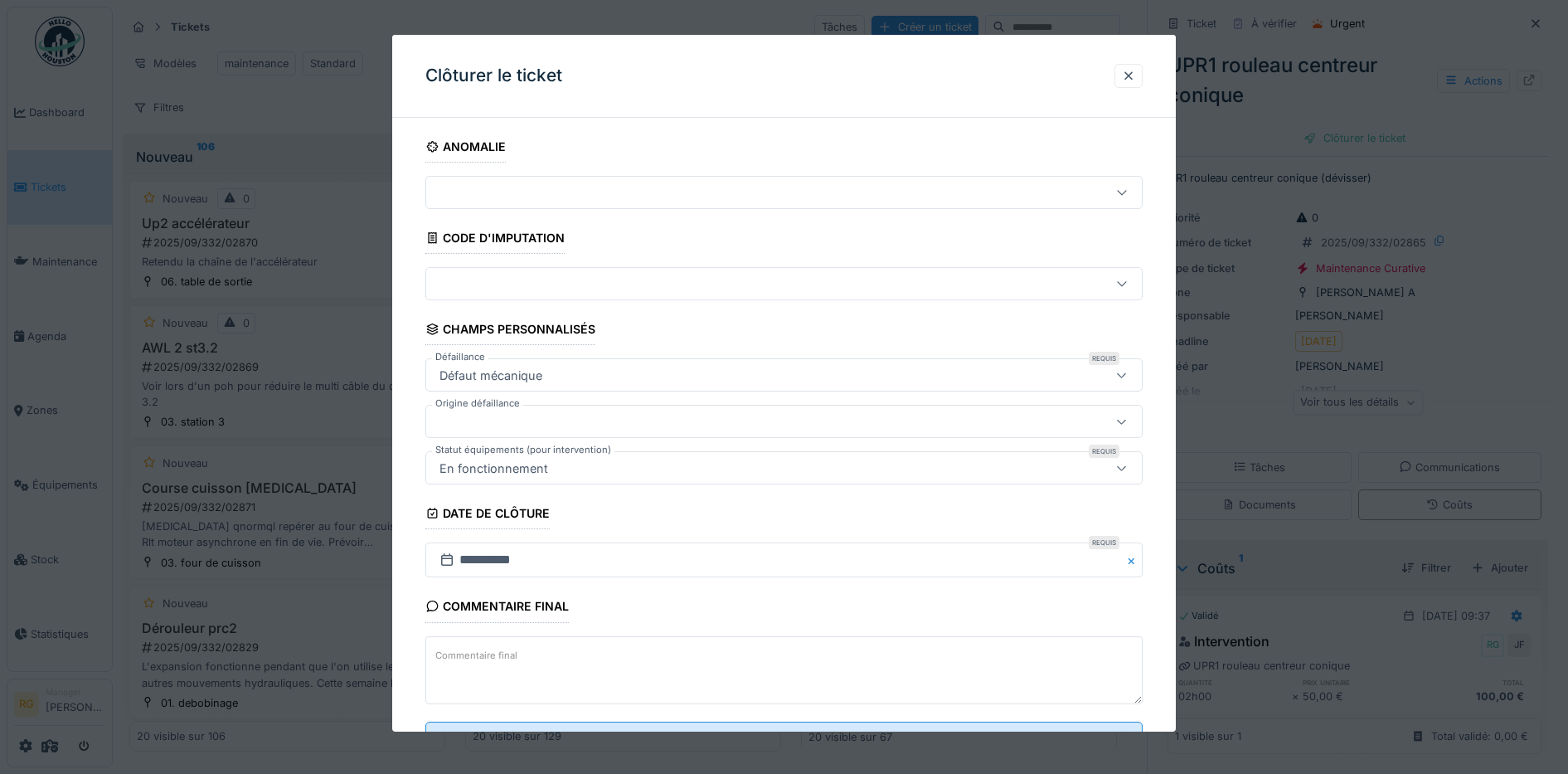
click at [504, 657] on label "Commentaire final" at bounding box center [476, 655] width 88 height 21
click at [504, 657] on textarea "Commentaire final" at bounding box center [784, 670] width 718 height 68
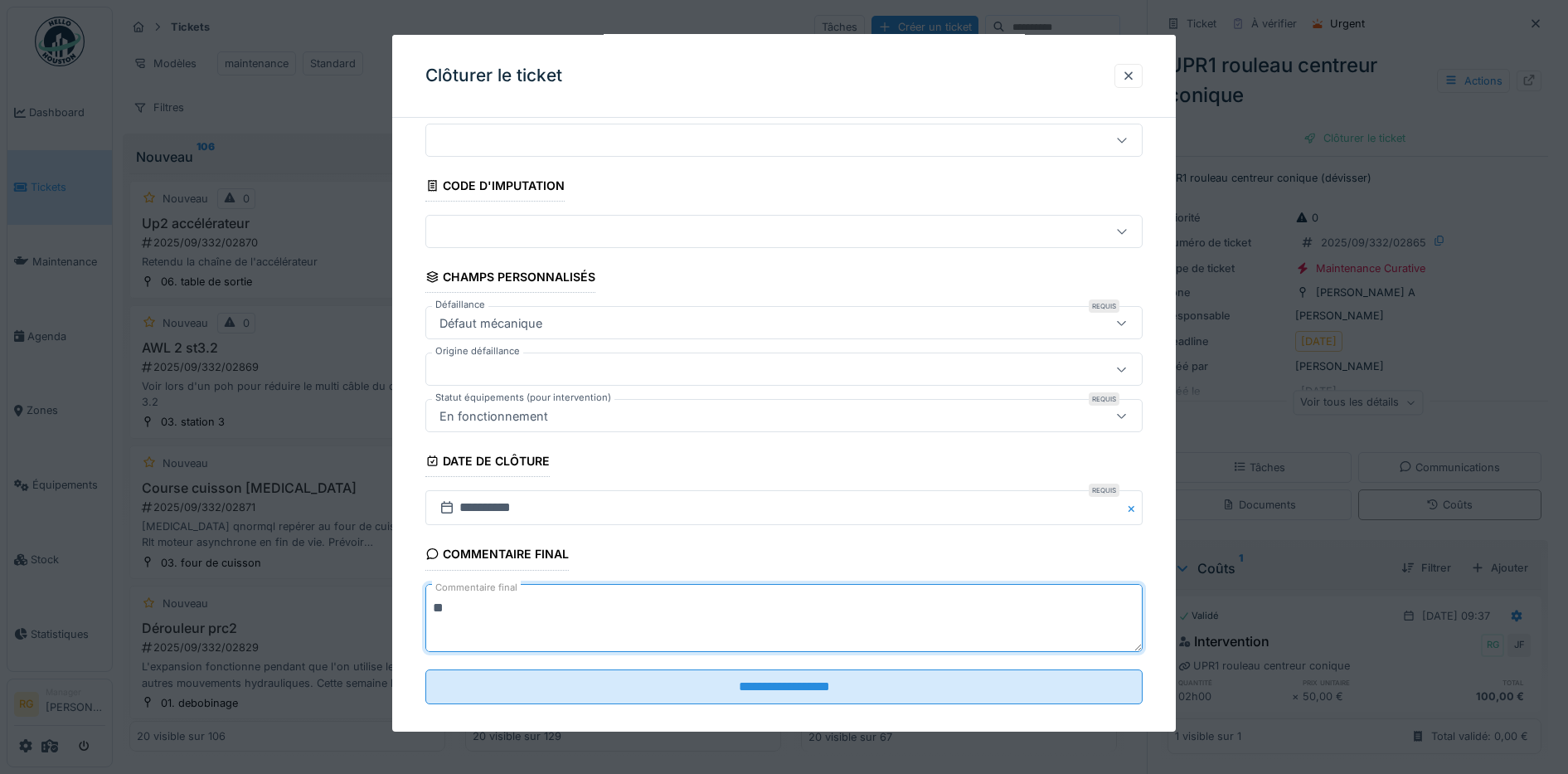
scroll to position [71, 0]
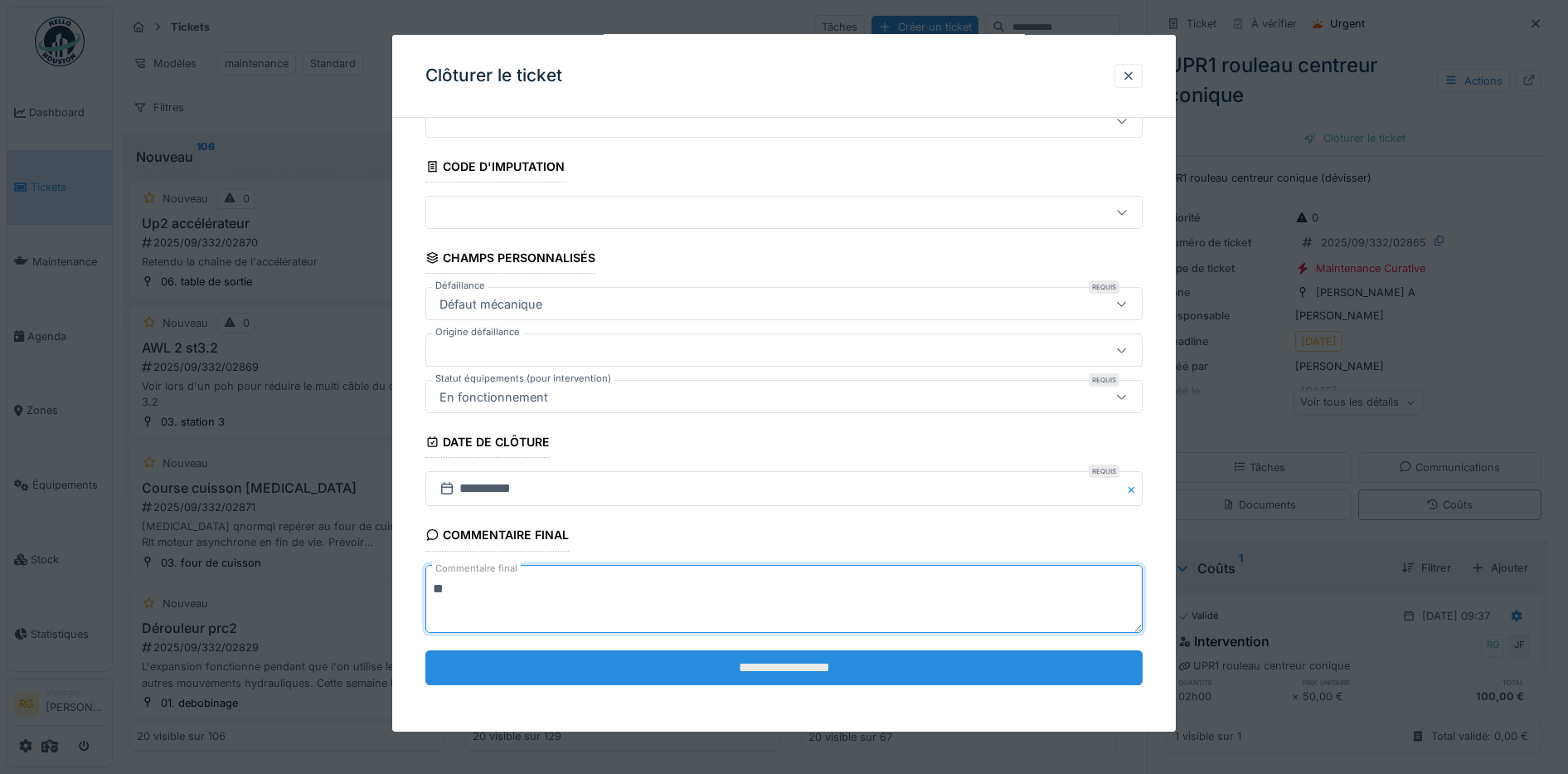
type textarea "**"
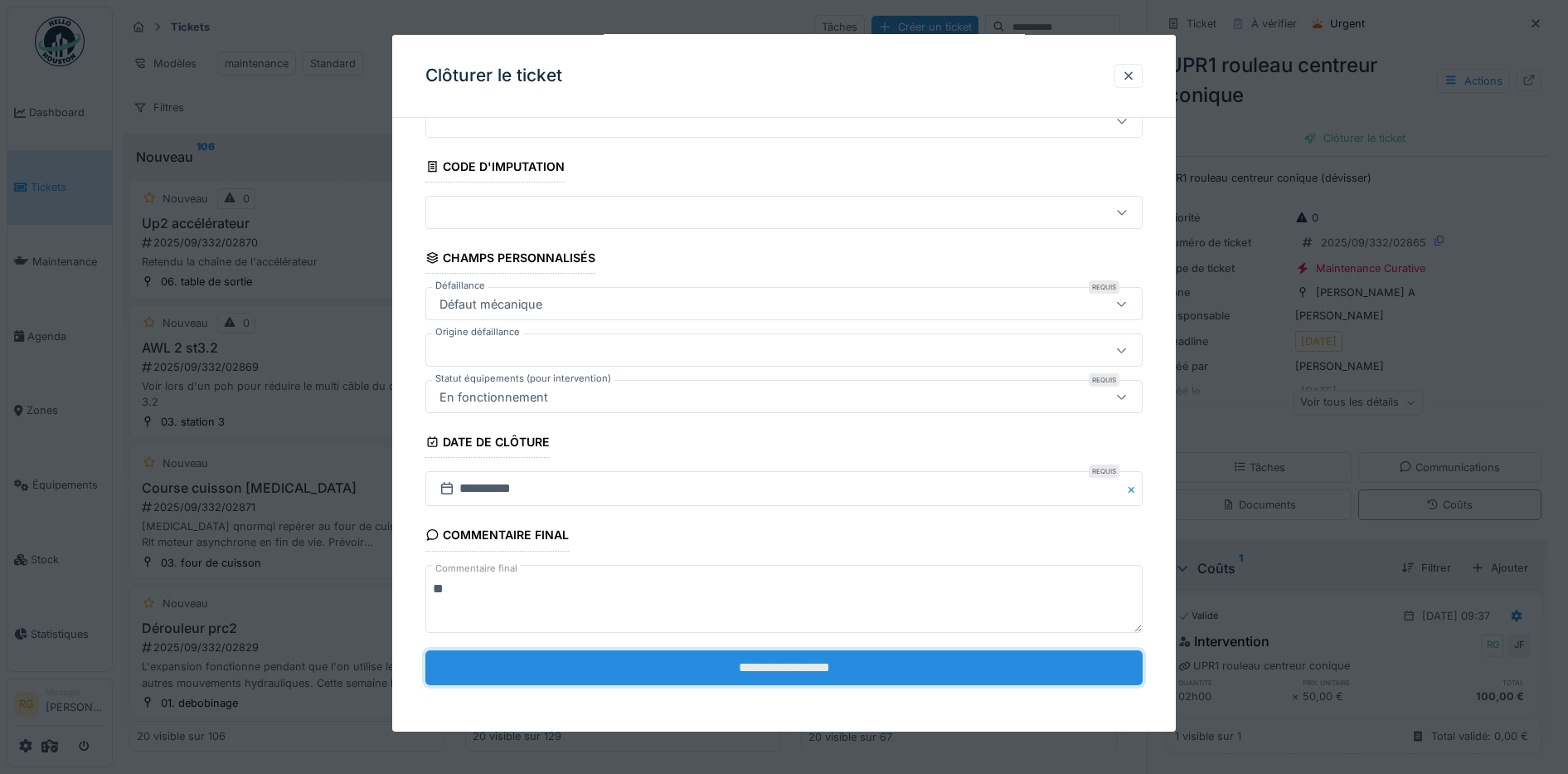
click at [752, 670] on input "**********" at bounding box center [784, 668] width 718 height 35
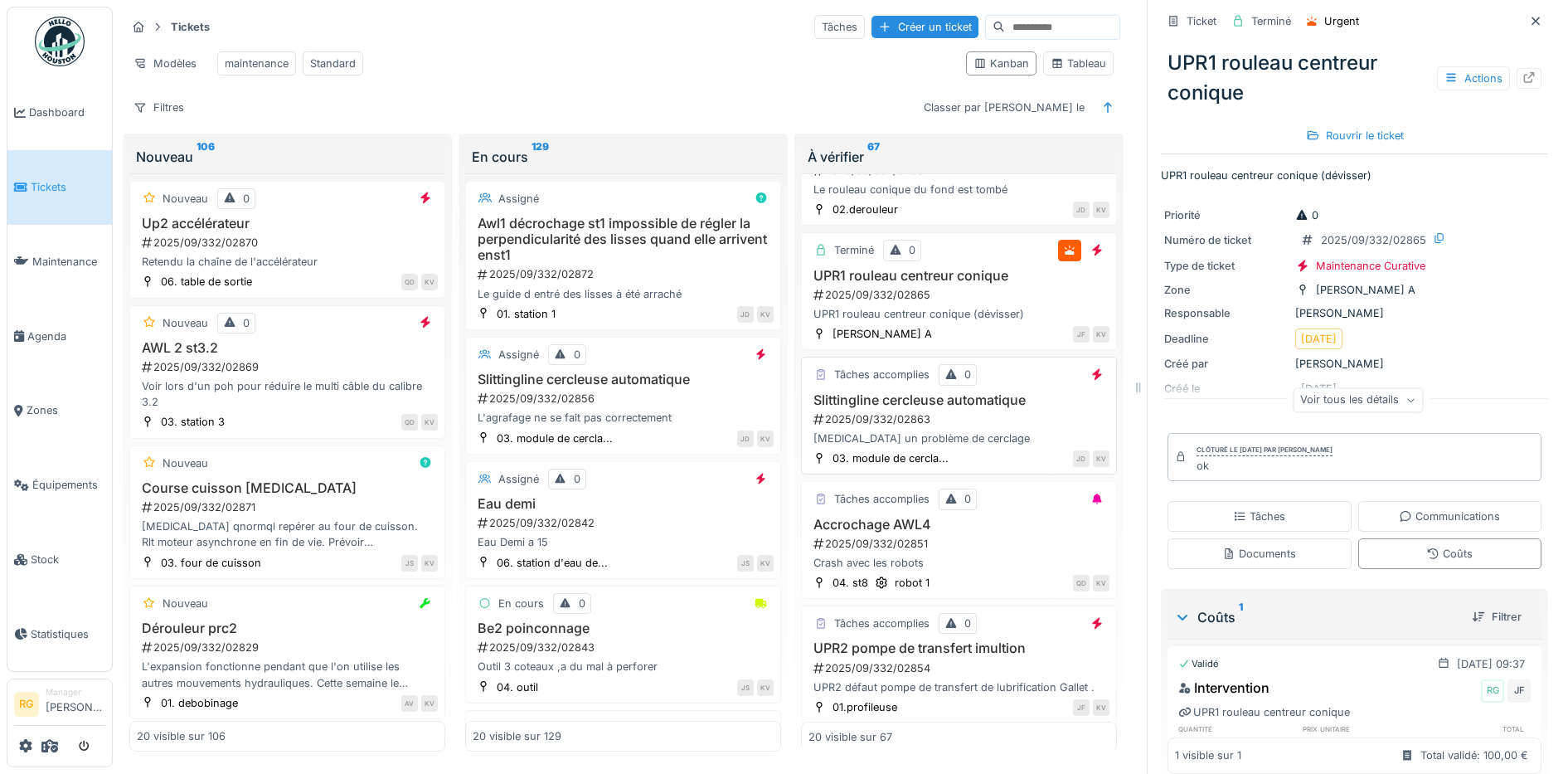
scroll to position [622, 0]
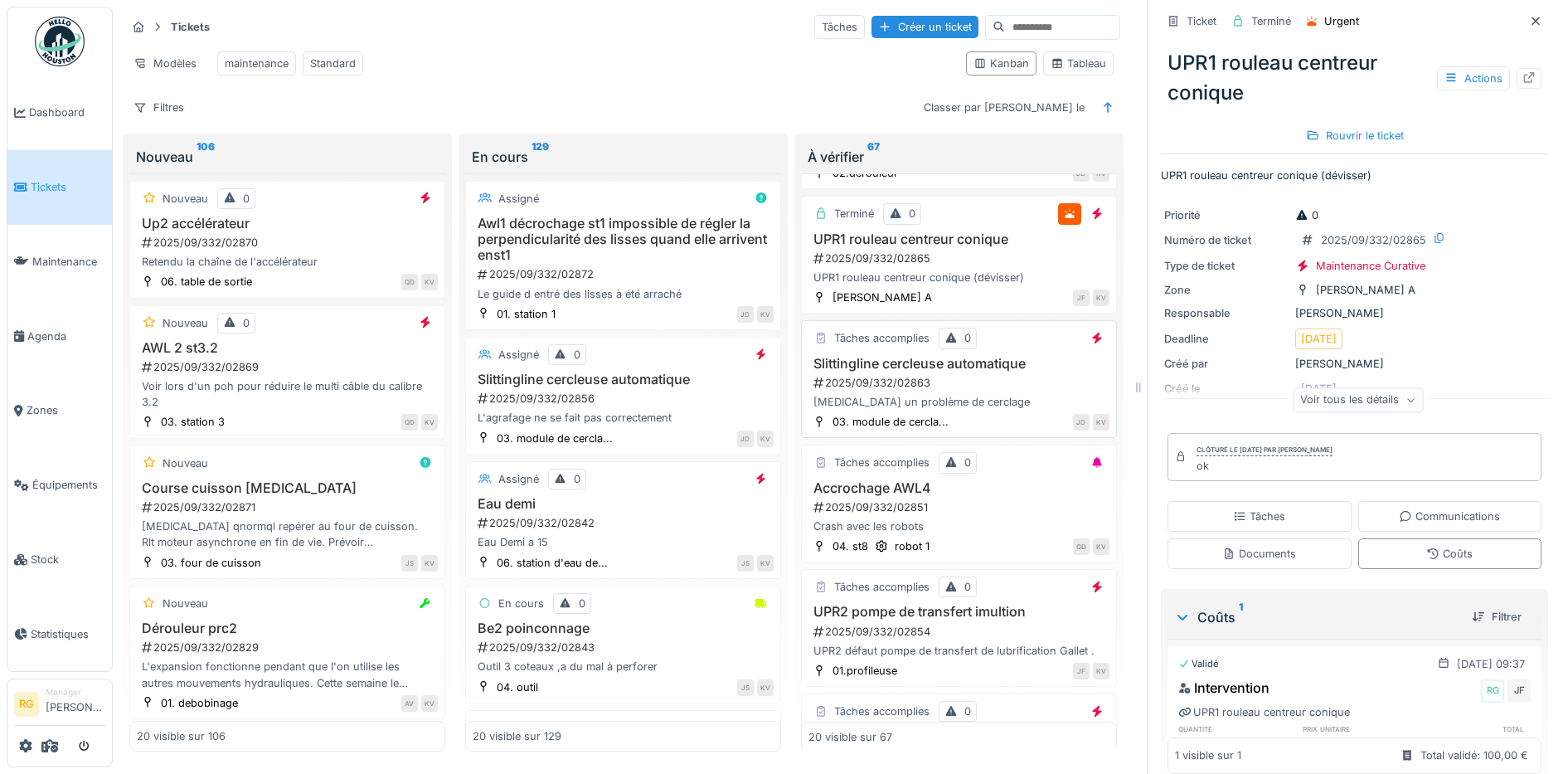
click at [974, 380] on div "2025/09/332/02863" at bounding box center [961, 382] width 297 height 16
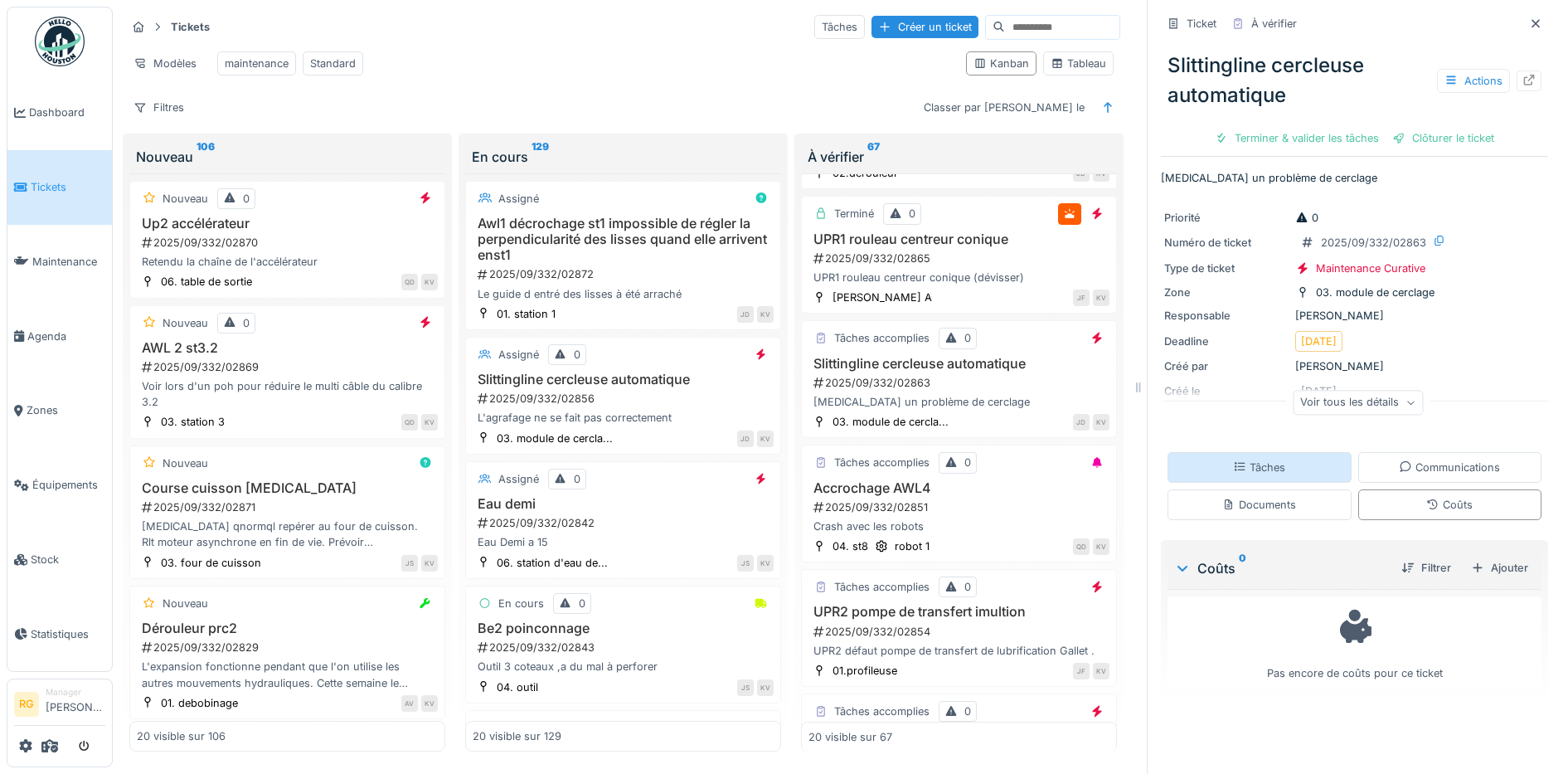
click at [1243, 459] on div "Tâches" at bounding box center [1258, 466] width 52 height 16
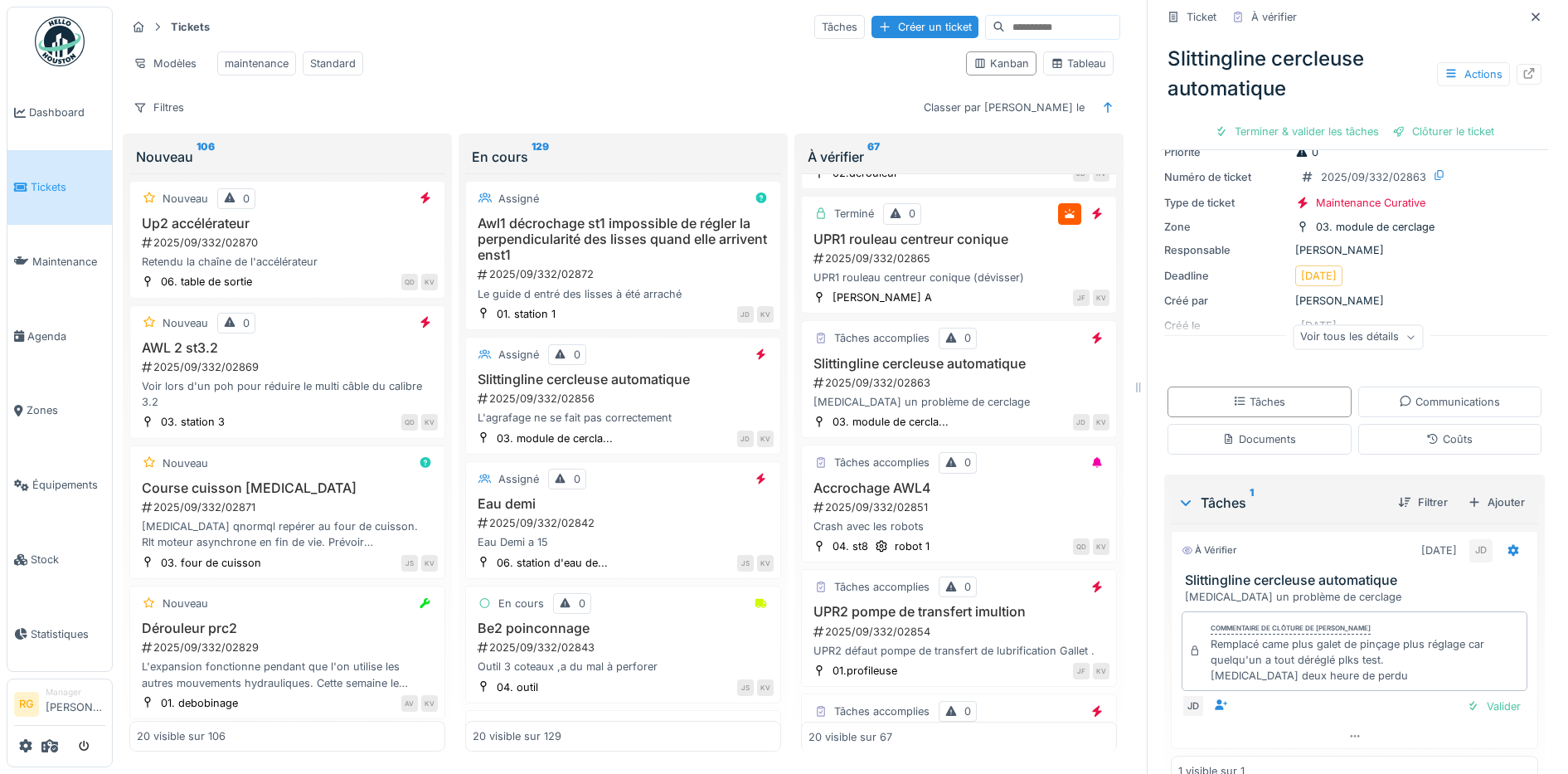
scroll to position [100, 0]
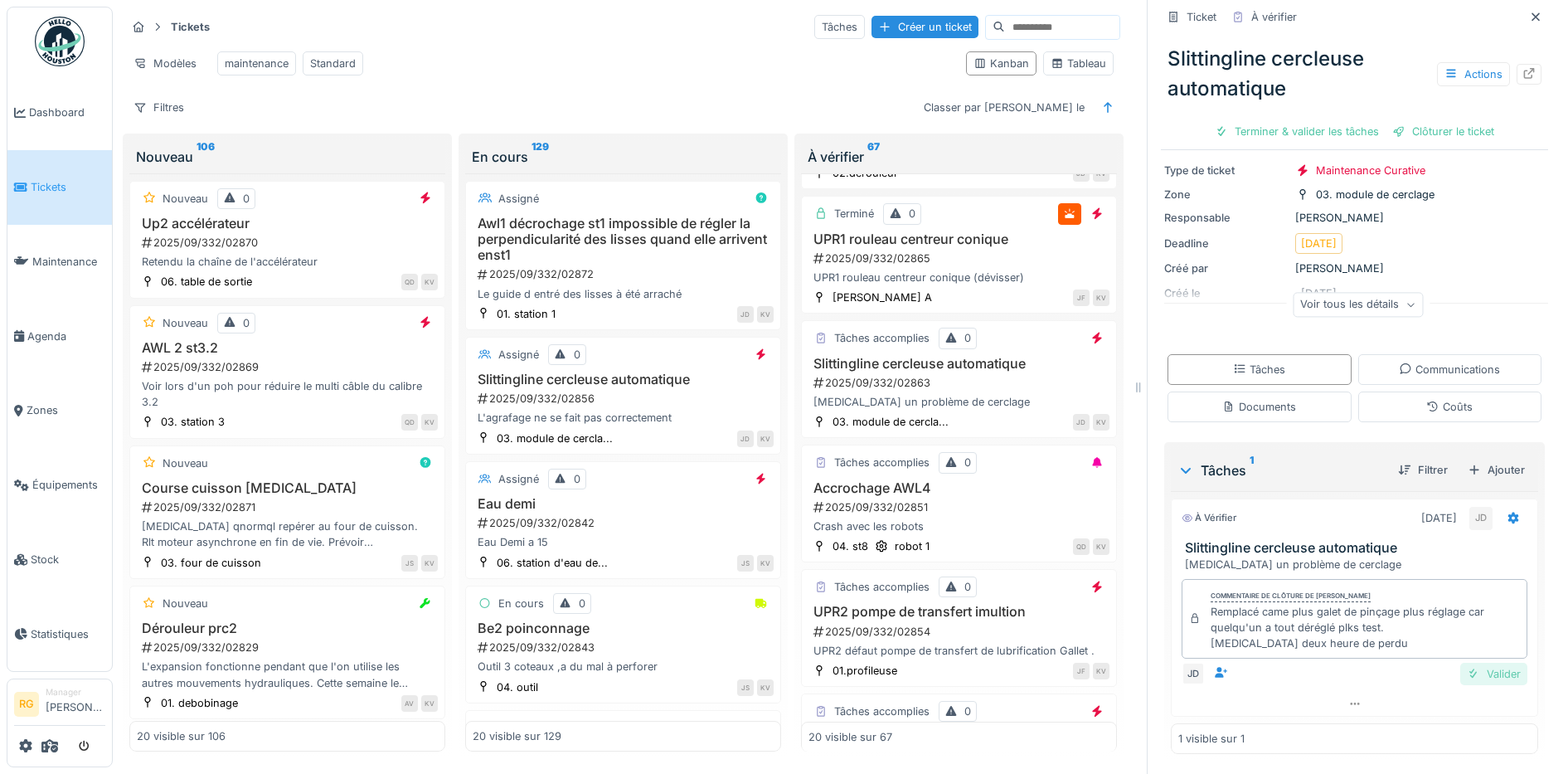
click at [1470, 663] on div "Valider" at bounding box center [1493, 674] width 67 height 23
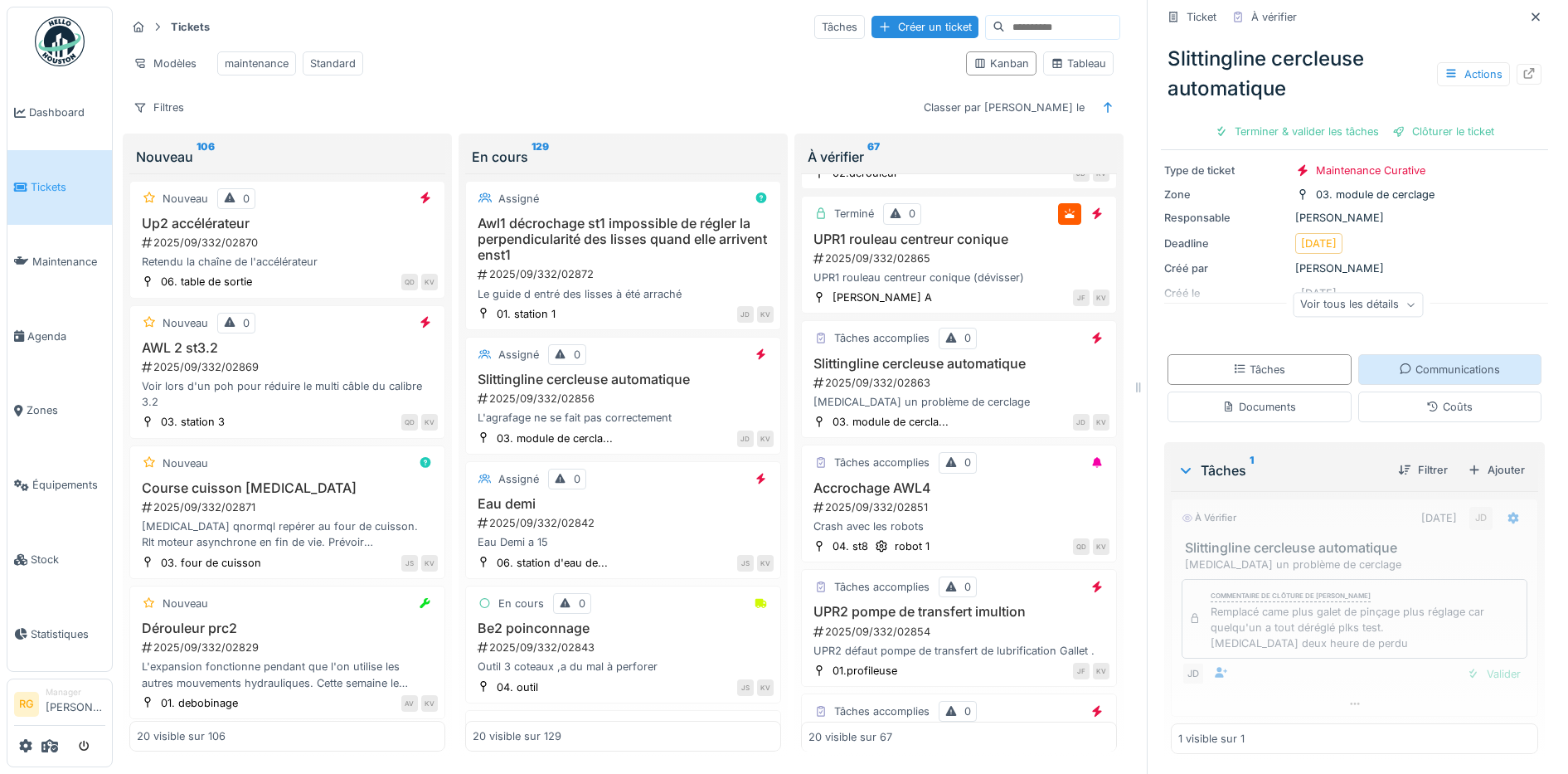
scroll to position [61, 0]
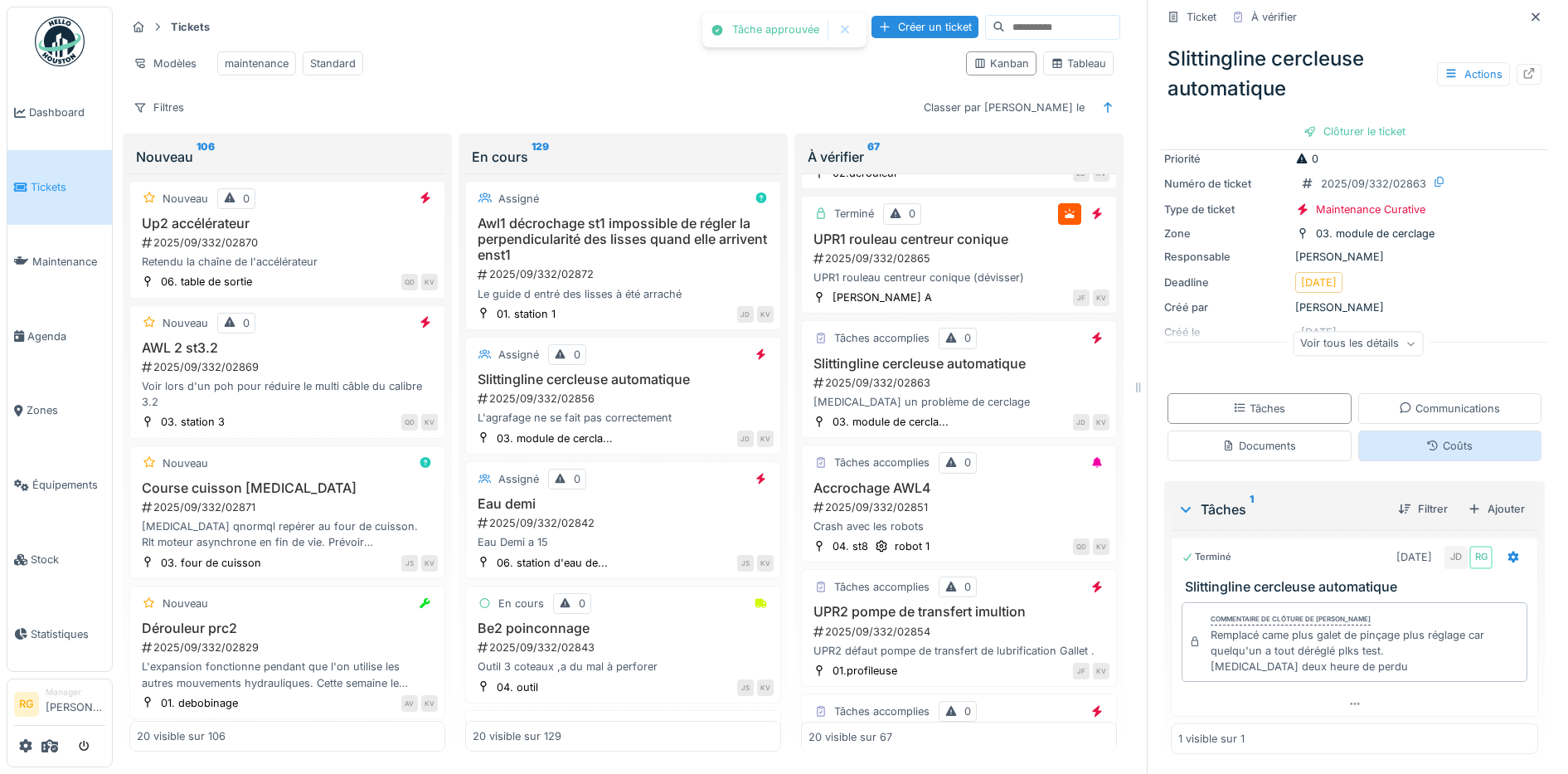
click at [1446, 431] on div "Coûts" at bounding box center [1450, 446] width 184 height 31
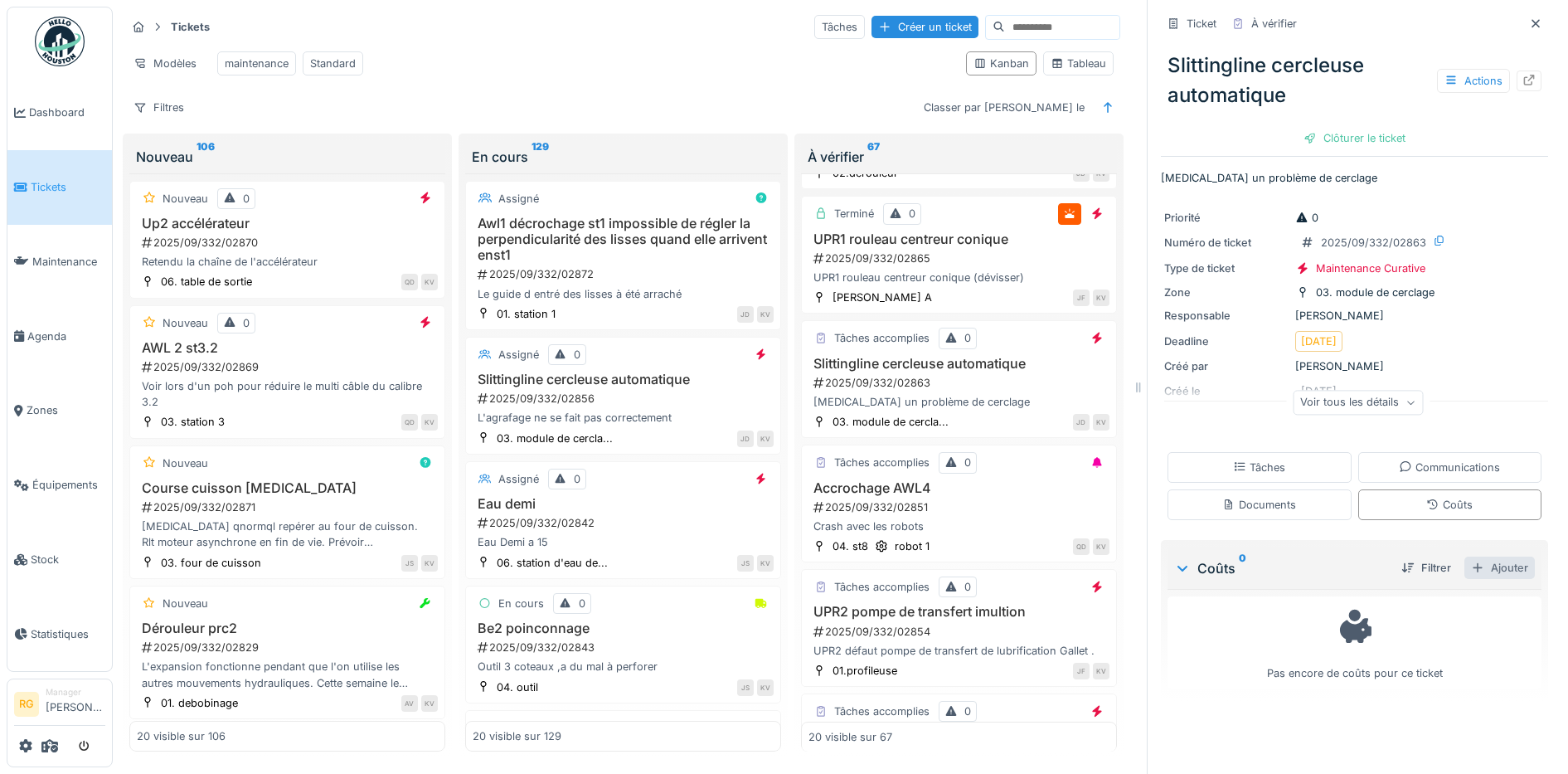
click at [1477, 557] on div "Ajouter" at bounding box center [1499, 568] width 70 height 23
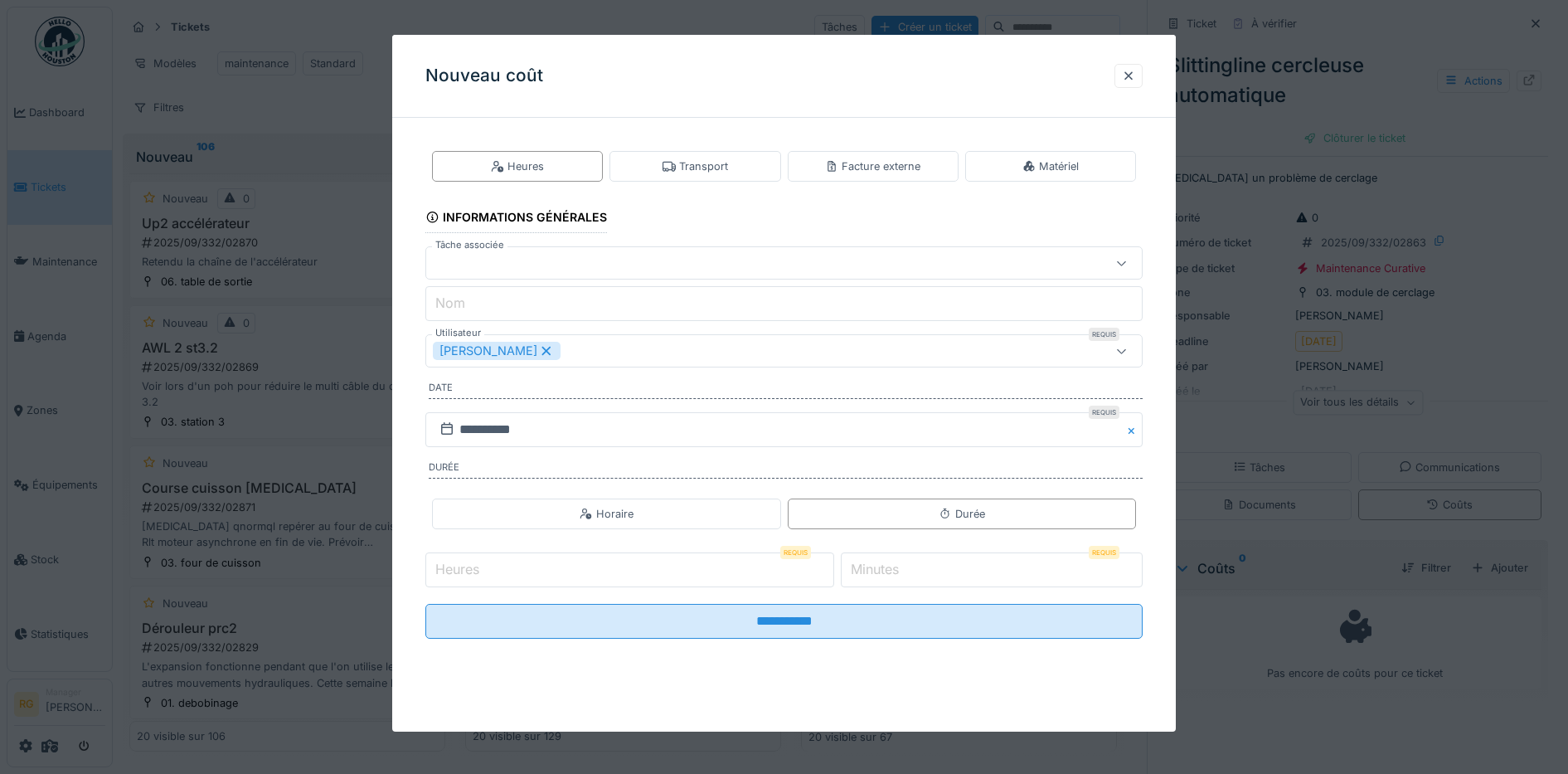
click at [499, 565] on input "Heures" at bounding box center [629, 570] width 409 height 35
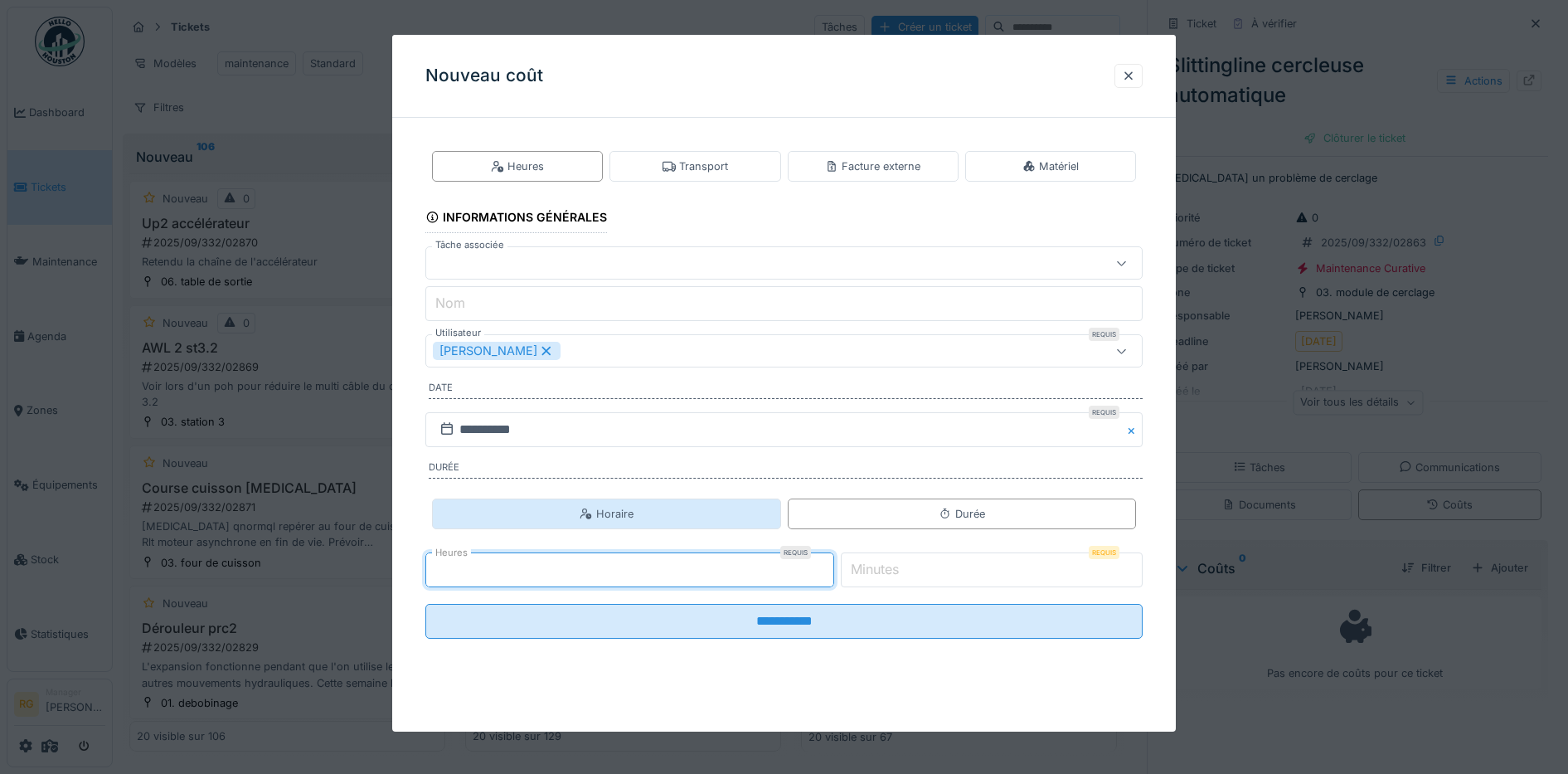
type input "*"
click at [620, 514] on div "Horaire" at bounding box center [606, 513] width 54 height 16
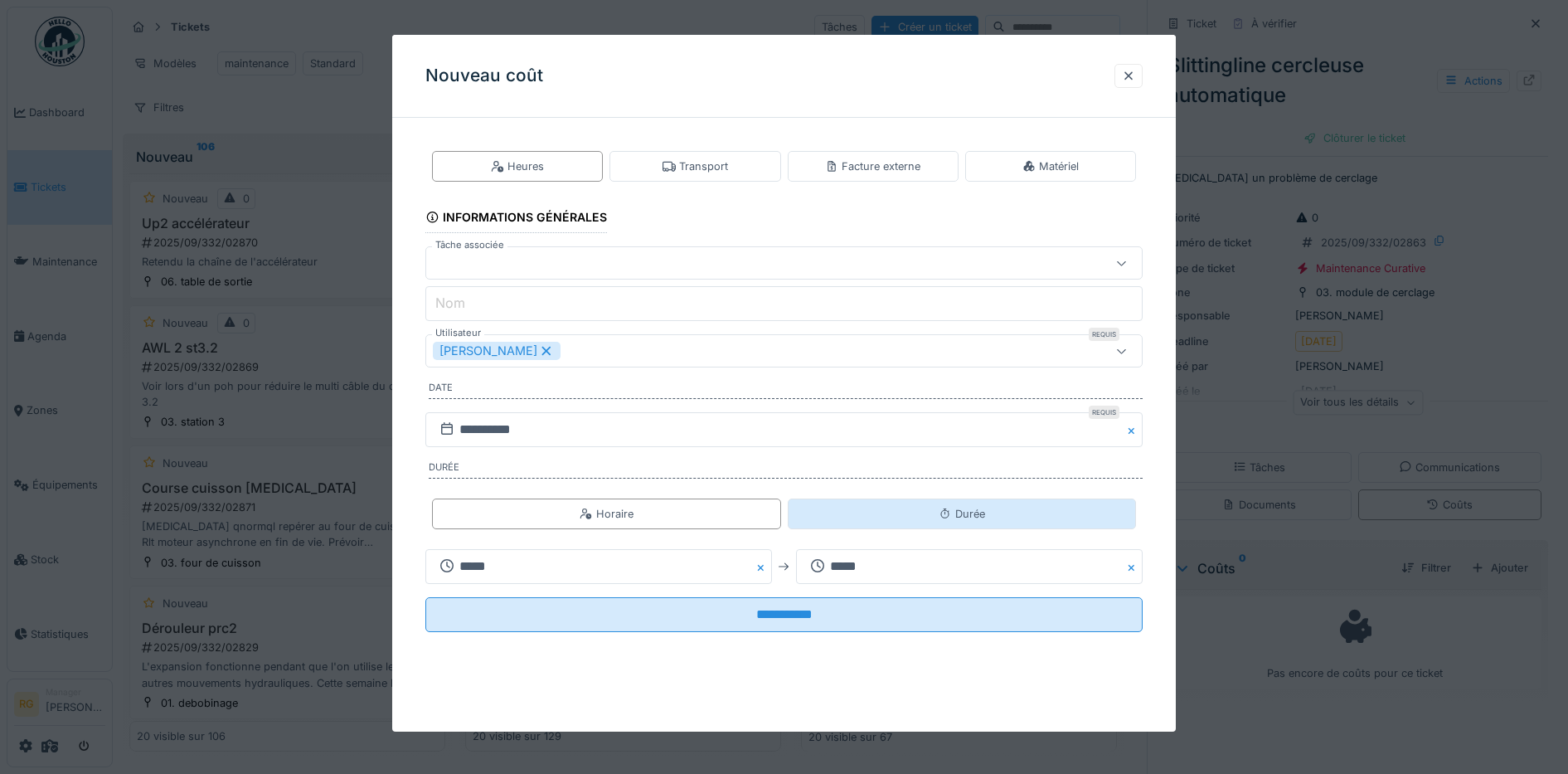
click at [985, 515] on div "Durée" at bounding box center [961, 513] width 47 height 16
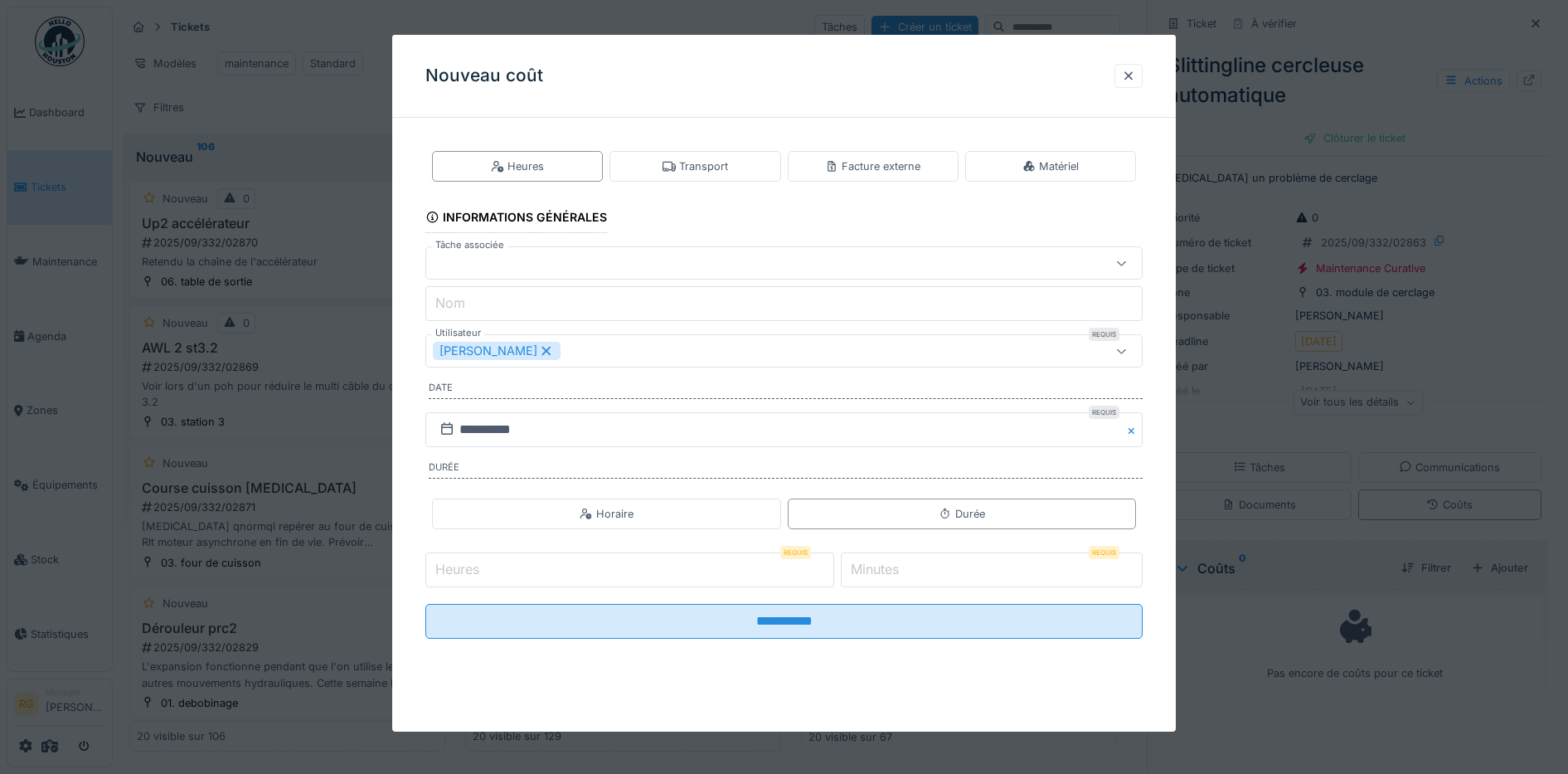
click at [599, 568] on input "Heures" at bounding box center [629, 570] width 409 height 35
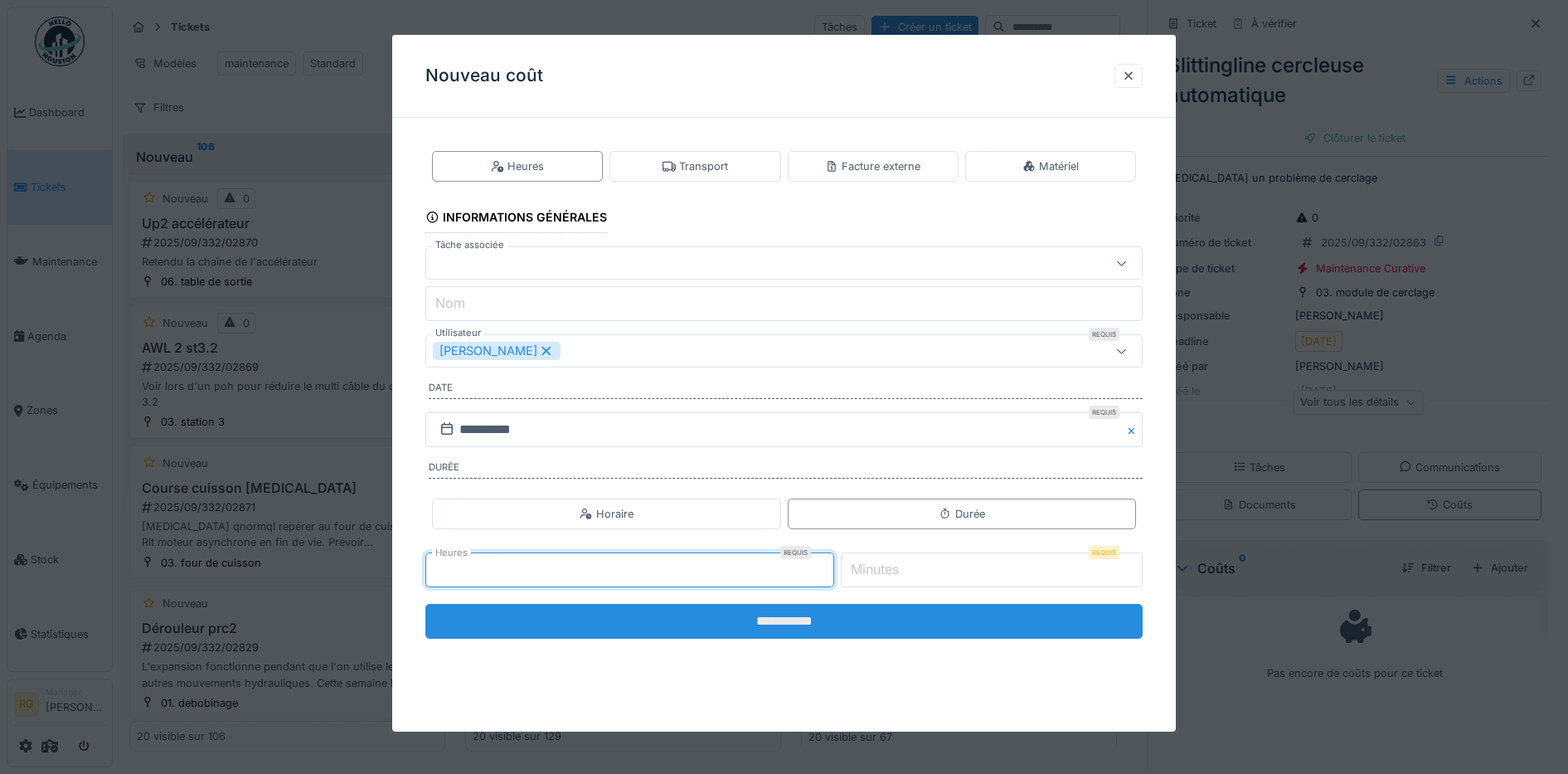
type input "*"
click at [669, 616] on input "**********" at bounding box center [784, 622] width 718 height 35
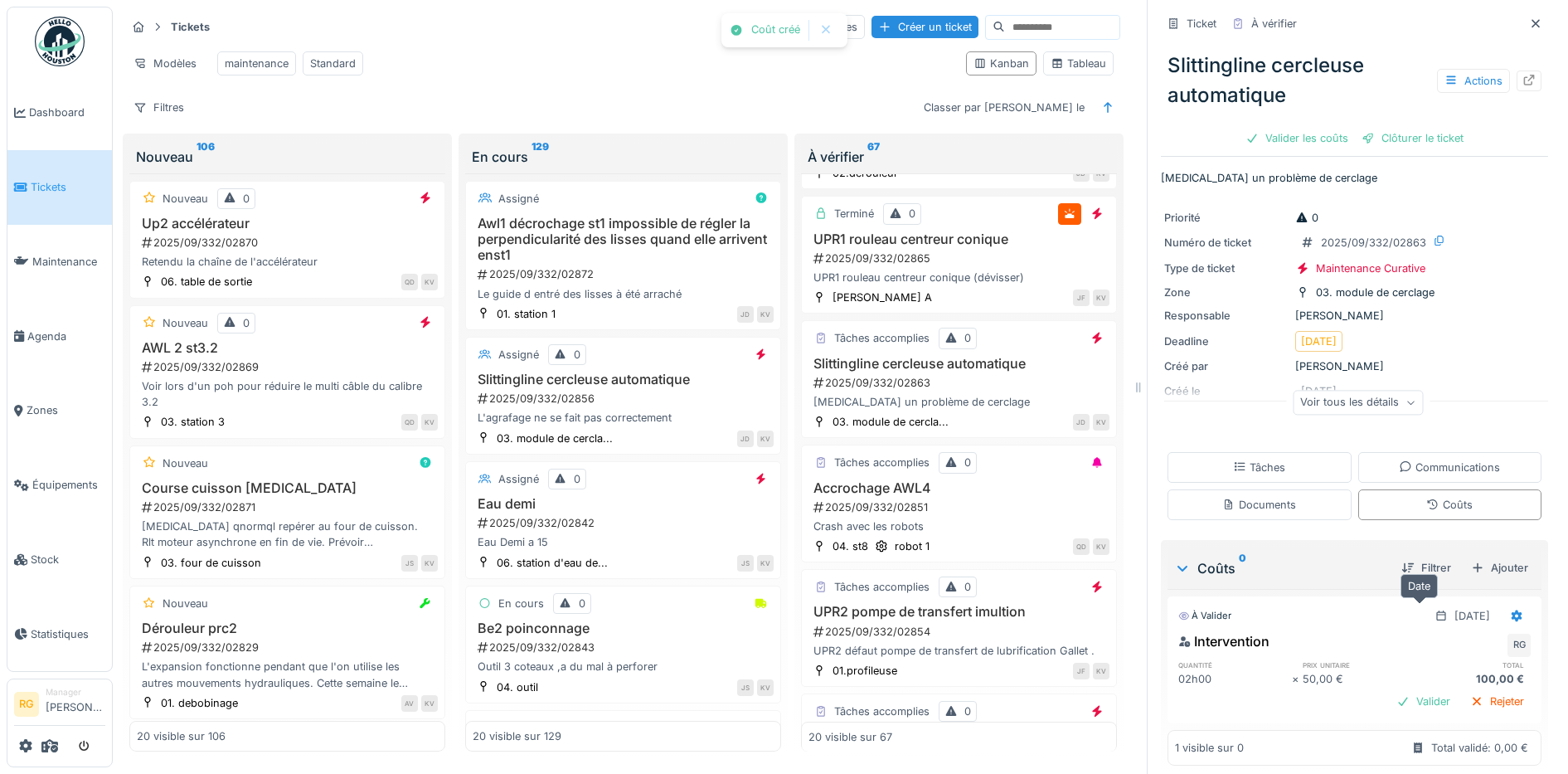
scroll to position [14, 0]
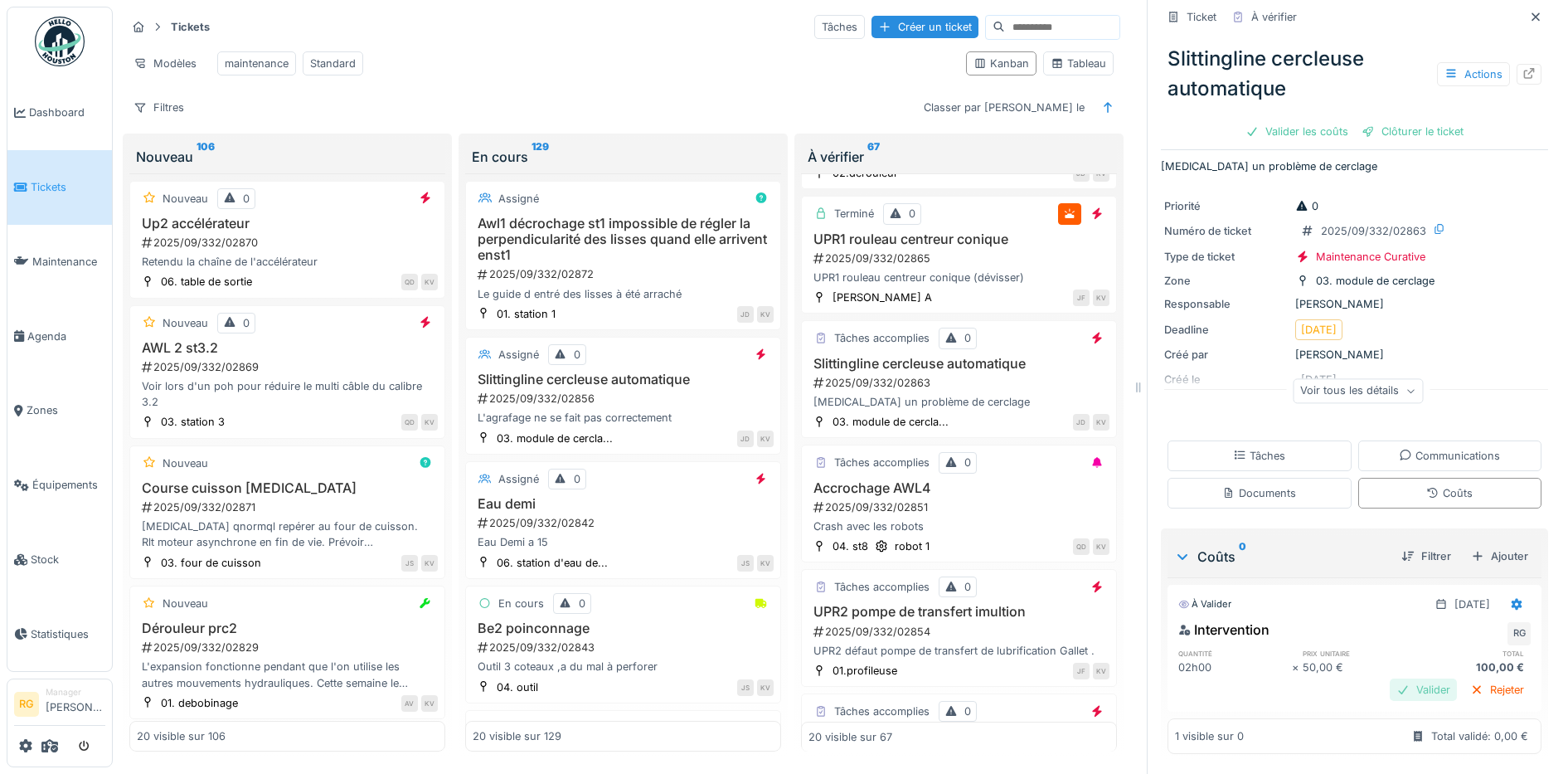
click at [1399, 678] on div "Valider" at bounding box center [1423, 689] width 67 height 23
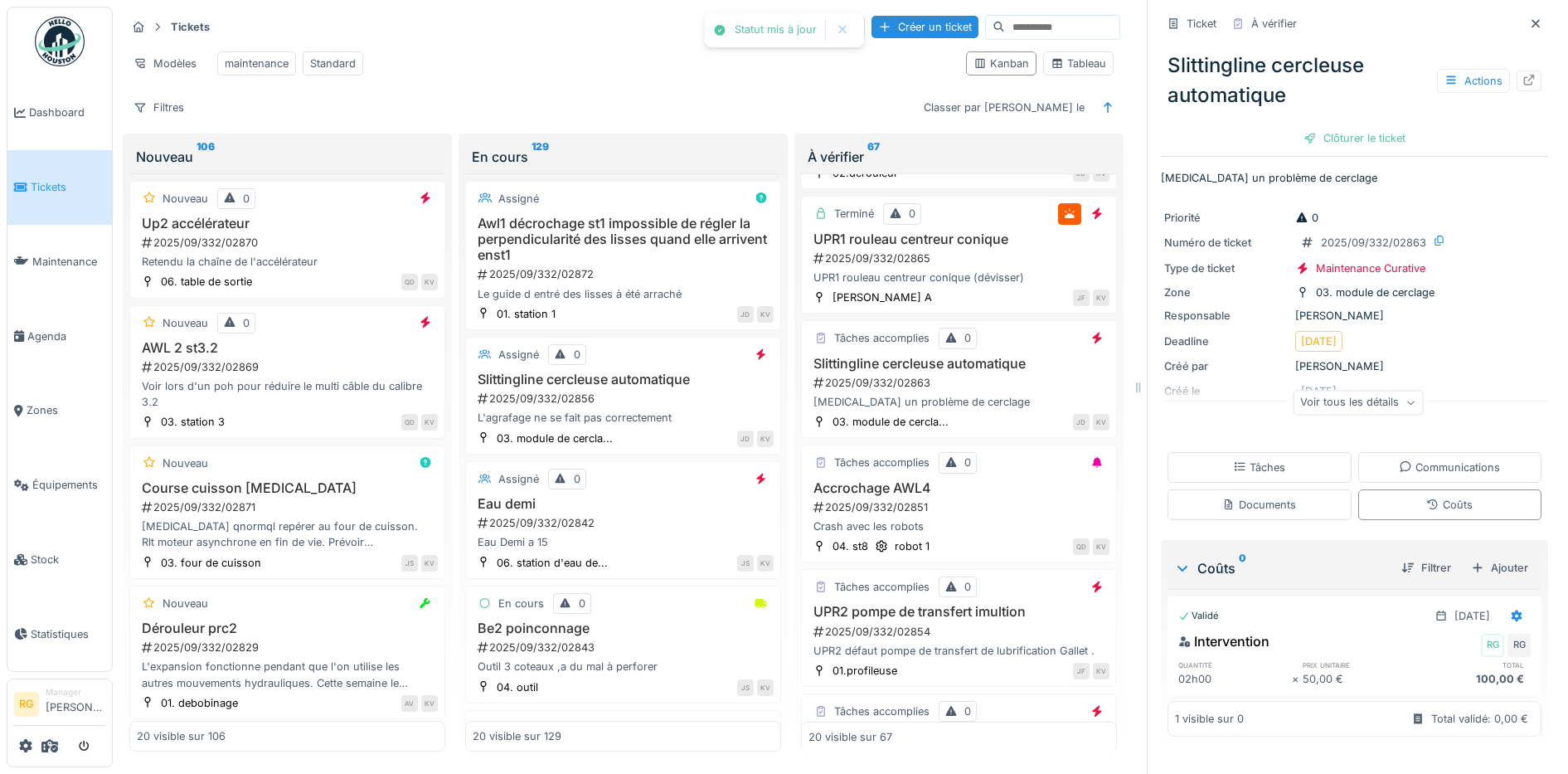
scroll to position [0, 0]
click at [1248, 459] on div "Tâches" at bounding box center [1258, 466] width 52 height 16
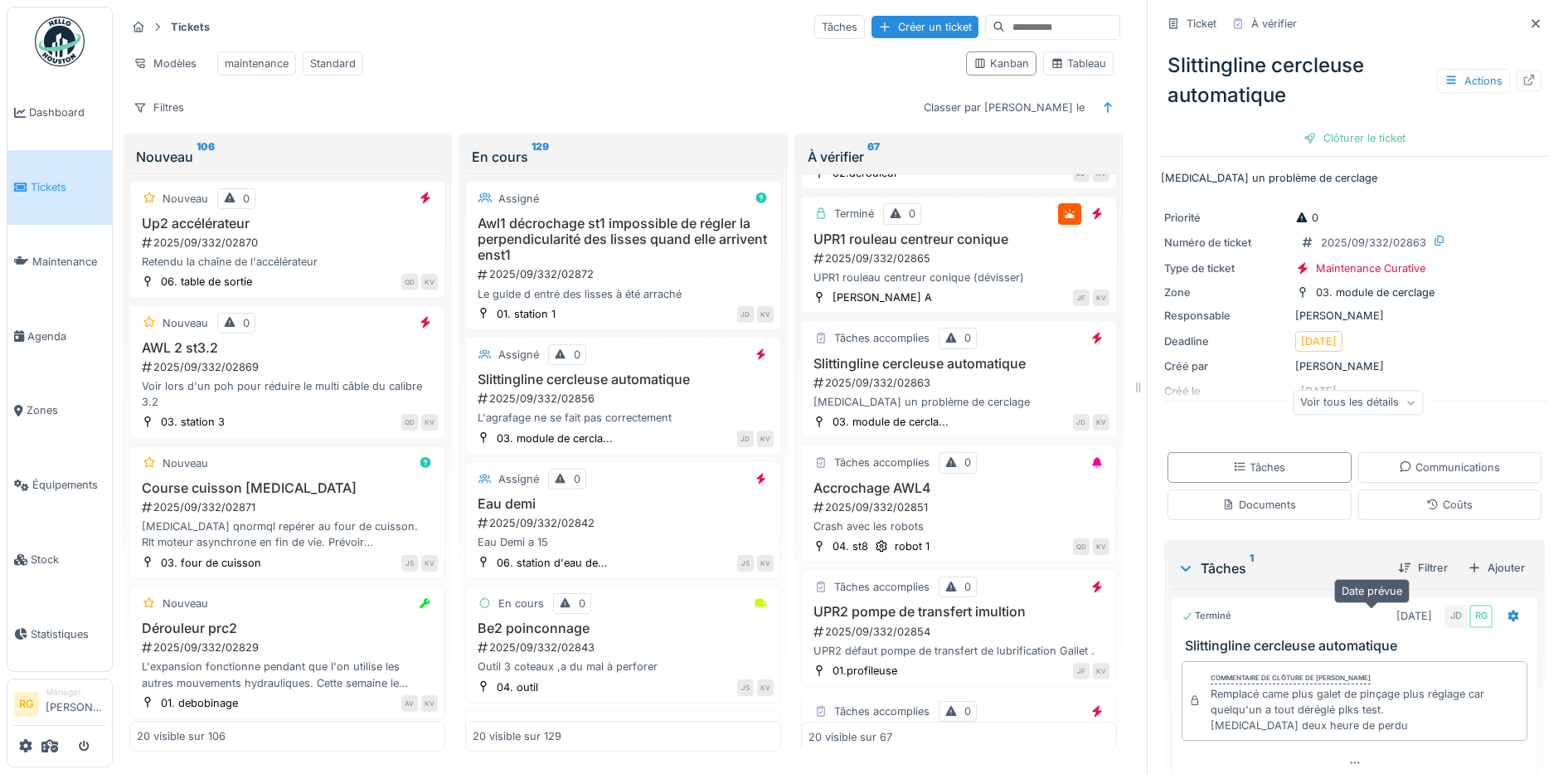
scroll to position [61, 0]
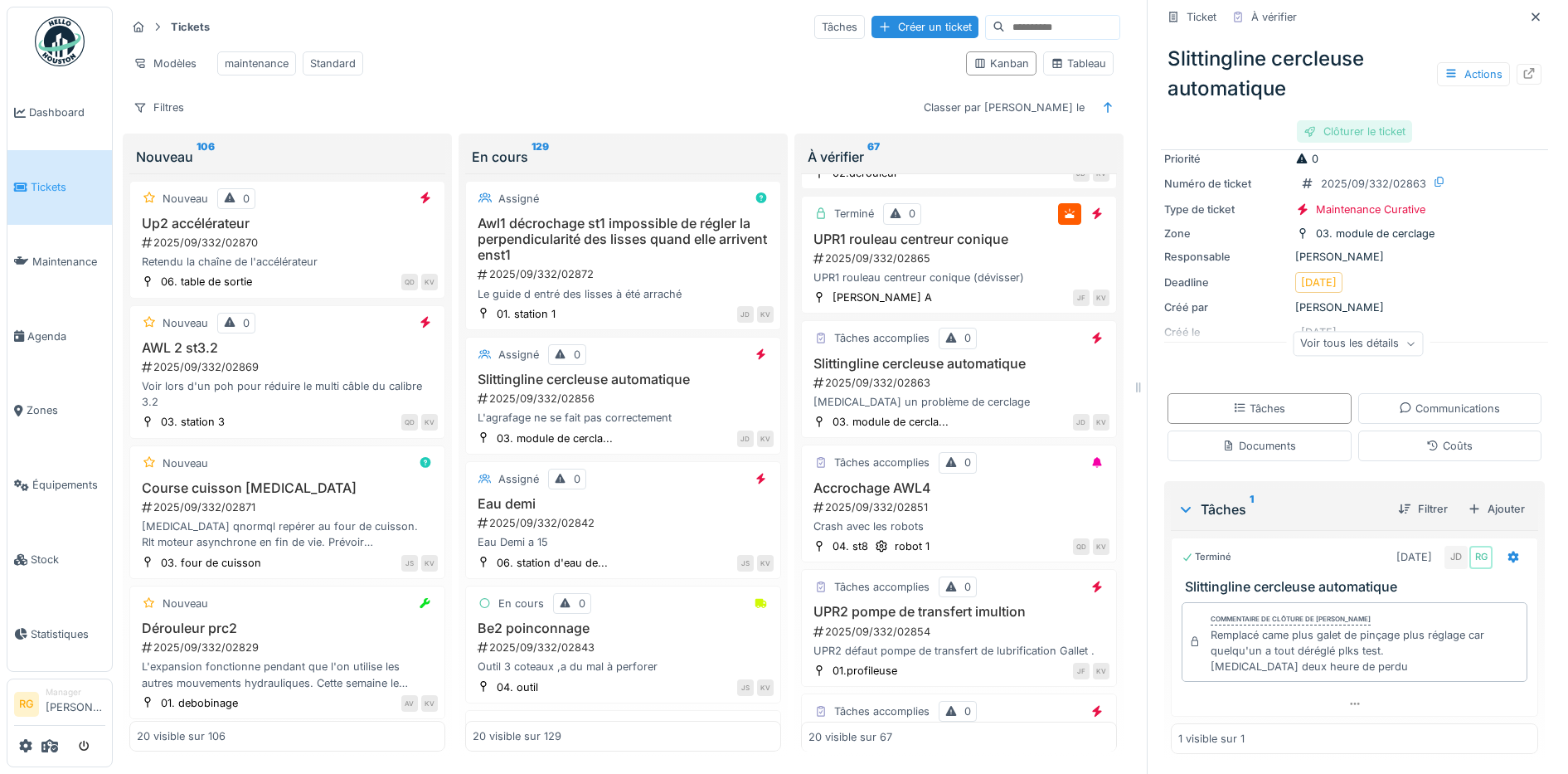
click at [1324, 120] on div "Clôturer le ticket" at bounding box center [1354, 131] width 115 height 23
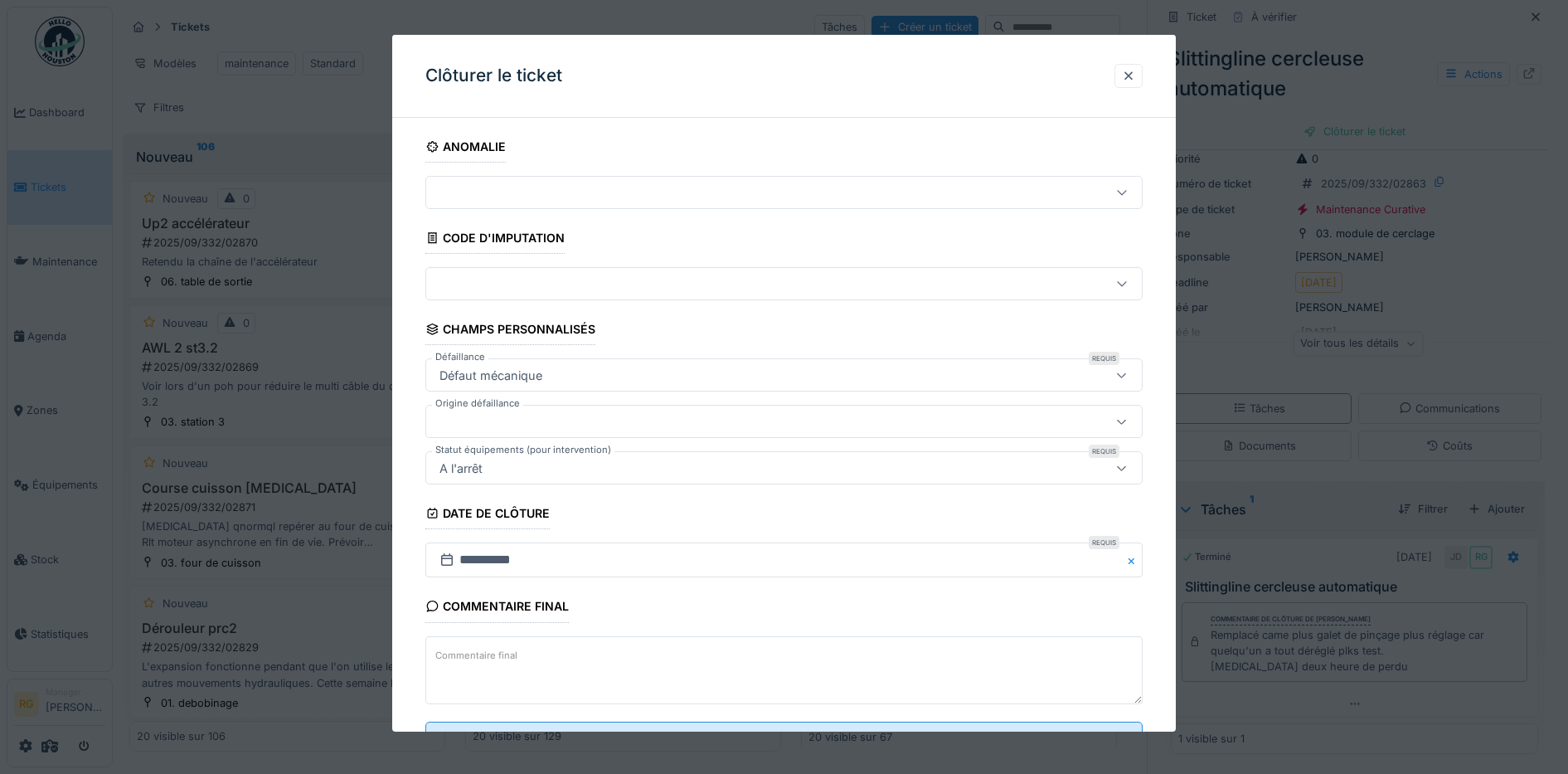
click at [493, 651] on label "Commentaire final" at bounding box center [476, 655] width 88 height 21
click at [493, 651] on textarea "Commentaire final" at bounding box center [784, 670] width 718 height 68
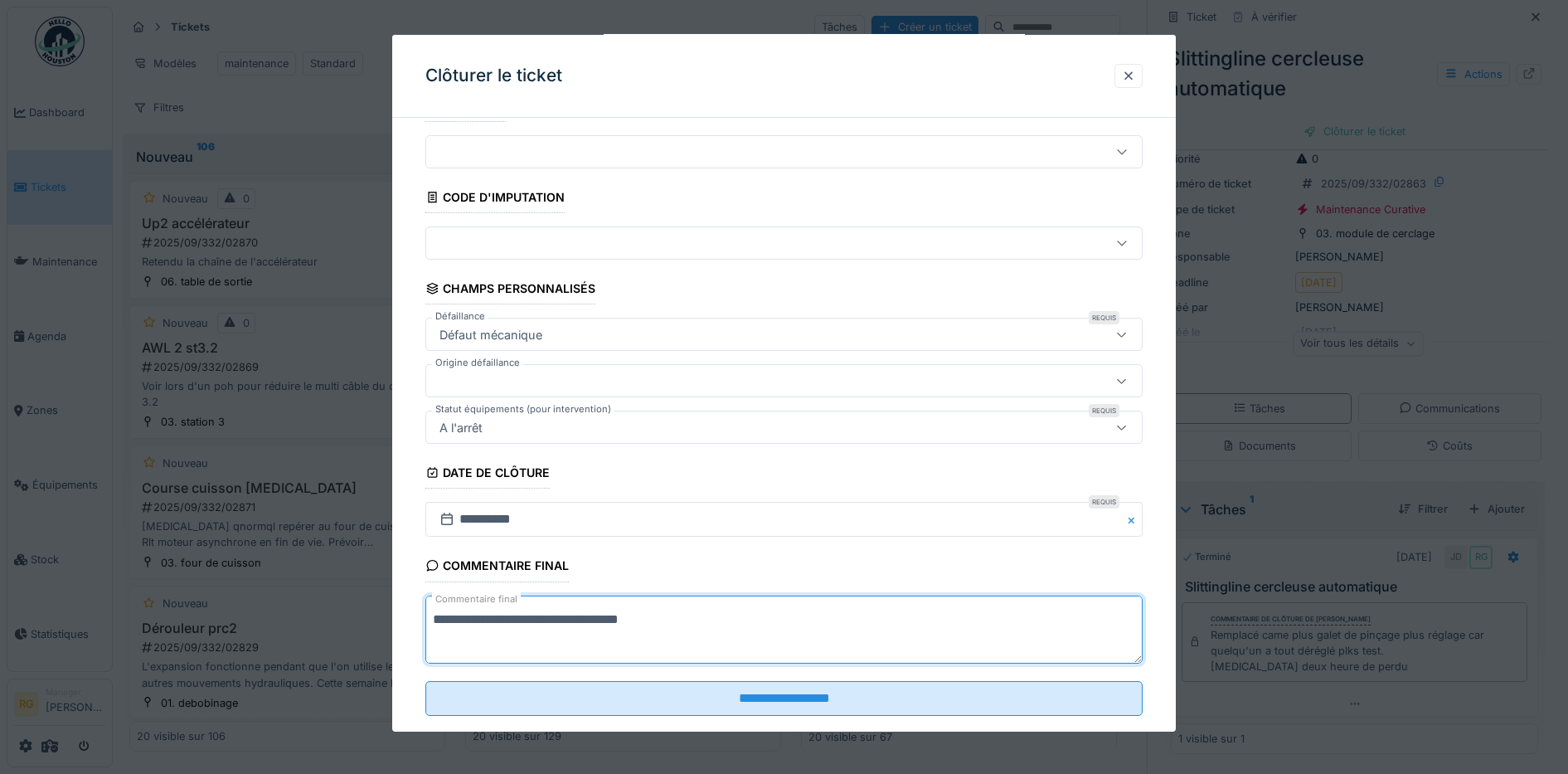
scroll to position [71, 0]
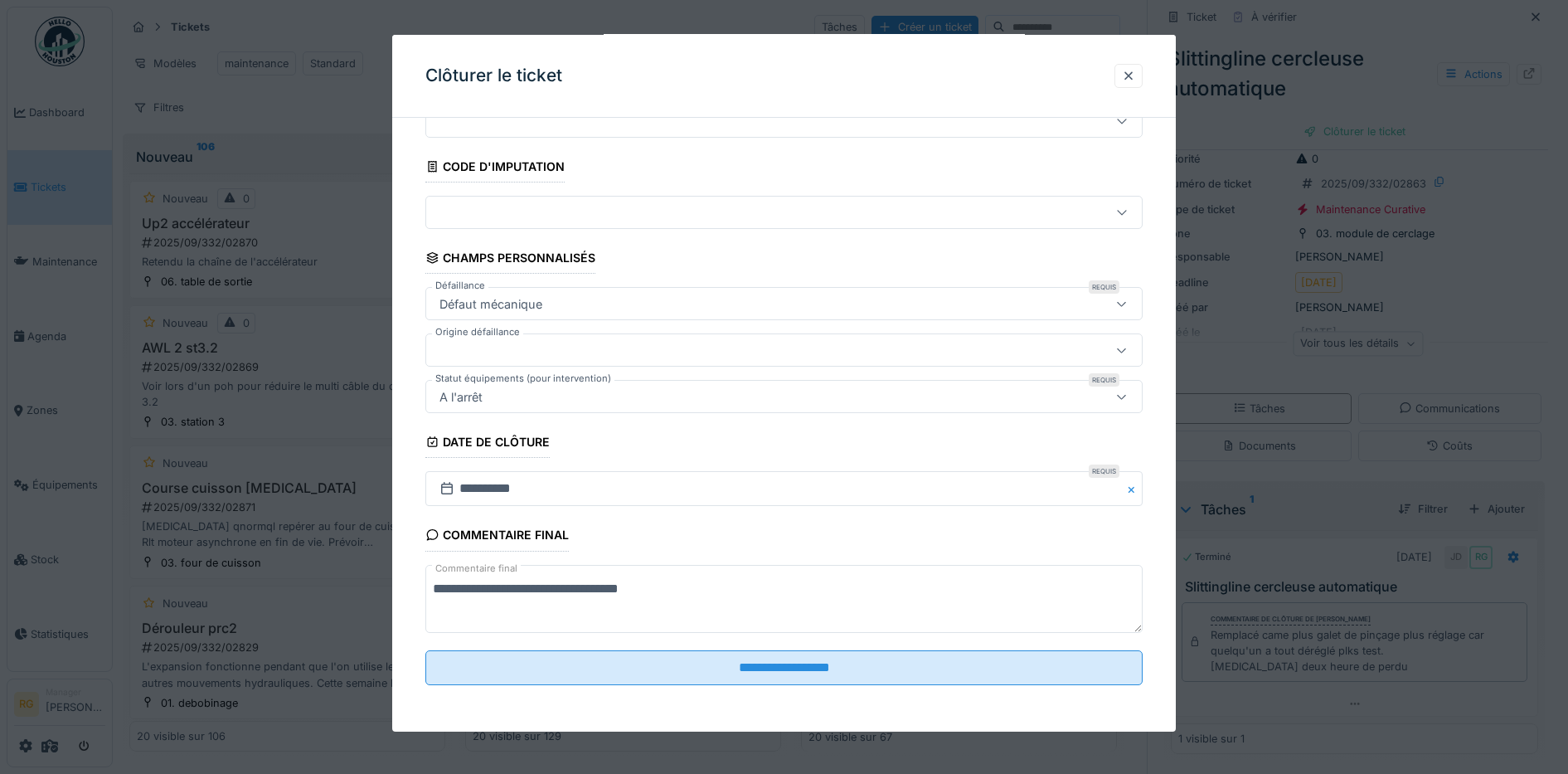
click at [512, 588] on textarea "**********" at bounding box center [784, 599] width 718 height 68
click at [530, 590] on textarea "**********" at bounding box center [784, 599] width 718 height 68
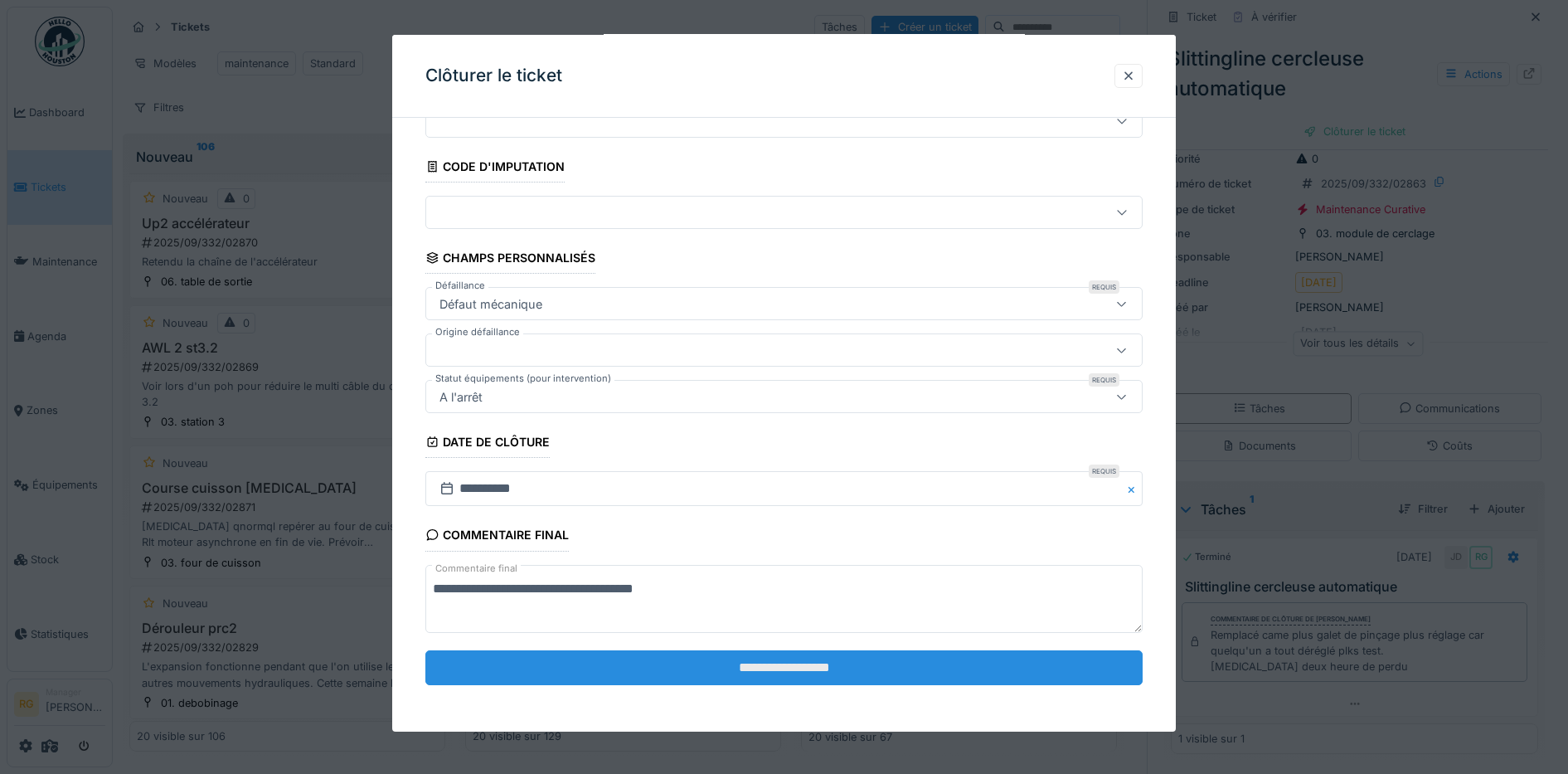
type textarea "**********"
click at [763, 663] on input "**********" at bounding box center [784, 668] width 718 height 35
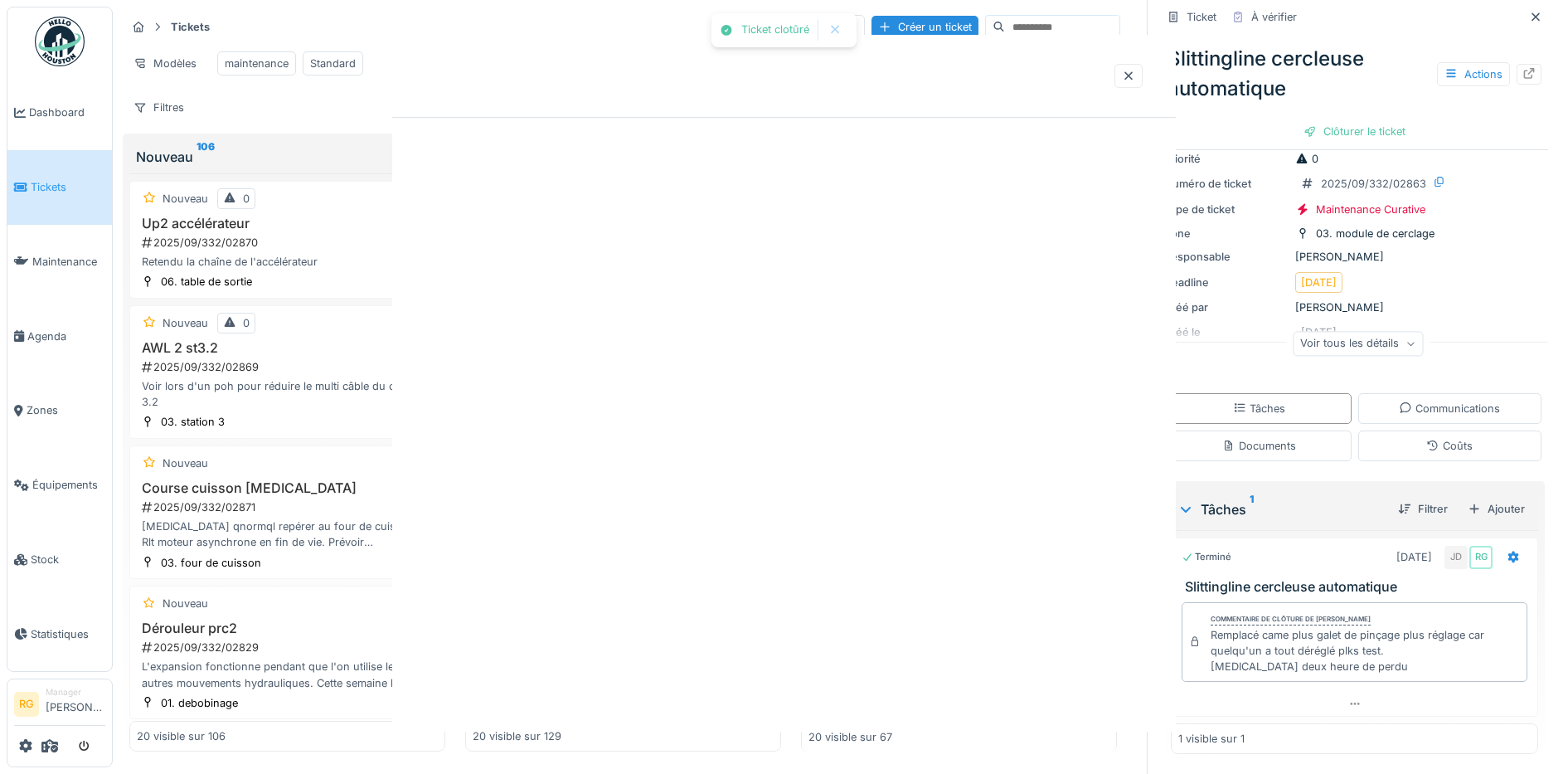
scroll to position [0, 0]
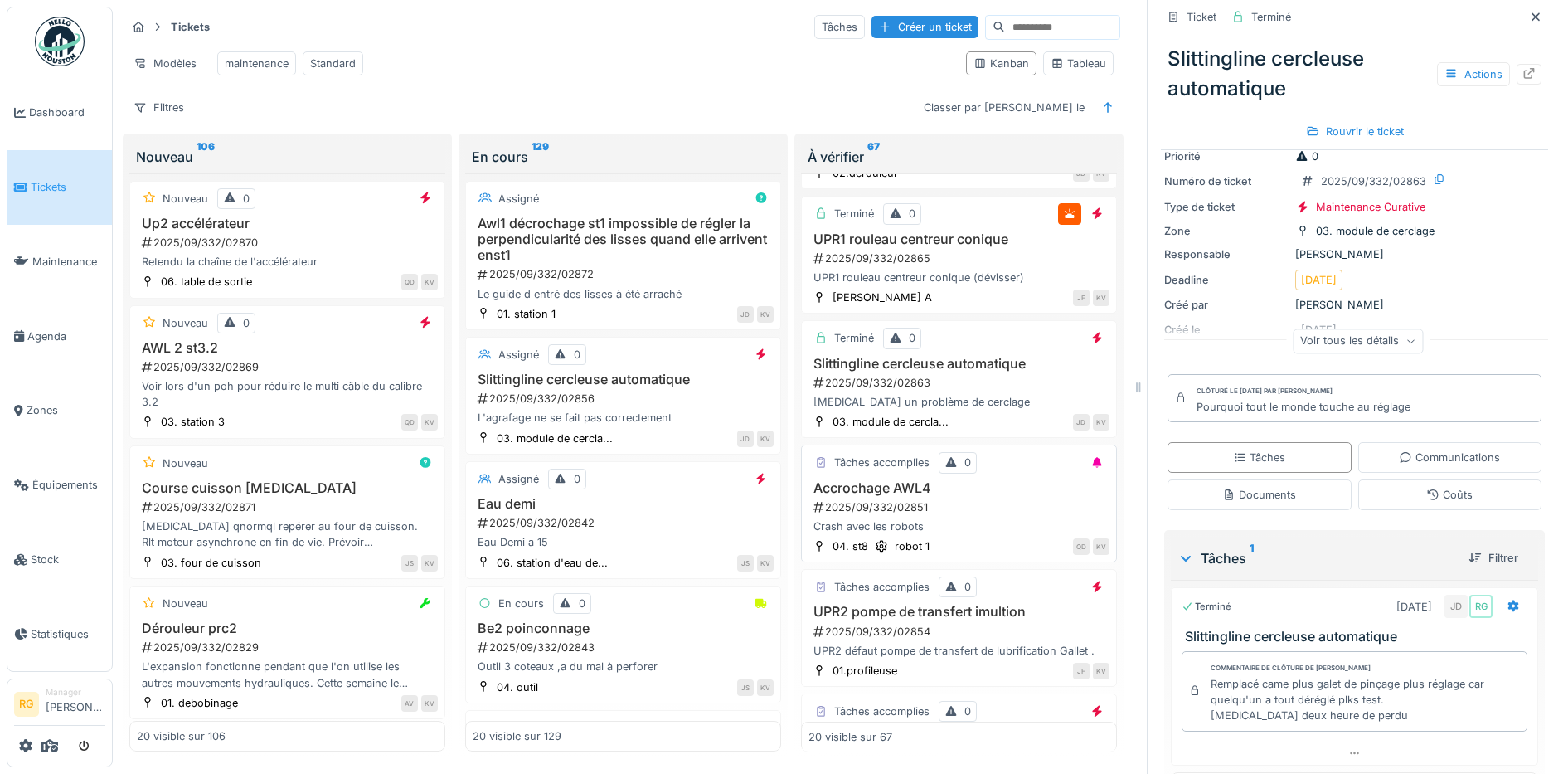
click at [955, 494] on h3 "Accrochage AWL4" at bounding box center [959, 487] width 301 height 16
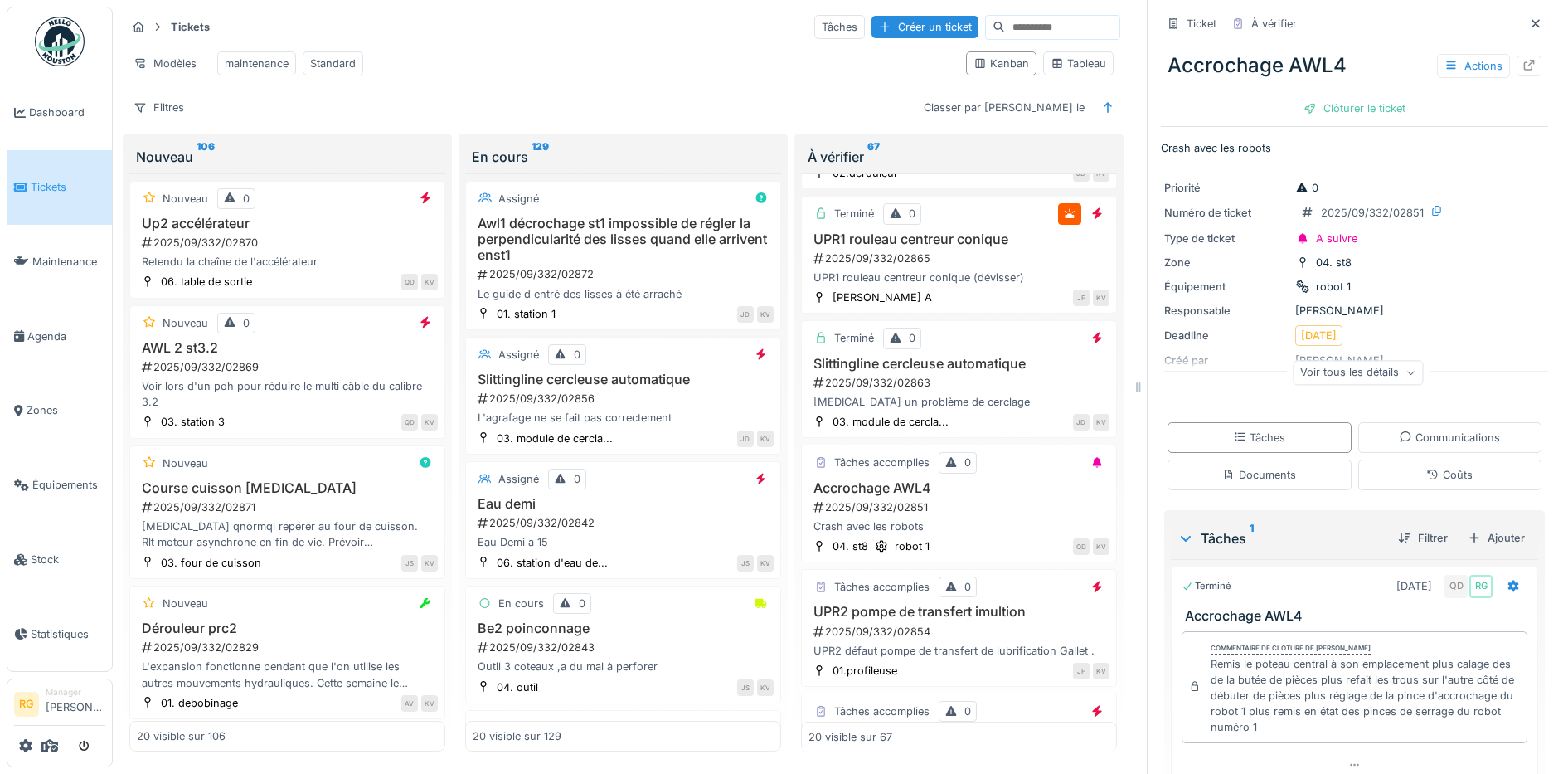
click at [1405, 369] on icon at bounding box center [1409, 372] width 10 height 8
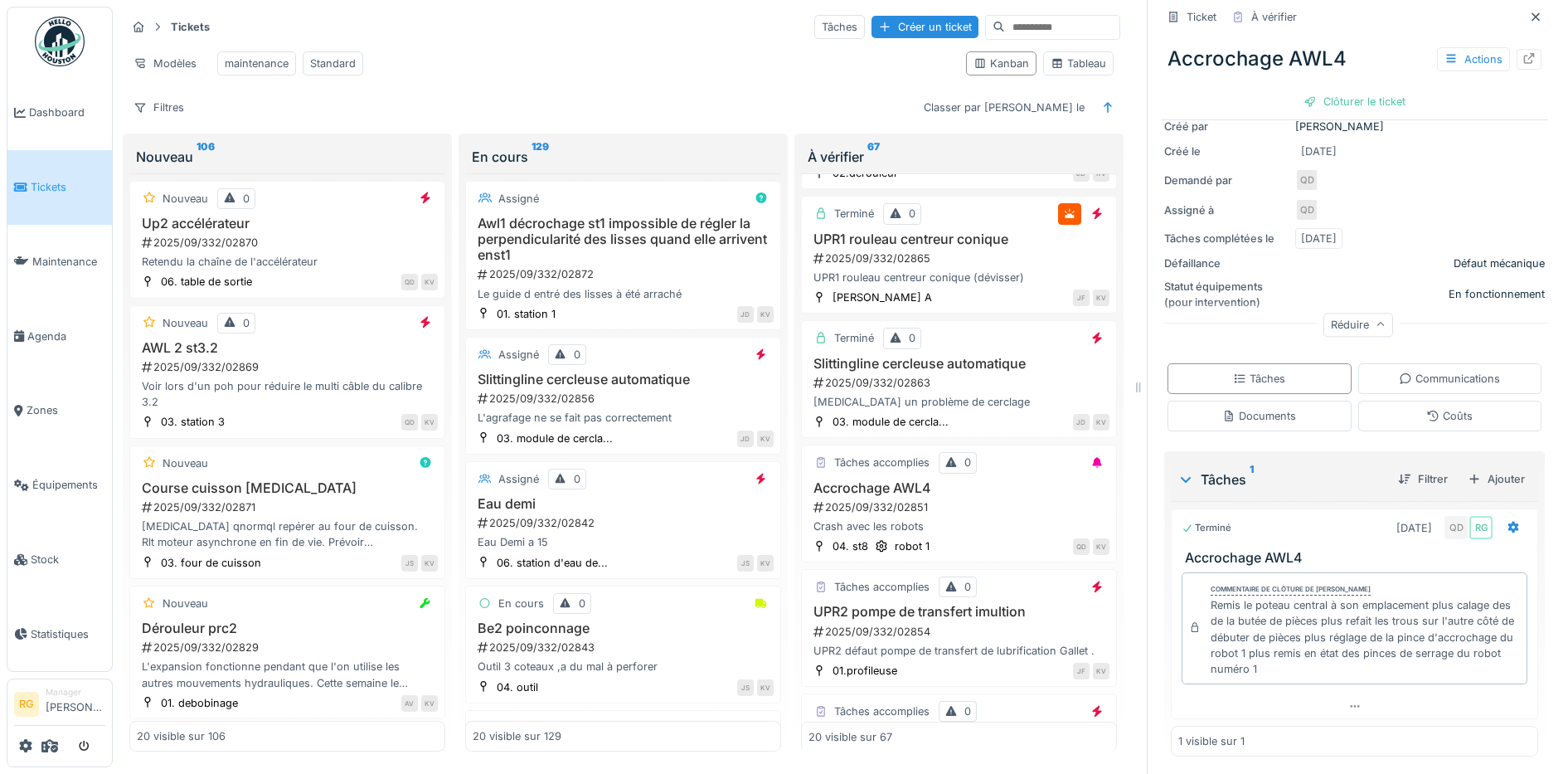
scroll to position [236, 0]
